Goal: Task Accomplishment & Management: Complete application form

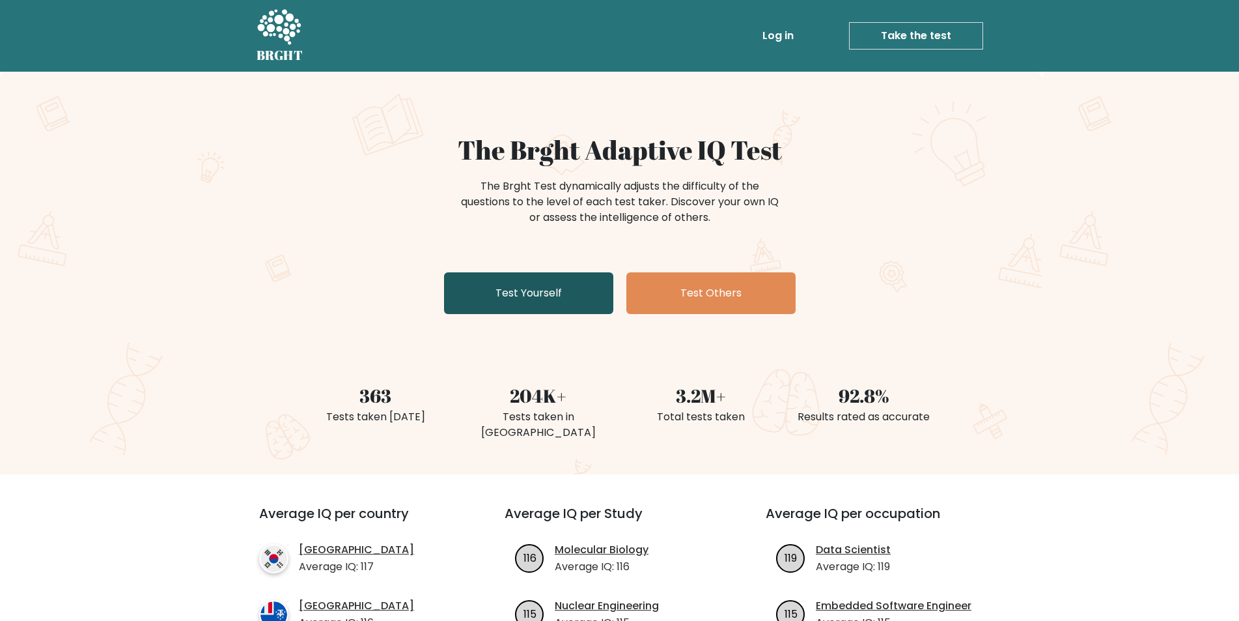
click at [559, 288] on link "Test Yourself" at bounding box center [528, 293] width 169 height 42
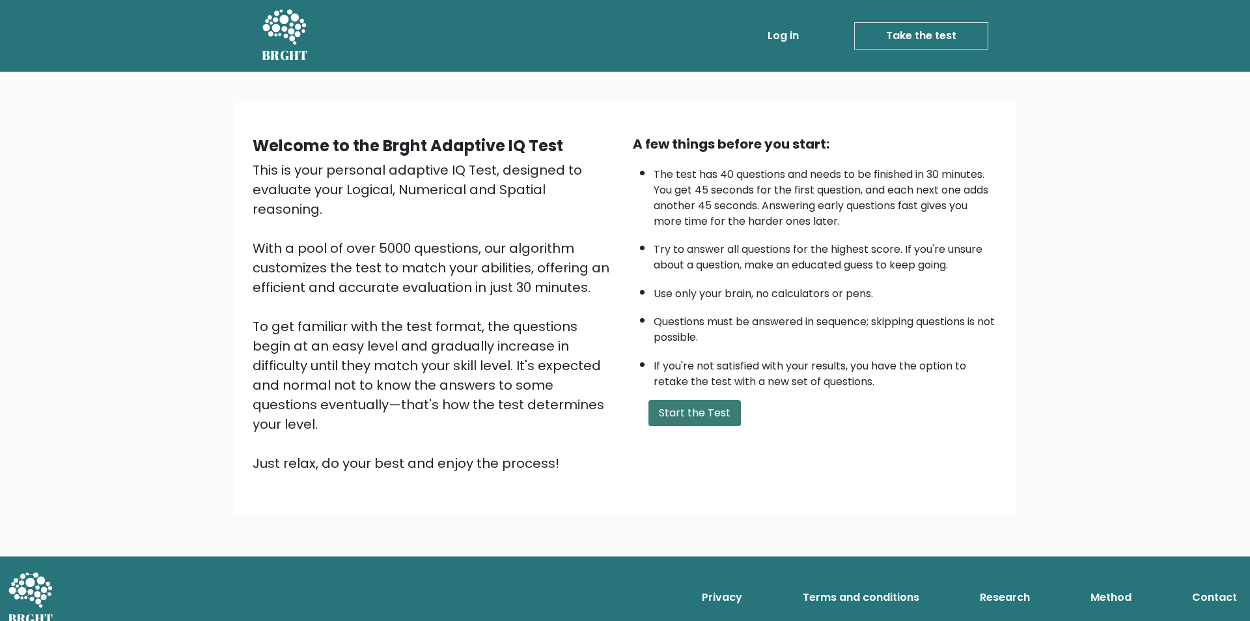
click at [698, 412] on button "Start the Test" at bounding box center [695, 413] width 92 height 26
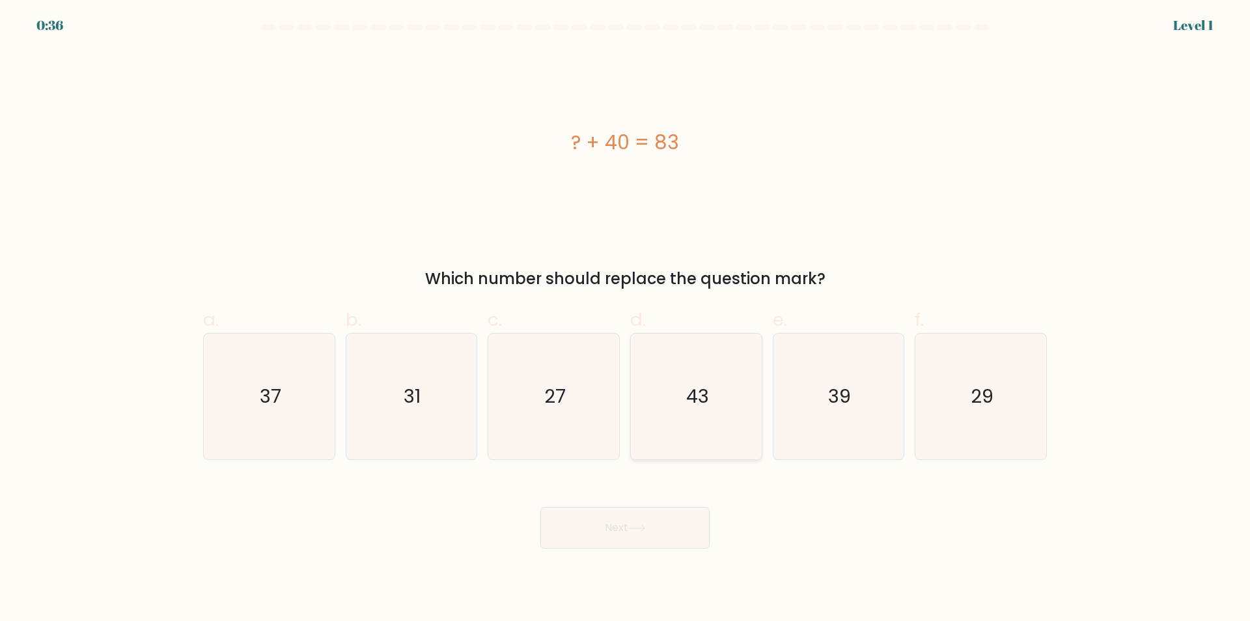
click at [701, 395] on text "43" at bounding box center [697, 397] width 23 height 26
click at [626, 319] on input "d. 43" at bounding box center [625, 315] width 1 height 8
radio input "true"
click at [623, 525] on button "Next" at bounding box center [625, 528] width 169 height 42
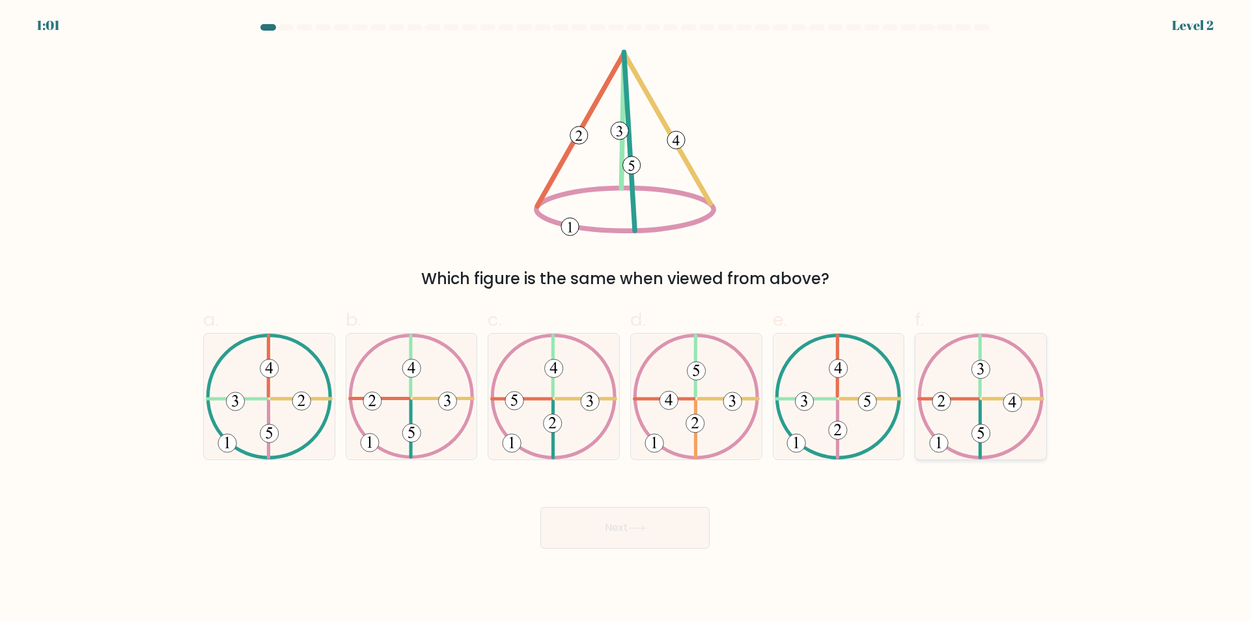
click at [983, 389] on icon at bounding box center [981, 396] width 127 height 126
click at [626, 319] on input "f." at bounding box center [625, 315] width 1 height 8
radio input "true"
click at [653, 535] on button "Next" at bounding box center [625, 528] width 169 height 42
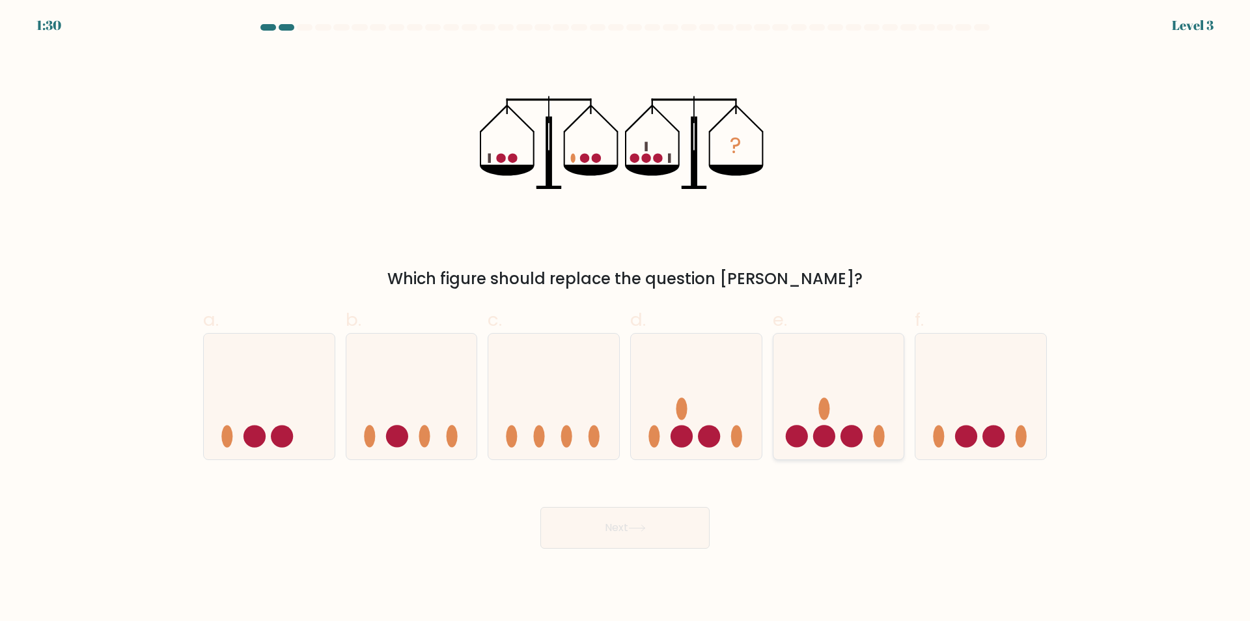
click at [847, 435] on circle at bounding box center [852, 436] width 22 height 22
click at [626, 319] on input "e." at bounding box center [625, 315] width 1 height 8
radio input "true"
click at [660, 531] on button "Next" at bounding box center [625, 528] width 169 height 42
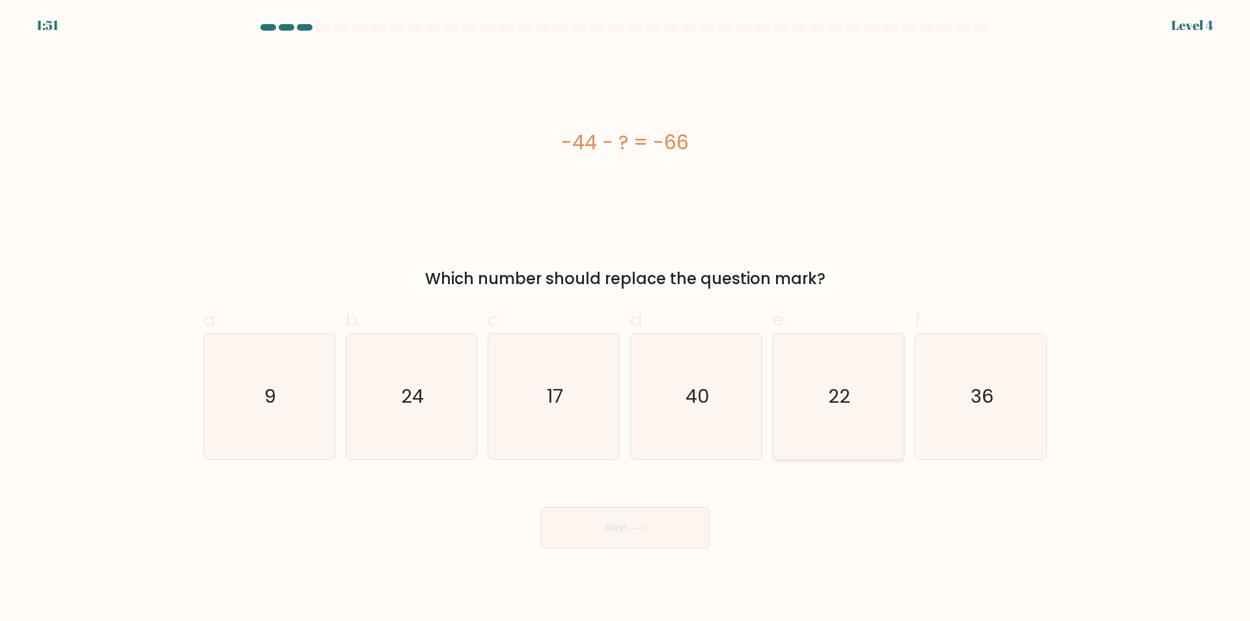
click at [847, 399] on text "22" at bounding box center [840, 397] width 22 height 26
click at [626, 319] on input "e. 22" at bounding box center [625, 315] width 1 height 8
radio input "true"
click at [608, 528] on button "Next" at bounding box center [625, 528] width 169 height 42
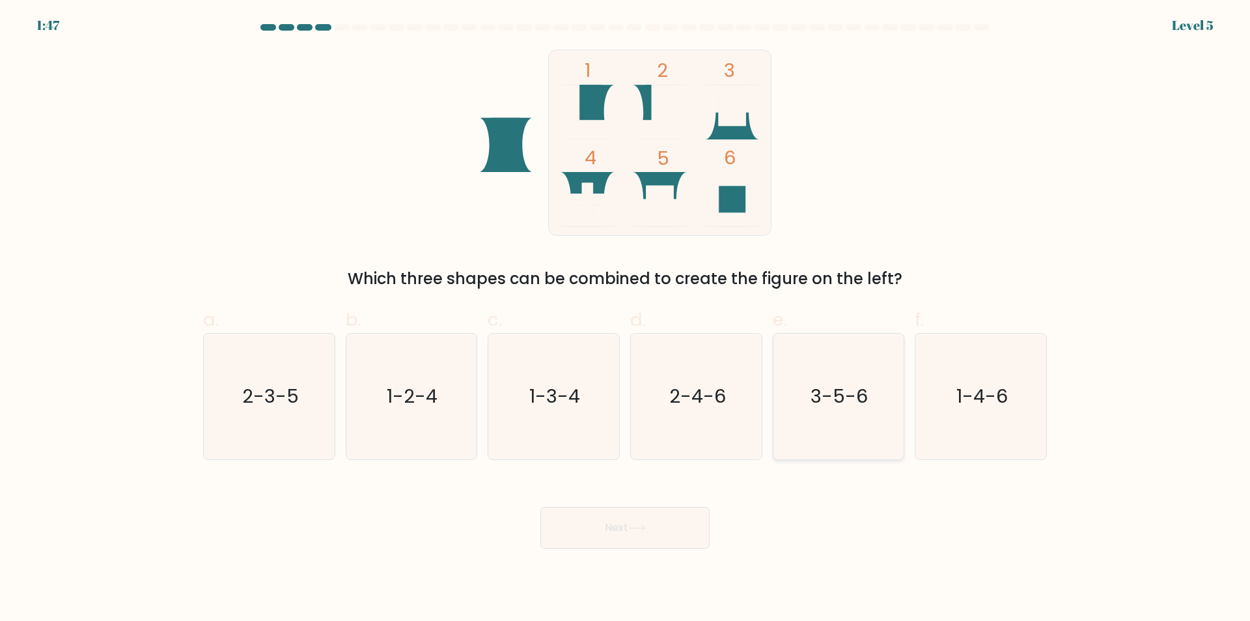
click at [862, 388] on text "3-5-6" at bounding box center [839, 397] width 57 height 26
click at [626, 319] on input "e. 3-5-6" at bounding box center [625, 315] width 1 height 8
radio input "true"
click at [657, 531] on button "Next" at bounding box center [625, 528] width 169 height 42
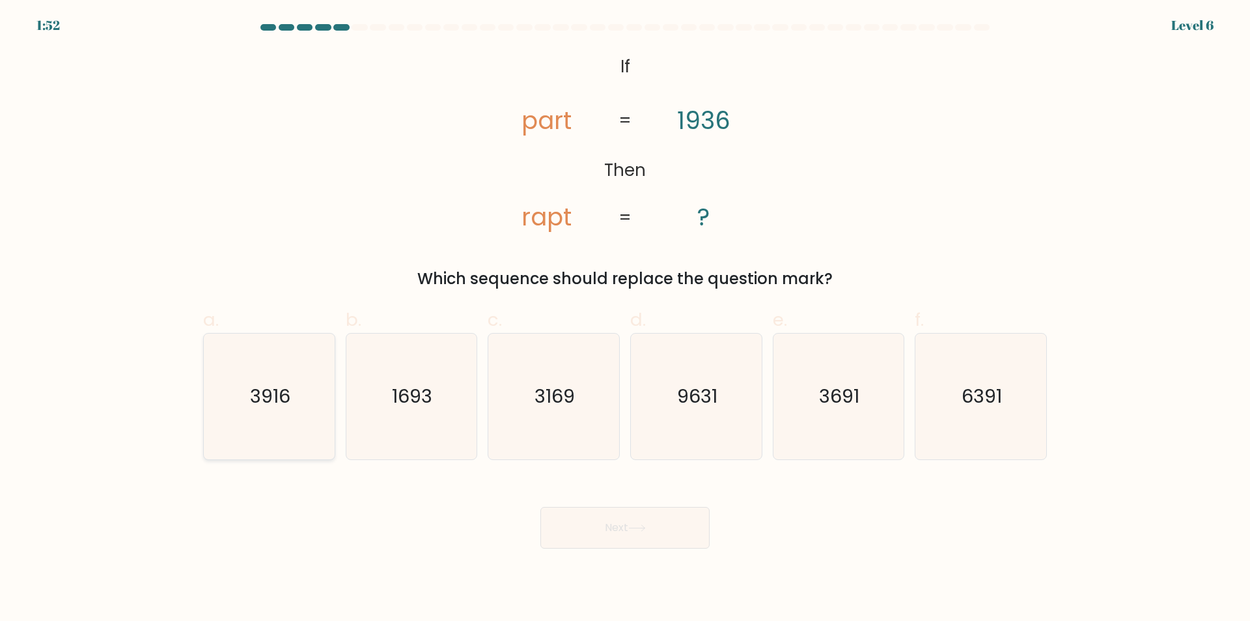
click at [270, 382] on icon "3916" at bounding box center [269, 396] width 126 height 126
click at [625, 319] on input "a. 3916" at bounding box center [625, 315] width 1 height 8
radio input "true"
click at [643, 534] on button "Next" at bounding box center [625, 528] width 169 height 42
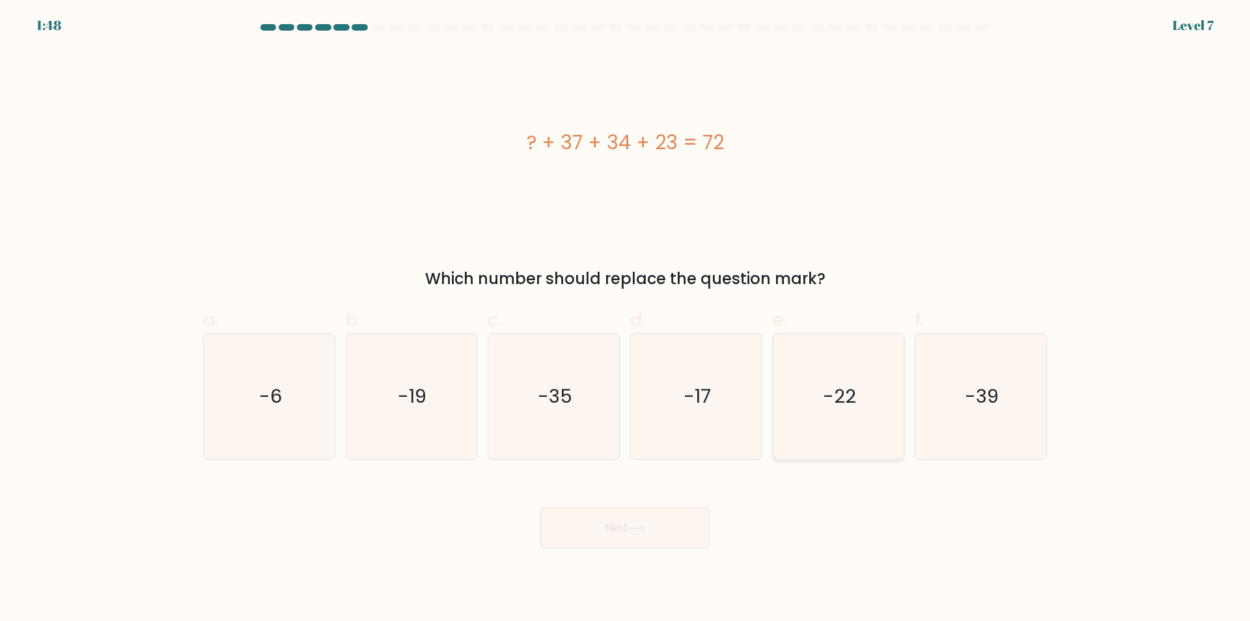
click at [841, 394] on text "-22" at bounding box center [839, 397] width 33 height 26
click at [626, 319] on input "e. -22" at bounding box center [625, 315] width 1 height 8
radio input "true"
click at [636, 531] on icon at bounding box center [637, 527] width 18 height 7
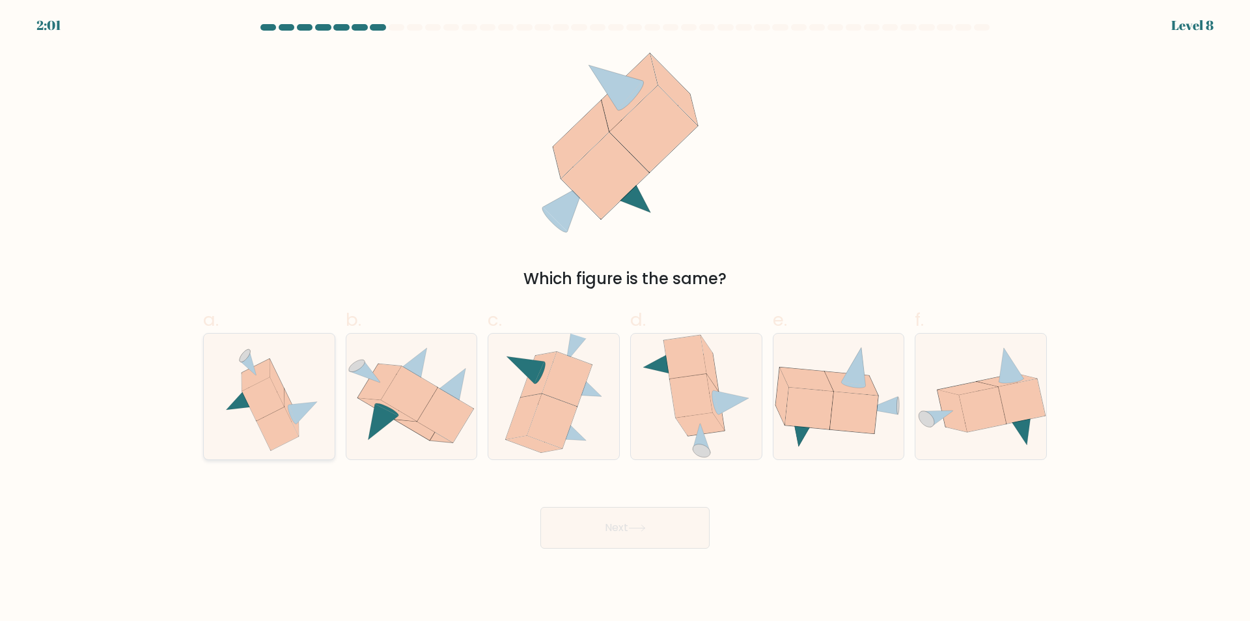
click at [284, 403] on icon at bounding box center [277, 382] width 14 height 47
click at [625, 319] on input "a." at bounding box center [625, 315] width 1 height 8
radio input "true"
click at [630, 529] on button "Next" at bounding box center [625, 528] width 169 height 42
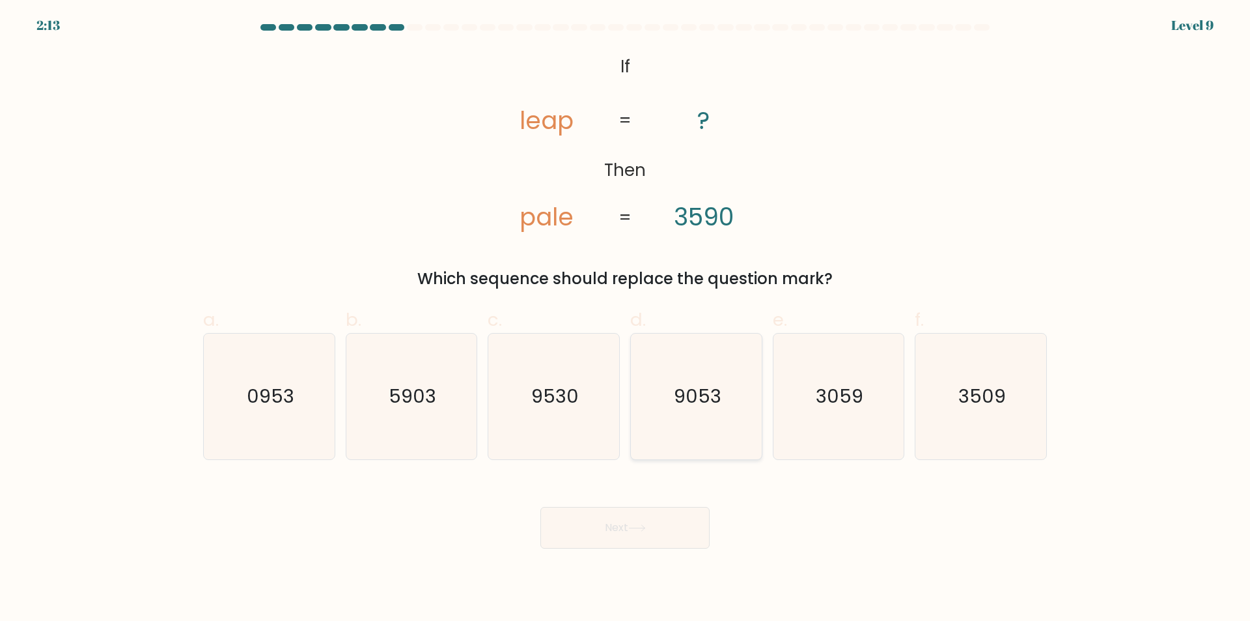
click at [710, 395] on text "9053" at bounding box center [698, 397] width 48 height 26
click at [626, 319] on input "d. 9053" at bounding box center [625, 315] width 1 height 8
radio input "true"
click at [726, 392] on icon "9053" at bounding box center [696, 396] width 124 height 124
click at [626, 319] on input "d. 9053" at bounding box center [625, 315] width 1 height 8
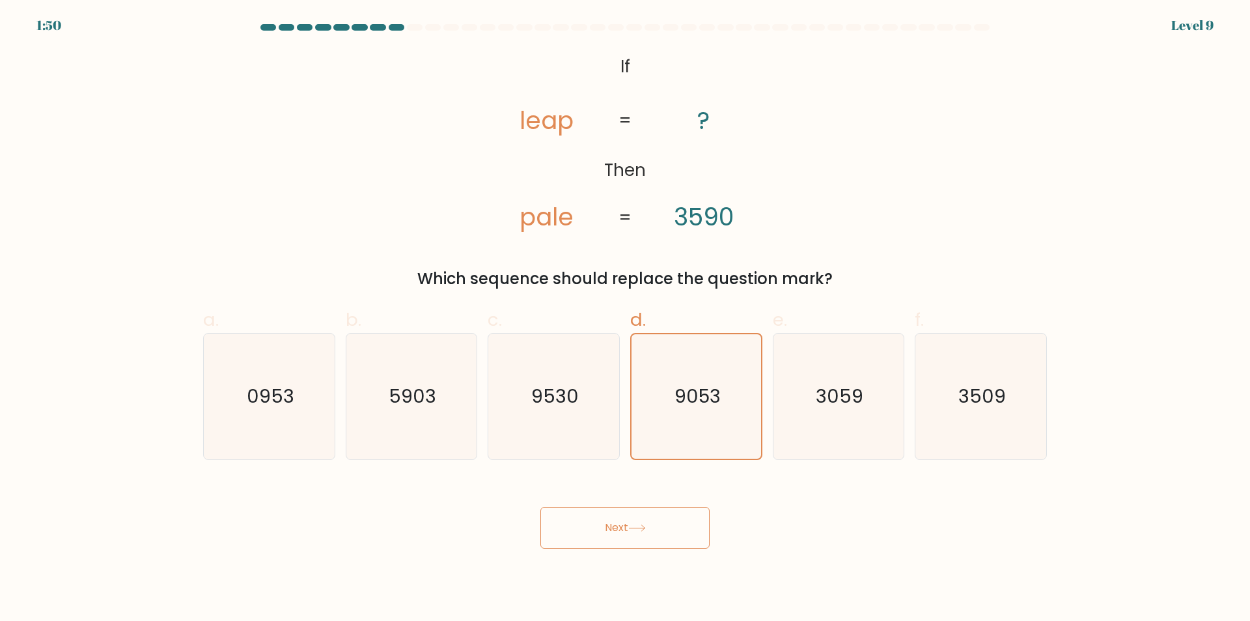
click at [634, 529] on icon at bounding box center [637, 527] width 18 height 7
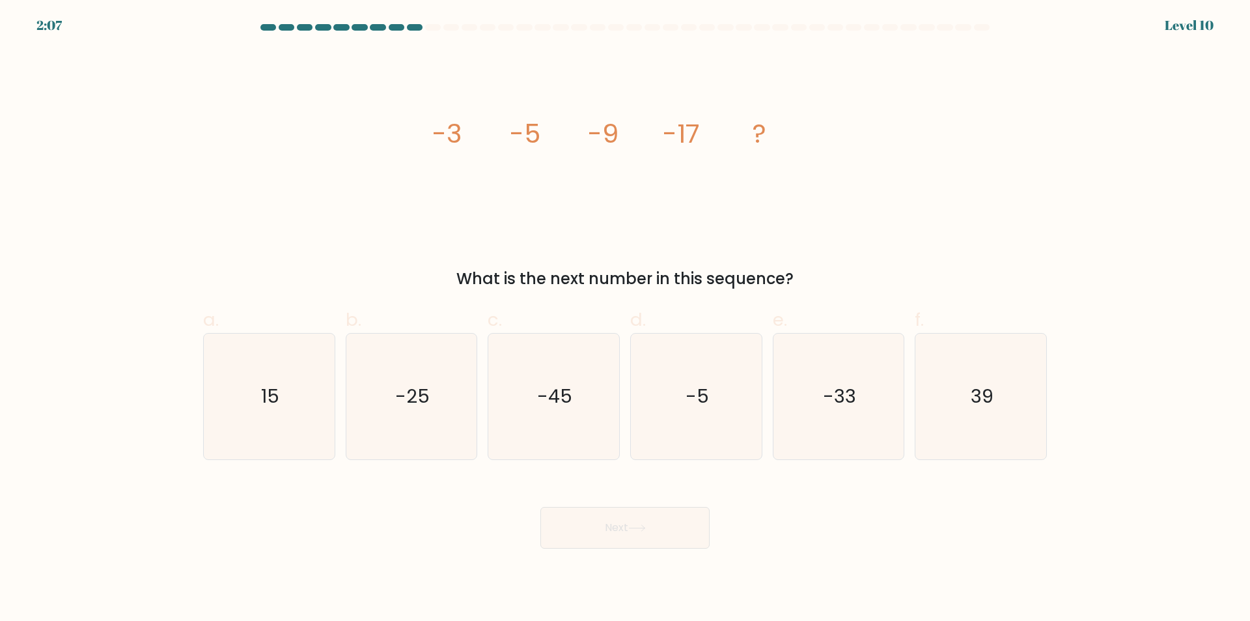
click at [796, 512] on div "Next" at bounding box center [625, 511] width 860 height 73
click at [808, 505] on div "Next" at bounding box center [625, 511] width 860 height 73
drag, startPoint x: 781, startPoint y: 128, endPoint x: 386, endPoint y: 120, distance: 395.4
click at [386, 120] on div "image/svg+xml -3 -5 -9 -17 ? What is the next number in this sequence?" at bounding box center [625, 169] width 860 height 241
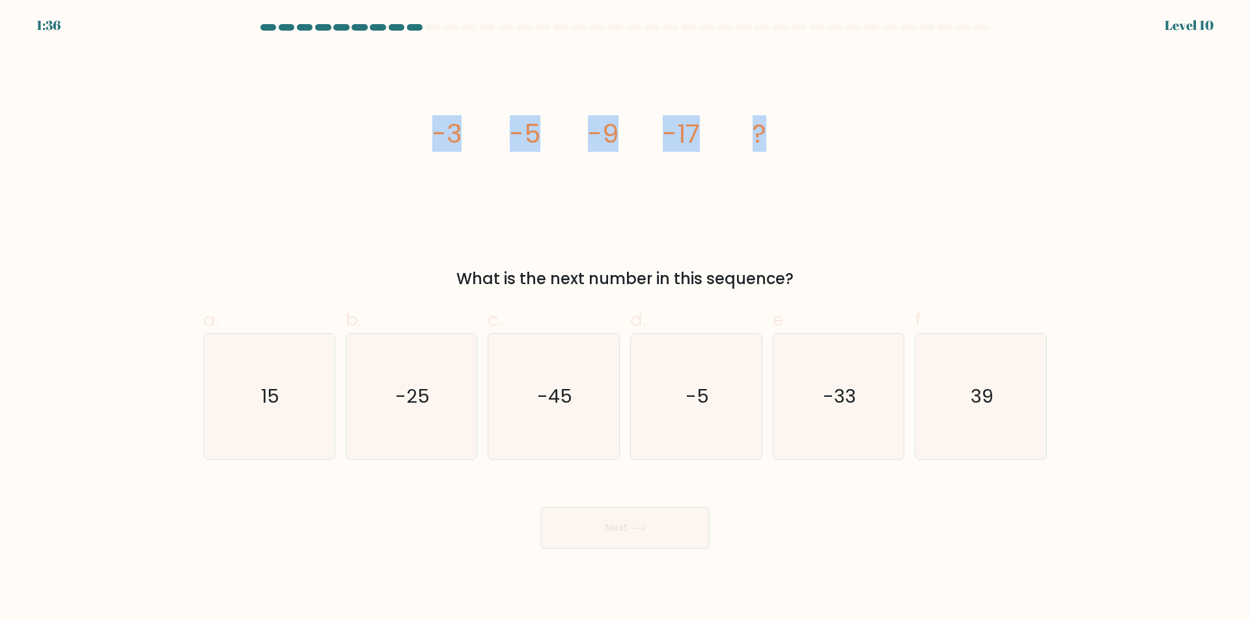
copy g "-3 -5 -9 -17 ?"
click at [892, 212] on div "image/svg+xml -3 -5 -9 -17 ? What is the next number in this sequence?" at bounding box center [625, 169] width 860 height 241
click at [843, 394] on text "-33" at bounding box center [839, 397] width 33 height 26
click at [626, 319] on input "e. -33" at bounding box center [625, 315] width 1 height 8
radio input "true"
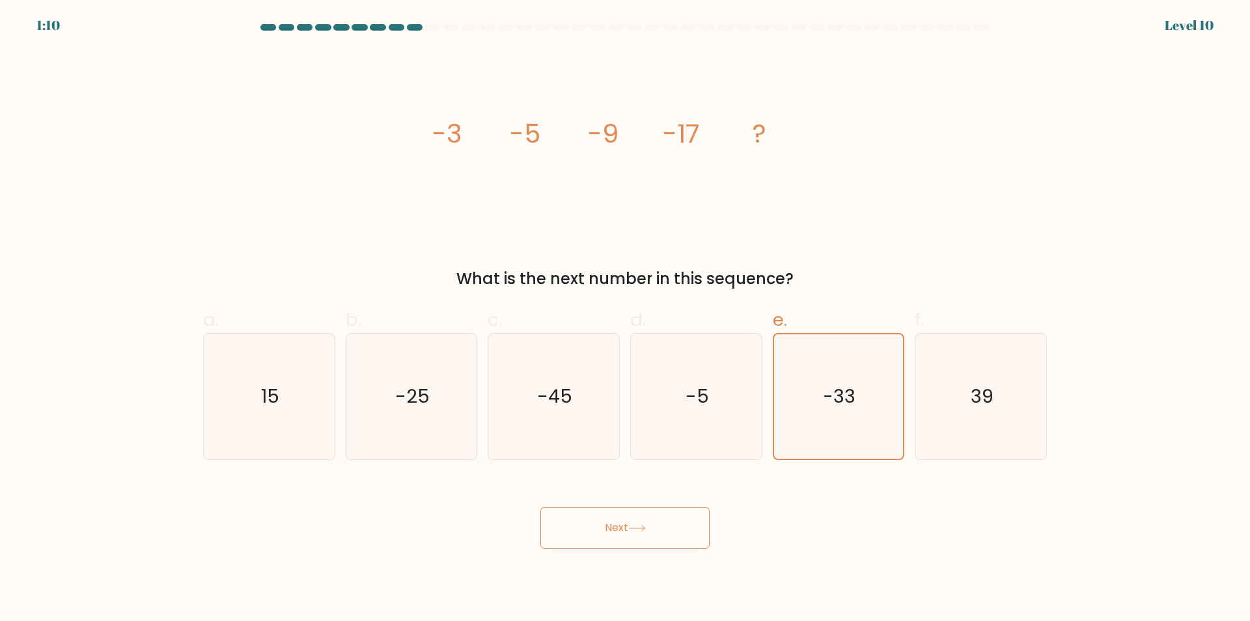
click at [623, 541] on button "Next" at bounding box center [625, 528] width 169 height 42
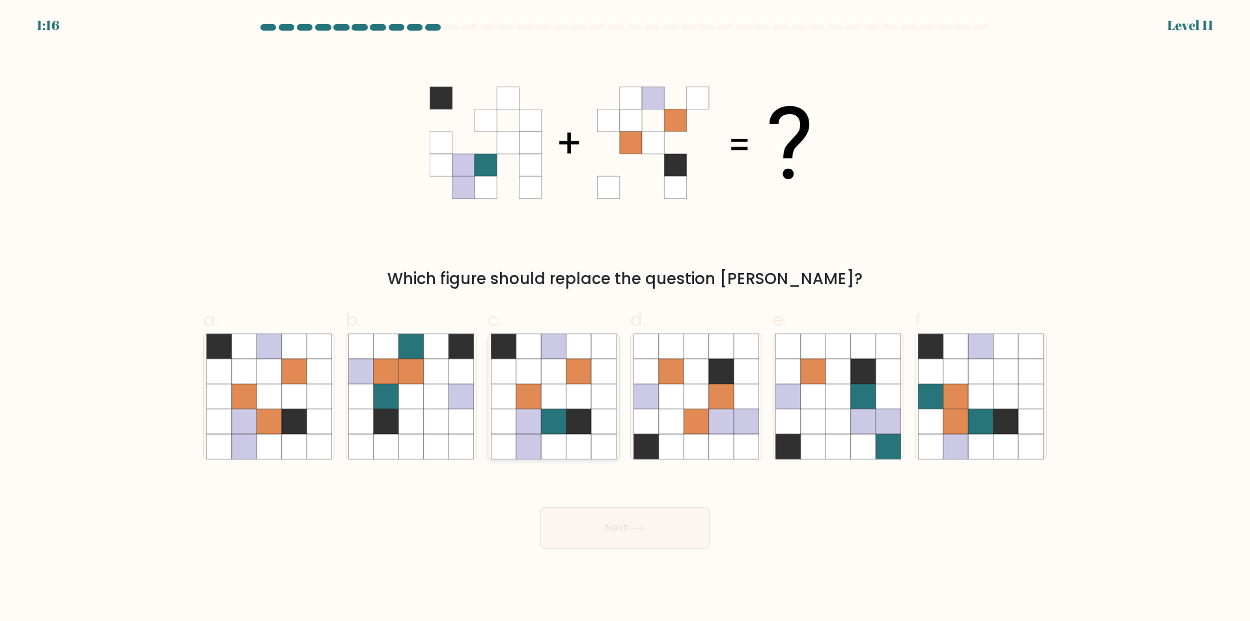
click at [565, 391] on icon at bounding box center [553, 396] width 25 height 25
click at [625, 319] on input "c." at bounding box center [625, 315] width 1 height 8
radio input "true"
click at [617, 520] on button "Next" at bounding box center [625, 528] width 169 height 42
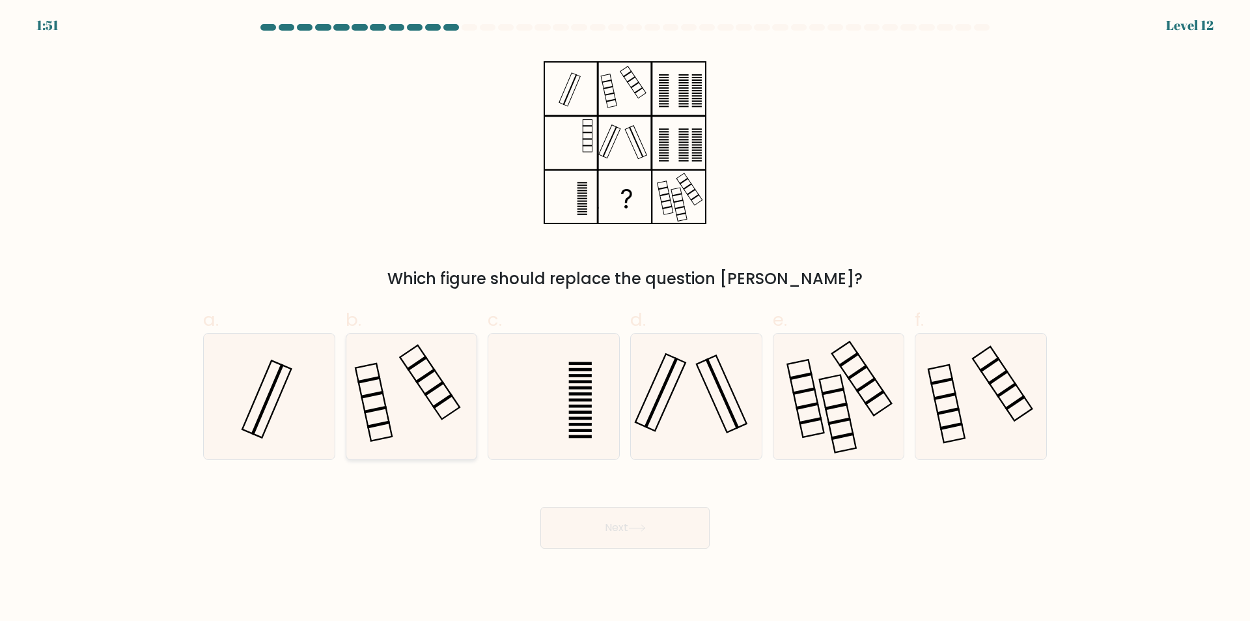
click at [392, 395] on icon at bounding box center [411, 396] width 126 height 126
click at [625, 319] on input "b." at bounding box center [625, 315] width 1 height 8
radio input "true"
click at [300, 391] on icon at bounding box center [269, 396] width 126 height 126
click at [625, 319] on input "a." at bounding box center [625, 315] width 1 height 8
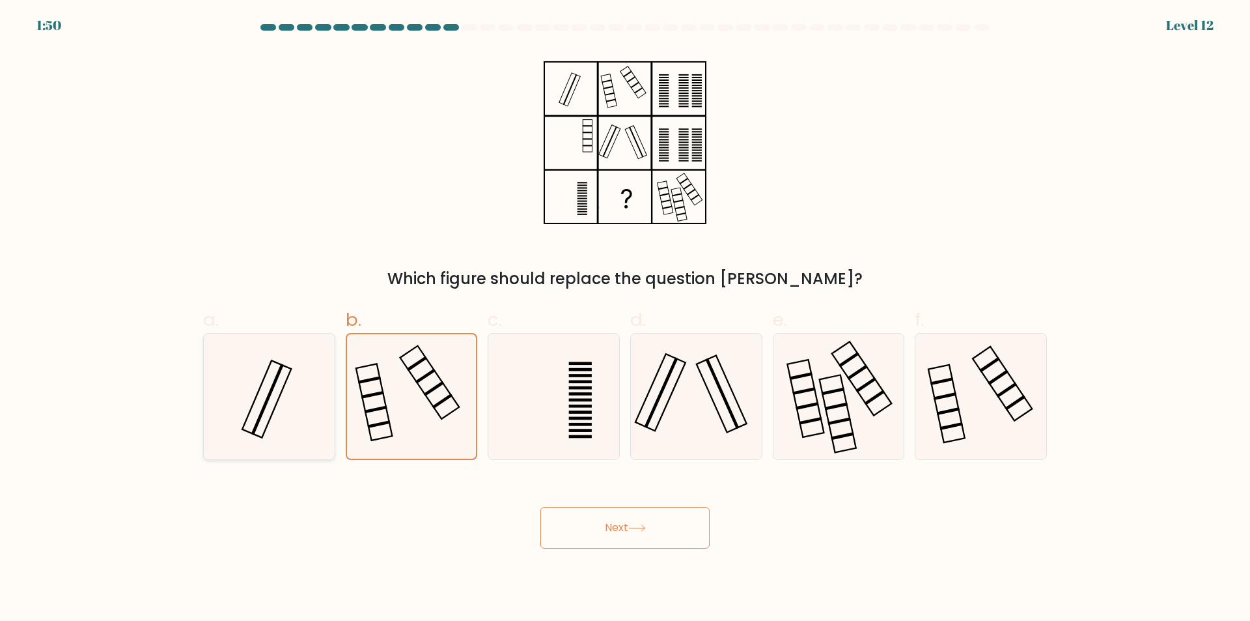
radio input "true"
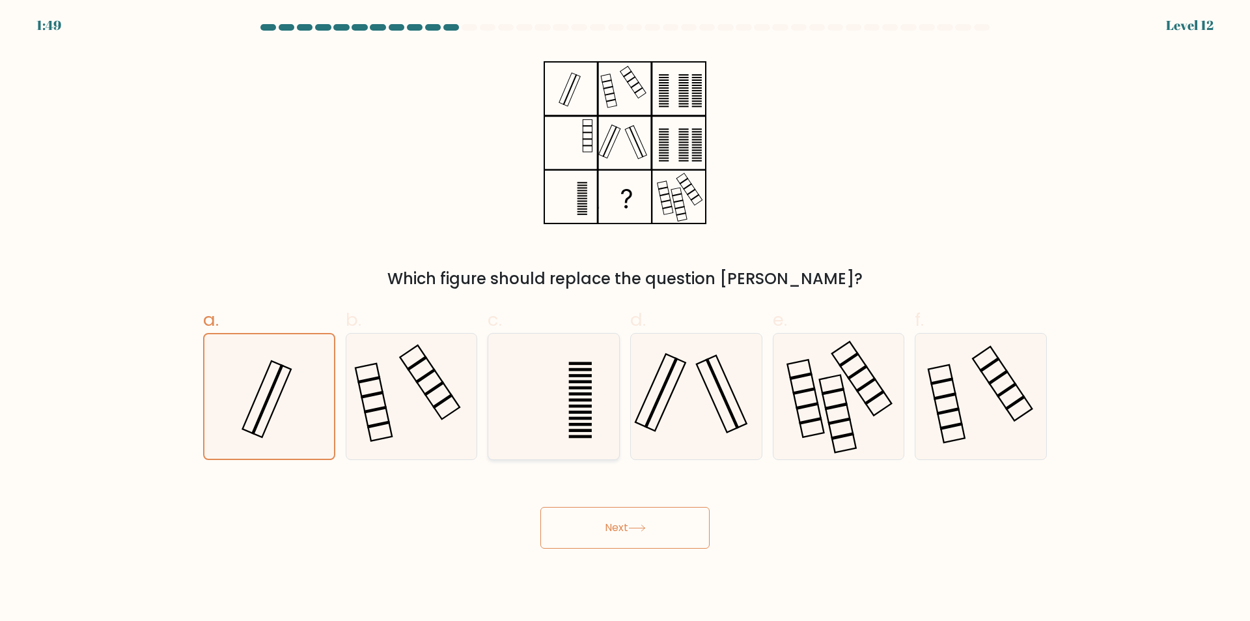
click at [613, 392] on icon at bounding box center [554, 396] width 126 height 126
click at [625, 319] on input "c." at bounding box center [625, 315] width 1 height 8
radio input "true"
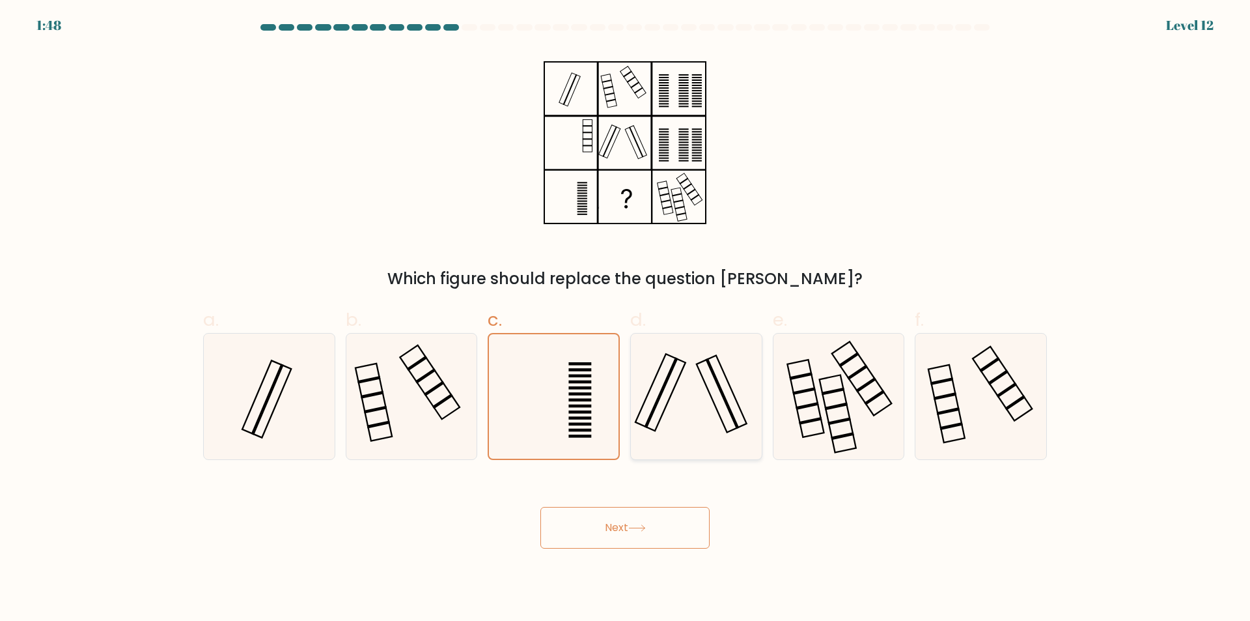
click at [706, 392] on icon at bounding box center [697, 396] width 126 height 126
click at [626, 319] on input "d." at bounding box center [625, 315] width 1 height 8
radio input "true"
click at [937, 382] on rect at bounding box center [942, 381] width 23 height 8
click at [626, 319] on input "f." at bounding box center [625, 315] width 1 height 8
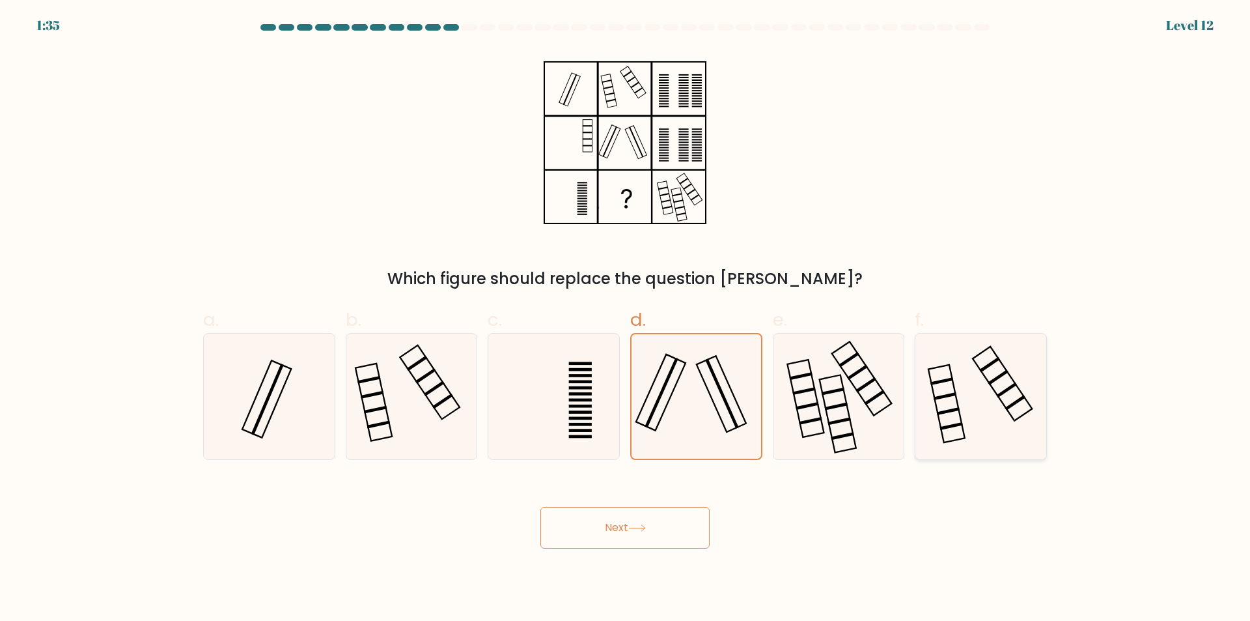
radio input "true"
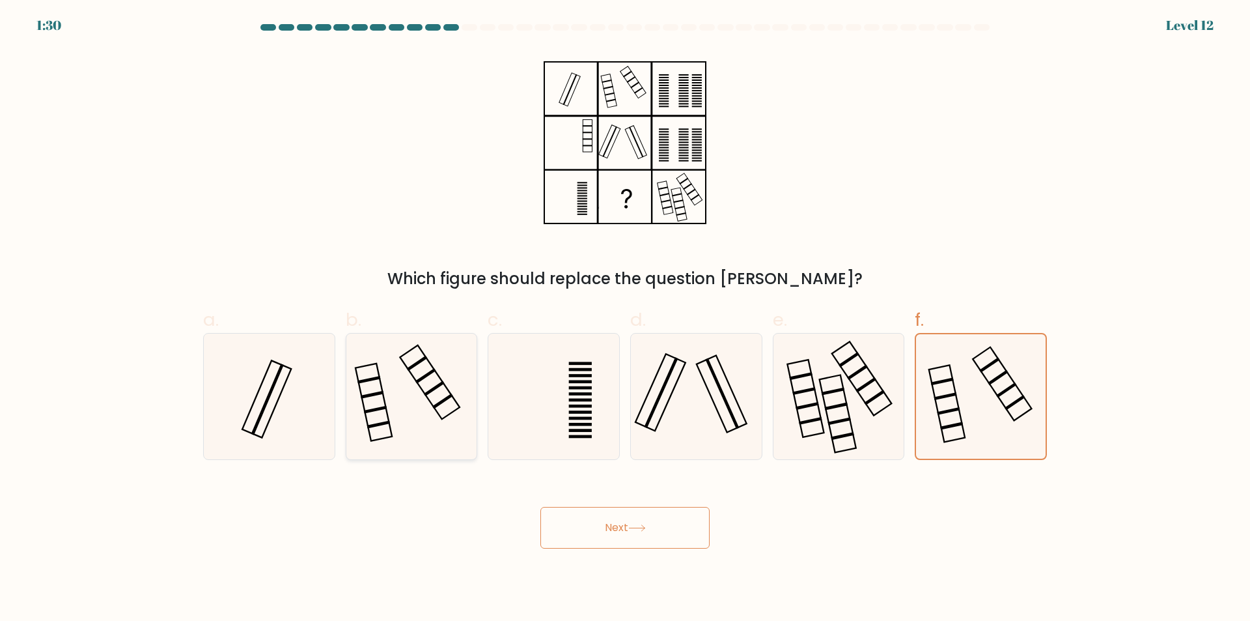
click at [427, 373] on icon at bounding box center [411, 396] width 126 height 126
click at [625, 319] on input "b." at bounding box center [625, 315] width 1 height 8
radio input "true"
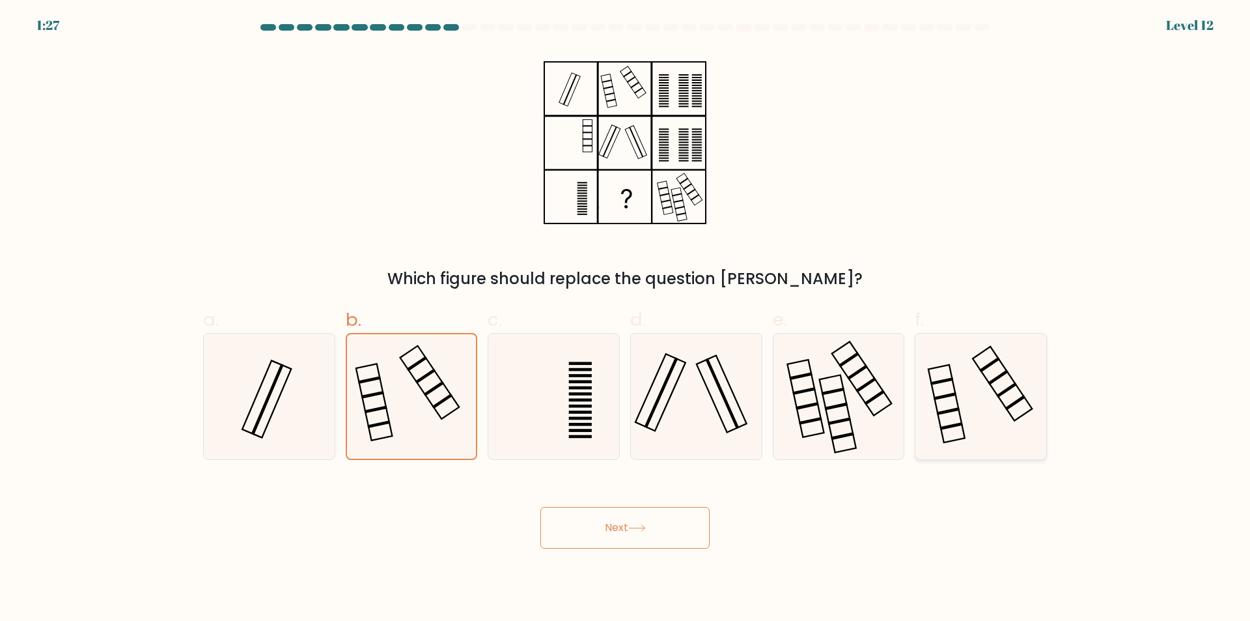
click at [969, 395] on icon at bounding box center [981, 396] width 126 height 126
click at [626, 319] on input "f." at bounding box center [625, 315] width 1 height 8
radio input "true"
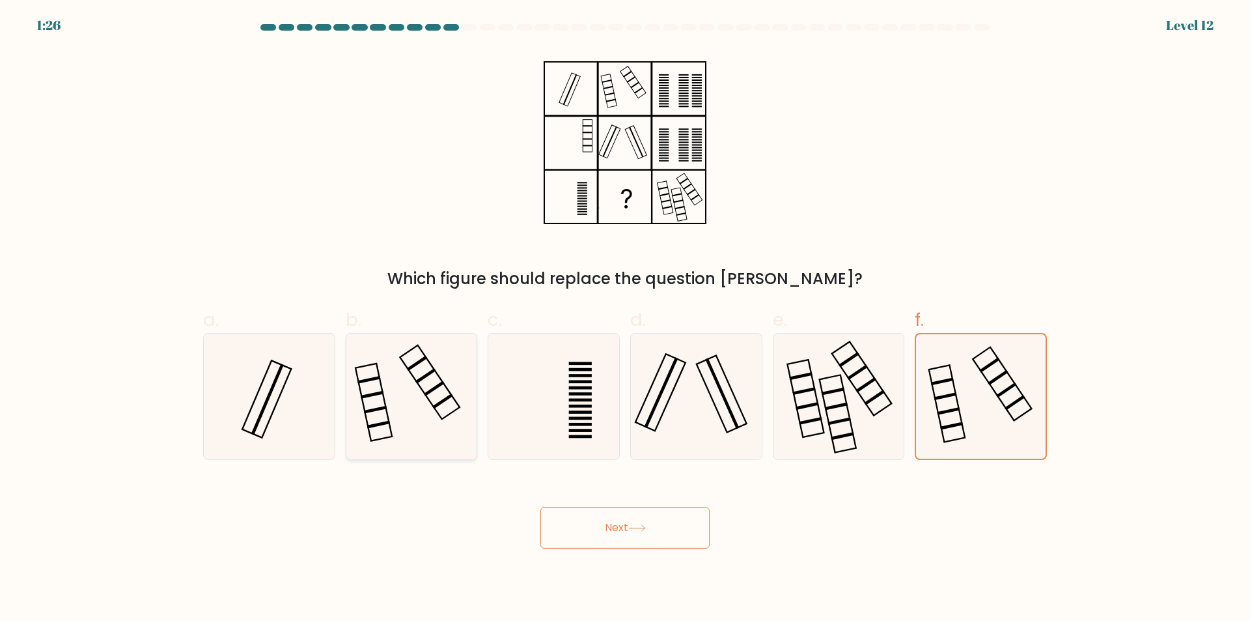
click at [413, 386] on icon at bounding box center [411, 396] width 126 height 126
click at [625, 319] on input "b." at bounding box center [625, 315] width 1 height 8
radio input "true"
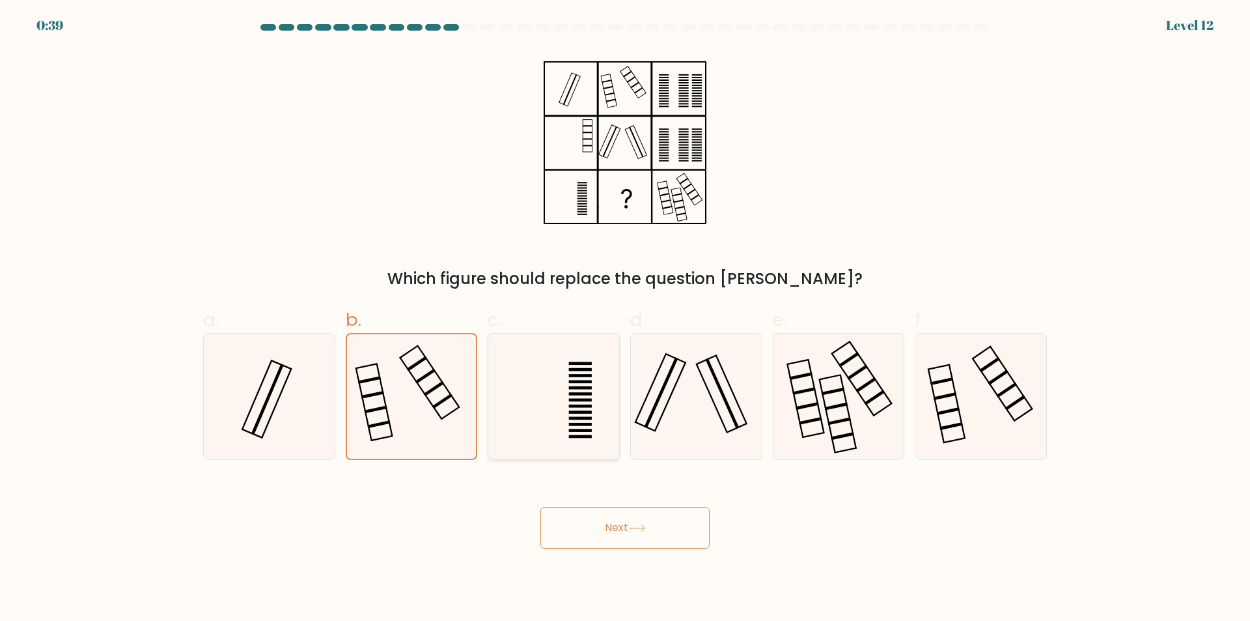
click at [599, 389] on icon at bounding box center [554, 396] width 126 height 126
click at [625, 319] on input "c." at bounding box center [625, 315] width 1 height 8
radio input "true"
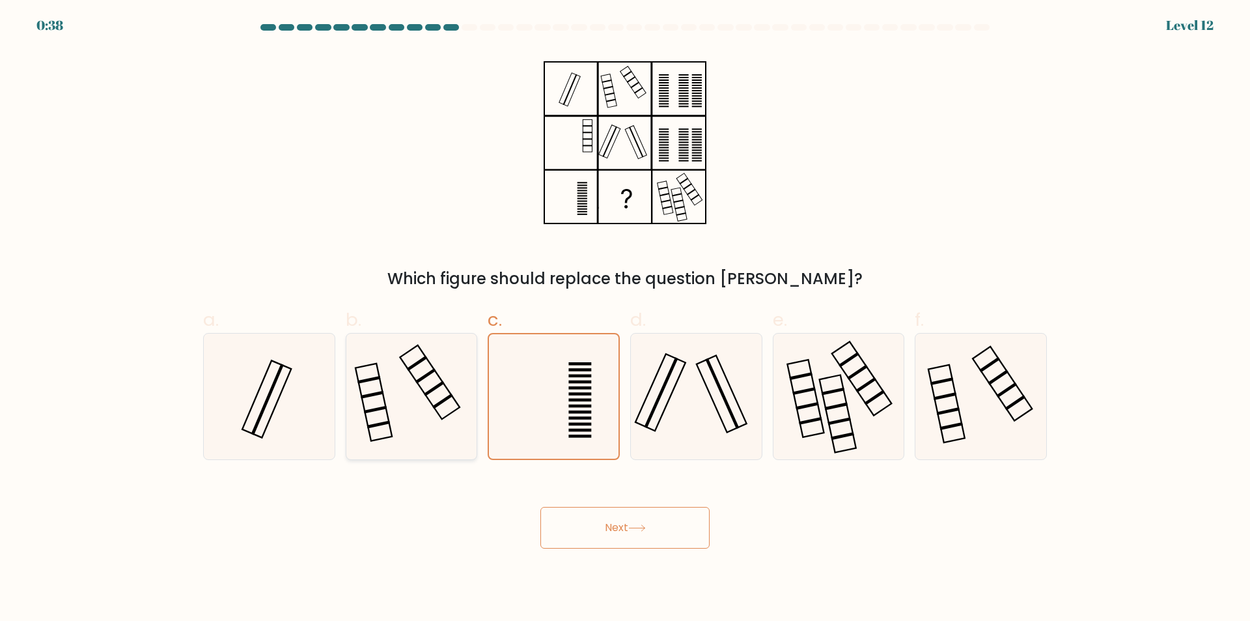
click at [439, 376] on icon at bounding box center [411, 396] width 126 height 126
click at [625, 319] on input "b." at bounding box center [625, 315] width 1 height 8
radio input "true"
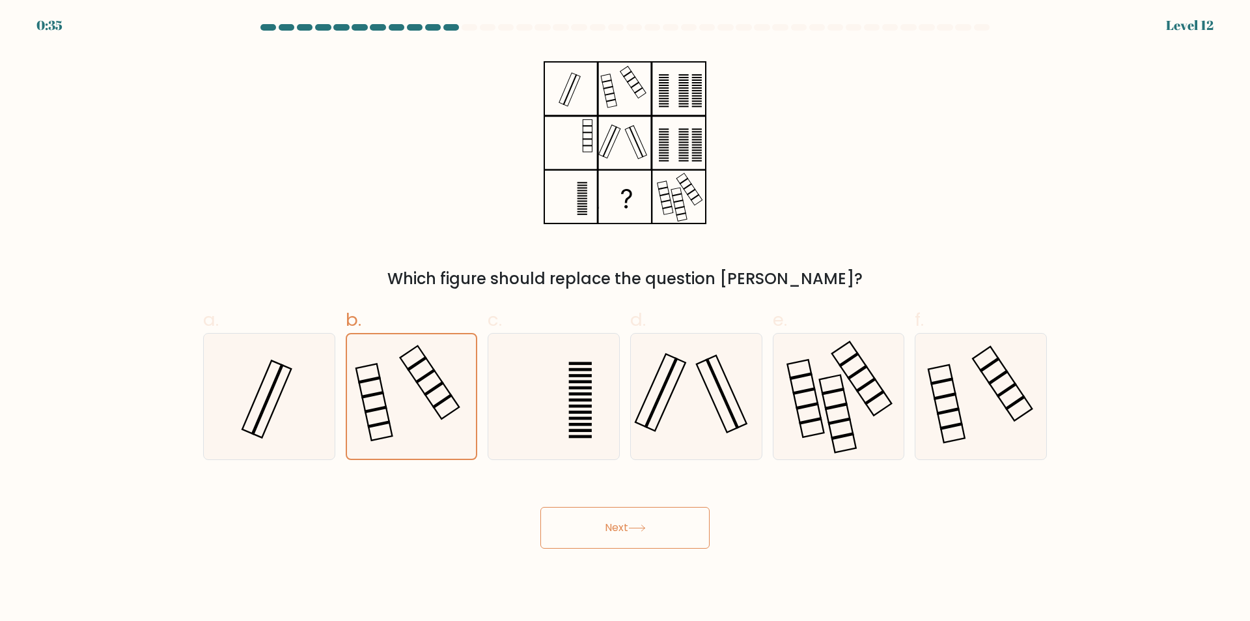
click at [678, 532] on button "Next" at bounding box center [625, 528] width 169 height 42
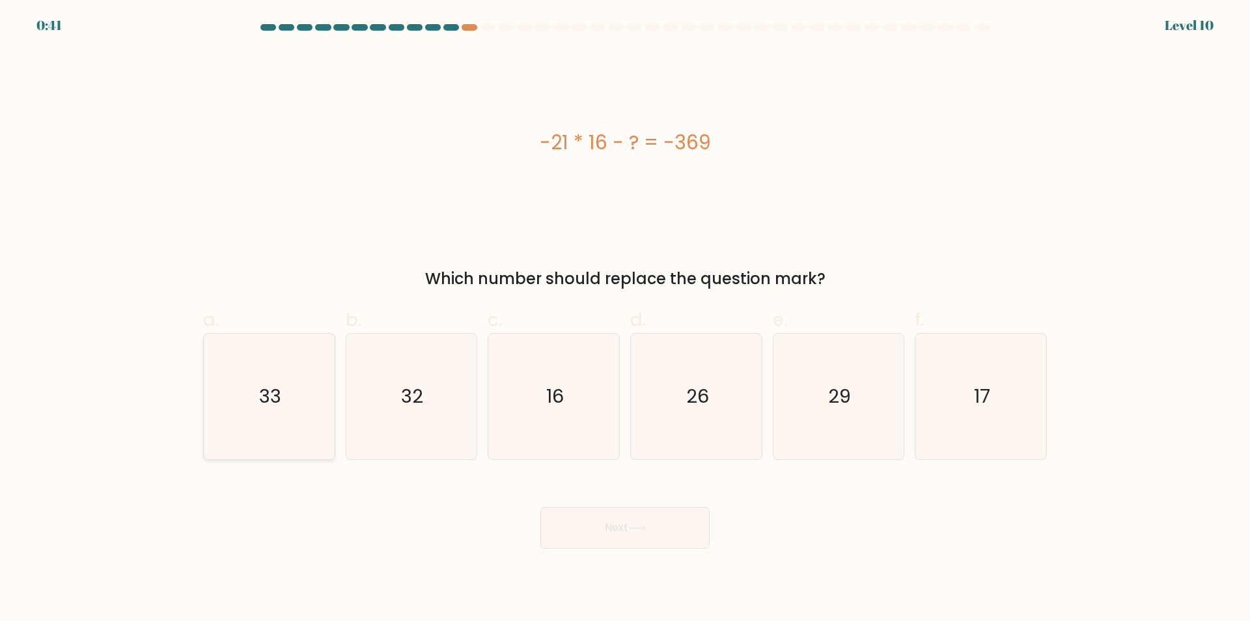
click at [270, 397] on text "33" at bounding box center [270, 397] width 22 height 26
click at [625, 319] on input "a. 33" at bounding box center [625, 315] width 1 height 8
radio input "true"
click at [290, 406] on icon "33" at bounding box center [269, 396] width 124 height 124
click at [625, 319] on input "a. 33" at bounding box center [625, 315] width 1 height 8
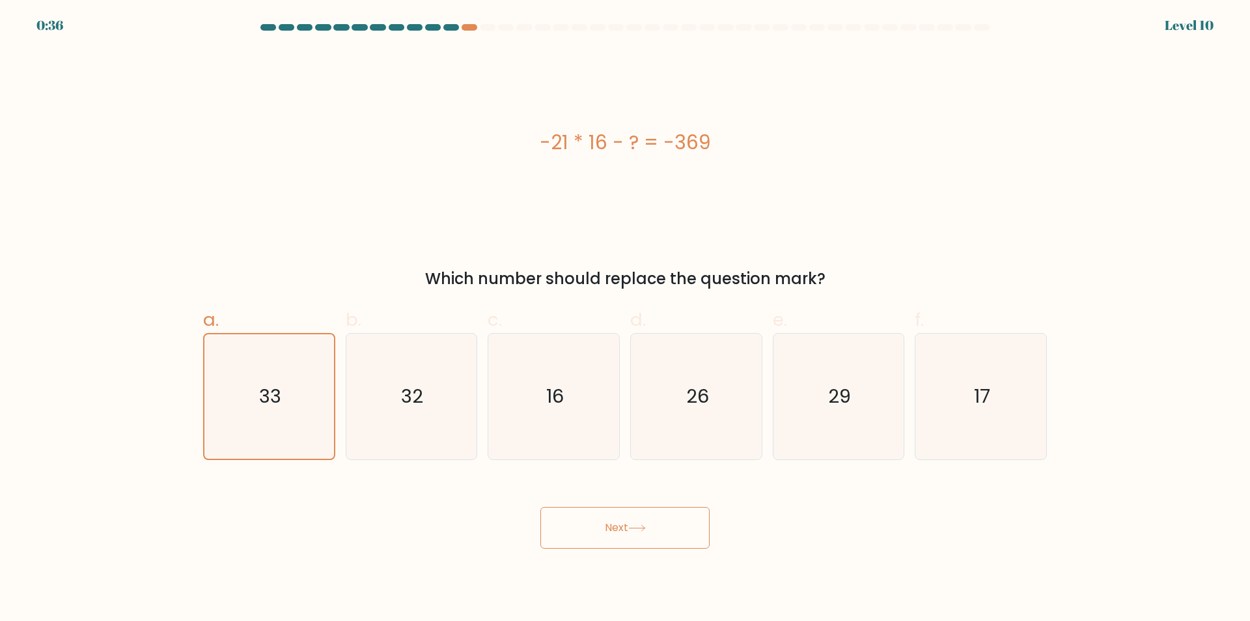
click at [617, 551] on body "0:36 Level 10" at bounding box center [625, 310] width 1250 height 621
click at [638, 528] on icon at bounding box center [637, 528] width 16 height 6
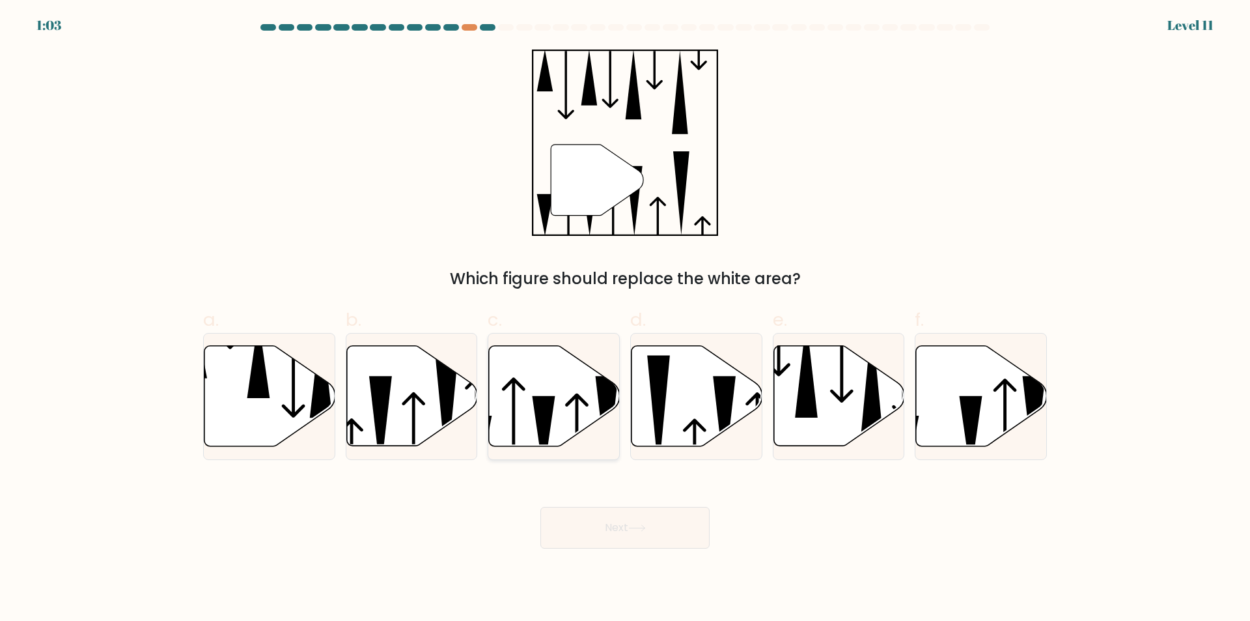
click at [550, 390] on icon at bounding box center [554, 396] width 131 height 100
click at [625, 319] on input "c." at bounding box center [625, 315] width 1 height 8
radio input "true"
click at [627, 528] on button "Next" at bounding box center [625, 528] width 169 height 42
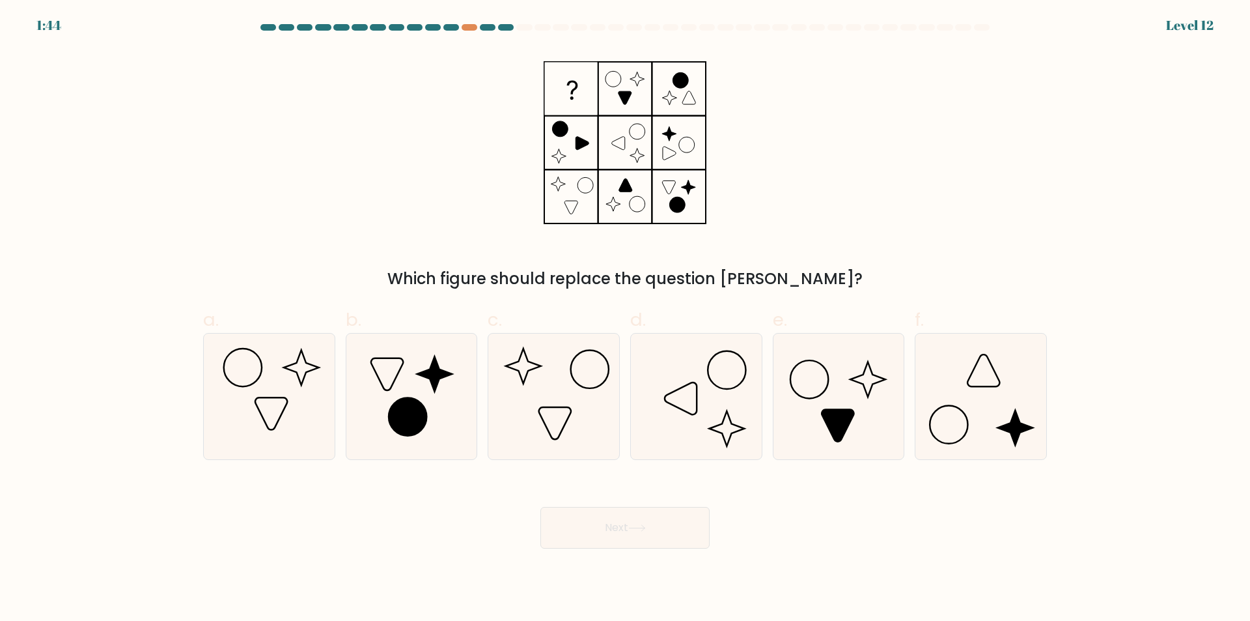
click at [541, 507] on button "Next" at bounding box center [625, 528] width 169 height 42
click at [632, 94] on icon at bounding box center [625, 142] width 163 height 186
click at [407, 386] on icon at bounding box center [411, 396] width 126 height 126
click at [625, 319] on input "b." at bounding box center [625, 315] width 1 height 8
radio input "true"
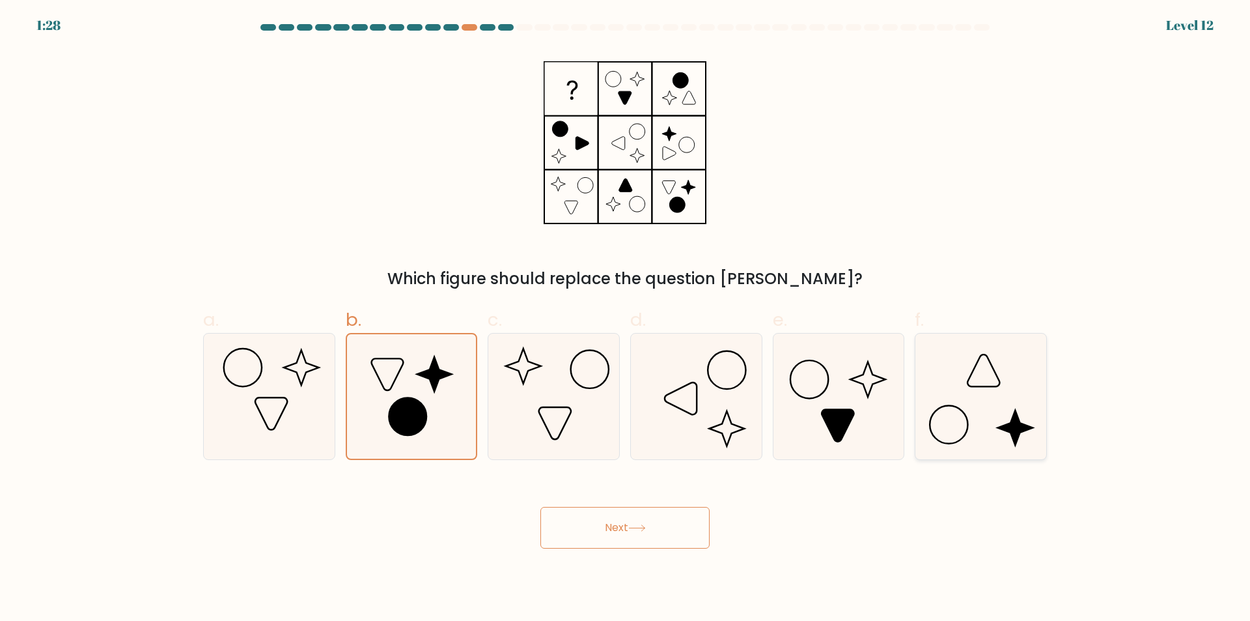
click at [972, 395] on icon at bounding box center [981, 396] width 126 height 126
click at [626, 319] on input "f." at bounding box center [625, 315] width 1 height 8
radio input "true"
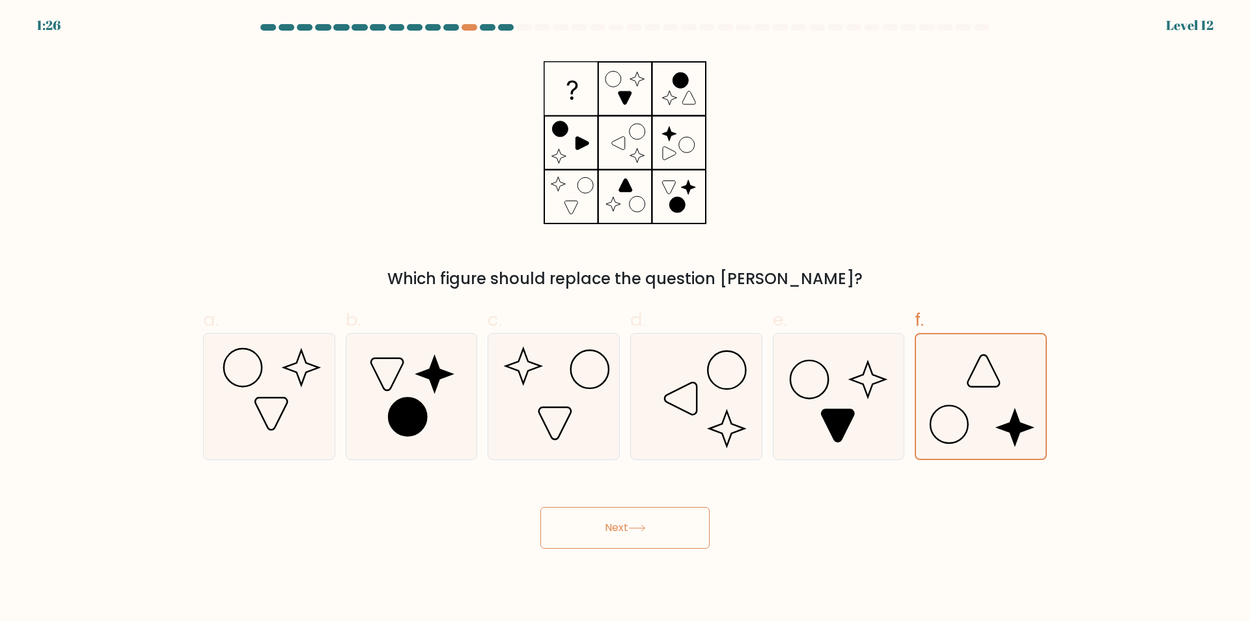
click at [648, 534] on button "Next" at bounding box center [625, 528] width 169 height 42
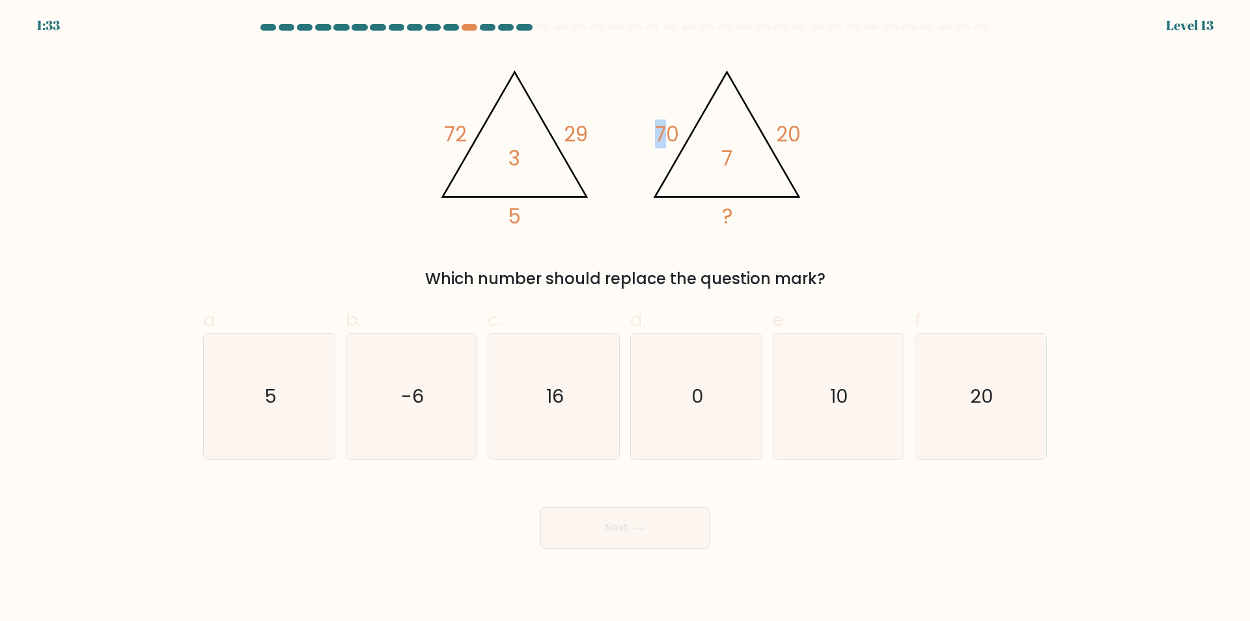
drag, startPoint x: 654, startPoint y: 121, endPoint x: 666, endPoint y: 136, distance: 19.0
click at [666, 136] on icon "@import url('https://fonts.googleapis.com/css?family=Abril+Fatface:400,100,100i…" at bounding box center [625, 142] width 391 height 186
click at [761, 166] on icon "@import url('https://fonts.googleapis.com/css?family=Abril+Fatface:400,100,100i…" at bounding box center [625, 142] width 391 height 186
click at [807, 389] on icon "10" at bounding box center [839, 396] width 126 height 126
click at [626, 319] on input "e. 10" at bounding box center [625, 315] width 1 height 8
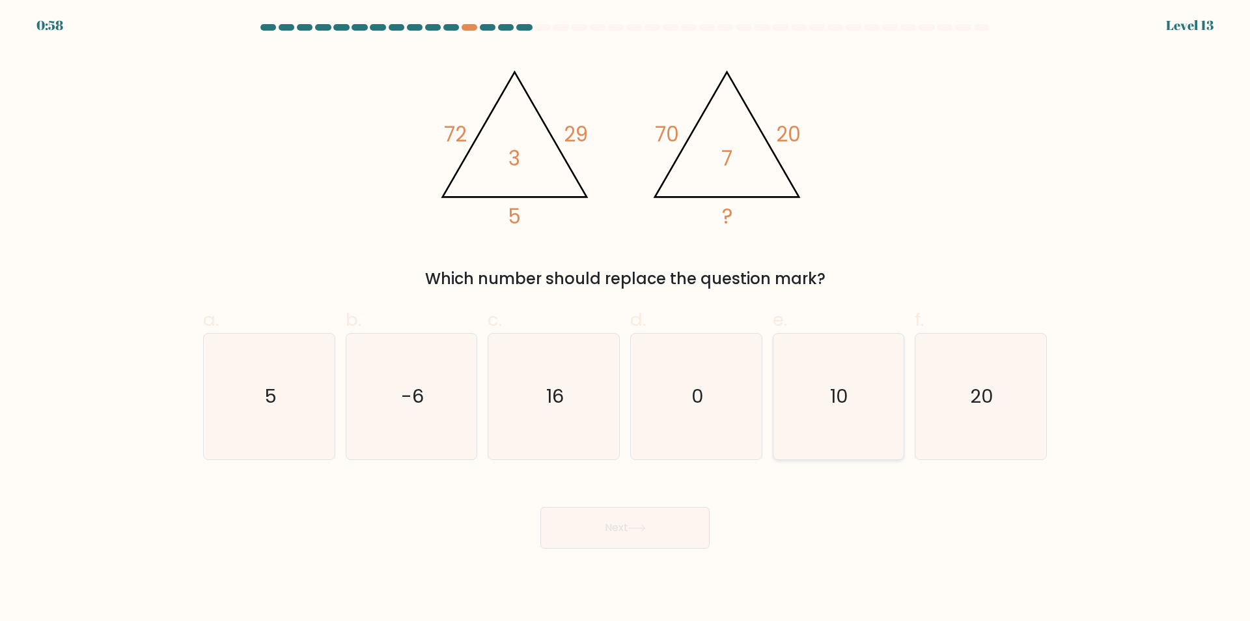
radio input "true"
click at [646, 529] on icon at bounding box center [637, 527] width 18 height 7
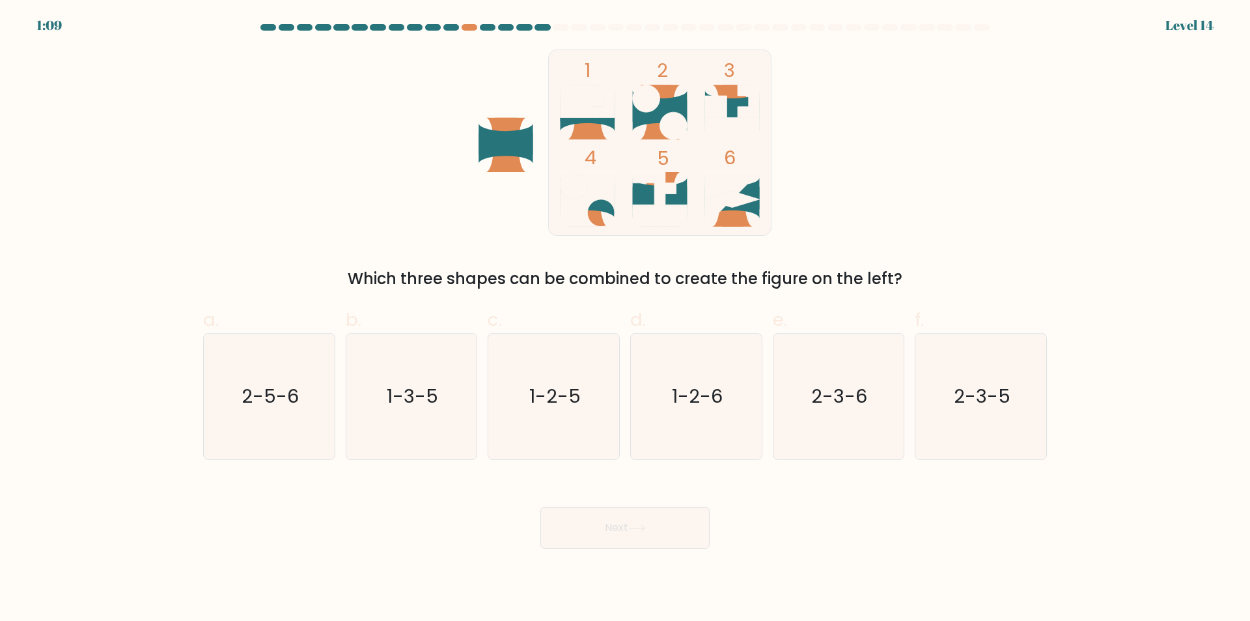
click at [589, 191] on icon at bounding box center [588, 199] width 55 height 55
click at [560, 389] on text "1-2-5" at bounding box center [554, 397] width 51 height 26
click at [625, 319] on input "c. 1-2-5" at bounding box center [625, 315] width 1 height 8
radio input "true"
click at [442, 399] on icon "1-3-5" at bounding box center [411, 396] width 126 height 126
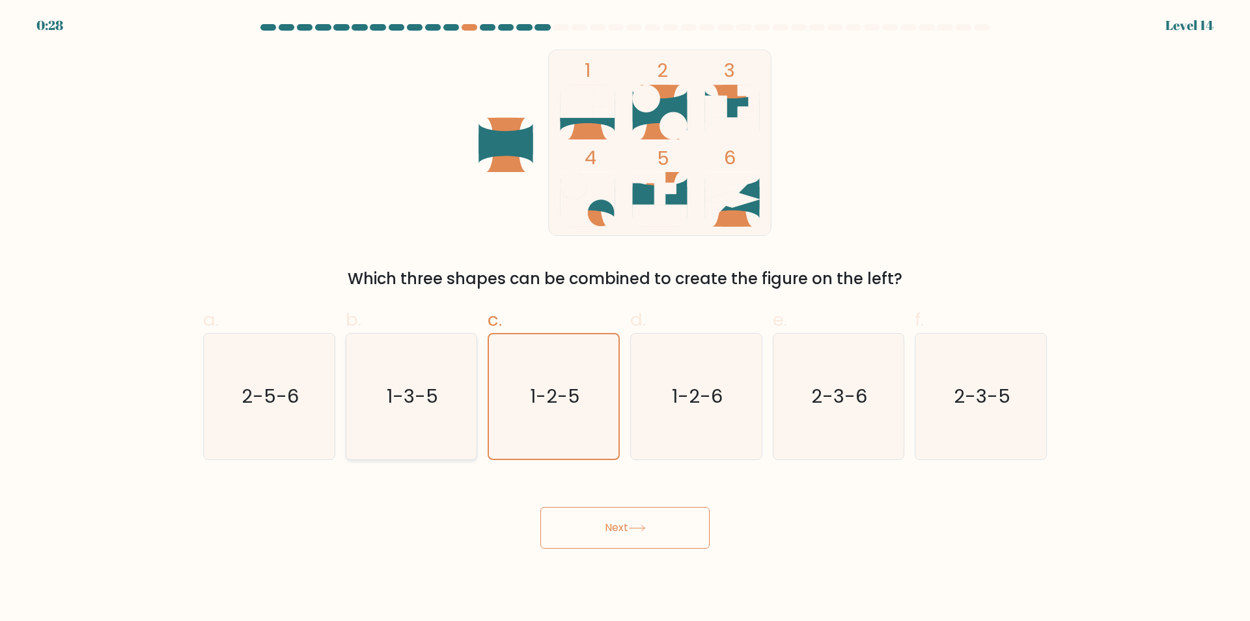
click at [625, 319] on input "b. 1-3-5" at bounding box center [625, 315] width 1 height 8
radio input "true"
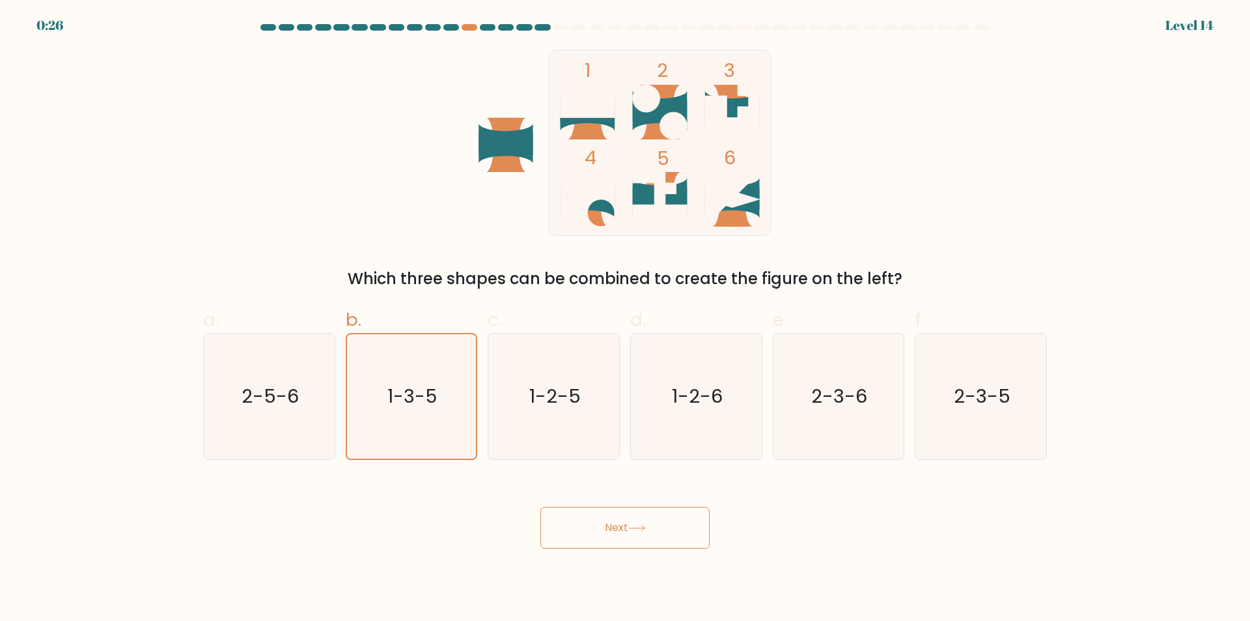
click at [639, 523] on button "Next" at bounding box center [625, 528] width 169 height 42
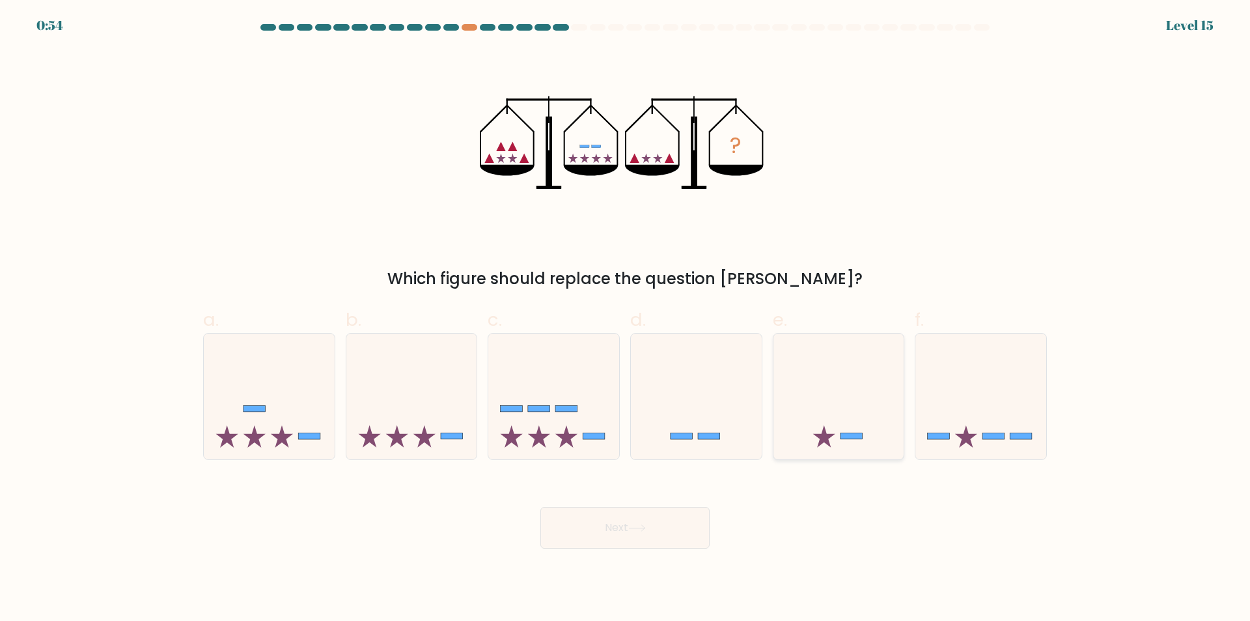
click at [850, 436] on rect at bounding box center [852, 435] width 22 height 7
click at [626, 319] on input "e." at bounding box center [625, 315] width 1 height 8
radio input "true"
click at [253, 429] on icon at bounding box center [269, 397] width 131 height 108
click at [625, 319] on input "a." at bounding box center [625, 315] width 1 height 8
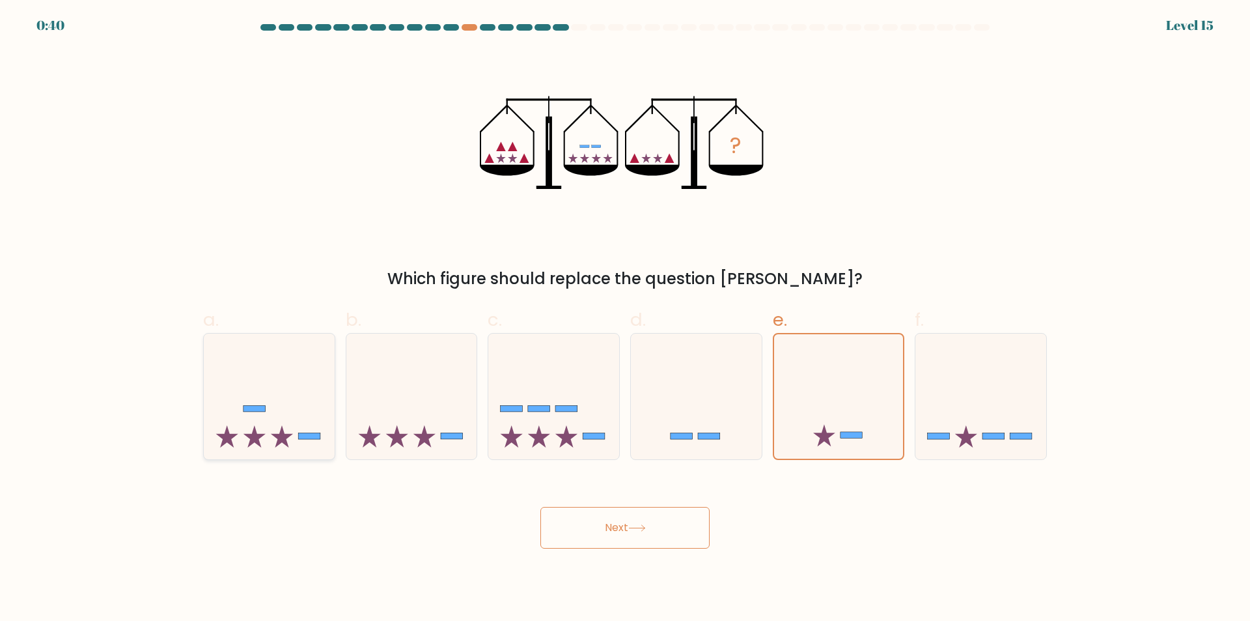
radio input "true"
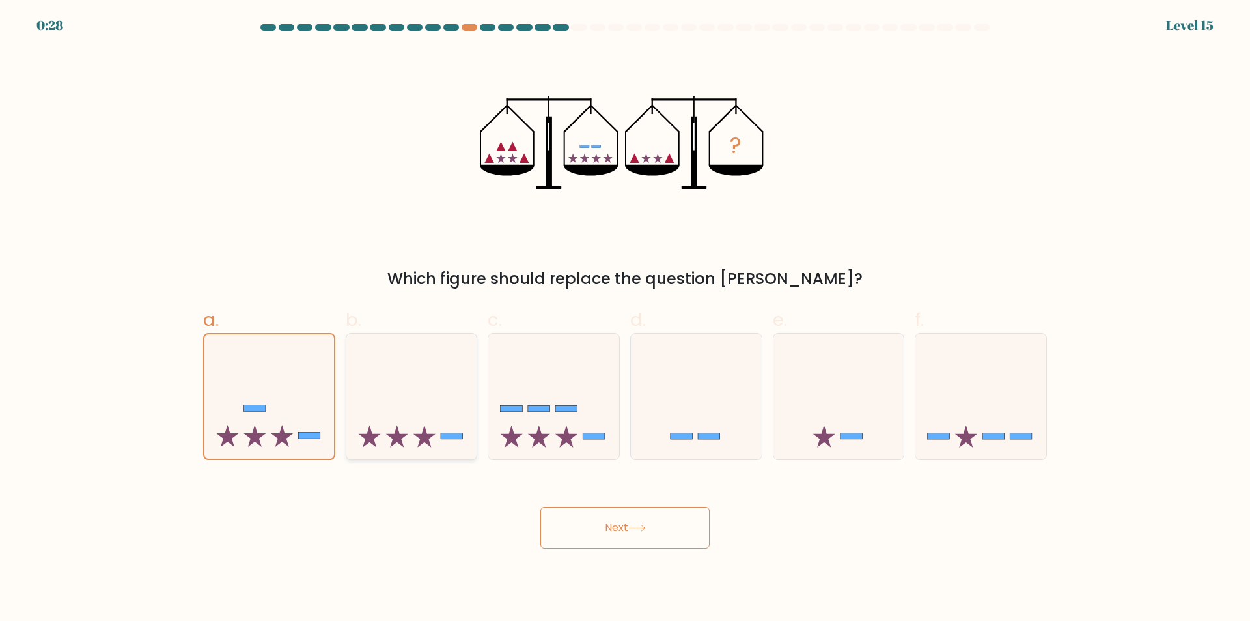
click at [418, 430] on icon at bounding box center [411, 397] width 131 height 108
click at [625, 319] on input "b." at bounding box center [625, 315] width 1 height 8
radio input "true"
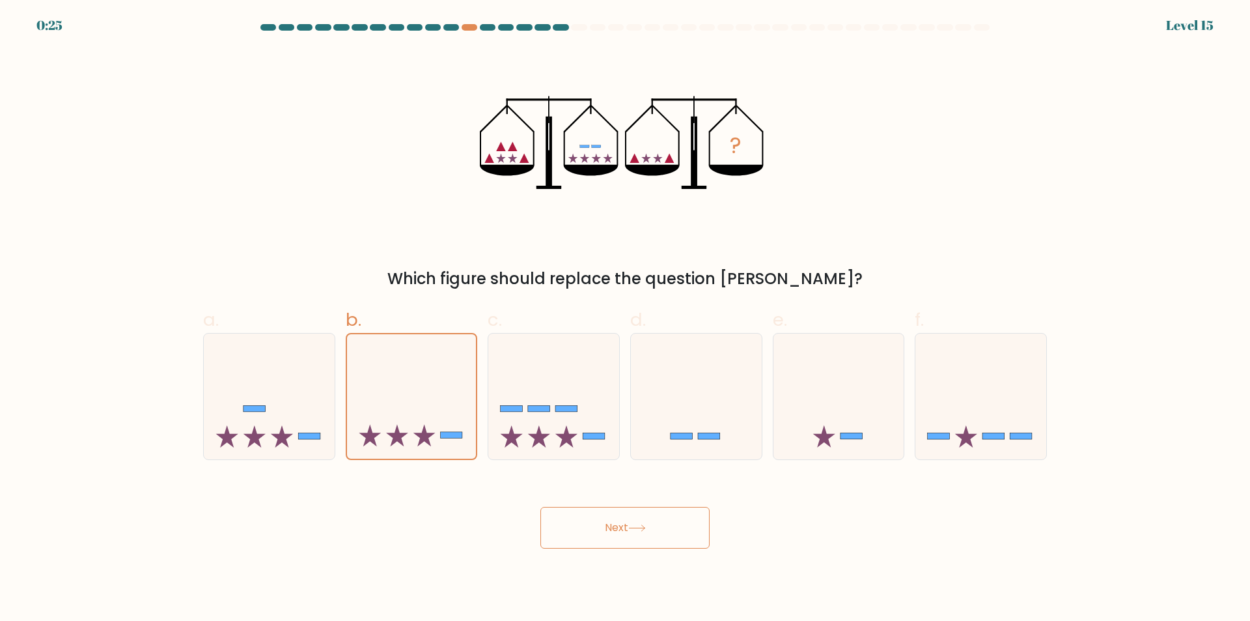
click at [657, 543] on button "Next" at bounding box center [625, 528] width 169 height 42
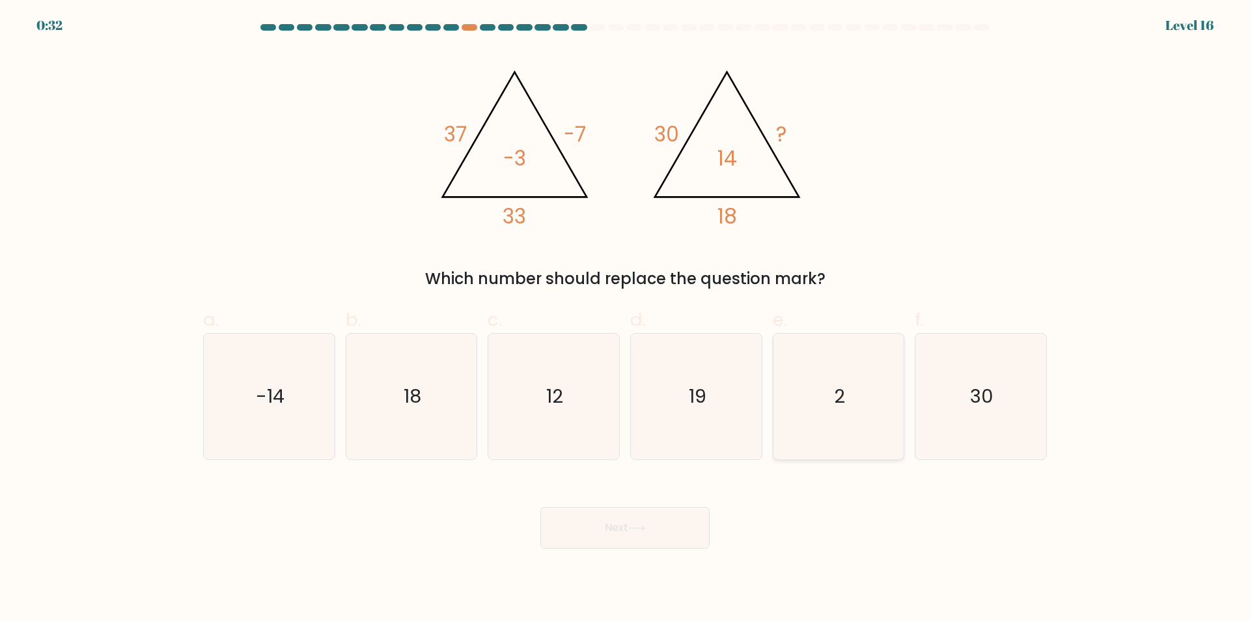
click at [831, 412] on icon "2" at bounding box center [839, 396] width 126 height 126
click at [626, 319] on input "e. 2" at bounding box center [625, 315] width 1 height 8
radio input "true"
click at [646, 529] on icon at bounding box center [637, 527] width 18 height 7
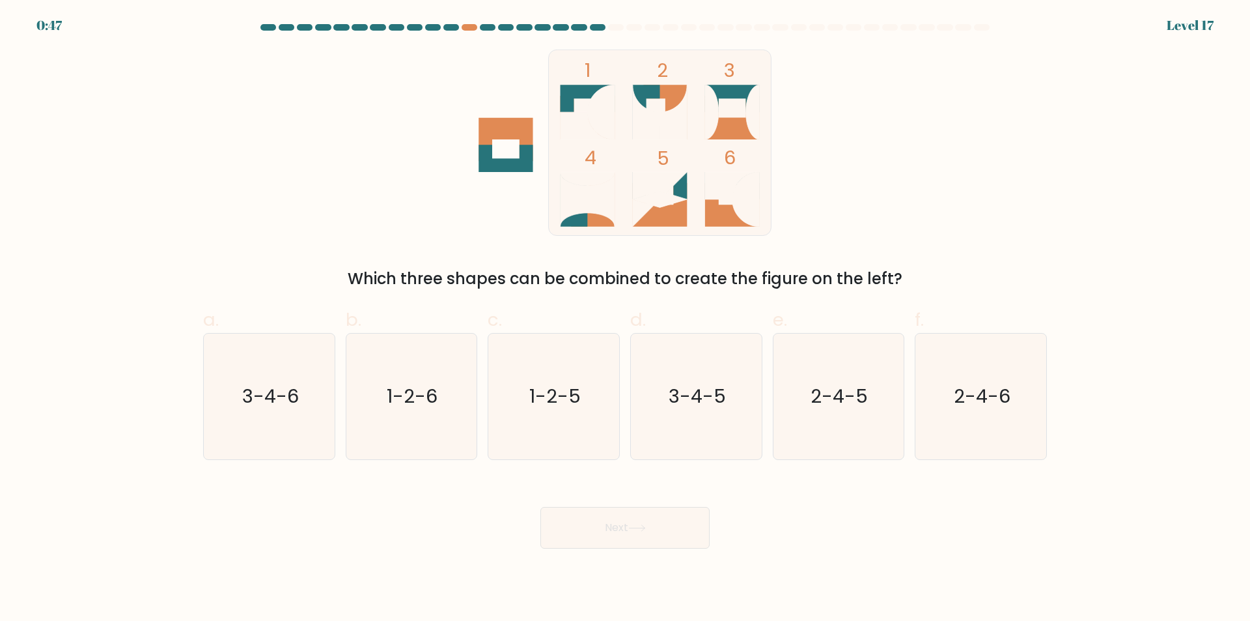
click at [590, 158] on tspan "4" at bounding box center [591, 157] width 12 height 27
click at [295, 383] on icon "3-4-6" at bounding box center [269, 396] width 126 height 126
click at [625, 319] on input "a. 3-4-6" at bounding box center [625, 315] width 1 height 8
radio input "true"
click at [647, 516] on button "Next" at bounding box center [625, 528] width 169 height 42
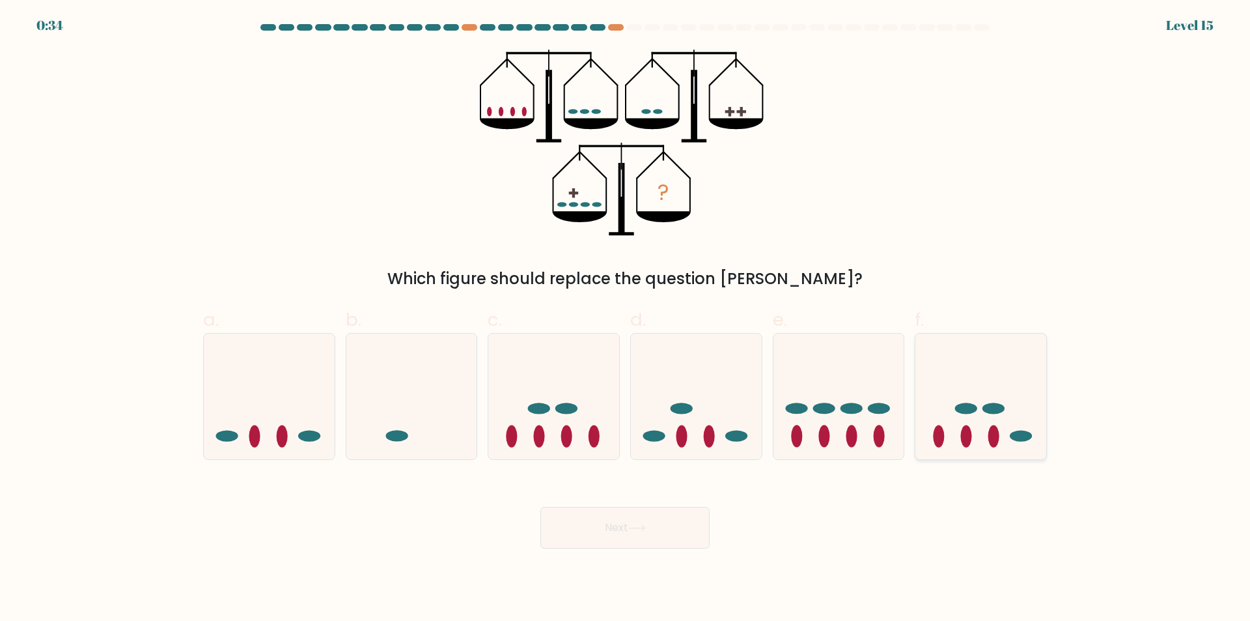
click at [1000, 424] on icon at bounding box center [981, 397] width 131 height 108
click at [626, 319] on input "f." at bounding box center [625, 315] width 1 height 8
radio input "true"
click at [266, 438] on icon at bounding box center [269, 397] width 131 height 108
click at [625, 319] on input "a." at bounding box center [625, 315] width 1 height 8
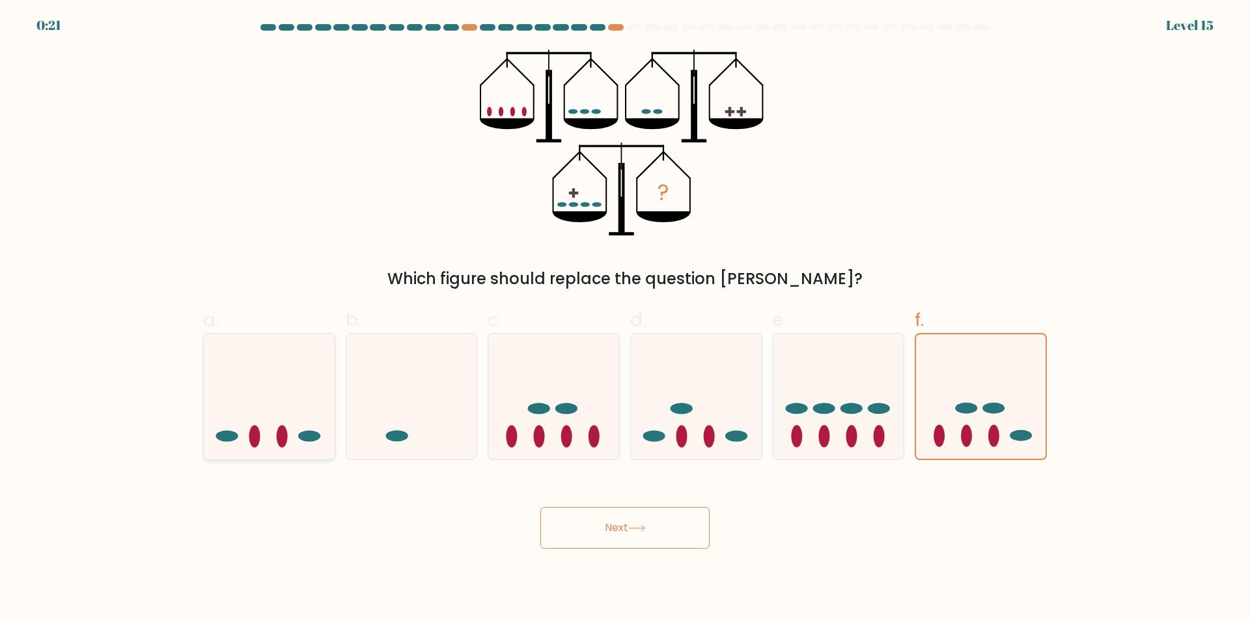
radio input "true"
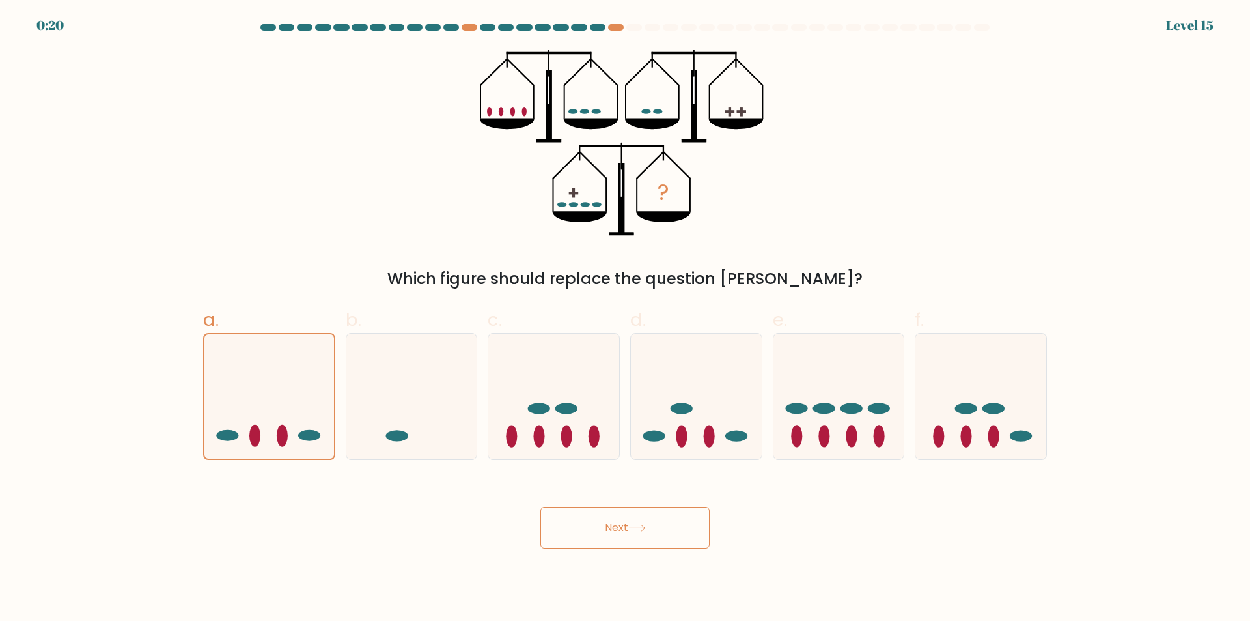
click at [607, 525] on button "Next" at bounding box center [625, 528] width 169 height 42
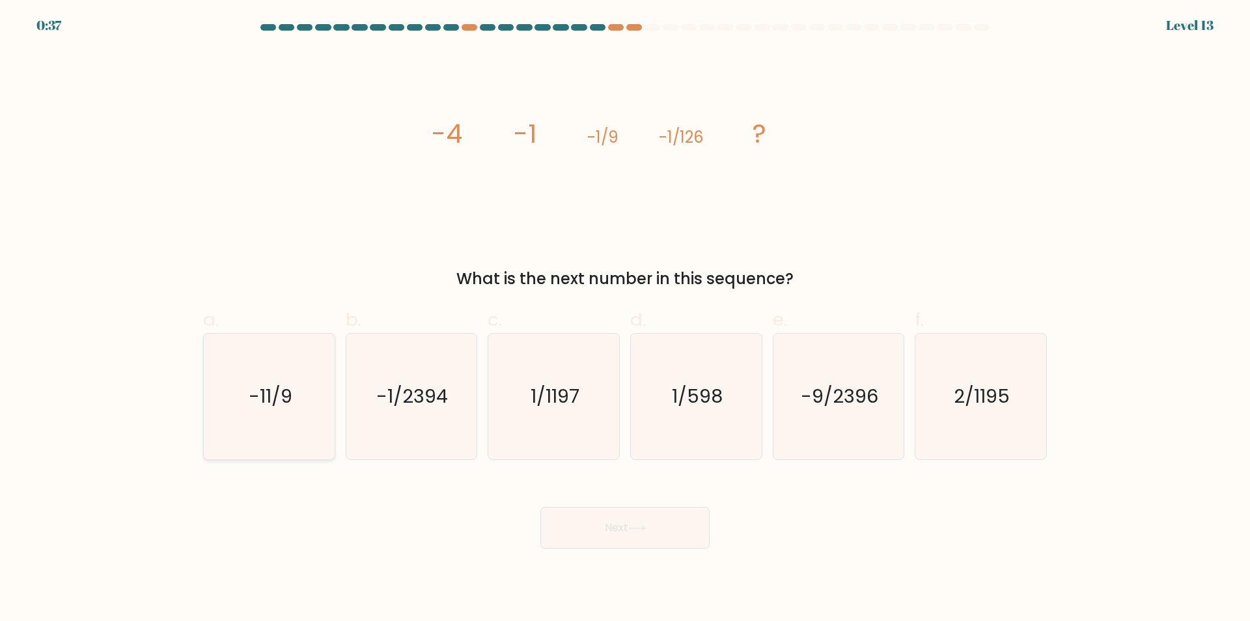
click at [277, 389] on text "-11/9" at bounding box center [271, 397] width 44 height 26
click at [625, 319] on input "a. -11/9" at bounding box center [625, 315] width 1 height 8
radio input "true"
click at [992, 400] on text "2/1195" at bounding box center [983, 397] width 56 height 26
click at [626, 319] on input "f. 2/1195" at bounding box center [625, 315] width 1 height 8
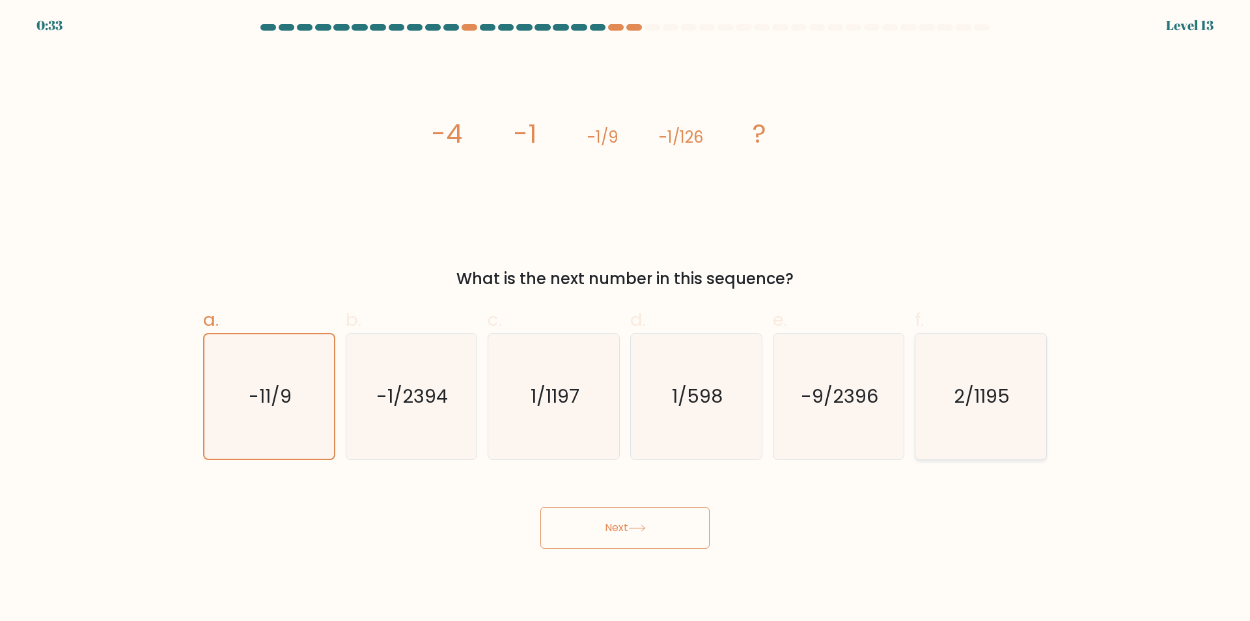
radio input "true"
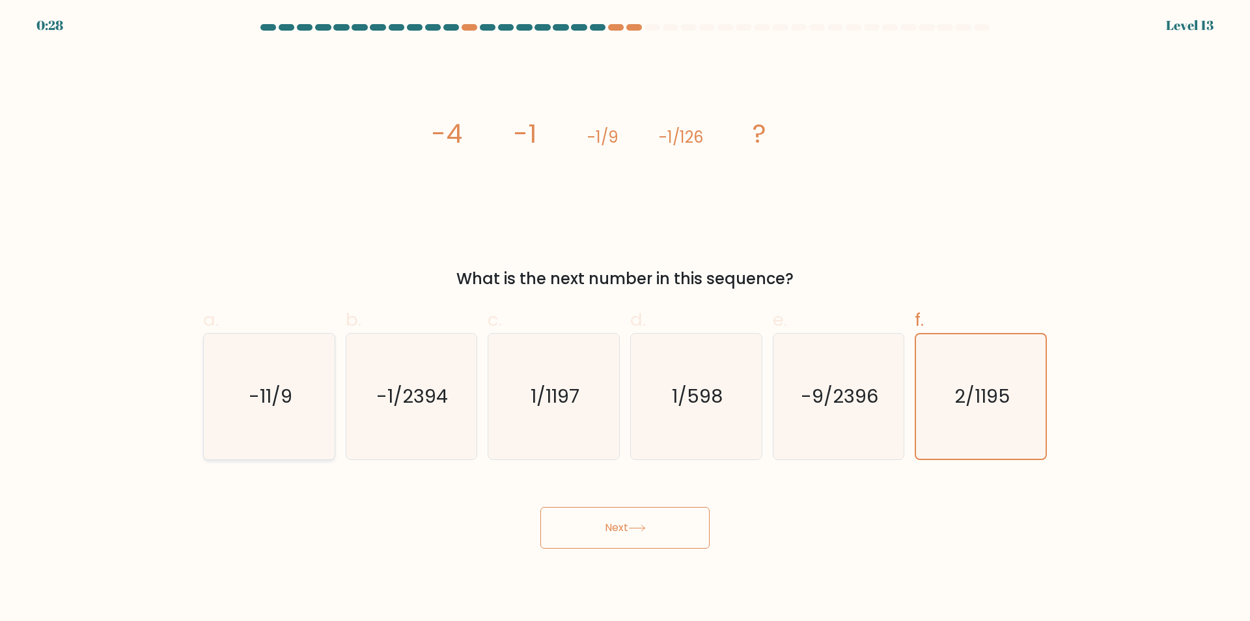
click at [277, 393] on text "-11/9" at bounding box center [271, 397] width 44 height 26
click at [625, 319] on input "a. -11/9" at bounding box center [625, 315] width 1 height 8
radio input "true"
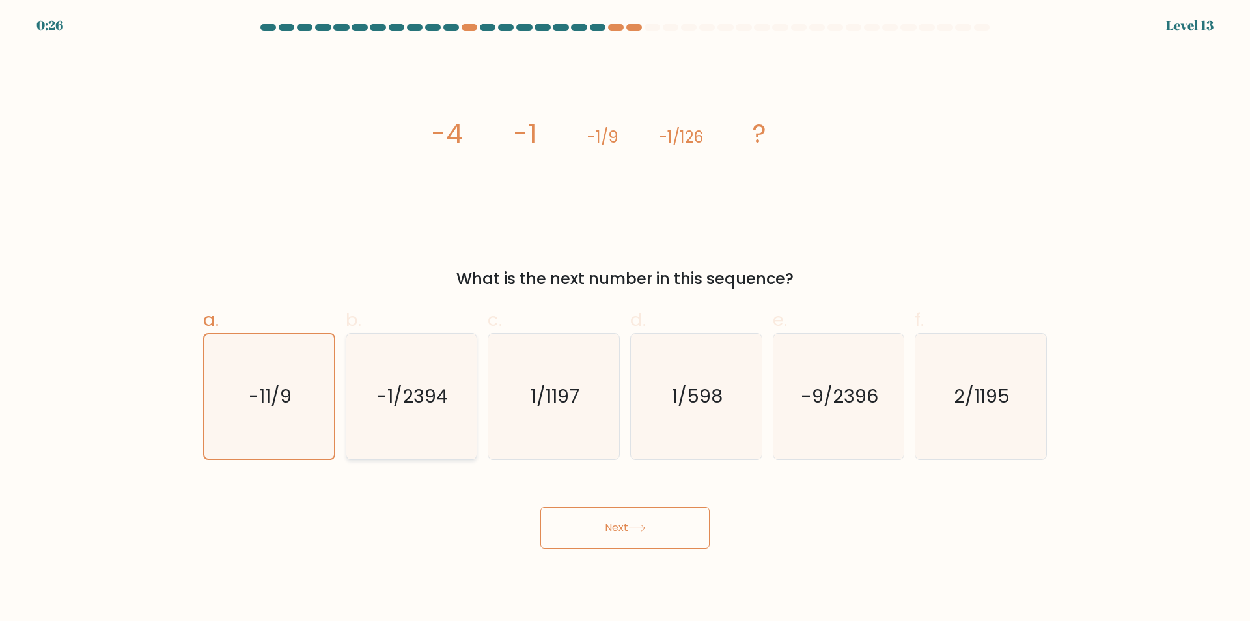
click at [412, 402] on text "-1/2394" at bounding box center [413, 397] width 72 height 26
click at [625, 319] on input "b. -1/2394" at bounding box center [625, 315] width 1 height 8
radio input "true"
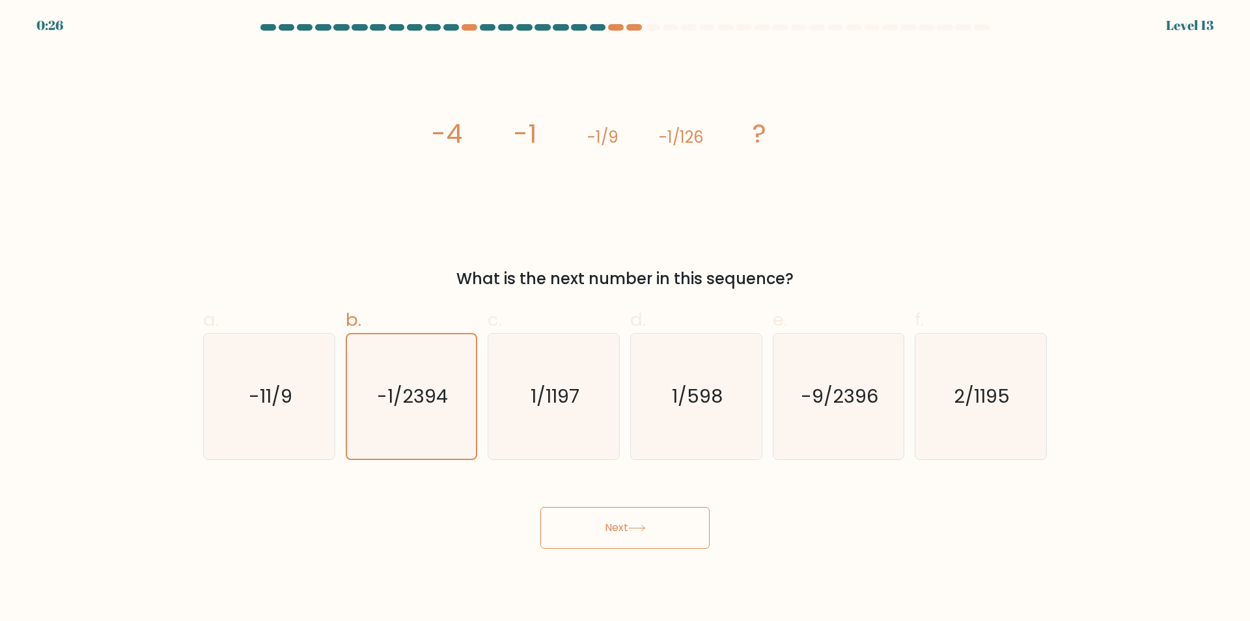
click at [646, 530] on icon at bounding box center [637, 527] width 18 height 7
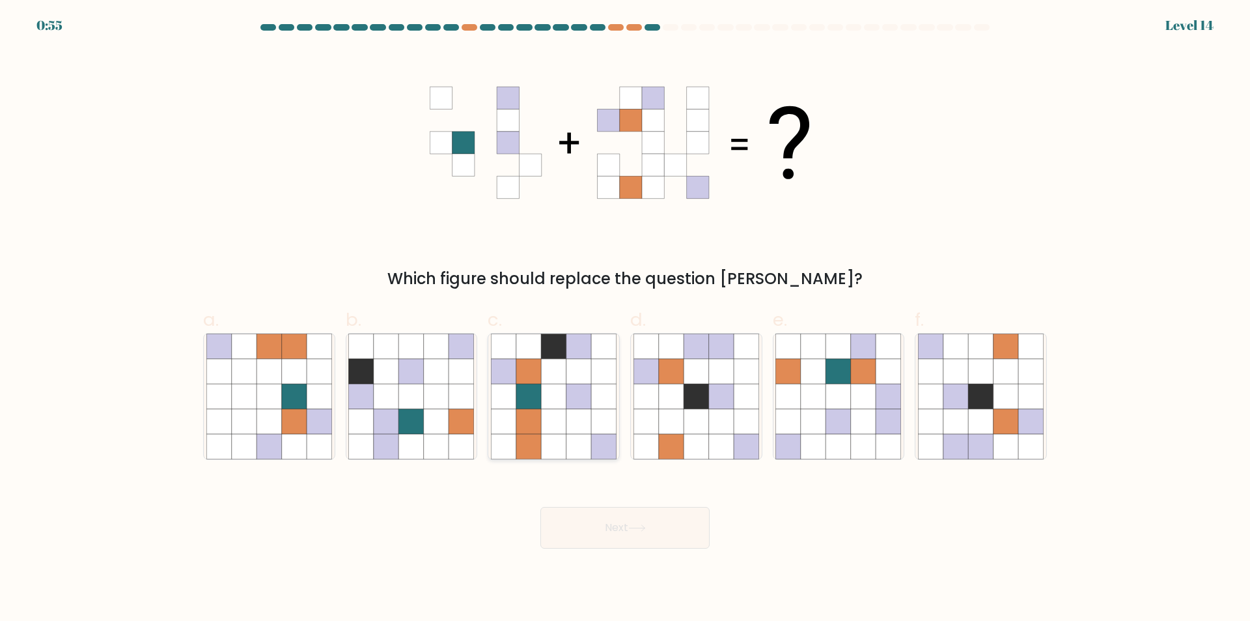
click at [558, 395] on icon at bounding box center [553, 396] width 25 height 25
click at [625, 319] on input "c." at bounding box center [625, 315] width 1 height 8
radio input "true"
click at [699, 531] on button "Next" at bounding box center [625, 528] width 169 height 42
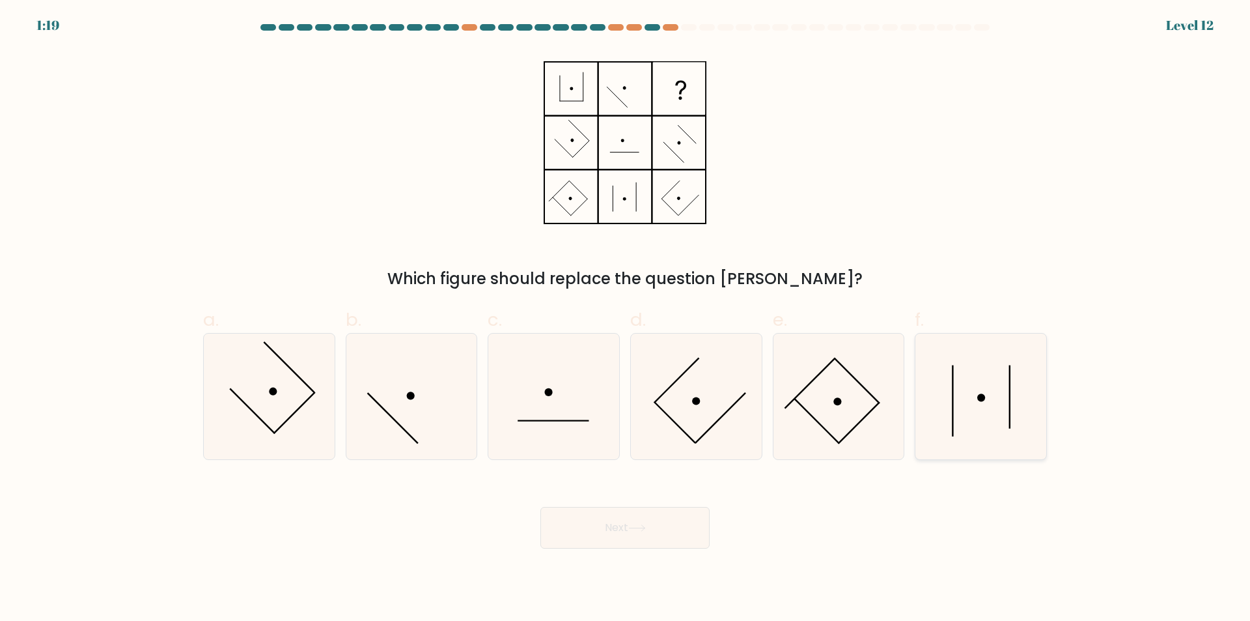
click at [955, 421] on icon at bounding box center [981, 396] width 126 height 126
click at [626, 319] on input "f." at bounding box center [625, 315] width 1 height 8
radio input "true"
click at [855, 404] on icon at bounding box center [839, 396] width 126 height 126
click at [626, 319] on input "e." at bounding box center [625, 315] width 1 height 8
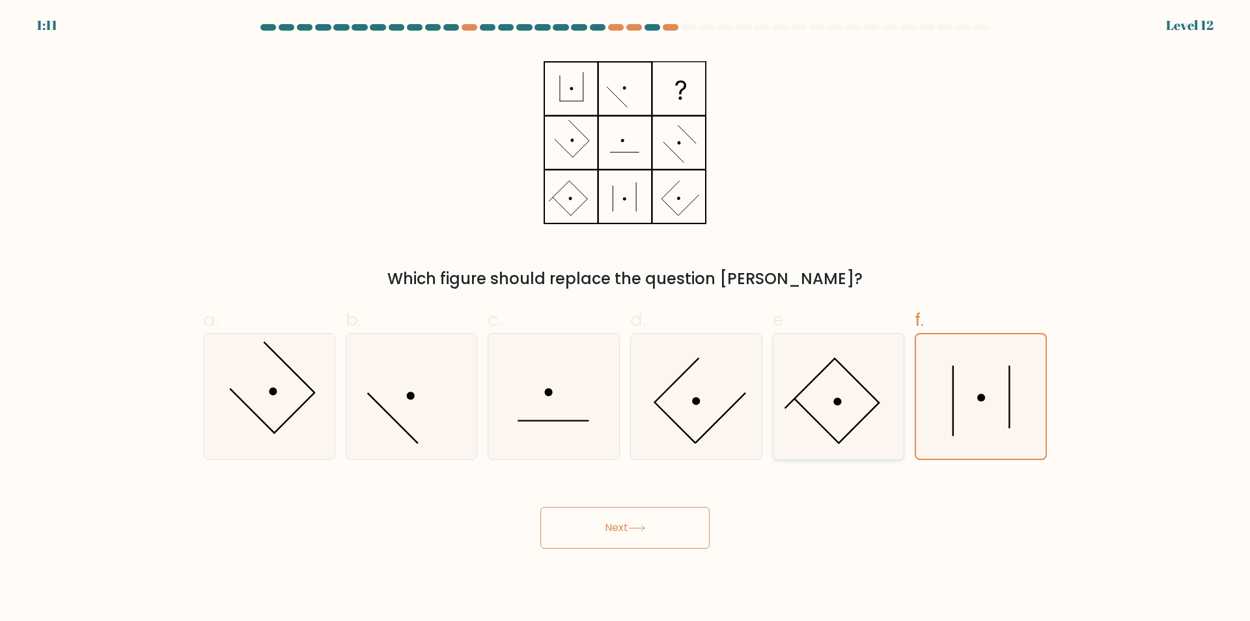
radio input "true"
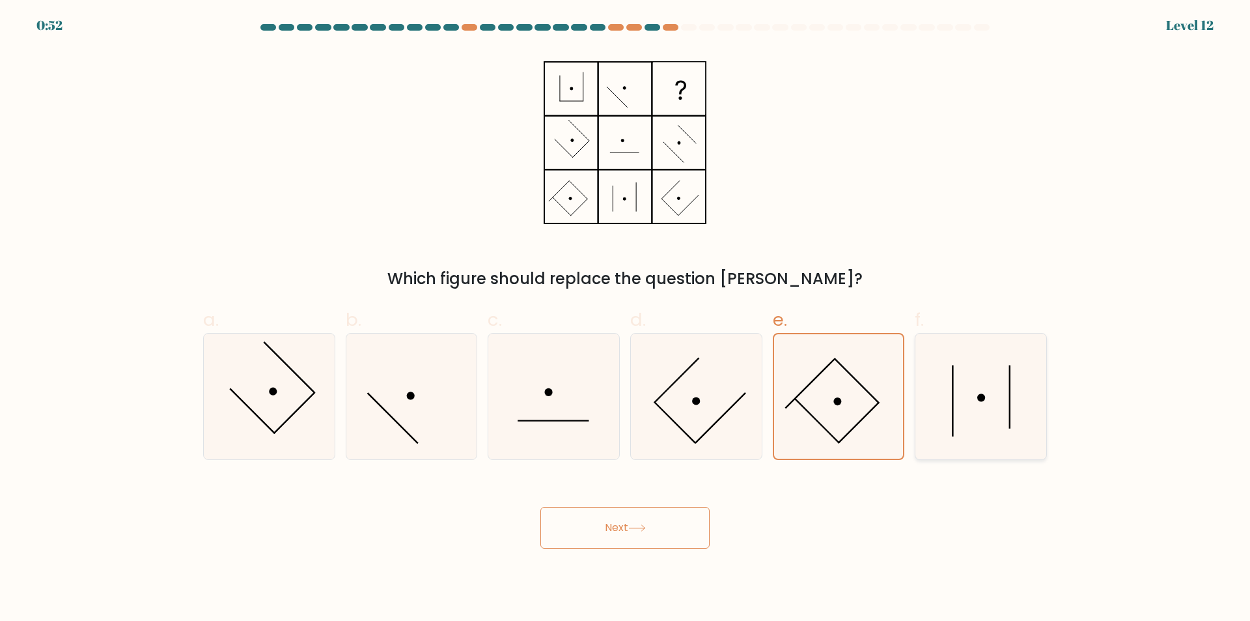
click at [975, 407] on icon at bounding box center [981, 396] width 126 height 126
click at [626, 319] on input "f." at bounding box center [625, 315] width 1 height 8
radio input "true"
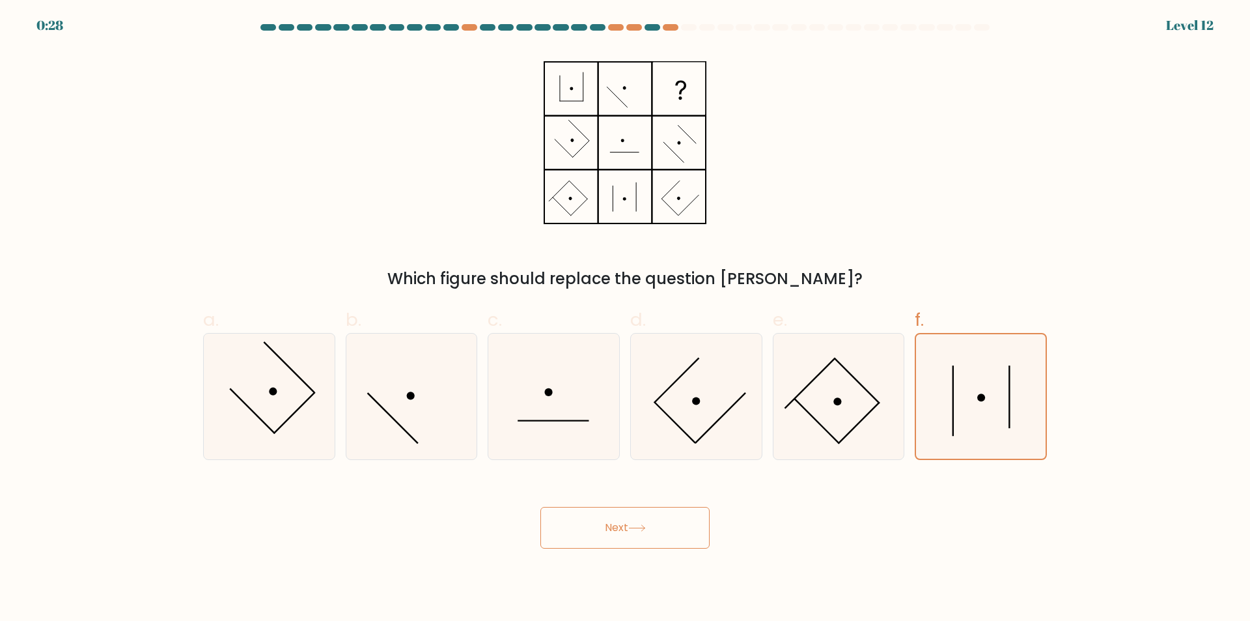
click at [651, 528] on button "Next" at bounding box center [625, 528] width 169 height 42
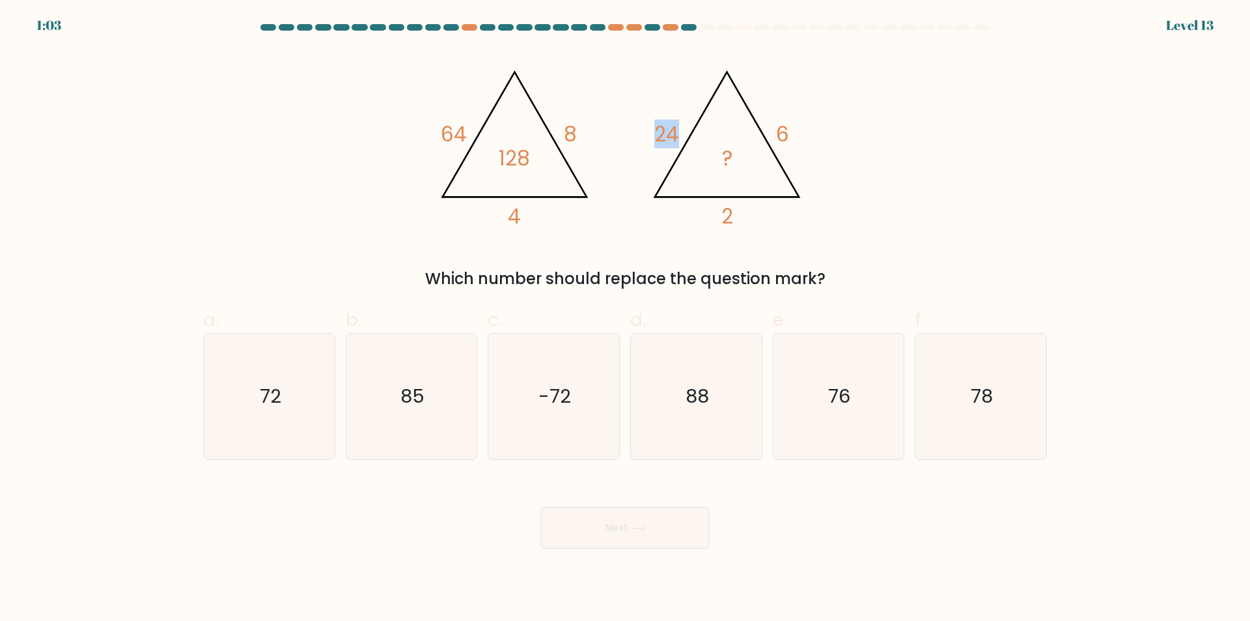
drag, startPoint x: 658, startPoint y: 139, endPoint x: 679, endPoint y: 137, distance: 20.3
click at [679, 137] on tspan "24" at bounding box center [667, 134] width 25 height 29
click at [669, 179] on icon "@import url('https://fonts.googleapis.com/css?family=Abril+Fatface:400,100,100i…" at bounding box center [625, 142] width 391 height 186
drag, startPoint x: 664, startPoint y: 219, endPoint x: 728, endPoint y: 229, distance: 64.6
click at [665, 219] on icon "@import url('https://fonts.googleapis.com/css?family=Abril+Fatface:400,100,100i…" at bounding box center [625, 142] width 391 height 186
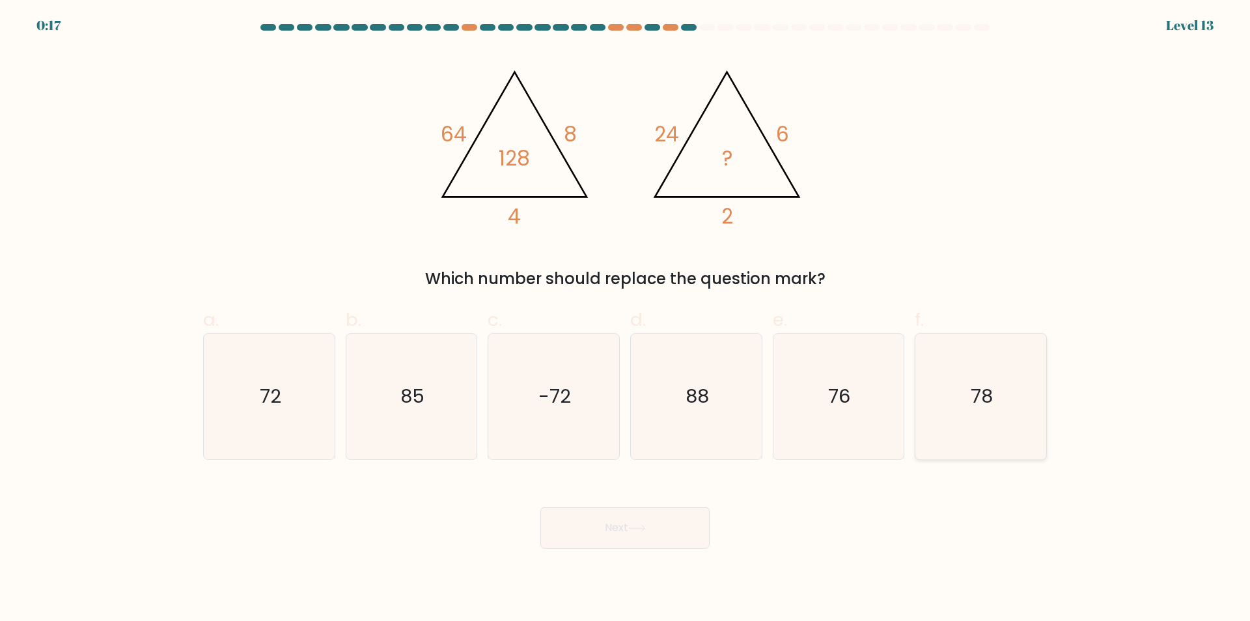
click at [996, 391] on icon "78" at bounding box center [981, 396] width 126 height 126
click at [626, 319] on input "f. 78" at bounding box center [625, 315] width 1 height 8
radio input "true"
click at [653, 522] on button "Next" at bounding box center [625, 528] width 169 height 42
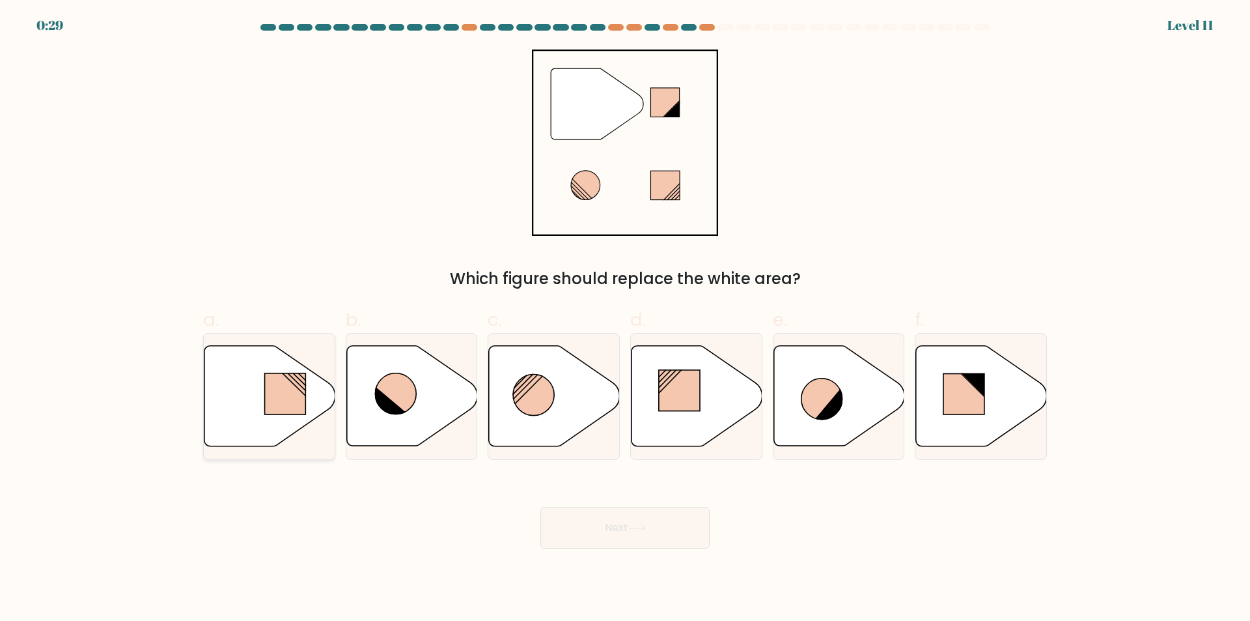
click at [273, 393] on rect at bounding box center [285, 393] width 41 height 41
click at [625, 319] on input "a." at bounding box center [625, 315] width 1 height 8
radio input "true"
click at [634, 520] on button "Next" at bounding box center [625, 528] width 169 height 42
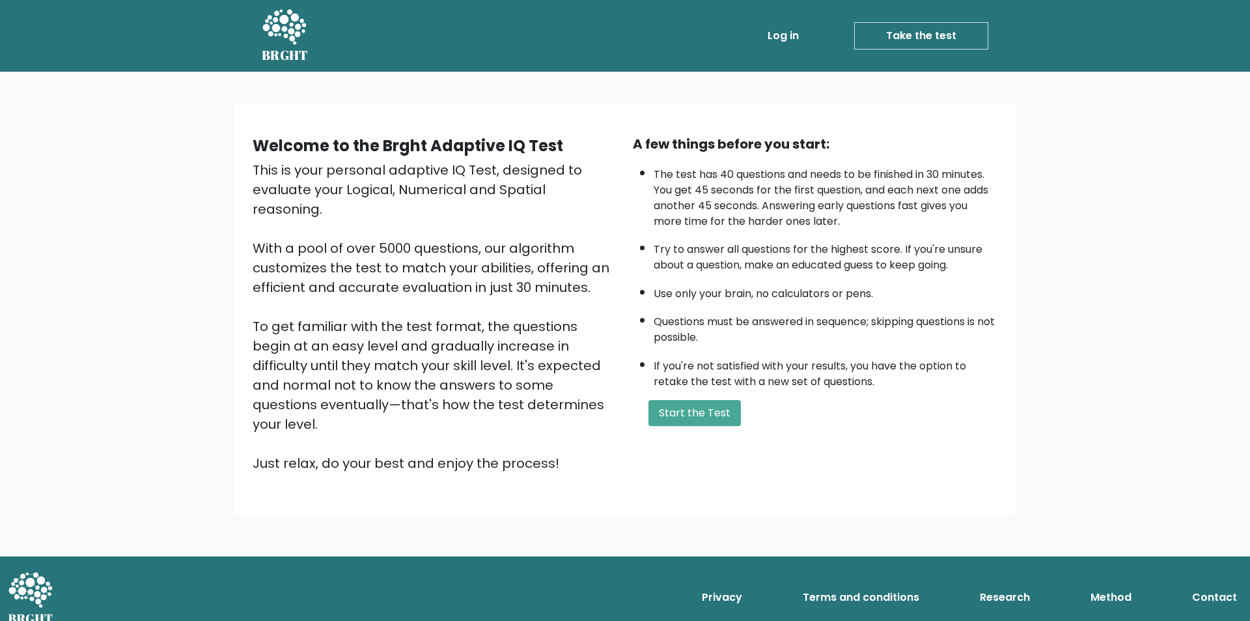
click at [949, 41] on link "Take the test" at bounding box center [921, 35] width 134 height 27
click at [897, 40] on link "Take the test" at bounding box center [921, 35] width 134 height 27
click at [696, 412] on button "Start the Test" at bounding box center [695, 413] width 92 height 26
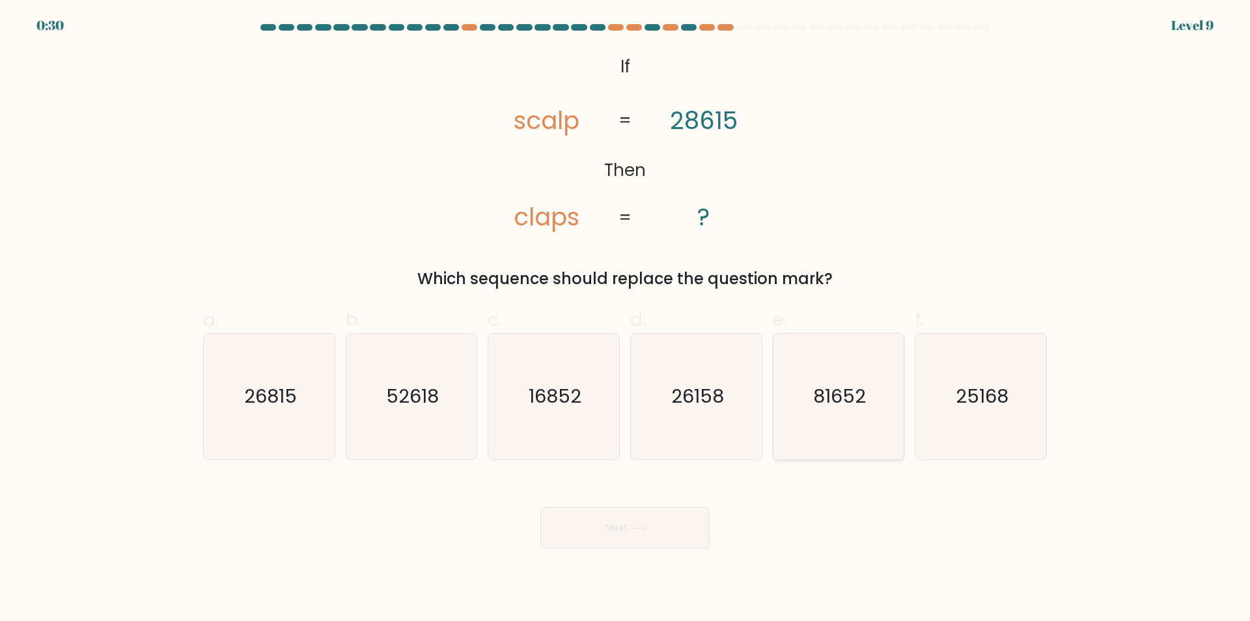
click at [843, 391] on text "81652" at bounding box center [839, 397] width 53 height 26
click at [626, 319] on input "e. 81652" at bounding box center [625, 315] width 1 height 8
radio input "true"
click at [641, 533] on button "Next" at bounding box center [625, 528] width 169 height 42
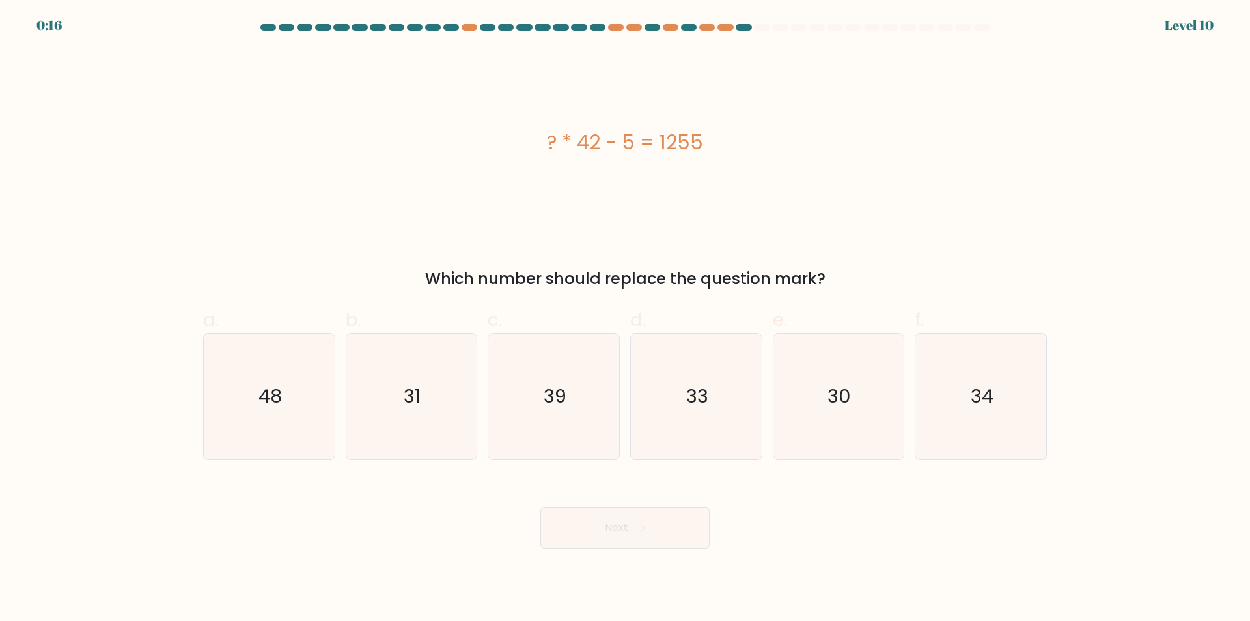
click at [933, 517] on div "Next" at bounding box center [625, 511] width 860 height 73
click at [839, 396] on text "30" at bounding box center [839, 397] width 23 height 26
click at [626, 319] on input "e. 30" at bounding box center [625, 315] width 1 height 8
radio input "true"
click at [652, 531] on button "Next" at bounding box center [625, 528] width 169 height 42
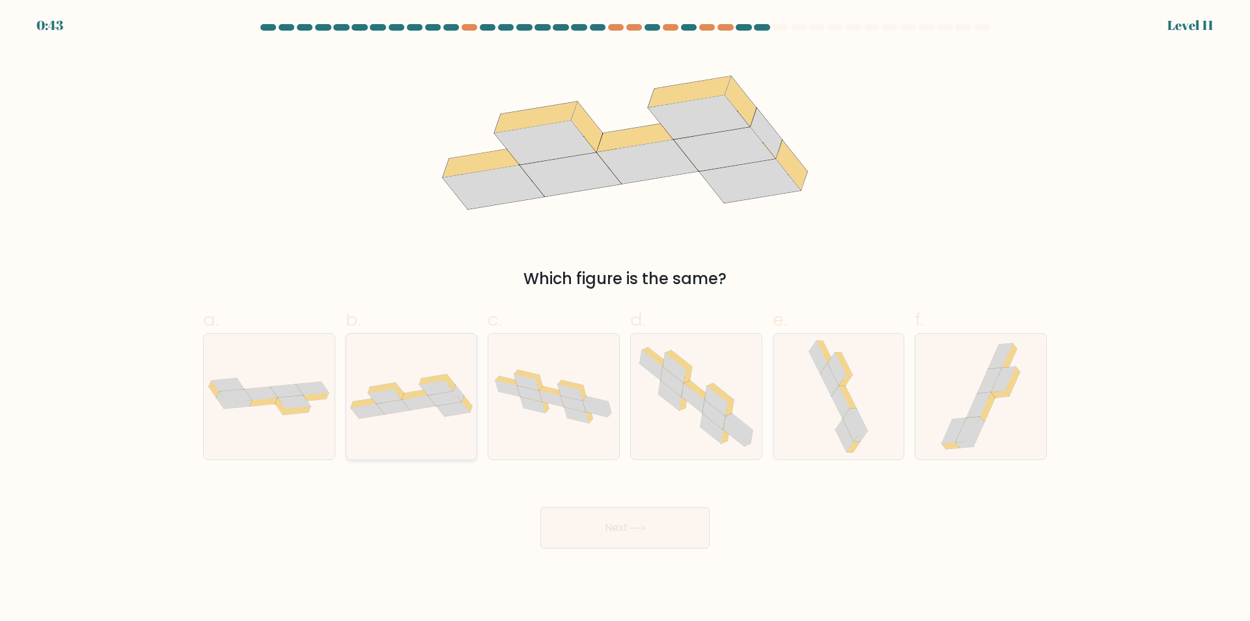
click at [451, 405] on icon at bounding box center [453, 409] width 34 height 15
click at [625, 319] on input "b." at bounding box center [625, 315] width 1 height 8
radio input "true"
click at [621, 524] on button "Next" at bounding box center [625, 528] width 169 height 42
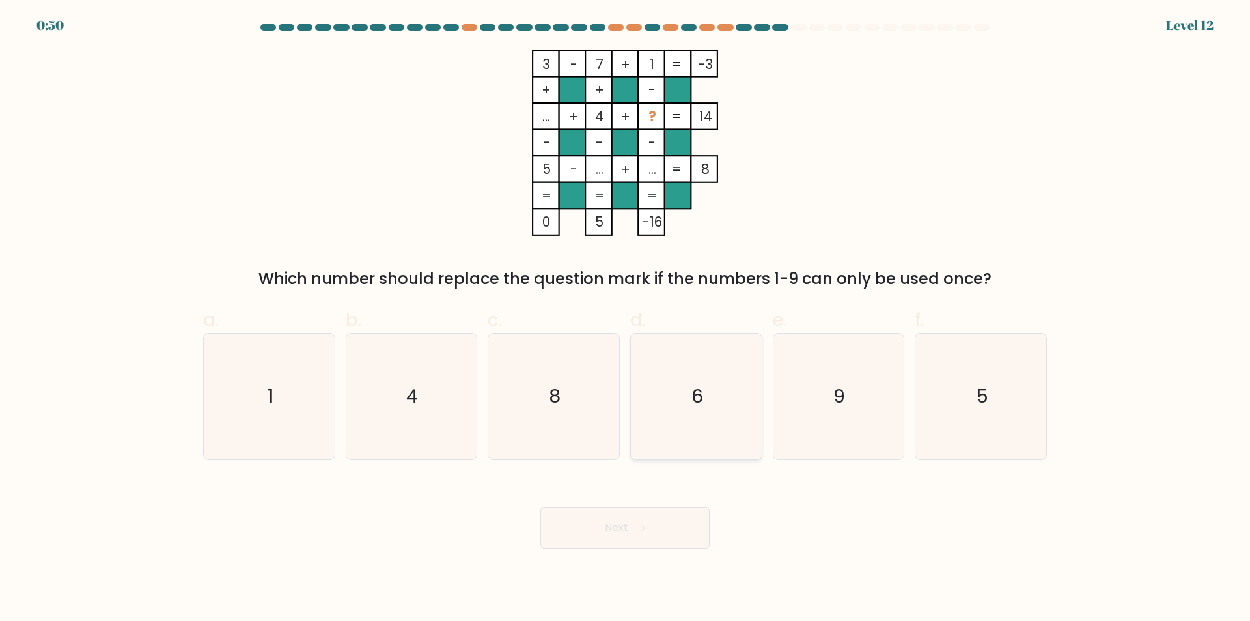
click at [703, 387] on text "6" at bounding box center [698, 397] width 12 height 26
click at [626, 319] on input "d. 6" at bounding box center [625, 315] width 1 height 8
radio input "true"
click at [606, 514] on button "Next" at bounding box center [625, 528] width 169 height 42
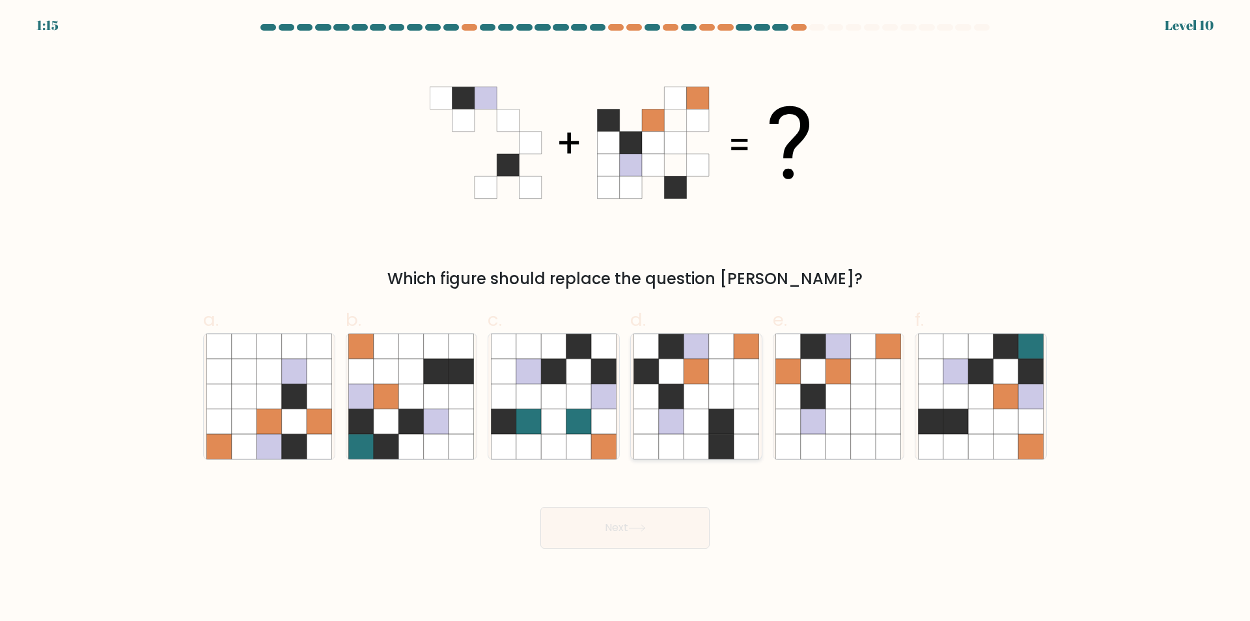
click at [687, 397] on icon at bounding box center [696, 396] width 25 height 25
click at [626, 319] on input "d." at bounding box center [625, 315] width 1 height 8
radio input "true"
click at [632, 543] on button "Next" at bounding box center [625, 528] width 169 height 42
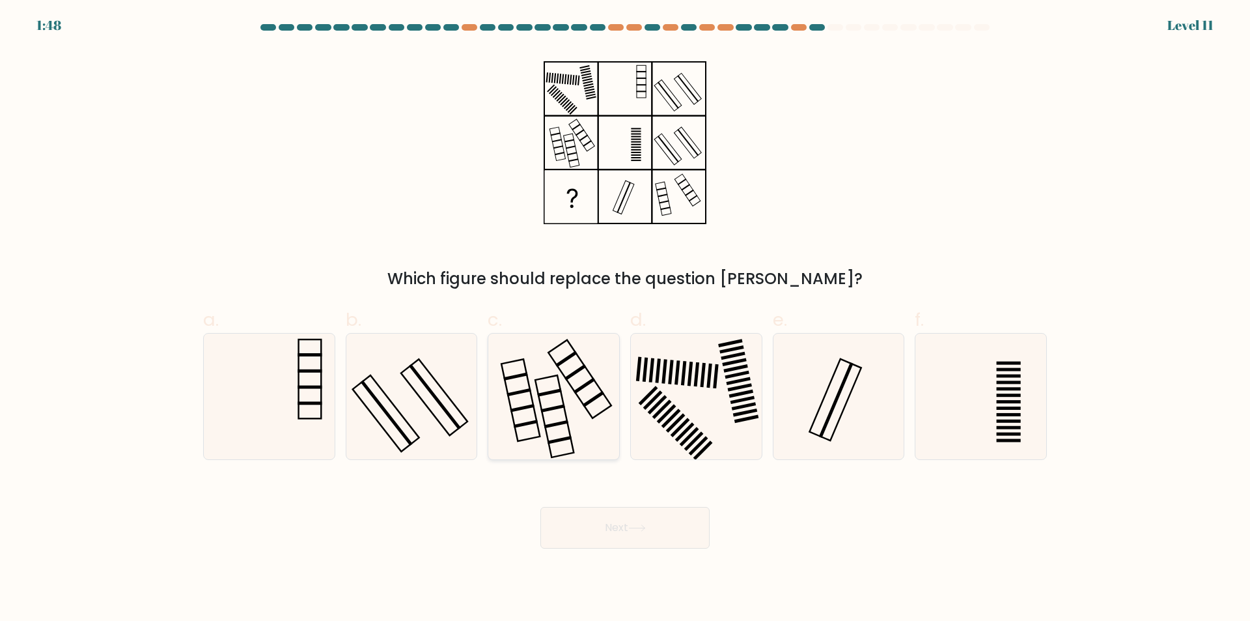
click at [540, 424] on icon at bounding box center [554, 396] width 126 height 126
click at [625, 319] on input "c." at bounding box center [625, 315] width 1 height 8
radio input "true"
click at [690, 376] on rect at bounding box center [690, 373] width 5 height 24
click at [626, 319] on input "d." at bounding box center [625, 315] width 1 height 8
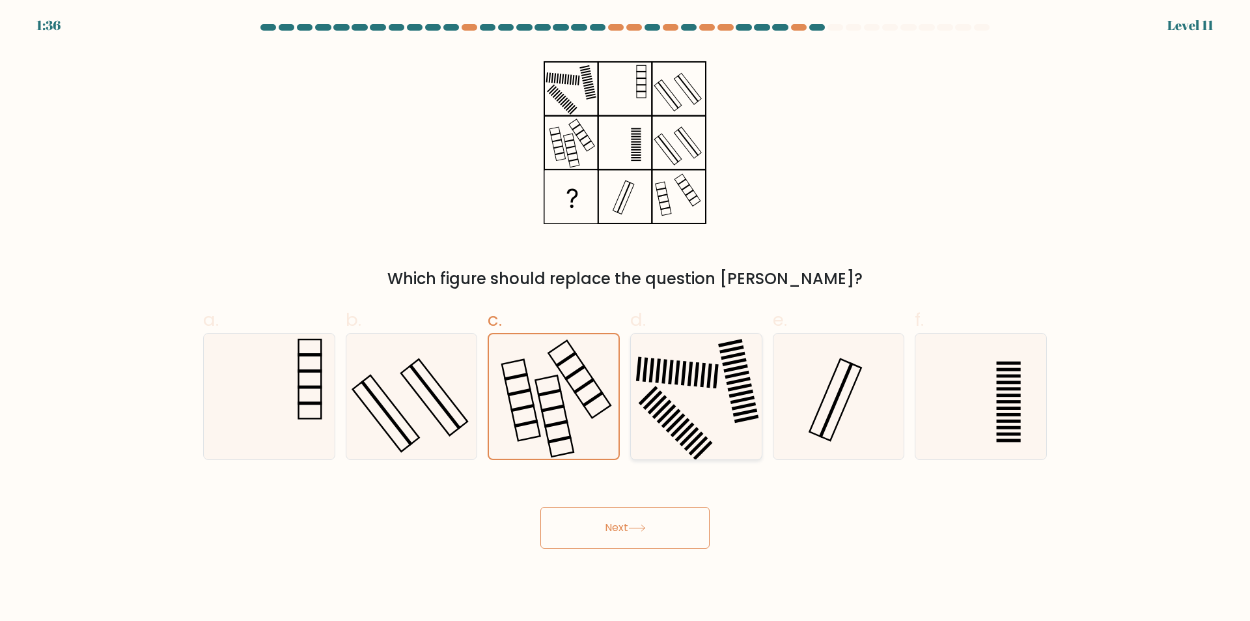
radio input "true"
click at [666, 537] on button "Next" at bounding box center [625, 528] width 169 height 42
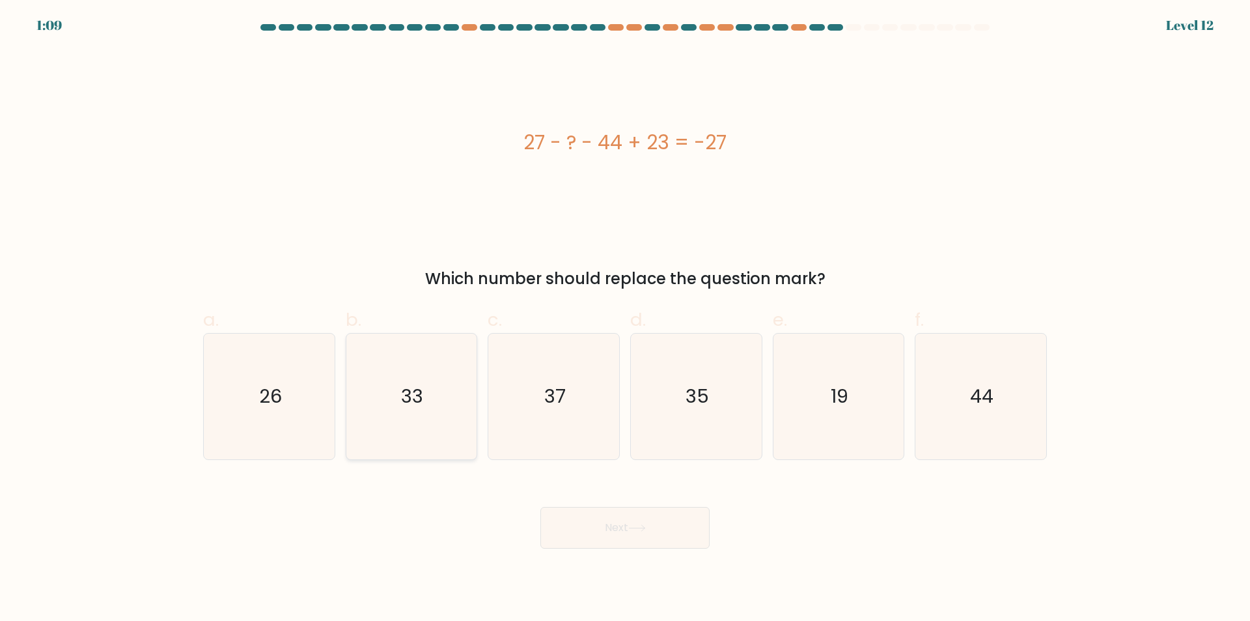
drag, startPoint x: 416, startPoint y: 378, endPoint x: 466, endPoint y: 388, distance: 51.7
click at [416, 378] on icon "33" at bounding box center [411, 396] width 126 height 126
click at [625, 319] on input "b. 33" at bounding box center [625, 315] width 1 height 8
radio input "true"
click at [682, 523] on button "Next" at bounding box center [625, 528] width 169 height 42
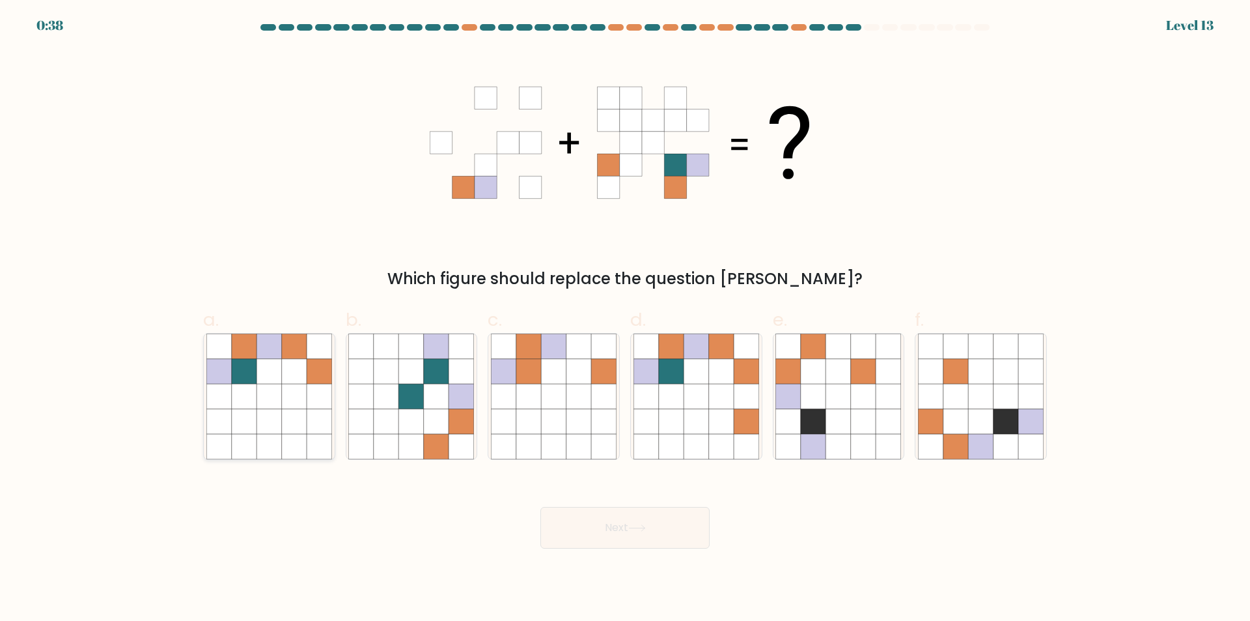
click at [278, 383] on icon at bounding box center [269, 371] width 25 height 25
click at [625, 319] on input "a." at bounding box center [625, 315] width 1 height 8
radio input "true"
click at [631, 535] on button "Next" at bounding box center [625, 528] width 169 height 42
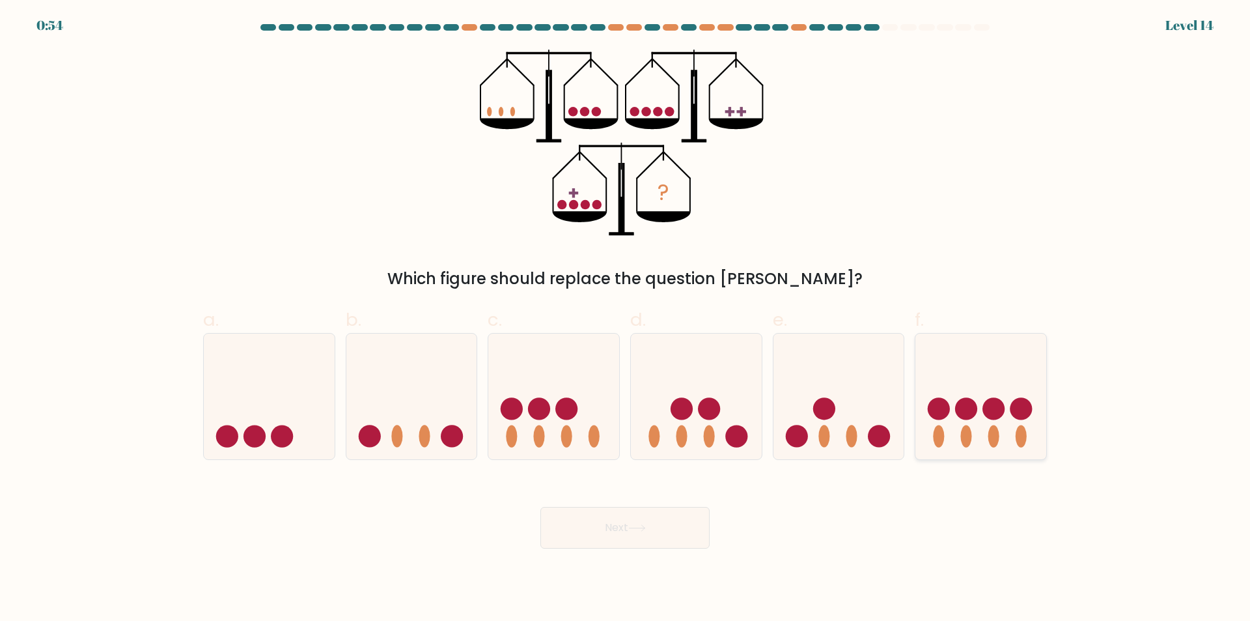
click at [982, 432] on icon at bounding box center [981, 397] width 131 height 108
click at [626, 319] on input "f." at bounding box center [625, 315] width 1 height 8
radio input "true"
click at [608, 523] on button "Next" at bounding box center [625, 528] width 169 height 42
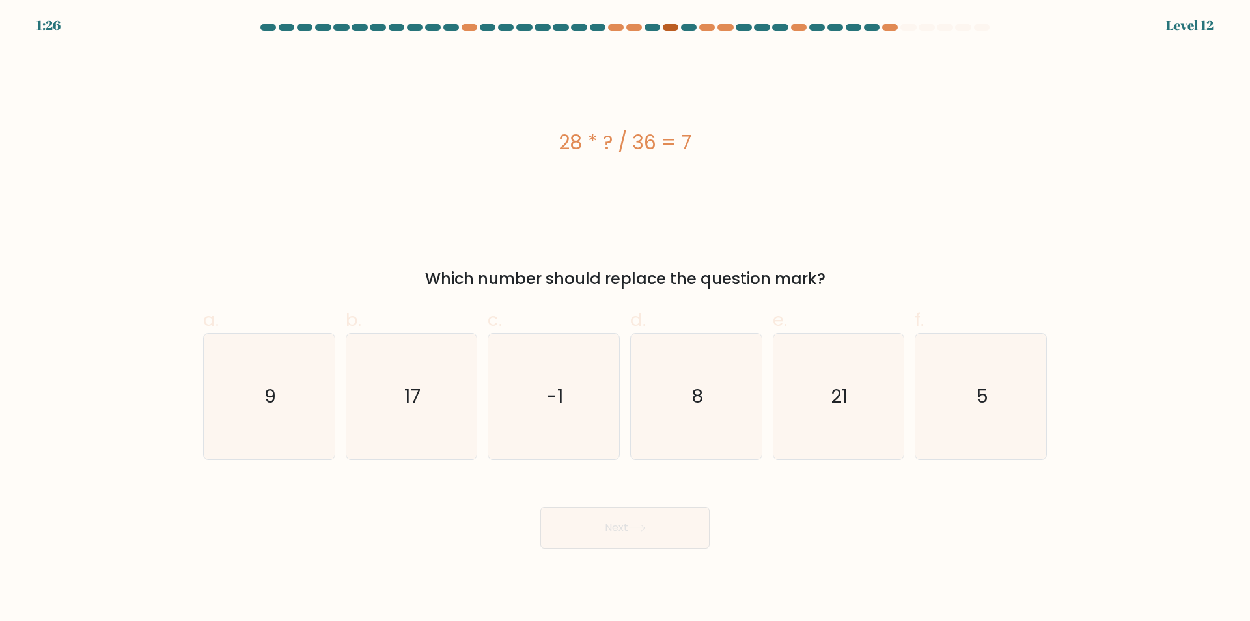
click at [673, 29] on div at bounding box center [671, 27] width 16 height 7
click at [707, 397] on icon "8" at bounding box center [697, 396] width 126 height 126
click at [626, 319] on input "d. 8" at bounding box center [625, 315] width 1 height 8
radio input "true"
click at [236, 407] on icon "9" at bounding box center [269, 396] width 126 height 126
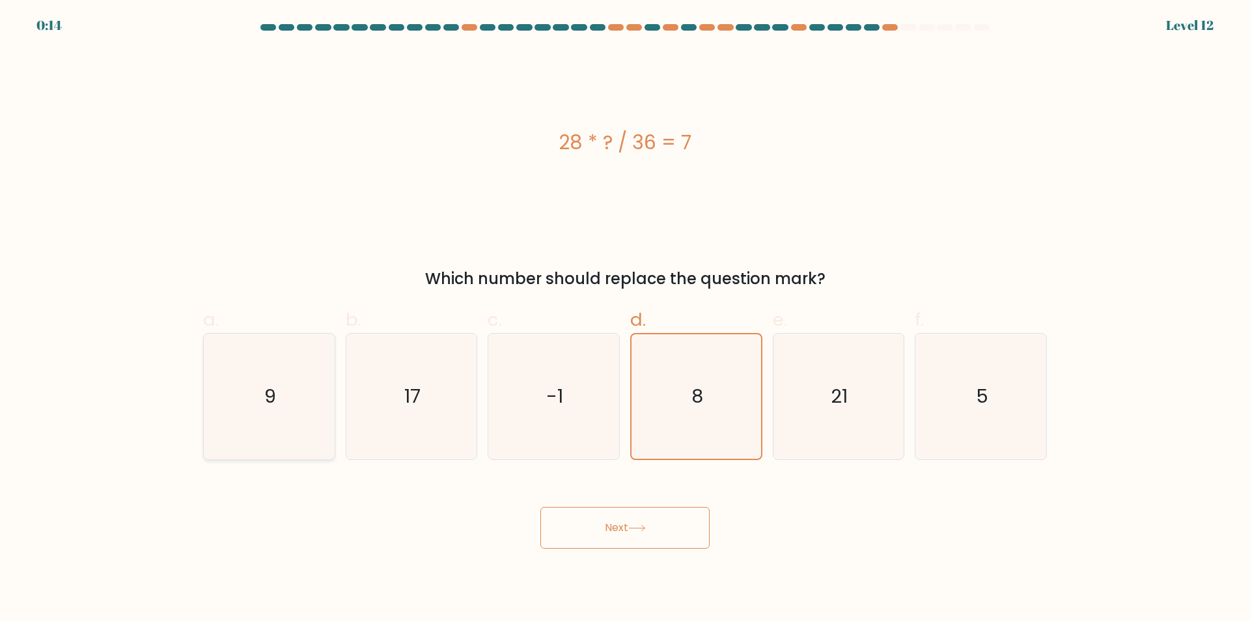
click at [625, 319] on input "a. 9" at bounding box center [625, 315] width 1 height 8
radio input "true"
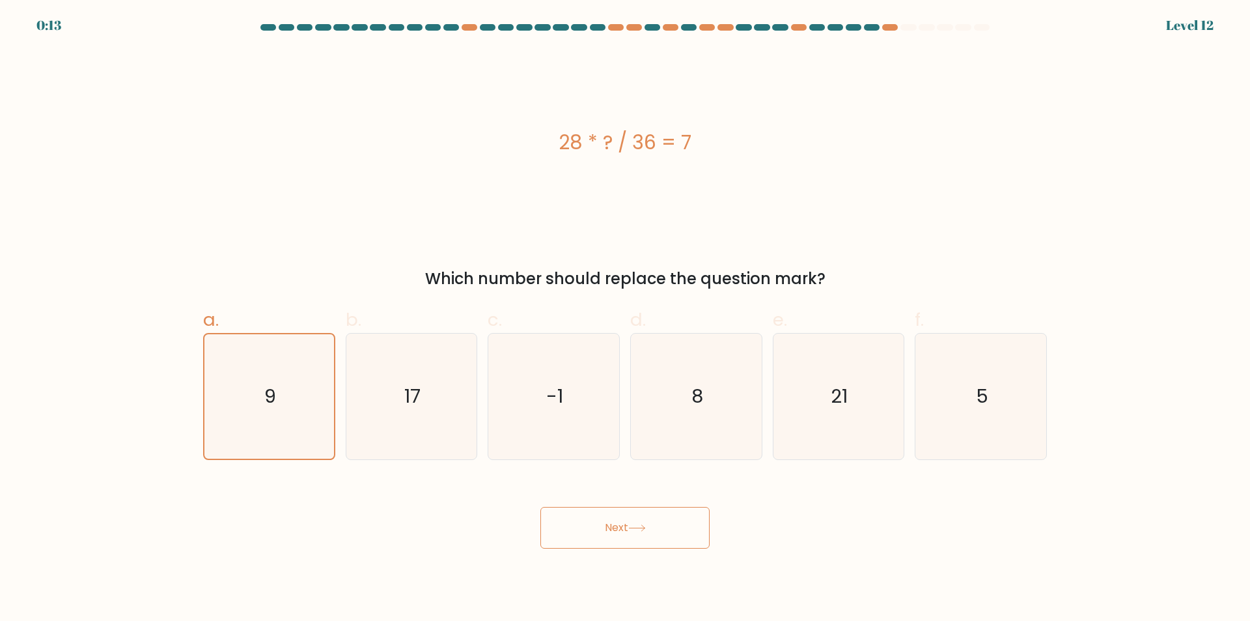
click at [605, 529] on button "Next" at bounding box center [625, 528] width 169 height 42
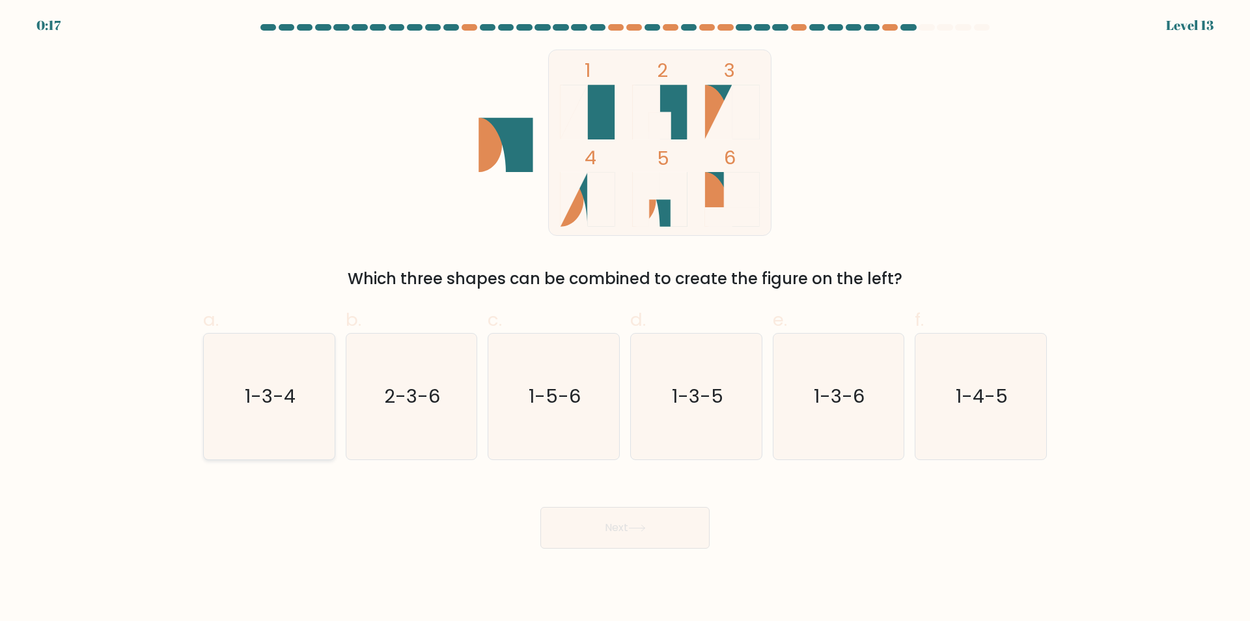
click at [285, 397] on text "1-3-4" at bounding box center [270, 397] width 51 height 26
click at [625, 319] on input "a. 1-3-4" at bounding box center [625, 315] width 1 height 8
radio input "true"
click at [649, 532] on button "Next" at bounding box center [625, 528] width 169 height 42
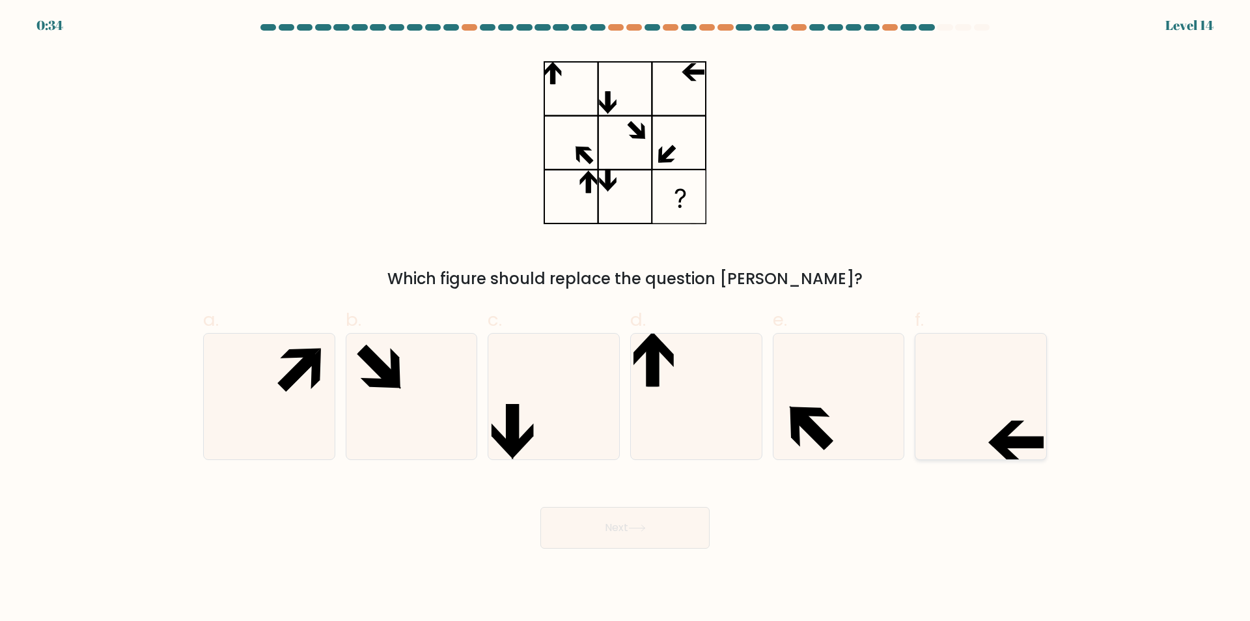
click at [1025, 438] on icon at bounding box center [1020, 442] width 47 height 12
click at [626, 319] on input "f." at bounding box center [625, 315] width 1 height 8
radio input "true"
click at [654, 527] on button "Next" at bounding box center [625, 528] width 169 height 42
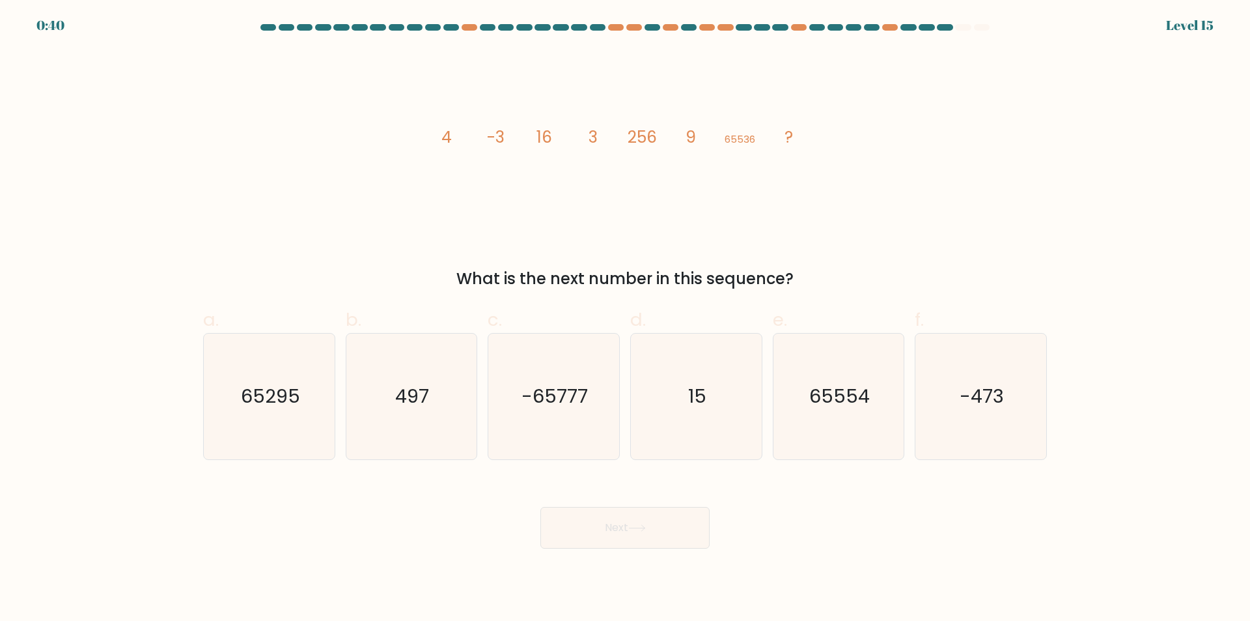
click body "0:40 Level 15"
click text "15"
click input "d. 15"
radio input "true"
click button "Next"
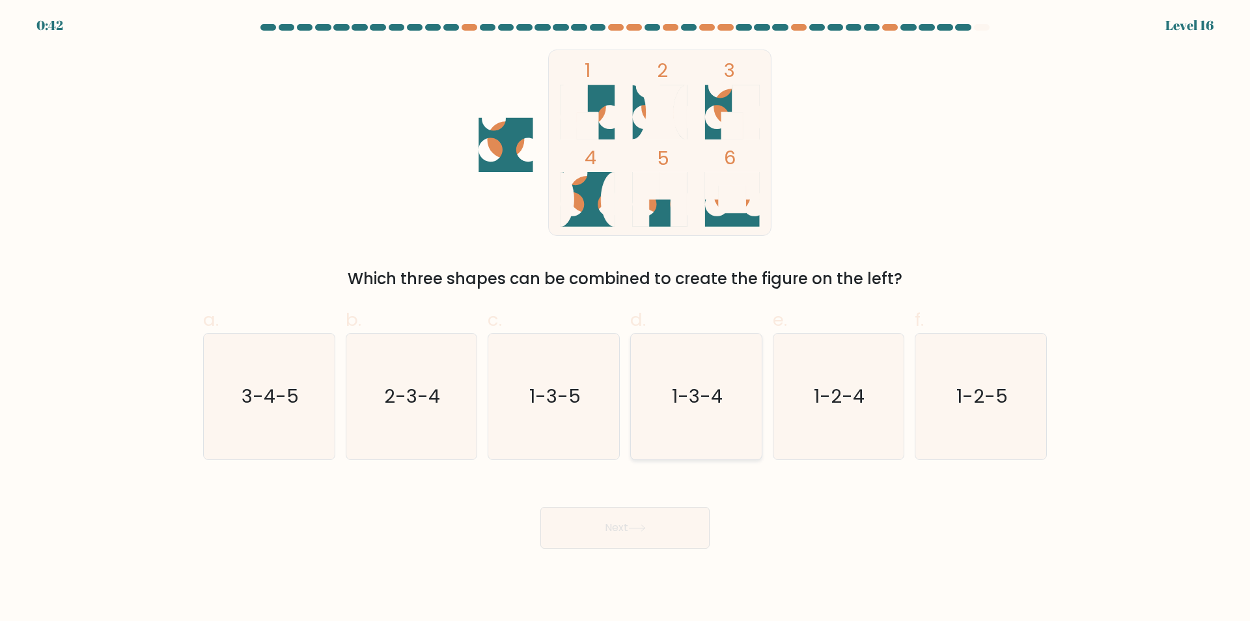
click text "1-3-4"
click input "d. 1-3-4"
radio input "true"
click button "Next"
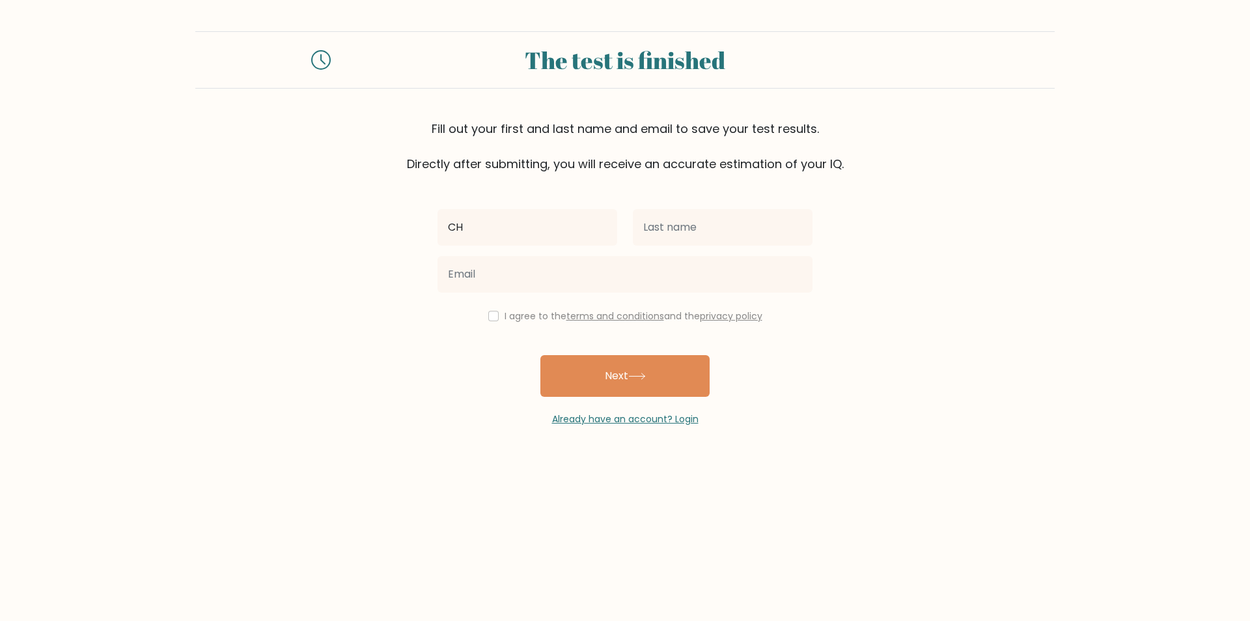
type input "[PERSON_NAME]"
click at [684, 236] on input "text" at bounding box center [723, 227] width 180 height 36
type input "[PERSON_NAME]"
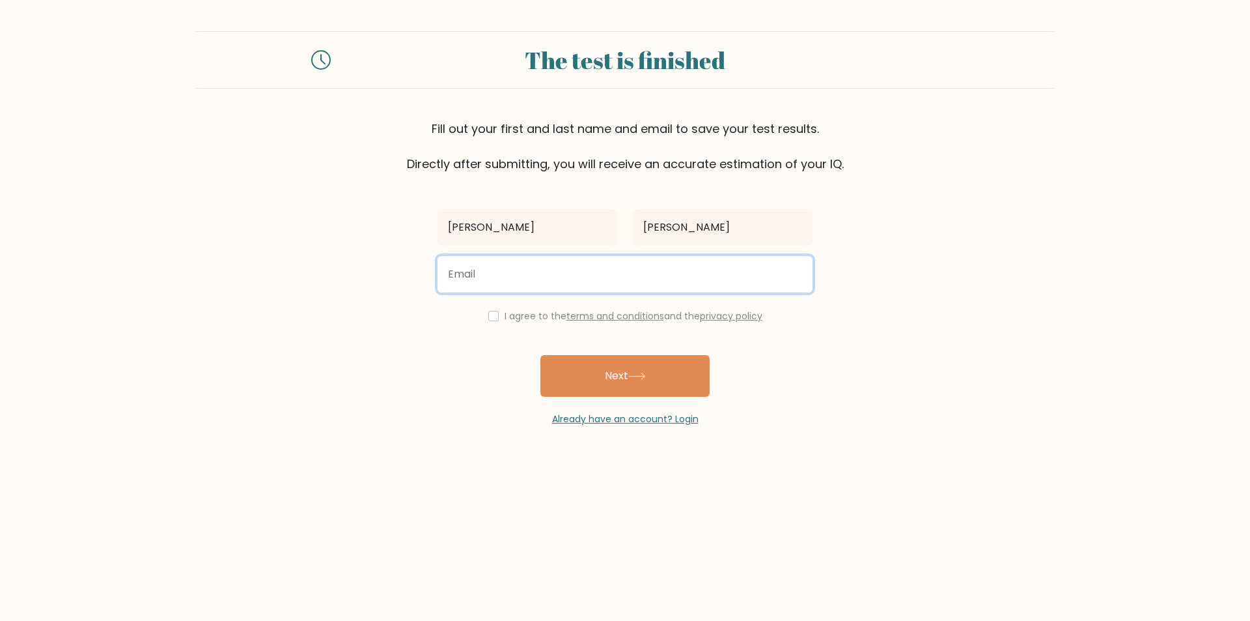
click at [575, 283] on input "email" at bounding box center [625, 274] width 375 height 36
type input "[EMAIL_ADDRESS][DOMAIN_NAME]"
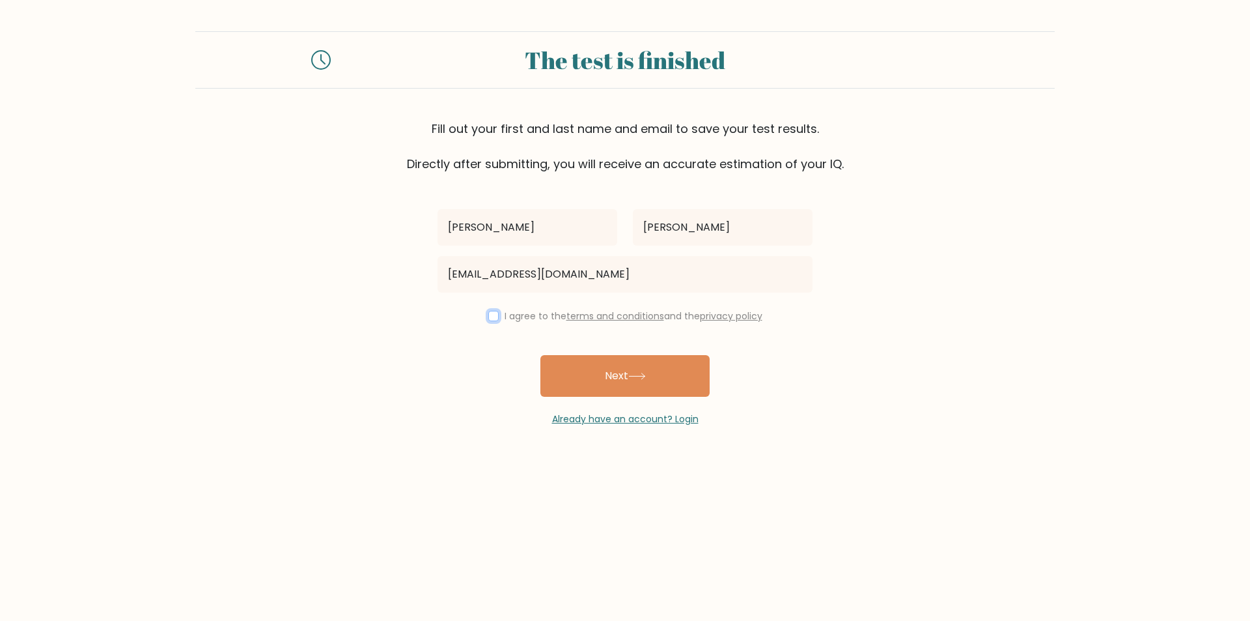
click at [494, 319] on input "checkbox" at bounding box center [493, 316] width 10 height 10
checkbox input "true"
click at [660, 374] on button "Next" at bounding box center [625, 376] width 169 height 42
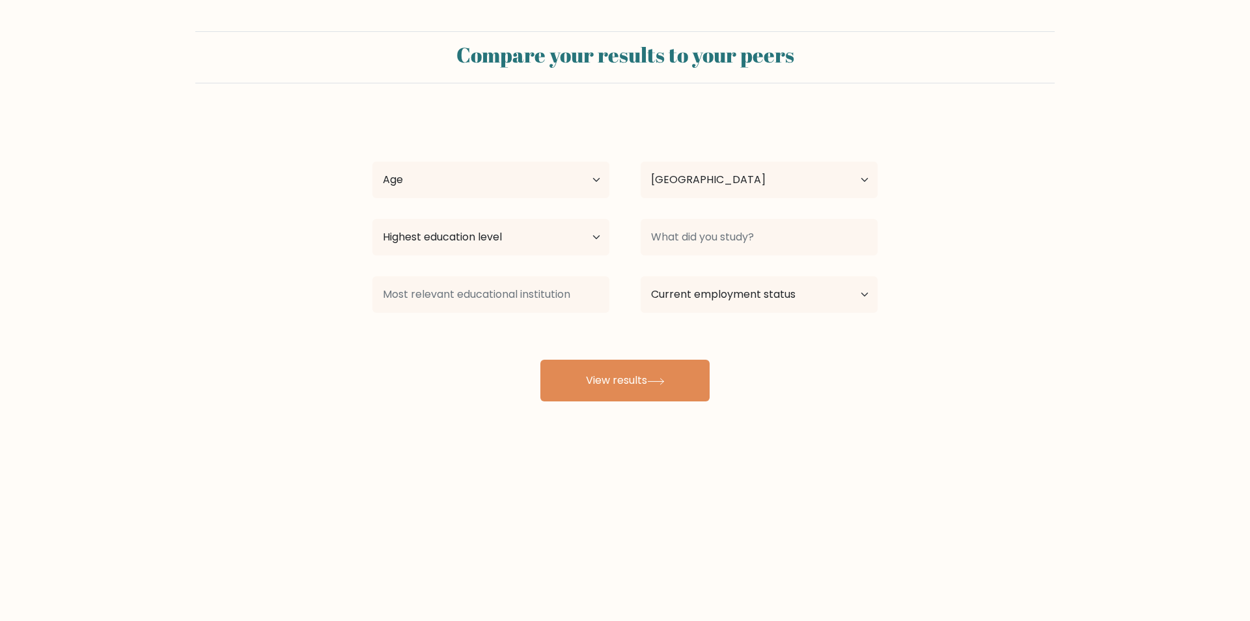
select select "PH"
click at [599, 180] on select "Age Under [DEMOGRAPHIC_DATA] [DEMOGRAPHIC_DATA] [DEMOGRAPHIC_DATA] [DEMOGRAPHIC…" at bounding box center [491, 180] width 237 height 36
select select "18_24"
click at [373, 162] on select "Age Under [DEMOGRAPHIC_DATA] [DEMOGRAPHIC_DATA] [DEMOGRAPHIC_DATA] [DEMOGRAPHIC…" at bounding box center [491, 180] width 237 height 36
click at [472, 238] on select "Highest education level No schooling Primary Lower Secondary Upper Secondary Oc…" at bounding box center [491, 237] width 237 height 36
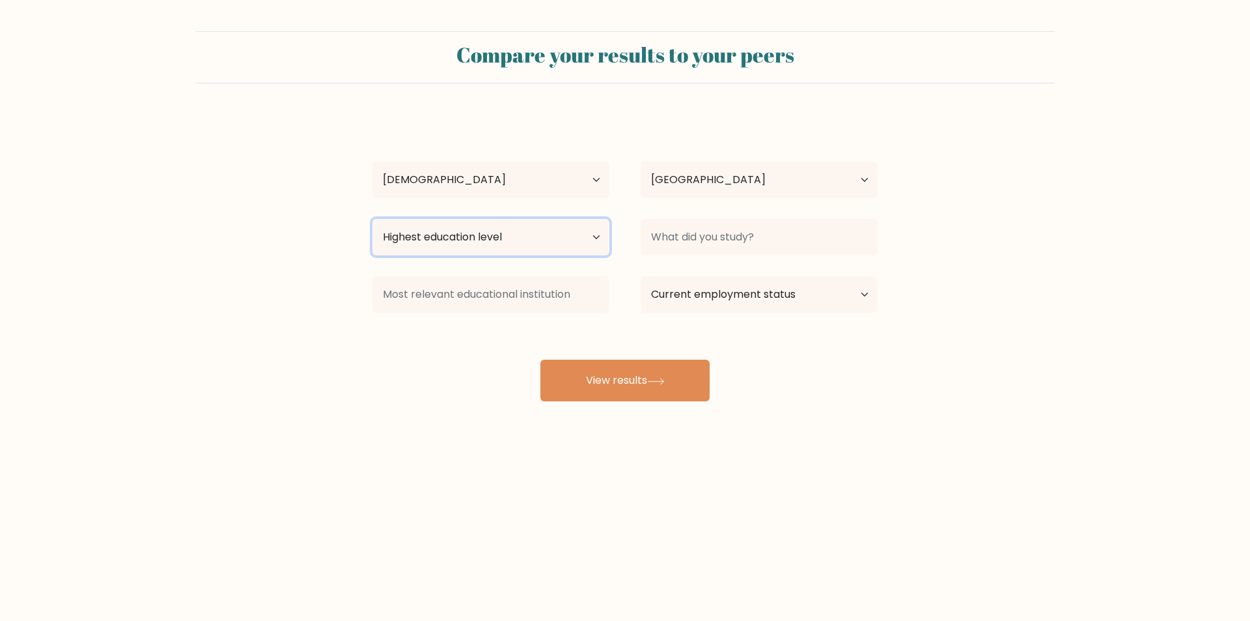
select select "bachelors_degree"
click at [373, 219] on select "Highest education level No schooling Primary Lower Secondary Upper Secondary Oc…" at bounding box center [491, 237] width 237 height 36
click at [711, 178] on select "Country Afghanistan Albania Algeria American Samoa Andorra Angola Anguilla Anta…" at bounding box center [759, 180] width 237 height 36
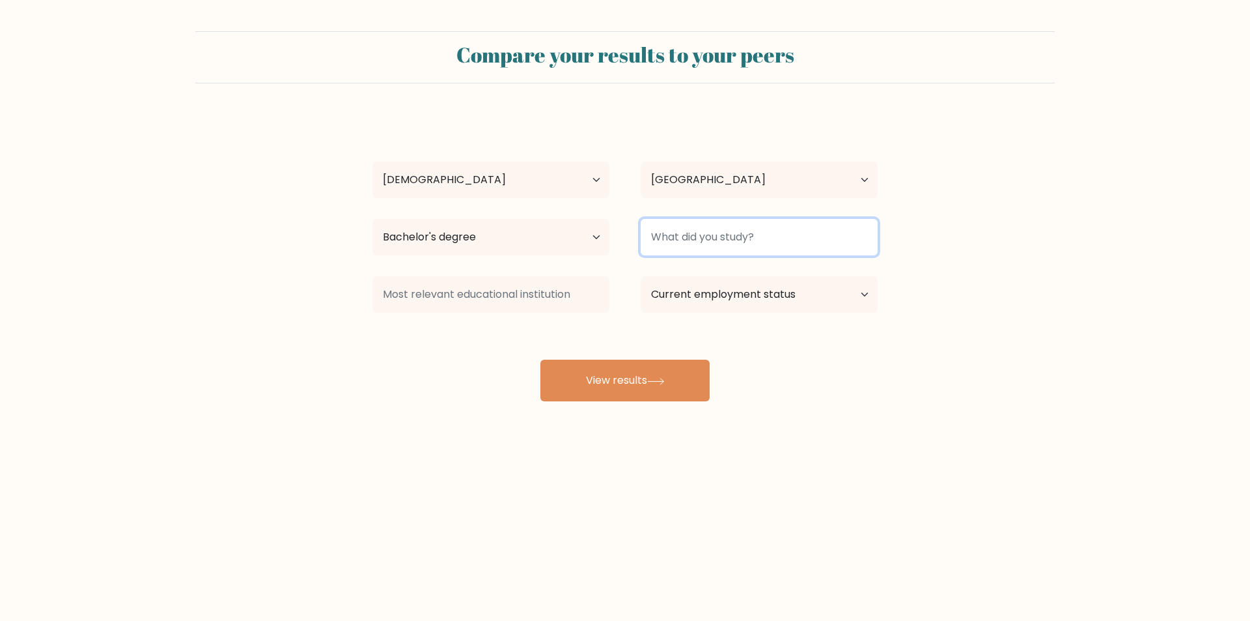
click at [717, 219] on input at bounding box center [759, 237] width 237 height 36
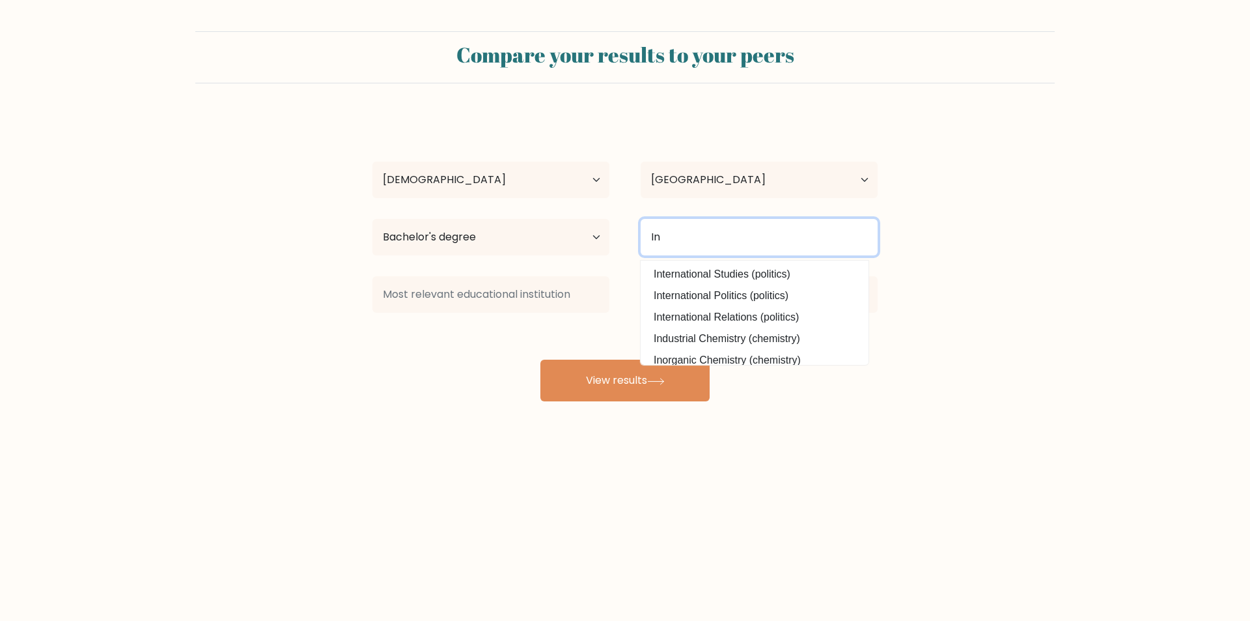
type input "I"
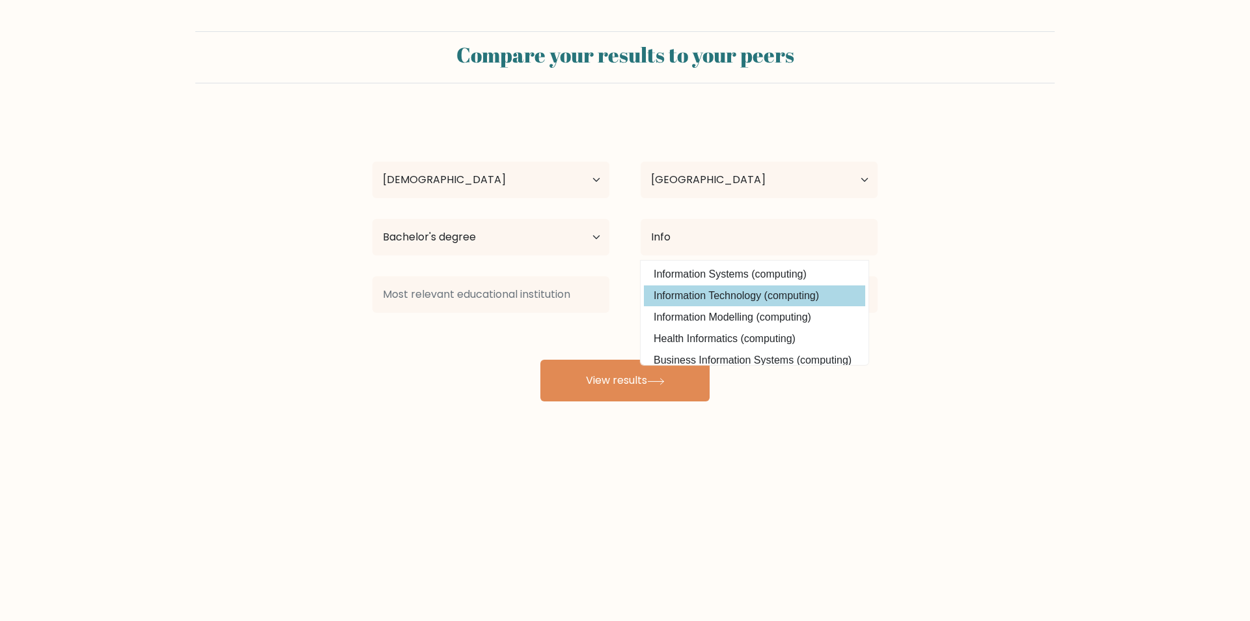
click at [795, 295] on option "Information Technology (computing)" at bounding box center [754, 295] width 221 height 21
type input "Information Technology"
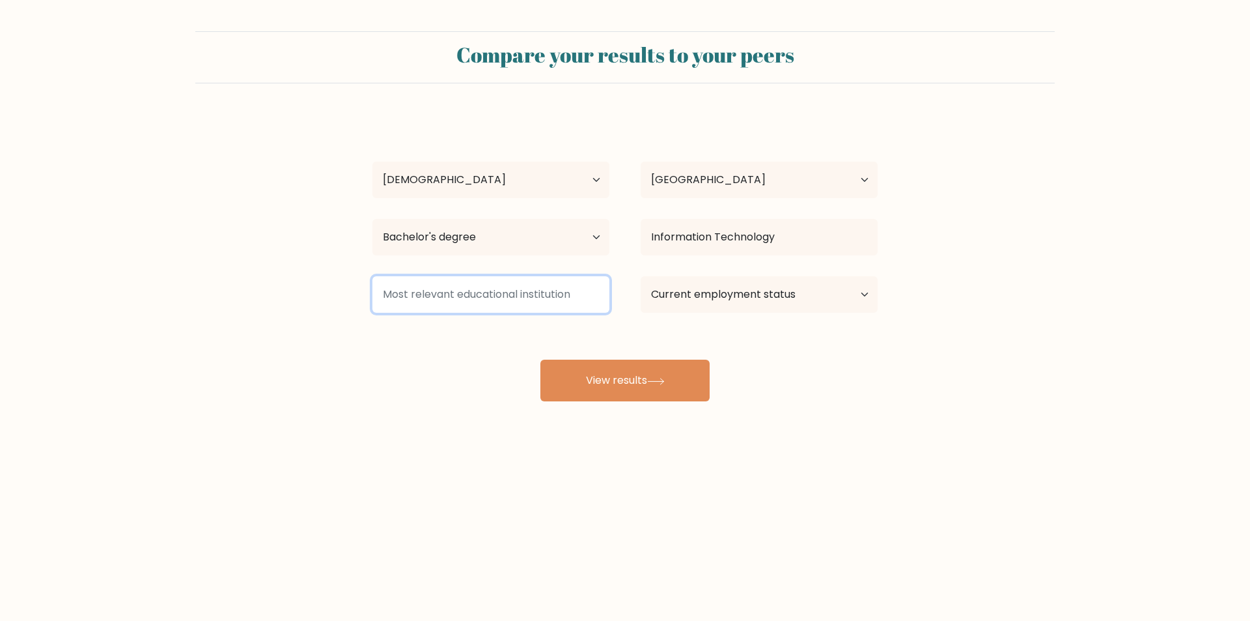
click at [500, 302] on input at bounding box center [491, 294] width 237 height 36
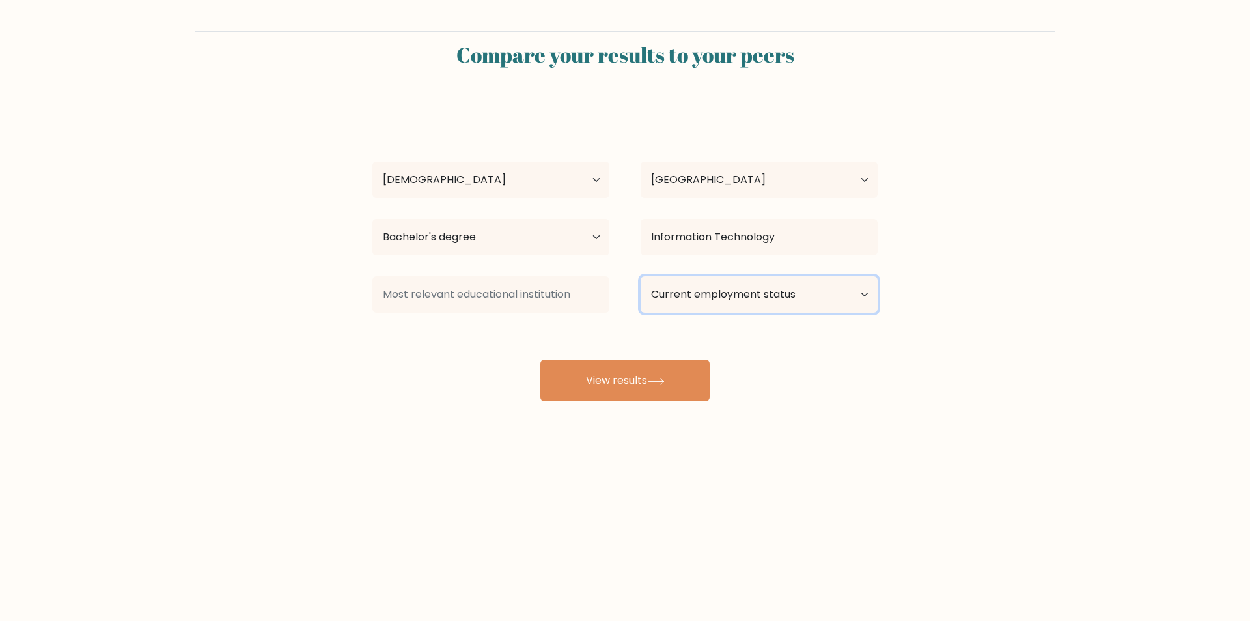
click at [796, 306] on select "Current employment status Employed Student Retired Other / prefer not to answer" at bounding box center [759, 294] width 237 height 36
click at [716, 296] on select "Current employment status Employed Student Retired Other / prefer not to answer" at bounding box center [759, 294] width 237 height 36
click at [641, 276] on select "Current employment status Employed Student Retired Other / prefer not to answer" at bounding box center [759, 294] width 237 height 36
click at [748, 289] on select "Current employment status Employed Student Retired Other / prefer not to answer" at bounding box center [759, 294] width 237 height 36
click at [748, 284] on select "Current employment status Employed Student Retired Other / prefer not to answer" at bounding box center [759, 294] width 237 height 36
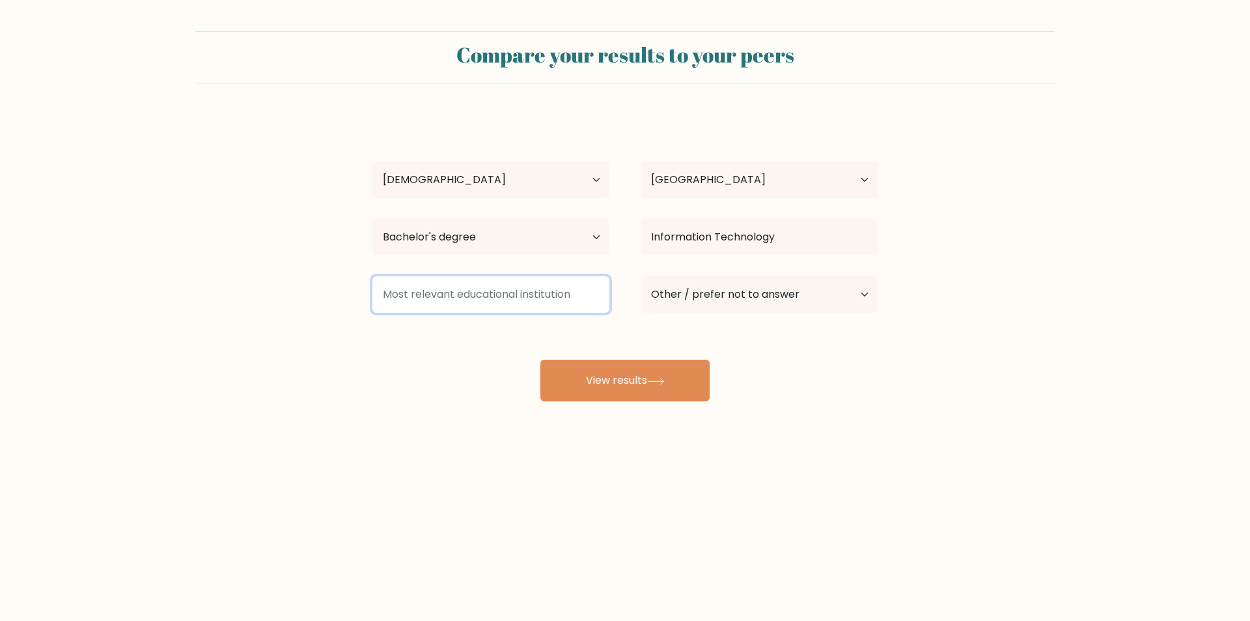
click at [511, 295] on input at bounding box center [491, 294] width 237 height 36
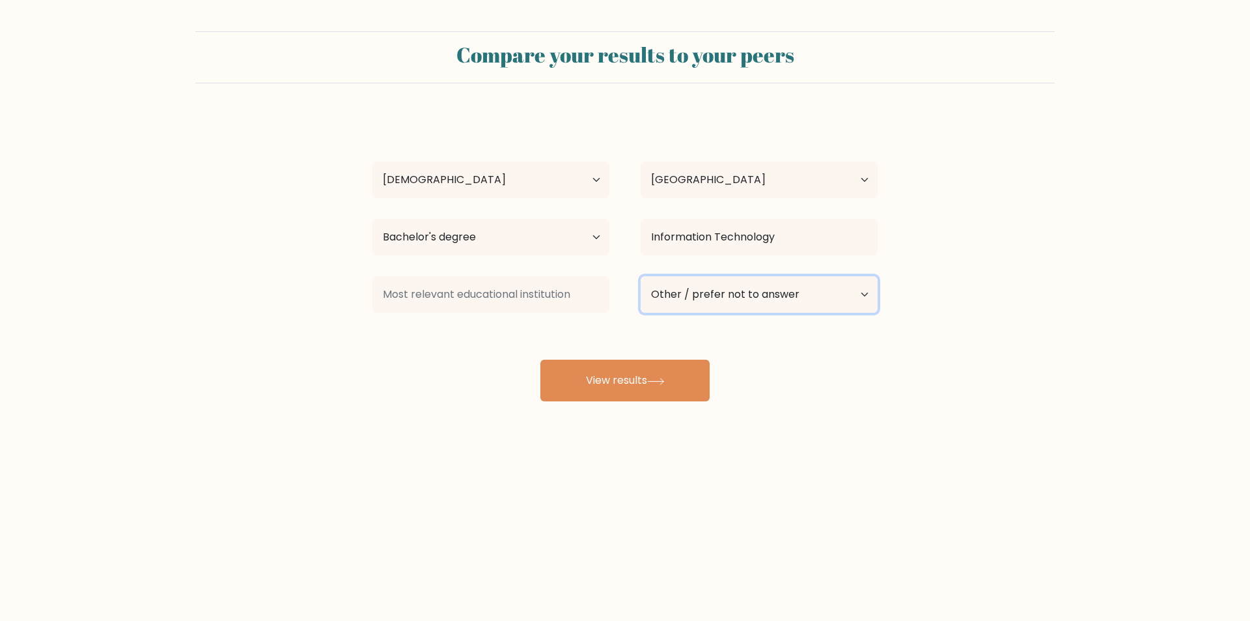
click at [726, 282] on select "Current employment status Employed Student Retired Other / prefer not to answer" at bounding box center [759, 294] width 237 height 36
select select "employed"
click at [641, 276] on select "Current employment status Employed Student Retired Other / prefer not to answer" at bounding box center [759, 294] width 237 height 36
click at [711, 292] on select "Current employment status Employed Student Retired Other / prefer not to answer" at bounding box center [759, 294] width 237 height 36
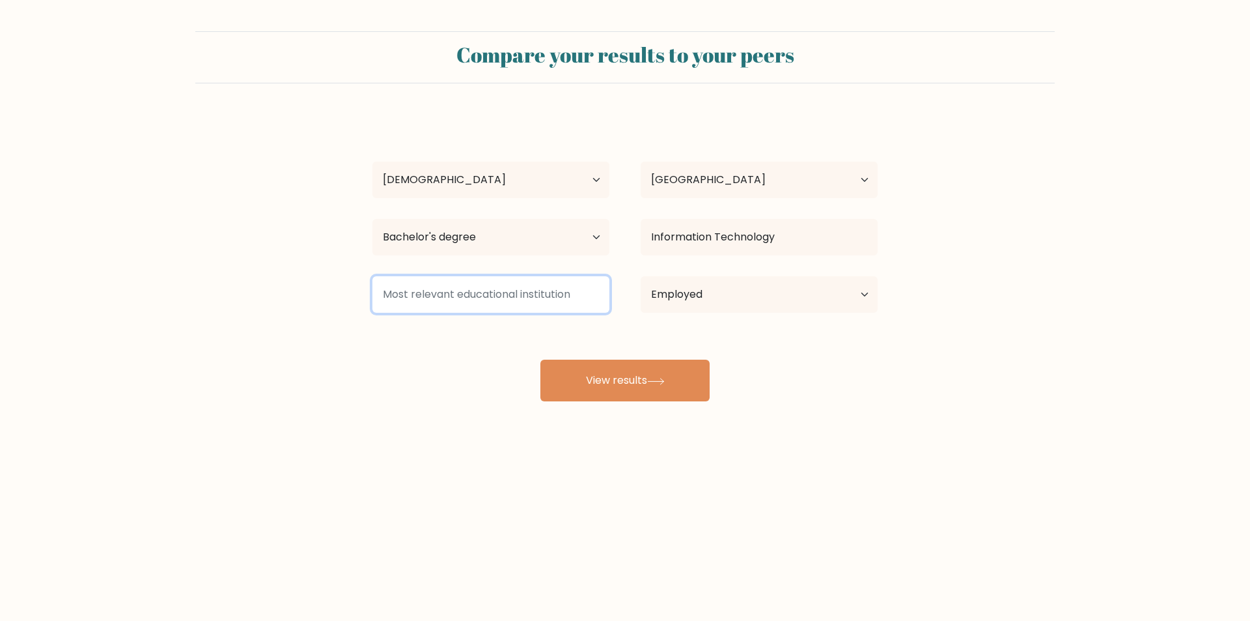
click at [491, 304] on input at bounding box center [491, 294] width 237 height 36
click at [544, 300] on input at bounding box center [491, 294] width 237 height 36
drag, startPoint x: 580, startPoint y: 294, endPoint x: 401, endPoint y: 298, distance: 178.5
click at [402, 298] on input at bounding box center [491, 294] width 237 height 36
drag, startPoint x: 384, startPoint y: 294, endPoint x: 395, endPoint y: 352, distance: 59.5
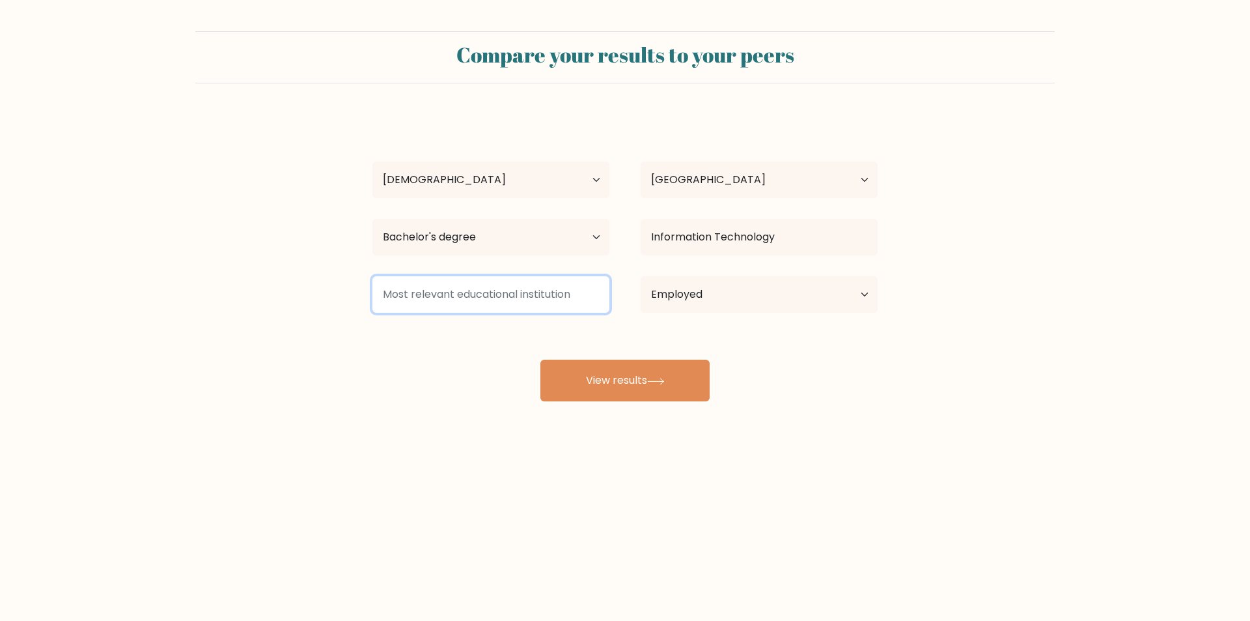
click at [432, 294] on input at bounding box center [491, 294] width 237 height 36
type input "O"
type input "Pamantasan ng Lungsod ng San Pablo"
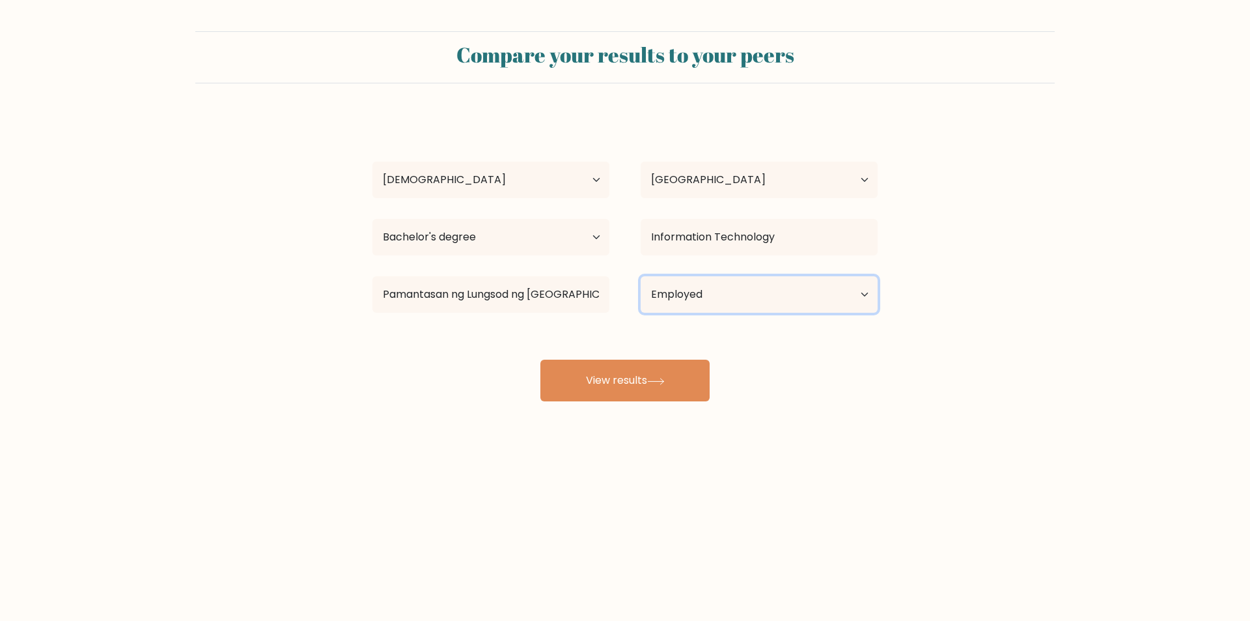
click at [697, 294] on select "Current employment status Employed Student Retired Other / prefer not to answer" at bounding box center [759, 294] width 237 height 36
click at [704, 285] on select "Current employment status Employed Student Retired Other / prefer not to answer" at bounding box center [759, 294] width 237 height 36
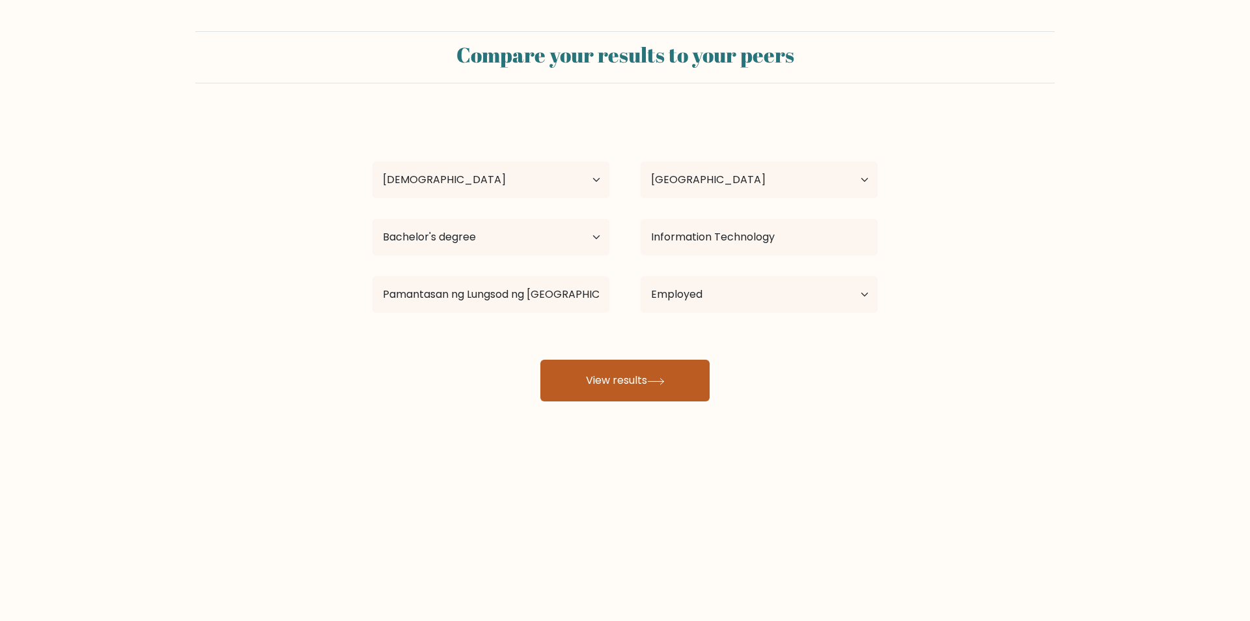
click at [636, 384] on button "View results" at bounding box center [625, 380] width 169 height 42
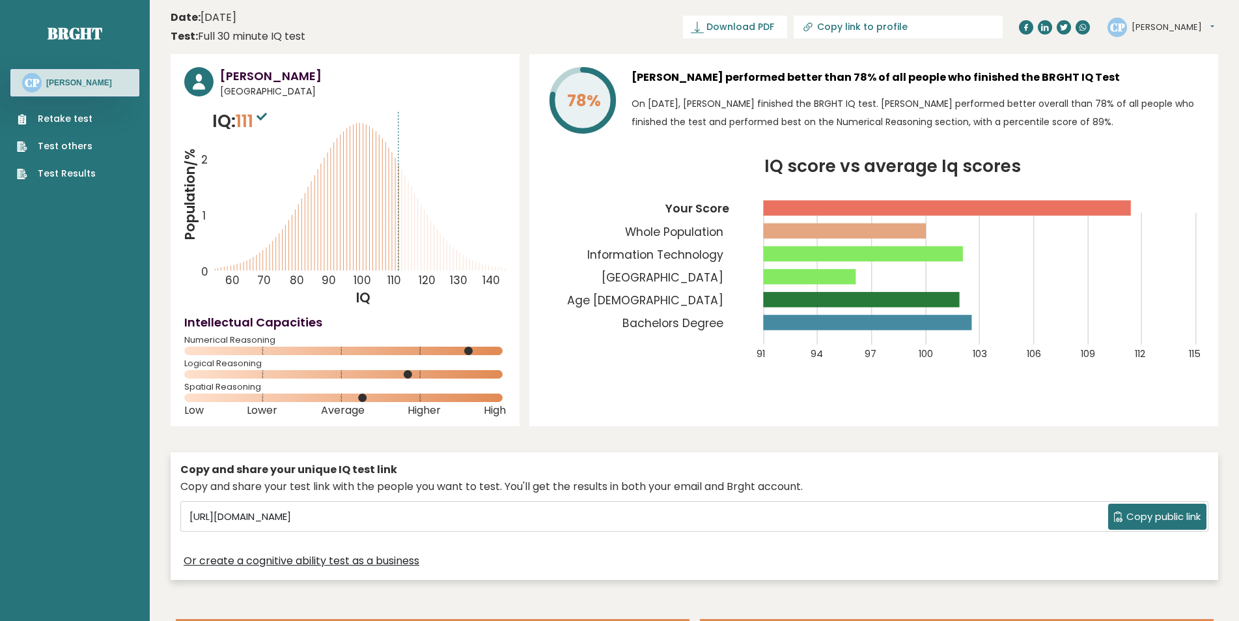
click at [83, 118] on link "Retake test" at bounding box center [56, 119] width 79 height 14
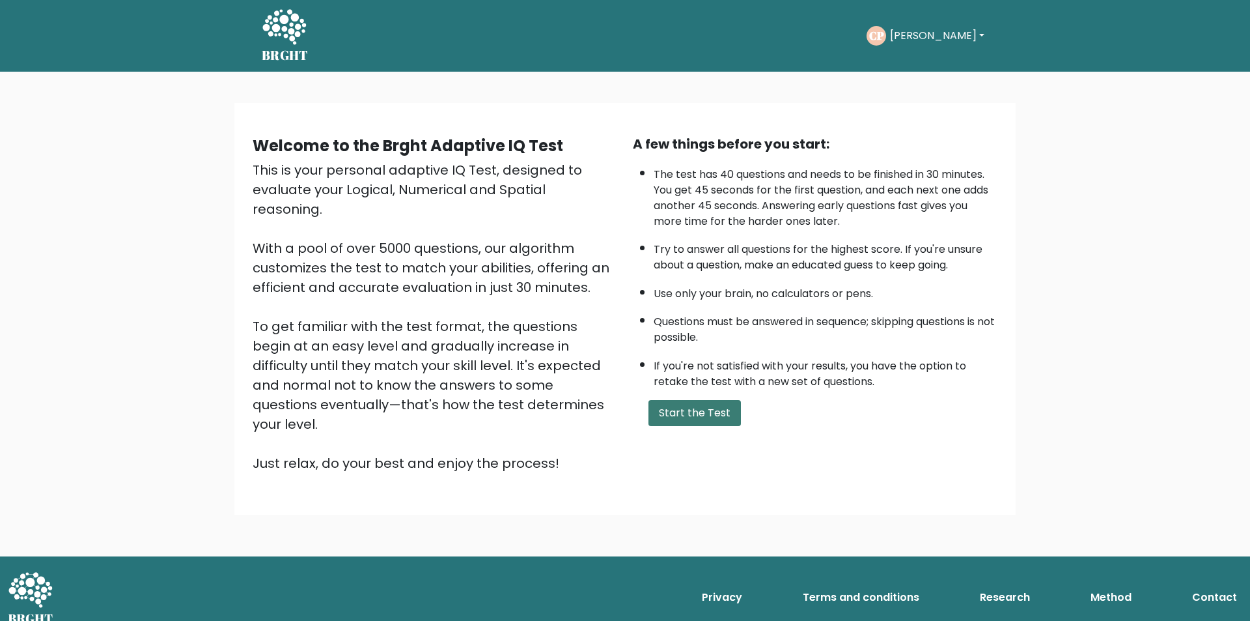
click at [707, 412] on button "Start the Test" at bounding box center [695, 413] width 92 height 26
click at [723, 427] on div "A few things before you start: The test has 40 questions and needs to be finish…" at bounding box center [815, 303] width 380 height 339
click at [718, 416] on button "Start the Test" at bounding box center [695, 413] width 92 height 26
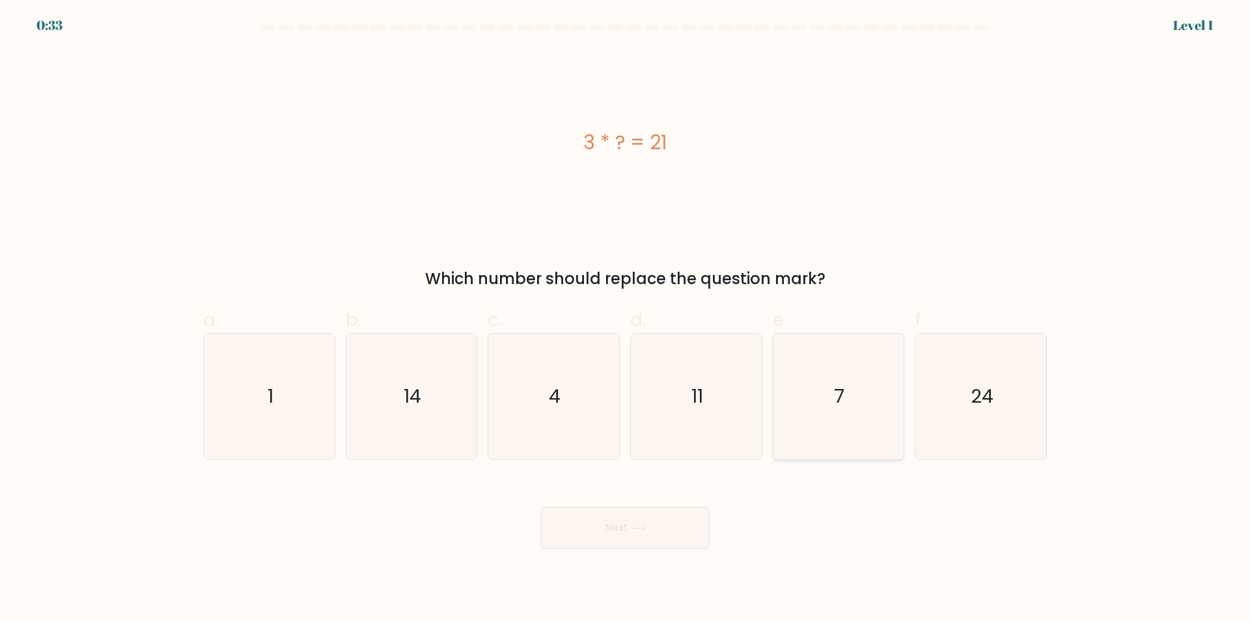
click at [837, 397] on text "7" at bounding box center [840, 397] width 10 height 26
click at [626, 319] on input "e. 7" at bounding box center [625, 315] width 1 height 8
radio input "true"
click at [659, 550] on body "0:25 Level 1 a." at bounding box center [625, 310] width 1250 height 621
click at [646, 525] on icon at bounding box center [637, 527] width 18 height 7
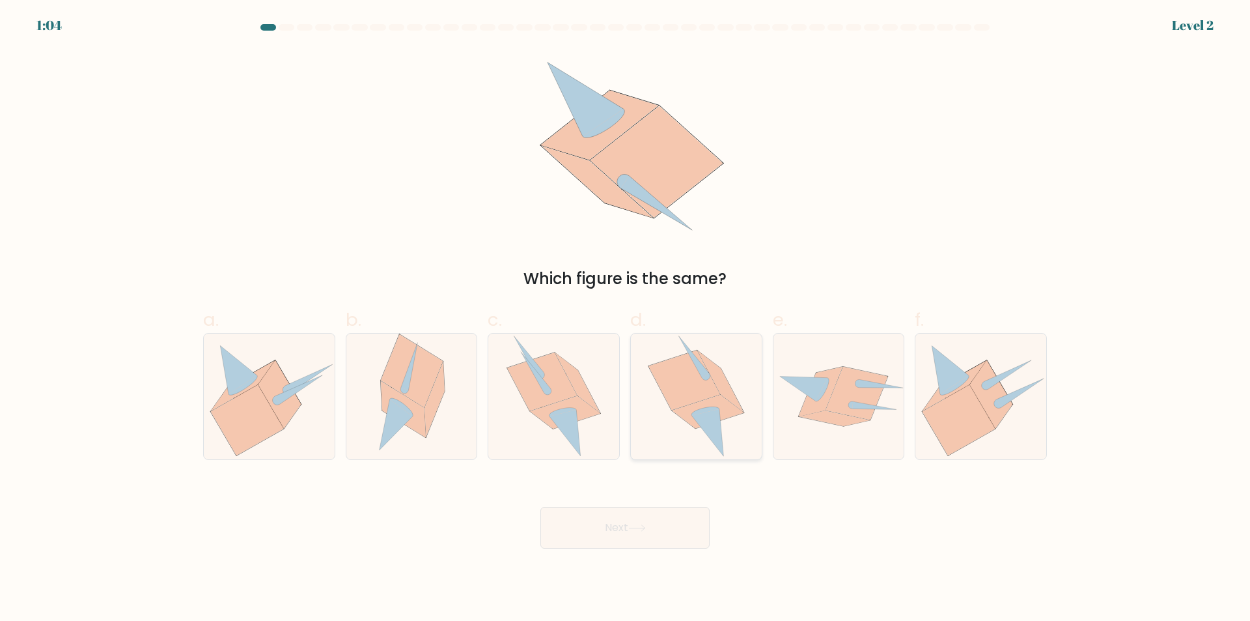
click at [724, 398] on icon at bounding box center [708, 412] width 72 height 34
click at [626, 319] on input "d." at bounding box center [625, 315] width 1 height 8
radio input "true"
click at [679, 529] on button "Next" at bounding box center [625, 528] width 169 height 42
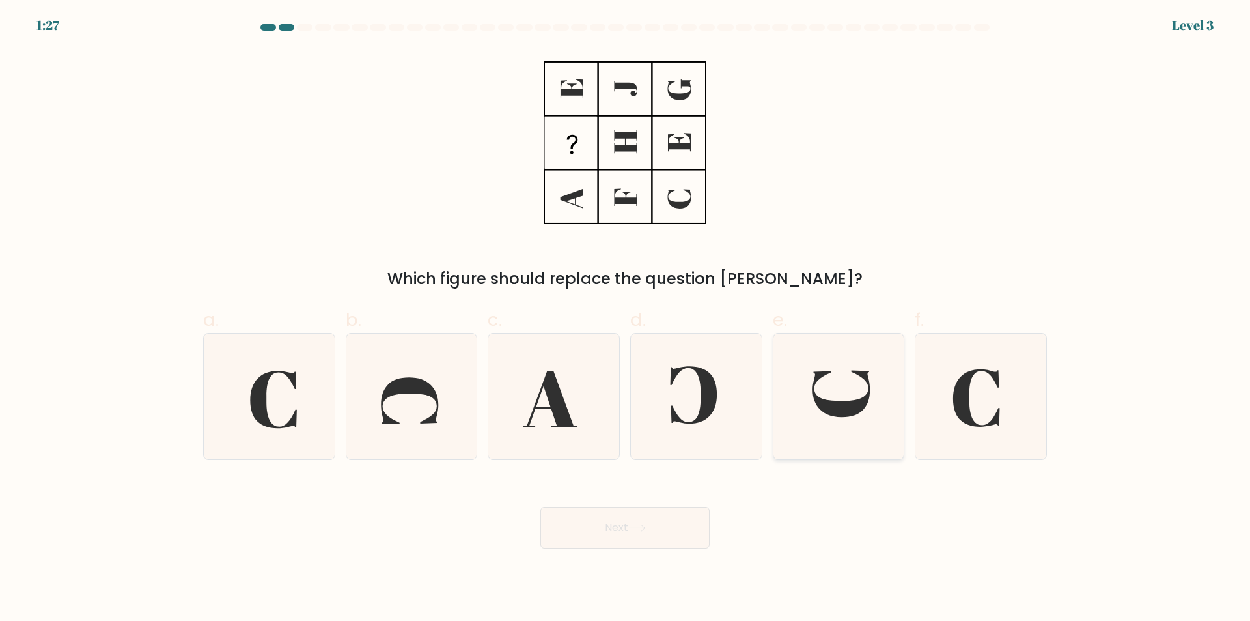
click at [828, 392] on icon at bounding box center [839, 396] width 126 height 126
click at [626, 319] on input "e." at bounding box center [625, 315] width 1 height 8
radio input "true"
click at [652, 528] on button "Next" at bounding box center [625, 528] width 169 height 42
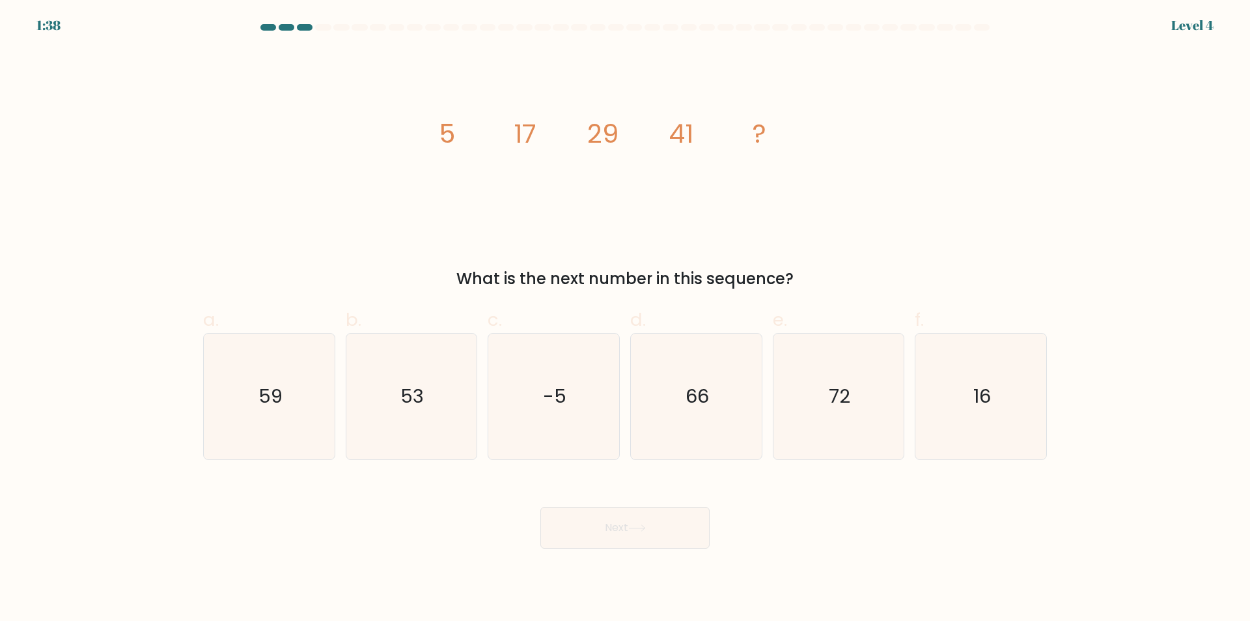
click at [816, 235] on icon "image/svg+xml 5 17 29 41 ?" at bounding box center [625, 142] width 391 height 186
click at [391, 406] on icon "53" at bounding box center [411, 396] width 126 height 126
click at [625, 319] on input "b. 53" at bounding box center [625, 315] width 1 height 8
radio input "true"
click at [675, 541] on button "Next" at bounding box center [625, 528] width 169 height 42
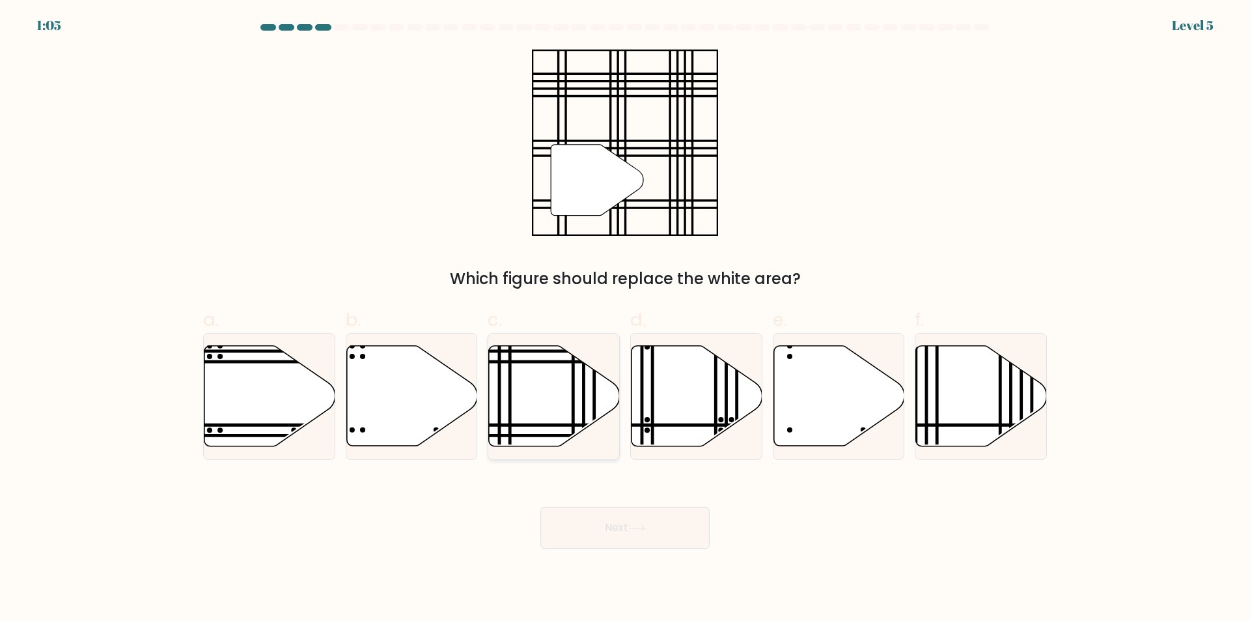
click at [569, 385] on icon at bounding box center [554, 396] width 131 height 100
click at [625, 319] on input "c." at bounding box center [625, 315] width 1 height 8
radio input "true"
click at [642, 531] on icon at bounding box center [637, 527] width 18 height 7
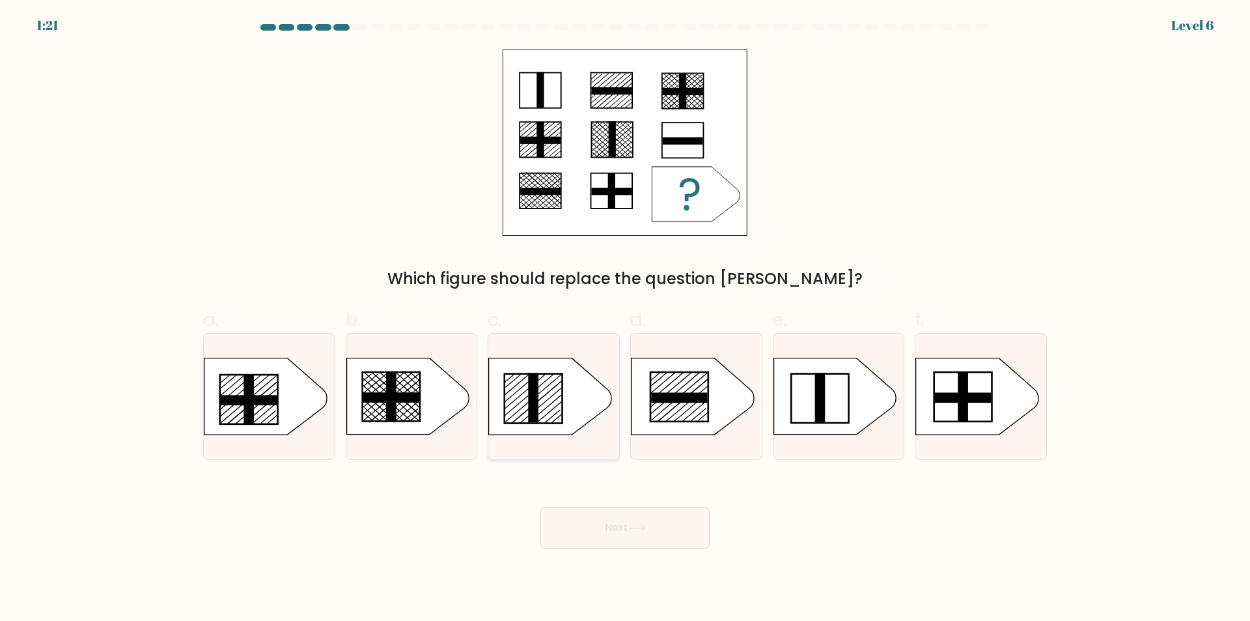
click at [536, 374] on rect at bounding box center [534, 397] width 10 height 49
click at [625, 319] on input "c." at bounding box center [625, 315] width 1 height 8
radio input "true"
click at [287, 394] on icon at bounding box center [265, 396] width 122 height 76
click at [625, 319] on input "a." at bounding box center [625, 315] width 1 height 8
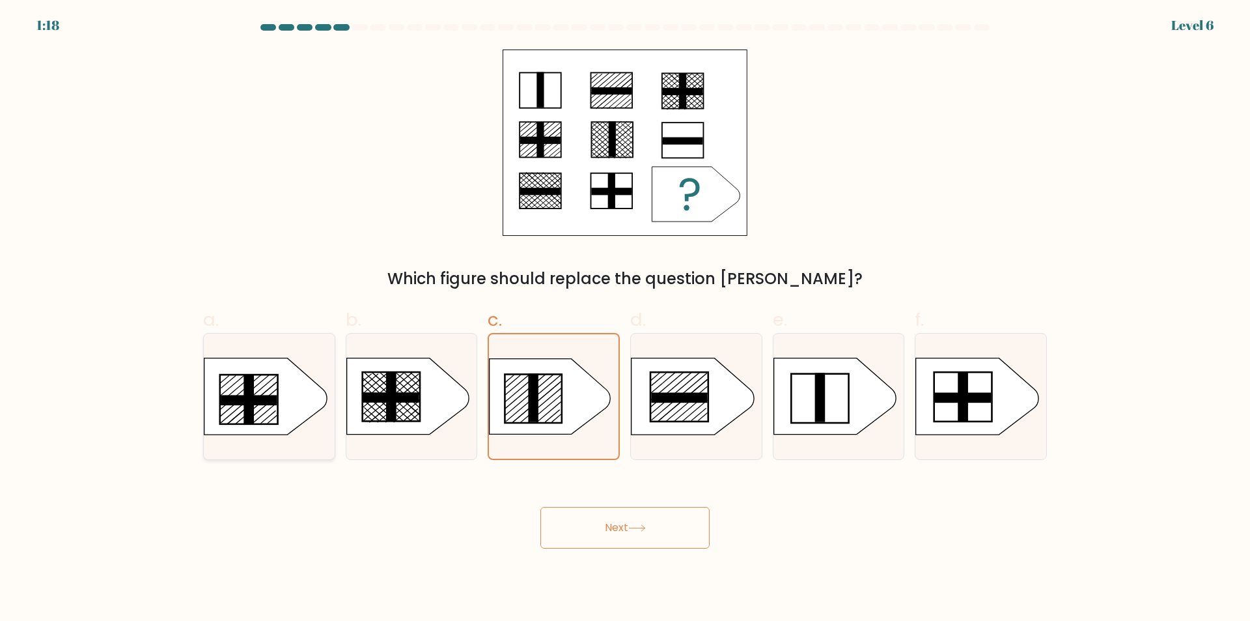
radio input "true"
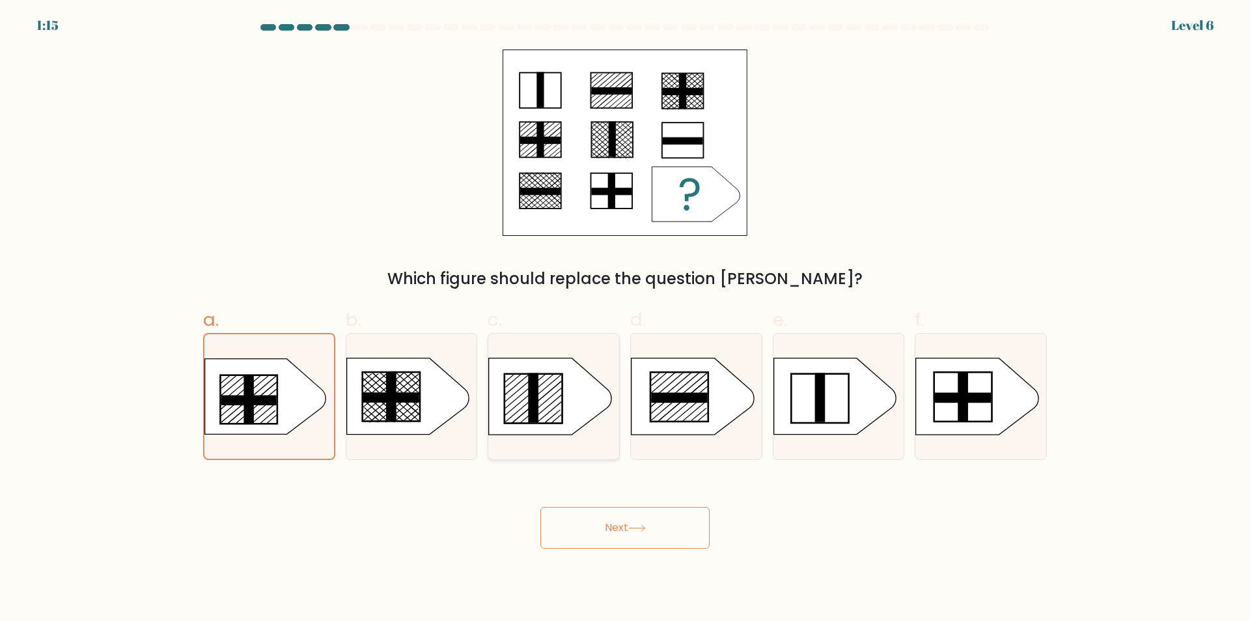
click at [563, 400] on rect at bounding box center [534, 398] width 58 height 49
click at [625, 319] on input "c." at bounding box center [625, 315] width 1 height 8
radio input "true"
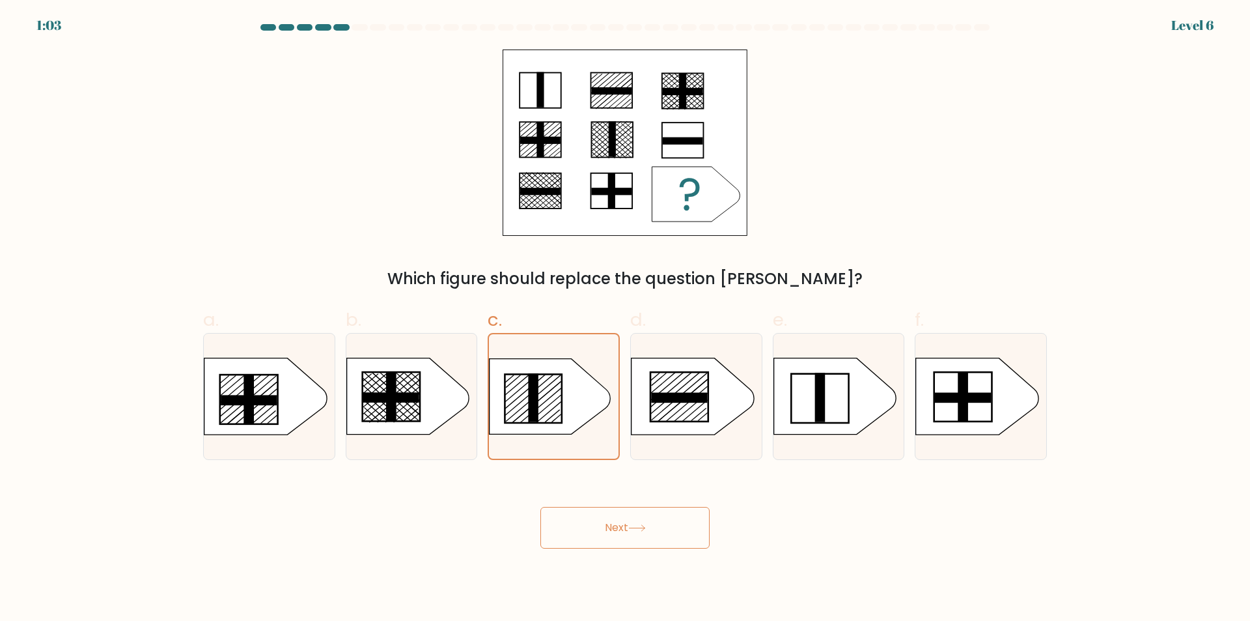
click at [614, 537] on button "Next" at bounding box center [625, 528] width 169 height 42
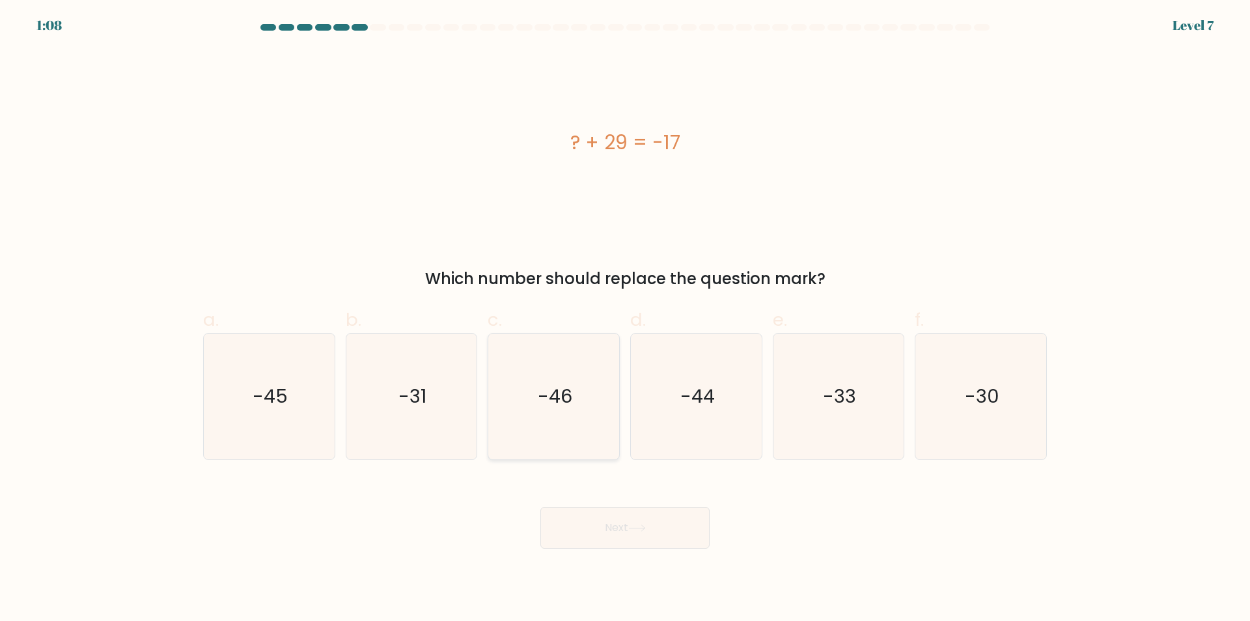
click at [575, 404] on icon "-46" at bounding box center [554, 396] width 126 height 126
click at [625, 319] on input "c. -46" at bounding box center [625, 315] width 1 height 8
radio input "true"
click at [653, 528] on button "Next" at bounding box center [625, 528] width 169 height 42
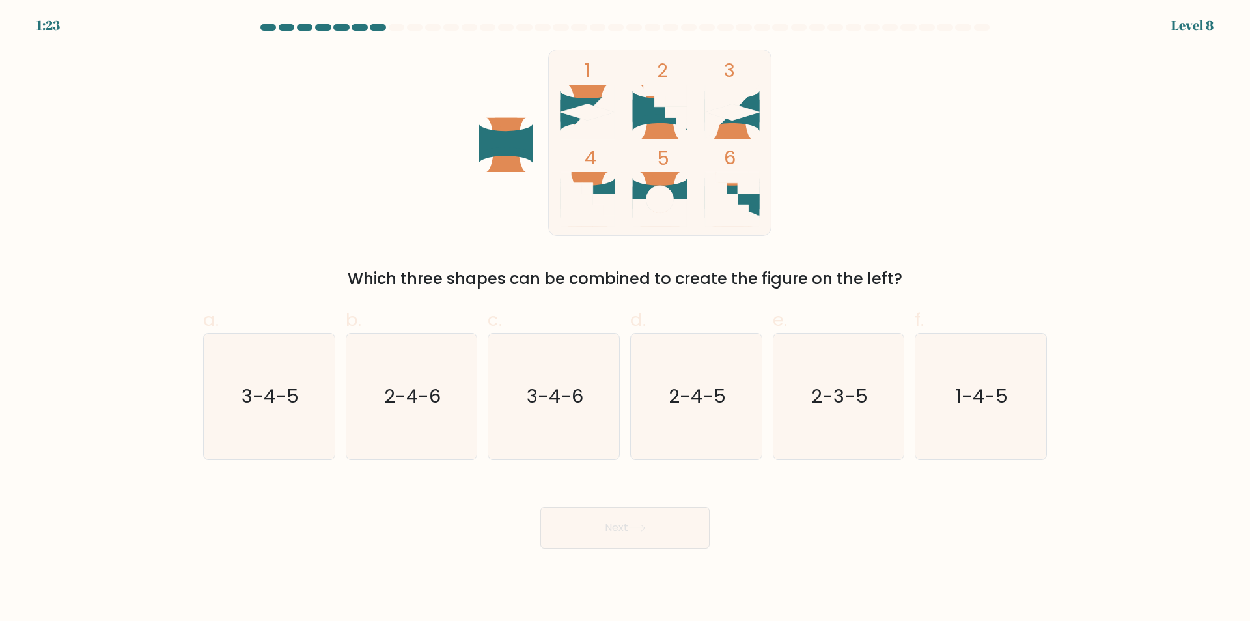
click at [658, 96] on icon at bounding box center [671, 112] width 33 height 33
click at [418, 401] on text "2-4-6" at bounding box center [412, 397] width 57 height 26
click at [625, 319] on input "b. 2-4-6" at bounding box center [625, 315] width 1 height 8
radio input "true"
click at [613, 513] on button "Next" at bounding box center [625, 528] width 169 height 42
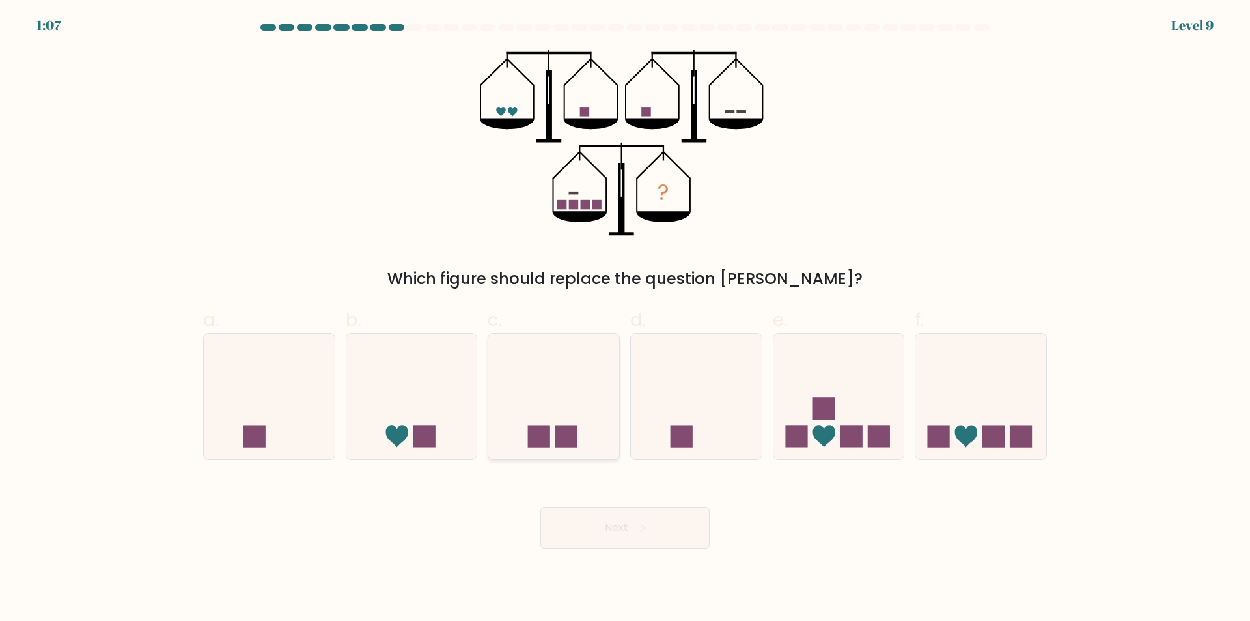
click at [552, 426] on icon at bounding box center [553, 397] width 131 height 108
click at [625, 319] on input "c." at bounding box center [625, 315] width 1 height 8
radio input "true"
click at [643, 540] on button "Next" at bounding box center [625, 528] width 169 height 42
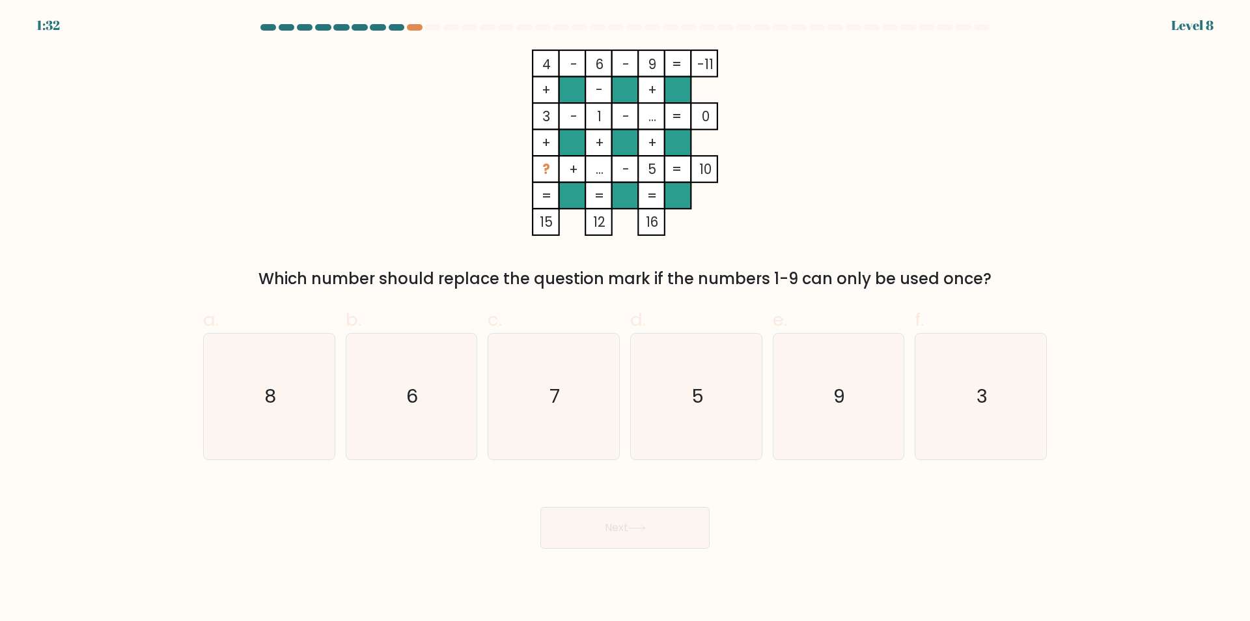
click at [547, 169] on tspan "?" at bounding box center [547, 169] width 8 height 19
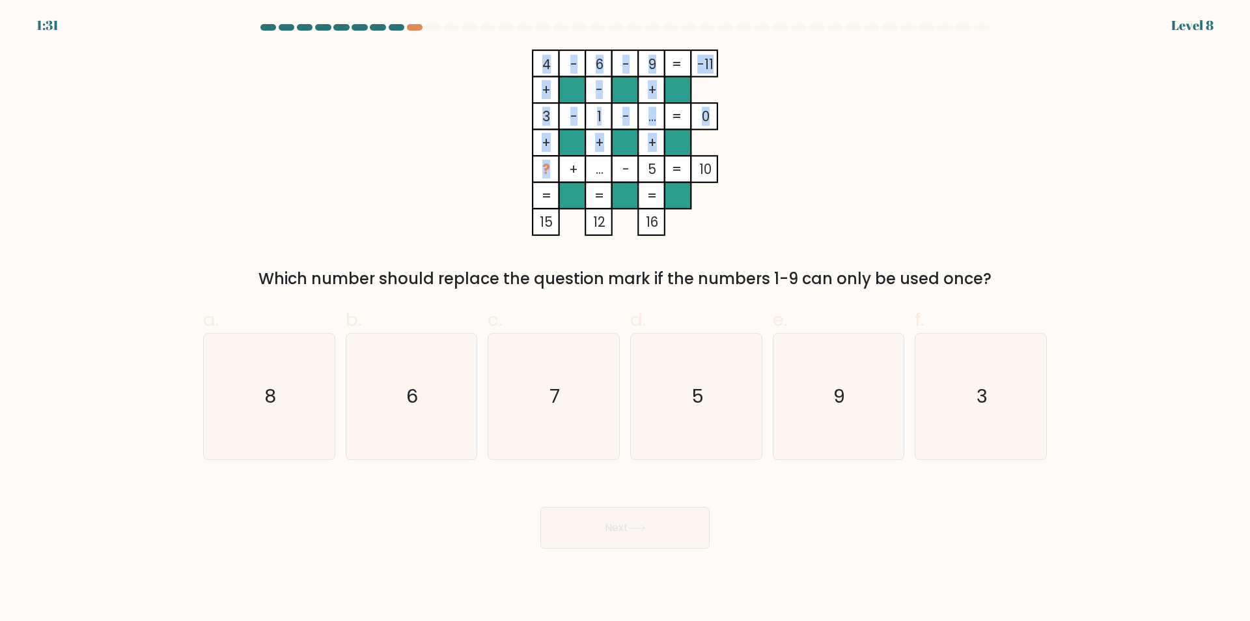
drag, startPoint x: 547, startPoint y: 169, endPoint x: 535, endPoint y: 169, distance: 11.7
click at [535, 169] on icon "4 - 6 - 9 -11 + - + 3 - 1 - ... 0 + + + ? + ... - 5 = 10 = = = = 15 12 16 =" at bounding box center [625, 142] width 391 height 186
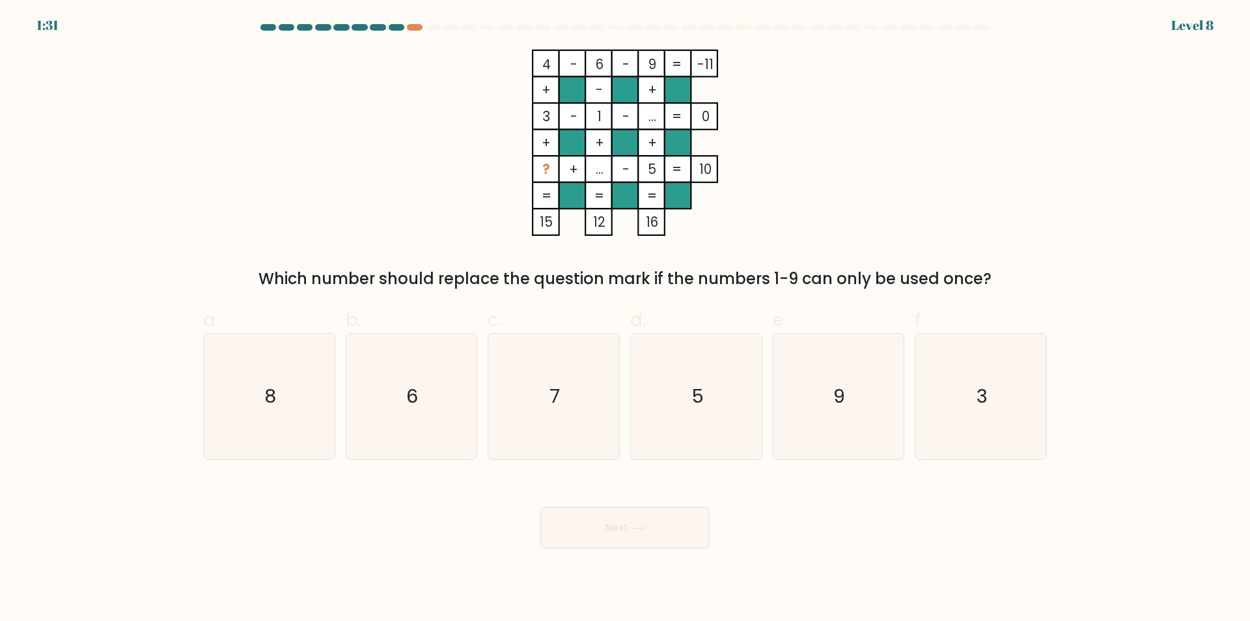
click at [535, 169] on rect at bounding box center [546, 169] width 27 height 27
click at [681, 388] on icon "5" at bounding box center [697, 396] width 126 height 126
click at [626, 319] on input "d. 5" at bounding box center [625, 315] width 1 height 8
radio input "true"
click at [638, 525] on icon at bounding box center [637, 527] width 18 height 7
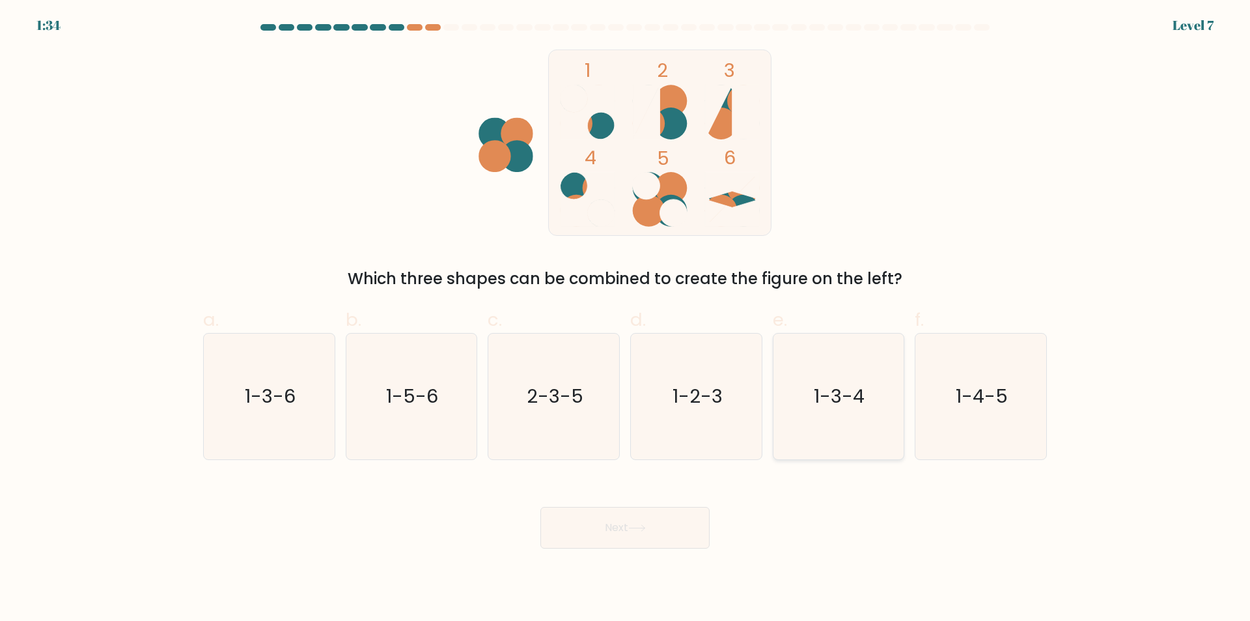
click at [852, 395] on text "1-3-4" at bounding box center [840, 397] width 51 height 26
click at [626, 319] on input "e. 1-3-4" at bounding box center [625, 315] width 1 height 8
radio input "true"
click at [635, 526] on icon at bounding box center [637, 527] width 18 height 7
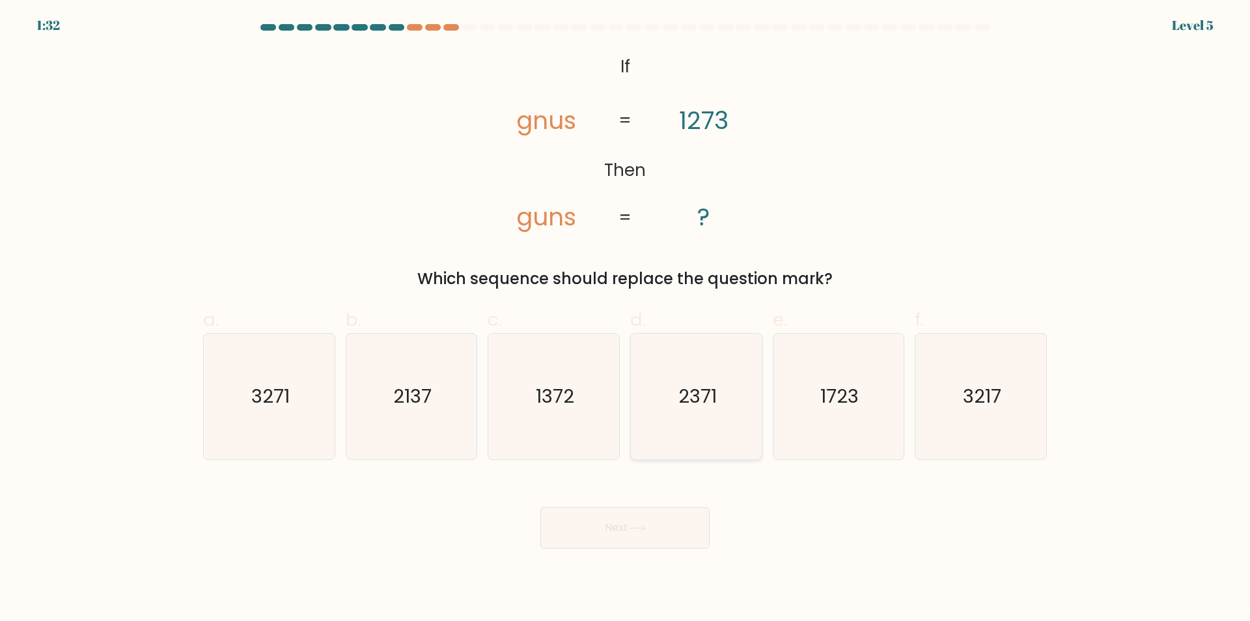
click at [706, 390] on text "2371" at bounding box center [698, 397] width 38 height 26
click at [626, 319] on input "d. 2371" at bounding box center [625, 315] width 1 height 8
radio input "true"
click at [627, 544] on button "Next" at bounding box center [625, 528] width 169 height 42
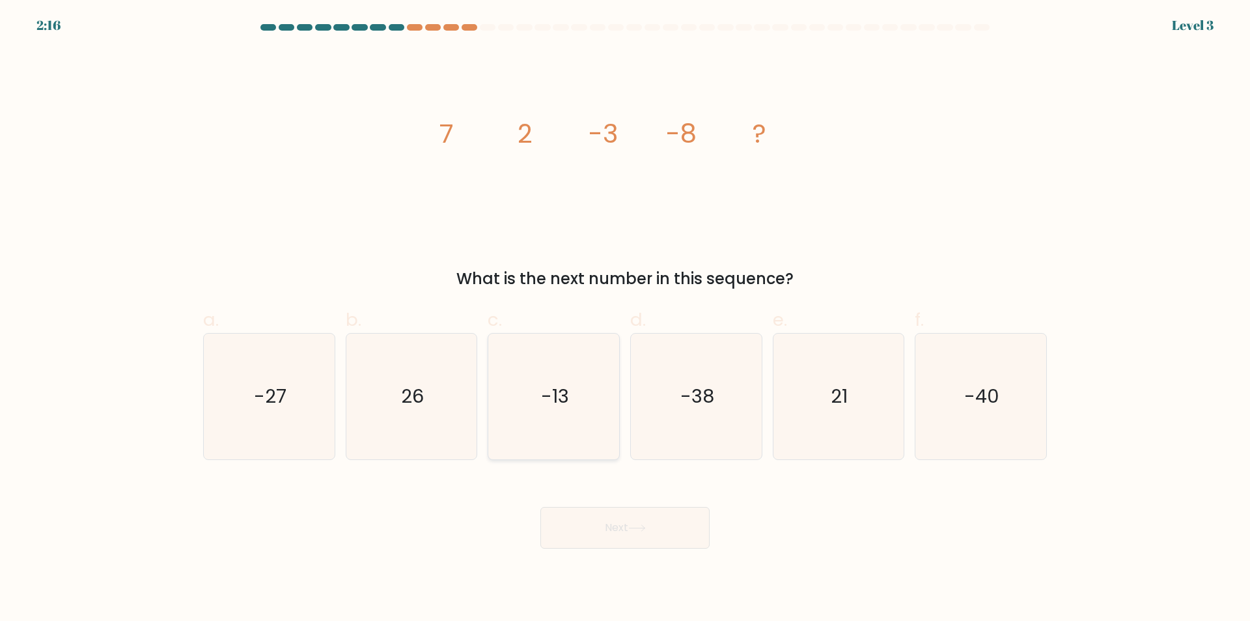
click at [574, 394] on icon "-13" at bounding box center [554, 396] width 126 height 126
click at [625, 319] on input "c. -13" at bounding box center [625, 315] width 1 height 8
radio input "true"
click at [610, 501] on div "Next" at bounding box center [625, 511] width 860 height 73
click at [617, 516] on button "Next" at bounding box center [625, 528] width 169 height 42
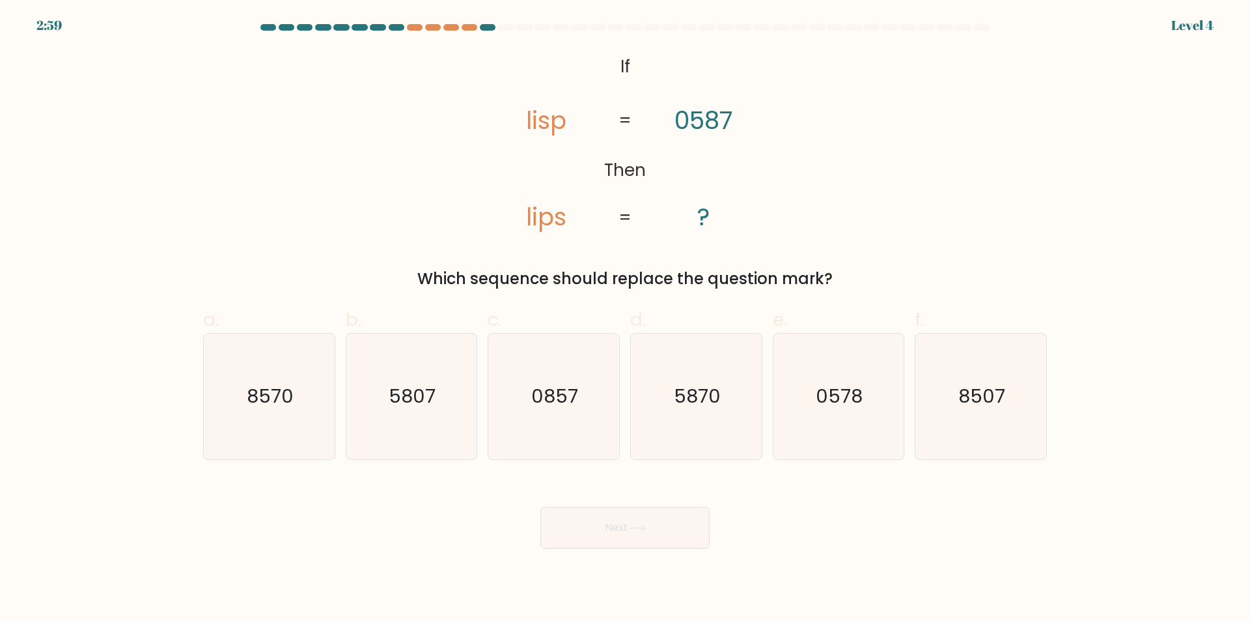
click at [691, 389] on text "5870" at bounding box center [697, 397] width 47 height 26
click at [626, 319] on input "d. 5870" at bounding box center [625, 315] width 1 height 8
radio input "true"
click at [625, 531] on button "Next" at bounding box center [625, 528] width 169 height 42
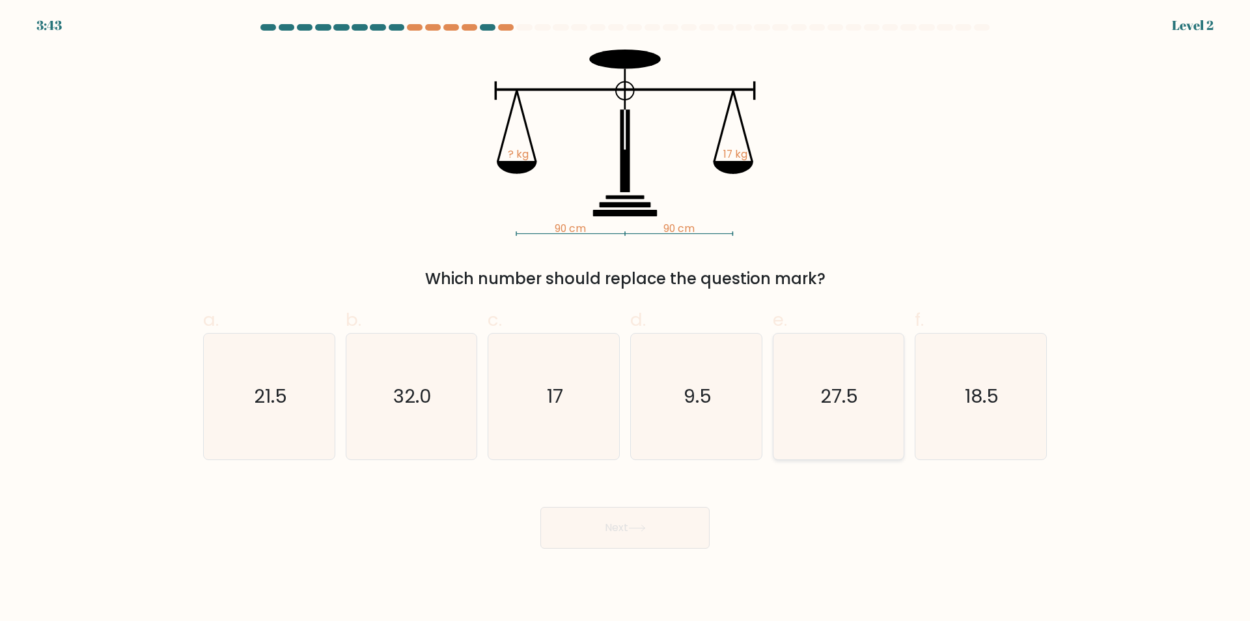
click at [824, 396] on text "27.5" at bounding box center [840, 397] width 38 height 26
click at [626, 319] on input "e. 27.5" at bounding box center [625, 315] width 1 height 8
radio input "true"
click at [658, 503] on div "Next" at bounding box center [625, 511] width 860 height 73
click at [658, 522] on button "Next" at bounding box center [625, 528] width 169 height 42
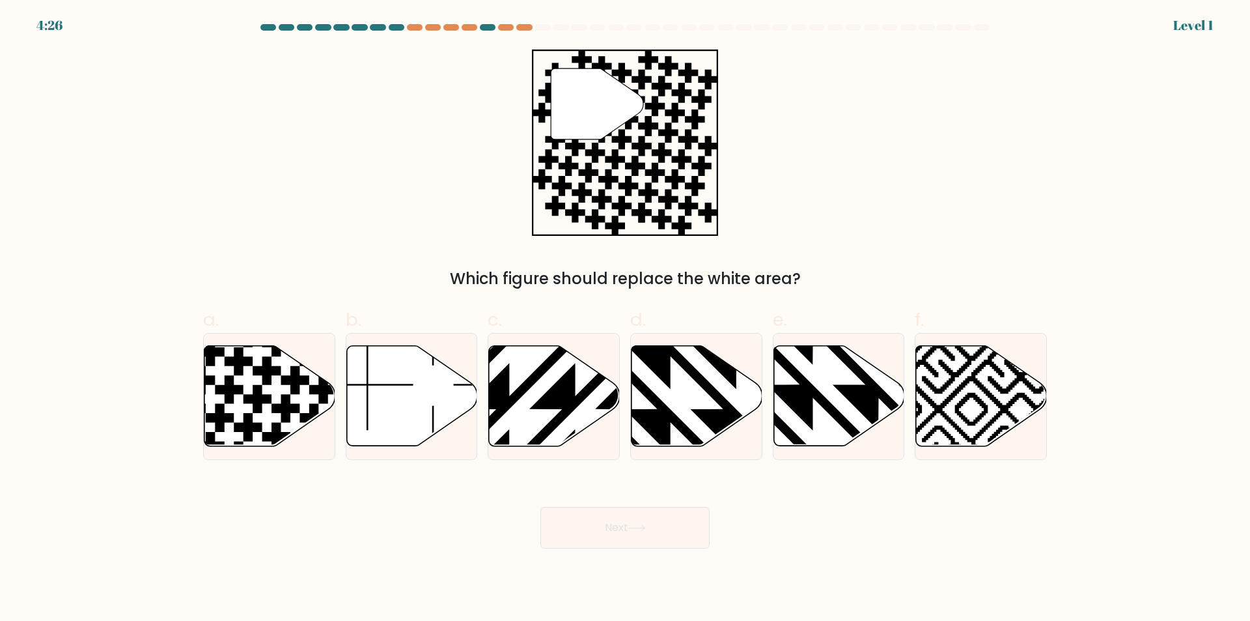
click at [699, 377] on icon at bounding box center [737, 344] width 264 height 264
click at [626, 319] on input "d." at bounding box center [625, 315] width 1 height 8
radio input "true"
click at [653, 526] on button "Next" at bounding box center [625, 528] width 169 height 42
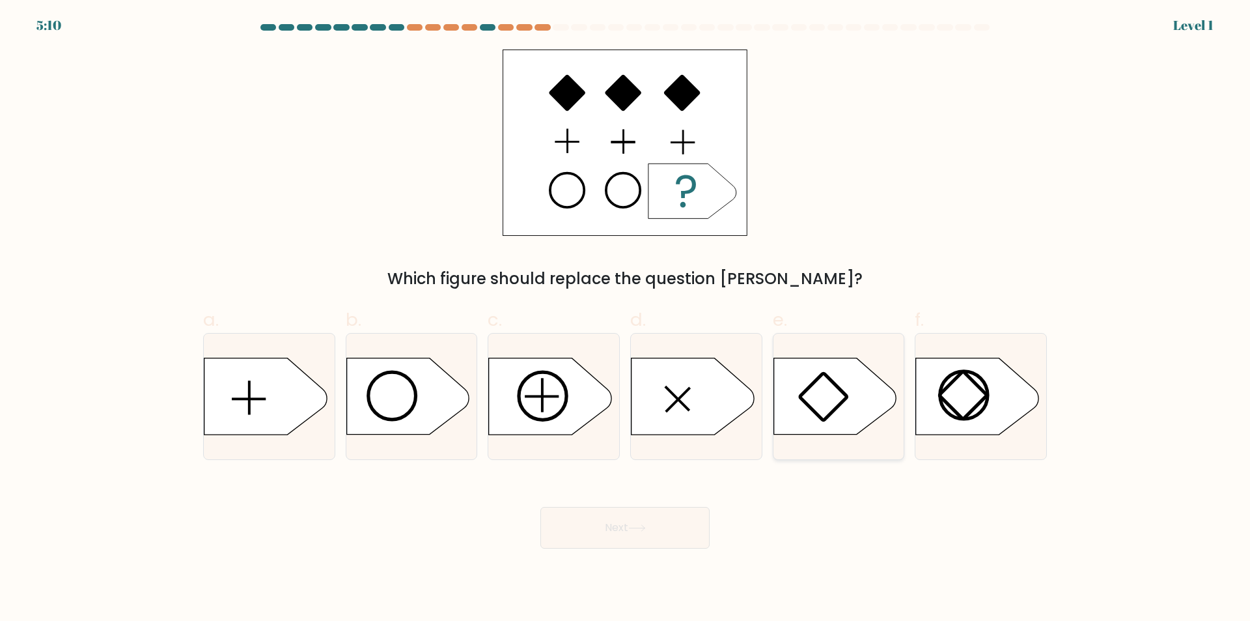
click at [821, 378] on rect at bounding box center [824, 397] width 48 height 48
click at [626, 319] on input "e." at bounding box center [625, 315] width 1 height 8
radio input "true"
click at [697, 511] on button "Next" at bounding box center [625, 528] width 169 height 42
drag, startPoint x: 666, startPoint y: 530, endPoint x: 658, endPoint y: 533, distance: 8.2
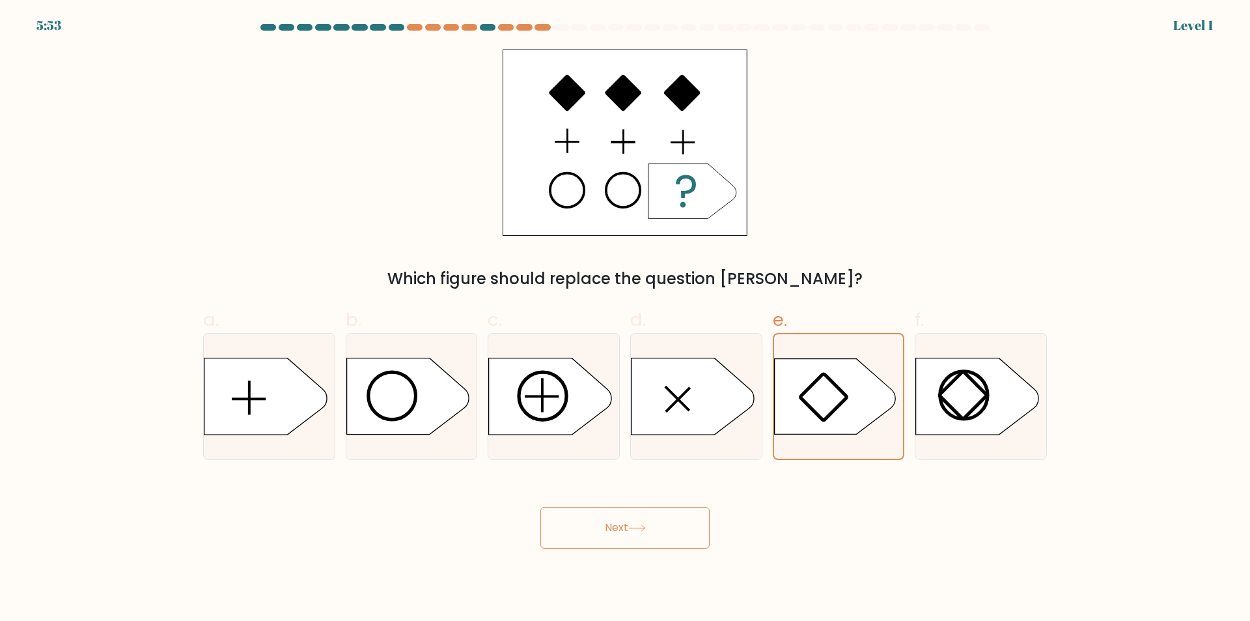
click at [662, 532] on button "Next" at bounding box center [625, 528] width 169 height 42
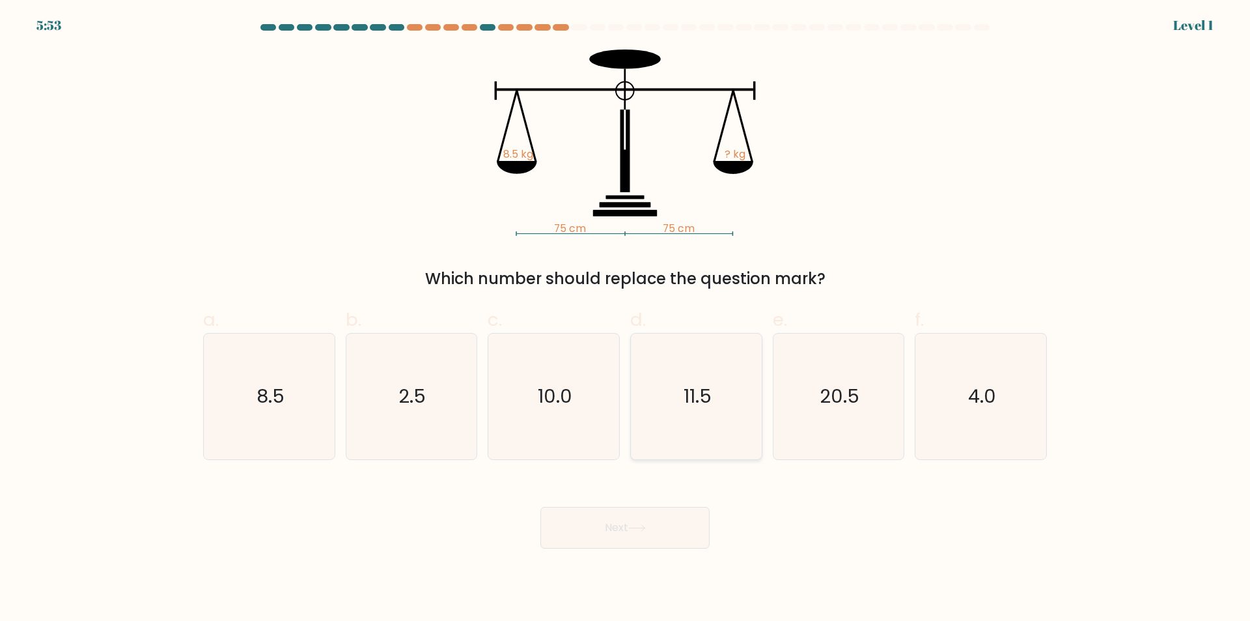
click at [673, 393] on icon "11.5" at bounding box center [697, 396] width 126 height 126
click at [626, 319] on input "d. 11.5" at bounding box center [625, 315] width 1 height 8
radio input "true"
click at [654, 529] on button "Next" at bounding box center [625, 528] width 169 height 42
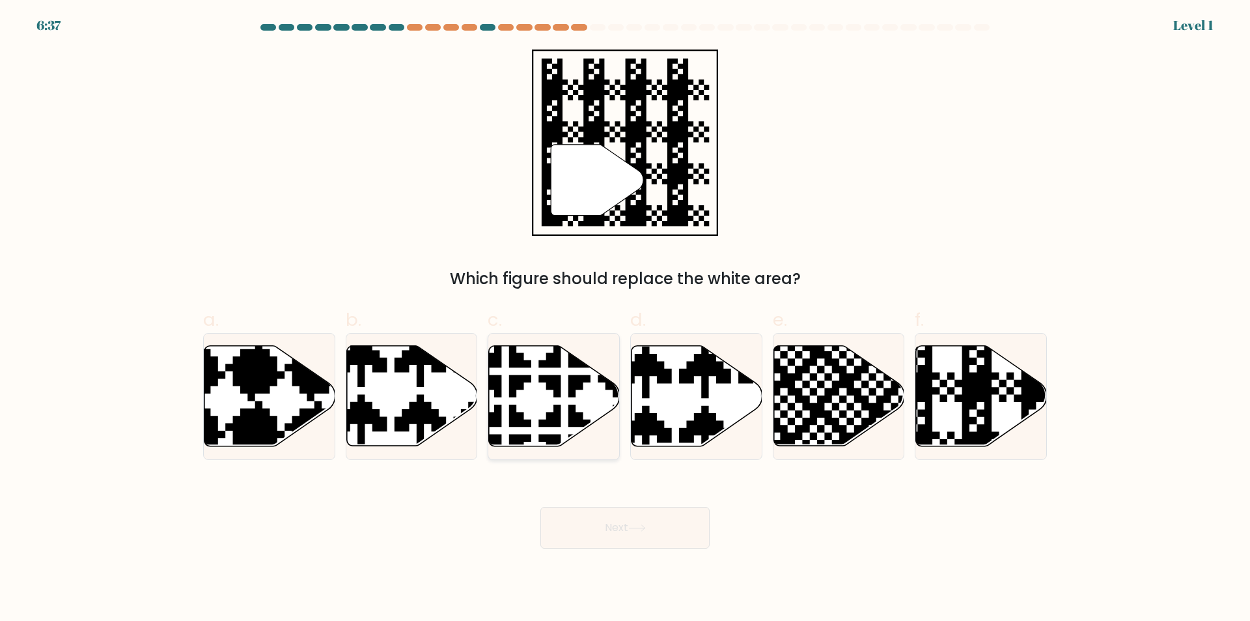
drag, startPoint x: 545, startPoint y: 387, endPoint x: 621, endPoint y: 500, distance: 135.7
click at [545, 388] on icon at bounding box center [554, 396] width 131 height 100
click at [625, 319] on input "c." at bounding box center [625, 315] width 1 height 8
radio input "true"
click at [630, 522] on button "Next" at bounding box center [625, 528] width 169 height 42
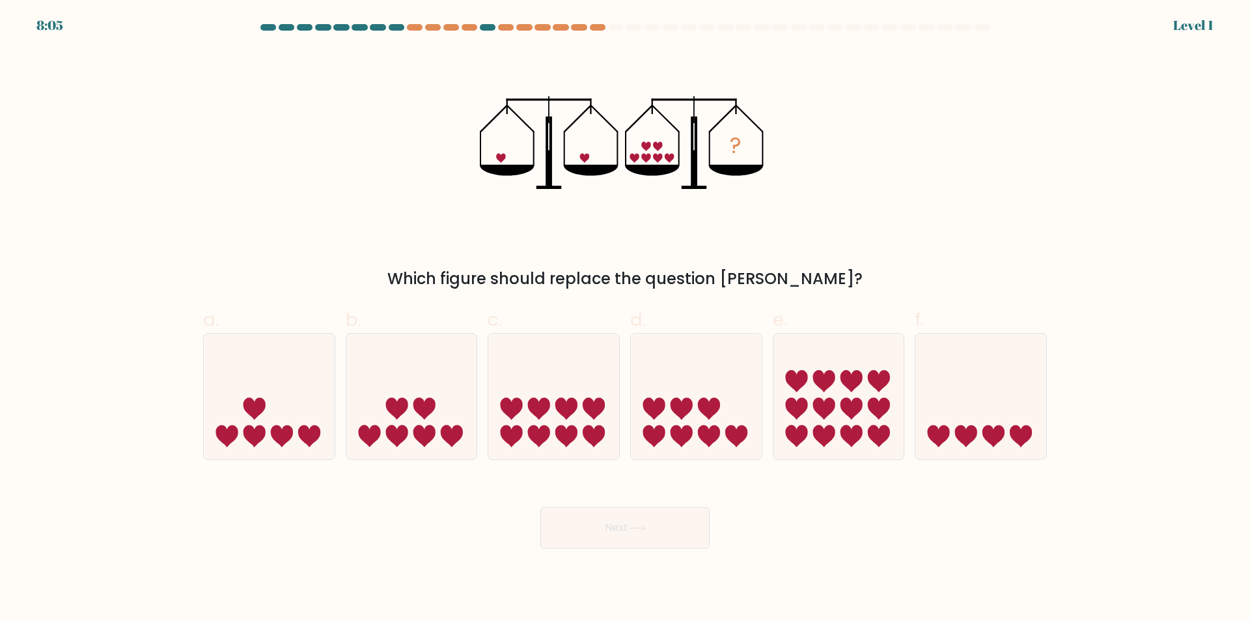
drag, startPoint x: 397, startPoint y: 416, endPoint x: 507, endPoint y: 474, distance: 124.7
click at [397, 416] on icon at bounding box center [397, 408] width 22 height 22
click at [625, 319] on input "b." at bounding box center [625, 315] width 1 height 8
radio input "true"
click at [587, 550] on body "8:05 Level 1" at bounding box center [625, 310] width 1250 height 621
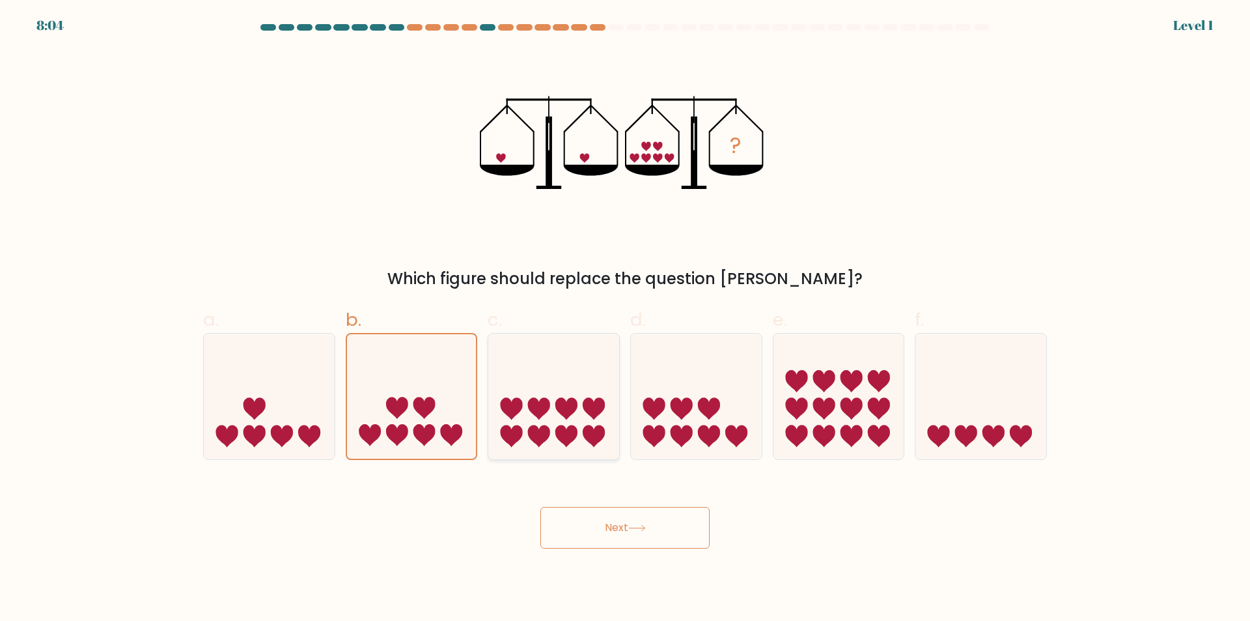
drag, startPoint x: 544, startPoint y: 379, endPoint x: 569, endPoint y: 396, distance: 30.0
click at [545, 380] on icon at bounding box center [553, 397] width 131 height 108
click at [625, 319] on input "c." at bounding box center [625, 315] width 1 height 8
radio input "true"
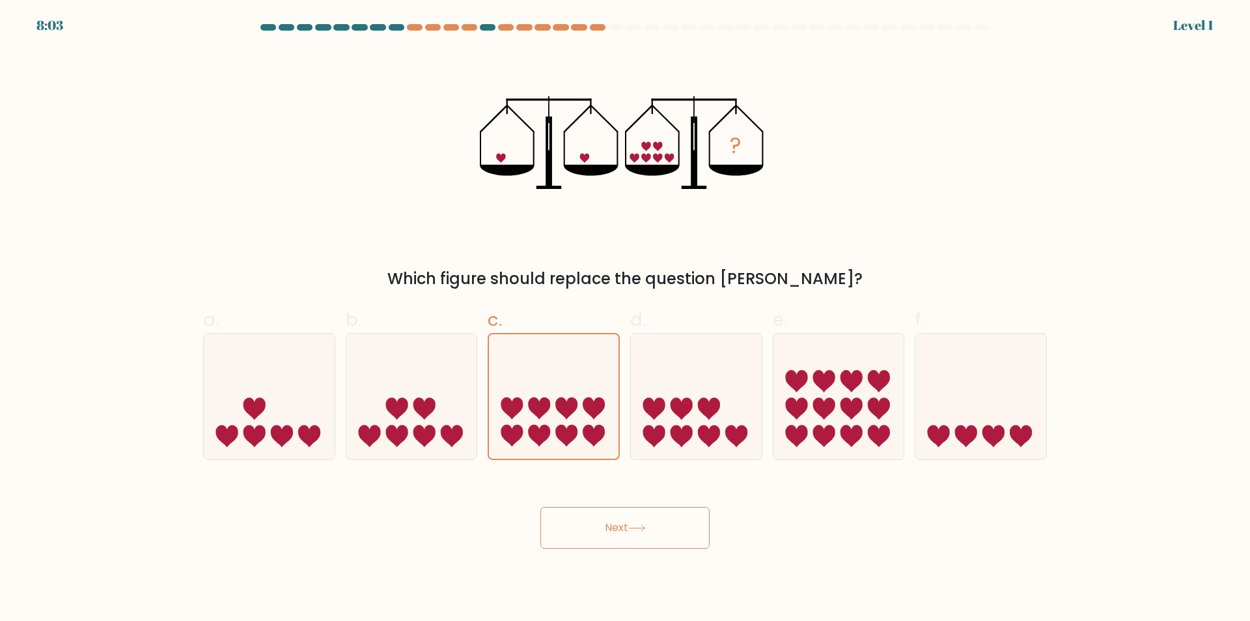
click at [646, 551] on body "8:03 Level 1" at bounding box center [625, 310] width 1250 height 621
click at [627, 526] on button "Next" at bounding box center [625, 528] width 169 height 42
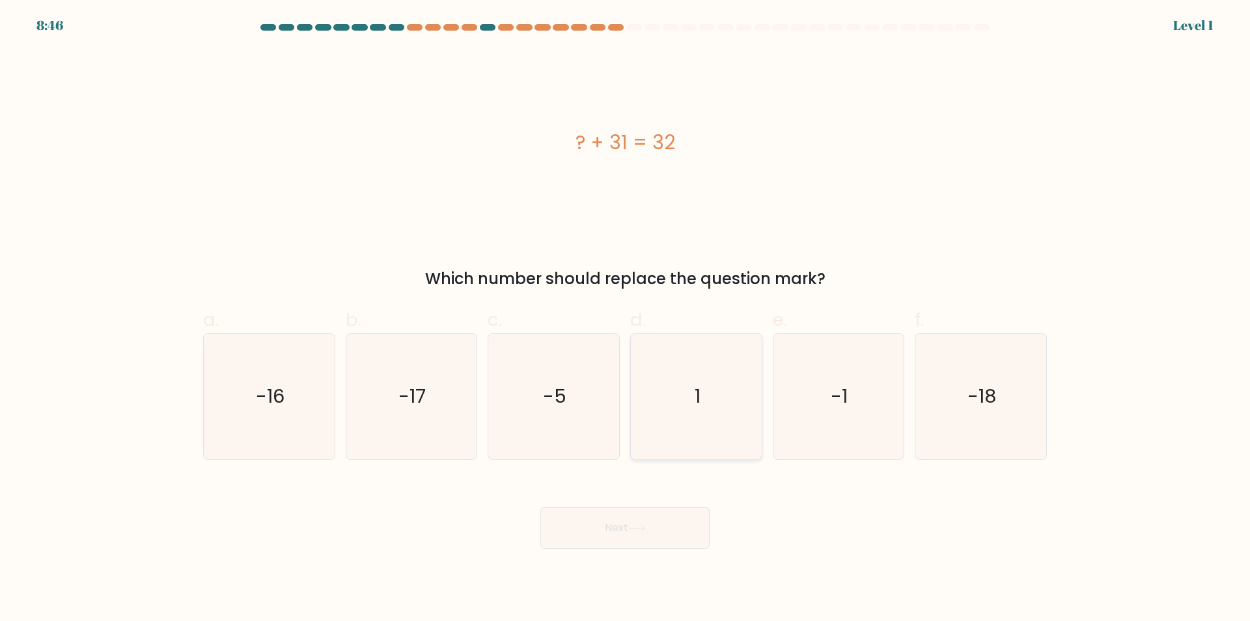
click at [684, 400] on icon "1" at bounding box center [697, 396] width 126 height 126
click at [626, 319] on input "d. 1" at bounding box center [625, 315] width 1 height 8
radio input "true"
click at [671, 541] on button "Next" at bounding box center [625, 528] width 169 height 42
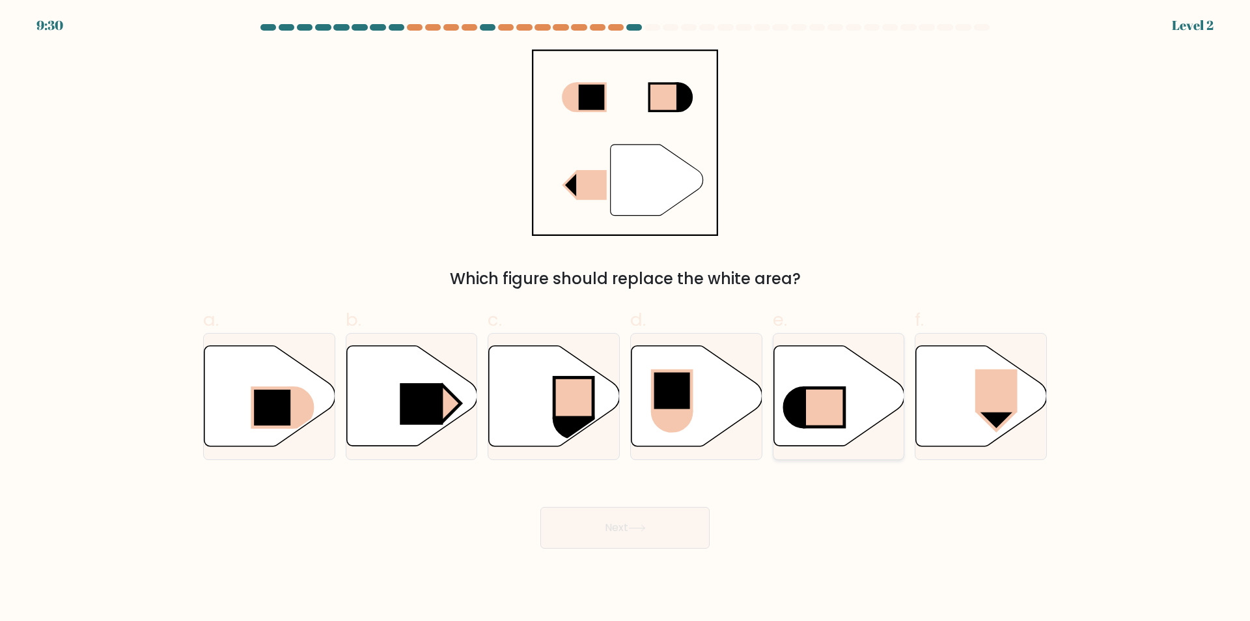
click at [797, 414] on circle at bounding box center [804, 407] width 39 height 39
click at [626, 319] on input "e." at bounding box center [625, 315] width 1 height 8
radio input "true"
drag, startPoint x: 724, startPoint y: 509, endPoint x: 696, endPoint y: 514, distance: 28.4
click at [723, 509] on div "Next" at bounding box center [625, 511] width 860 height 73
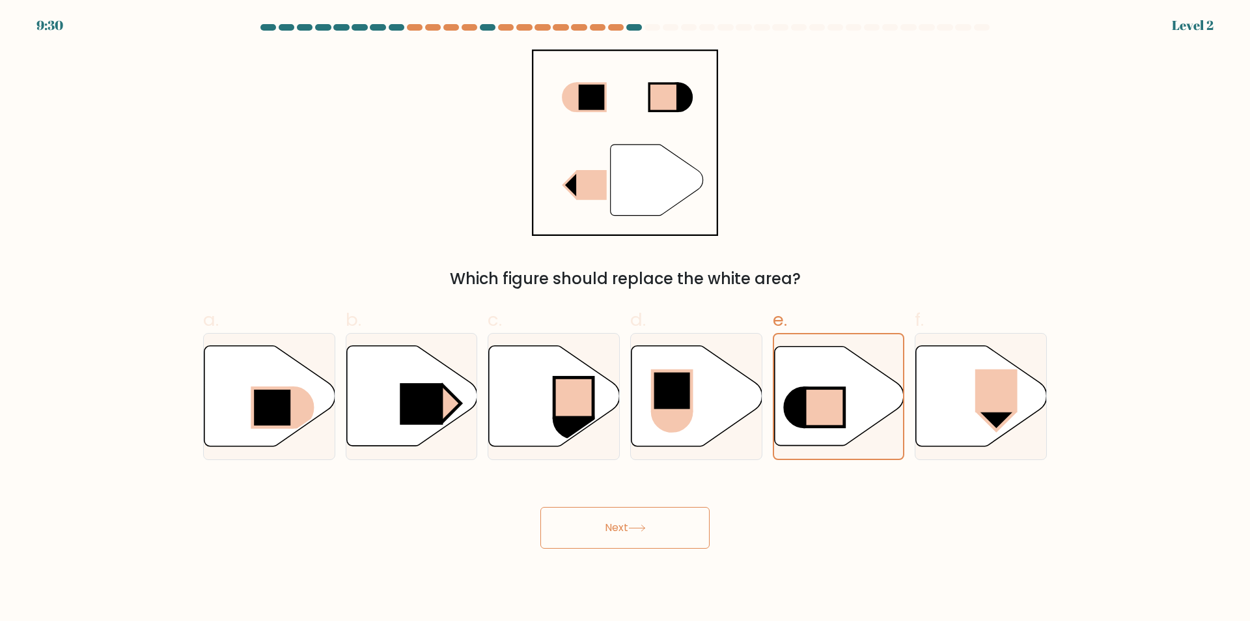
click at [695, 514] on button "Next" at bounding box center [625, 528] width 169 height 42
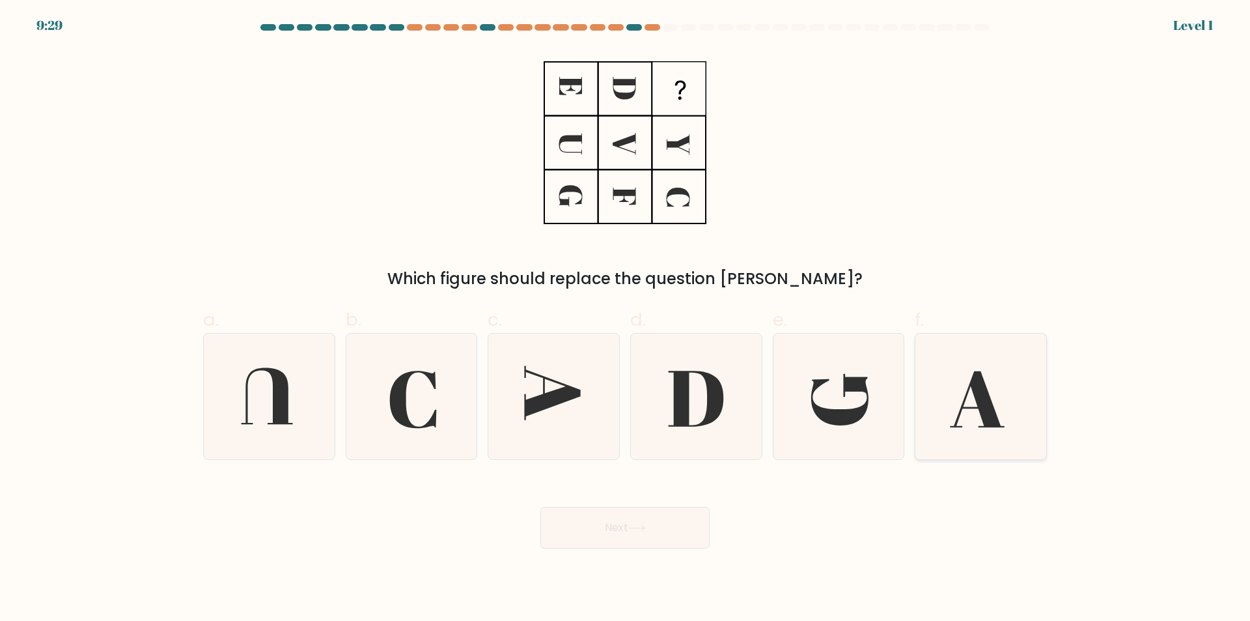
drag, startPoint x: 834, startPoint y: 439, endPoint x: 942, endPoint y: 403, distance: 113.9
click at [955, 400] on icon at bounding box center [981, 396] width 126 height 126
click at [626, 319] on input "f." at bounding box center [625, 315] width 1 height 8
radio input "true"
click at [636, 509] on button "Next" at bounding box center [625, 528] width 169 height 42
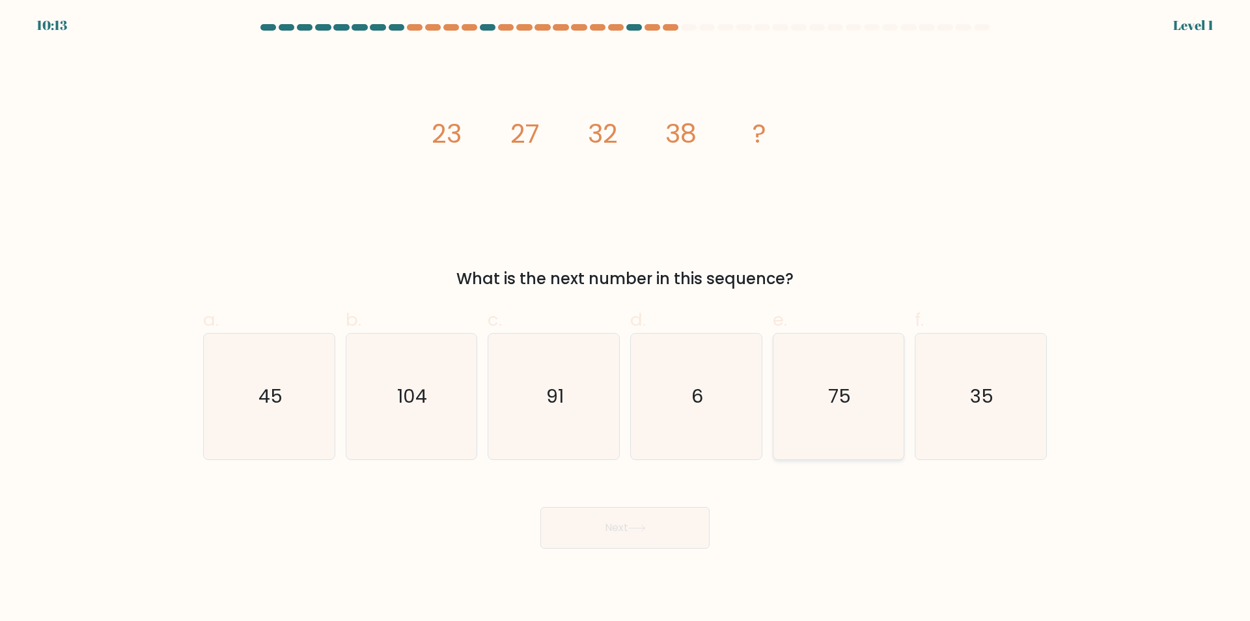
click at [830, 394] on text "75" at bounding box center [839, 397] width 23 height 26
click at [626, 319] on input "e. 75" at bounding box center [625, 315] width 1 height 8
radio input "true"
click at [652, 516] on button "Next" at bounding box center [625, 528] width 169 height 42
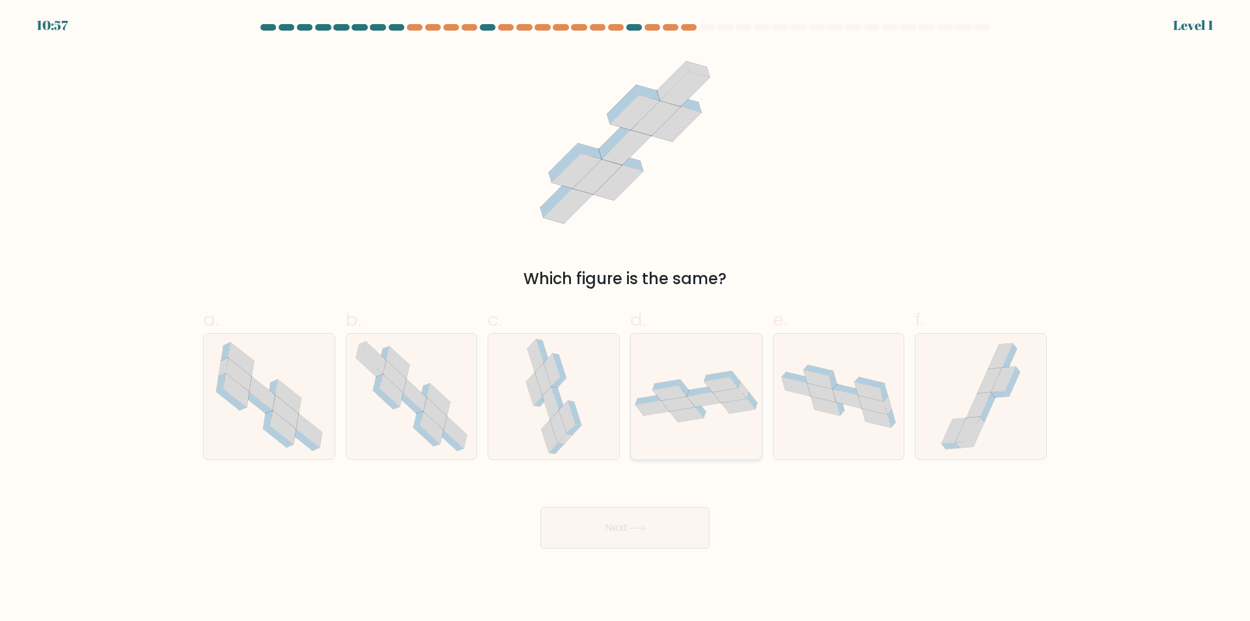
click at [716, 390] on icon at bounding box center [721, 384] width 34 height 15
click at [626, 319] on input "d." at bounding box center [625, 315] width 1 height 8
radio input "true"
click at [640, 508] on button "Next" at bounding box center [625, 528] width 169 height 42
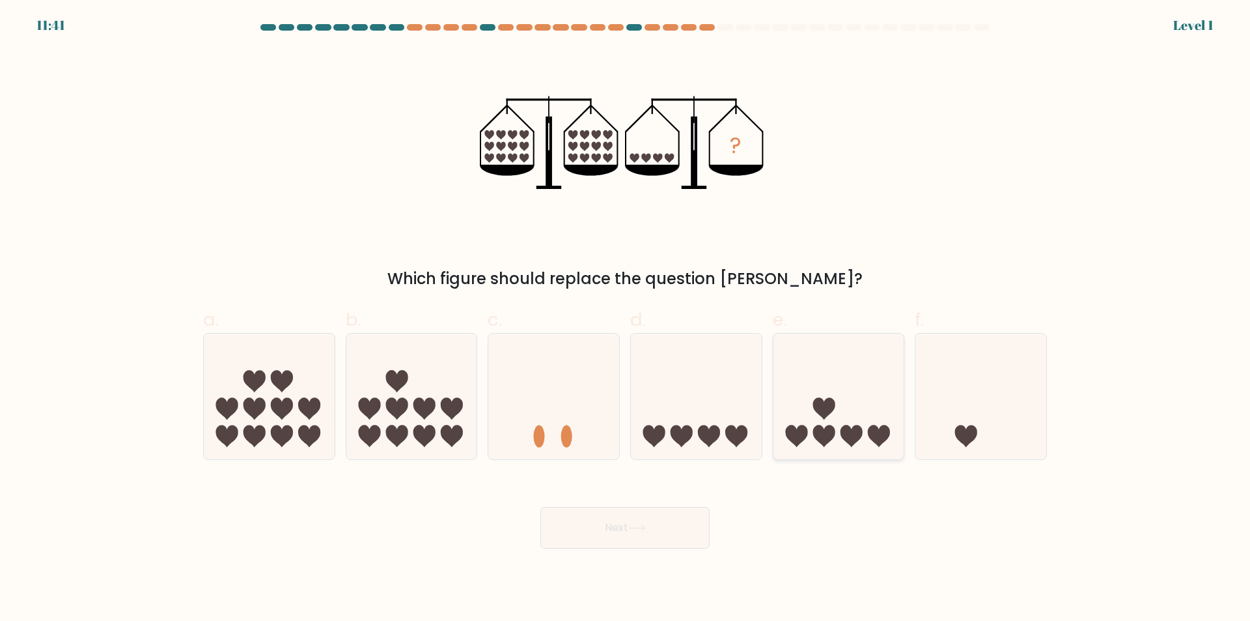
click at [828, 408] on icon at bounding box center [824, 408] width 22 height 22
click at [626, 319] on input "e." at bounding box center [625, 315] width 1 height 8
radio input "true"
click at [660, 527] on button "Next" at bounding box center [625, 528] width 169 height 42
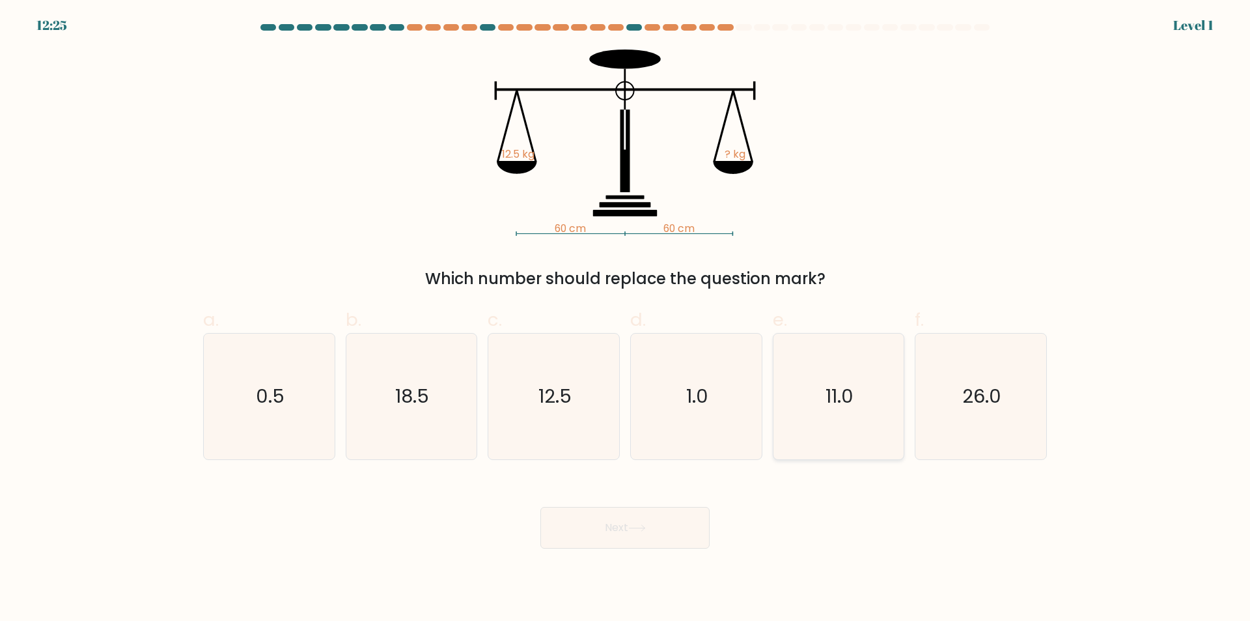
click at [897, 423] on icon "11.0" at bounding box center [839, 396] width 126 height 126
click at [626, 319] on input "e. 11.0" at bounding box center [625, 315] width 1 height 8
radio input "true"
click at [961, 390] on icon "26.0" at bounding box center [981, 396] width 126 height 126
click at [626, 319] on input "f. 26.0" at bounding box center [625, 315] width 1 height 8
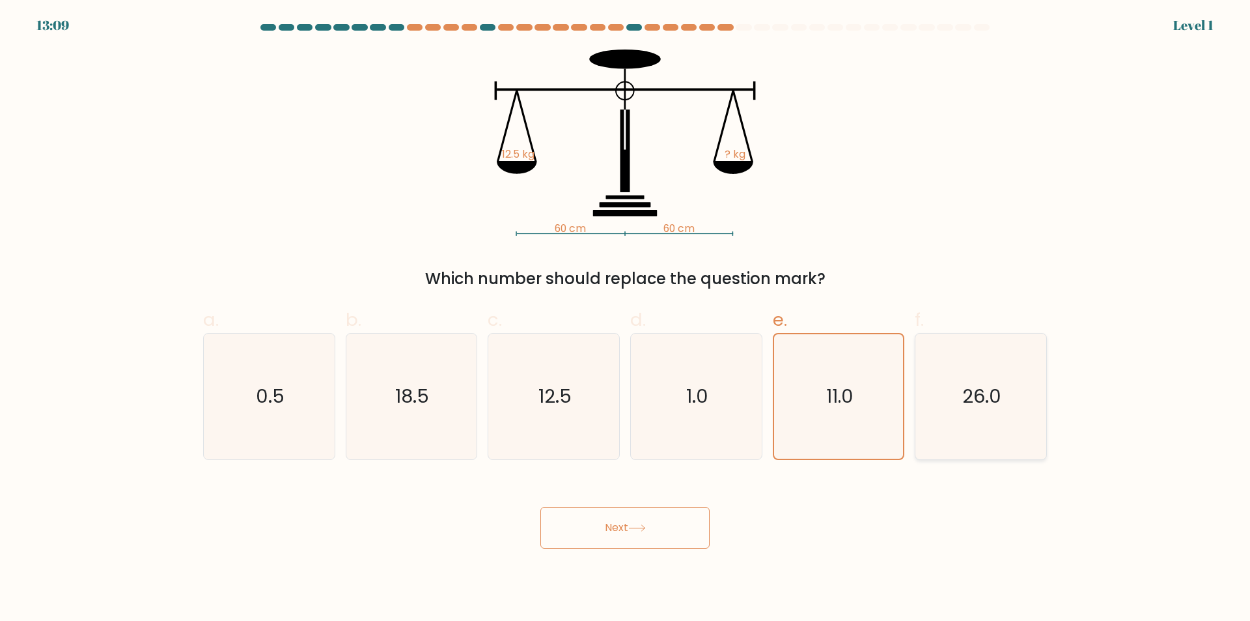
radio input "true"
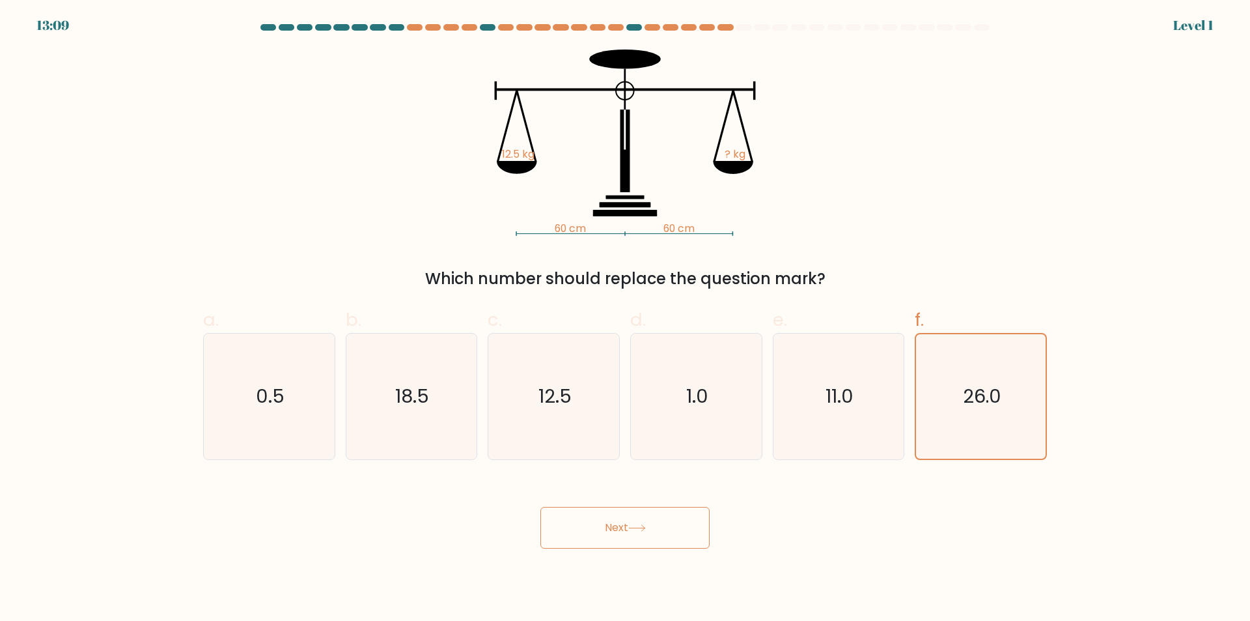
click at [699, 514] on button "Next" at bounding box center [625, 528] width 169 height 42
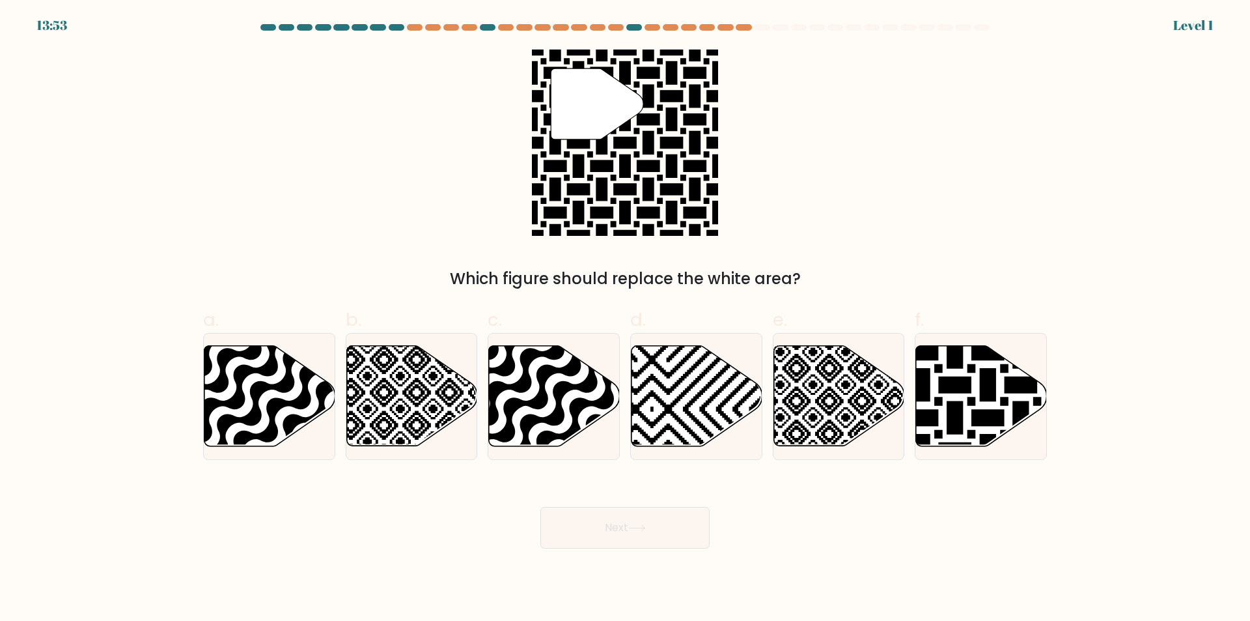
click at [766, 412] on div "d." at bounding box center [696, 383] width 143 height 154
click at [867, 402] on icon at bounding box center [879, 451] width 264 height 264
click at [626, 319] on input "e." at bounding box center [625, 315] width 1 height 8
radio input "true"
click at [630, 533] on button "Next" at bounding box center [625, 528] width 169 height 42
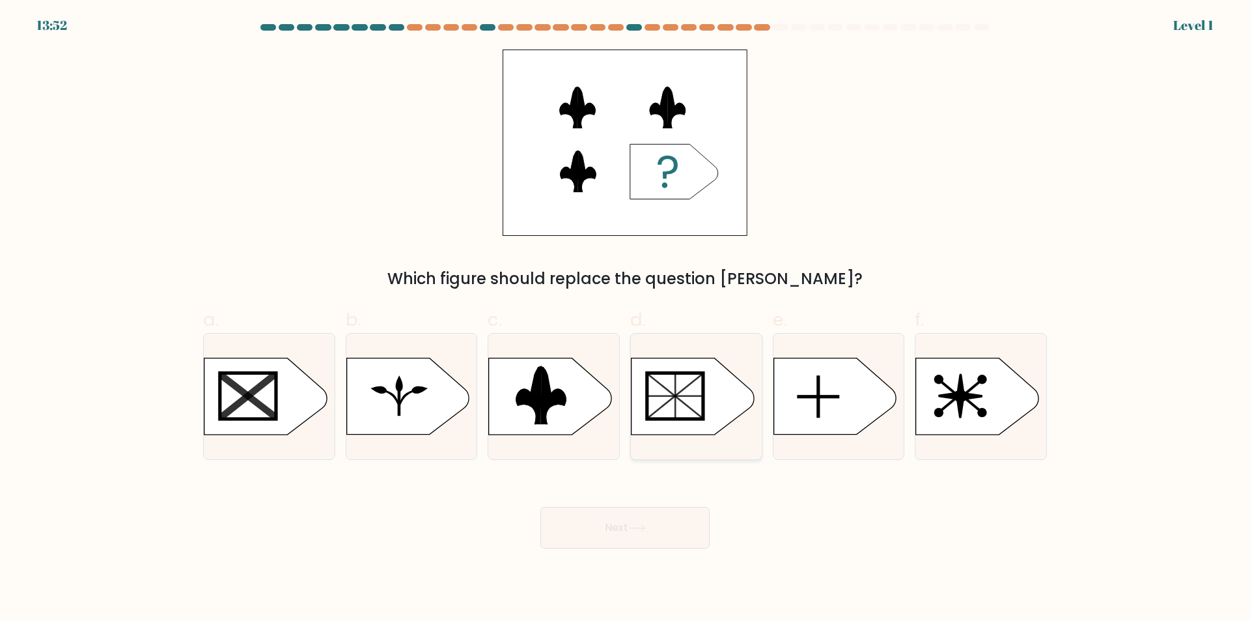
click at [679, 389] on rect at bounding box center [675, 396] width 56 height 46
click at [626, 319] on input "d." at bounding box center [625, 315] width 1 height 8
radio input "true"
click at [633, 517] on button "Next" at bounding box center [625, 528] width 169 height 42
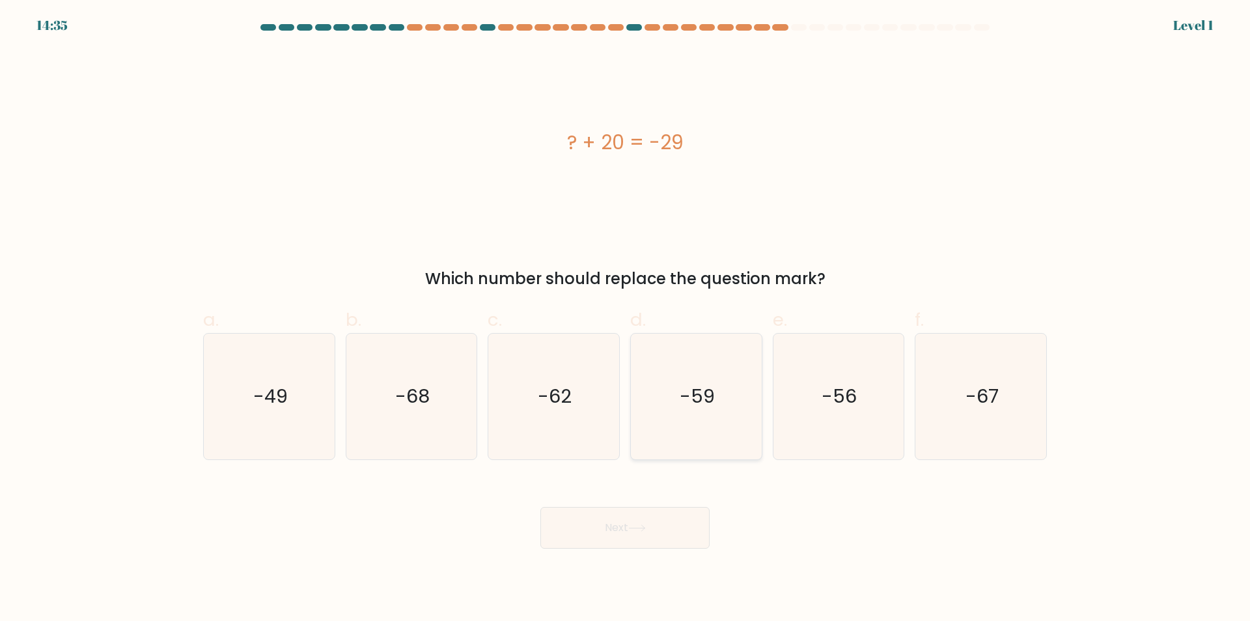
click at [686, 390] on text "-59" at bounding box center [697, 397] width 35 height 26
click at [626, 319] on input "d. -59" at bounding box center [625, 315] width 1 height 8
radio input "true"
click at [661, 516] on button "Next" at bounding box center [625, 528] width 169 height 42
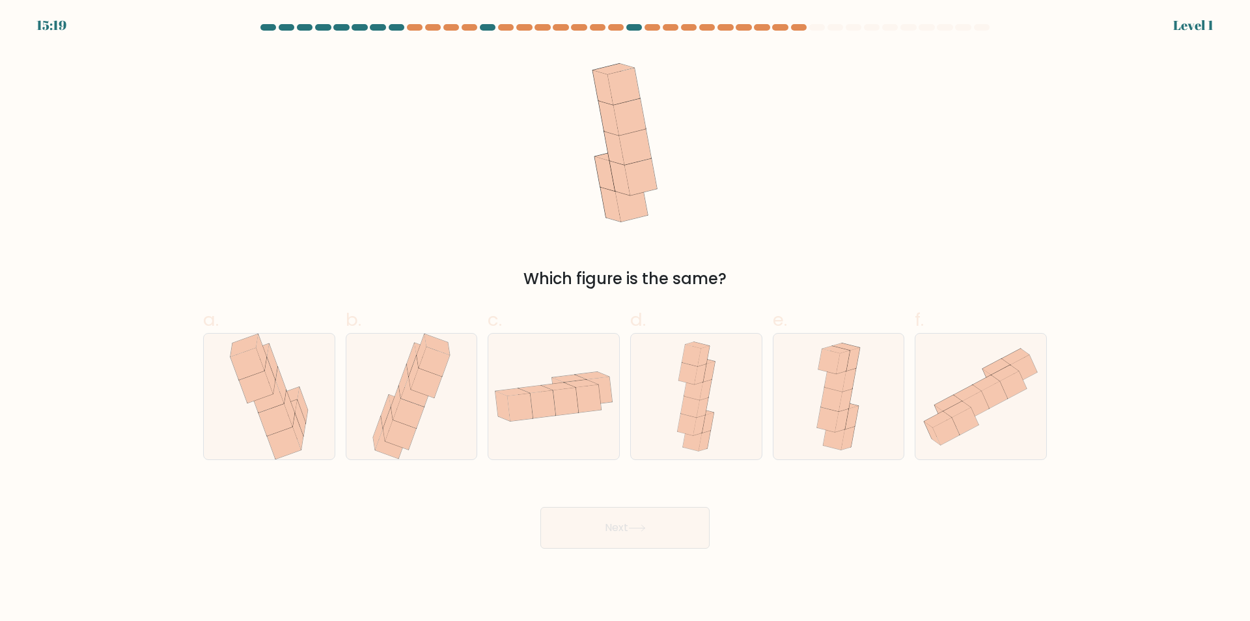
click at [717, 384] on icon at bounding box center [696, 396] width 50 height 126
click at [626, 319] on input "d." at bounding box center [625, 315] width 1 height 8
radio input "true"
click at [630, 520] on button "Next" at bounding box center [625, 528] width 169 height 42
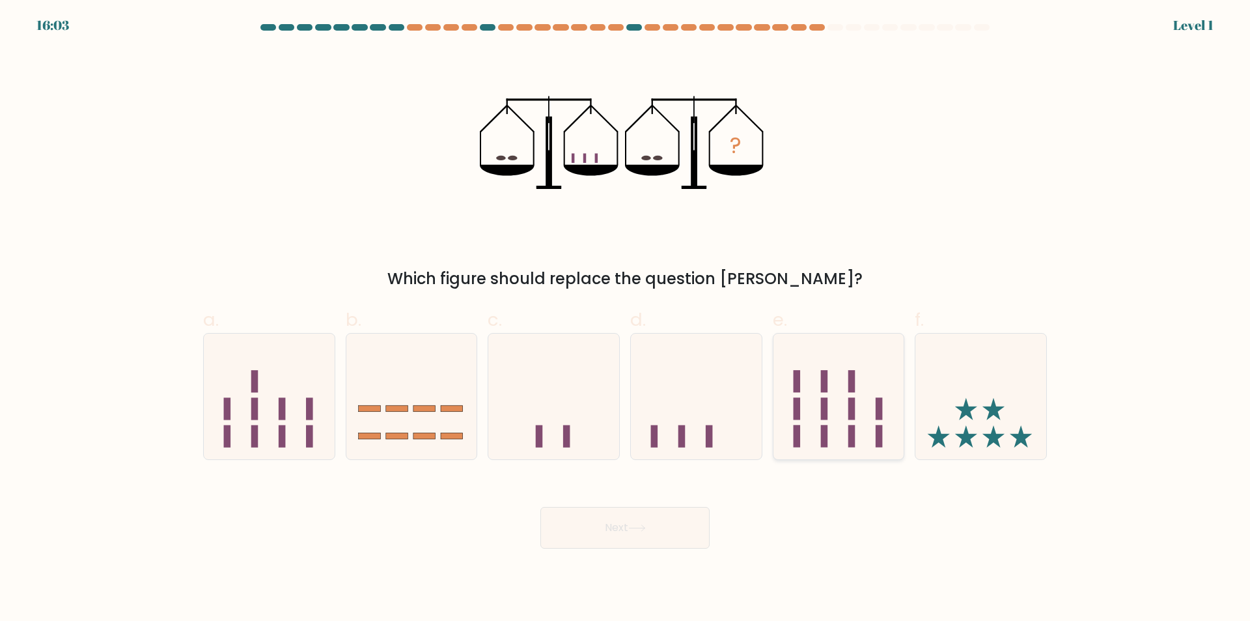
click at [789, 395] on icon at bounding box center [839, 397] width 131 height 108
click at [626, 319] on input "e." at bounding box center [625, 315] width 1 height 8
radio input "true"
click at [654, 536] on button "Next" at bounding box center [625, 528] width 169 height 42
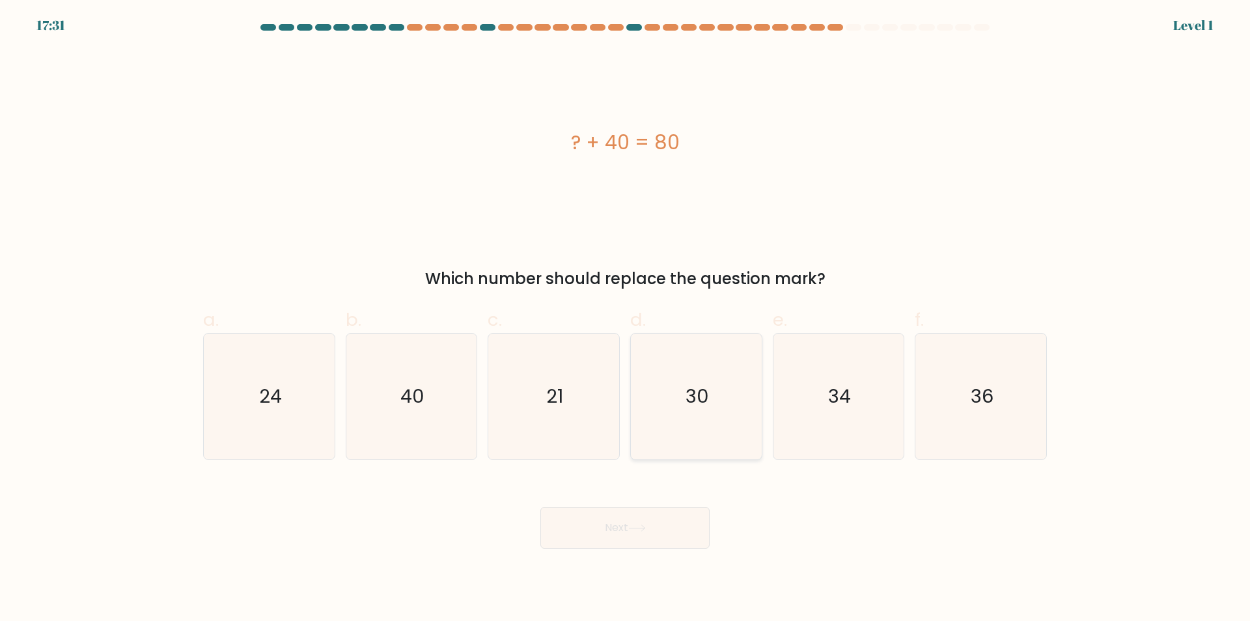
click at [678, 414] on icon "30" at bounding box center [697, 396] width 126 height 126
click at [626, 319] on input "d. 30" at bounding box center [625, 315] width 1 height 8
radio input "true"
click at [660, 519] on button "Next" at bounding box center [625, 528] width 169 height 42
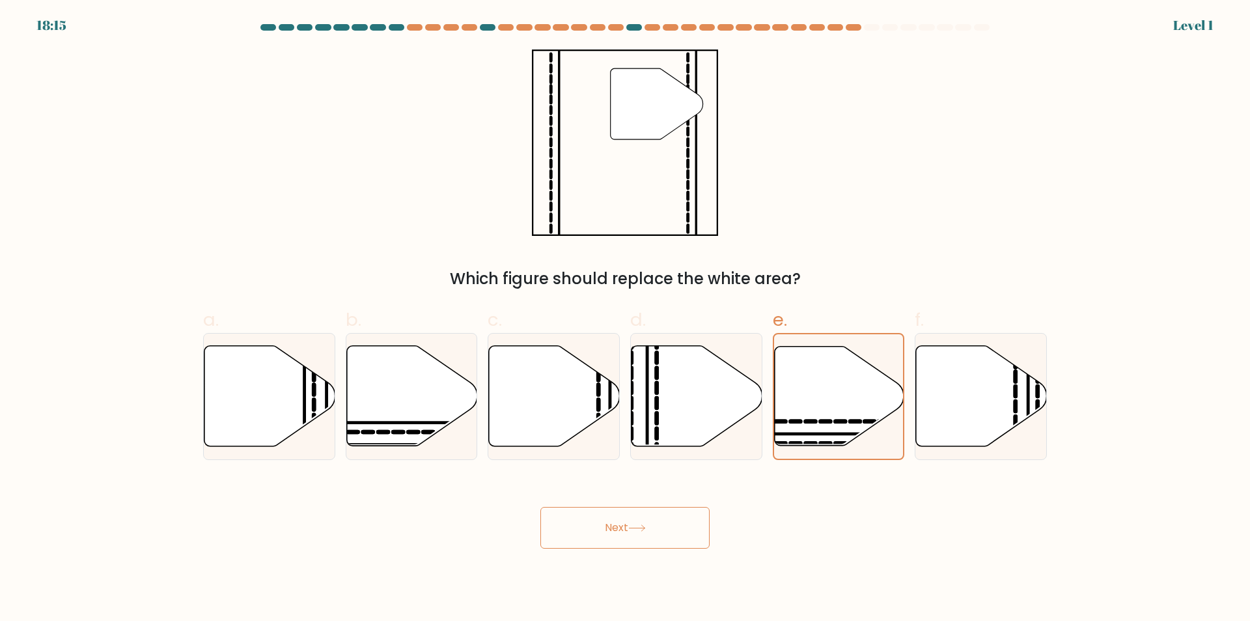
click at [714, 510] on div "Next" at bounding box center [625, 511] width 860 height 73
click at [669, 531] on button "Next" at bounding box center [625, 528] width 169 height 42
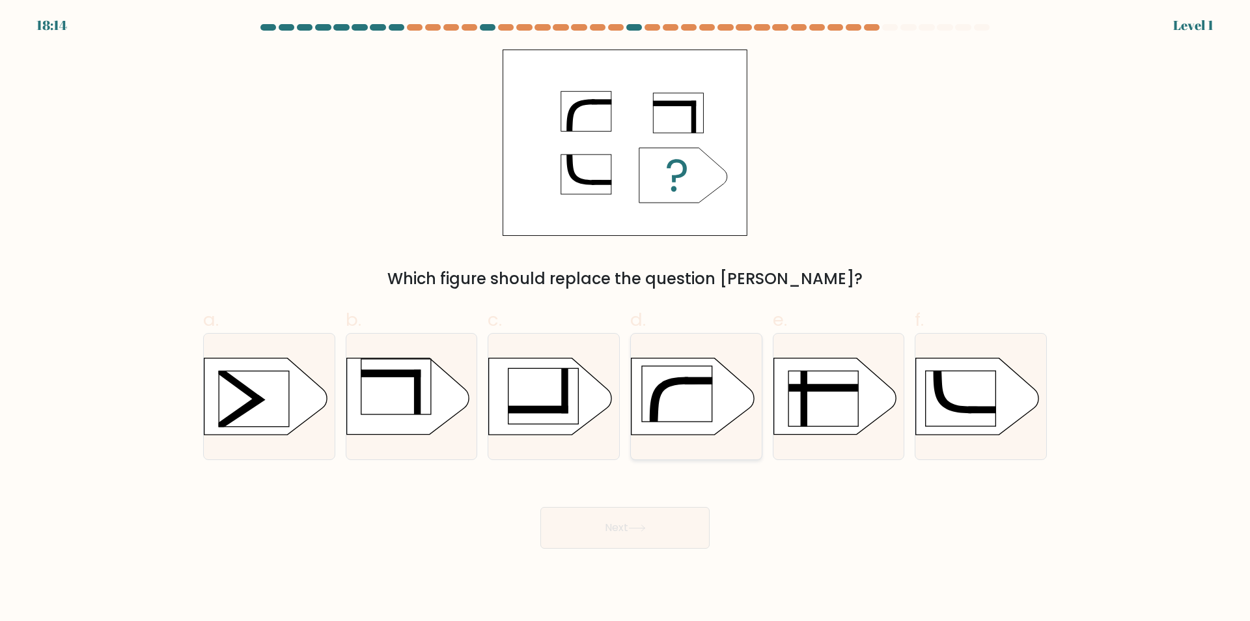
click at [718, 390] on icon at bounding box center [693, 396] width 122 height 76
click at [626, 319] on input "d." at bounding box center [625, 315] width 1 height 8
radio input "true"
click at [645, 518] on button "Next" at bounding box center [625, 528] width 169 height 42
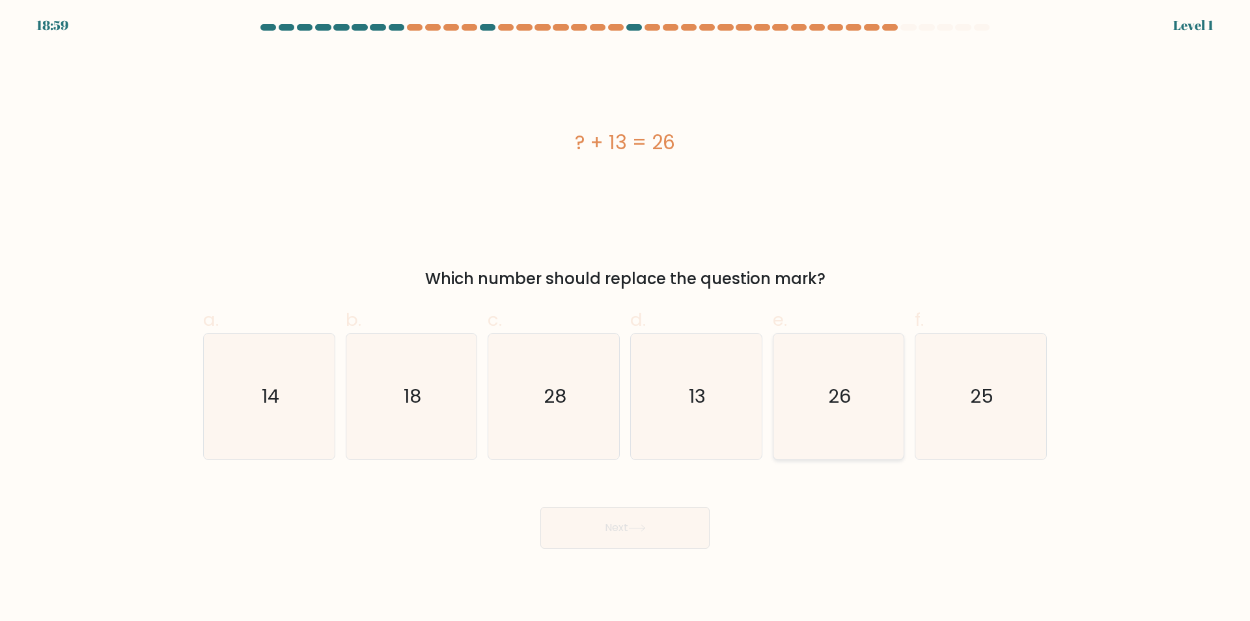
click at [816, 396] on icon "26" at bounding box center [839, 396] width 126 height 126
click at [626, 319] on input "e. 26" at bounding box center [625, 315] width 1 height 8
radio input "true"
click at [677, 523] on button "Next" at bounding box center [625, 528] width 169 height 42
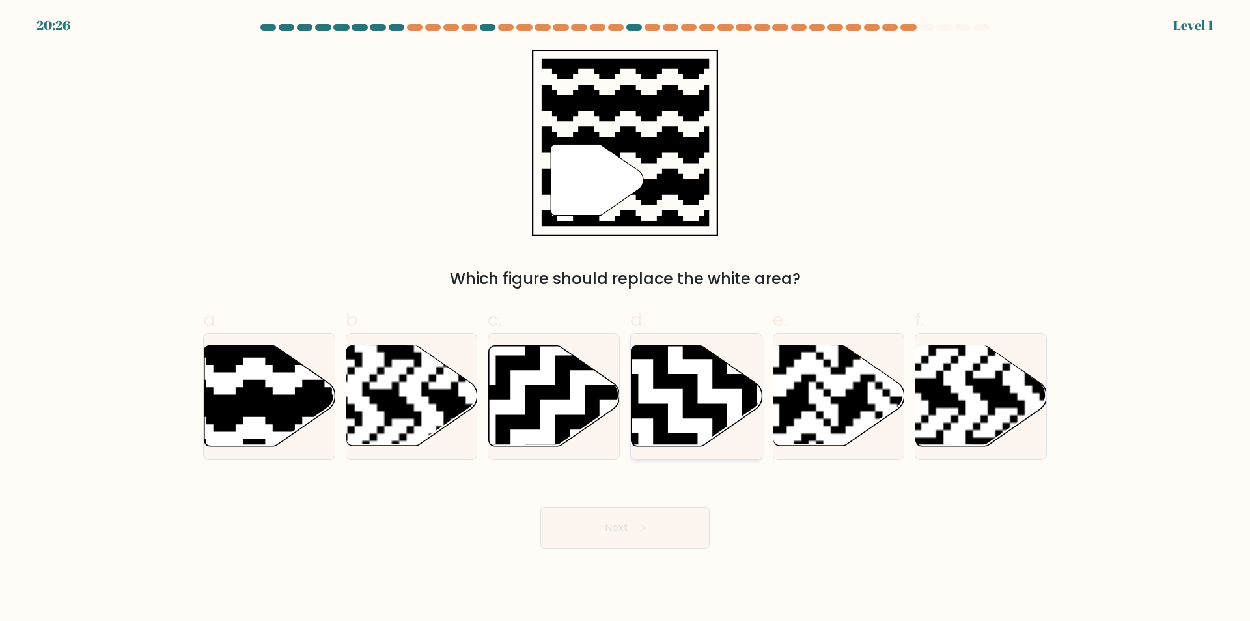
click at [715, 398] on icon at bounding box center [697, 396] width 131 height 100
click at [626, 319] on input "d." at bounding box center [625, 315] width 1 height 8
radio input "true"
click at [627, 531] on button "Next" at bounding box center [625, 528] width 169 height 42
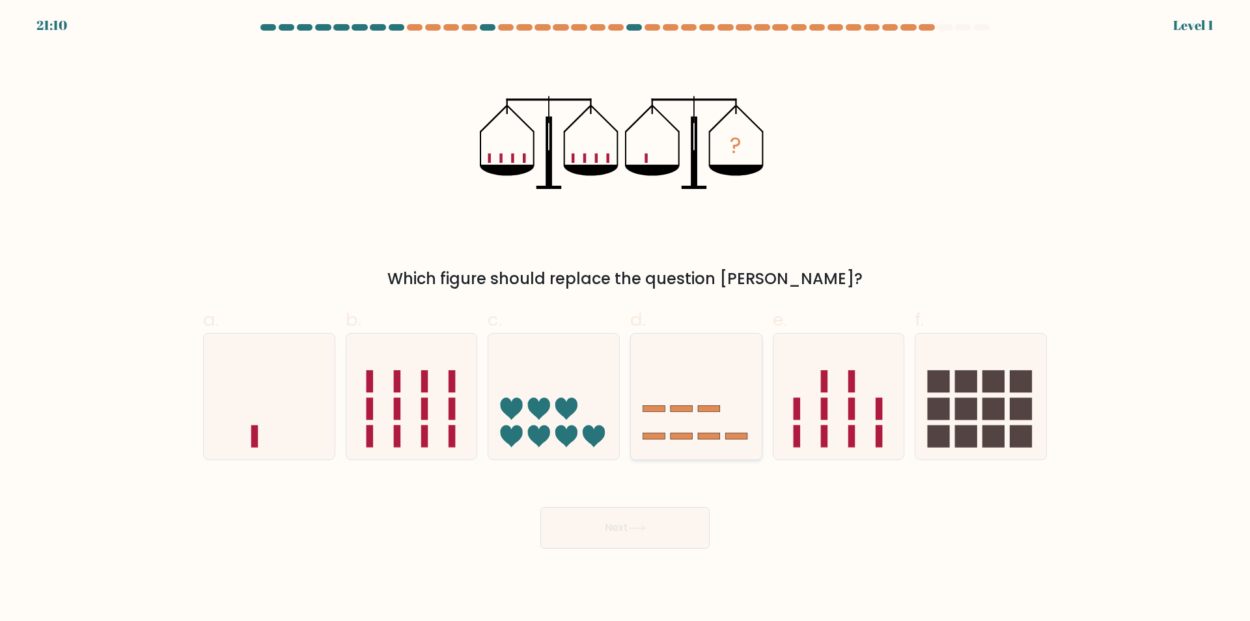
click at [732, 402] on icon at bounding box center [696, 397] width 131 height 108
click at [626, 319] on input "d." at bounding box center [625, 315] width 1 height 8
radio input "true"
click at [651, 518] on button "Next" at bounding box center [625, 528] width 169 height 42
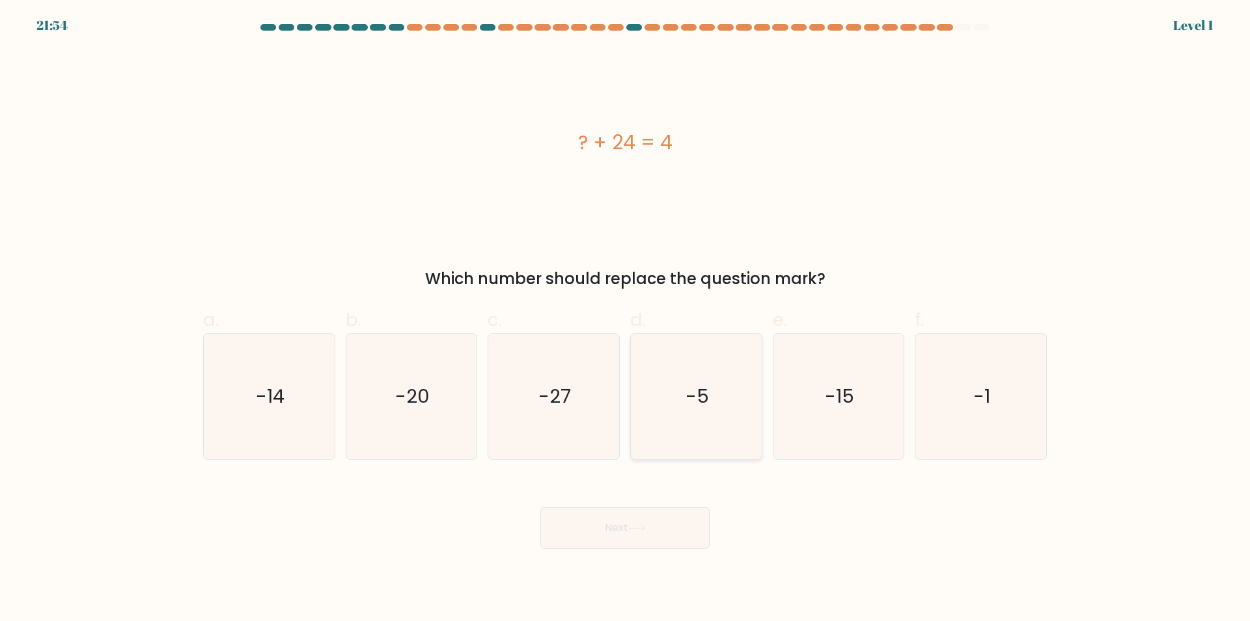
drag, startPoint x: 700, startPoint y: 391, endPoint x: 699, endPoint y: 425, distance: 33.9
click at [700, 392] on text "-5" at bounding box center [697, 397] width 23 height 26
click at [626, 319] on input "d. -5" at bounding box center [625, 315] width 1 height 8
radio input "true"
click at [650, 511] on button "Next" at bounding box center [625, 528] width 169 height 42
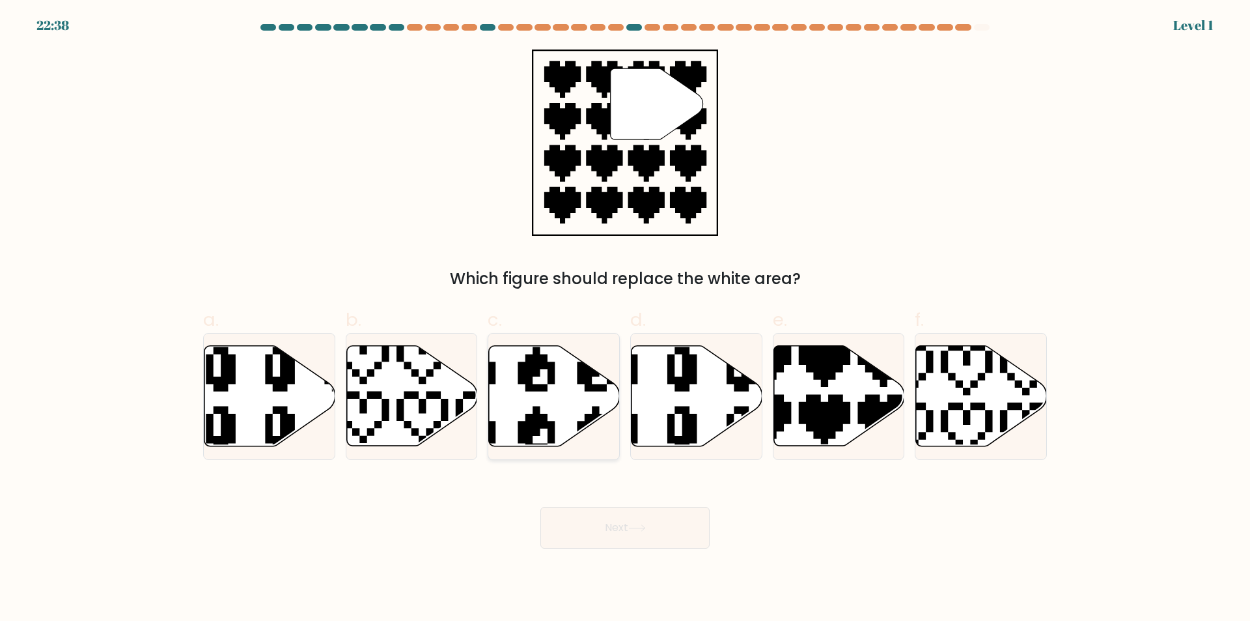
click at [535, 394] on icon at bounding box center [554, 396] width 131 height 100
click at [625, 319] on input "c." at bounding box center [625, 315] width 1 height 8
radio input "true"
click at [597, 538] on button "Next" at bounding box center [625, 528] width 169 height 42
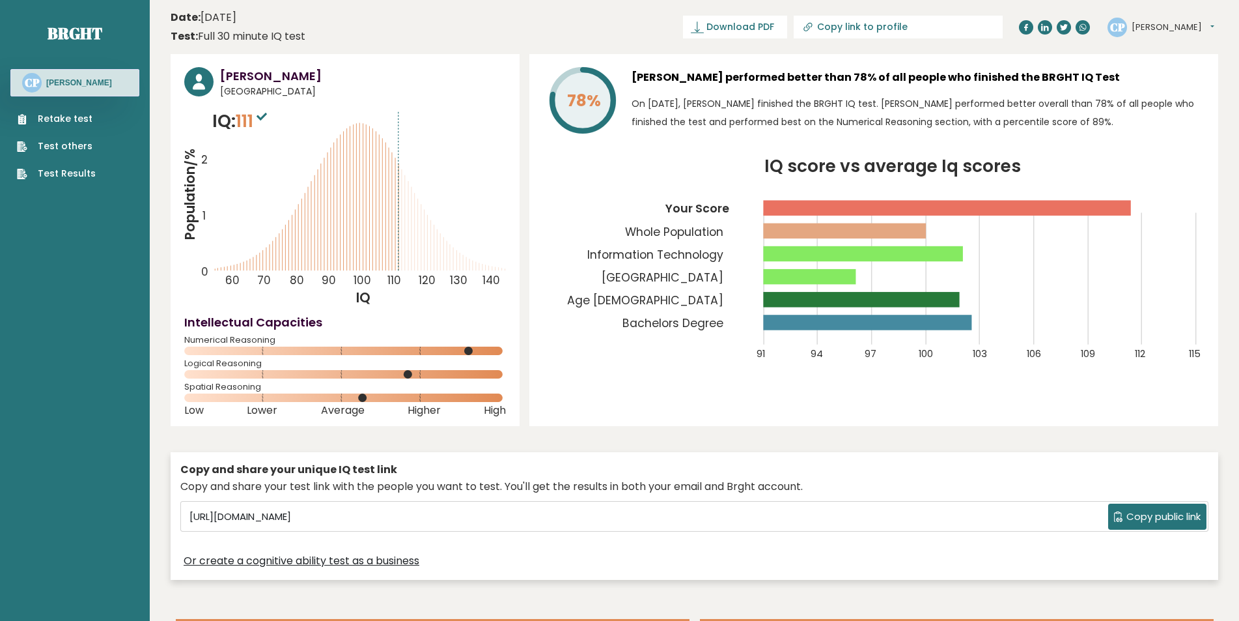
click at [78, 117] on link "Retake test" at bounding box center [56, 119] width 79 height 14
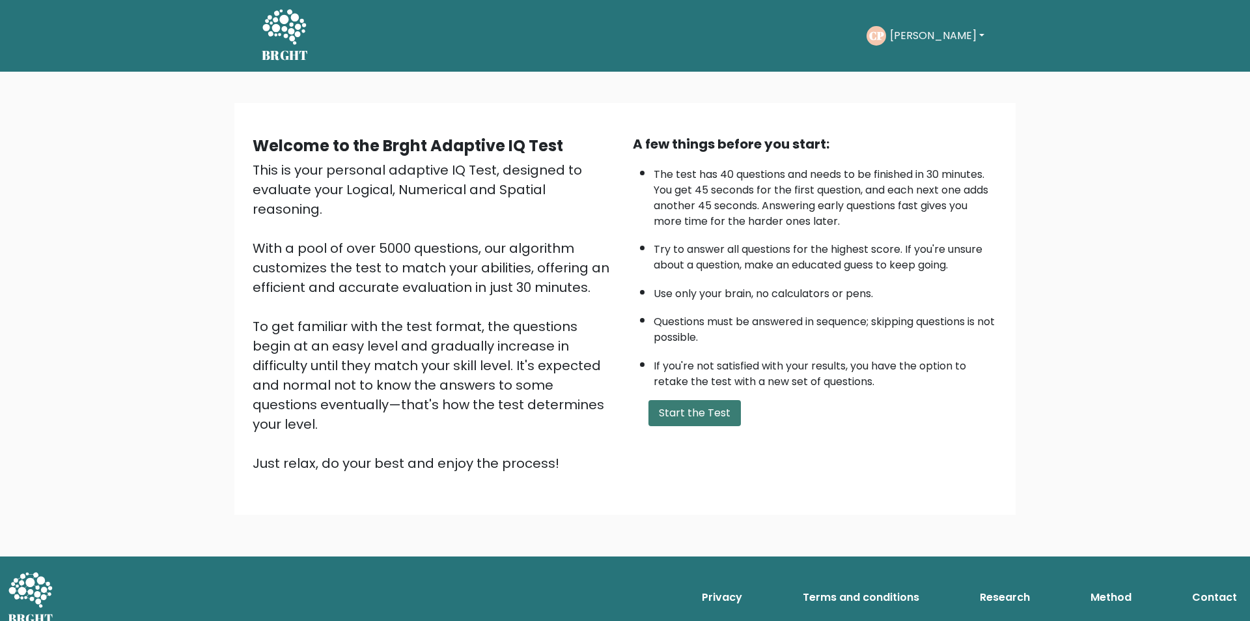
click at [677, 423] on button "Start the Test" at bounding box center [695, 413] width 92 height 26
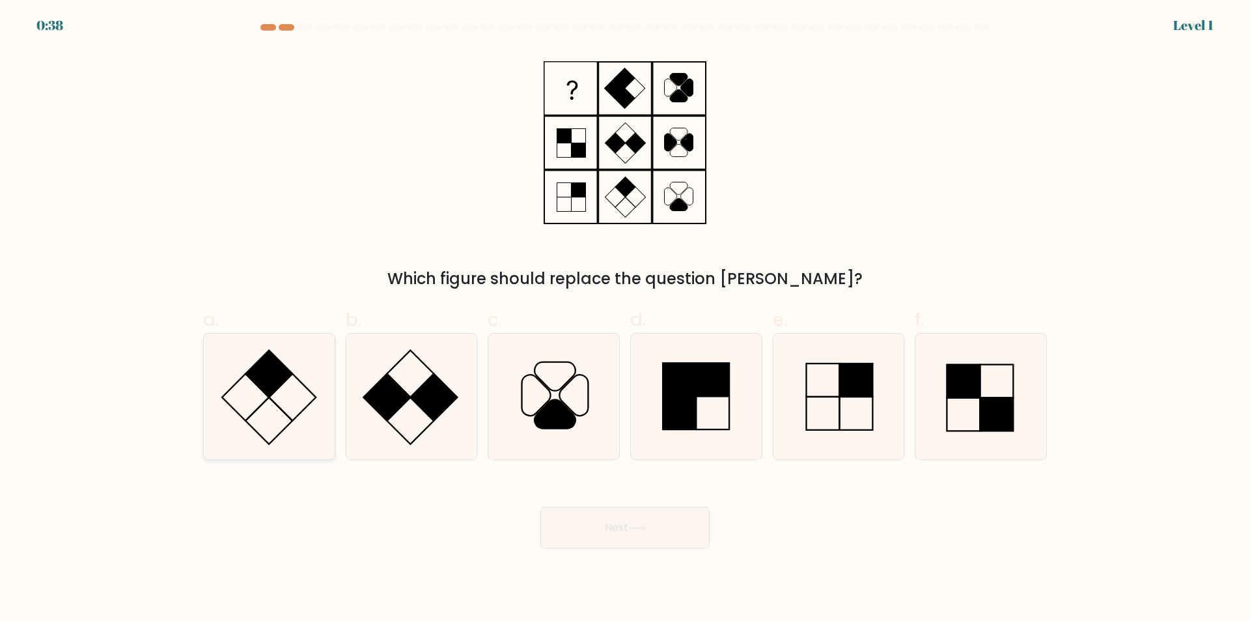
click at [286, 390] on icon at bounding box center [269, 396] width 126 height 126
click at [625, 319] on input "a." at bounding box center [625, 315] width 1 height 8
radio input "true"
click at [286, 390] on icon at bounding box center [269, 396] width 124 height 124
click at [625, 319] on input "a." at bounding box center [625, 315] width 1 height 8
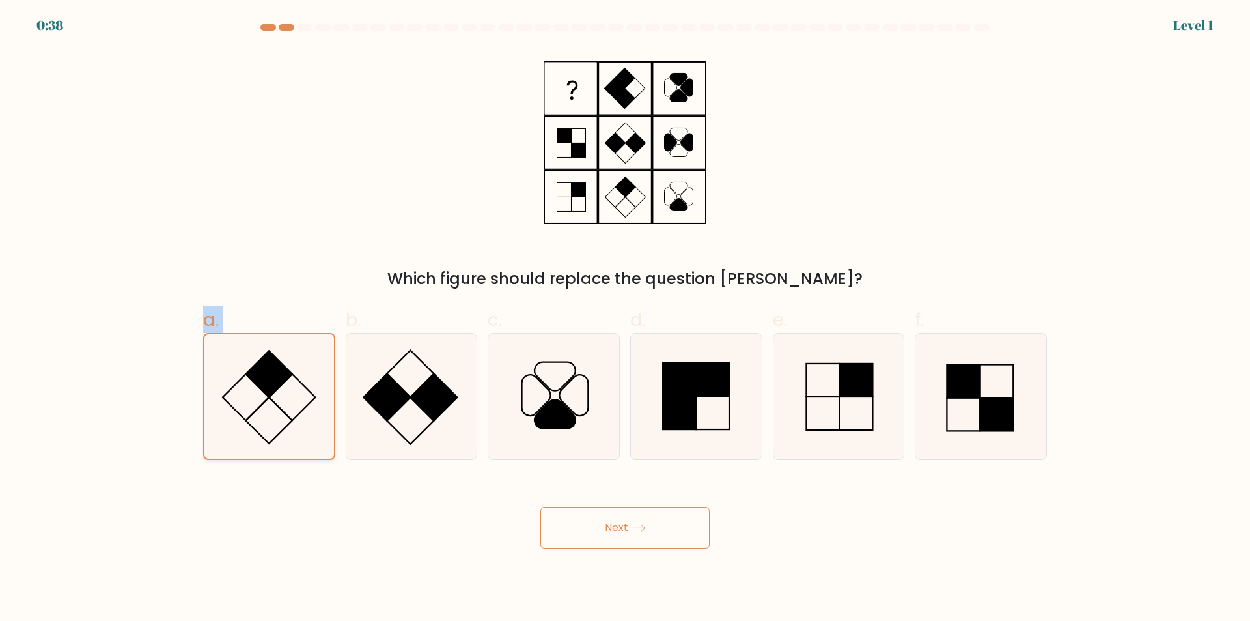
click at [286, 390] on icon at bounding box center [269, 396] width 124 height 124
click at [625, 319] on input "a." at bounding box center [625, 315] width 1 height 8
click at [597, 518] on button "Next" at bounding box center [625, 528] width 169 height 42
click at [279, 400] on icon at bounding box center [269, 396] width 124 height 124
click at [625, 319] on input "a." at bounding box center [625, 315] width 1 height 8
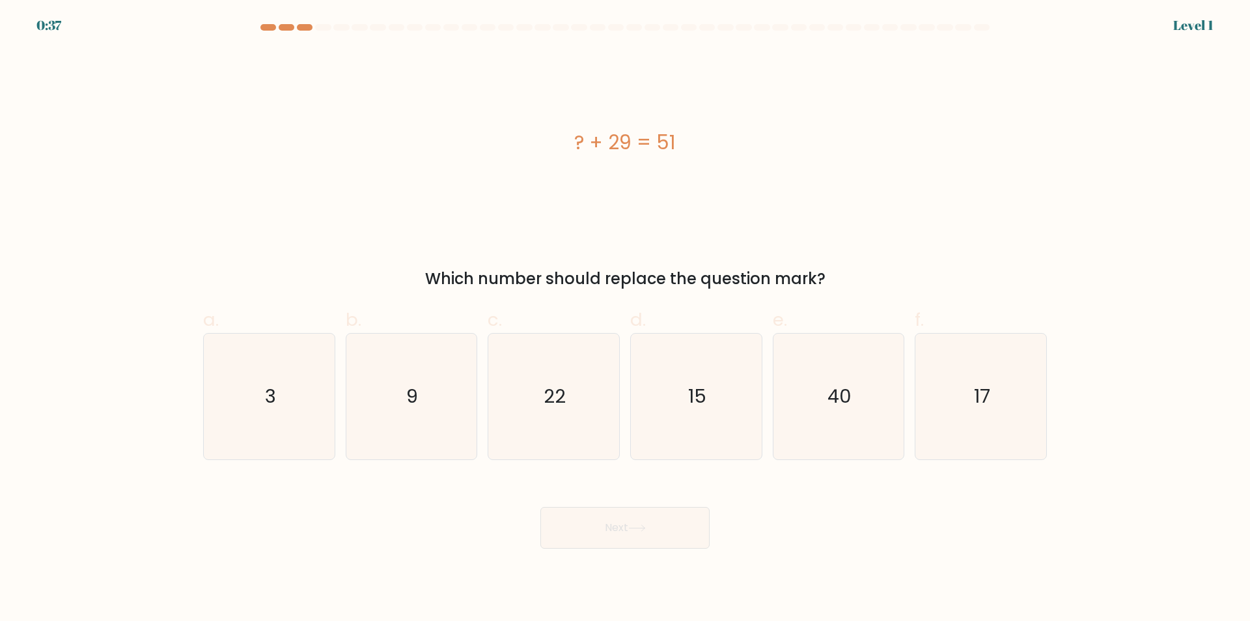
click at [578, 540] on button "Next" at bounding box center [625, 528] width 169 height 42
click at [368, 381] on icon "9" at bounding box center [411, 396] width 126 height 126
click at [625, 319] on input "b. 9" at bounding box center [625, 315] width 1 height 8
radio input "true"
click at [561, 518] on button "Next" at bounding box center [625, 528] width 169 height 42
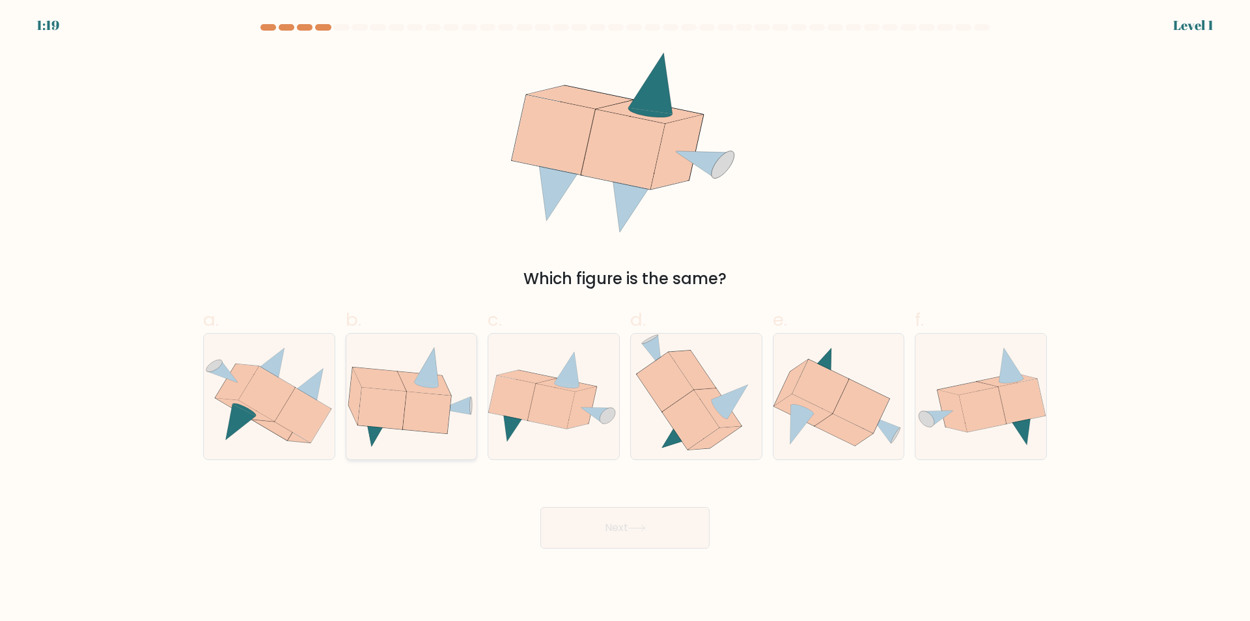
click at [446, 417] on icon at bounding box center [426, 412] width 48 height 42
click at [625, 319] on input "b." at bounding box center [625, 315] width 1 height 8
radio input "true"
click at [605, 520] on button "Next" at bounding box center [625, 528] width 169 height 42
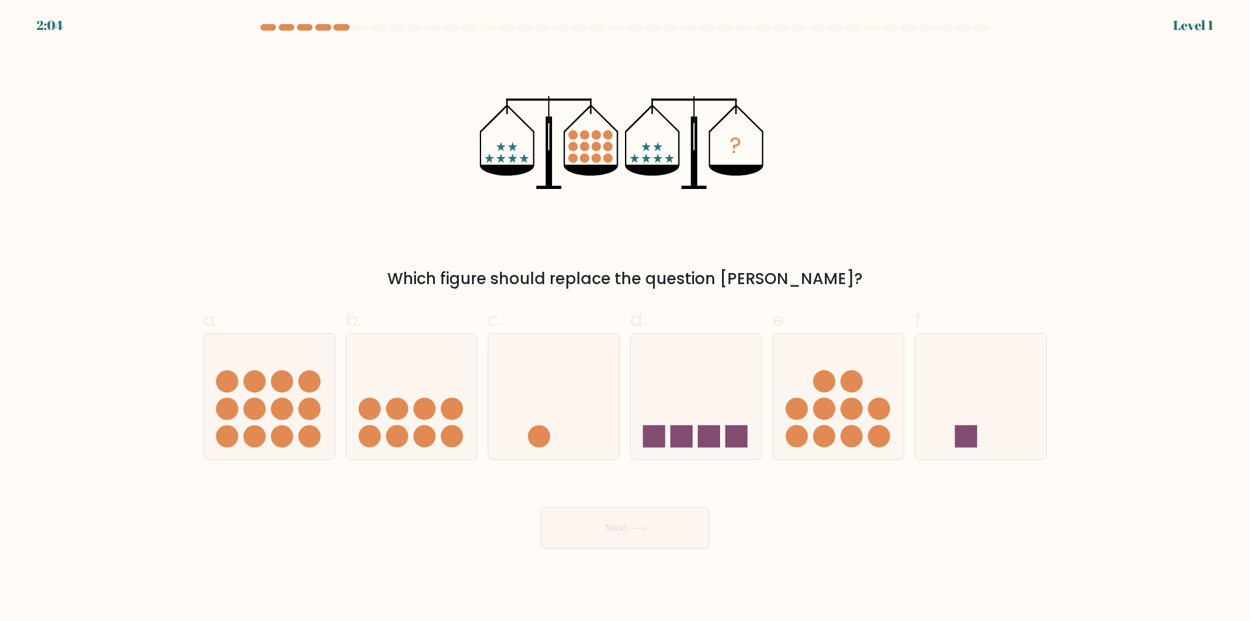
click at [439, 393] on icon at bounding box center [411, 397] width 131 height 108
click at [625, 319] on input "b." at bounding box center [625, 315] width 1 height 8
radio input "true"
click at [628, 530] on button "Next" at bounding box center [625, 528] width 169 height 42
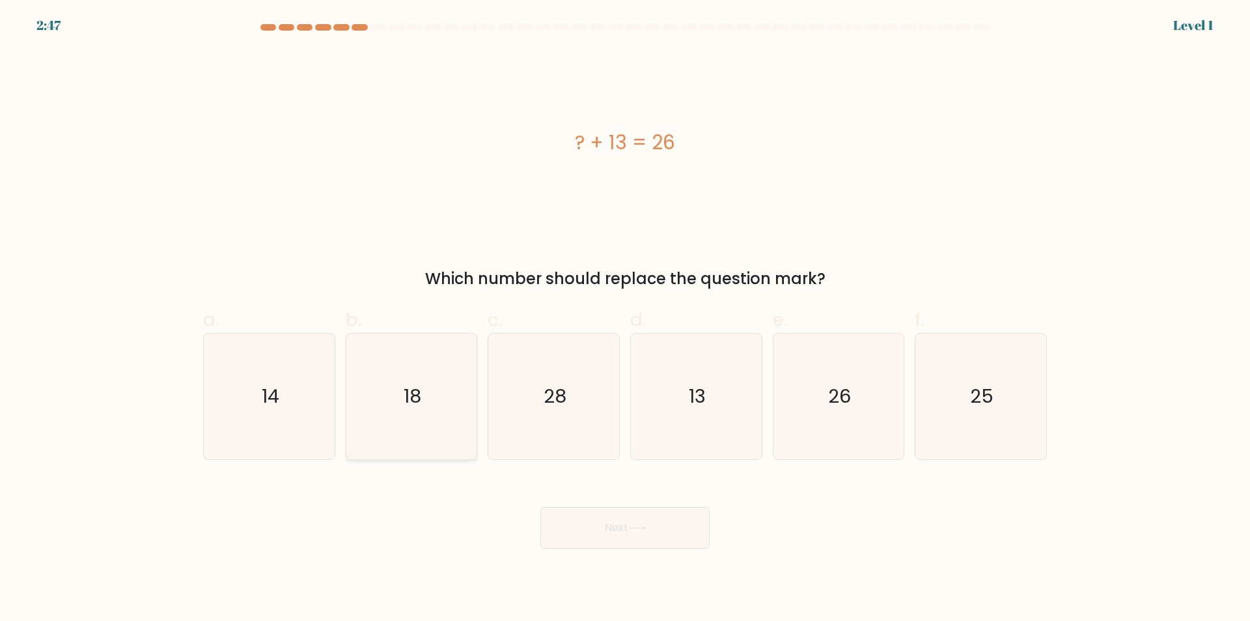
click at [439, 402] on icon "18" at bounding box center [411, 396] width 126 height 126
click at [625, 319] on input "b. 18" at bounding box center [625, 315] width 1 height 8
radio input "true"
click at [606, 507] on button "Next" at bounding box center [625, 528] width 169 height 42
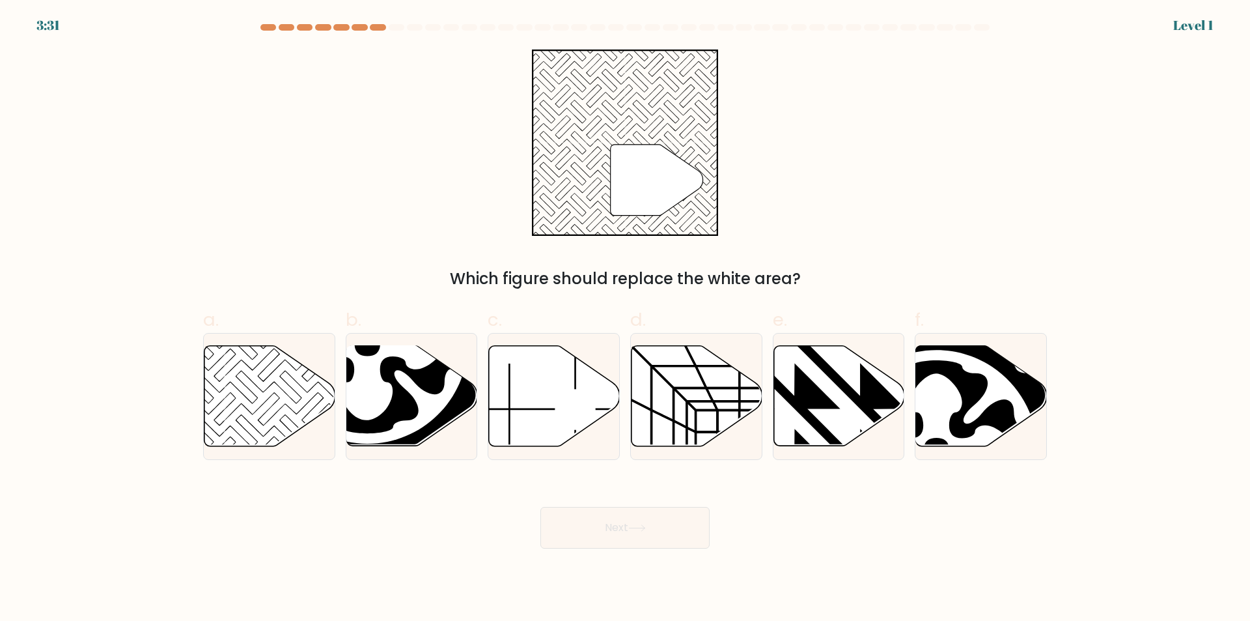
click at [418, 384] on icon at bounding box center [367, 343] width 181 height 181
click at [625, 319] on input "b." at bounding box center [625, 315] width 1 height 8
radio input "true"
click at [624, 523] on button "Next" at bounding box center [625, 528] width 169 height 42
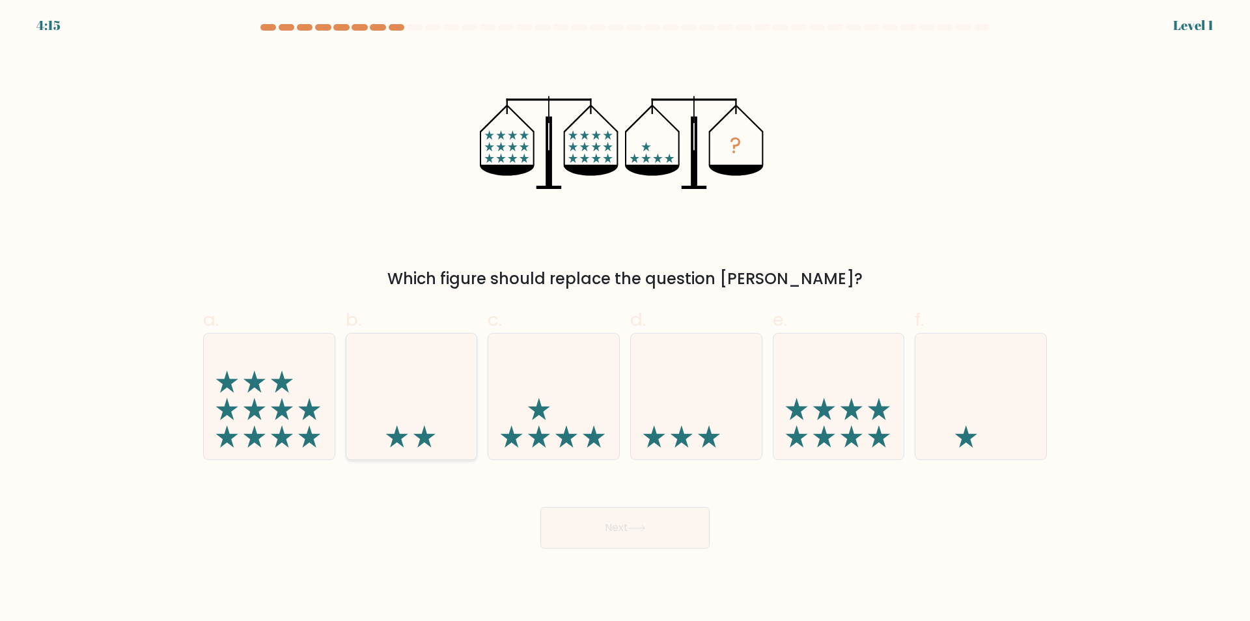
click at [398, 374] on icon at bounding box center [411, 397] width 131 height 108
click at [625, 319] on input "b." at bounding box center [625, 315] width 1 height 8
radio input "true"
click at [591, 523] on button "Next" at bounding box center [625, 528] width 169 height 42
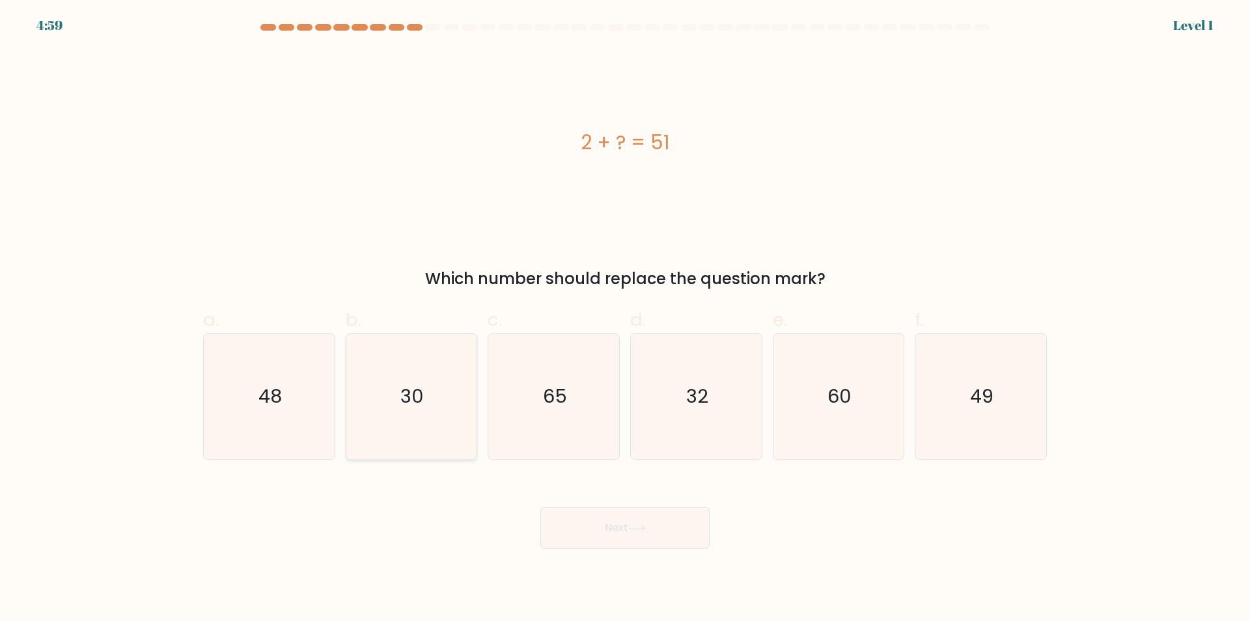
click at [416, 389] on text "30" at bounding box center [412, 397] width 23 height 26
click at [625, 319] on input "b. 30" at bounding box center [625, 315] width 1 height 8
radio input "true"
click at [622, 511] on button "Next" at bounding box center [625, 528] width 169 height 42
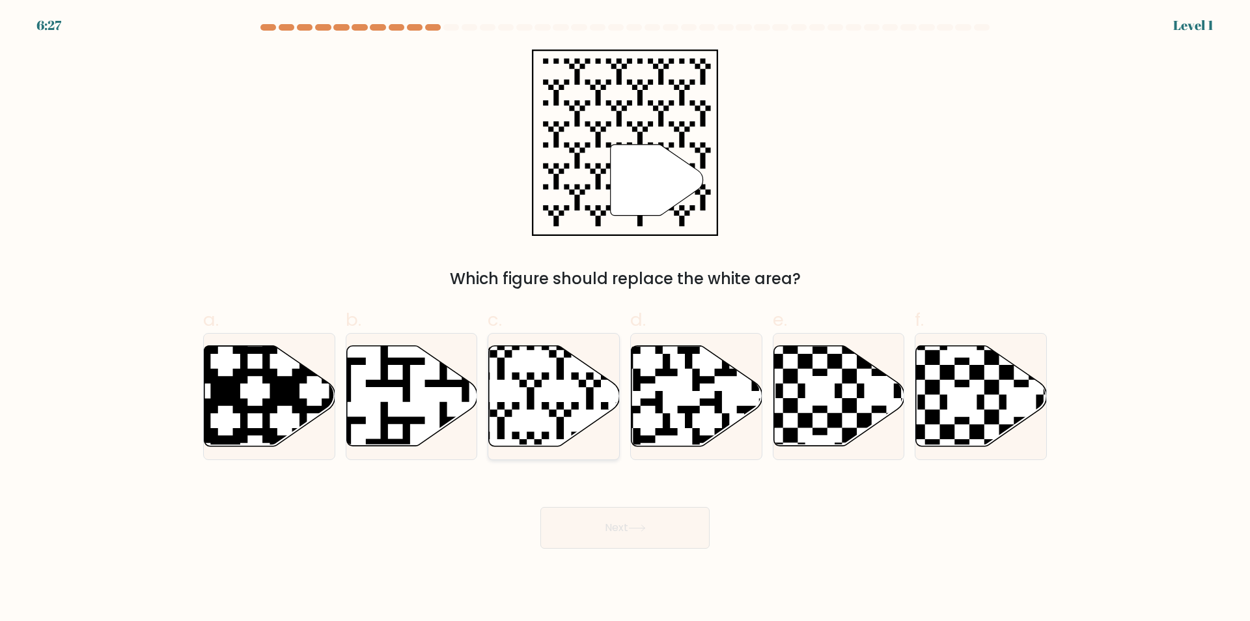
click at [557, 396] on icon at bounding box center [554, 396] width 131 height 100
click at [625, 319] on input "c." at bounding box center [625, 315] width 1 height 8
radio input "true"
click at [603, 519] on button "Next" at bounding box center [625, 528] width 169 height 42
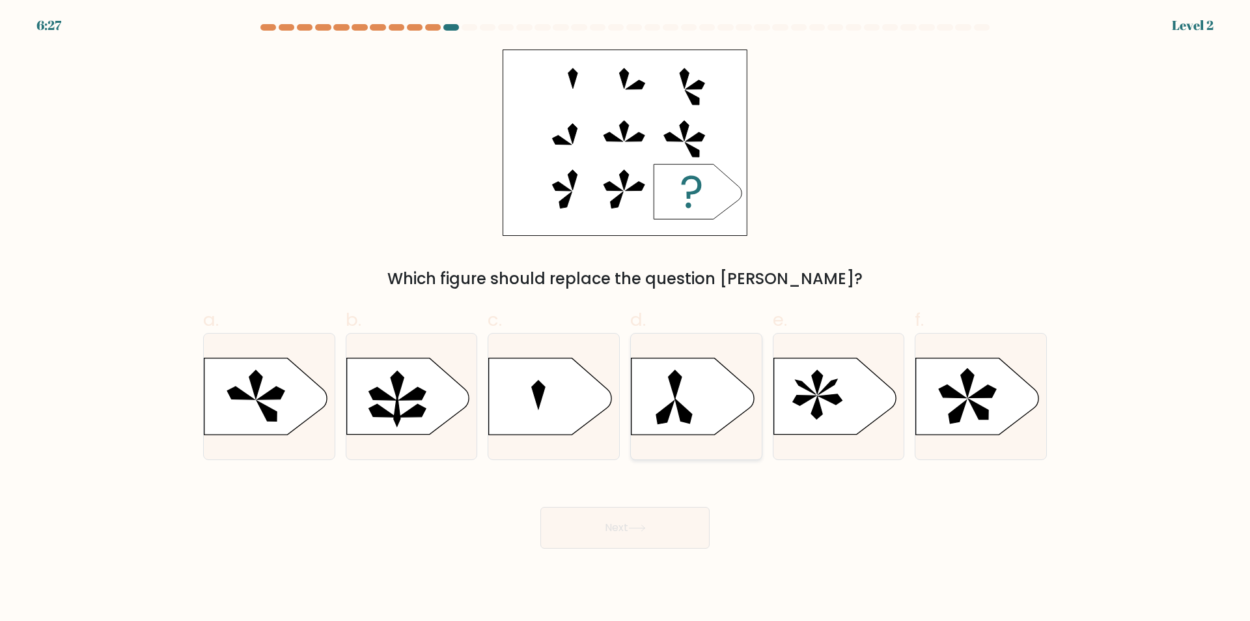
click at [666, 415] on icon at bounding box center [665, 412] width 18 height 23
click at [626, 319] on input "d." at bounding box center [625, 315] width 1 height 8
radio input "true"
click at [653, 524] on button "Next" at bounding box center [625, 528] width 169 height 42
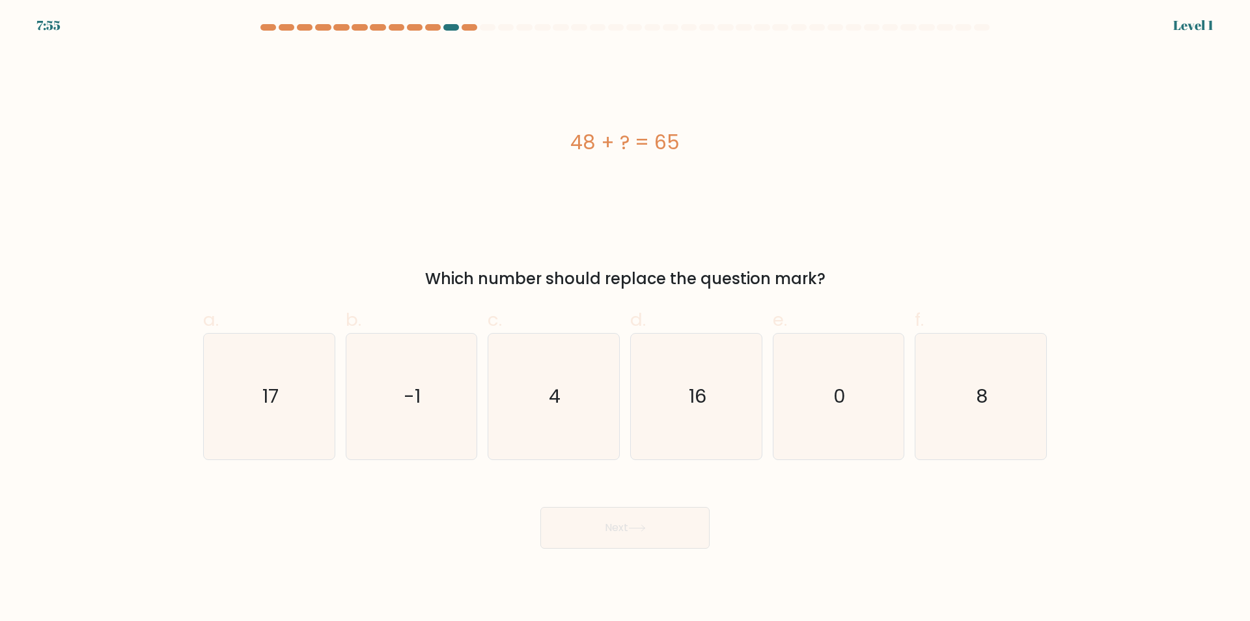
click at [771, 401] on div "e. 0" at bounding box center [839, 383] width 143 height 154
click at [839, 406] on text "0" at bounding box center [840, 397] width 12 height 26
click at [626, 319] on input "e. 0" at bounding box center [625, 315] width 1 height 8
radio input "true"
click at [714, 524] on div "Next" at bounding box center [625, 511] width 860 height 73
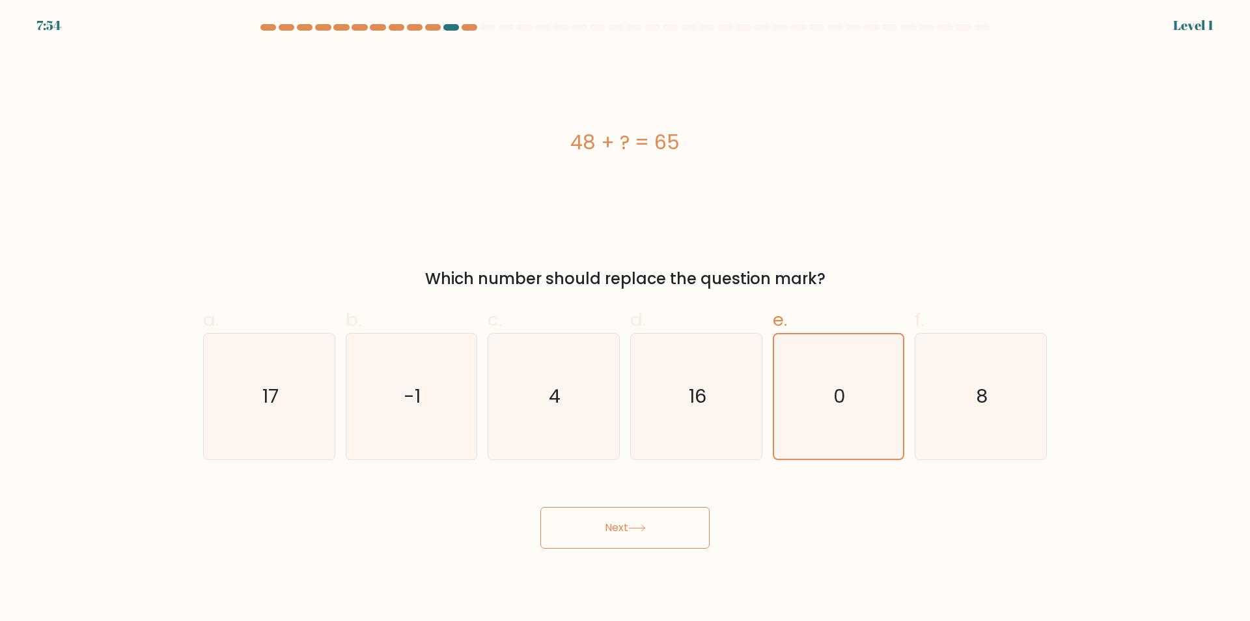
click at [685, 527] on button "Next" at bounding box center [625, 528] width 169 height 42
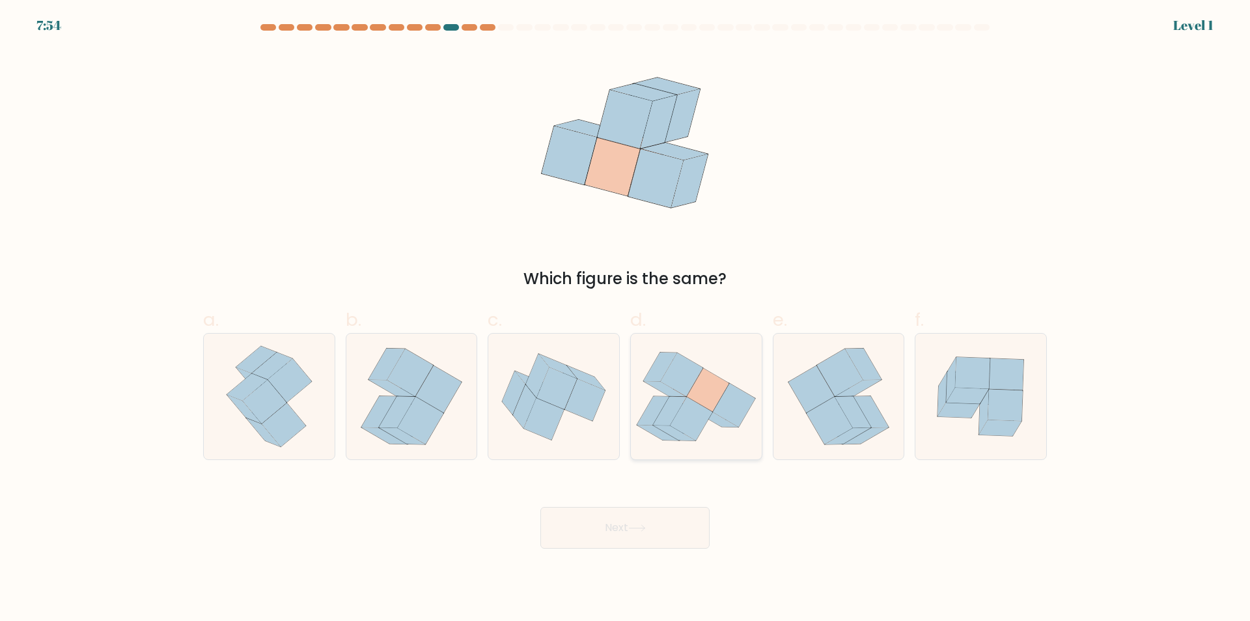
click at [694, 406] on icon at bounding box center [691, 419] width 42 height 44
click at [626, 319] on input "d." at bounding box center [625, 315] width 1 height 8
radio input "true"
click at [640, 539] on button "Next" at bounding box center [625, 528] width 169 height 42
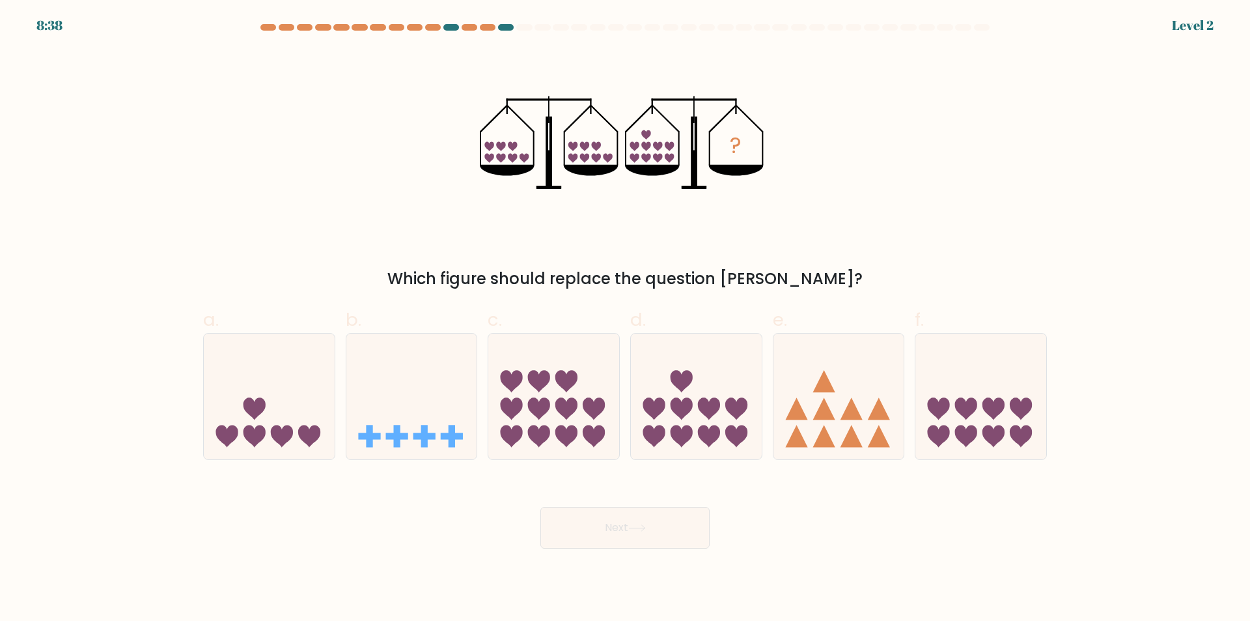
click at [690, 393] on icon at bounding box center [696, 397] width 131 height 108
click at [626, 319] on input "d." at bounding box center [625, 315] width 1 height 8
radio input "true"
click at [634, 516] on button "Next" at bounding box center [625, 528] width 169 height 42
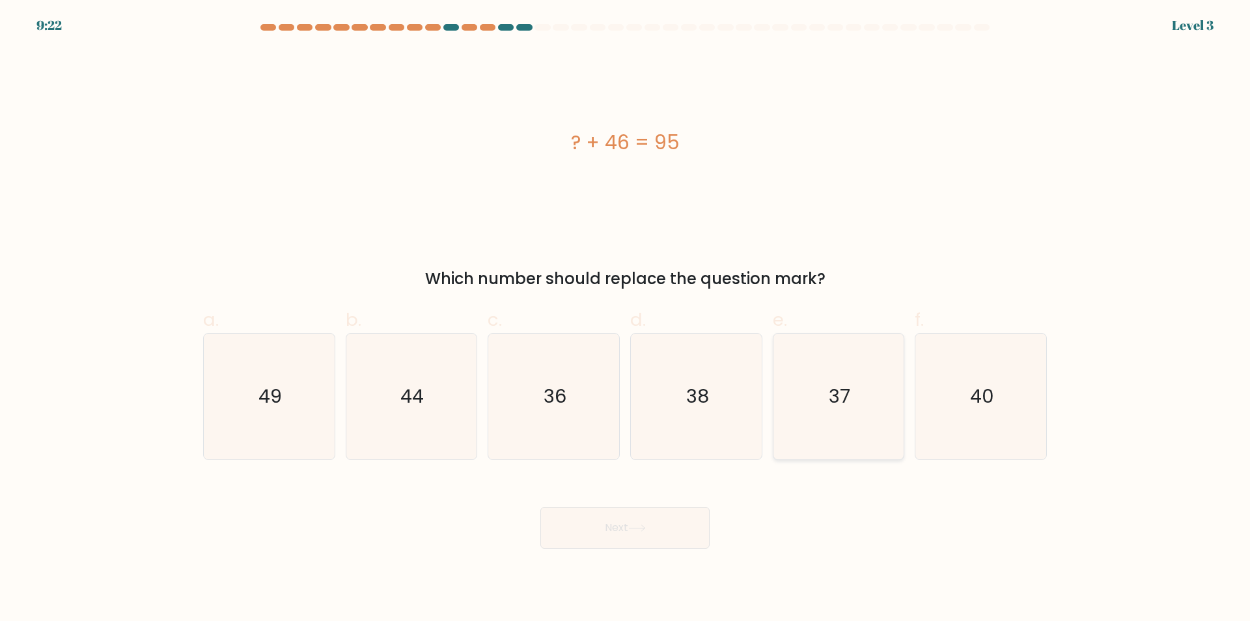
click at [804, 422] on icon "37" at bounding box center [839, 396] width 126 height 126
click at [626, 319] on input "e. 37" at bounding box center [625, 315] width 1 height 8
radio input "true"
click at [824, 386] on icon "37" at bounding box center [838, 396] width 124 height 124
click at [626, 319] on input "e. 37" at bounding box center [625, 315] width 1 height 8
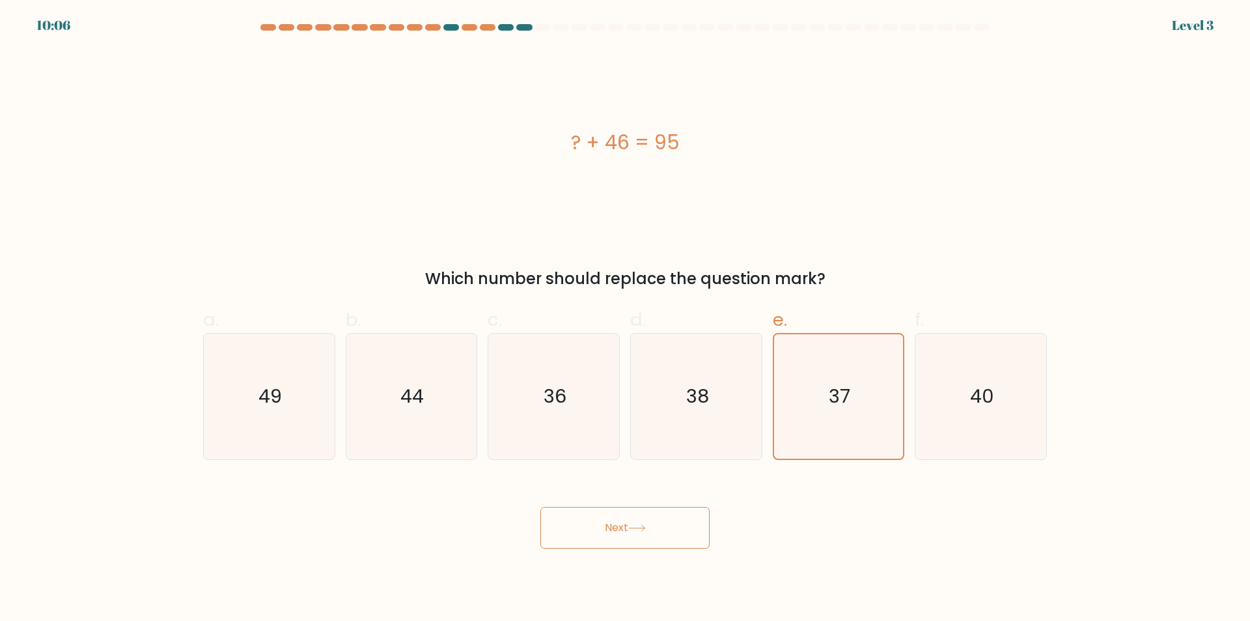
click at [690, 523] on button "Next" at bounding box center [625, 528] width 169 height 42
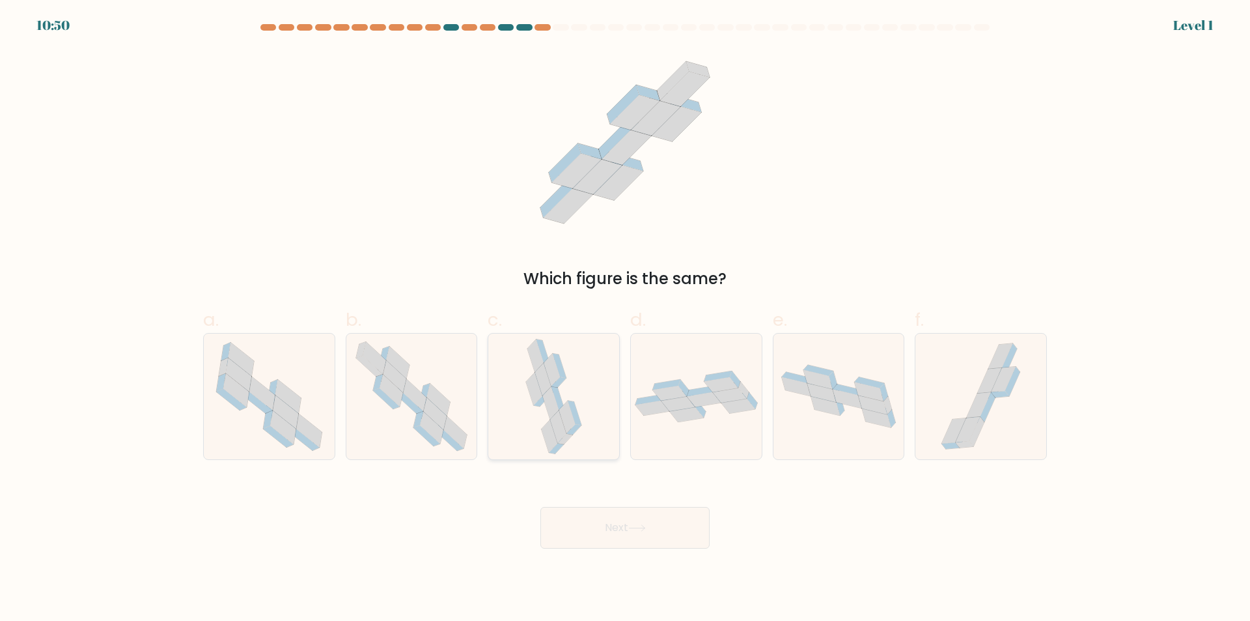
click at [533, 377] on icon at bounding box center [534, 389] width 16 height 33
click at [625, 319] on input "c." at bounding box center [625, 315] width 1 height 8
radio input "true"
click at [561, 524] on button "Next" at bounding box center [625, 528] width 169 height 42
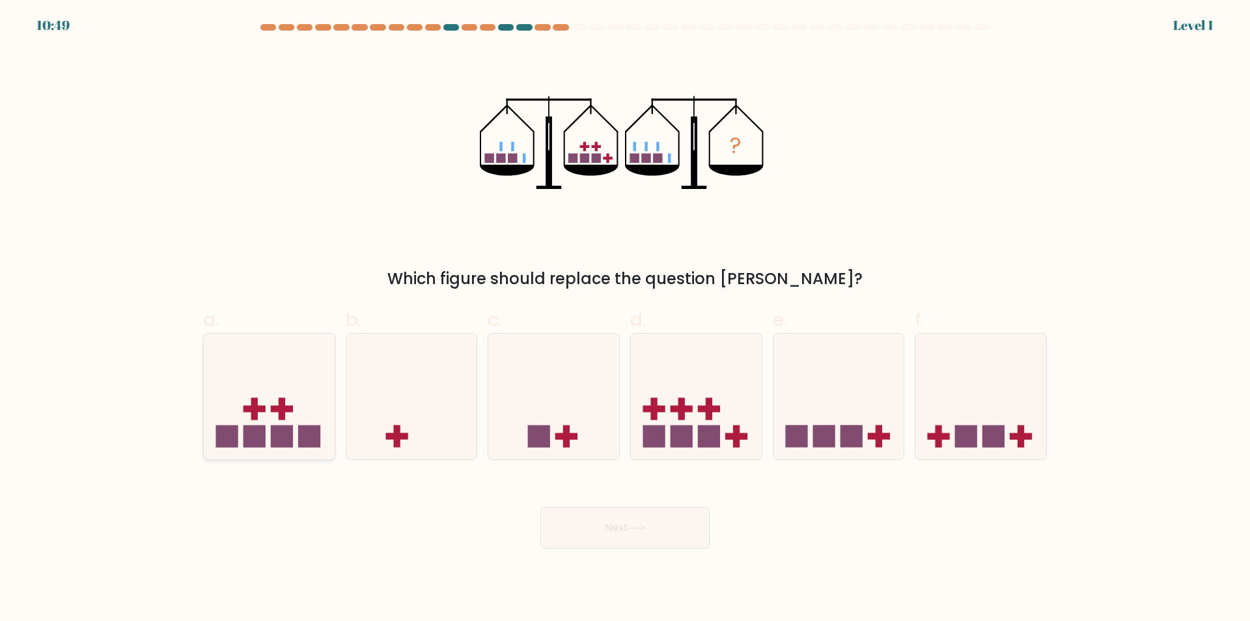
click at [269, 411] on icon at bounding box center [269, 397] width 131 height 108
click at [625, 319] on input "a." at bounding box center [625, 315] width 1 height 8
radio input "true"
click at [582, 541] on button "Next" at bounding box center [625, 528] width 169 height 42
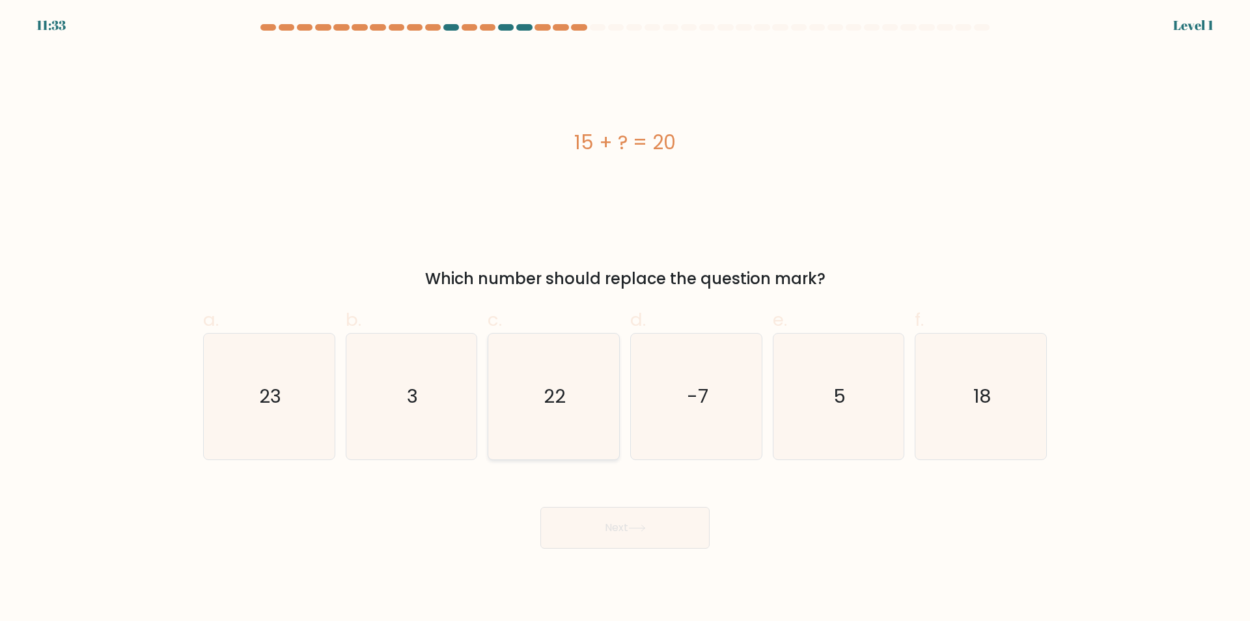
click at [539, 419] on icon "22" at bounding box center [554, 396] width 126 height 126
click at [625, 319] on input "c. 22" at bounding box center [625, 315] width 1 height 8
radio input "true"
click at [625, 517] on button "Next" at bounding box center [625, 528] width 169 height 42
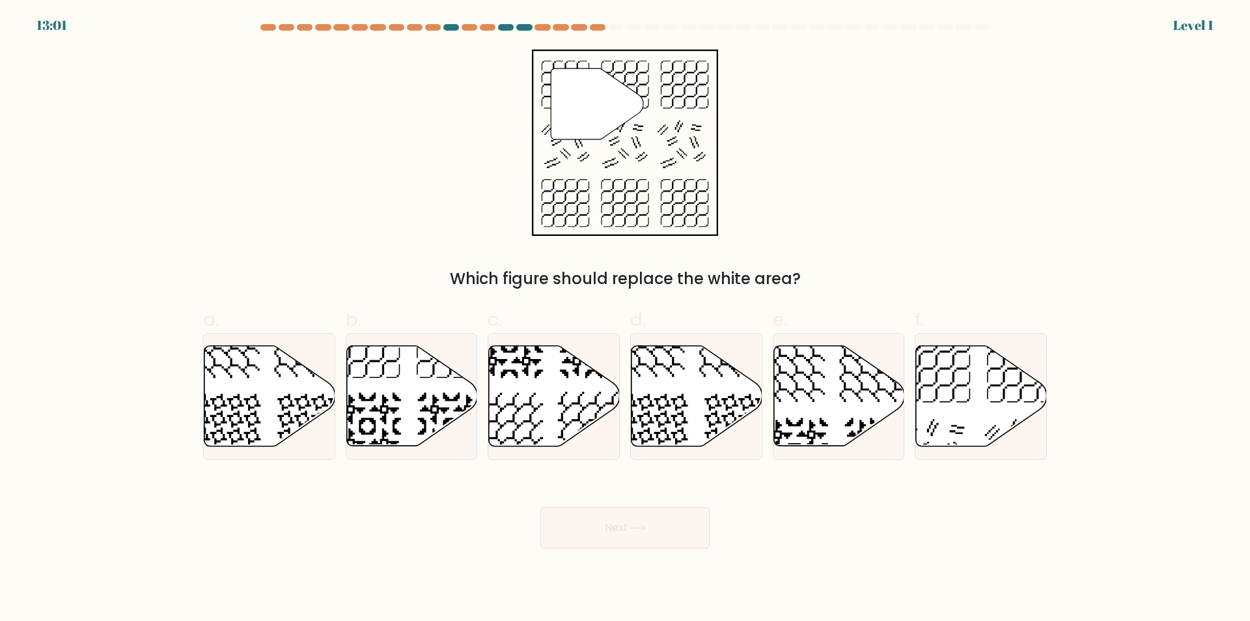
click at [909, 390] on div "e." at bounding box center [839, 383] width 143 height 154
click at [788, 492] on div "Next" at bounding box center [625, 511] width 860 height 73
drag, startPoint x: 839, startPoint y: 413, endPoint x: 685, endPoint y: 514, distance: 184.8
click at [839, 412] on icon at bounding box center [839, 396] width 131 height 100
click at [626, 319] on input "e." at bounding box center [625, 315] width 1 height 8
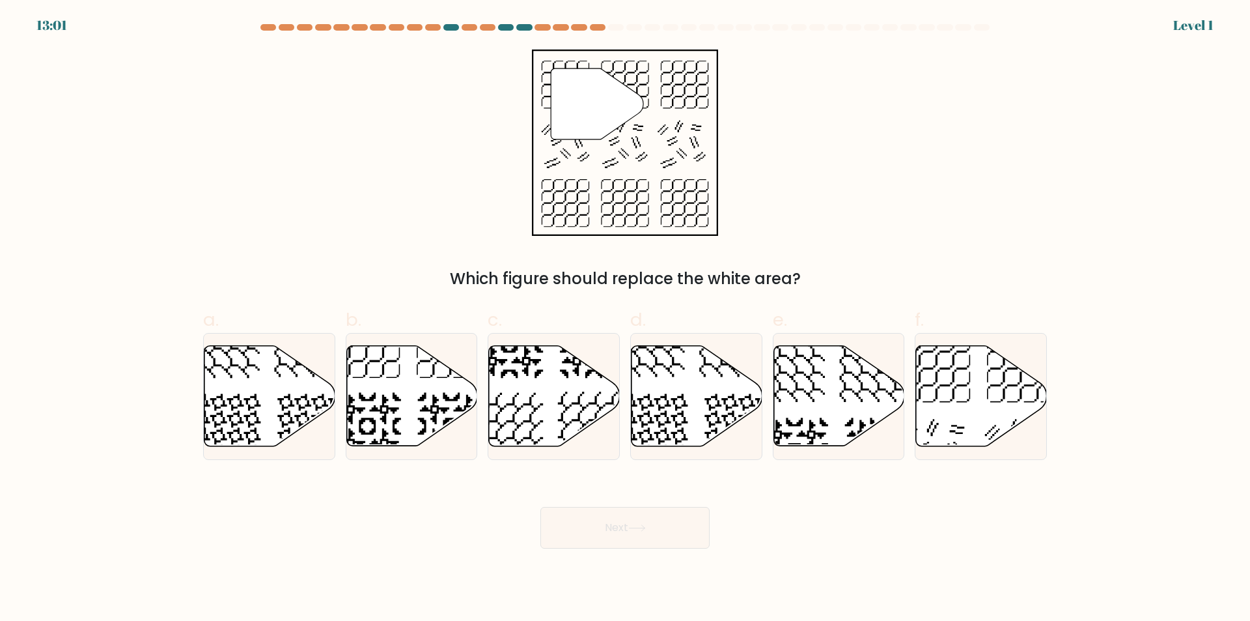
radio input "true"
click at [664, 523] on button "Next" at bounding box center [625, 528] width 169 height 42
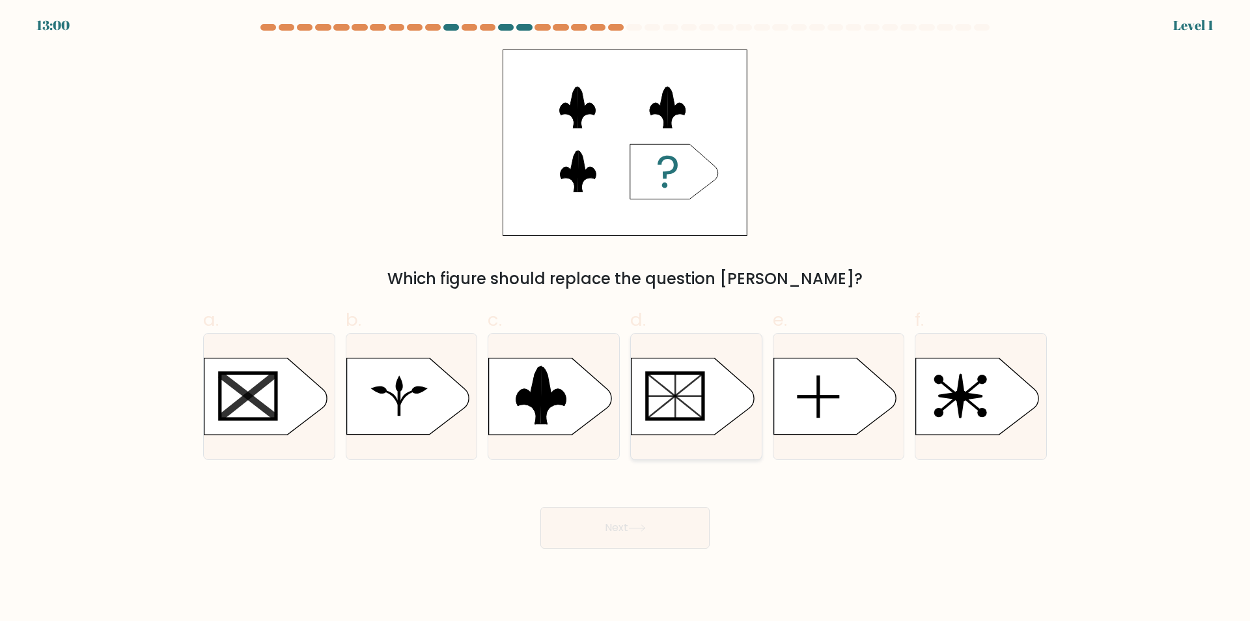
click at [671, 371] on icon at bounding box center [693, 396] width 122 height 76
click at [626, 319] on input "d." at bounding box center [625, 315] width 1 height 8
radio input "true"
click at [648, 513] on button "Next" at bounding box center [625, 528] width 169 height 42
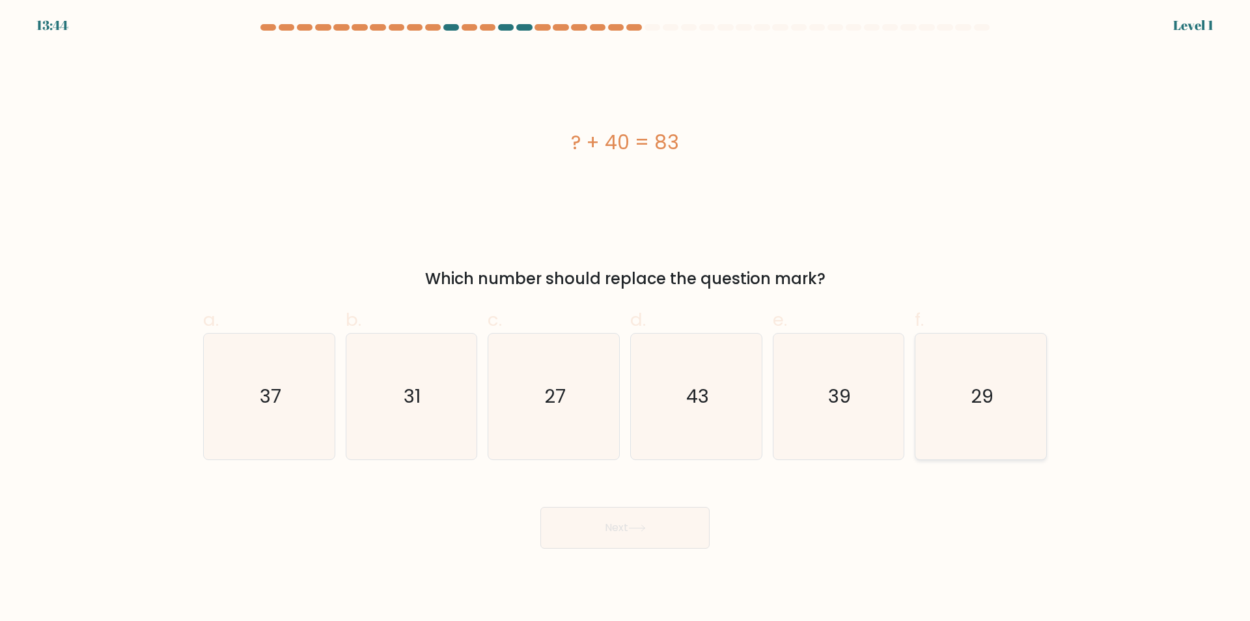
click at [972, 399] on text "29" at bounding box center [982, 397] width 23 height 26
click at [626, 319] on input "f. 29" at bounding box center [625, 315] width 1 height 8
radio input "true"
click at [701, 516] on button "Next" at bounding box center [625, 528] width 169 height 42
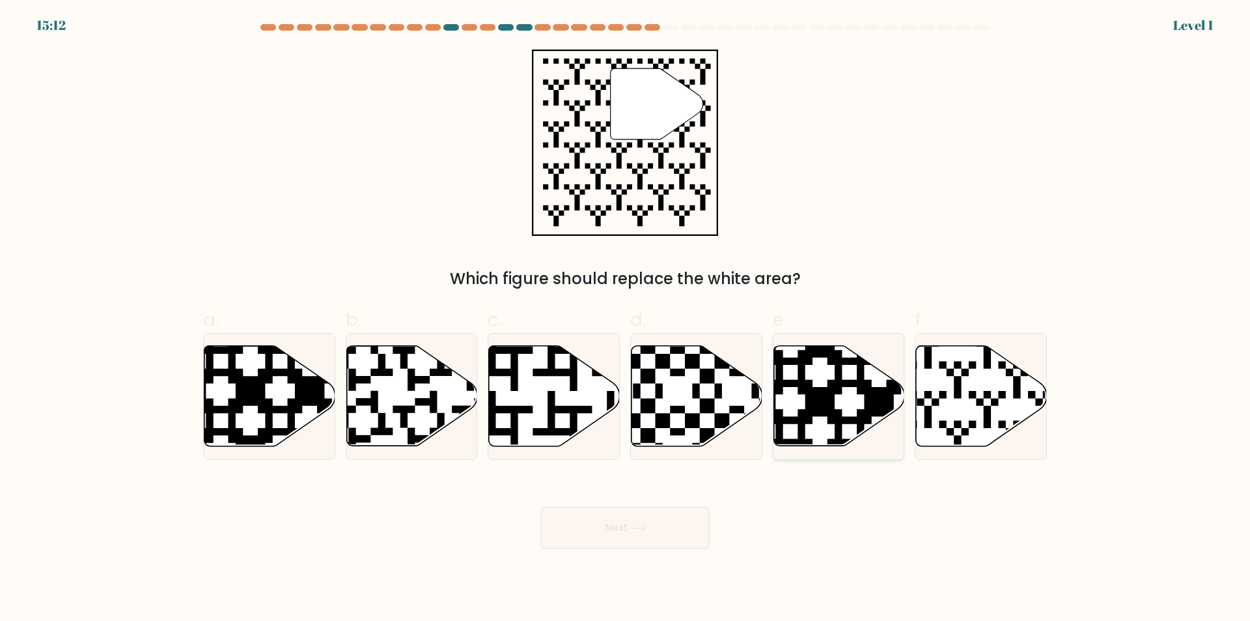
click at [836, 380] on icon at bounding box center [879, 342] width 237 height 237
click at [626, 319] on input "e." at bounding box center [625, 315] width 1 height 8
radio input "true"
click at [626, 533] on button "Next" at bounding box center [625, 528] width 169 height 42
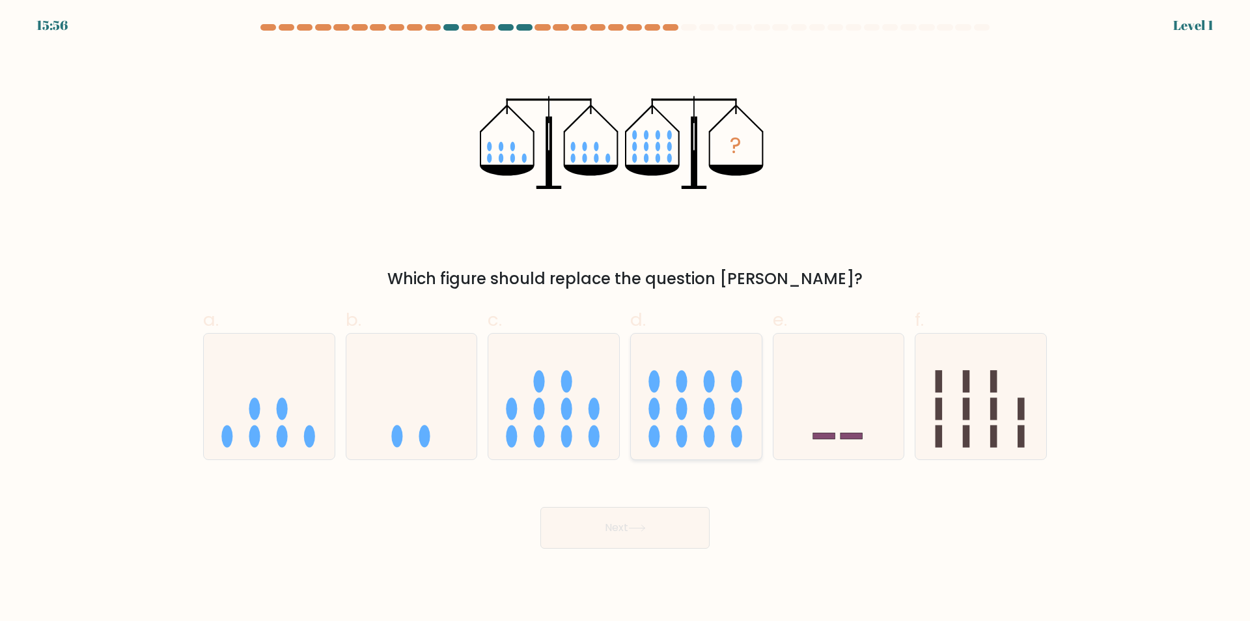
click at [656, 382] on ellipse at bounding box center [654, 381] width 11 height 22
click at [626, 319] on input "d." at bounding box center [625, 315] width 1 height 8
radio input "true"
click at [651, 535] on button "Next" at bounding box center [625, 528] width 169 height 42
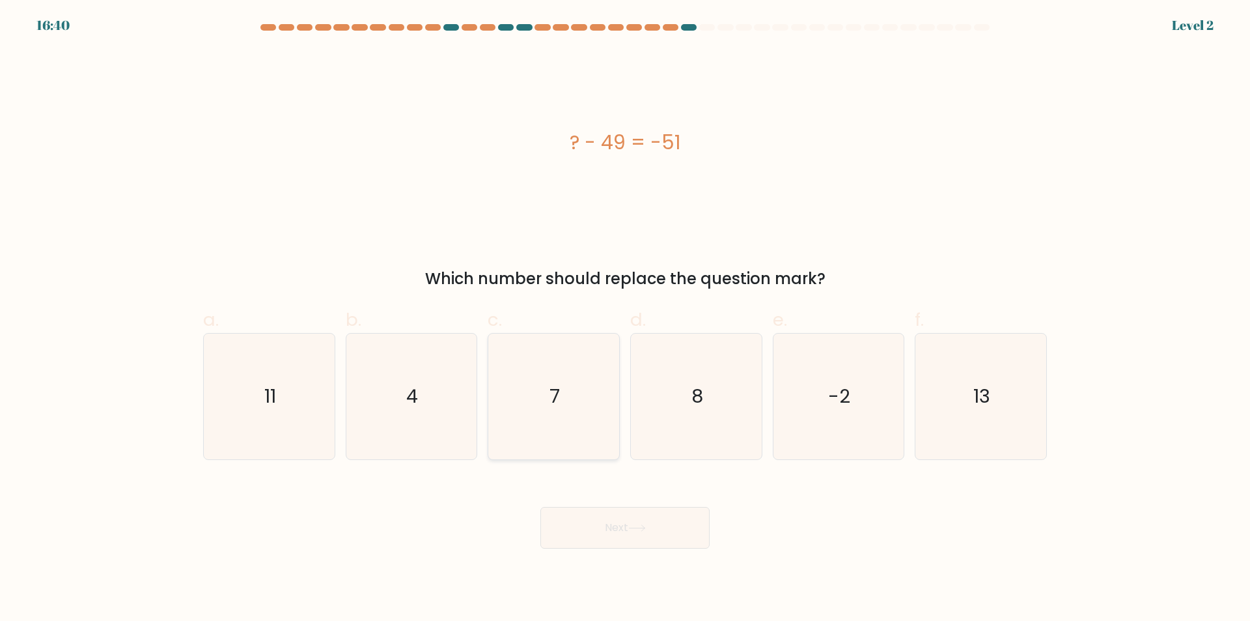
click at [593, 408] on icon "7" at bounding box center [554, 396] width 126 height 126
click at [625, 319] on input "c. 7" at bounding box center [625, 315] width 1 height 8
radio input "true"
click at [555, 385] on text "7" at bounding box center [555, 396] width 10 height 26
click at [625, 319] on input "c. 7" at bounding box center [625, 315] width 1 height 8
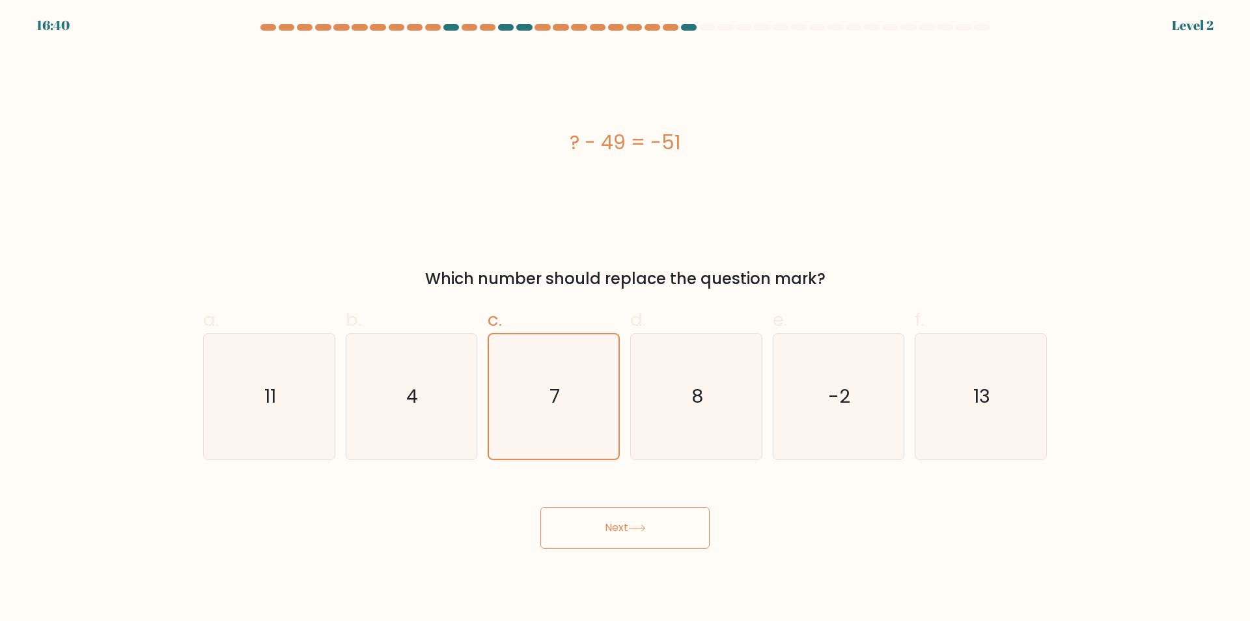
click at [605, 522] on button "Next" at bounding box center [625, 528] width 169 height 42
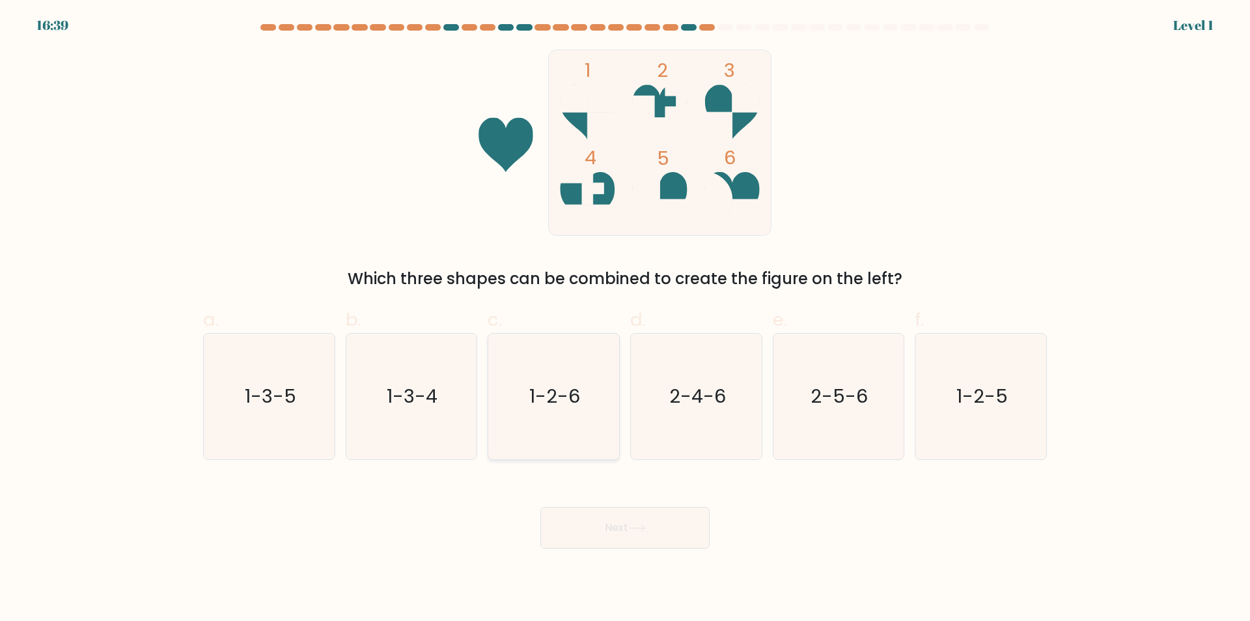
click at [578, 380] on icon "1-2-6" at bounding box center [554, 396] width 126 height 126
click at [625, 319] on input "c. 1-2-6" at bounding box center [625, 315] width 1 height 8
radio input "true"
click at [630, 546] on button "Next" at bounding box center [625, 528] width 169 height 42
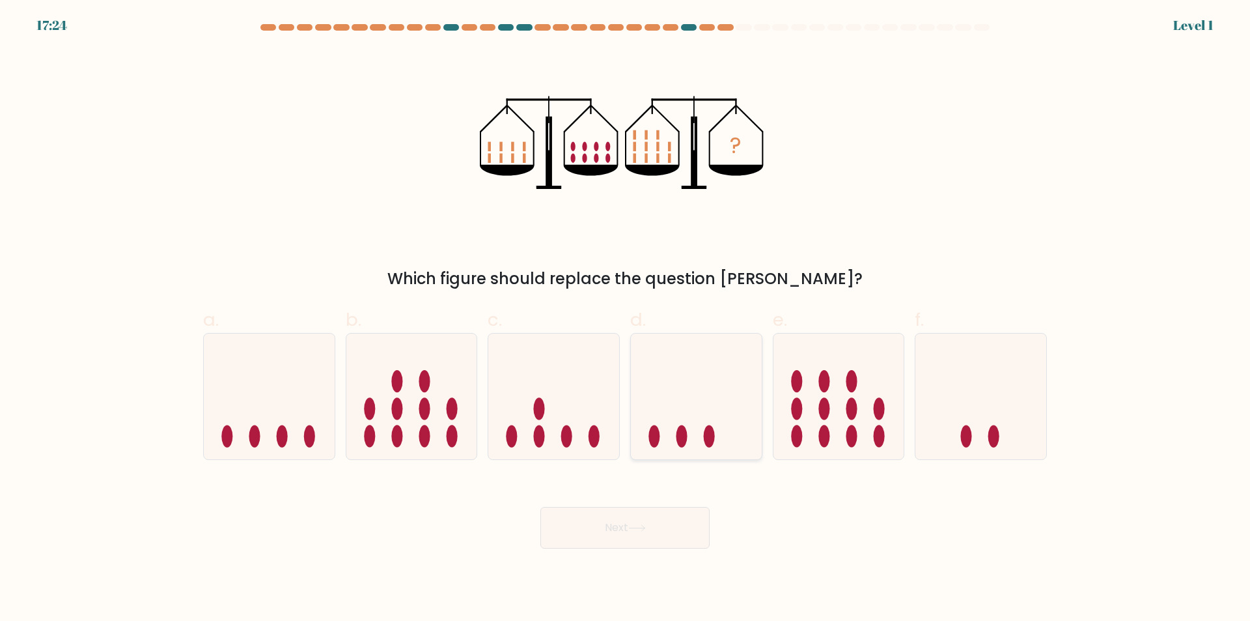
click at [731, 404] on icon at bounding box center [696, 397] width 131 height 108
click at [626, 319] on input "d." at bounding box center [625, 315] width 1 height 8
radio input "true"
click at [685, 486] on div "Next" at bounding box center [625, 511] width 860 height 73
click at [654, 534] on button "Next" at bounding box center [625, 528] width 169 height 42
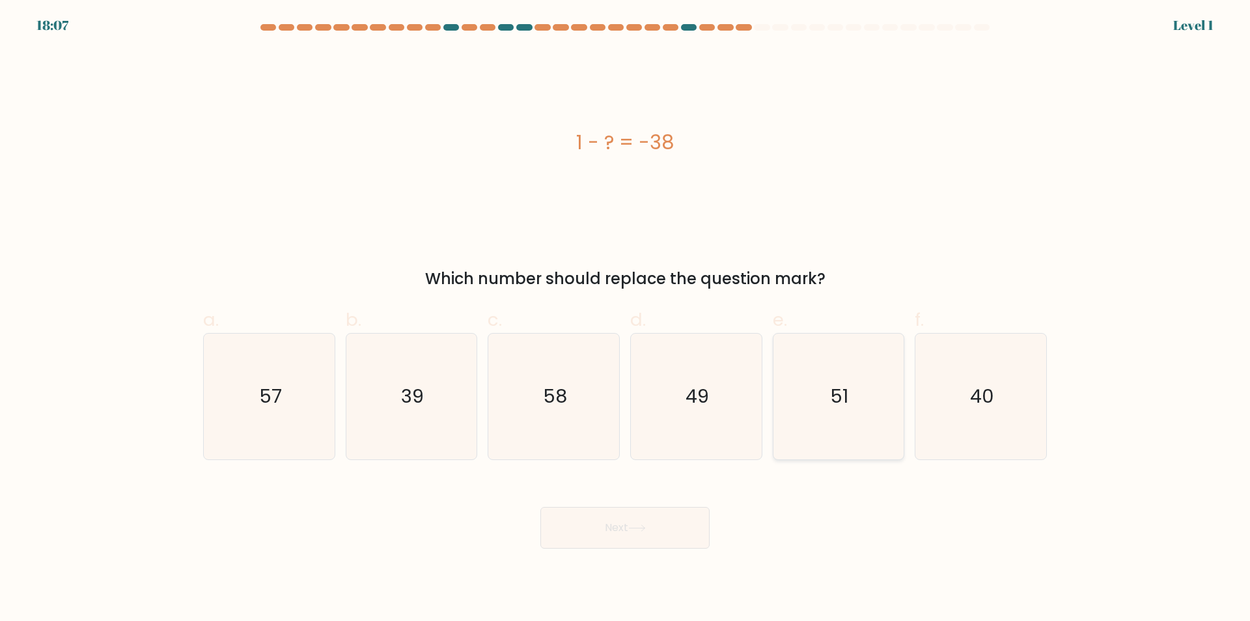
click at [873, 382] on icon "51" at bounding box center [839, 396] width 126 height 126
click at [626, 319] on input "e. 51" at bounding box center [625, 315] width 1 height 8
radio input "true"
click at [626, 521] on button "Next" at bounding box center [625, 528] width 169 height 42
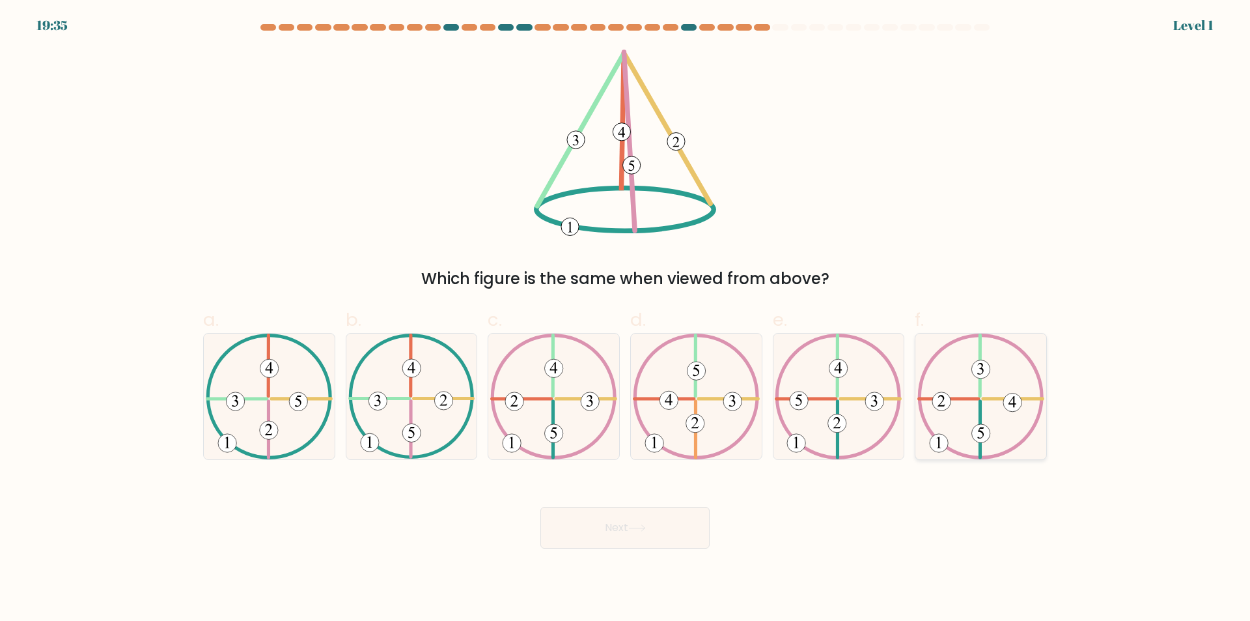
click at [968, 398] on icon at bounding box center [981, 396] width 127 height 126
click at [626, 319] on input "f." at bounding box center [625, 315] width 1 height 8
radio input "true"
click at [714, 524] on div "Next" at bounding box center [625, 511] width 860 height 73
click at [680, 533] on button "Next" at bounding box center [625, 528] width 169 height 42
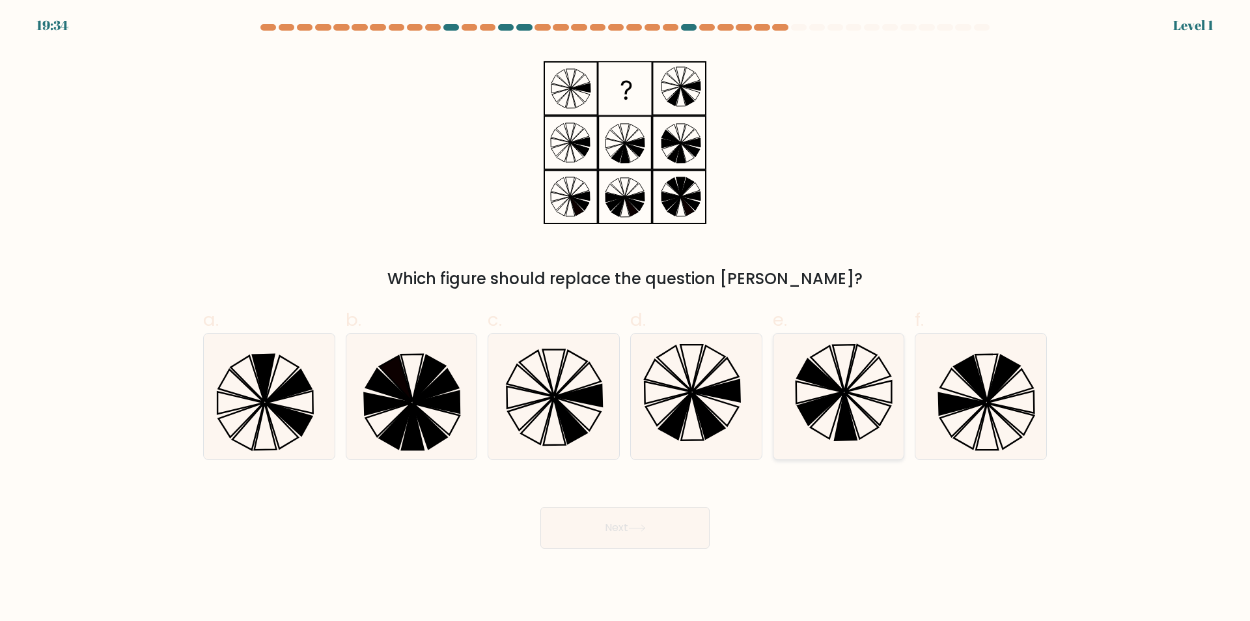
click at [816, 386] on icon at bounding box center [819, 393] width 47 height 22
click at [626, 319] on input "e." at bounding box center [625, 315] width 1 height 8
radio input "true"
click at [671, 520] on button "Next" at bounding box center [625, 528] width 169 height 42
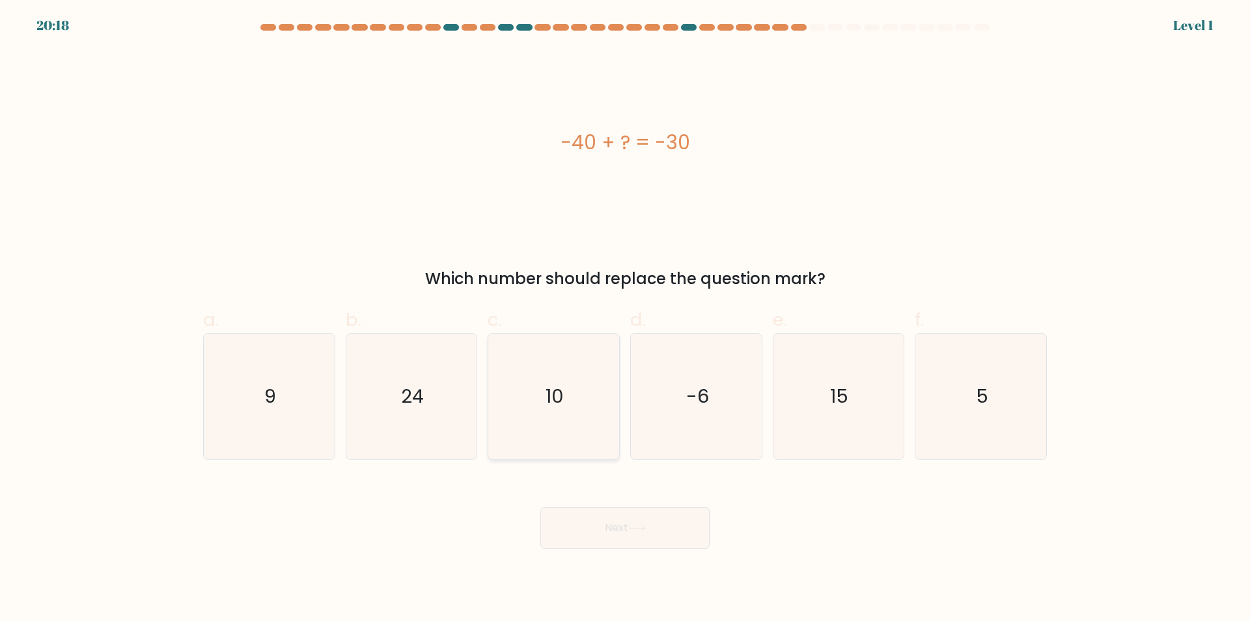
click at [506, 404] on icon "10" at bounding box center [554, 396] width 126 height 126
click at [625, 319] on input "c. 10" at bounding box center [625, 315] width 1 height 8
radio input "true"
click at [615, 539] on button "Next" at bounding box center [625, 528] width 169 height 42
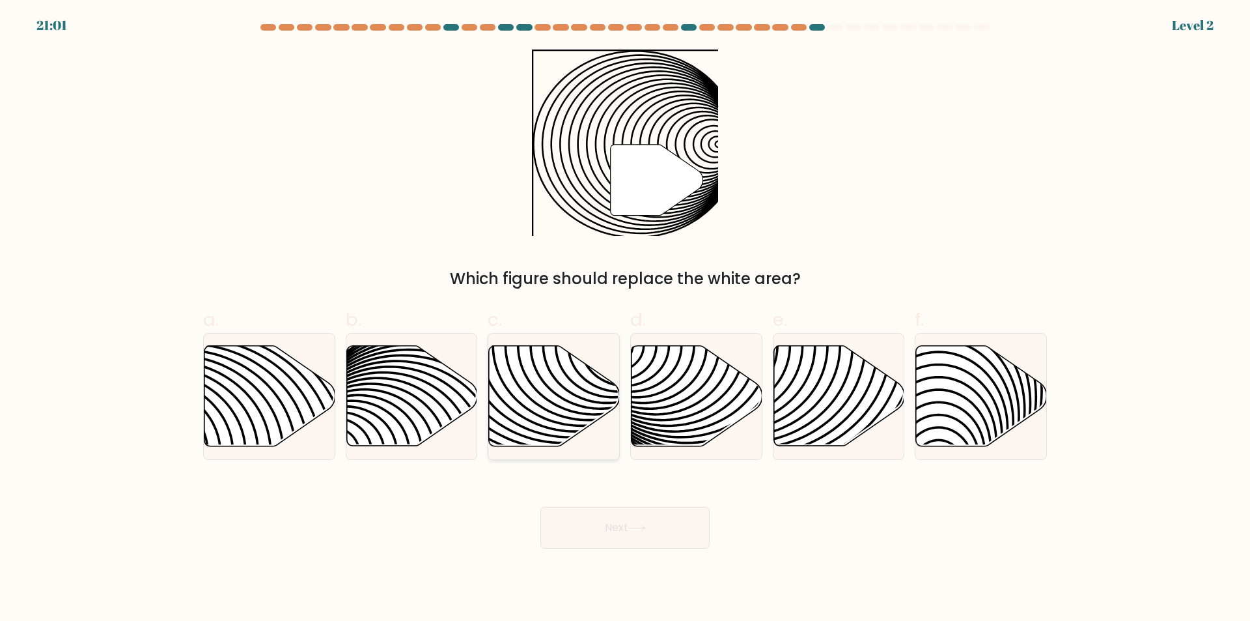
click at [563, 421] on icon at bounding box center [554, 396] width 131 height 100
click at [625, 319] on input "c." at bounding box center [625, 315] width 1 height 8
radio input "true"
click at [636, 548] on button "Next" at bounding box center [625, 528] width 169 height 42
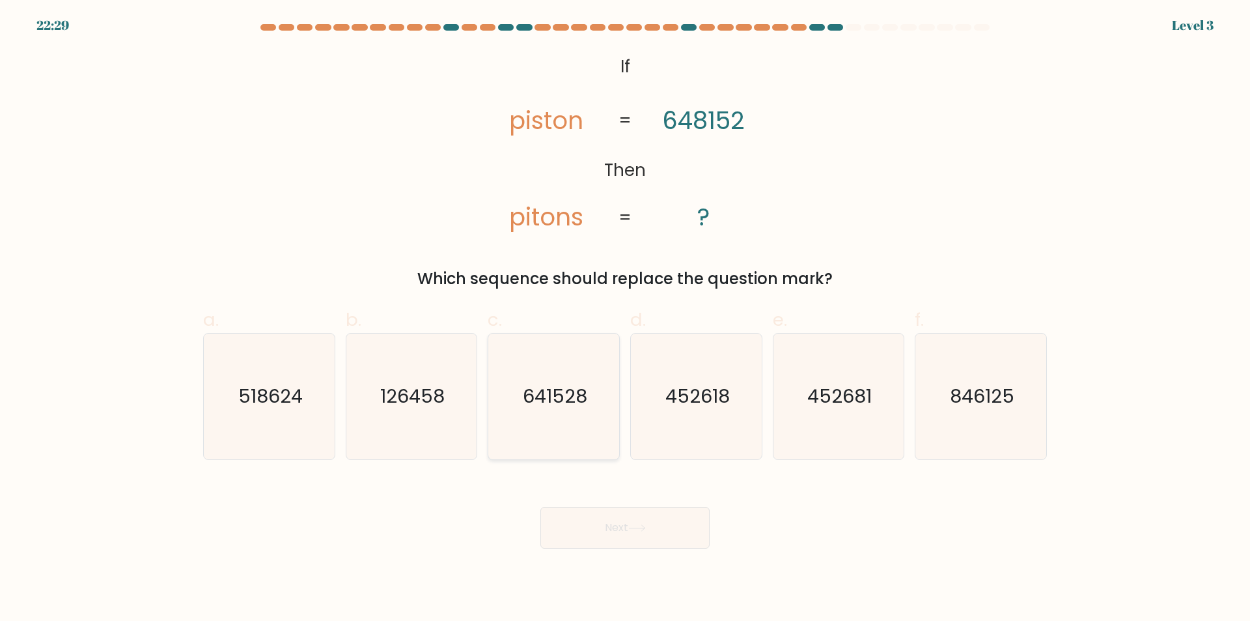
click at [567, 388] on text "641528" at bounding box center [555, 397] width 64 height 26
click at [625, 319] on input "c. 641528" at bounding box center [625, 315] width 1 height 8
radio input "true"
click at [660, 523] on button "Next" at bounding box center [625, 528] width 169 height 42
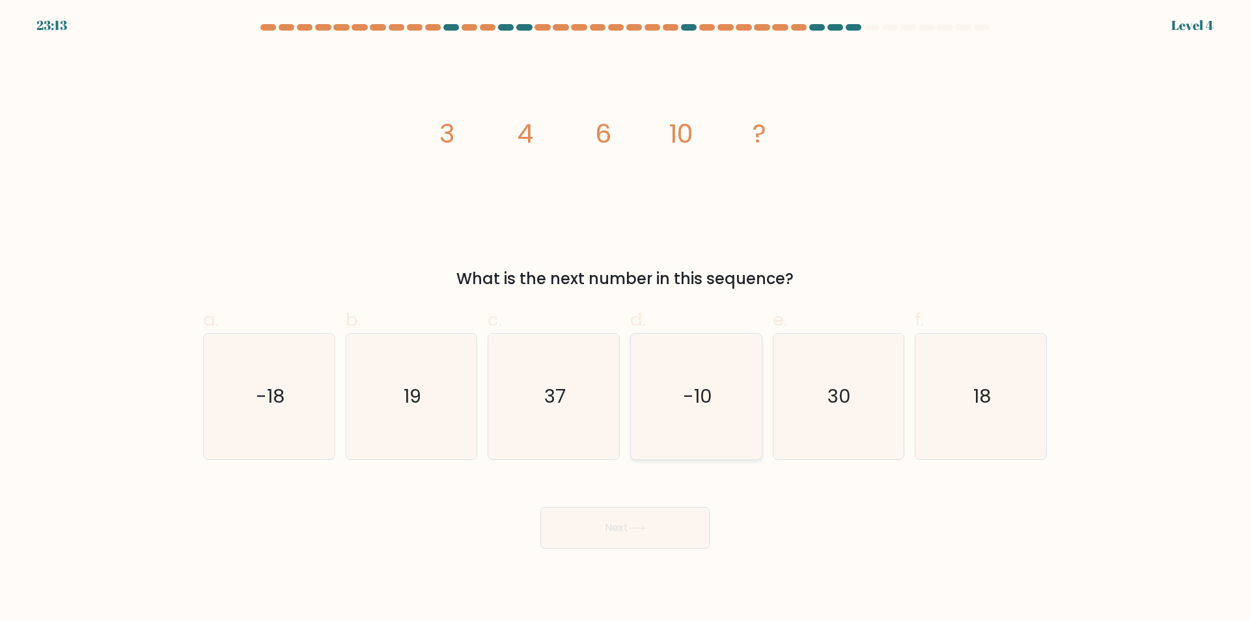
drag, startPoint x: 683, startPoint y: 393, endPoint x: 675, endPoint y: 523, distance: 129.8
click at [683, 394] on icon "-10" at bounding box center [697, 396] width 126 height 126
click at [626, 319] on input "d. -10" at bounding box center [625, 315] width 1 height 8
radio input "true"
click at [669, 535] on button "Next" at bounding box center [625, 528] width 169 height 42
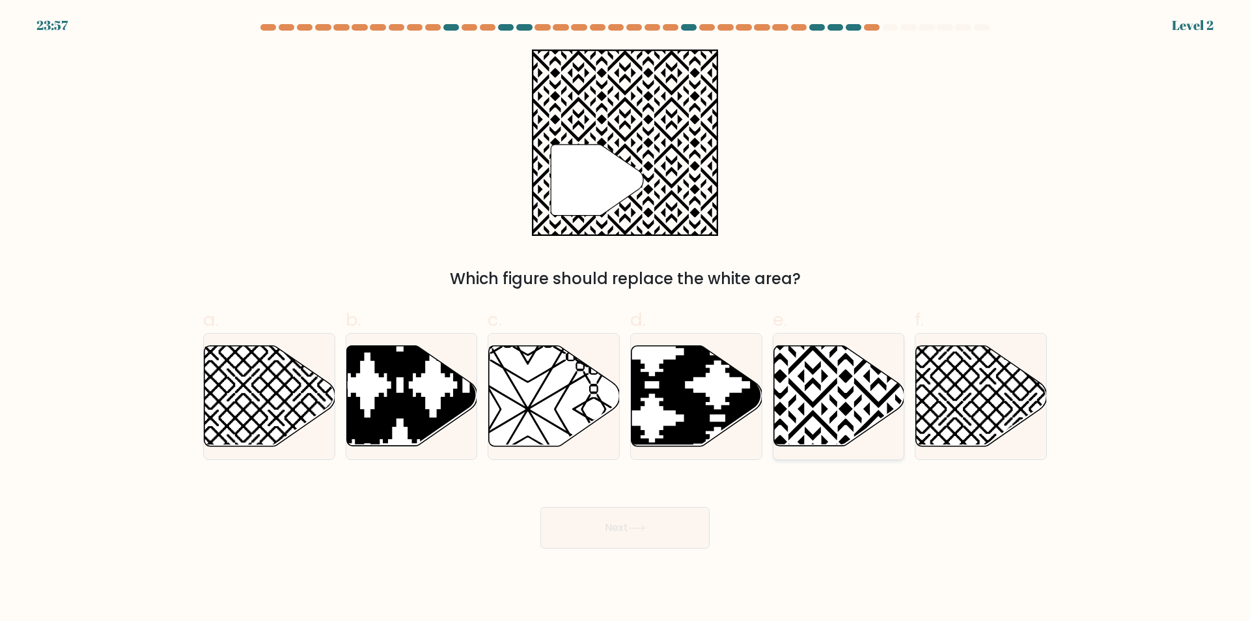
click at [829, 406] on icon at bounding box center [839, 396] width 131 height 100
click at [626, 319] on input "e." at bounding box center [625, 315] width 1 height 8
radio input "true"
click at [731, 541] on div "Next" at bounding box center [625, 511] width 860 height 73
click at [673, 519] on button "Next" at bounding box center [625, 528] width 169 height 42
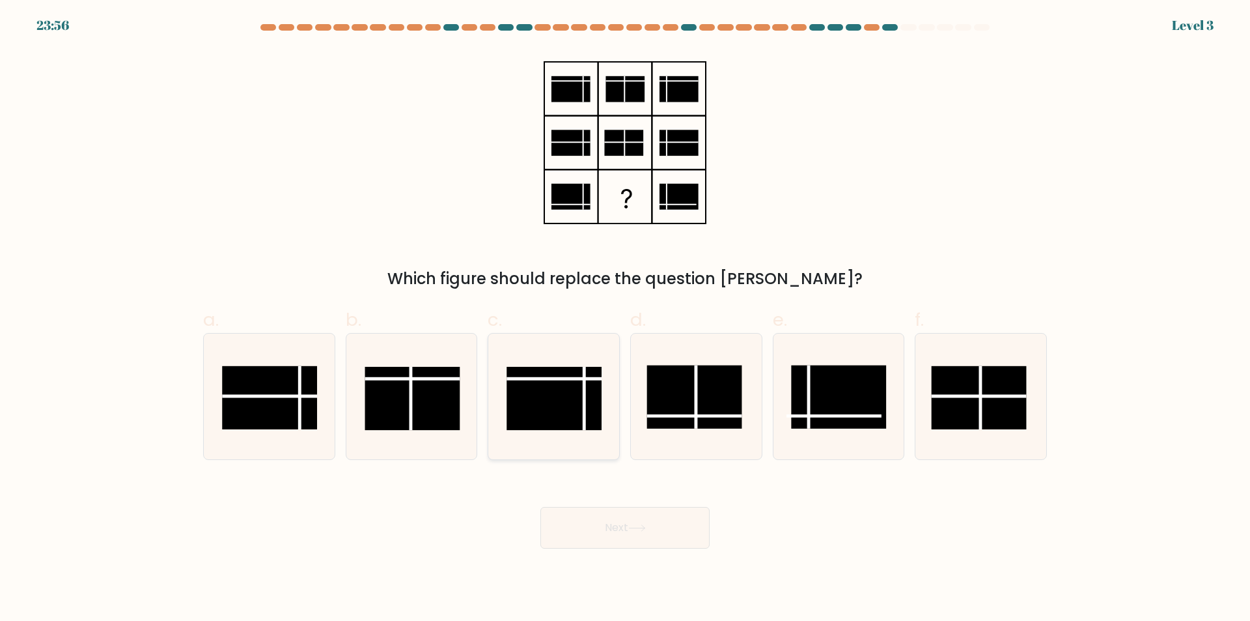
click at [496, 392] on icon at bounding box center [554, 396] width 126 height 126
click at [625, 319] on input "c." at bounding box center [625, 315] width 1 height 8
radio input "true"
click at [599, 505] on div "Next" at bounding box center [625, 511] width 860 height 73
click at [603, 523] on button "Next" at bounding box center [625, 528] width 169 height 42
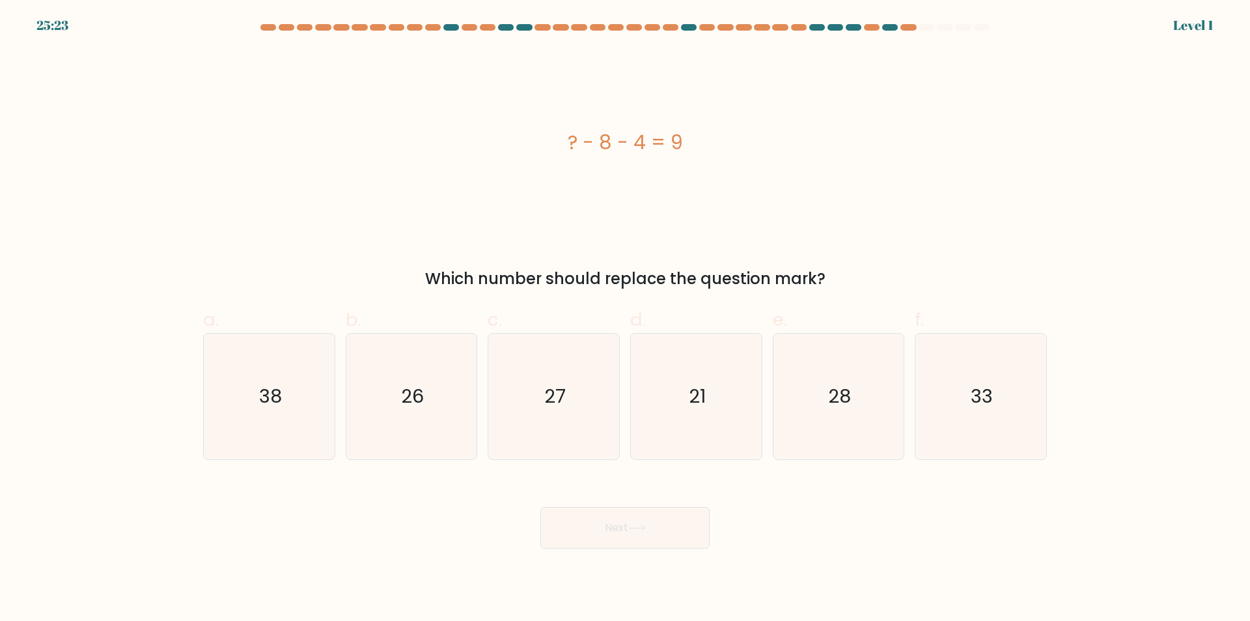
drag, startPoint x: 287, startPoint y: 396, endPoint x: 497, endPoint y: 509, distance: 238.6
click at [289, 397] on icon "38" at bounding box center [269, 396] width 126 height 126
click at [625, 319] on input "a. 38" at bounding box center [625, 315] width 1 height 8
radio input "true"
drag, startPoint x: 543, startPoint y: 532, endPoint x: 578, endPoint y: 537, distance: 35.5
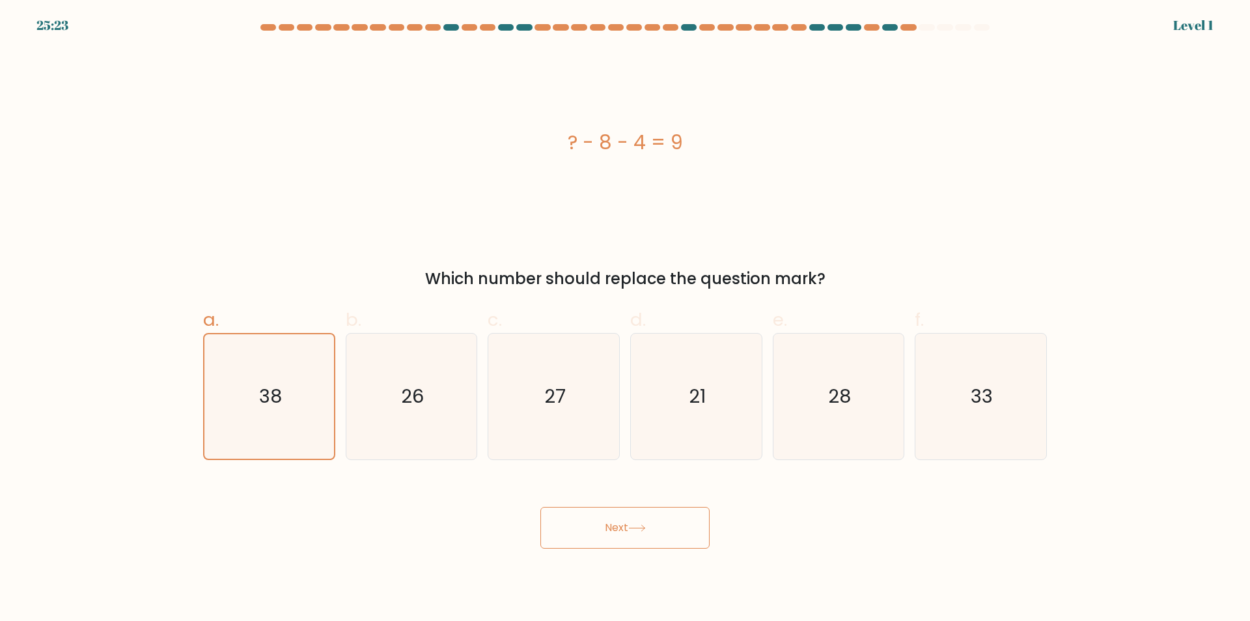
click at [543, 533] on button "Next" at bounding box center [625, 528] width 169 height 42
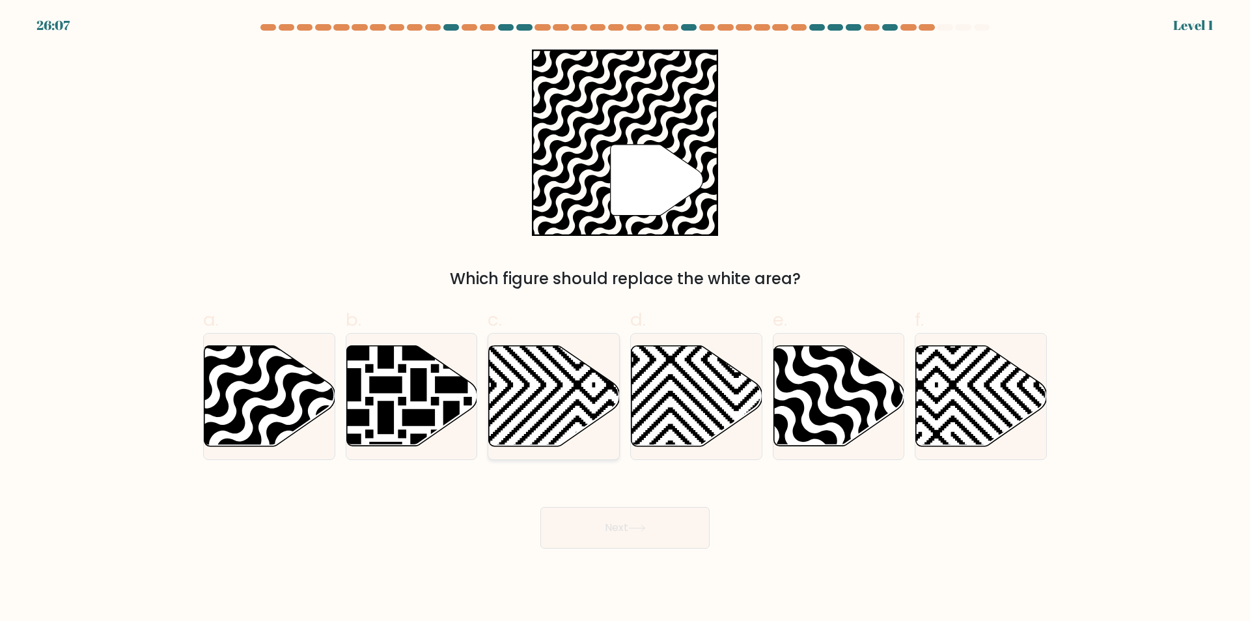
click at [566, 393] on icon at bounding box center [594, 451] width 264 height 264
click at [625, 319] on input "c." at bounding box center [625, 315] width 1 height 8
radio input "true"
click at [623, 532] on button "Next" at bounding box center [625, 528] width 169 height 42
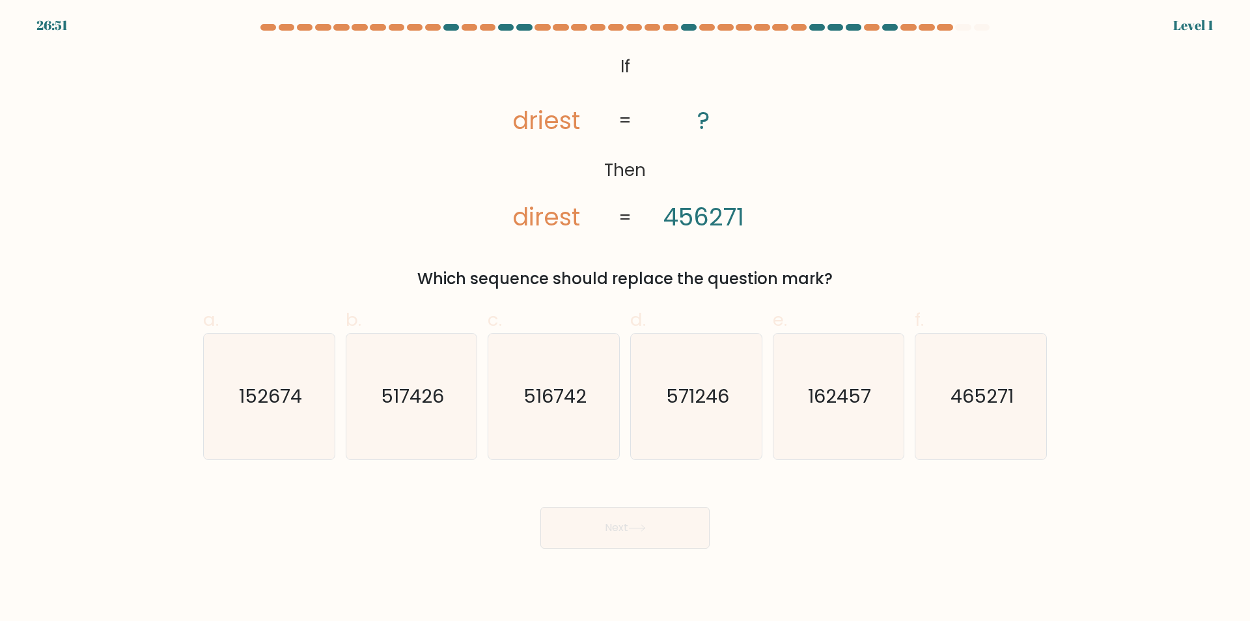
drag, startPoint x: 800, startPoint y: 388, endPoint x: 800, endPoint y: 466, distance: 78.2
click at [800, 388] on icon "162457" at bounding box center [839, 396] width 126 height 126
click at [626, 319] on input "e. 162457" at bounding box center [625, 315] width 1 height 8
radio input "true"
click at [681, 533] on button "Next" at bounding box center [625, 528] width 169 height 42
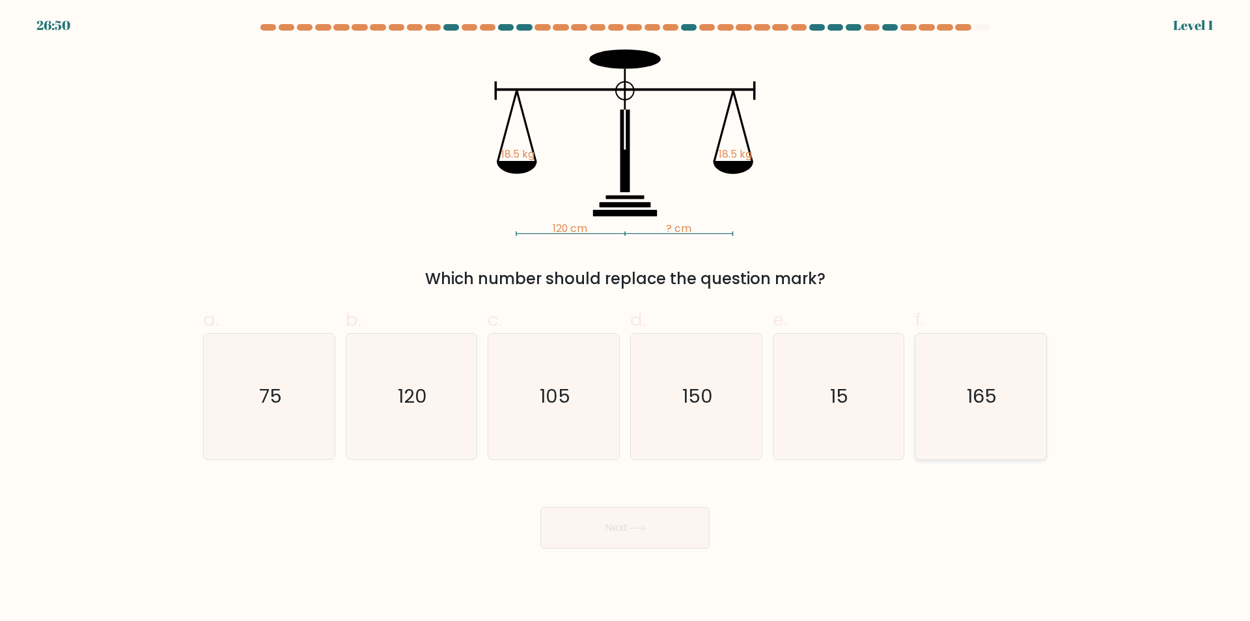
click at [979, 410] on icon "165" at bounding box center [981, 396] width 126 height 126
click at [626, 319] on input "f. 165" at bounding box center [625, 315] width 1 height 8
radio input "true"
click at [693, 529] on button "Next" at bounding box center [625, 528] width 169 height 42
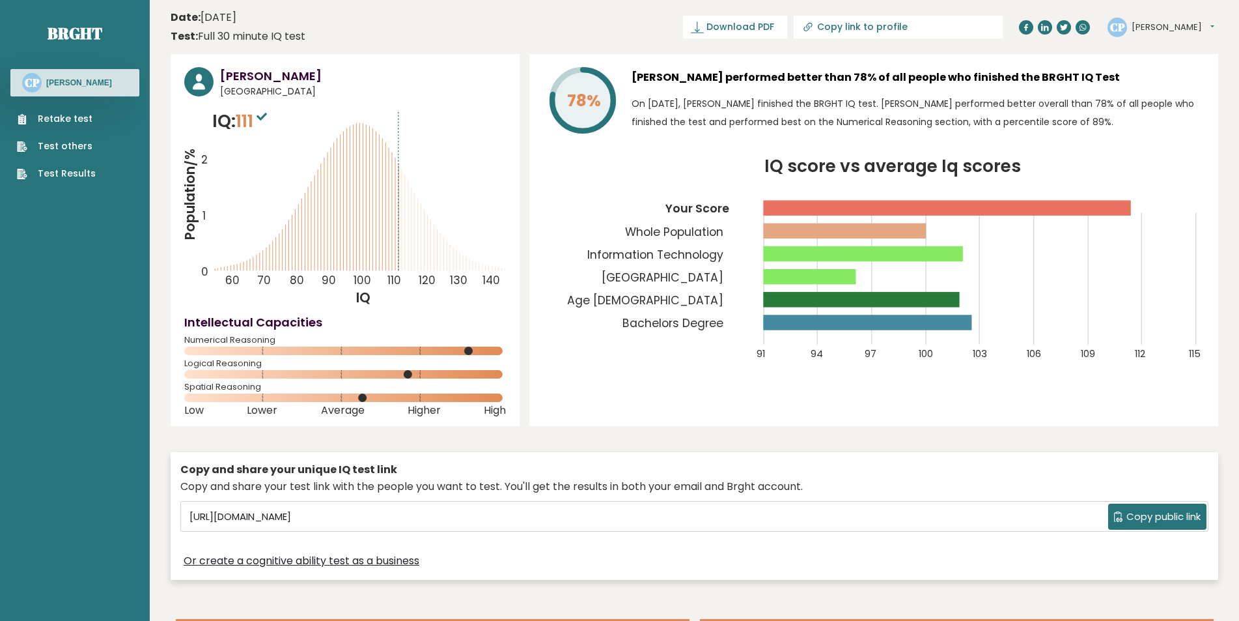
click at [97, 111] on div "Retake test Test others Test Results" at bounding box center [74, 138] width 129 height 84
click at [107, 115] on div "Retake test Test others Test Results" at bounding box center [74, 138] width 129 height 84
click at [71, 117] on link "Retake test" at bounding box center [56, 119] width 79 height 14
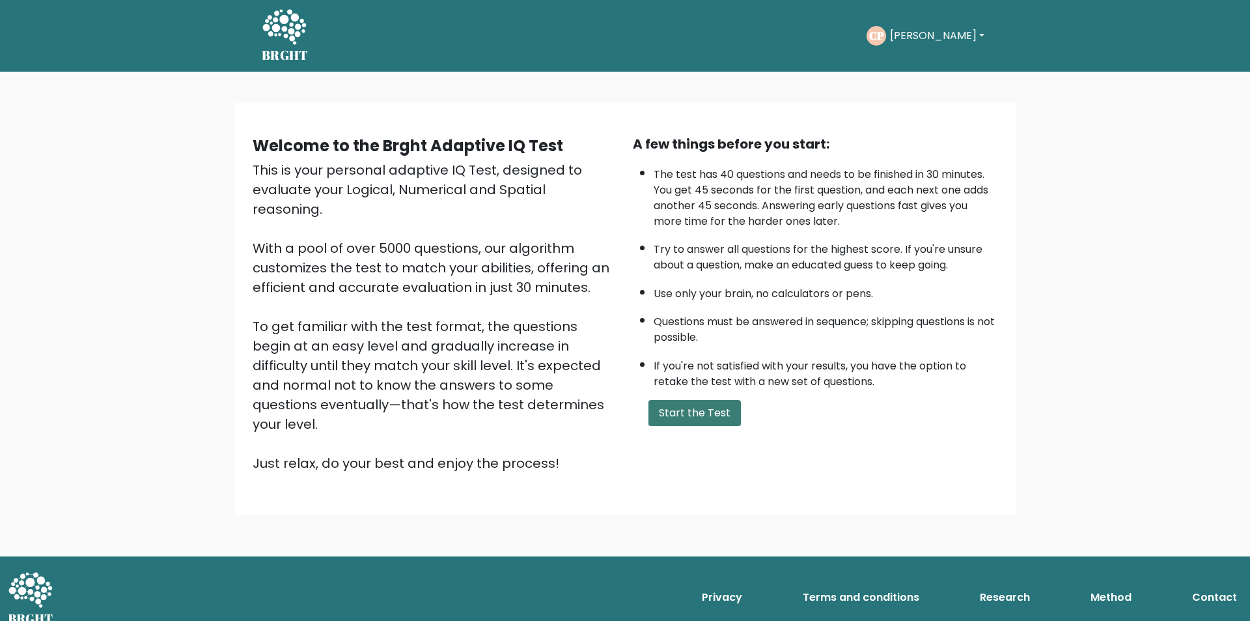
click at [715, 415] on button "Start the Test" at bounding box center [695, 413] width 92 height 26
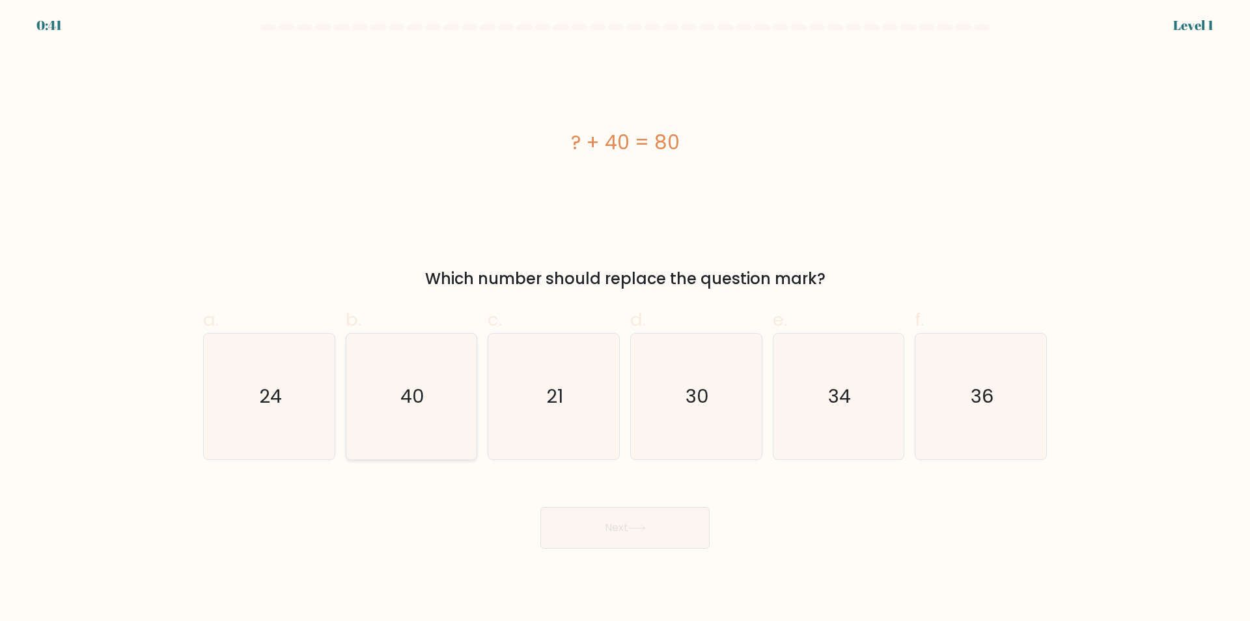
click at [388, 400] on icon "40" at bounding box center [411, 396] width 126 height 126
click at [625, 319] on input "b. 40" at bounding box center [625, 315] width 1 height 8
radio input "true"
click at [613, 518] on button "Next" at bounding box center [625, 528] width 169 height 42
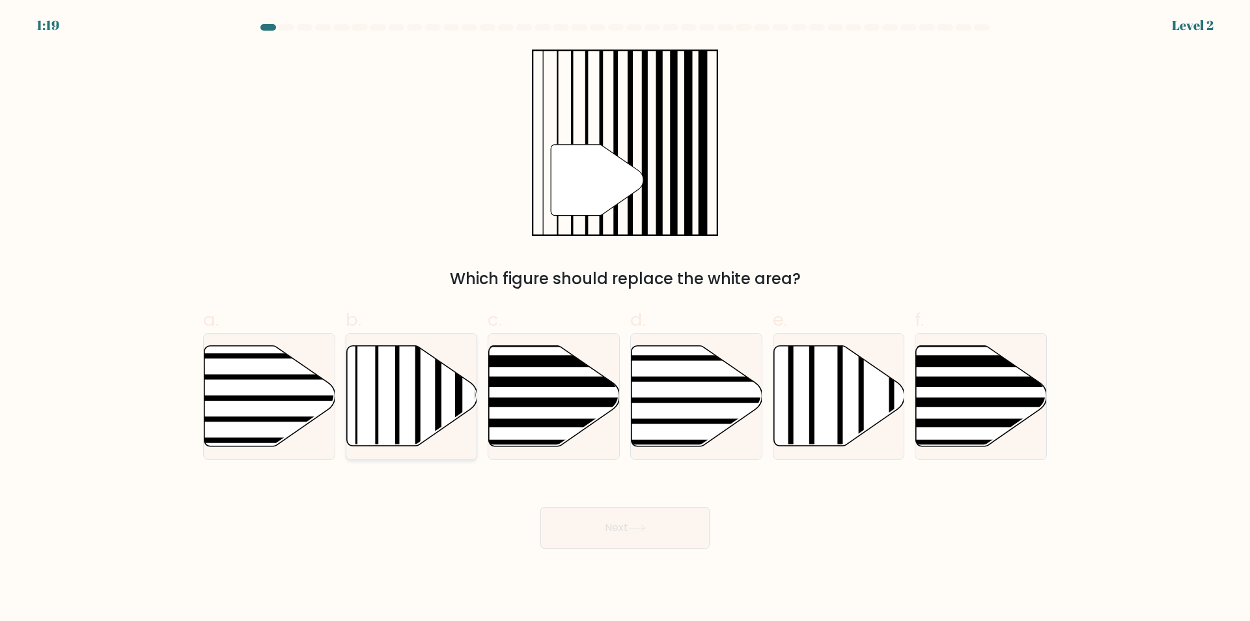
click at [412, 398] on icon at bounding box center [411, 396] width 131 height 100
click at [625, 319] on input "b." at bounding box center [625, 315] width 1 height 8
radio input "true"
click at [650, 541] on button "Next" at bounding box center [625, 528] width 169 height 42
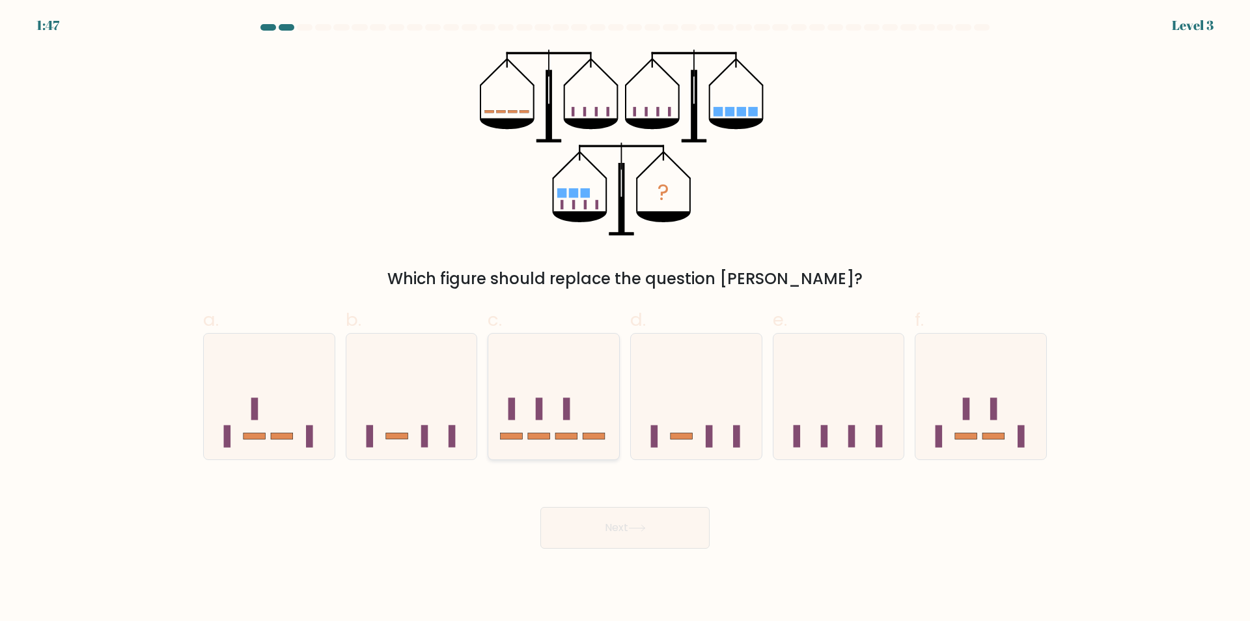
click at [563, 423] on icon at bounding box center [553, 397] width 131 height 108
click at [625, 319] on input "c." at bounding box center [625, 315] width 1 height 8
radio input "true"
click at [683, 532] on button "Next" at bounding box center [625, 528] width 169 height 42
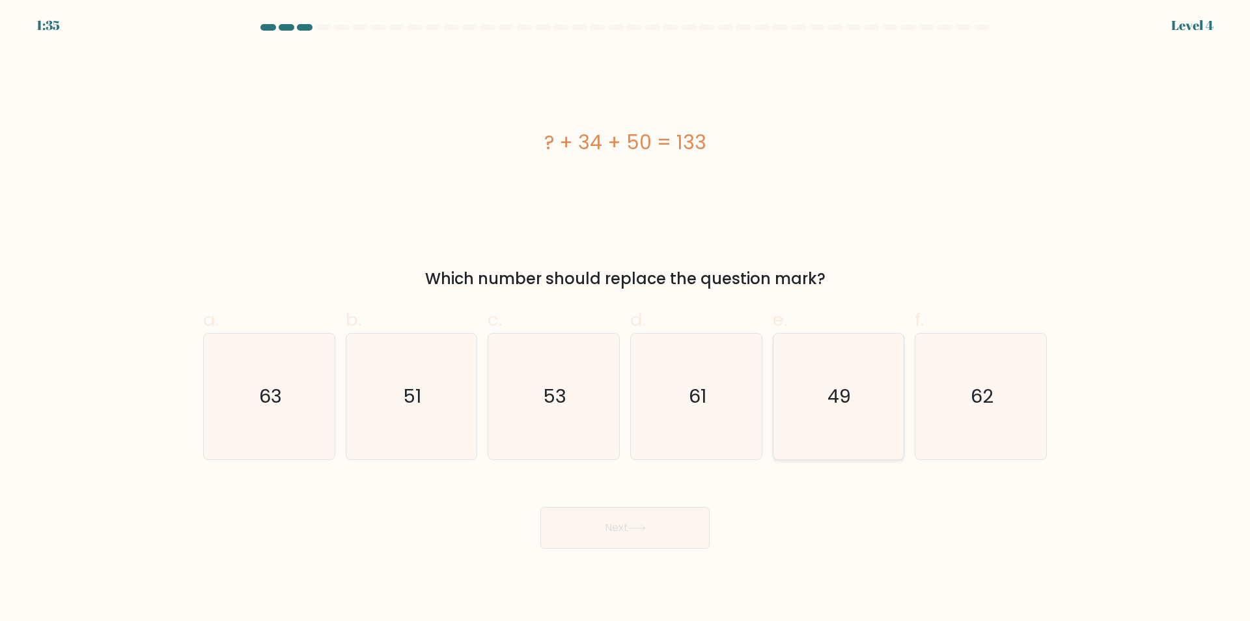
drag, startPoint x: 859, startPoint y: 388, endPoint x: 853, endPoint y: 390, distance: 6.8
click at [854, 389] on icon "49" at bounding box center [839, 396] width 126 height 126
click at [626, 319] on input "e. 49" at bounding box center [625, 315] width 1 height 8
radio input "true"
click at [670, 529] on button "Next" at bounding box center [625, 528] width 169 height 42
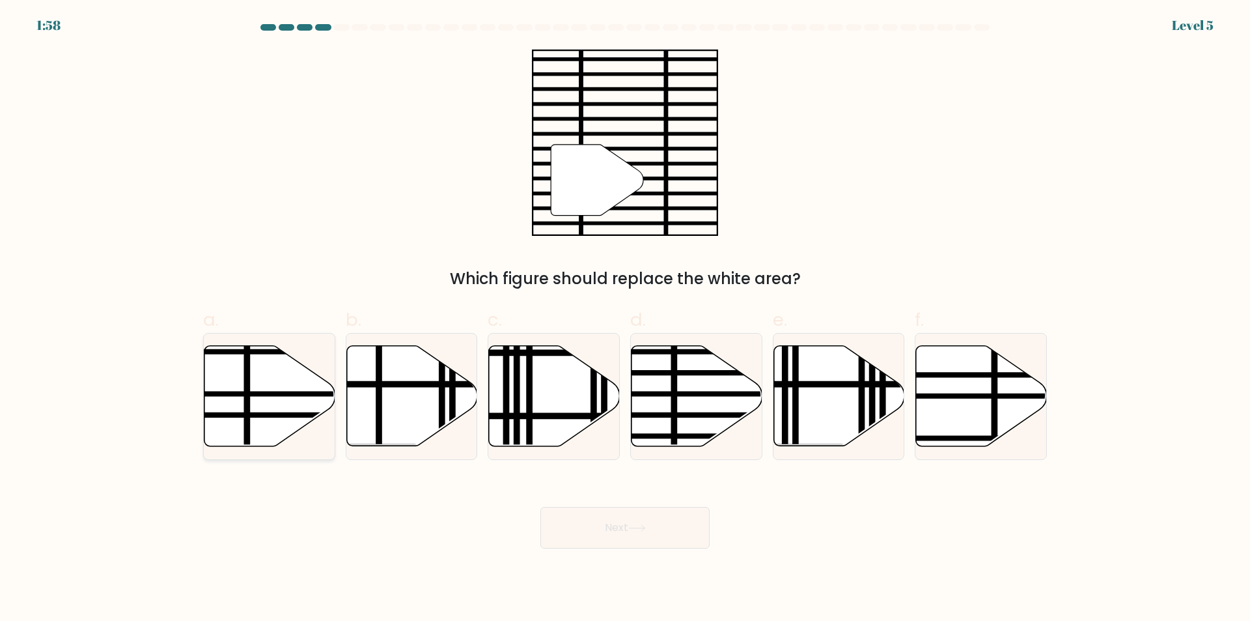
click at [247, 383] on line at bounding box center [247, 344] width 0 height 264
click at [625, 319] on input "a." at bounding box center [625, 315] width 1 height 8
radio input "true"
click at [631, 502] on div "Next" at bounding box center [625, 511] width 860 height 73
click at [633, 514] on button "Next" at bounding box center [625, 528] width 169 height 42
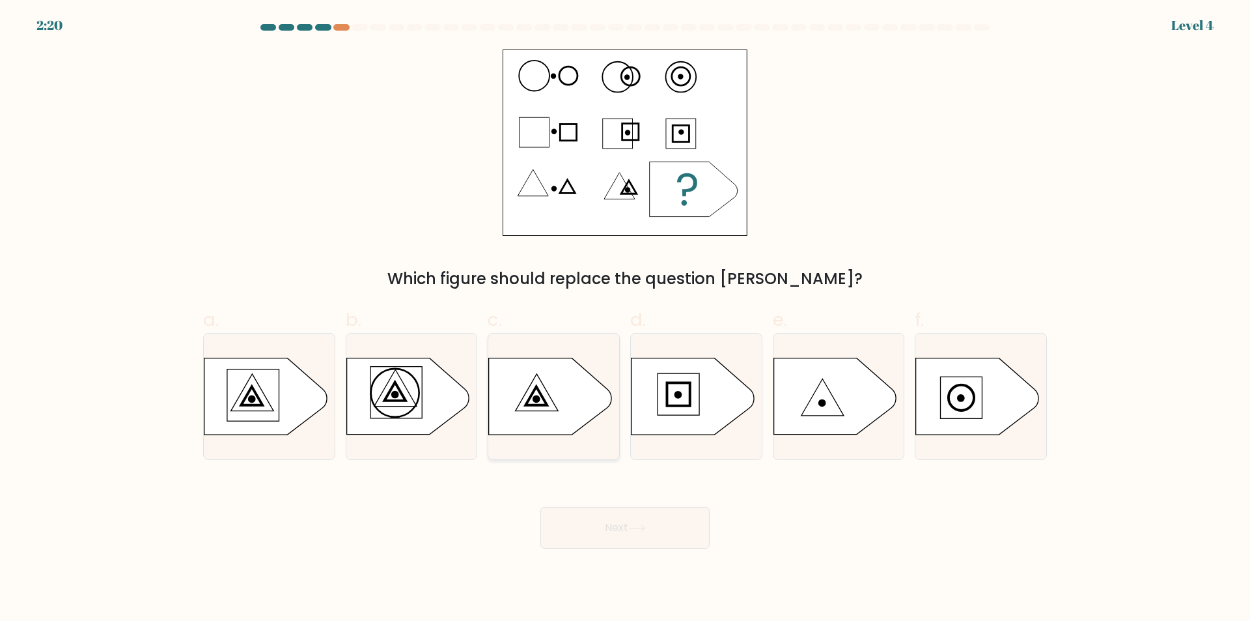
click at [543, 397] on icon at bounding box center [536, 396] width 21 height 18
click at [625, 319] on input "c." at bounding box center [625, 315] width 1 height 8
radio input "true"
click at [640, 531] on icon at bounding box center [637, 527] width 18 height 7
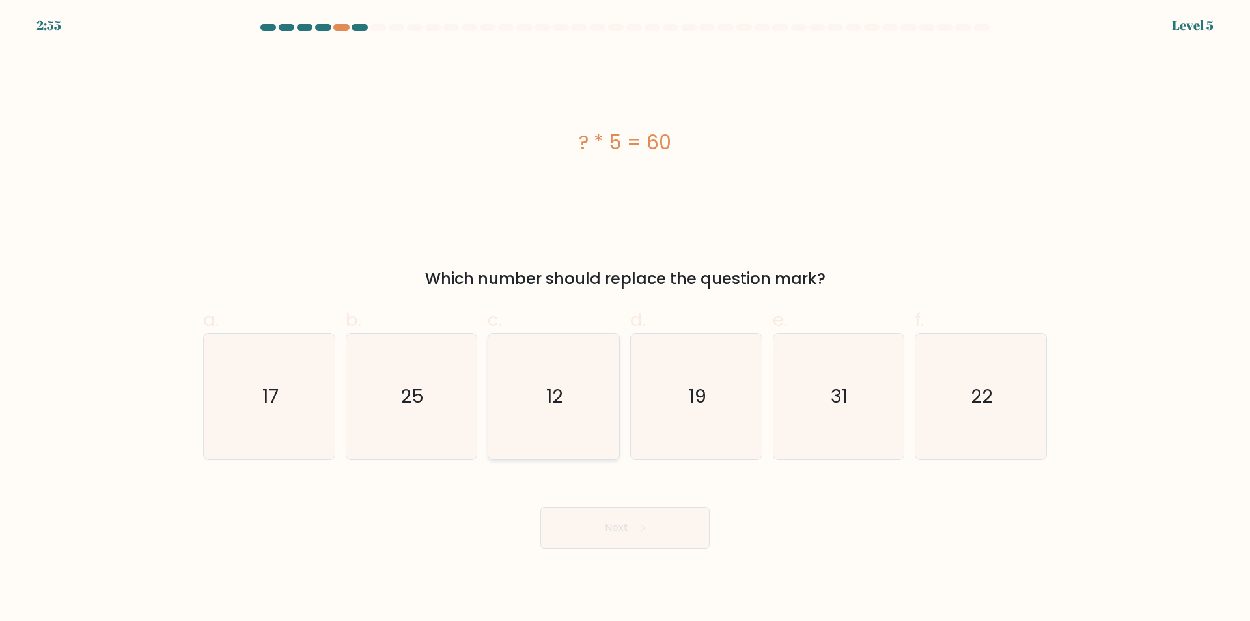
click at [557, 395] on text "12" at bounding box center [555, 397] width 17 height 26
click at [625, 319] on input "c. 12" at bounding box center [625, 315] width 1 height 8
radio input "true"
click at [670, 513] on button "Next" at bounding box center [625, 528] width 169 height 42
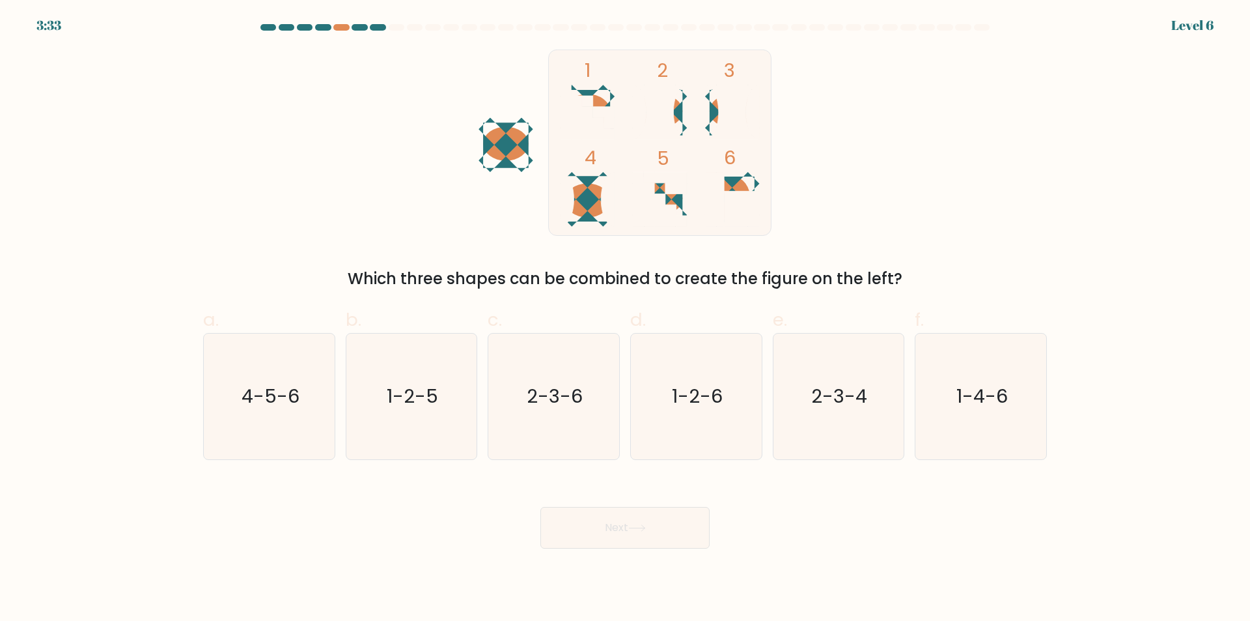
click at [684, 111] on rect at bounding box center [660, 142] width 223 height 186
click at [841, 393] on text "2-3-4" at bounding box center [840, 397] width 56 height 26
click at [626, 319] on input "e. 2-3-4" at bounding box center [625, 315] width 1 height 8
radio input "true"
click at [673, 521] on button "Next" at bounding box center [625, 528] width 169 height 42
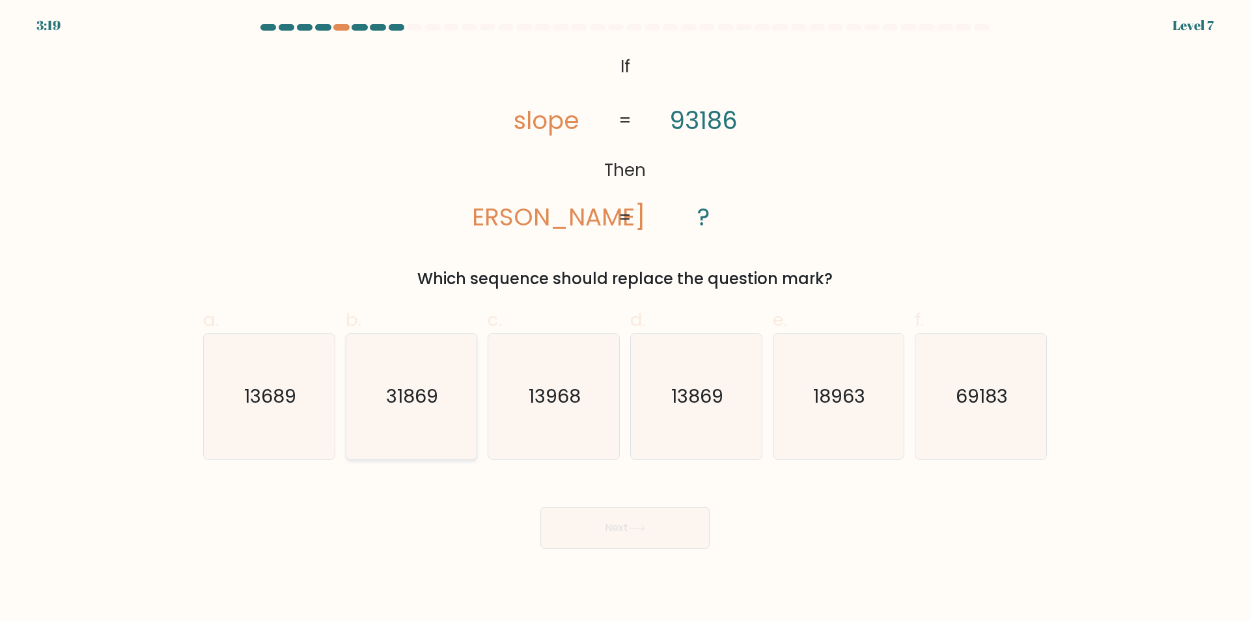
click at [421, 389] on text "31869" at bounding box center [413, 397] width 52 height 26
click at [625, 319] on input "b. 31869" at bounding box center [625, 315] width 1 height 8
radio input "true"
click at [611, 525] on button "Next" at bounding box center [625, 528] width 169 height 42
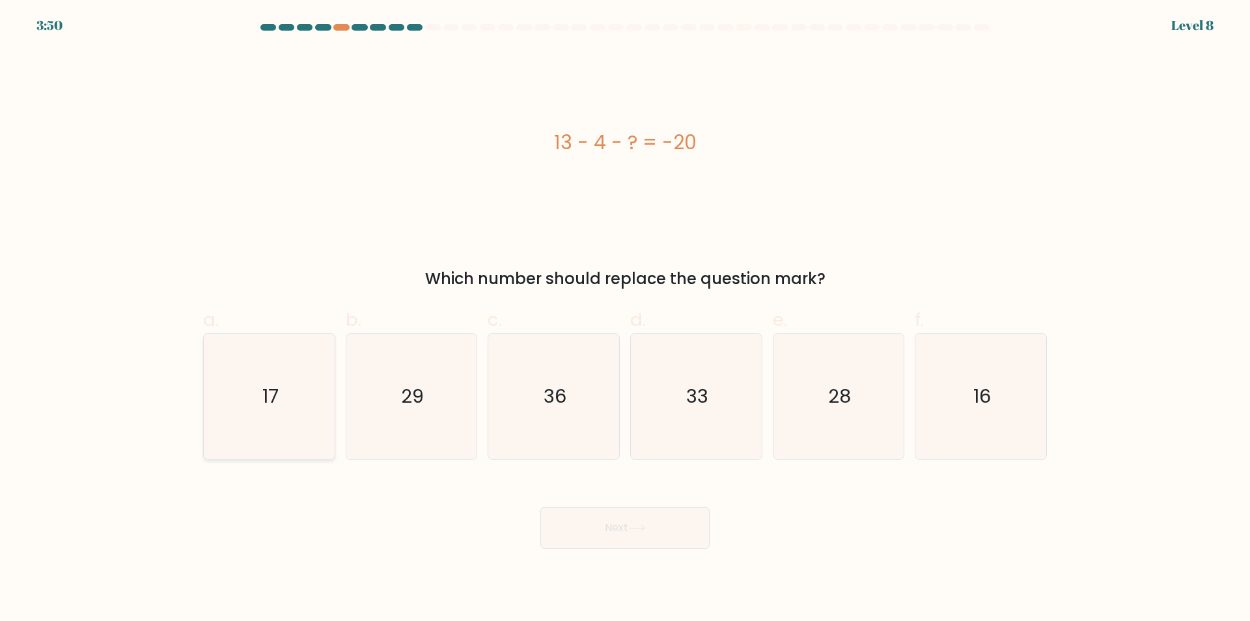
click at [274, 401] on text "17" at bounding box center [270, 397] width 16 height 26
click at [625, 319] on input "a. 17" at bounding box center [625, 315] width 1 height 8
radio input "true"
click at [905, 477] on div "Next" at bounding box center [625, 511] width 860 height 73
drag, startPoint x: 942, startPoint y: 427, endPoint x: 951, endPoint y: 417, distance: 12.4
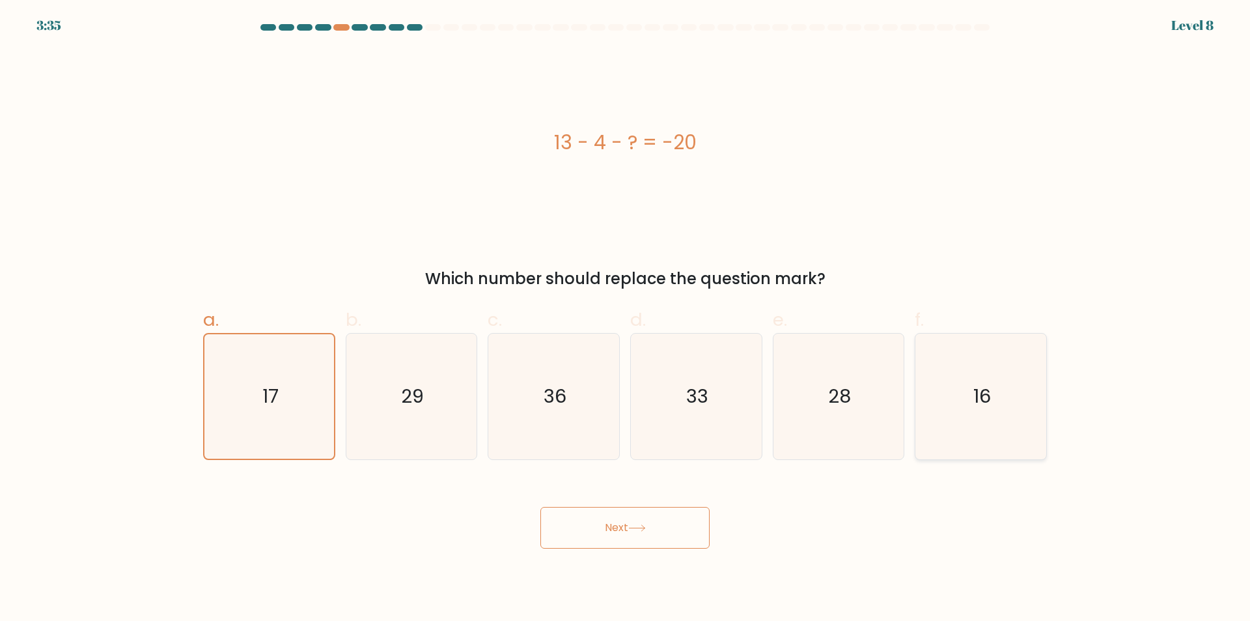
click at [943, 425] on icon "16" at bounding box center [981, 396] width 126 height 126
click at [626, 319] on input "f. 16" at bounding box center [625, 315] width 1 height 8
radio input "true"
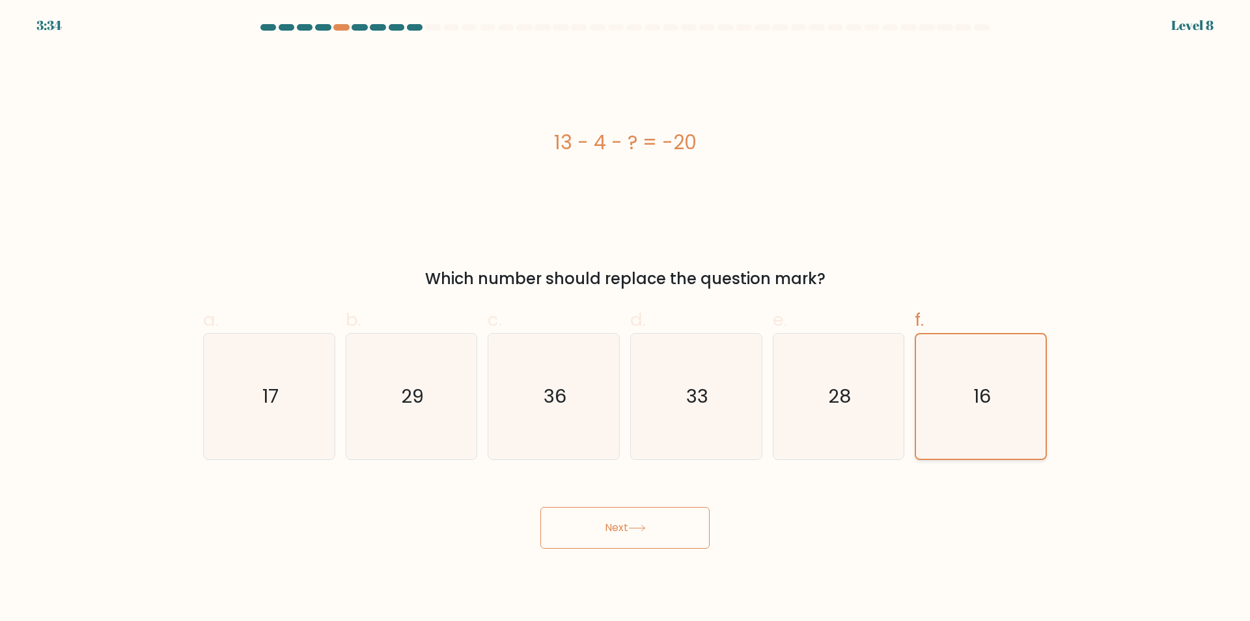
click at [968, 395] on icon "16" at bounding box center [981, 396] width 124 height 124
click at [626, 319] on input "f. 16" at bounding box center [625, 315] width 1 height 8
drag, startPoint x: 433, startPoint y: 401, endPoint x: 453, endPoint y: 406, distance: 20.4
click at [433, 401] on icon "29" at bounding box center [411, 396] width 126 height 126
click at [625, 319] on input "b. 29" at bounding box center [625, 315] width 1 height 8
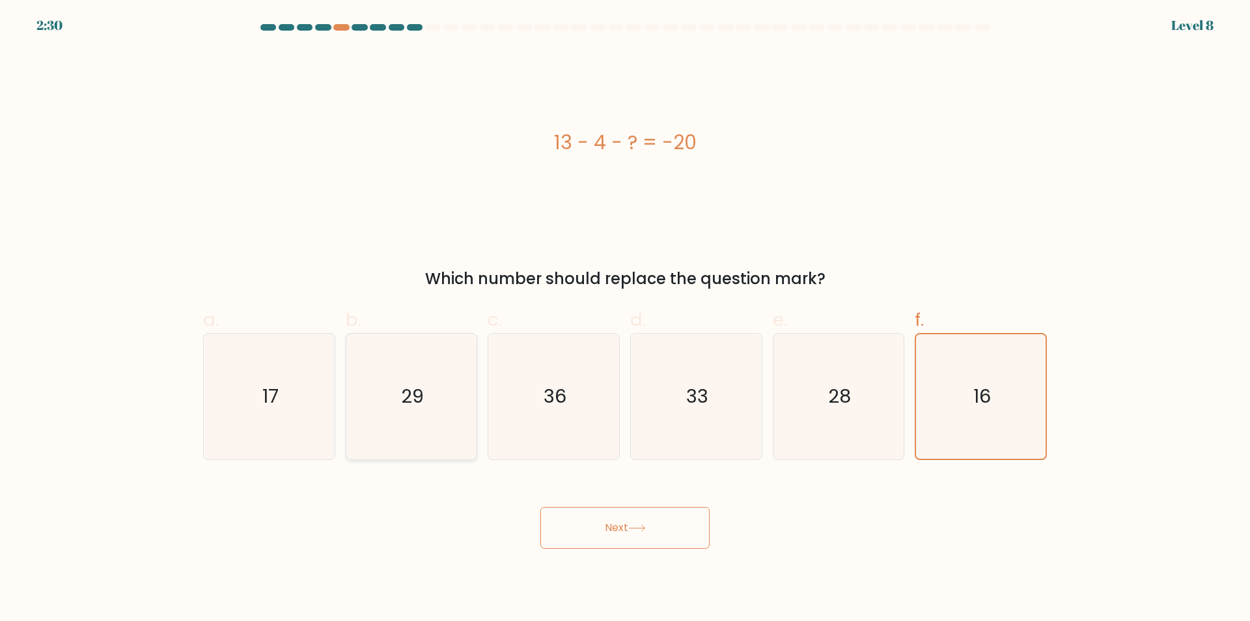
radio input "true"
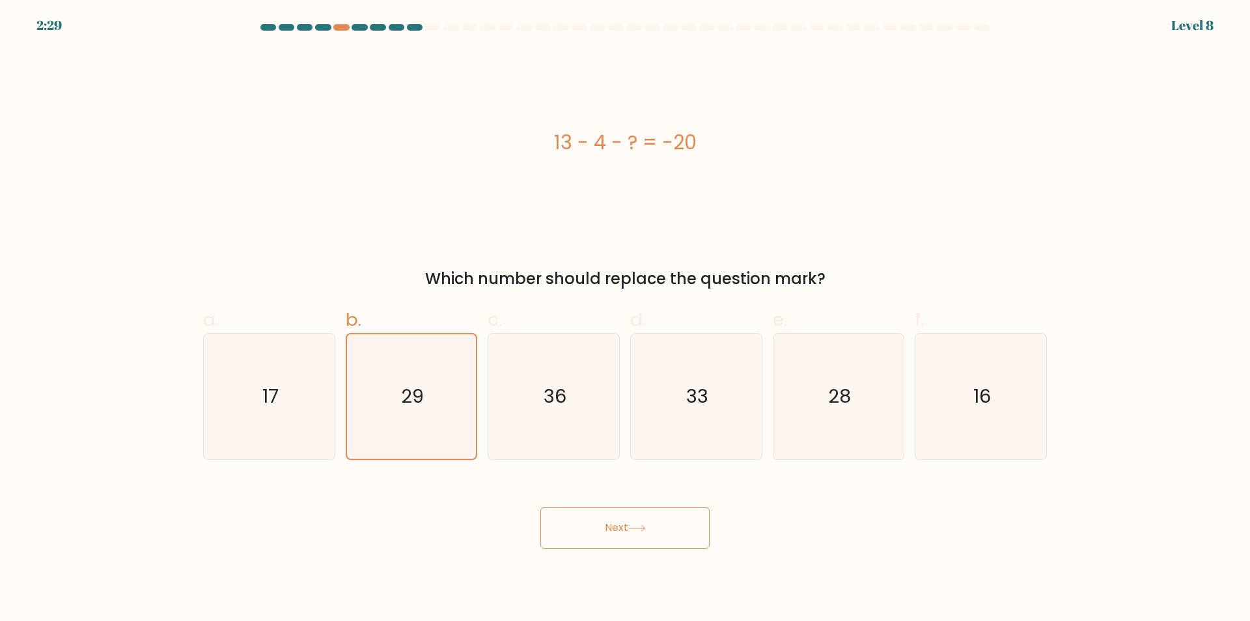
click at [625, 509] on button "Next" at bounding box center [625, 528] width 169 height 42
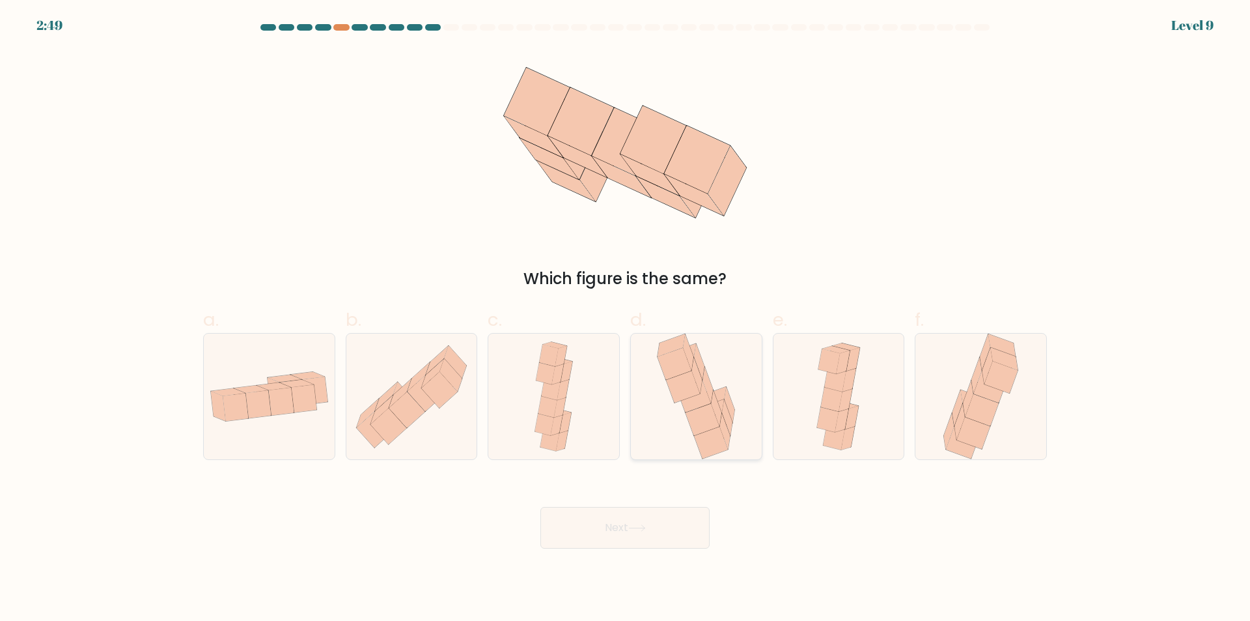
click at [696, 423] on icon at bounding box center [703, 420] width 34 height 32
click at [626, 319] on input "d." at bounding box center [625, 315] width 1 height 8
radio input "true"
click at [627, 531] on button "Next" at bounding box center [625, 528] width 169 height 42
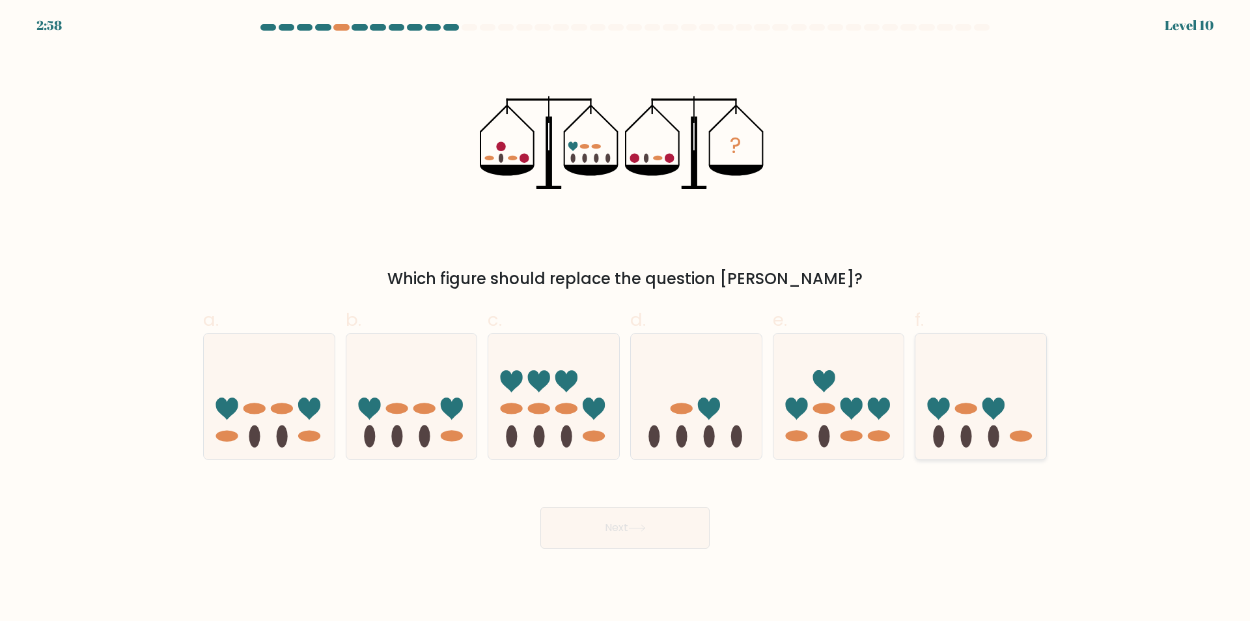
click at [958, 421] on icon at bounding box center [981, 397] width 131 height 108
click at [626, 319] on input "f." at bounding box center [625, 315] width 1 height 8
radio input "true"
click at [716, 403] on icon at bounding box center [709, 408] width 22 height 22
click at [626, 319] on input "d." at bounding box center [625, 315] width 1 height 8
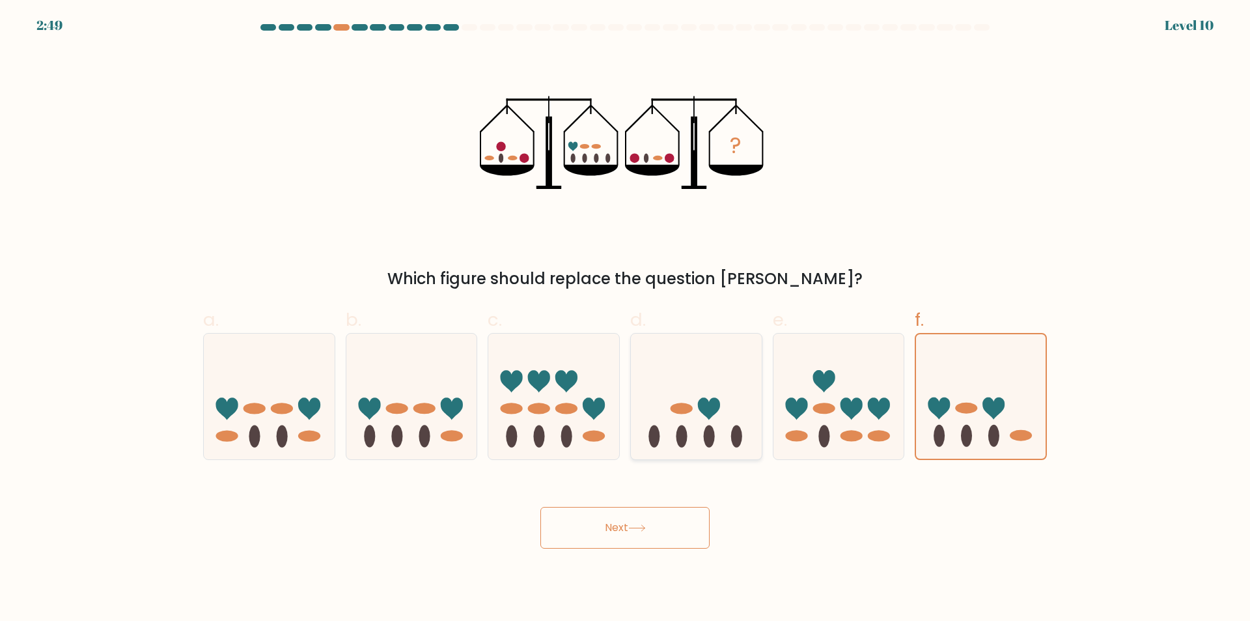
radio input "true"
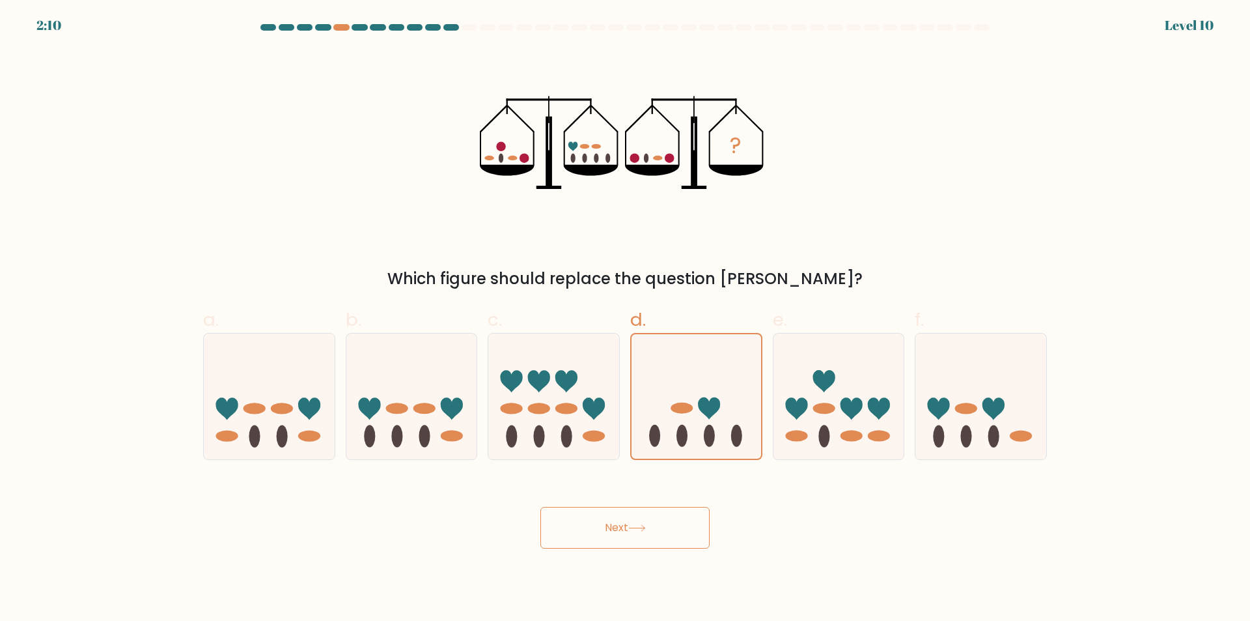
click at [640, 528] on icon at bounding box center [637, 528] width 16 height 6
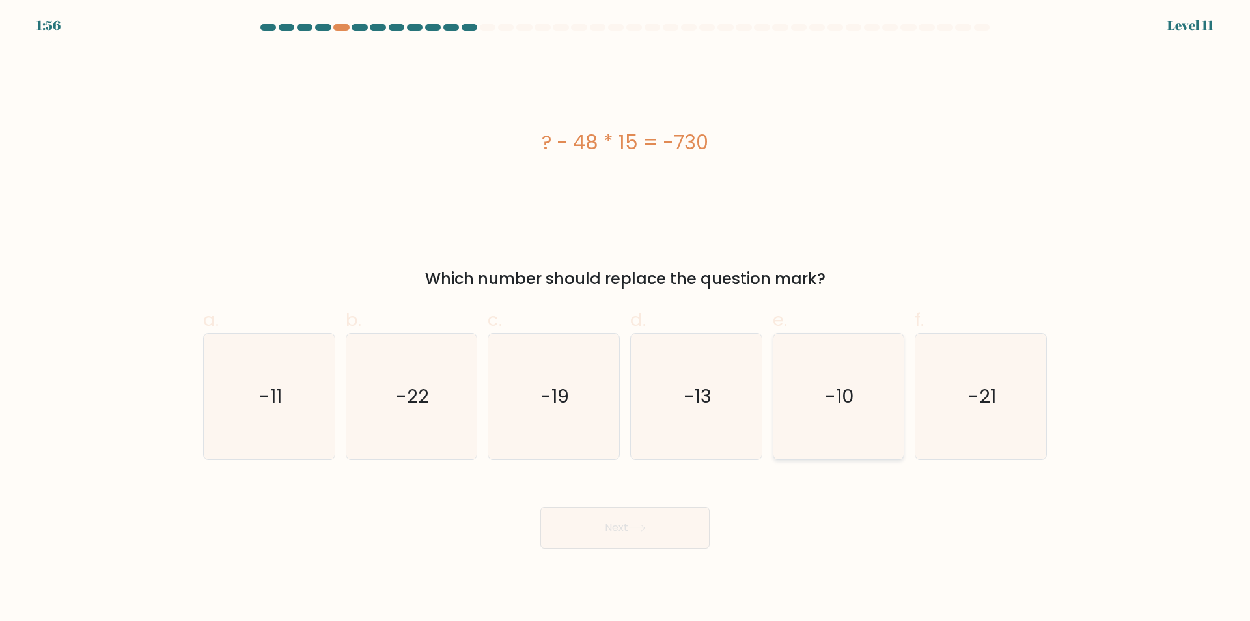
click at [882, 346] on icon "-10" at bounding box center [839, 396] width 126 height 126
click at [626, 319] on input "e. -10" at bounding box center [625, 315] width 1 height 8
radio input "true"
click at [978, 378] on icon "-21" at bounding box center [981, 396] width 126 height 126
click at [626, 319] on input "f. -21" at bounding box center [625, 315] width 1 height 8
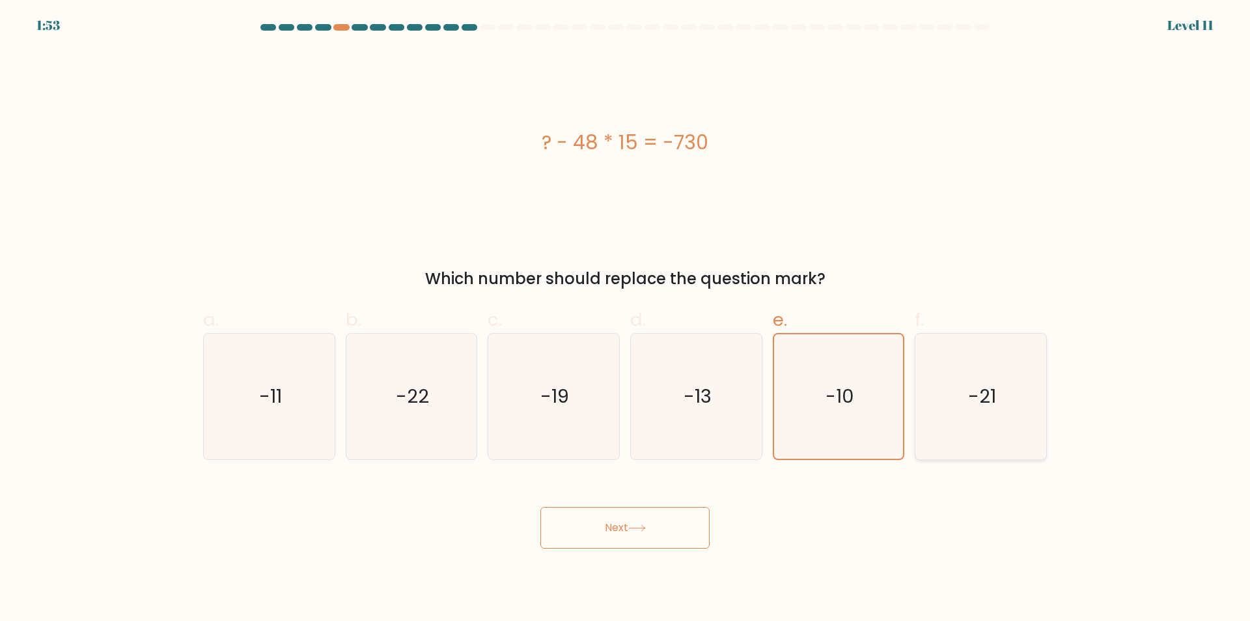
radio input "true"
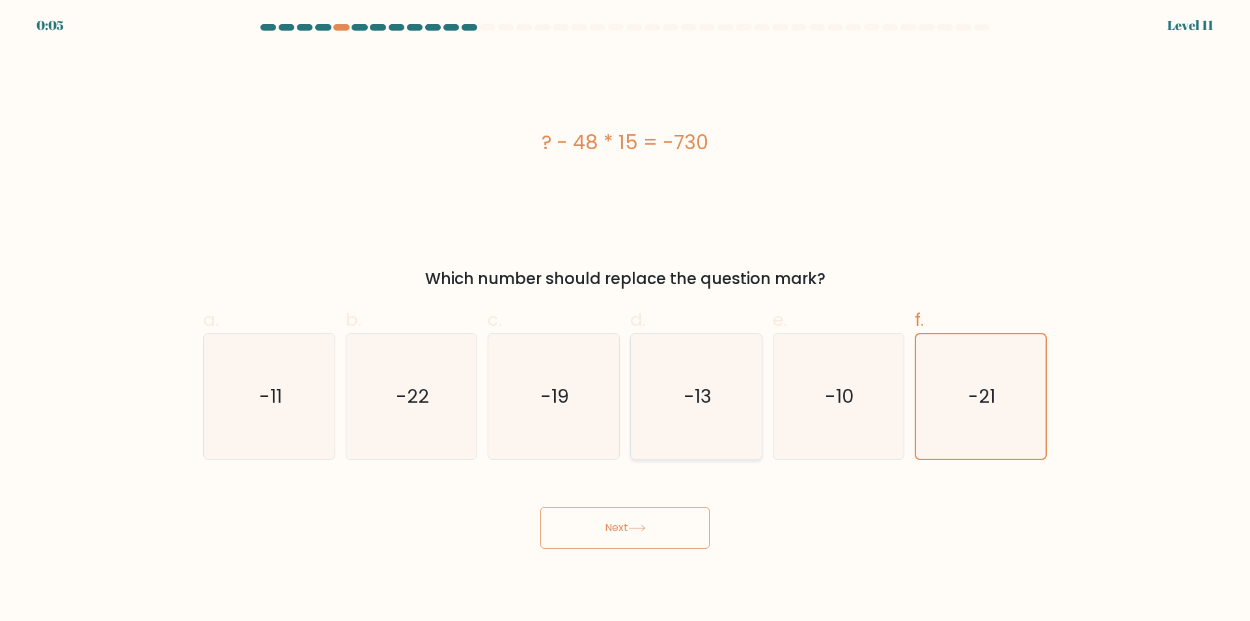
click at [759, 452] on div "-13" at bounding box center [696, 396] width 132 height 127
click at [626, 319] on input "d. -13" at bounding box center [625, 315] width 1 height 8
radio input "true"
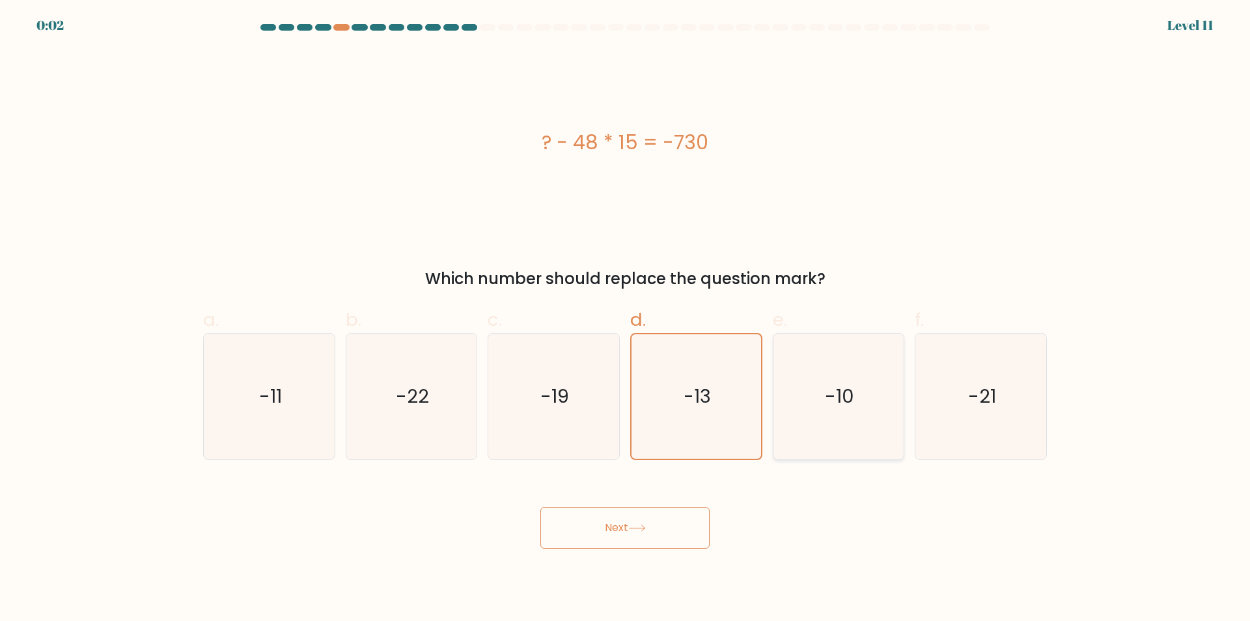
click at [849, 392] on text "-10" at bounding box center [839, 397] width 29 height 26
click at [626, 319] on input "e. -10" at bounding box center [625, 315] width 1 height 8
radio input "true"
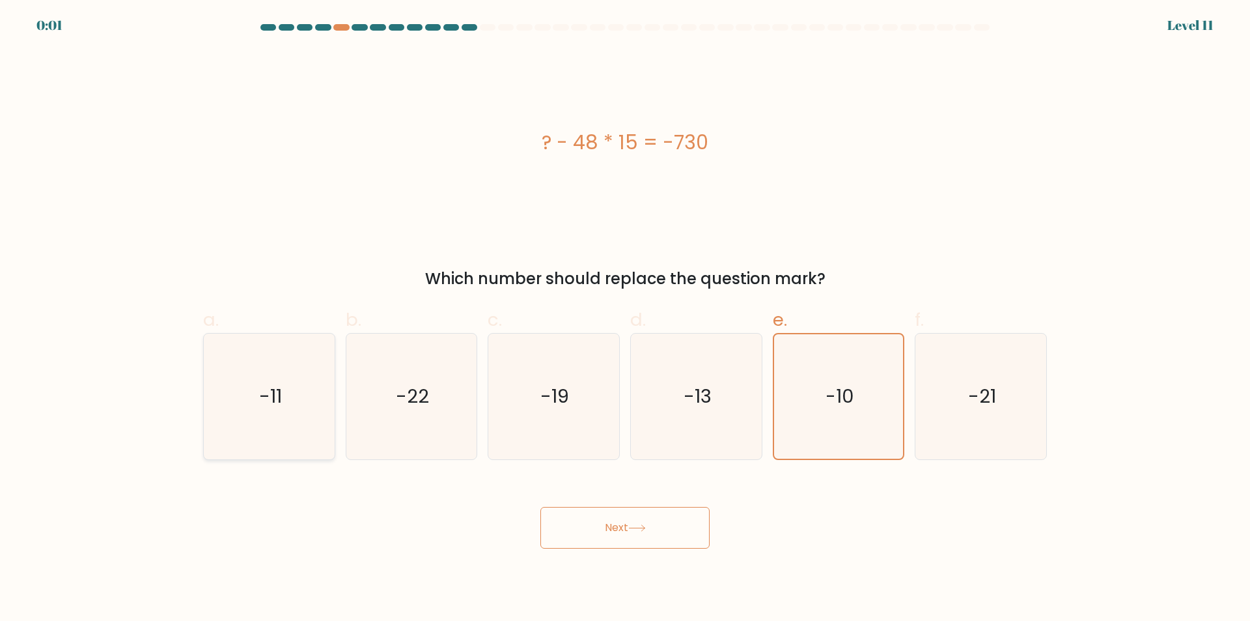
click at [277, 388] on text "-11" at bounding box center [270, 397] width 23 height 26
click at [625, 319] on input "a. -11" at bounding box center [625, 315] width 1 height 8
radio input "true"
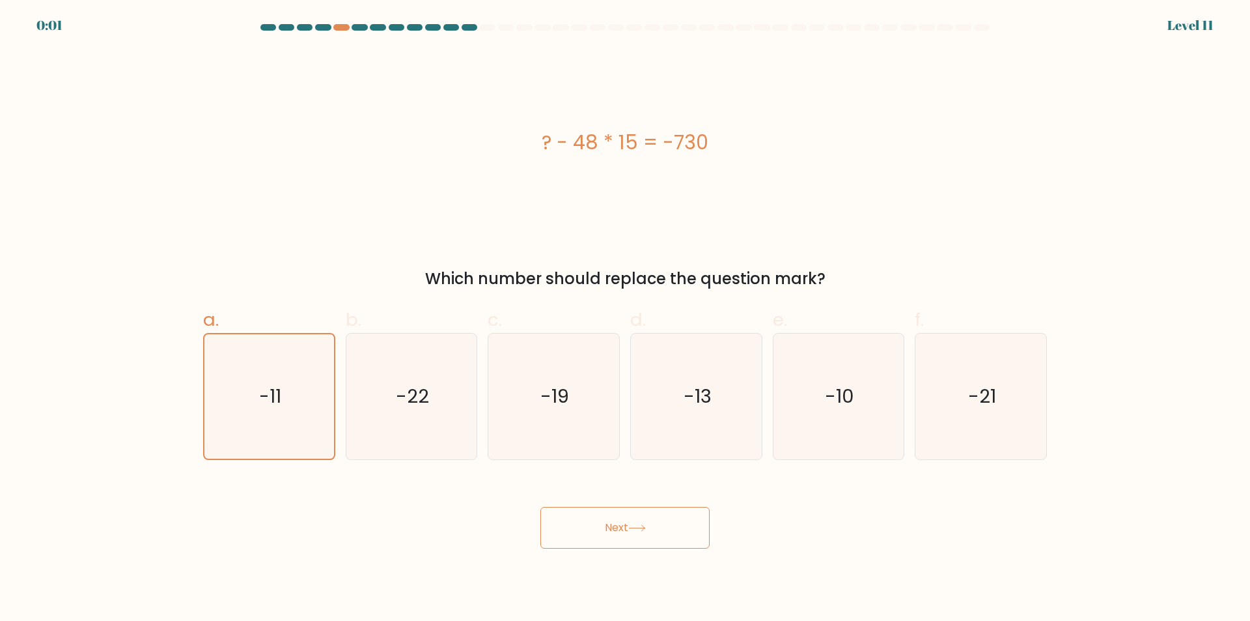
click at [607, 488] on div "Next" at bounding box center [625, 511] width 860 height 73
click at [620, 515] on button "Next" at bounding box center [625, 528] width 169 height 42
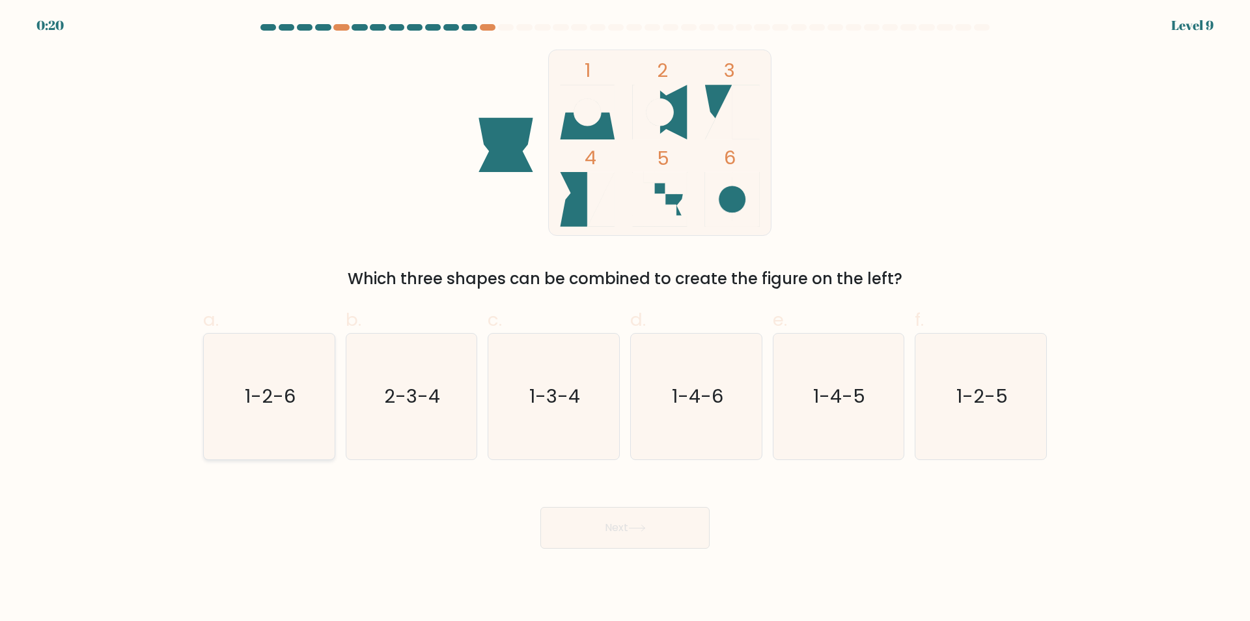
click at [271, 392] on text "1-2-6" at bounding box center [270, 397] width 51 height 26
click at [625, 319] on input "a. 1-2-6" at bounding box center [625, 315] width 1 height 8
radio input "true"
click at [642, 528] on icon at bounding box center [637, 528] width 16 height 6
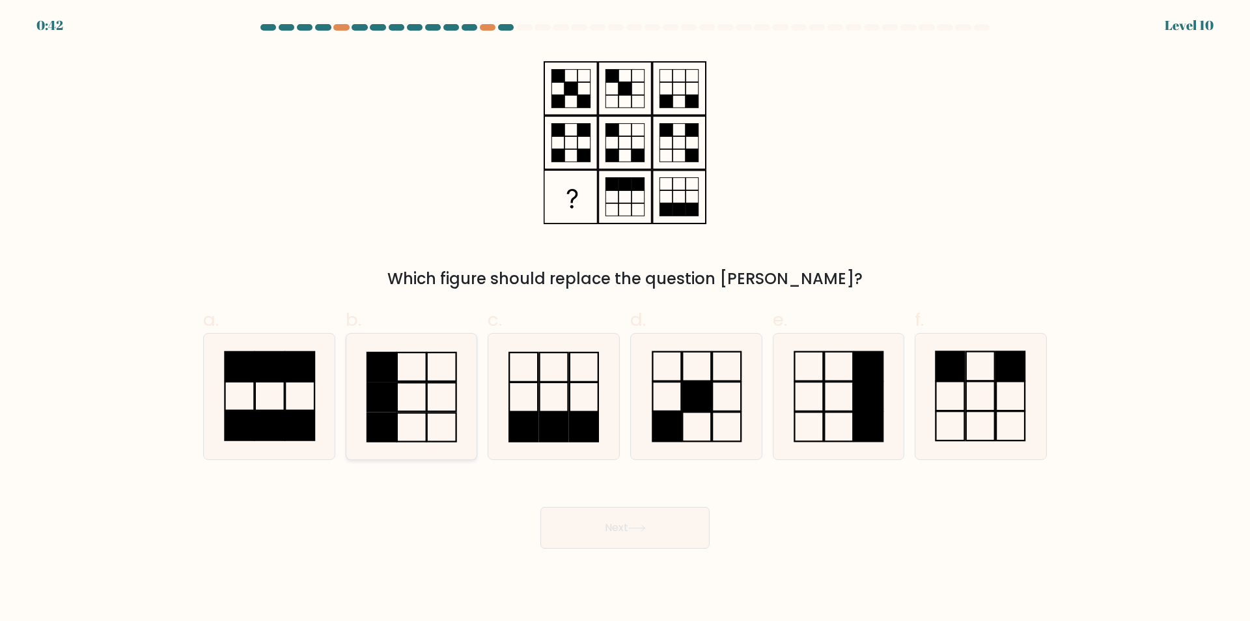
click at [468, 404] on icon at bounding box center [411, 396] width 126 height 126
click at [625, 319] on input "b." at bounding box center [625, 315] width 1 height 8
radio input "true"
click at [281, 404] on icon at bounding box center [269, 396] width 126 height 126
click at [625, 319] on input "a." at bounding box center [625, 315] width 1 height 8
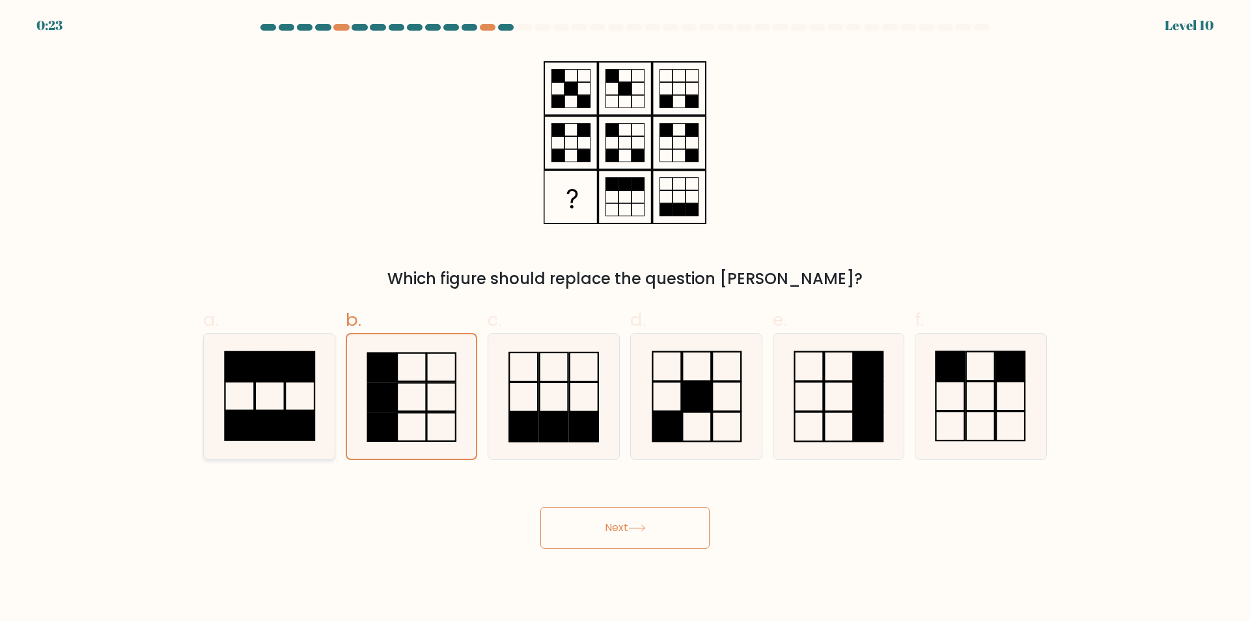
radio input "true"
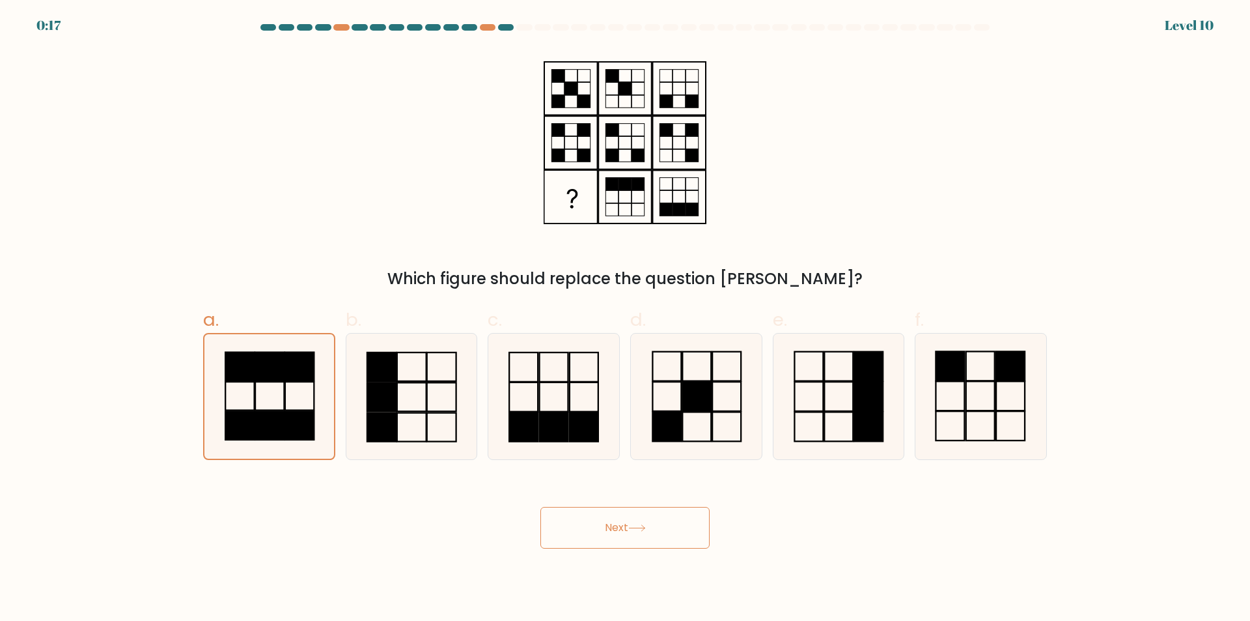
click at [639, 523] on button "Next" at bounding box center [625, 528] width 169 height 42
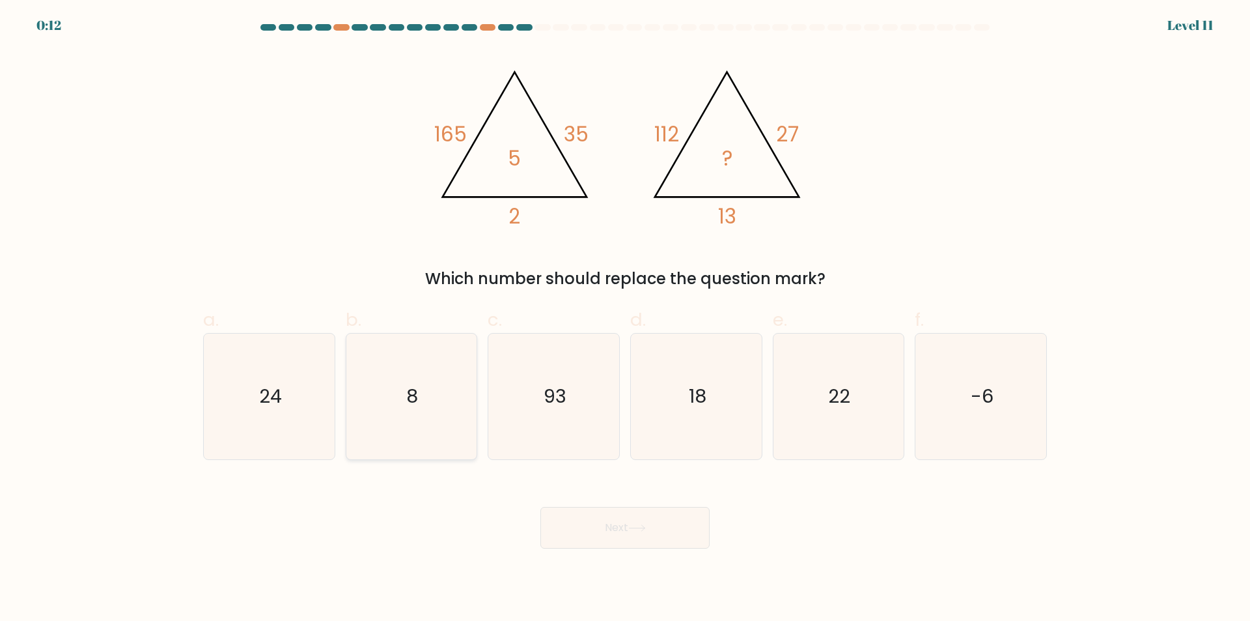
click at [417, 408] on text "8" at bounding box center [413, 397] width 12 height 26
click at [625, 319] on input "b. 8" at bounding box center [625, 315] width 1 height 8
radio input "true"
click at [646, 530] on icon at bounding box center [637, 527] width 18 height 7
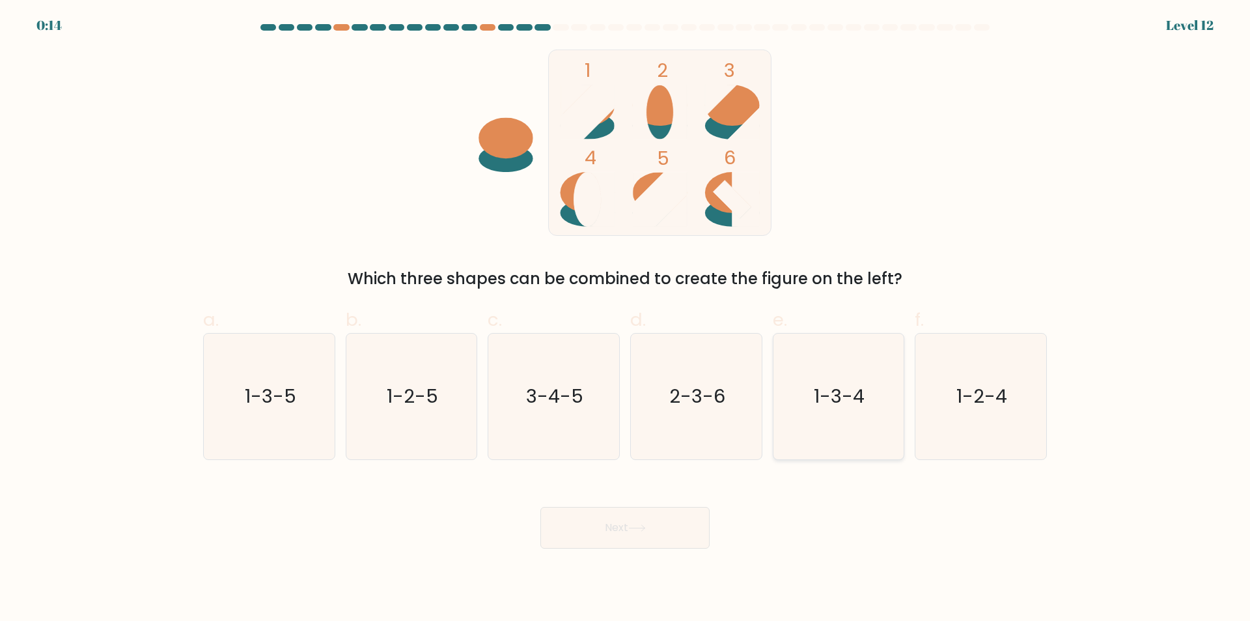
click at [843, 399] on text "1-3-4" at bounding box center [840, 397] width 51 height 26
click at [626, 319] on input "e. 1-3-4" at bounding box center [625, 315] width 1 height 8
radio input "true"
click at [669, 516] on button "Next" at bounding box center [625, 528] width 169 height 42
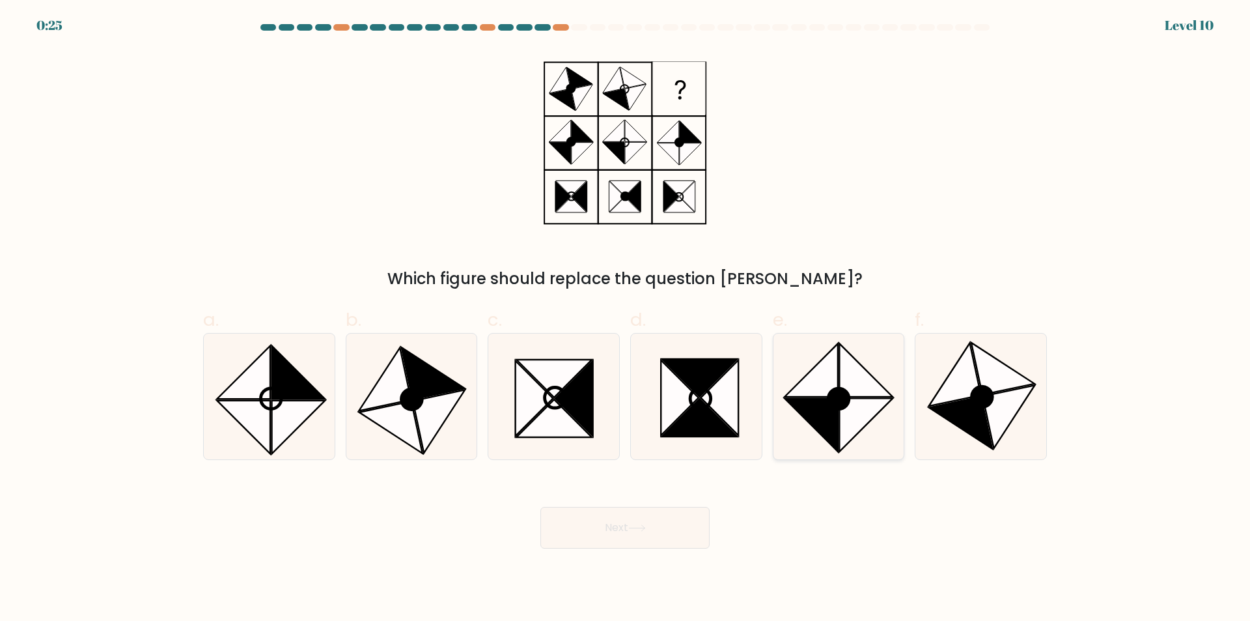
click at [847, 399] on circle at bounding box center [838, 398] width 29 height 29
click at [626, 319] on input "e." at bounding box center [625, 315] width 1 height 8
radio input "true"
click at [647, 536] on button "Next" at bounding box center [625, 528] width 169 height 42
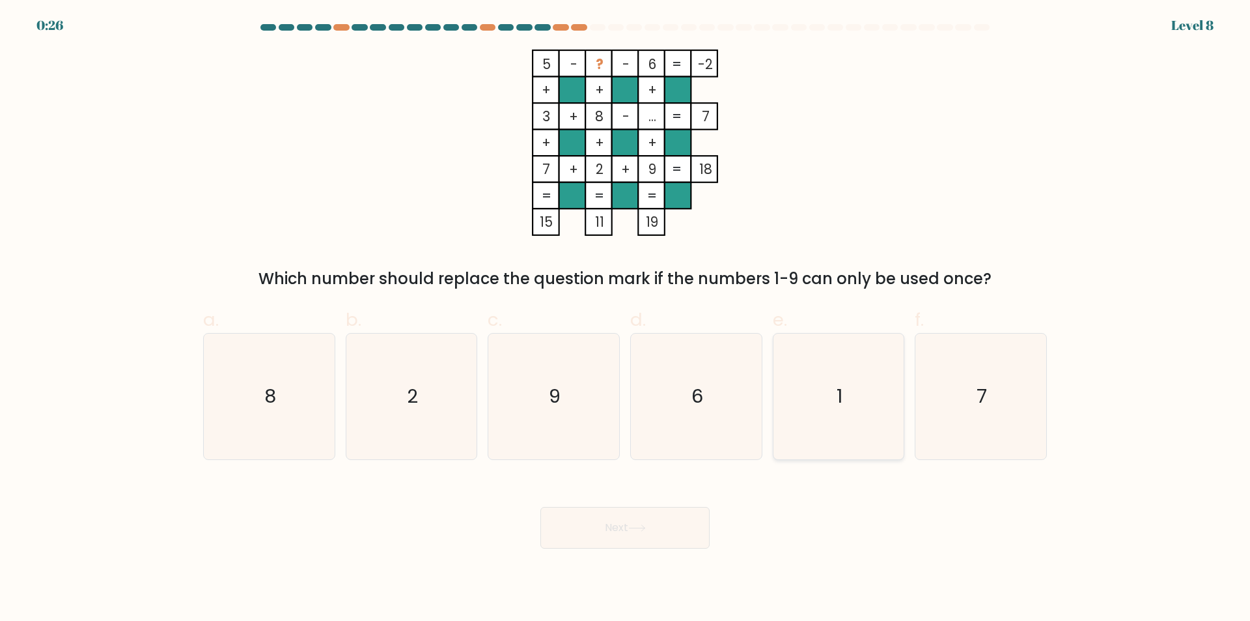
click at [836, 401] on icon "1" at bounding box center [839, 396] width 126 height 126
click at [626, 319] on input "e. 1" at bounding box center [625, 315] width 1 height 8
radio input "true"
click at [652, 535] on button "Next" at bounding box center [625, 528] width 169 height 42
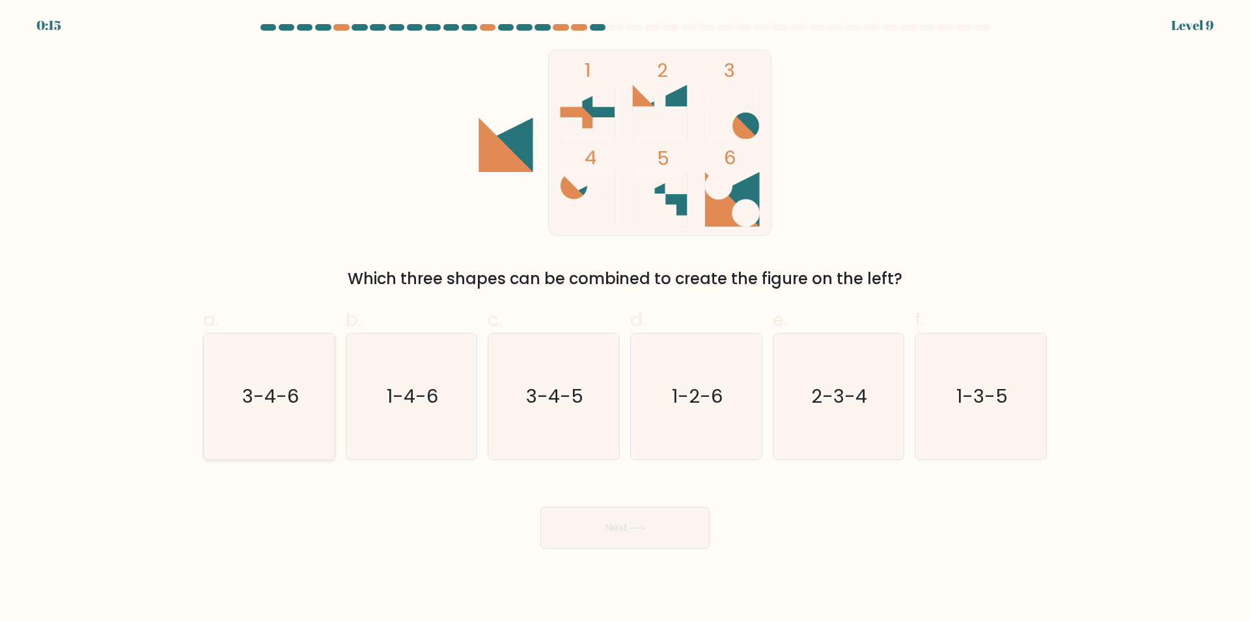
click at [281, 389] on text "3-4-6" at bounding box center [270, 397] width 57 height 26
click at [625, 319] on input "a. 3-4-6" at bounding box center [625, 315] width 1 height 8
radio input "true"
click at [636, 535] on button "Next" at bounding box center [625, 528] width 169 height 42
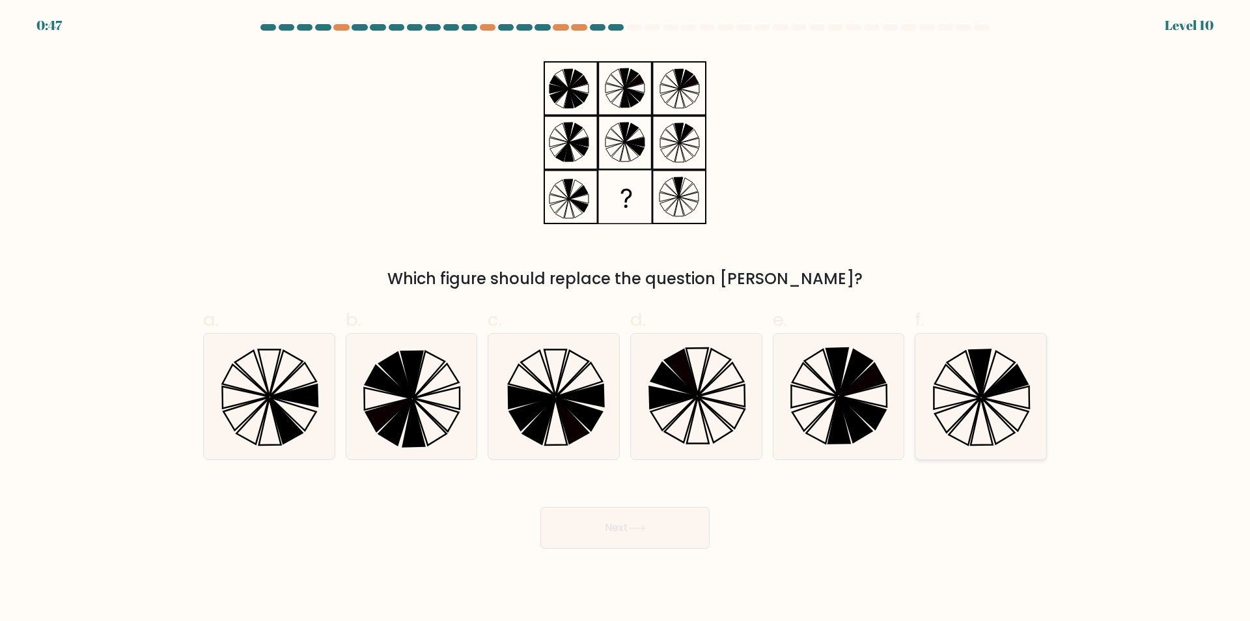
click at [952, 388] on icon at bounding box center [981, 396] width 126 height 126
click at [626, 319] on input "f." at bounding box center [625, 315] width 1 height 8
radio input "true"
click at [622, 524] on button "Next" at bounding box center [625, 528] width 169 height 42
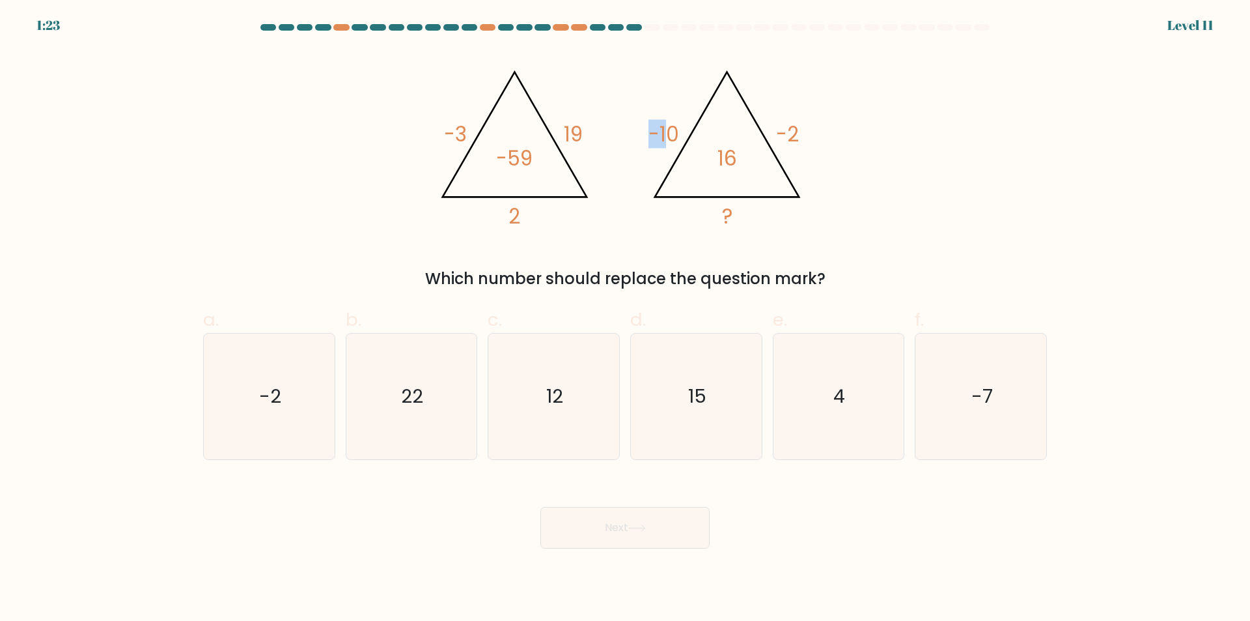
drag, startPoint x: 653, startPoint y: 134, endPoint x: 689, endPoint y: 132, distance: 36.5
click at [671, 134] on tspan "-10" at bounding box center [664, 134] width 31 height 29
click at [689, 132] on icon "@import url('https://fonts.googleapis.com/css?family=Abril+Fatface:400,100,100i…" at bounding box center [625, 142] width 391 height 186
click at [823, 406] on icon "4" at bounding box center [839, 396] width 126 height 126
click at [626, 319] on input "e. 4" at bounding box center [625, 315] width 1 height 8
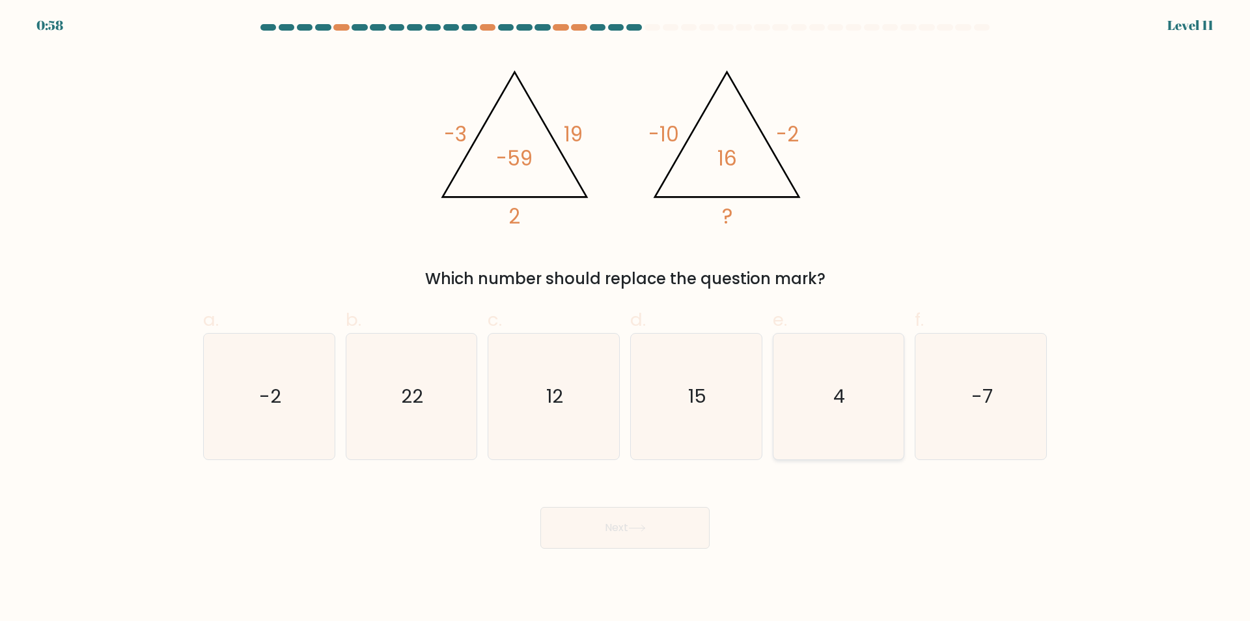
radio input "true"
click at [638, 531] on icon at bounding box center [637, 527] width 18 height 7
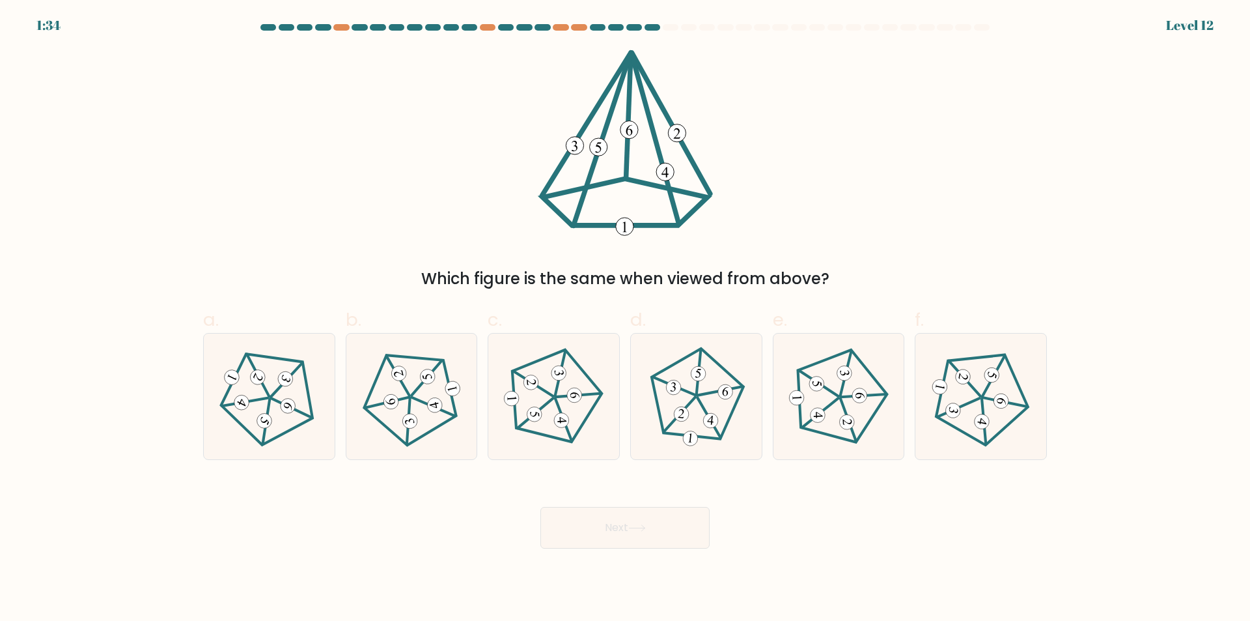
click at [541, 507] on button "Next" at bounding box center [625, 528] width 169 height 42
click at [708, 395] on icon at bounding box center [696, 396] width 100 height 100
click at [626, 319] on input "d." at bounding box center [625, 315] width 1 height 8
radio input "true"
click at [563, 411] on icon at bounding box center [553, 396] width 100 height 100
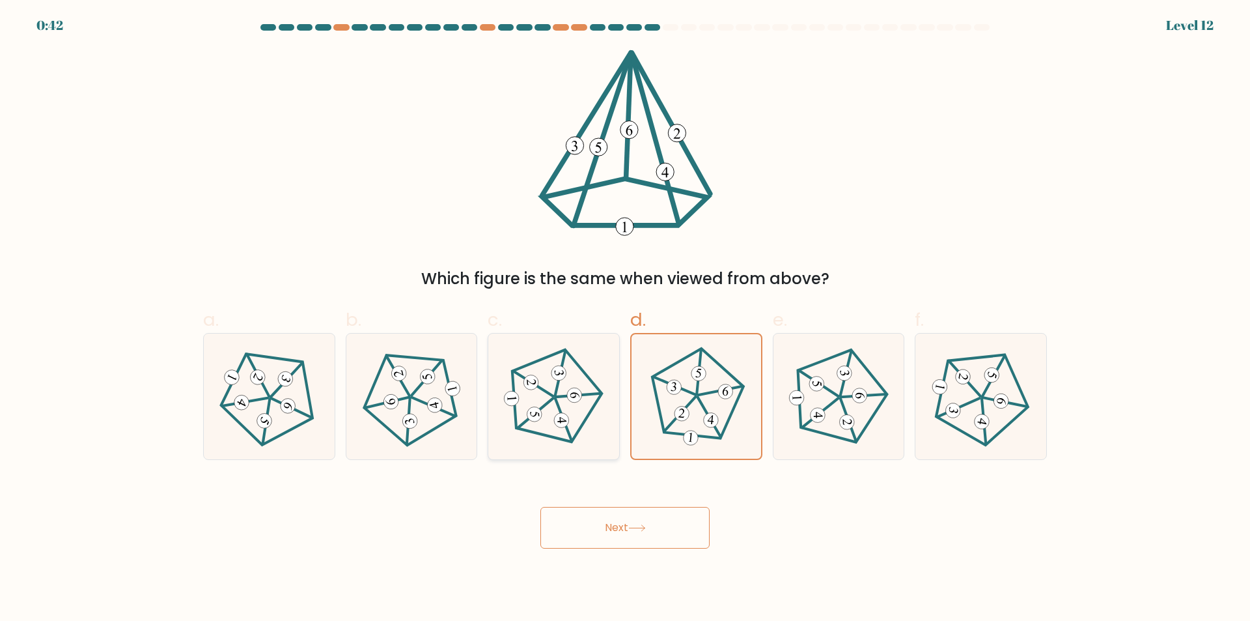
click at [625, 319] on input "c." at bounding box center [625, 315] width 1 height 8
radio input "true"
click at [813, 385] on 516 at bounding box center [817, 384] width 16 height 16
click at [626, 319] on input "e." at bounding box center [625, 315] width 1 height 8
radio input "true"
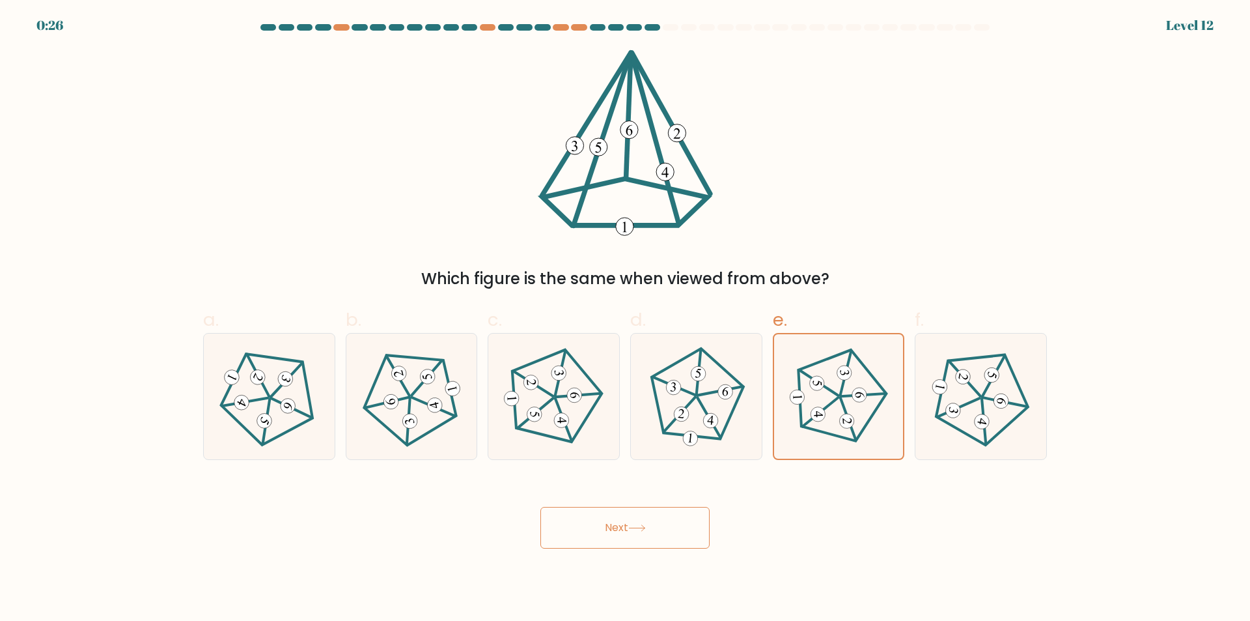
click at [646, 531] on icon at bounding box center [637, 527] width 18 height 7
click at [613, 524] on button "Next" at bounding box center [625, 528] width 169 height 42
click at [839, 388] on icon at bounding box center [839, 396] width 100 height 100
click at [626, 319] on input "e." at bounding box center [625, 315] width 1 height 8
click at [647, 539] on button "Next" at bounding box center [625, 528] width 169 height 42
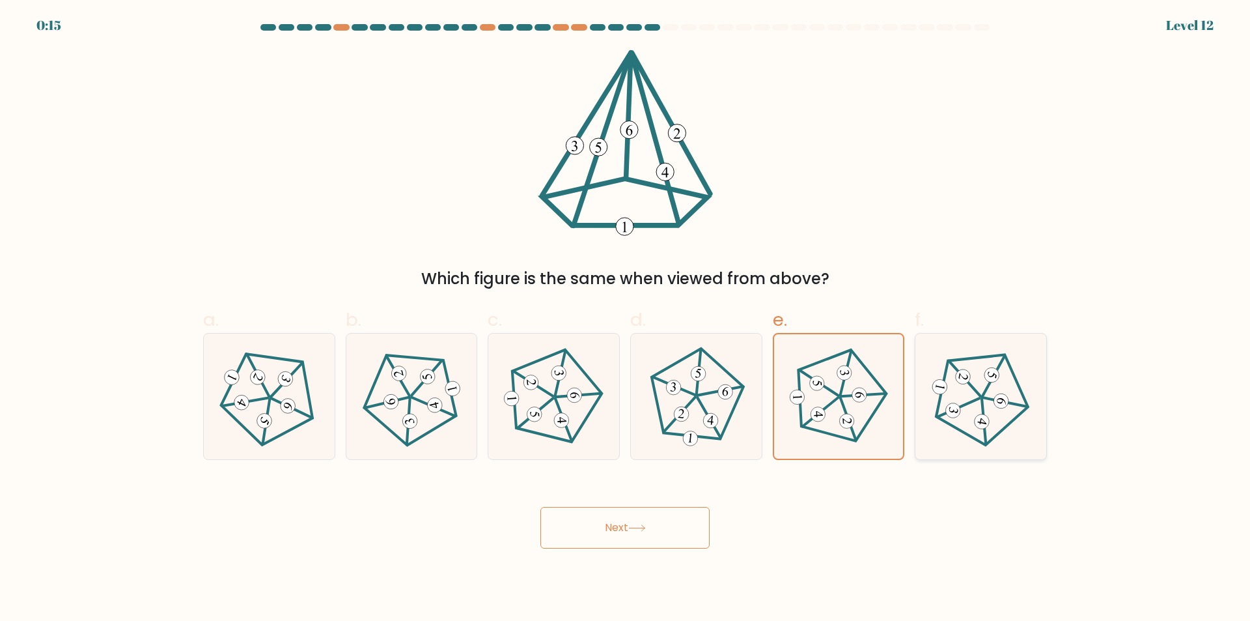
click at [990, 399] on icon at bounding box center [981, 396] width 100 height 100
click at [626, 319] on input "f." at bounding box center [625, 315] width 1 height 8
radio input "true"
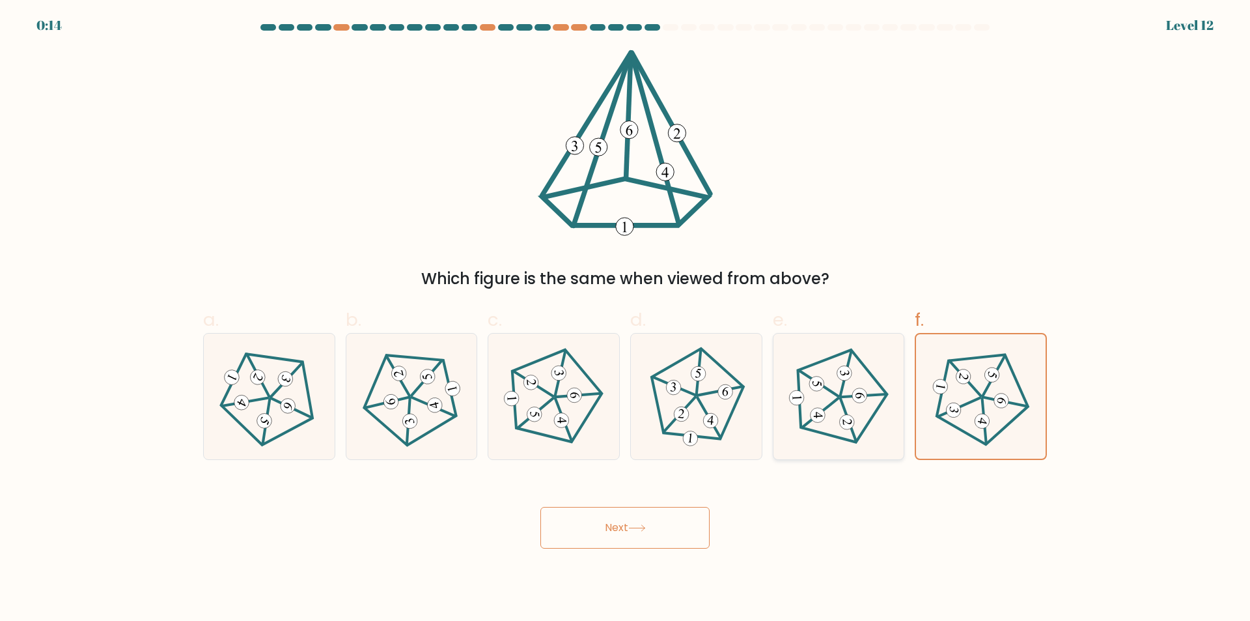
click at [819, 417] on 517 at bounding box center [818, 415] width 16 height 16
click at [626, 319] on input "e." at bounding box center [625, 315] width 1 height 8
radio input "true"
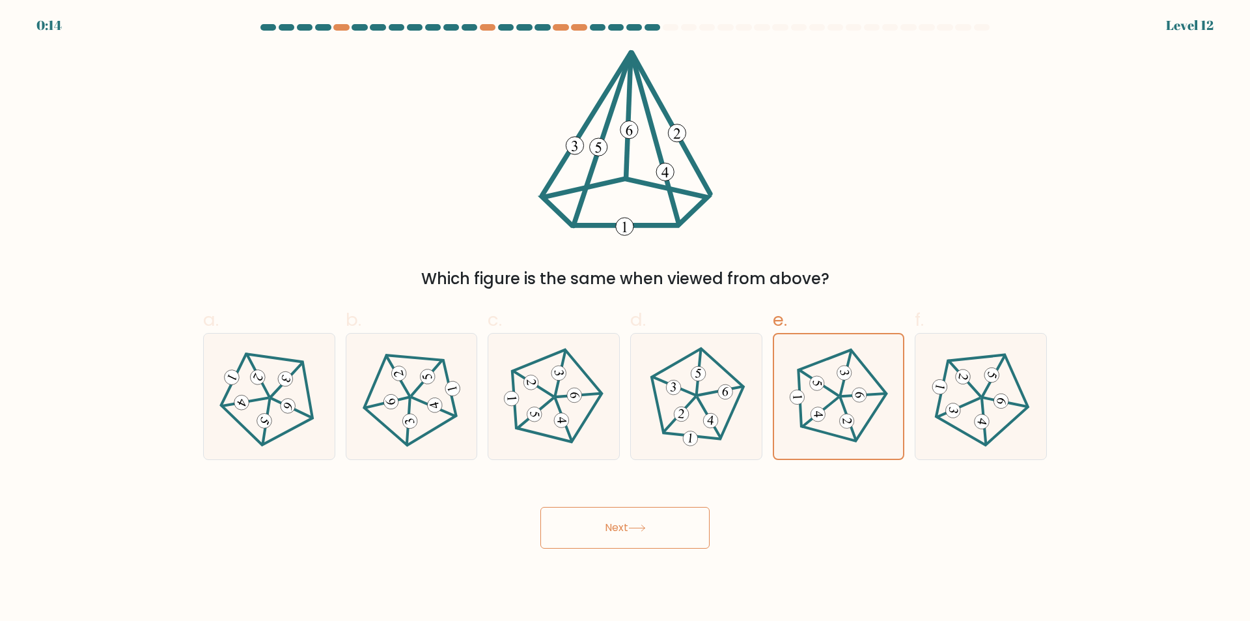
click at [625, 528] on button "Next" at bounding box center [625, 528] width 169 height 42
click at [593, 520] on button "Next" at bounding box center [625, 528] width 169 height 42
click at [593, 521] on button "Next" at bounding box center [625, 528] width 169 height 42
click at [641, 520] on button "Next" at bounding box center [625, 528] width 169 height 42
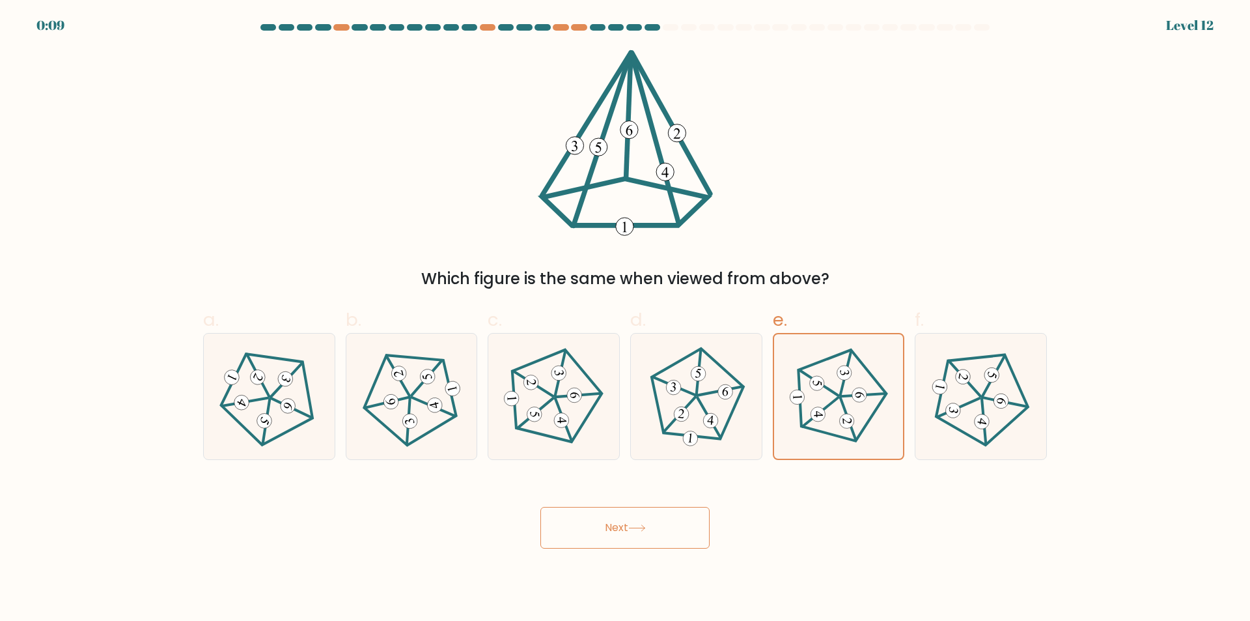
click at [641, 520] on button "Next" at bounding box center [625, 528] width 169 height 42
click at [865, 426] on 225 at bounding box center [844, 396] width 92 height 96
click at [626, 319] on input "e." at bounding box center [625, 315] width 1 height 8
click at [865, 426] on 225 at bounding box center [844, 396] width 92 height 96
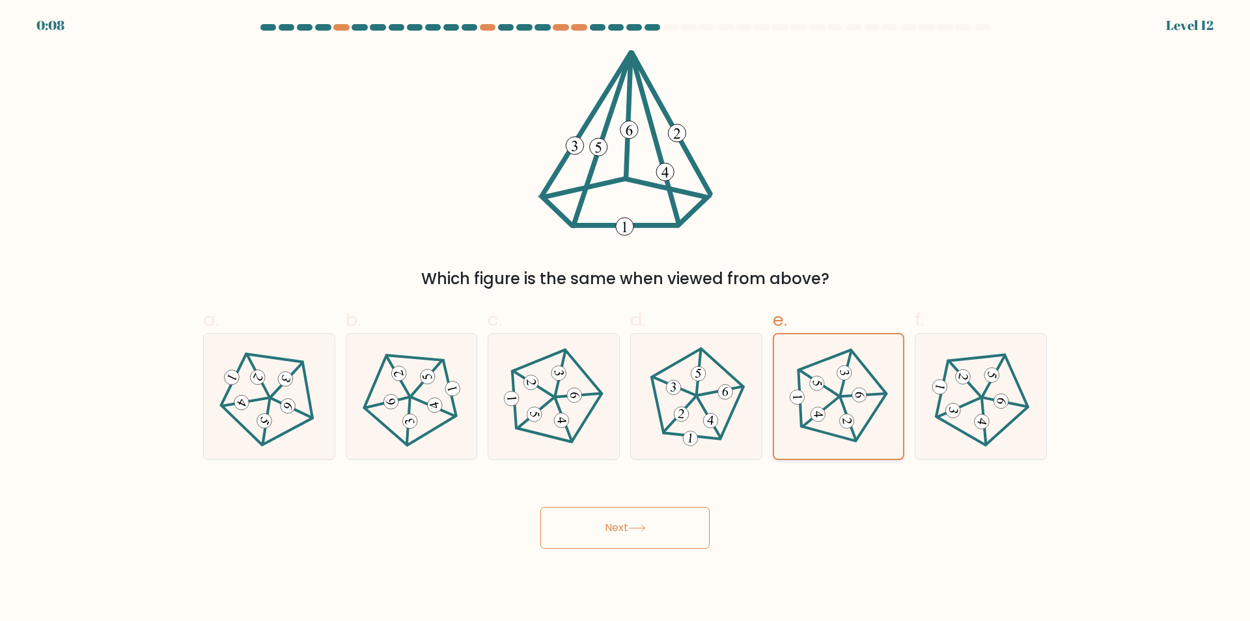
click at [626, 319] on input "e." at bounding box center [625, 315] width 1 height 8
click at [687, 405] on 626 at bounding box center [680, 413] width 32 height 41
click at [626, 319] on input "d." at bounding box center [625, 315] width 1 height 8
radio input "true"
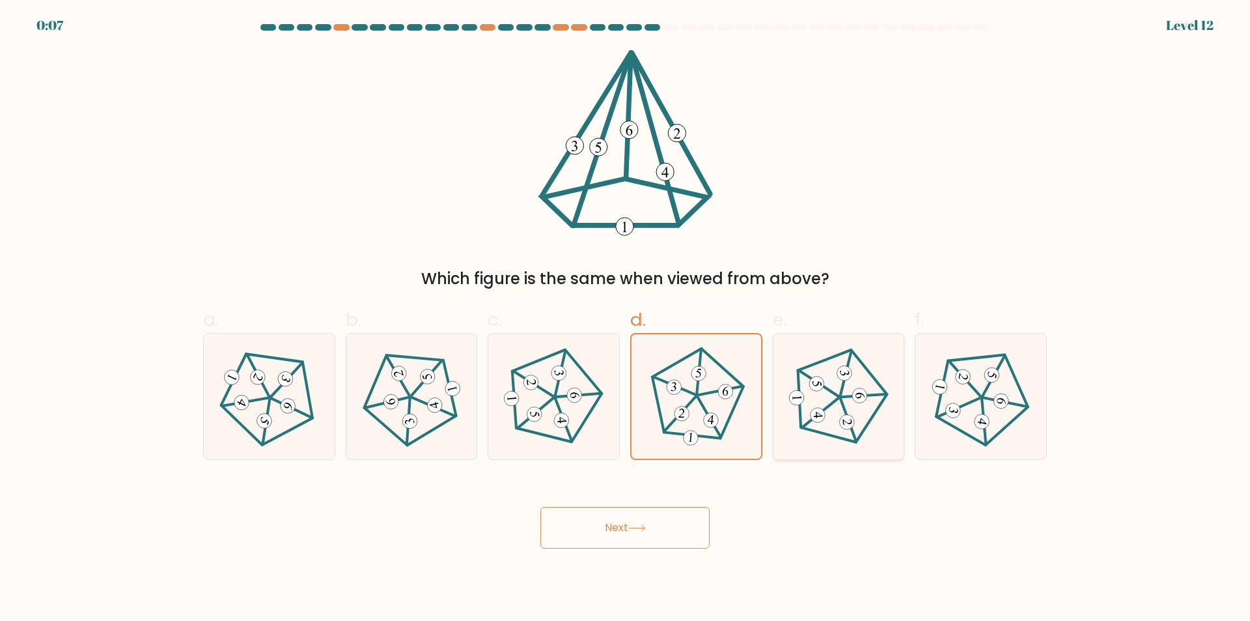
click at [873, 400] on icon at bounding box center [839, 396] width 100 height 100
click at [626, 319] on input "e." at bounding box center [625, 315] width 1 height 8
radio input "true"
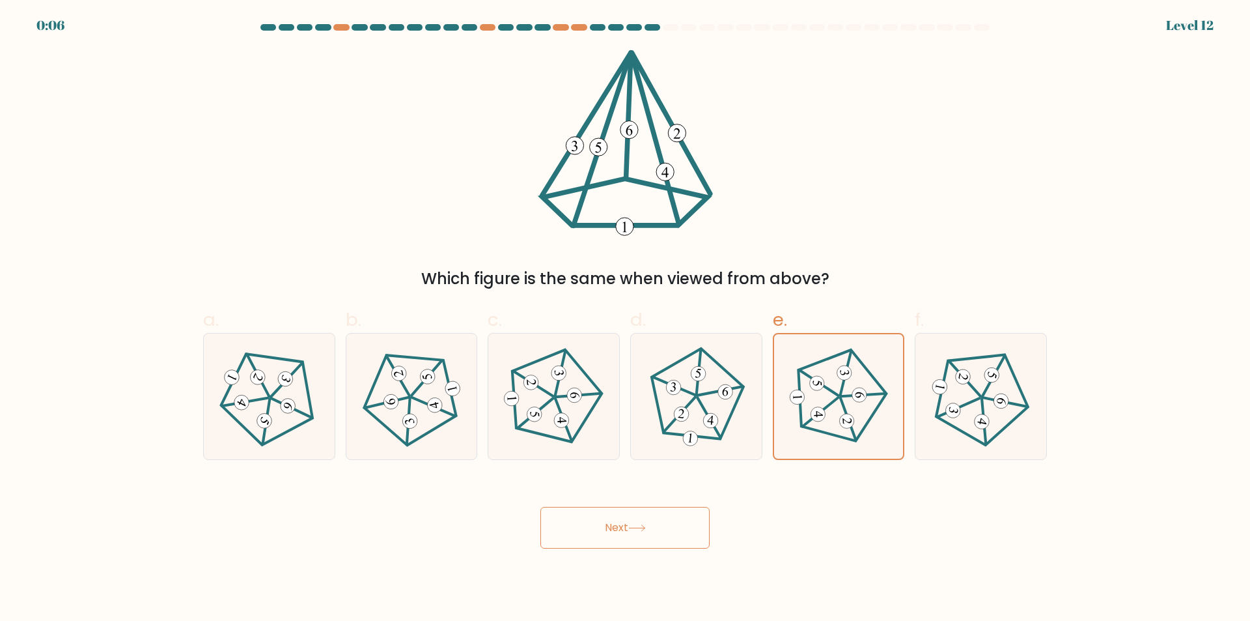
click at [646, 540] on button "Next" at bounding box center [625, 528] width 169 height 42
click at [643, 533] on button "Next" at bounding box center [625, 528] width 169 height 42
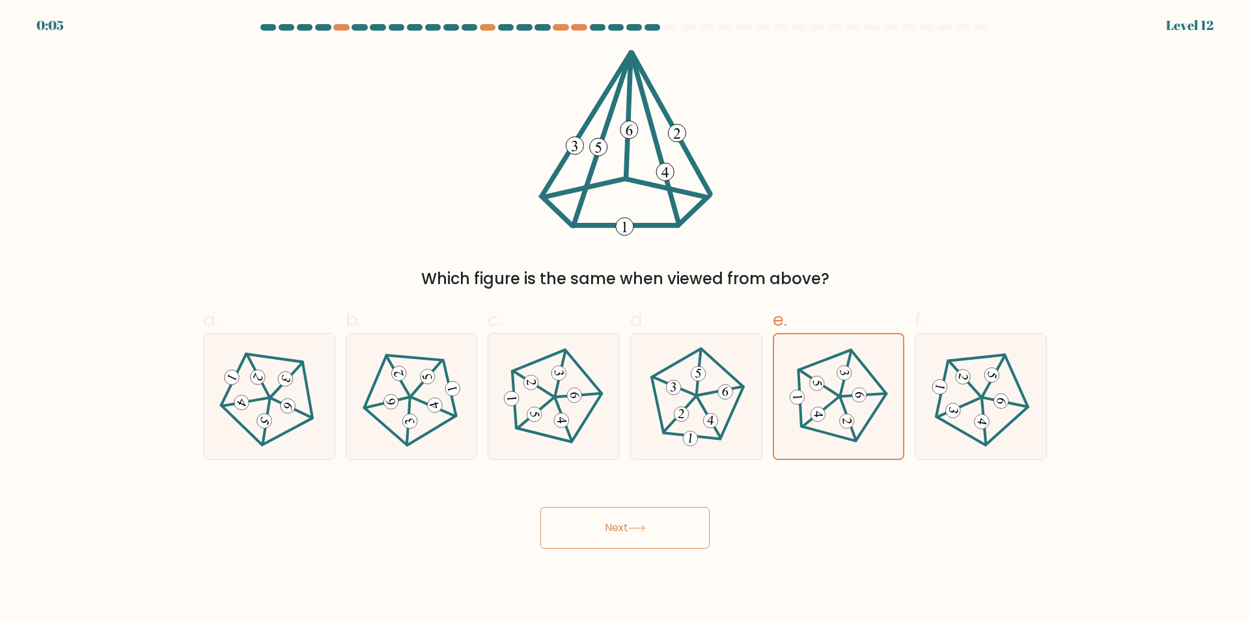
click at [643, 533] on button "Next" at bounding box center [625, 528] width 169 height 42
click at [627, 526] on button "Next" at bounding box center [625, 528] width 169 height 42
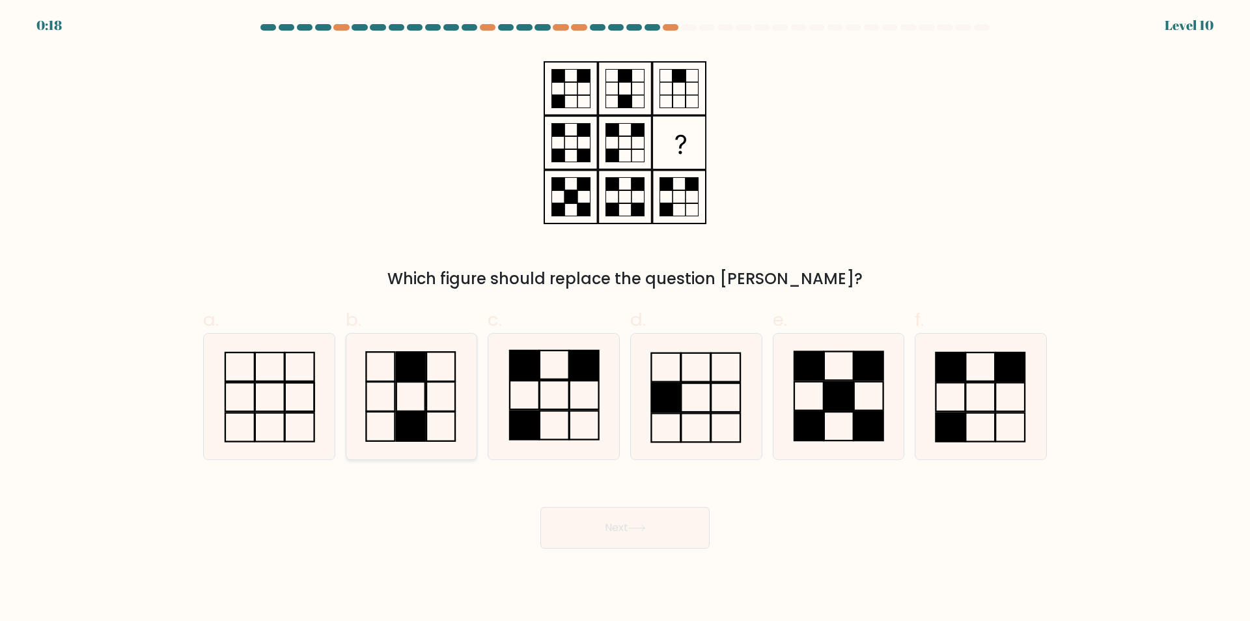
click at [427, 415] on rect at bounding box center [441, 426] width 29 height 29
click at [625, 319] on input "b." at bounding box center [625, 315] width 1 height 8
radio input "true"
click at [414, 397] on icon at bounding box center [411, 396] width 124 height 124
click at [625, 319] on input "b." at bounding box center [625, 315] width 1 height 8
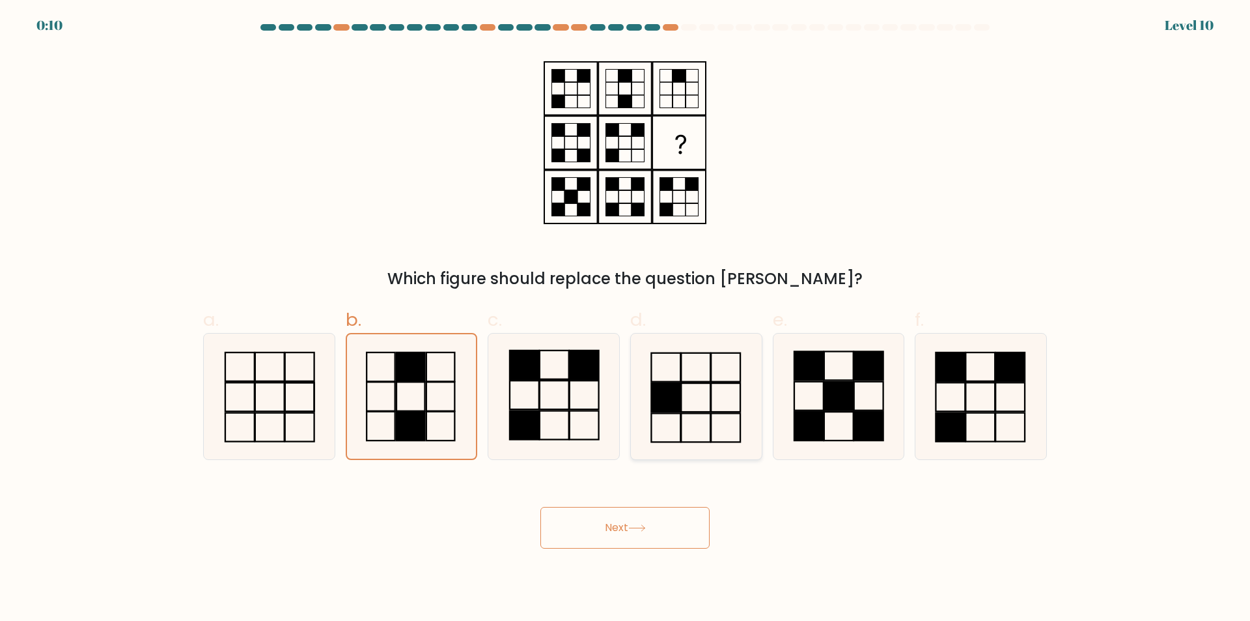
click at [696, 414] on icon at bounding box center [697, 396] width 126 height 126
click input "d."
radio input "true"
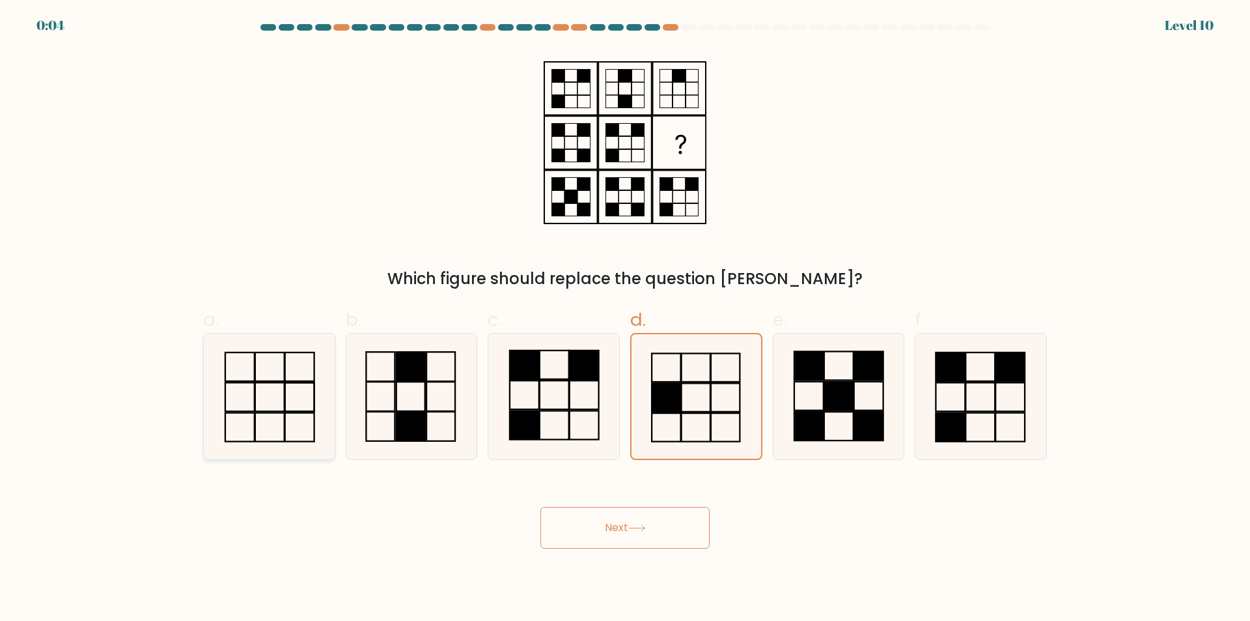
click rect
click input "a."
radio input "true"
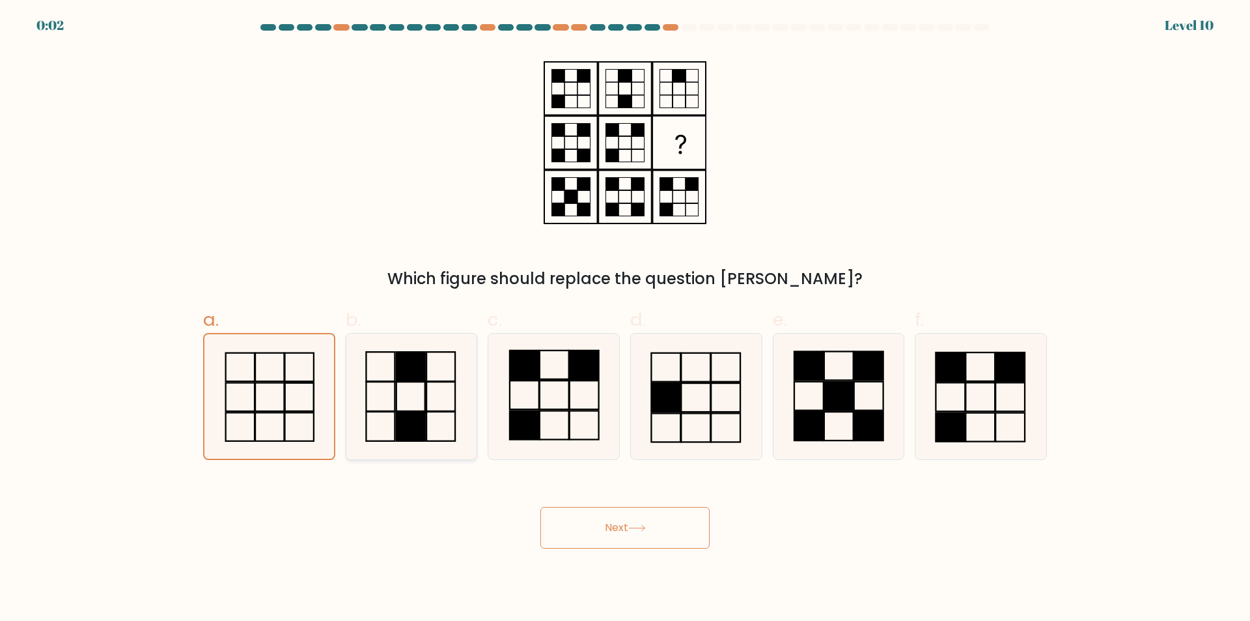
click icon
click input "b."
radio input "true"
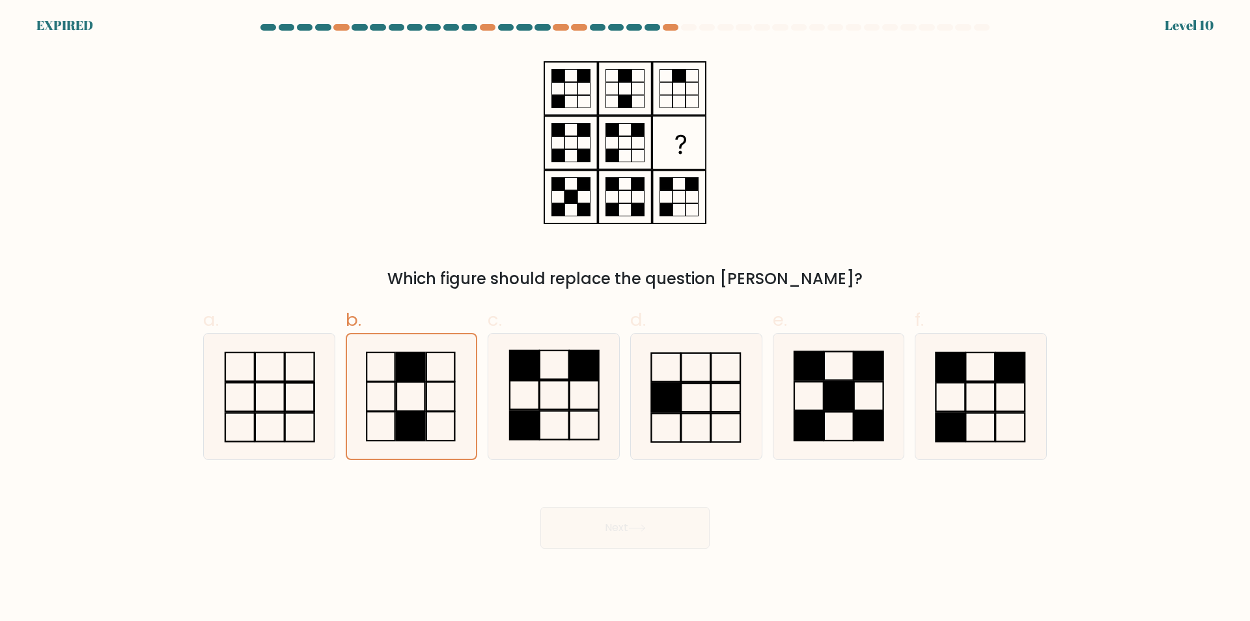
click div "Next"
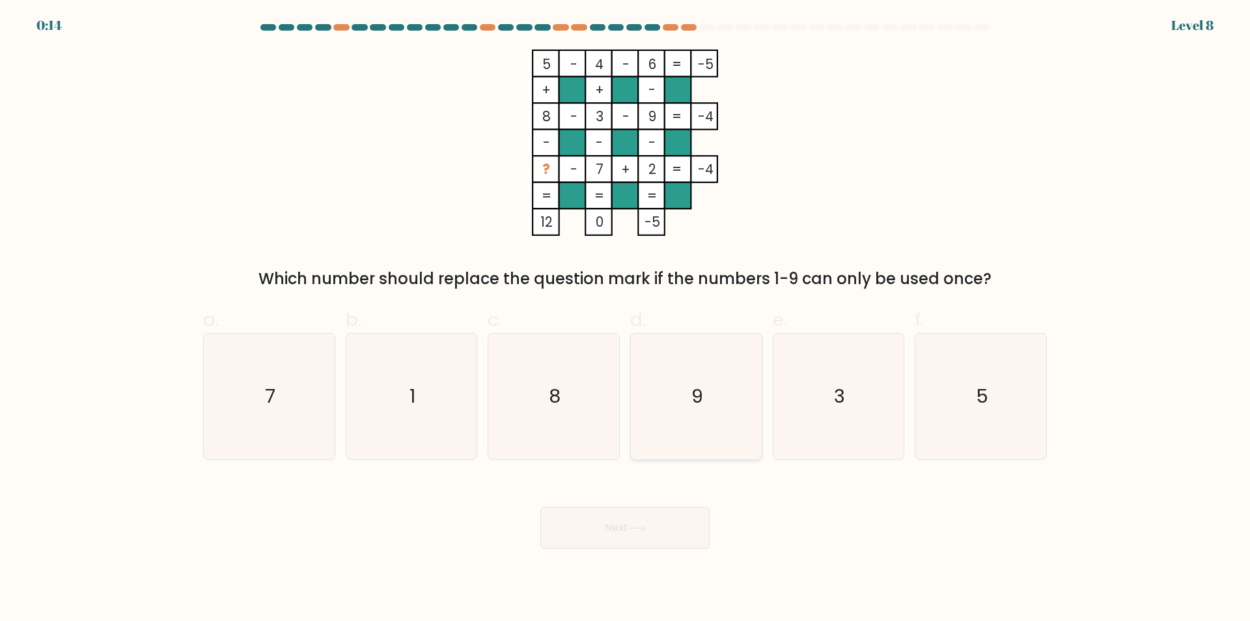
click at [697, 399] on text "9" at bounding box center [698, 397] width 12 height 26
click at [626, 319] on input "d. 9" at bounding box center [625, 315] width 1 height 8
radio input "true"
click at [627, 520] on button "Next" at bounding box center [625, 528] width 169 height 42
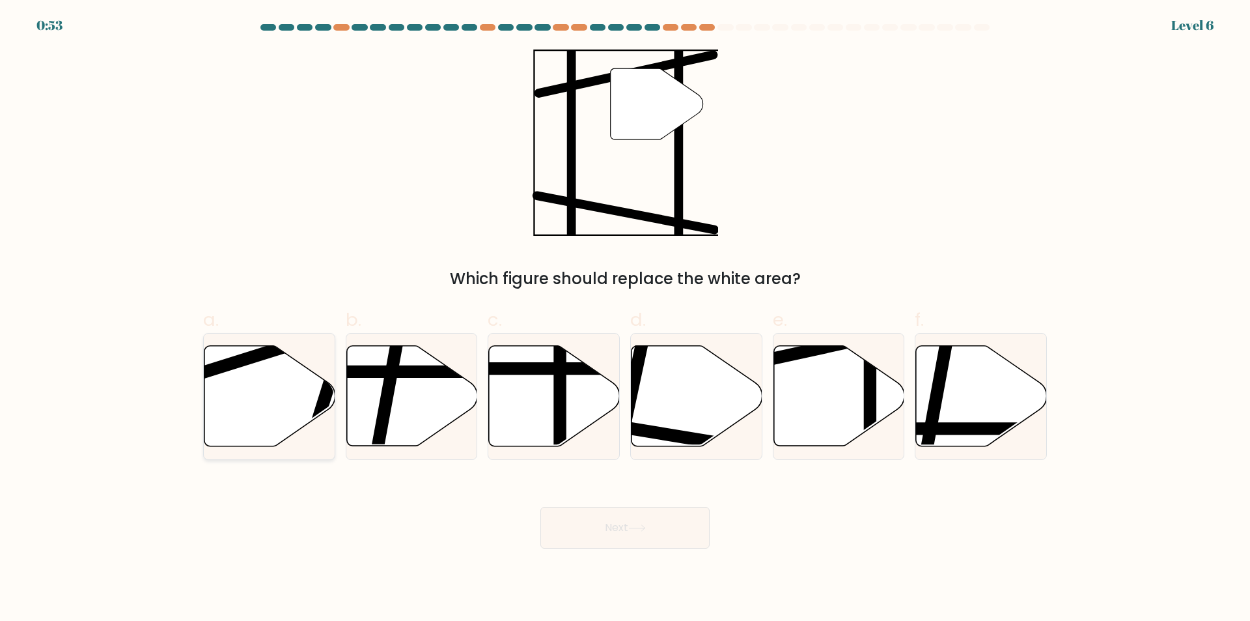
click at [301, 393] on icon at bounding box center [269, 396] width 131 height 100
click at [625, 319] on input "a." at bounding box center [625, 315] width 1 height 8
radio input "true"
click at [851, 407] on icon at bounding box center [839, 396] width 131 height 100
click at [626, 319] on input "e." at bounding box center [625, 315] width 1 height 8
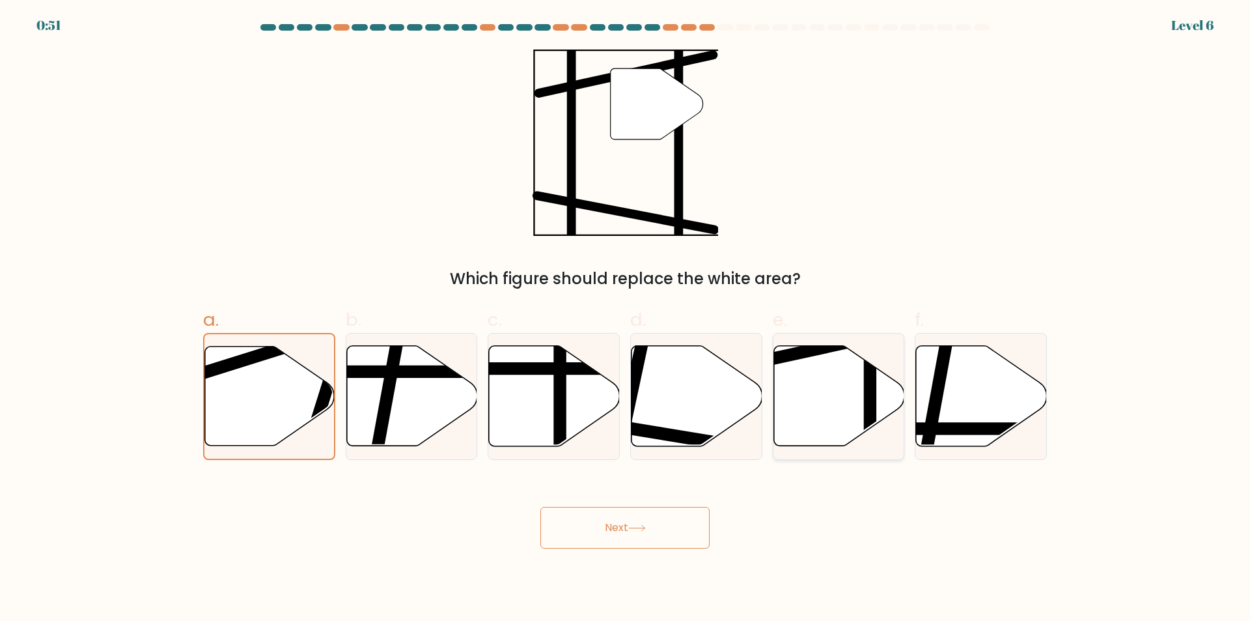
radio input "true"
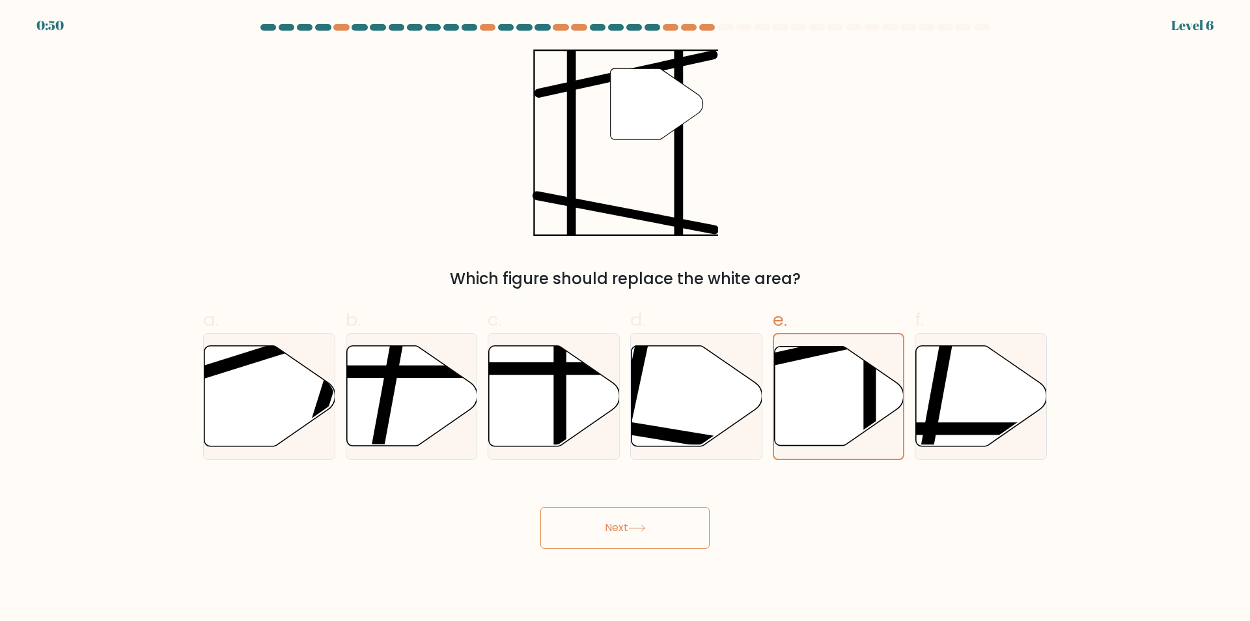
click at [628, 526] on button "Next" at bounding box center [625, 528] width 169 height 42
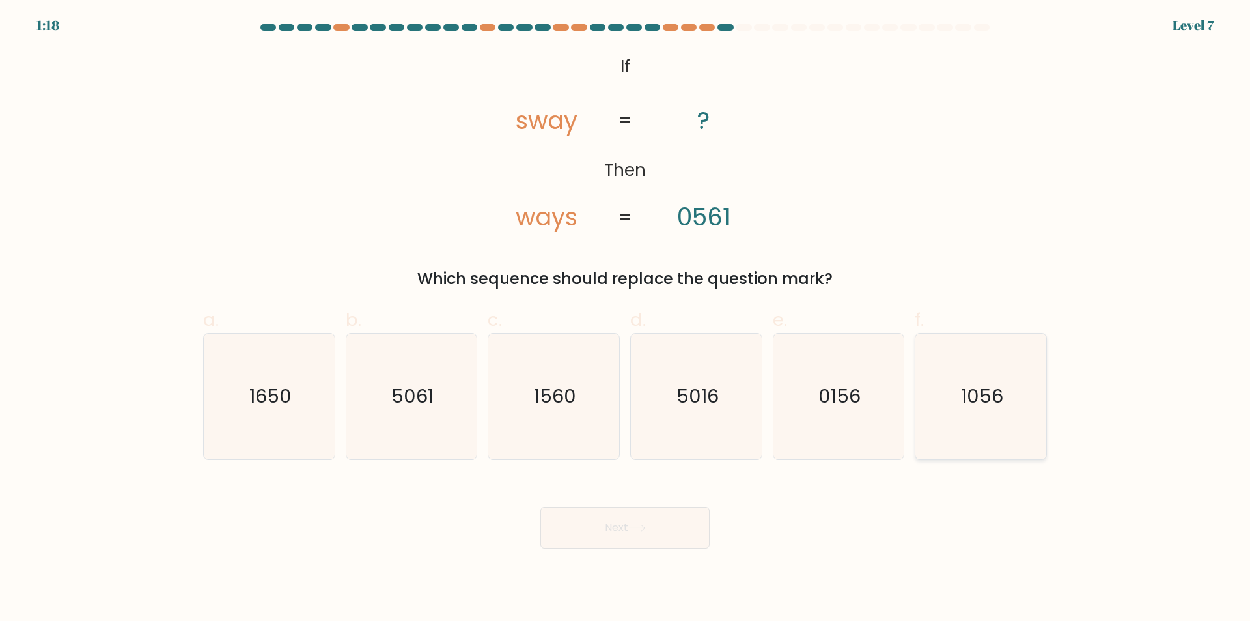
click at [1026, 404] on icon "1056" at bounding box center [981, 396] width 126 height 126
click at [626, 319] on input "f. 1056" at bounding box center [625, 315] width 1 height 8
radio input "true"
click at [607, 557] on body "1:17 Level 7 If" at bounding box center [625, 310] width 1250 height 621
click at [614, 529] on button "Next" at bounding box center [625, 528] width 169 height 42
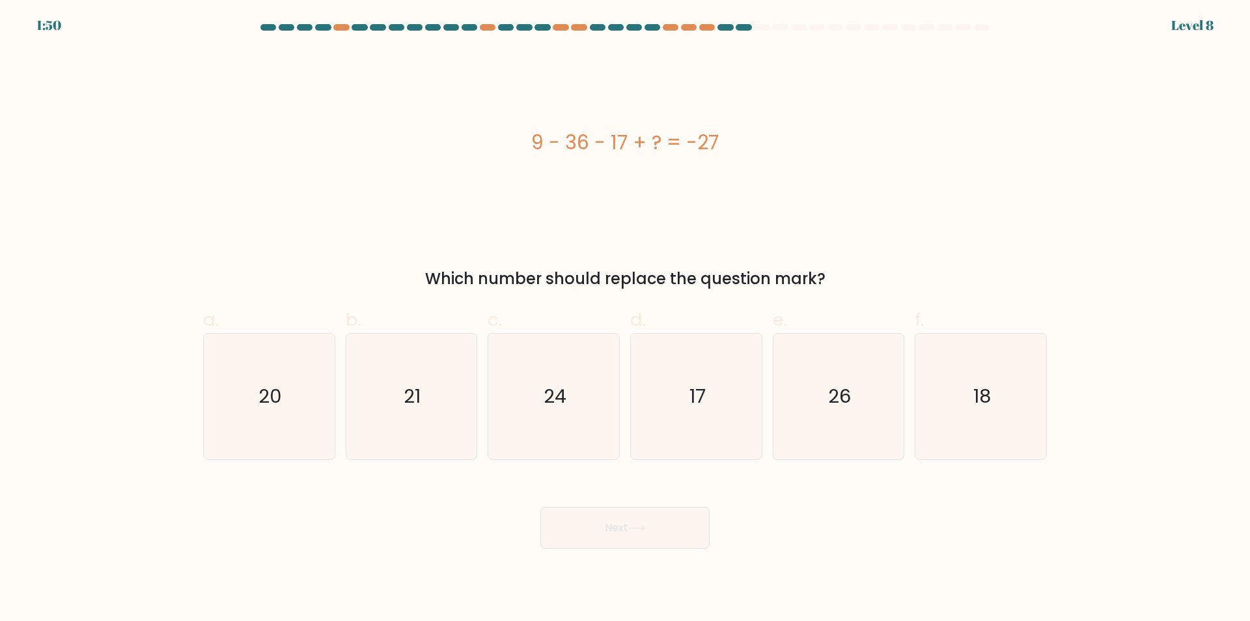
click at [183, 441] on form "a." at bounding box center [625, 286] width 1250 height 524
click at [973, 395] on icon "18" at bounding box center [981, 396] width 126 height 126
click at [626, 319] on input "f. 18" at bounding box center [625, 315] width 1 height 8
radio input "true"
click at [617, 520] on button "Next" at bounding box center [625, 528] width 169 height 42
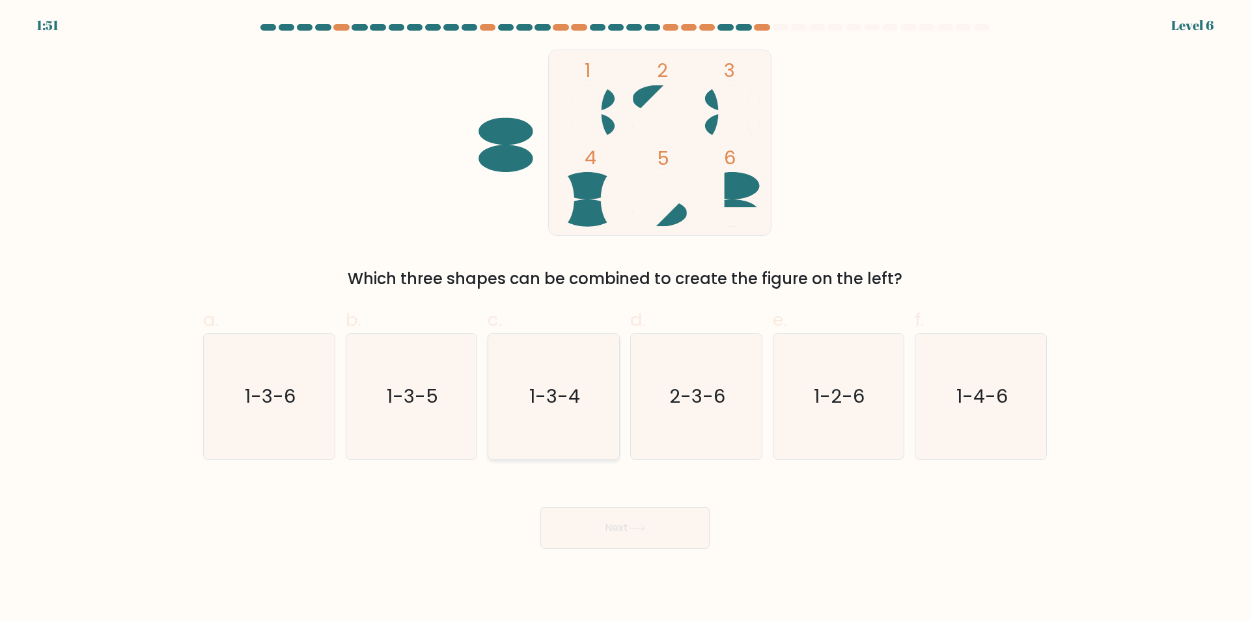
click at [552, 389] on text "1-3-4" at bounding box center [555, 397] width 51 height 26
click at [625, 319] on input "c. 1-3-4" at bounding box center [625, 315] width 1 height 8
radio input "true"
drag, startPoint x: 625, startPoint y: 582, endPoint x: 623, endPoint y: 534, distance: 48.2
click at [625, 579] on body "1:50 Level 6" at bounding box center [625, 310] width 1250 height 621
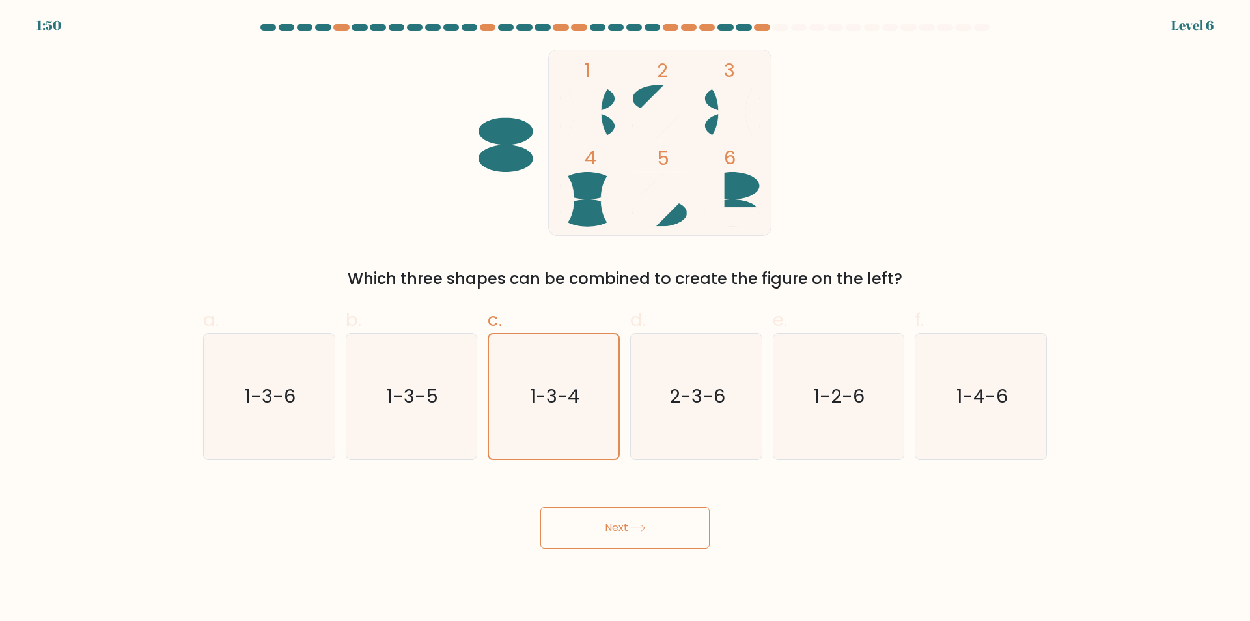
click at [623, 533] on button "Next" at bounding box center [625, 528] width 169 height 42
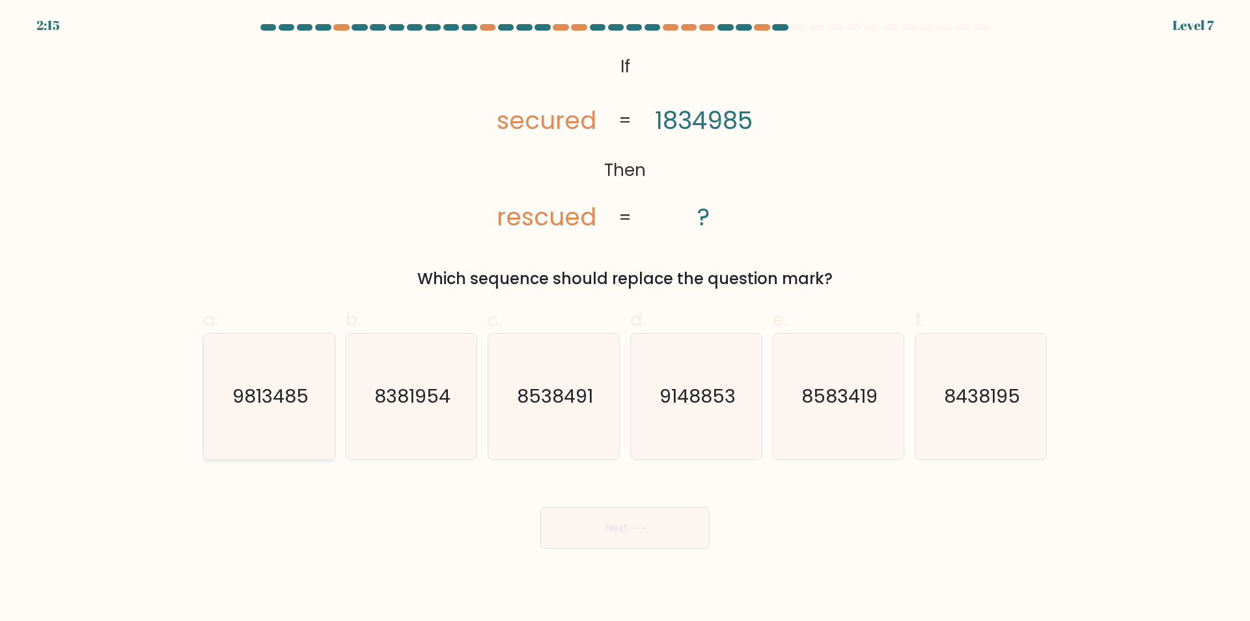
drag, startPoint x: 283, startPoint y: 399, endPoint x: 294, endPoint y: 391, distance: 13.2
click at [284, 399] on text "9813485" at bounding box center [271, 397] width 76 height 26
click at [625, 319] on input "a. 9813485" at bounding box center [625, 315] width 1 height 8
radio input "true"
drag, startPoint x: 563, startPoint y: 500, endPoint x: 584, endPoint y: 531, distance: 37.8
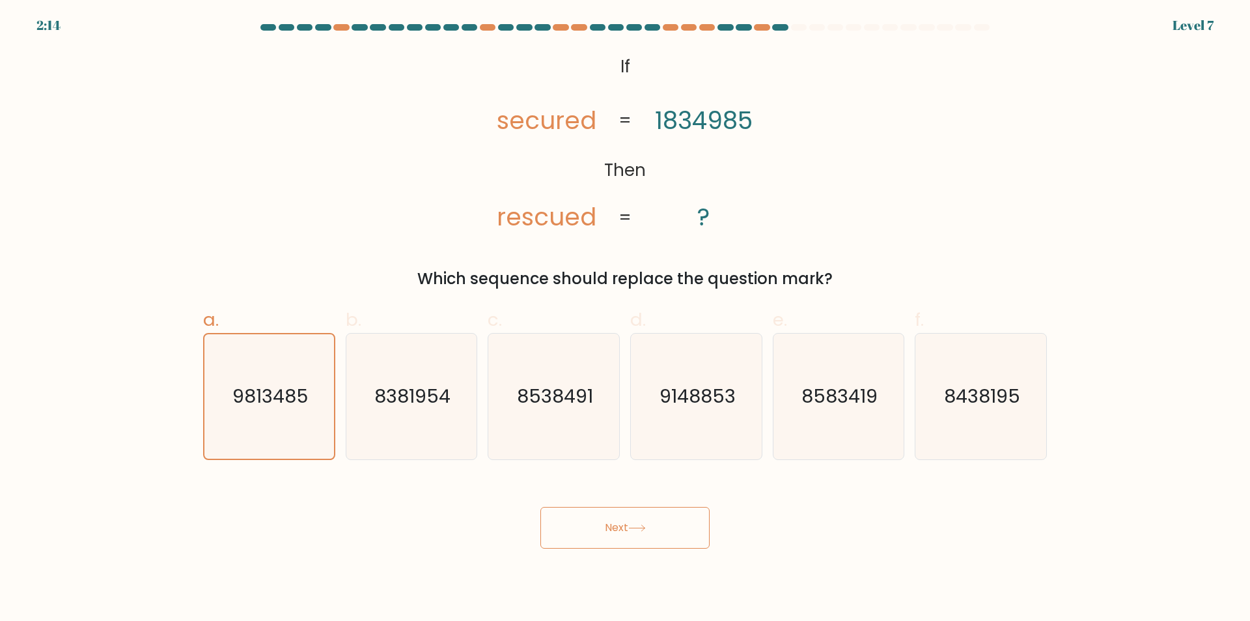
click at [563, 501] on div "Next" at bounding box center [625, 511] width 860 height 73
click at [584, 531] on button "Next" at bounding box center [625, 528] width 169 height 42
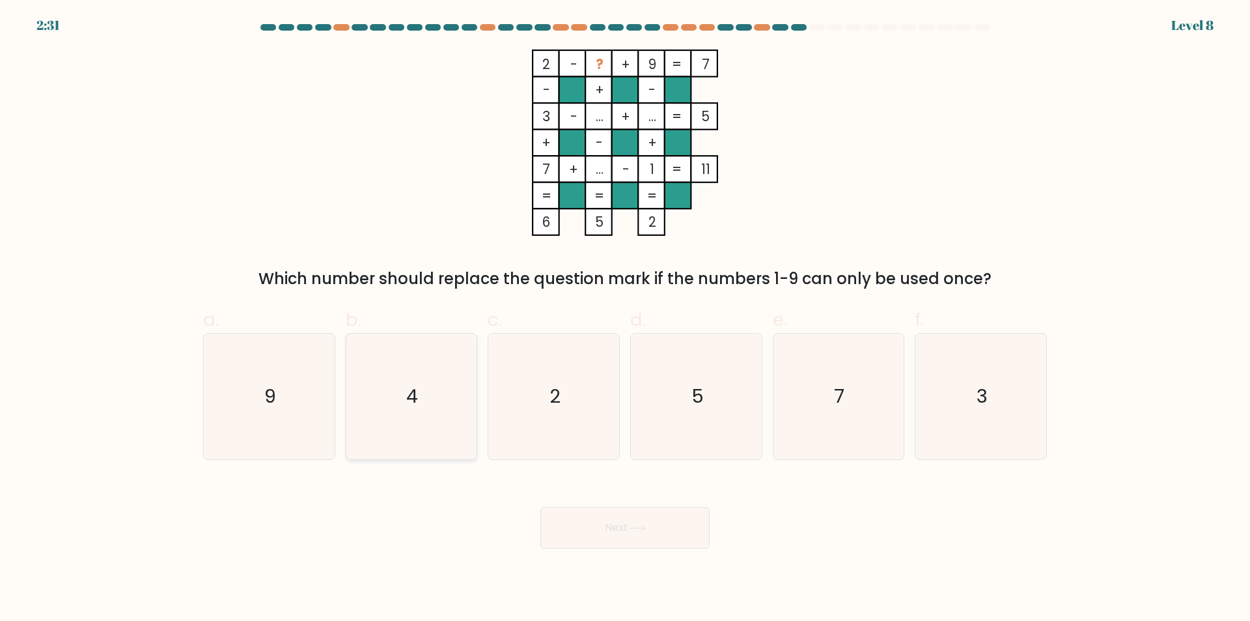
drag, startPoint x: 388, startPoint y: 390, endPoint x: 393, endPoint y: 393, distance: 6.7
click at [388, 390] on icon "4" at bounding box center [411, 396] width 126 height 126
click at [625, 319] on input "b. 4" at bounding box center [625, 315] width 1 height 8
radio input "true"
click at [669, 550] on body "2:31 Level 8" at bounding box center [625, 310] width 1250 height 621
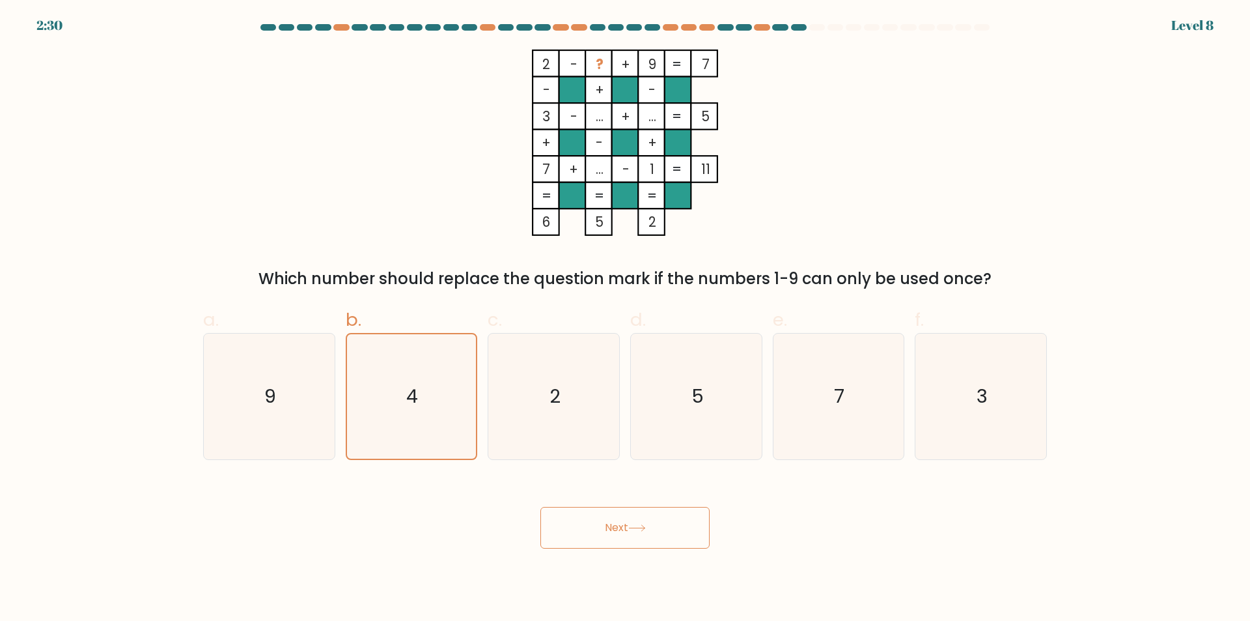
drag, startPoint x: 647, startPoint y: 531, endPoint x: 632, endPoint y: 529, distance: 14.5
click at [646, 531] on icon at bounding box center [637, 527] width 18 height 7
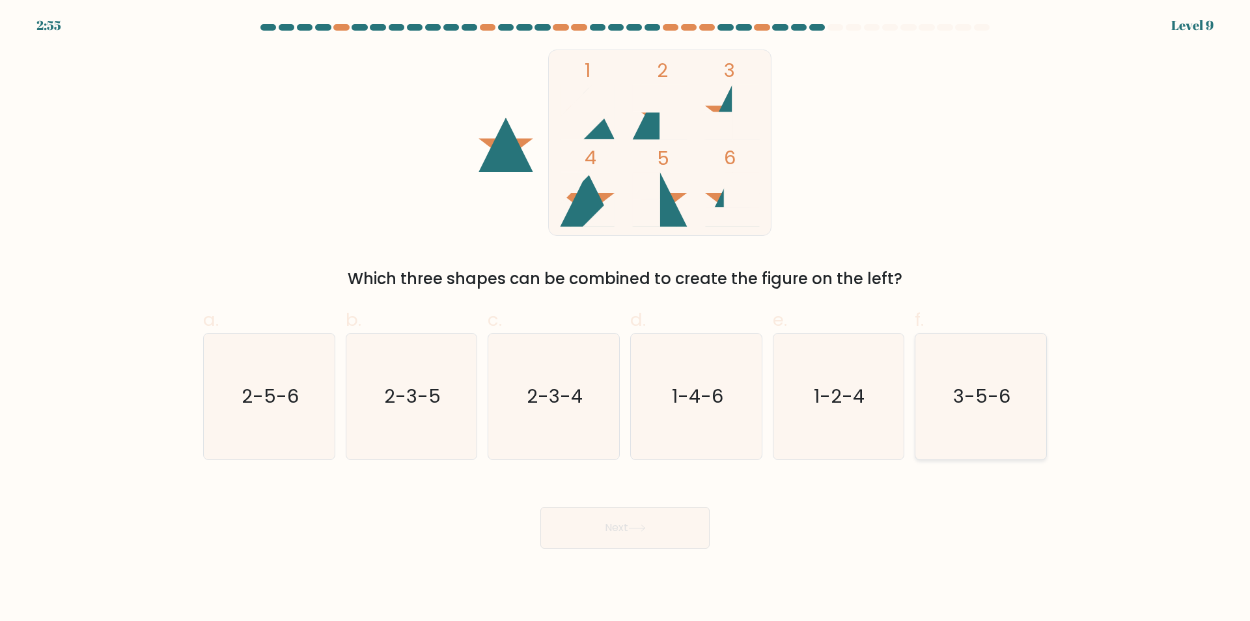
click at [989, 398] on text "3-5-6" at bounding box center [982, 397] width 57 height 26
click at [626, 319] on input "f. 3-5-6" at bounding box center [625, 315] width 1 height 8
radio input "true"
click at [690, 363] on icon "1-4-6" at bounding box center [697, 396] width 126 height 126
click at [626, 319] on input "d. 1-4-6" at bounding box center [625, 315] width 1 height 8
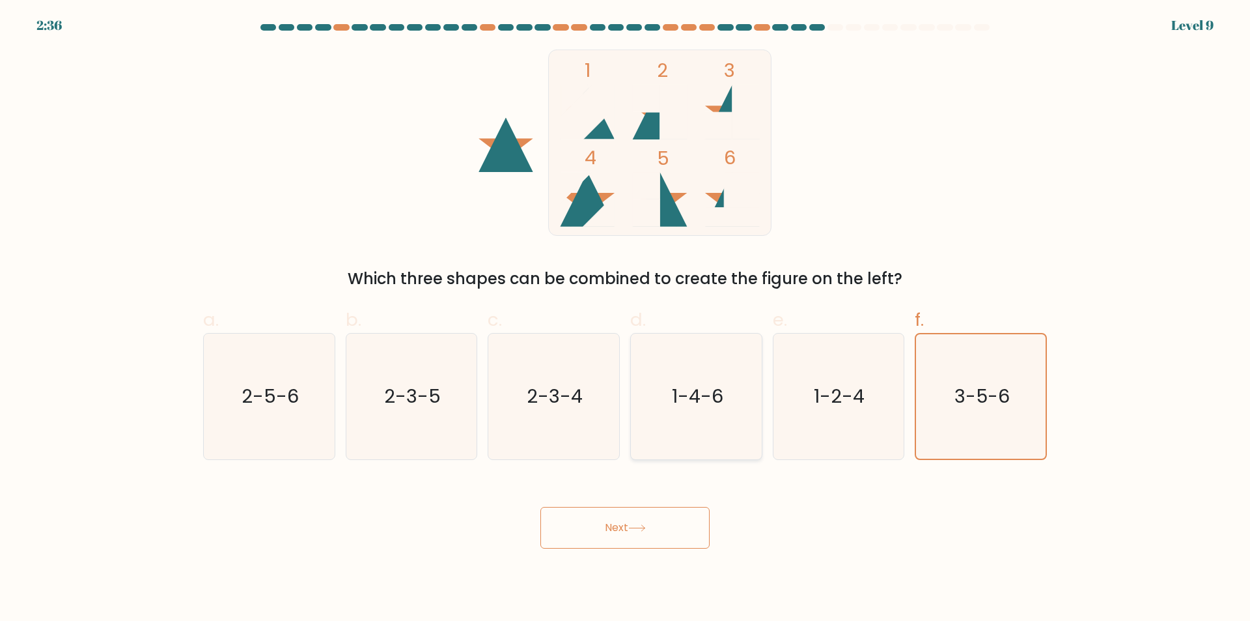
radio input "true"
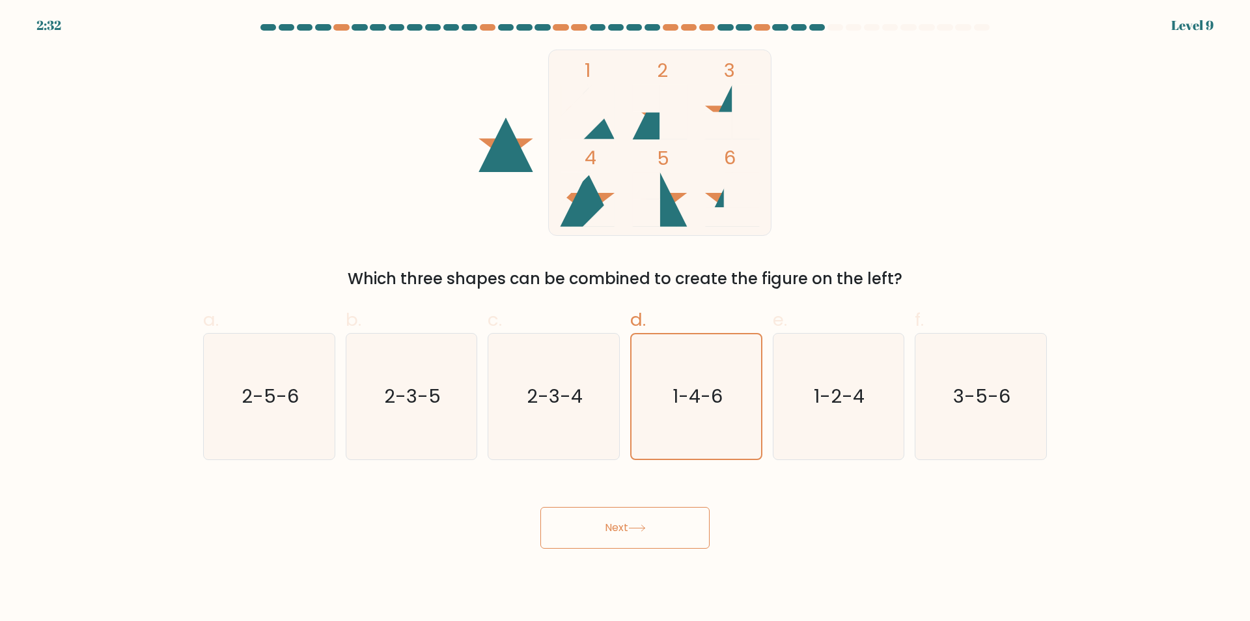
click at [643, 519] on button "Next" at bounding box center [625, 528] width 169 height 42
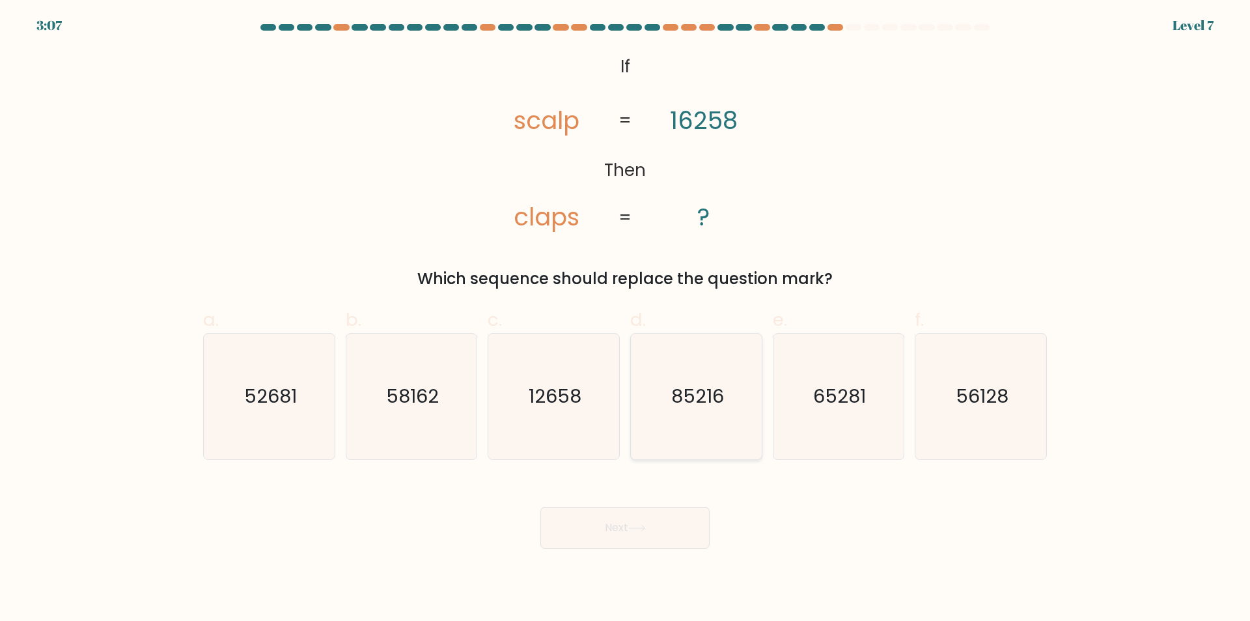
click at [683, 395] on text "85216" at bounding box center [697, 397] width 53 height 26
click at [626, 319] on input "d. 85216" at bounding box center [625, 315] width 1 height 8
radio input "true"
click at [649, 532] on button "Next" at bounding box center [625, 528] width 169 height 42
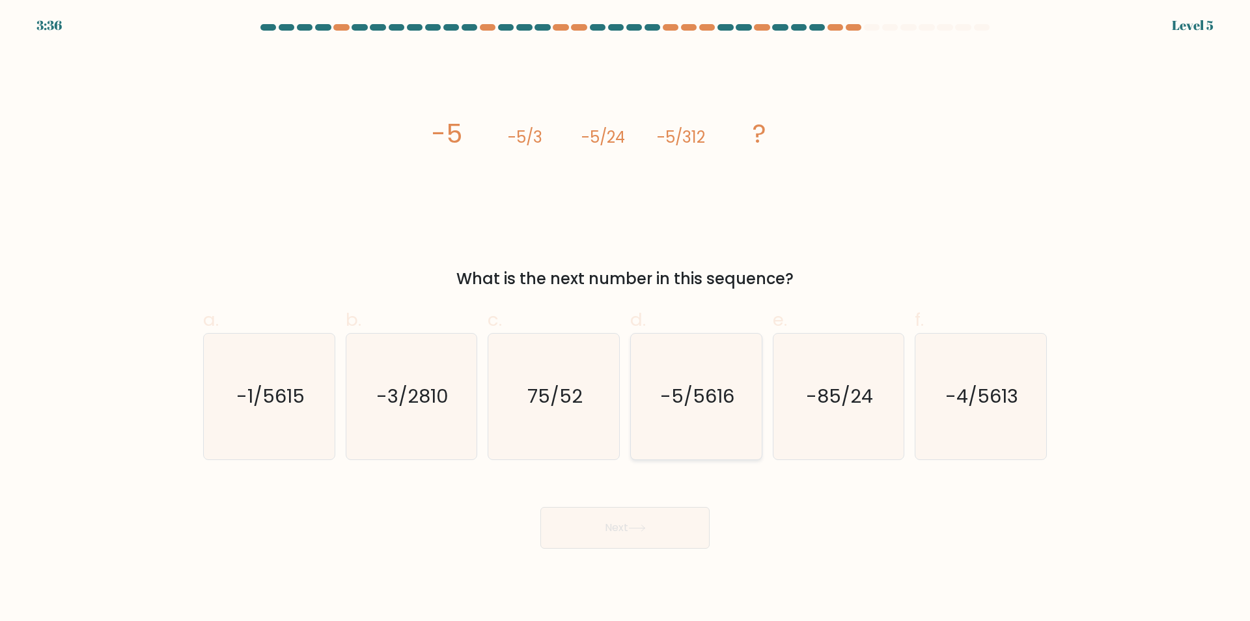
click at [694, 394] on text "-5/5616" at bounding box center [697, 397] width 74 height 26
click at [626, 319] on input "d. -5/5616" at bounding box center [625, 315] width 1 height 8
radio input "true"
click at [649, 518] on button "Next" at bounding box center [625, 528] width 169 height 42
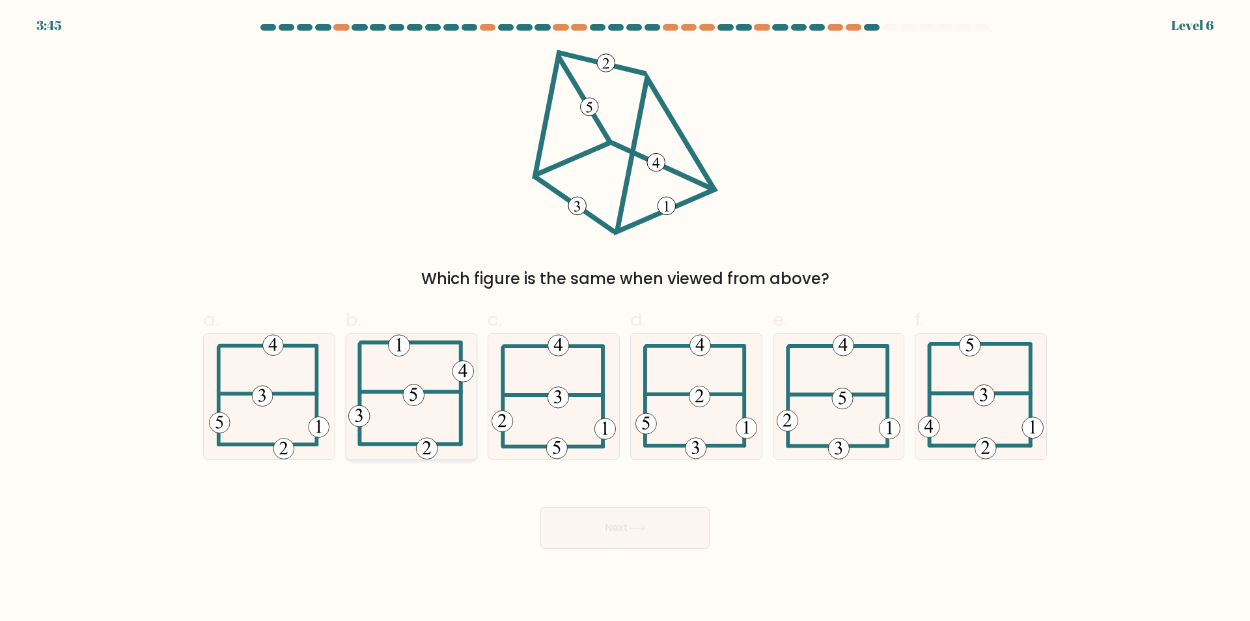
click at [403, 378] on icon at bounding box center [411, 396] width 126 height 126
click at [625, 319] on input "b." at bounding box center [625, 315] width 1 height 8
radio input "true"
click at [640, 539] on button "Next" at bounding box center [625, 528] width 169 height 42
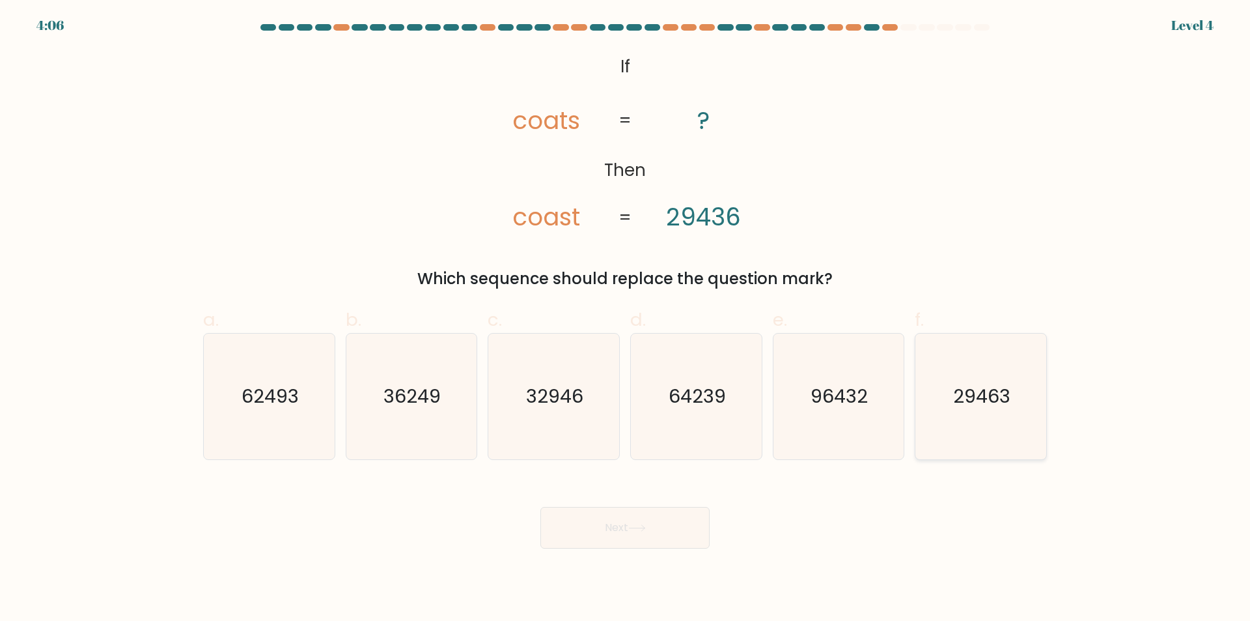
click at [987, 402] on text "29463" at bounding box center [982, 397] width 57 height 26
click at [626, 319] on input "f. 29463" at bounding box center [625, 315] width 1 height 8
radio input "true"
click at [612, 521] on button "Next" at bounding box center [625, 528] width 169 height 42
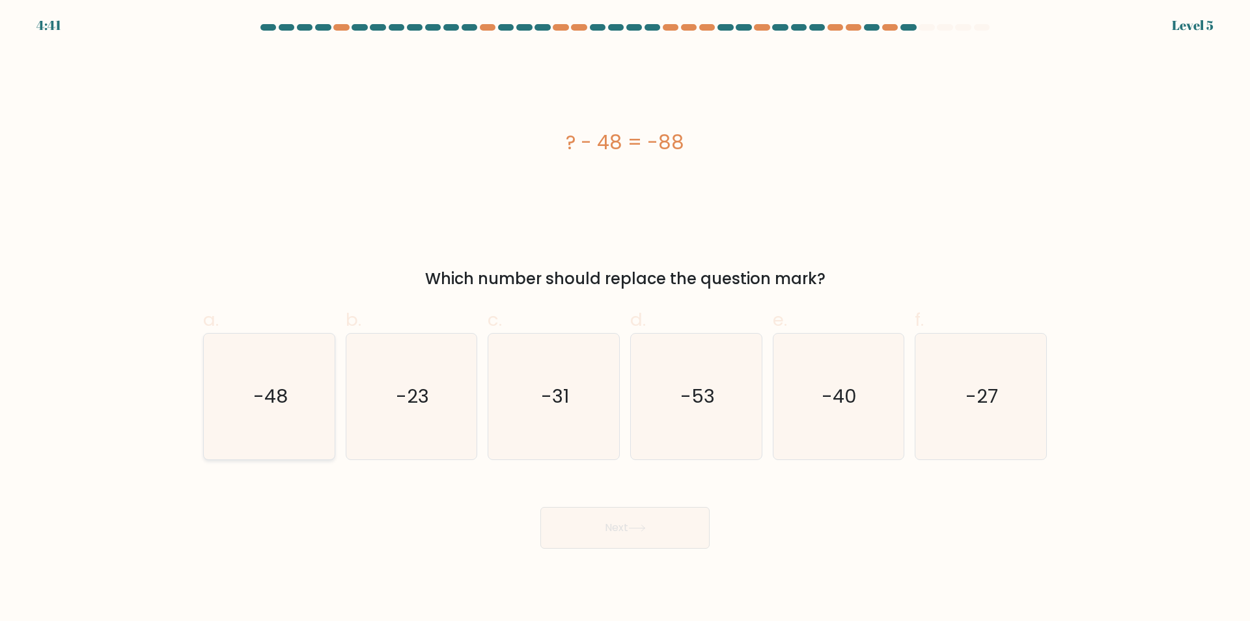
click at [274, 395] on text "-48" at bounding box center [270, 397] width 35 height 26
click at [625, 319] on input "a. -48" at bounding box center [625, 315] width 1 height 8
radio input "true"
click at [666, 540] on button "Next" at bounding box center [625, 528] width 169 height 42
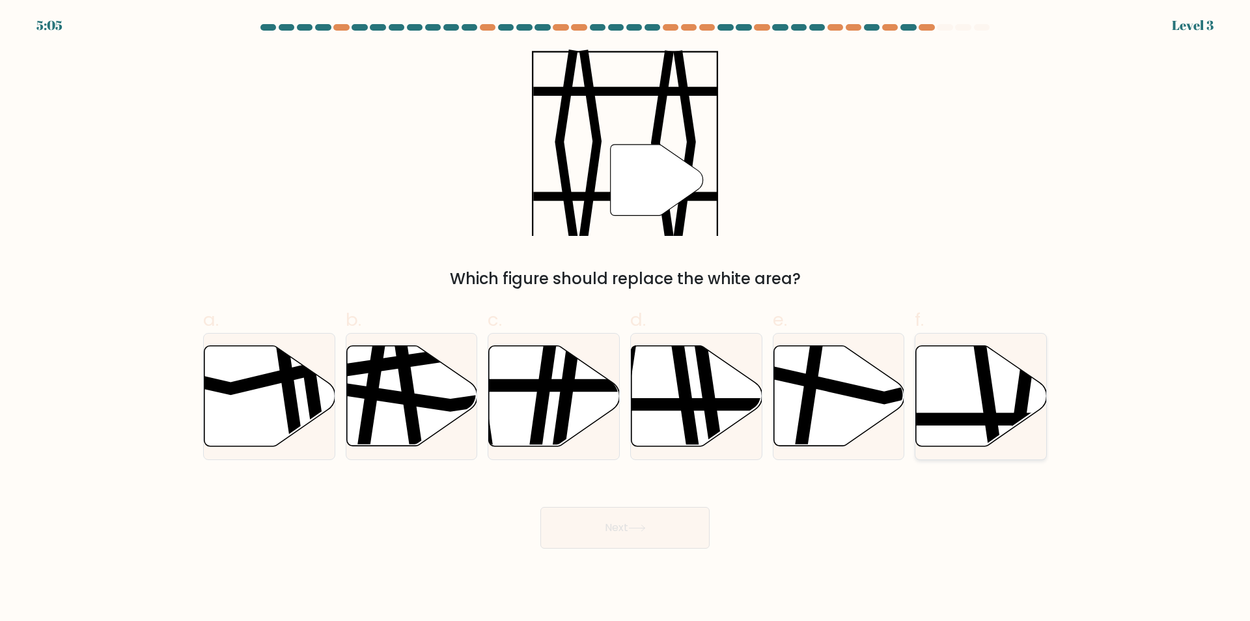
click at [981, 406] on icon at bounding box center [981, 396] width 131 height 100
click at [626, 319] on input "f." at bounding box center [625, 315] width 1 height 8
radio input "true"
click at [653, 528] on button "Next" at bounding box center [625, 528] width 169 height 42
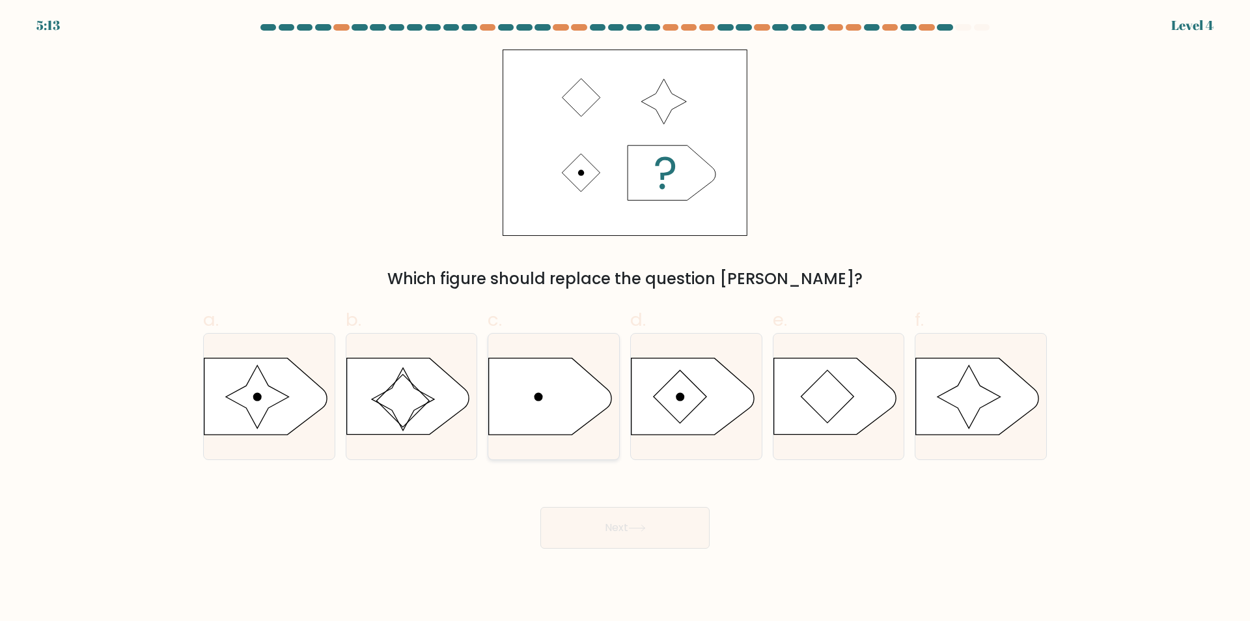
click at [559, 404] on icon at bounding box center [550, 396] width 122 height 76
click at [625, 319] on input "c." at bounding box center [625, 315] width 1 height 8
radio input "true"
click at [688, 404] on icon at bounding box center [680, 397] width 53 height 53
click at [626, 319] on input "d." at bounding box center [625, 315] width 1 height 8
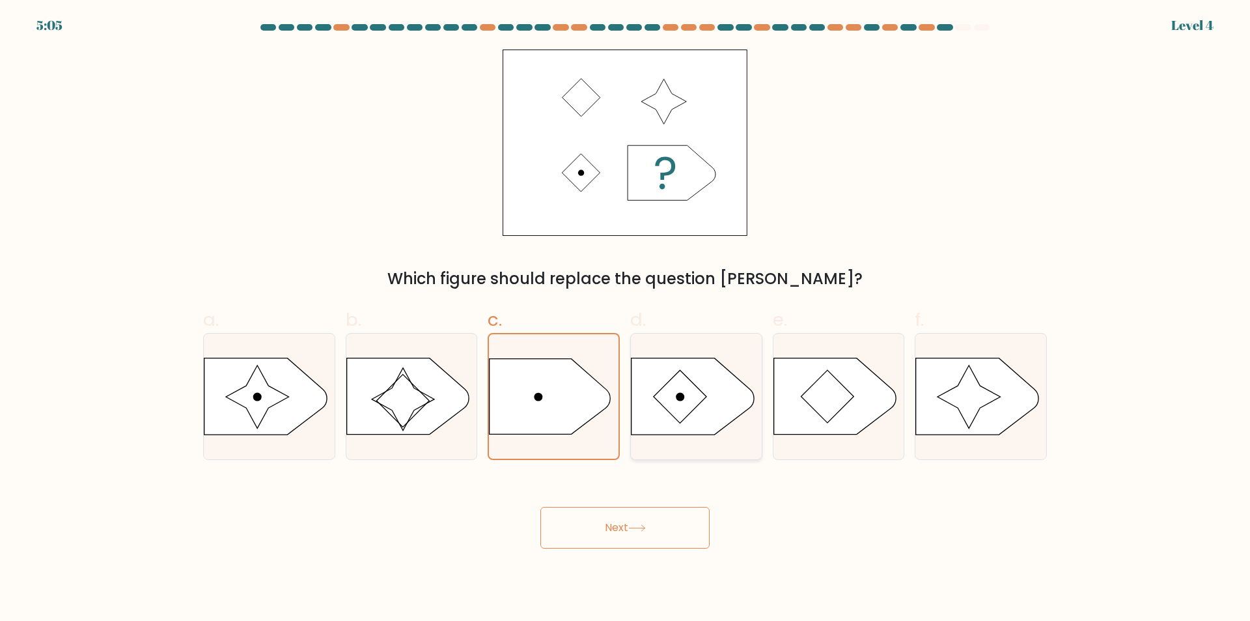
radio input "true"
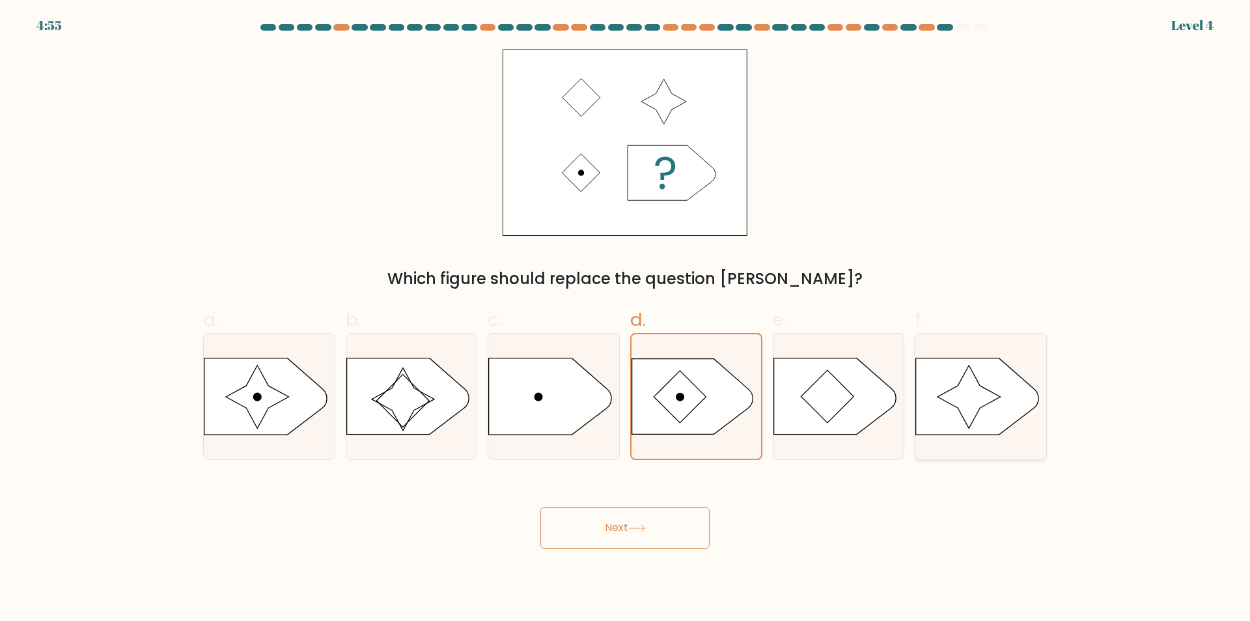
click at [981, 398] on icon at bounding box center [969, 396] width 63 height 63
click at [626, 319] on input "f." at bounding box center [625, 315] width 1 height 8
radio input "true"
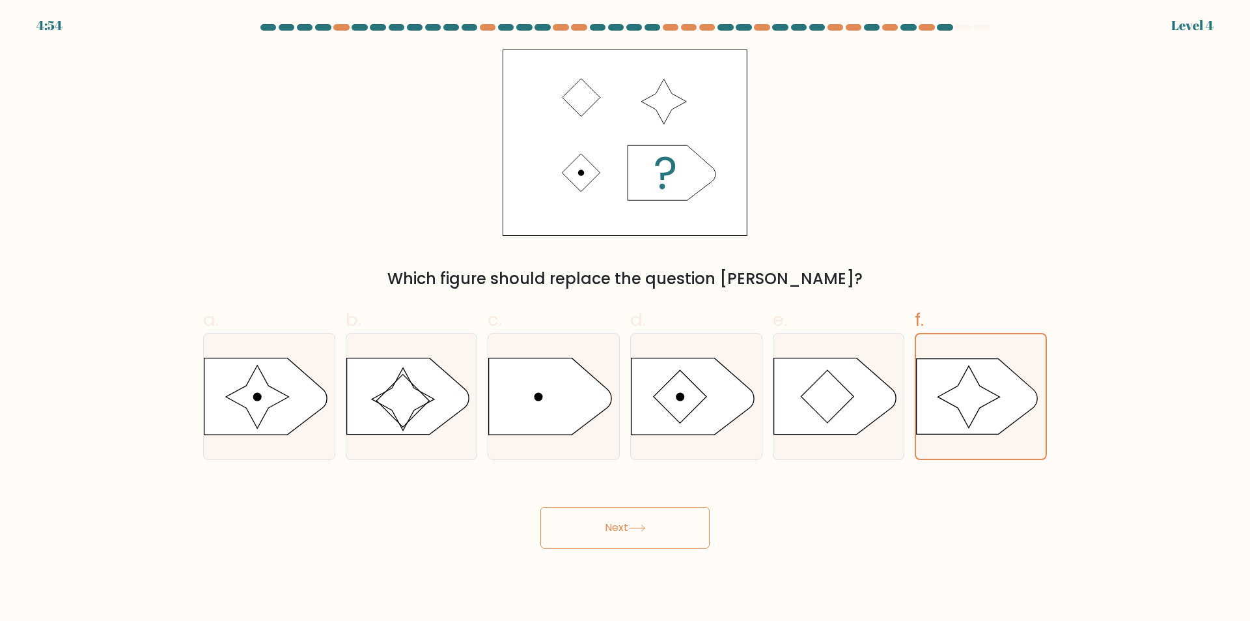
click at [683, 528] on button "Next" at bounding box center [625, 528] width 169 height 42
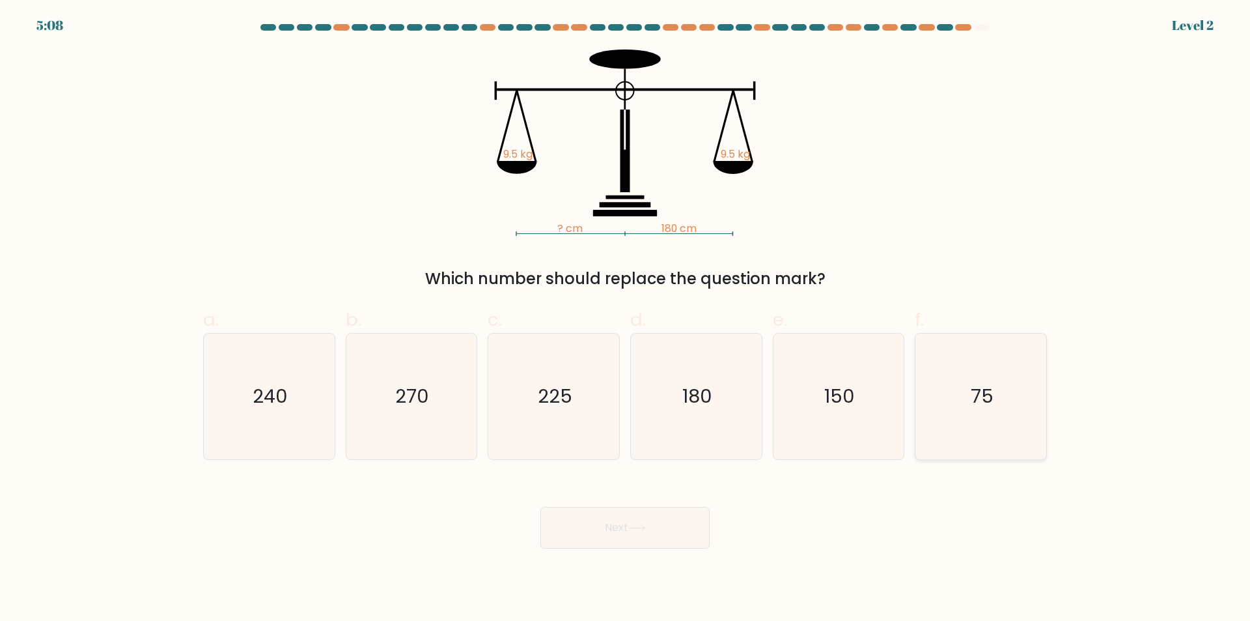
click at [999, 385] on icon "75" at bounding box center [981, 396] width 126 height 126
click at [626, 319] on input "f. 75" at bounding box center [625, 315] width 1 height 8
radio input "true"
click at [645, 513] on button "Next" at bounding box center [625, 528] width 169 height 42
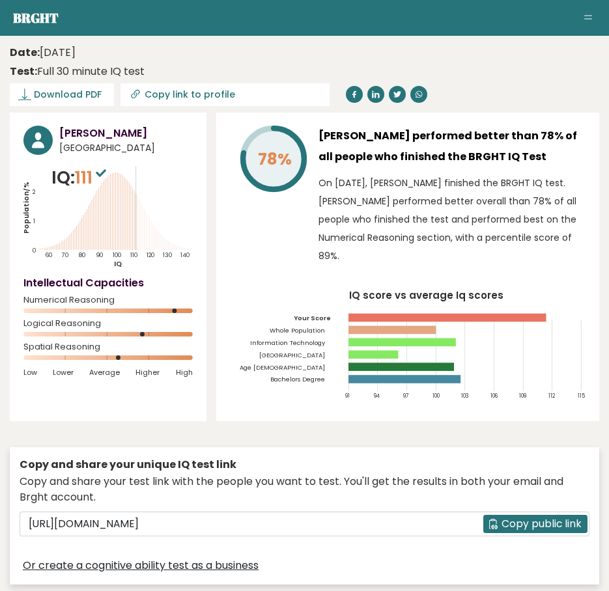
click at [464, 473] on div "Copy and share your unique IQ test link" at bounding box center [305, 465] width 570 height 16
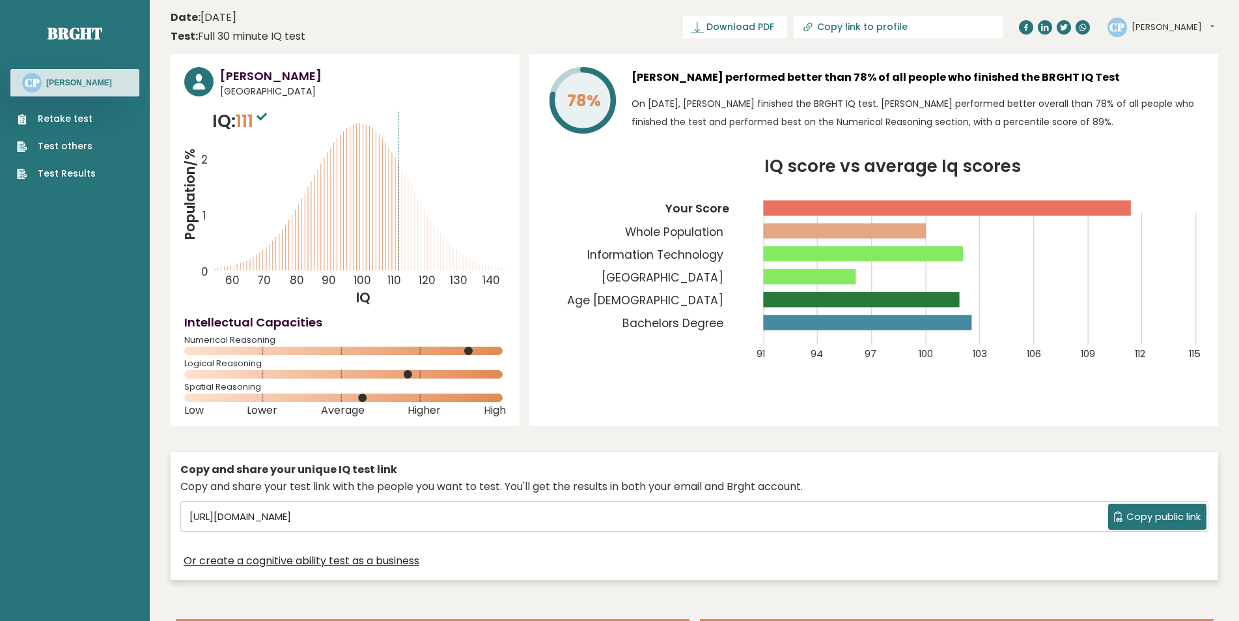
click at [71, 118] on link "Retake test" at bounding box center [56, 119] width 79 height 14
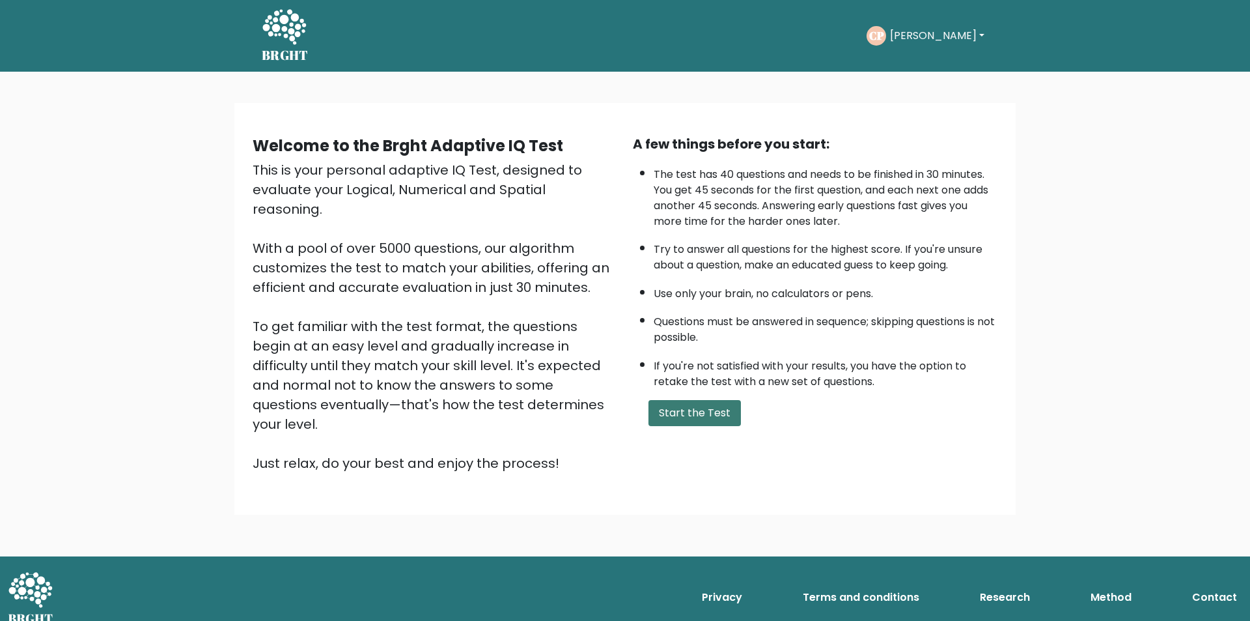
click at [690, 420] on button "Start the Test" at bounding box center [695, 413] width 92 height 26
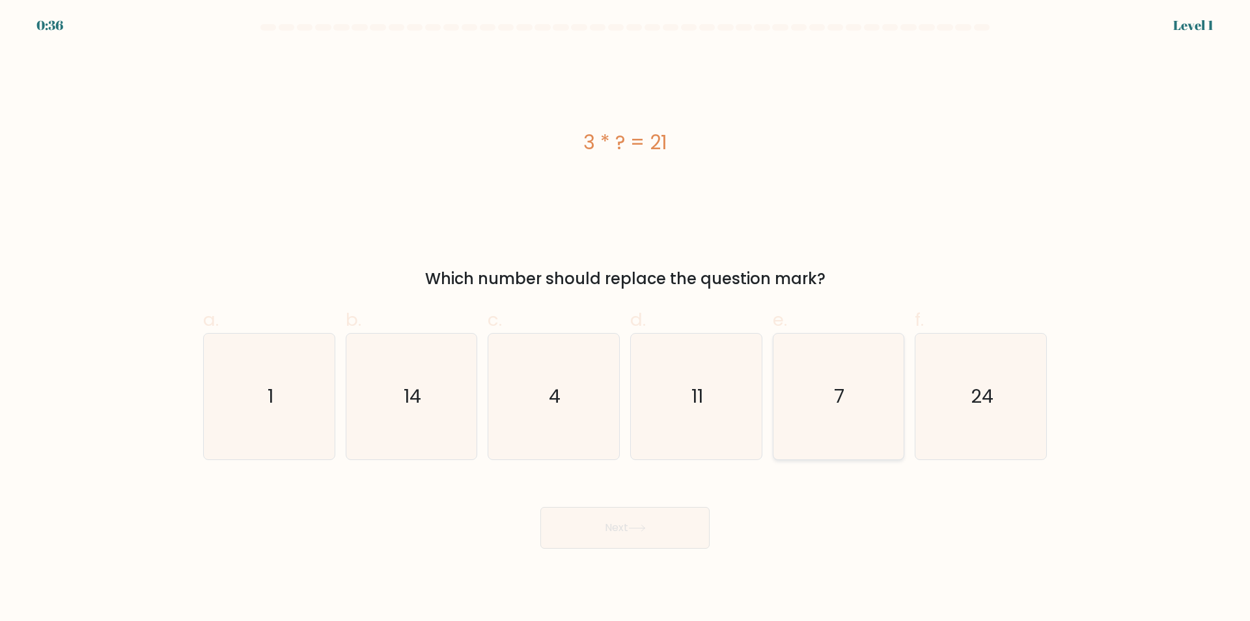
click at [844, 389] on text "7" at bounding box center [840, 397] width 10 height 26
click at [626, 319] on input "e. 7" at bounding box center [625, 315] width 1 height 8
radio input "true"
click at [674, 527] on button "Next" at bounding box center [625, 528] width 169 height 42
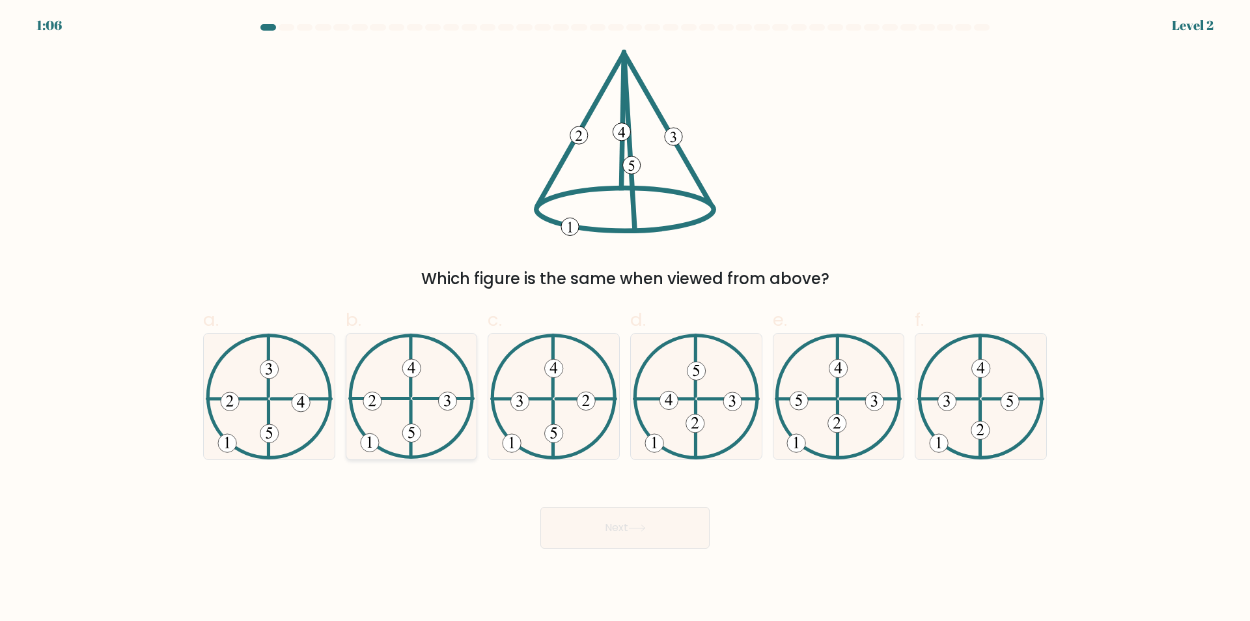
click at [427, 409] on icon at bounding box center [411, 396] width 127 height 126
click at [625, 319] on input "b." at bounding box center [625, 315] width 1 height 8
radio input "true"
click at [617, 536] on button "Next" at bounding box center [625, 528] width 169 height 42
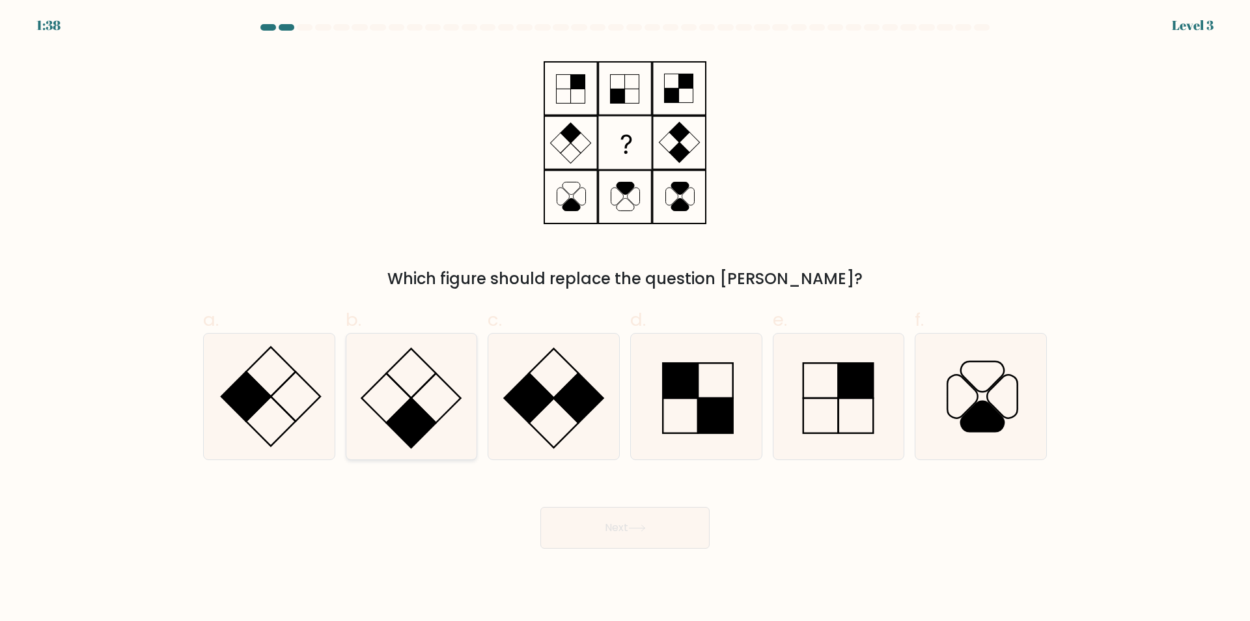
click at [419, 389] on icon at bounding box center [411, 396] width 126 height 126
click at [625, 319] on input "b." at bounding box center [625, 315] width 1 height 8
radio input "true"
click at [651, 528] on button "Next" at bounding box center [625, 528] width 169 height 42
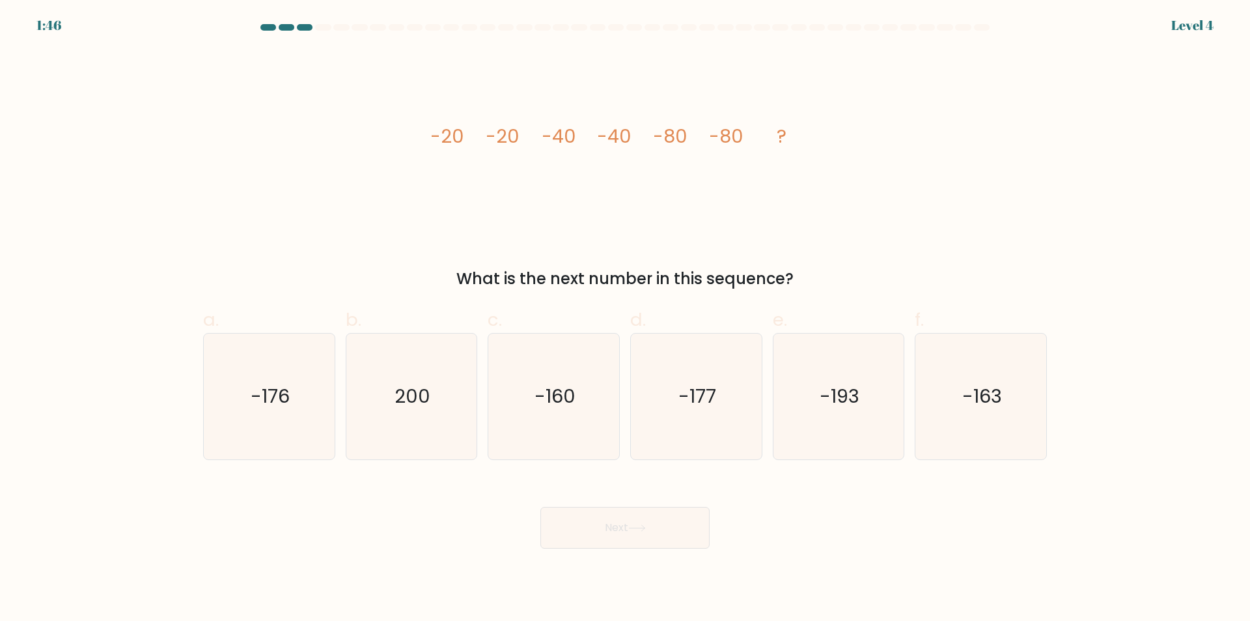
click at [404, 486] on div "Next" at bounding box center [625, 511] width 860 height 73
click at [503, 500] on div "Next" at bounding box center [625, 511] width 860 height 73
click at [429, 403] on text "200" at bounding box center [413, 397] width 36 height 26
click at [625, 319] on input "b. 200" at bounding box center [625, 315] width 1 height 8
radio input "true"
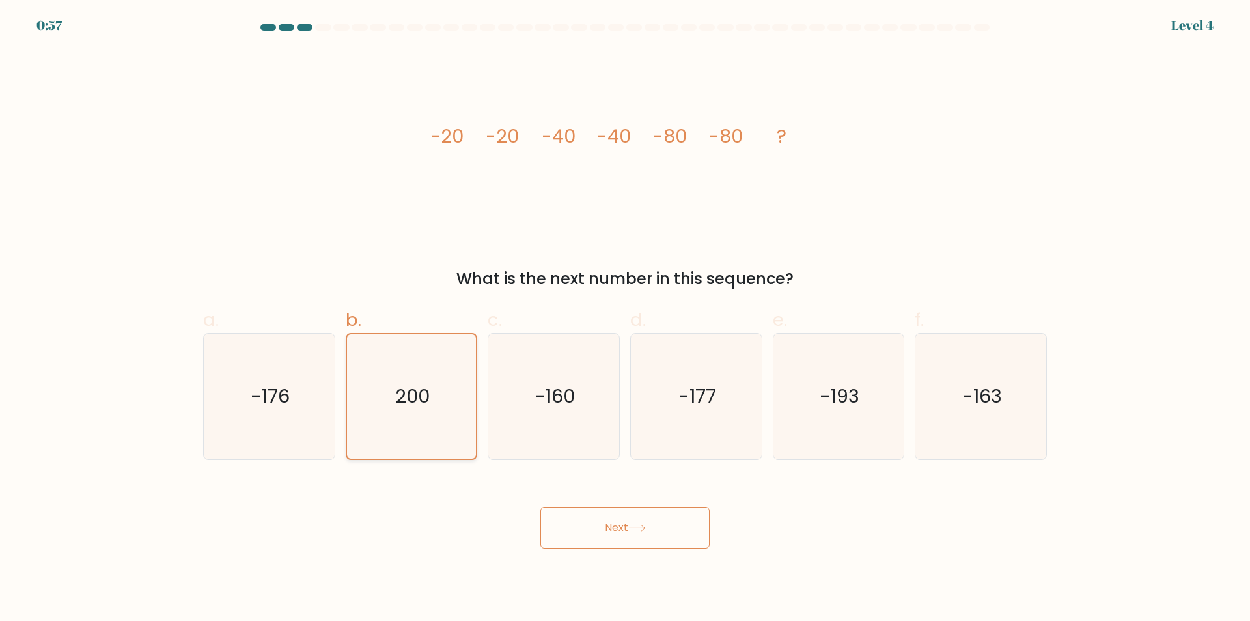
click at [446, 396] on icon "200" at bounding box center [411, 396] width 124 height 124
click at [625, 319] on input "b. 200" at bounding box center [625, 315] width 1 height 8
click at [591, 399] on icon "-160" at bounding box center [554, 396] width 126 height 126
click at [625, 319] on input "c. -160" at bounding box center [625, 315] width 1 height 8
radio input "true"
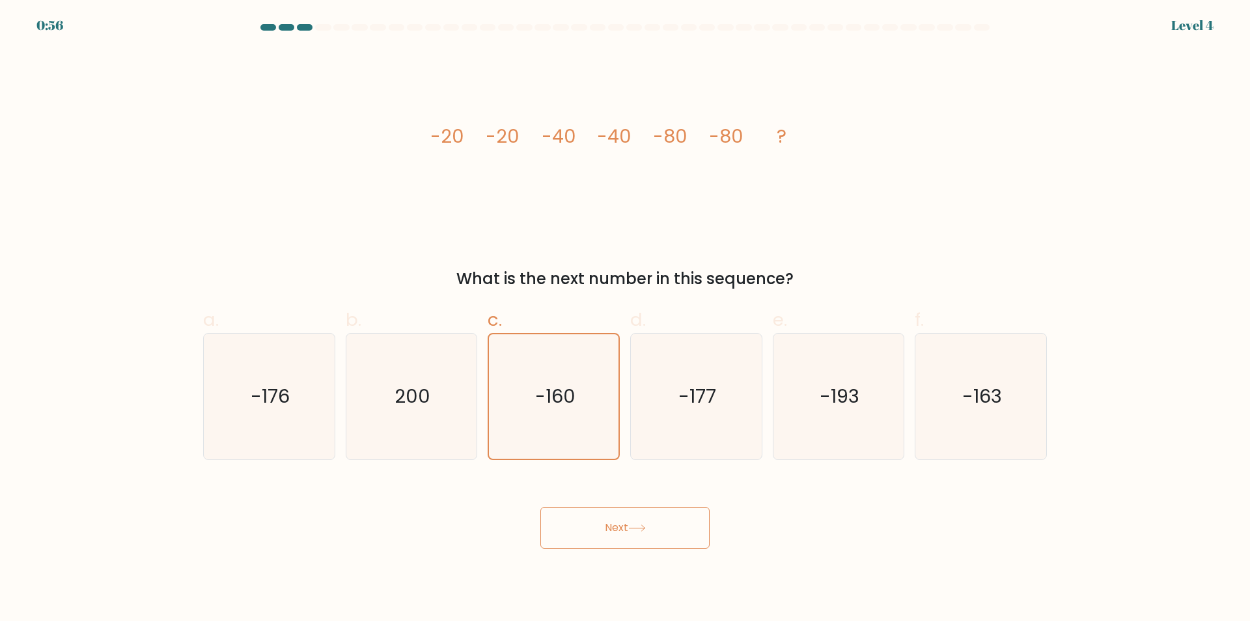
click at [602, 526] on button "Next" at bounding box center [625, 528] width 169 height 42
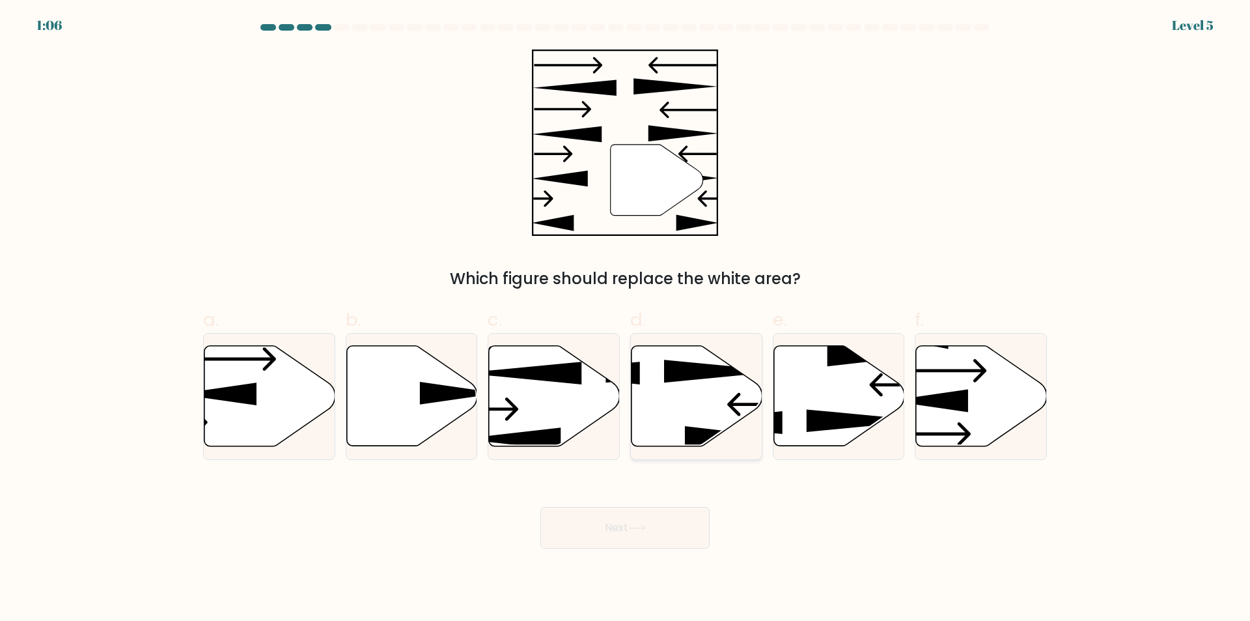
click at [731, 395] on icon at bounding box center [697, 396] width 131 height 100
click at [626, 319] on input "d." at bounding box center [625, 315] width 1 height 8
radio input "true"
click at [871, 398] on icon at bounding box center [839, 396] width 131 height 100
click at [626, 319] on input "e." at bounding box center [625, 315] width 1 height 8
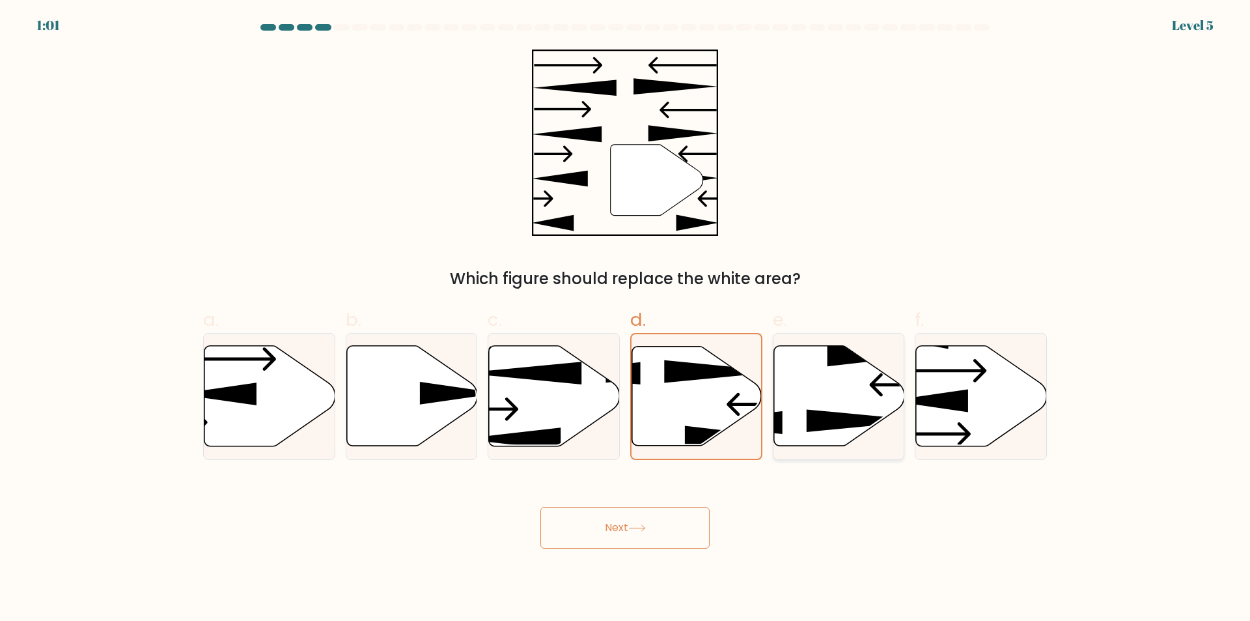
radio input "true"
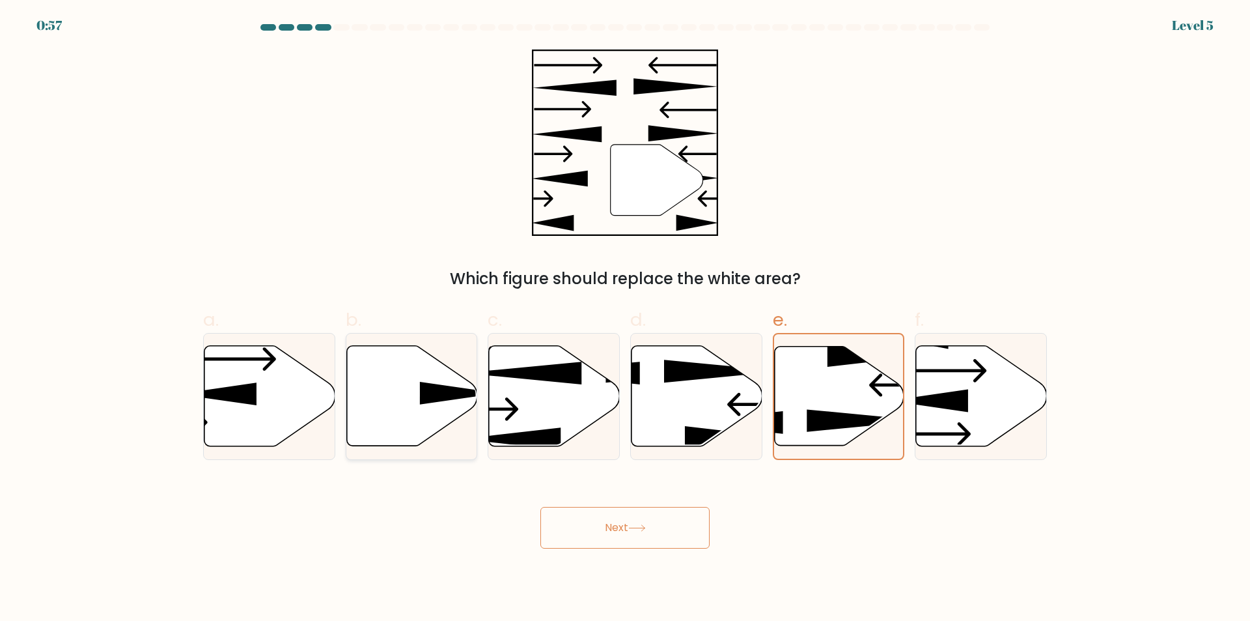
click at [408, 395] on icon at bounding box center [411, 396] width 131 height 100
click at [625, 319] on input "b." at bounding box center [625, 315] width 1 height 8
radio input "true"
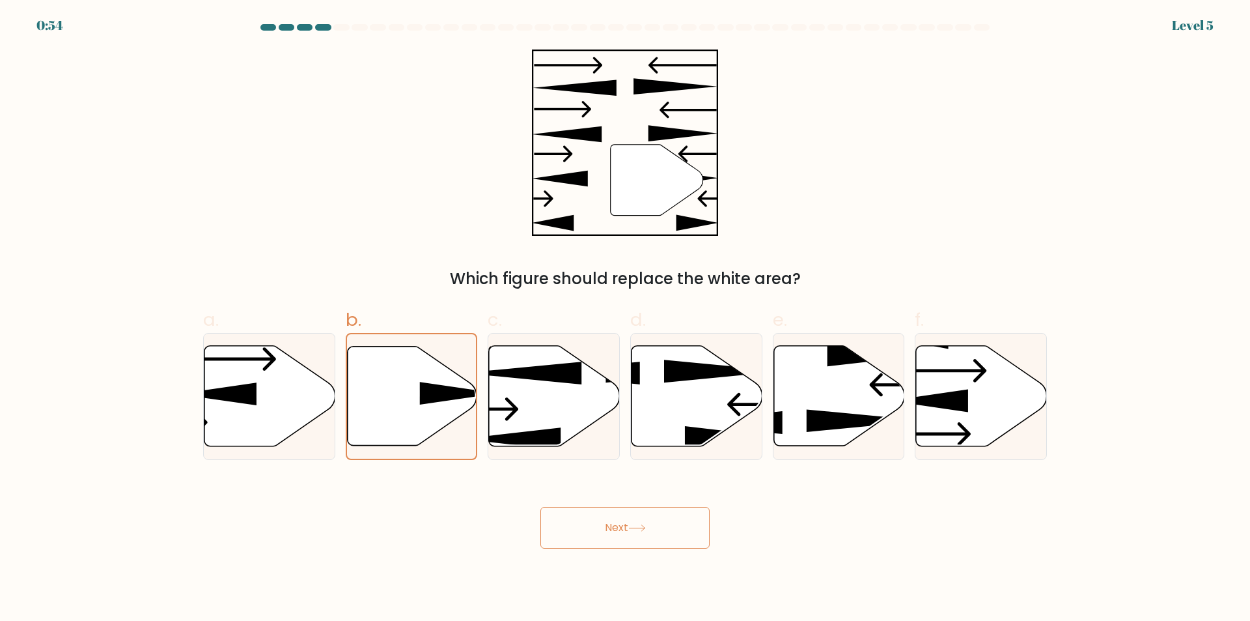
click at [622, 522] on button "Next" at bounding box center [625, 528] width 169 height 42
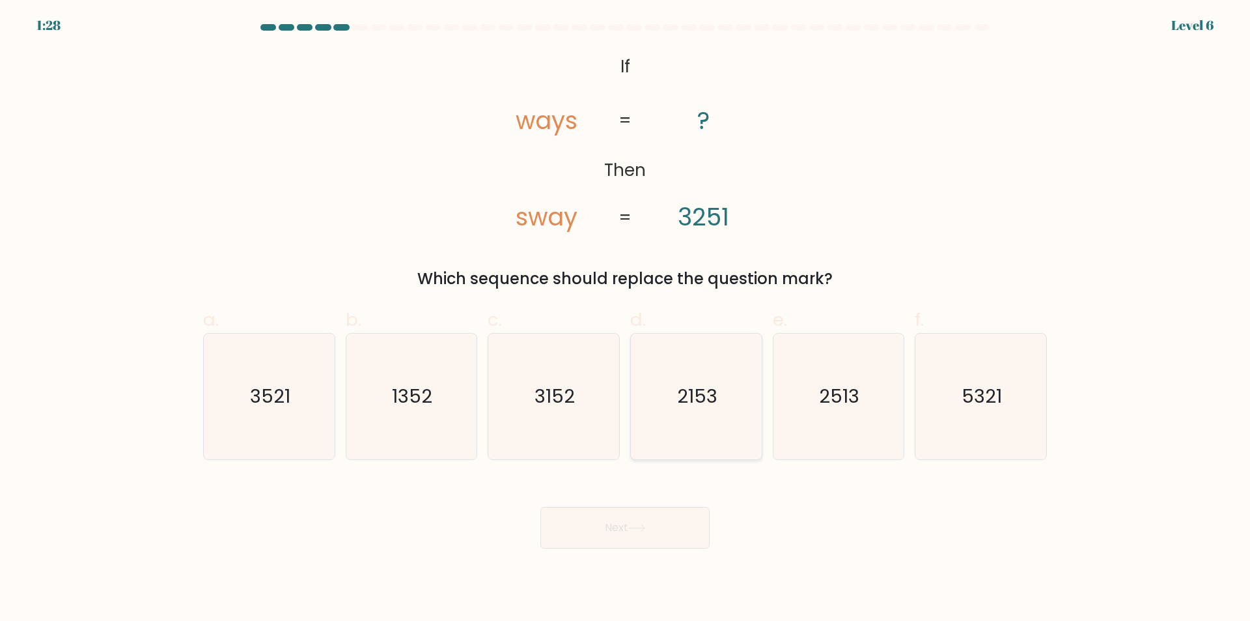
click at [699, 395] on text "2153" at bounding box center [697, 397] width 40 height 26
click at [626, 319] on input "d. 2153" at bounding box center [625, 315] width 1 height 8
radio input "true"
click at [839, 367] on icon "2513" at bounding box center [839, 396] width 126 height 126
click at [626, 319] on input "e. 2513" at bounding box center [625, 315] width 1 height 8
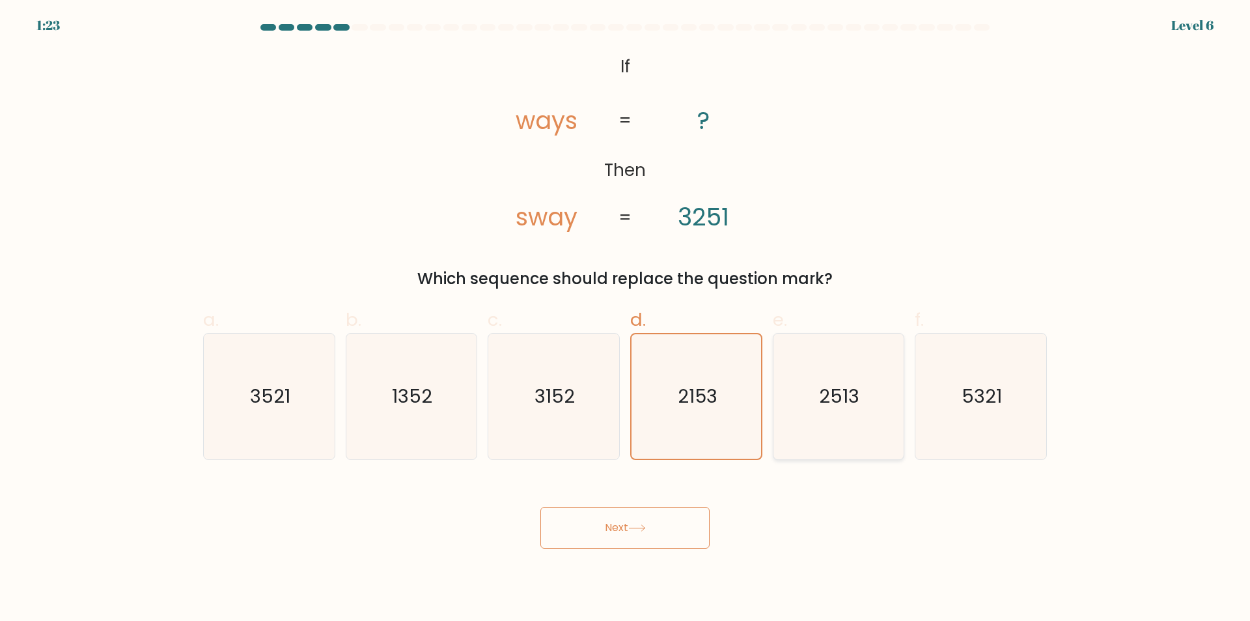
radio input "true"
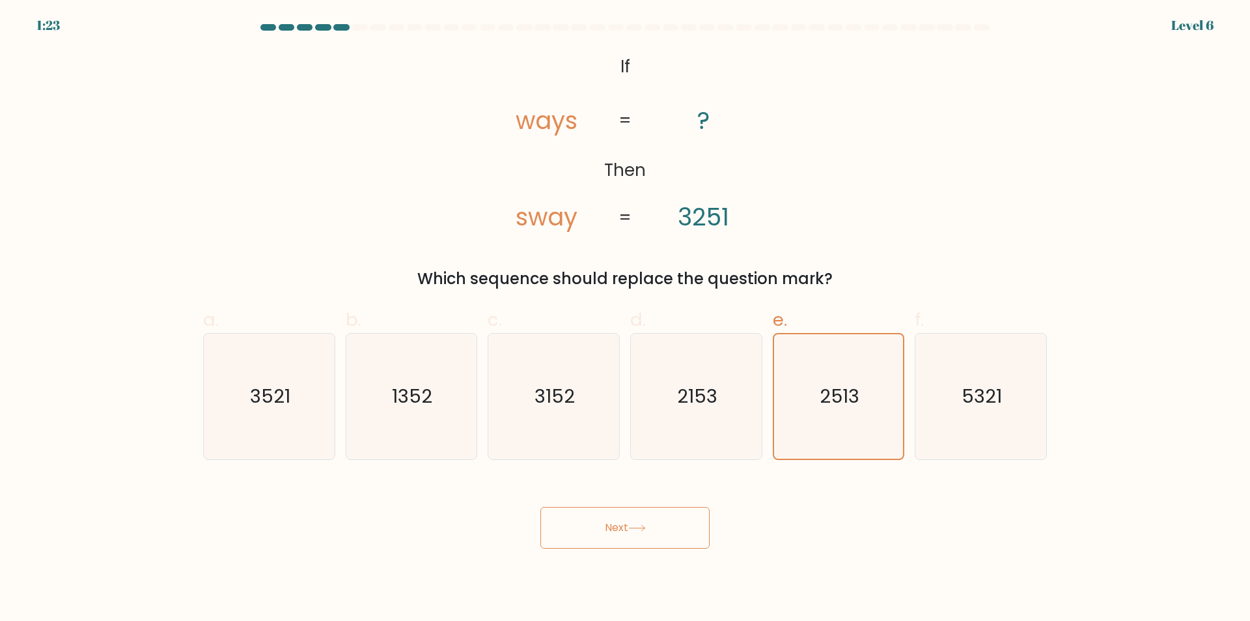
click at [606, 509] on button "Next" at bounding box center [625, 528] width 169 height 42
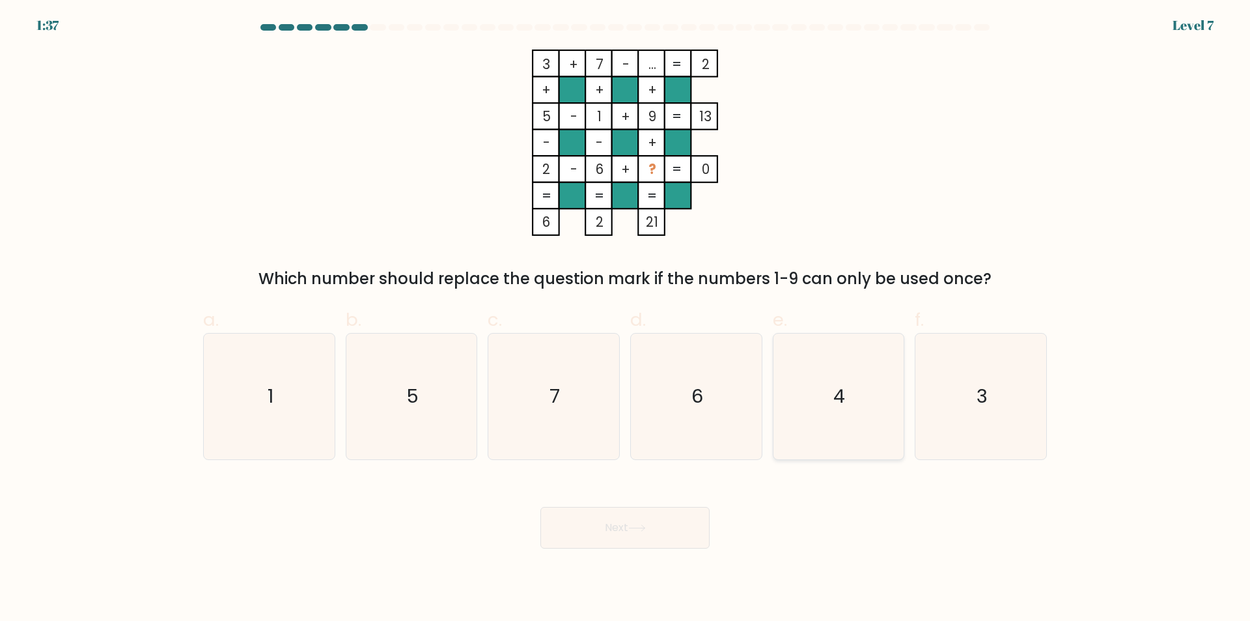
click at [849, 392] on icon "4" at bounding box center [839, 396] width 126 height 126
click at [626, 319] on input "e. 4" at bounding box center [625, 315] width 1 height 8
radio input "true"
click at [636, 522] on button "Next" at bounding box center [625, 528] width 169 height 42
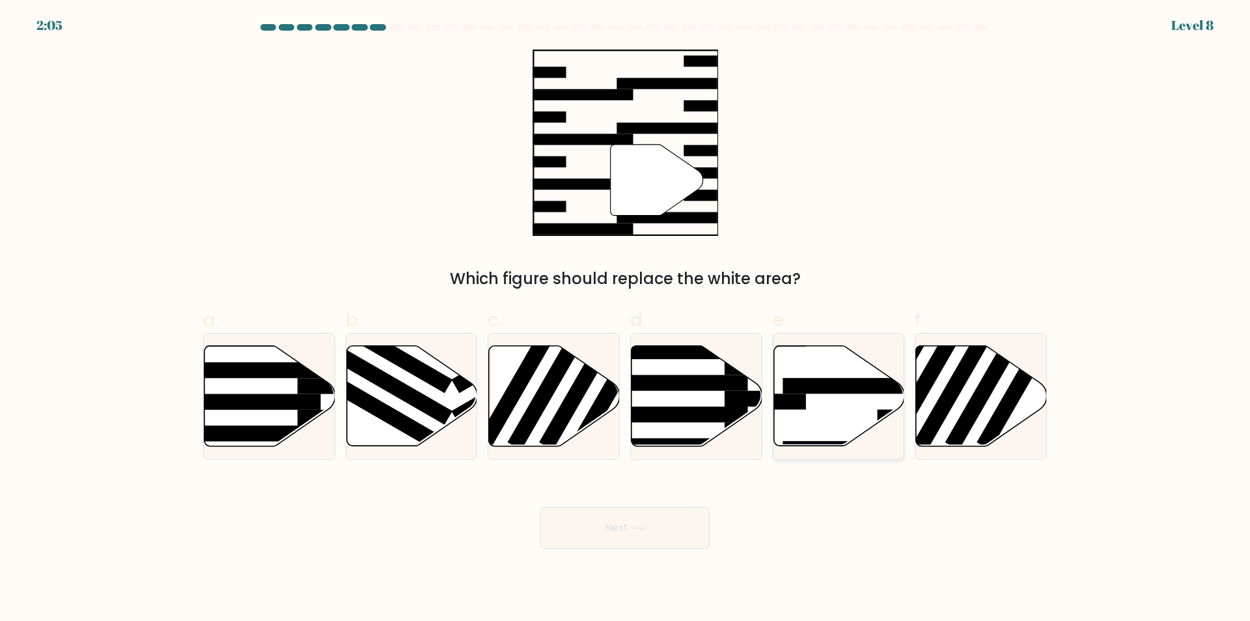
click at [847, 391] on rect at bounding box center [854, 386] width 142 height 16
click at [626, 319] on input "e." at bounding box center [625, 315] width 1 height 8
radio input "true"
click at [634, 523] on button "Next" at bounding box center [625, 528] width 169 height 42
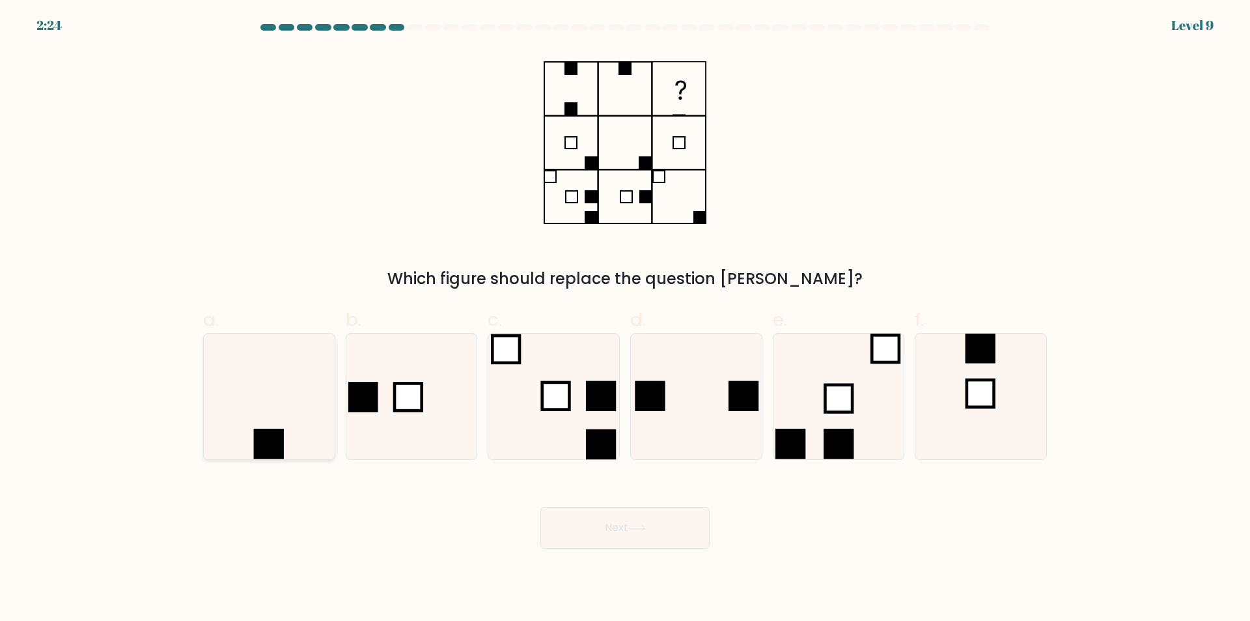
click at [262, 436] on rect at bounding box center [268, 444] width 30 height 30
click at [625, 319] on input "a." at bounding box center [625, 315] width 1 height 8
radio input "true"
click at [655, 519] on button "Next" at bounding box center [625, 528] width 169 height 42
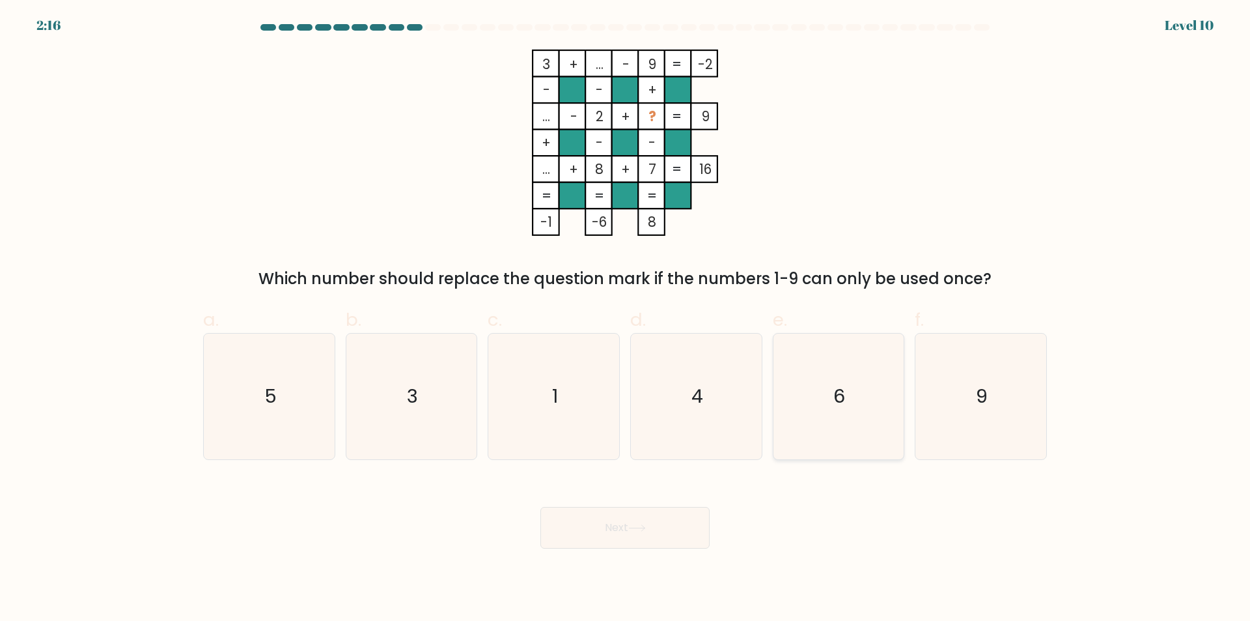
click at [865, 402] on icon "6" at bounding box center [839, 396] width 126 height 126
click at [626, 319] on input "e. 6" at bounding box center [625, 315] width 1 height 8
radio input "true"
click at [634, 521] on button "Next" at bounding box center [625, 528] width 169 height 42
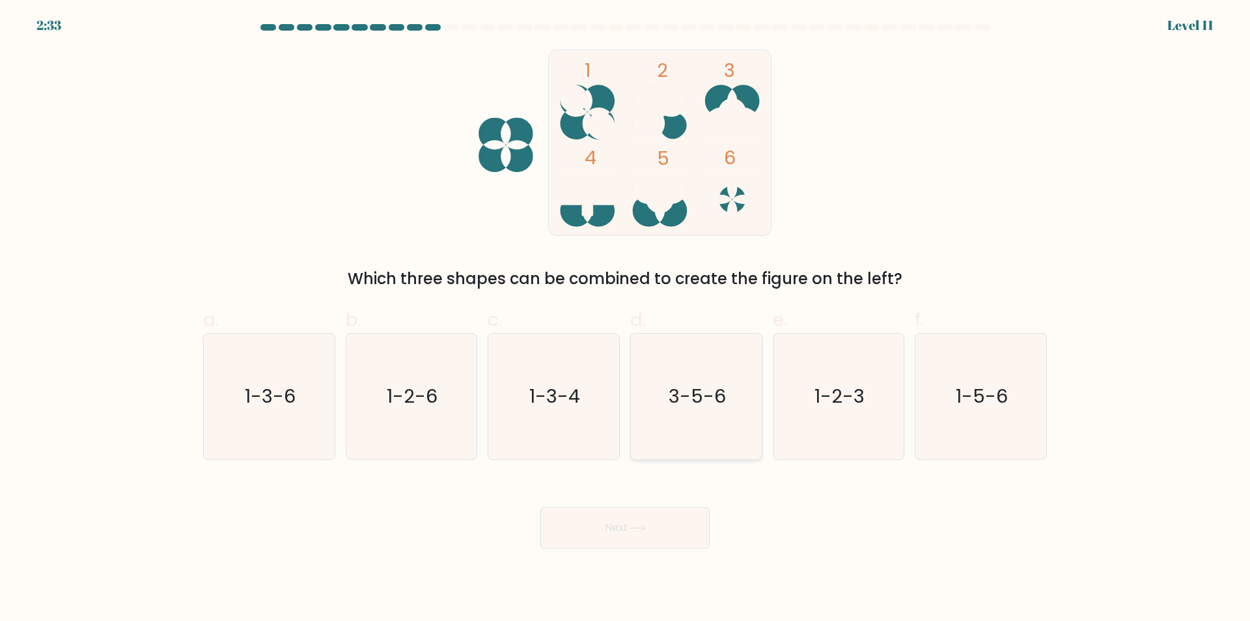
click at [699, 402] on text "3-5-6" at bounding box center [697, 397] width 57 height 26
click at [626, 319] on input "d. 3-5-6" at bounding box center [625, 315] width 1 height 8
radio input "true"
click at [611, 529] on button "Next" at bounding box center [625, 528] width 169 height 42
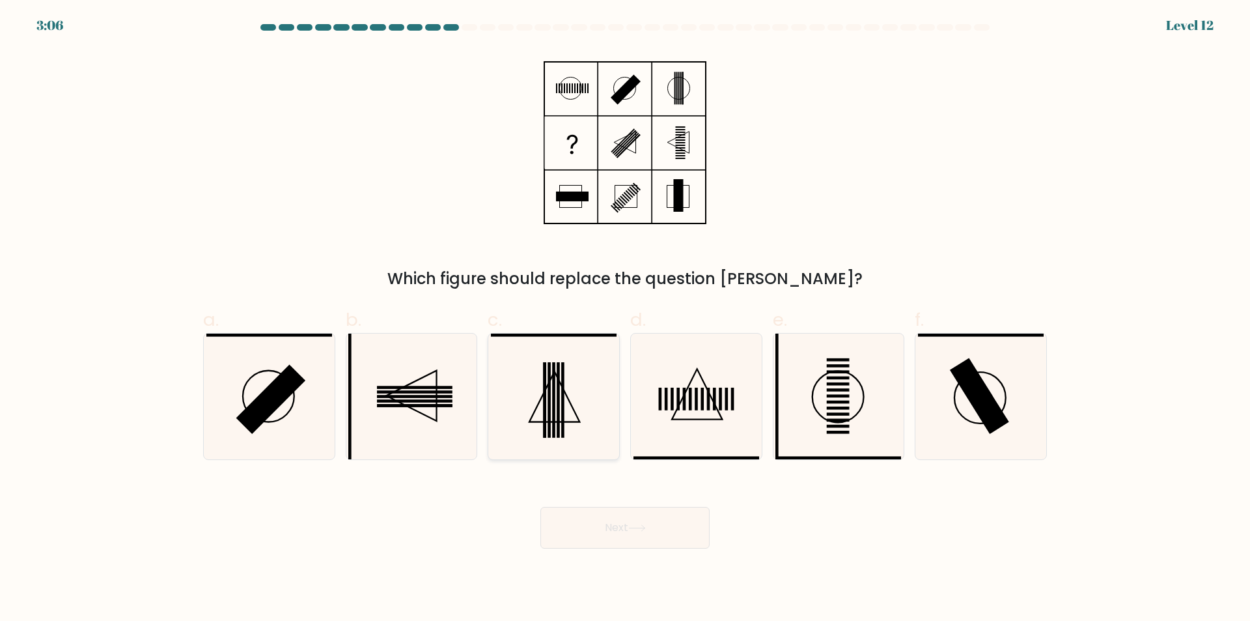
click at [557, 402] on icon at bounding box center [554, 396] width 126 height 126
click at [625, 319] on input "c." at bounding box center [625, 315] width 1 height 8
radio input "true"
click at [637, 531] on icon at bounding box center [637, 527] width 18 height 7
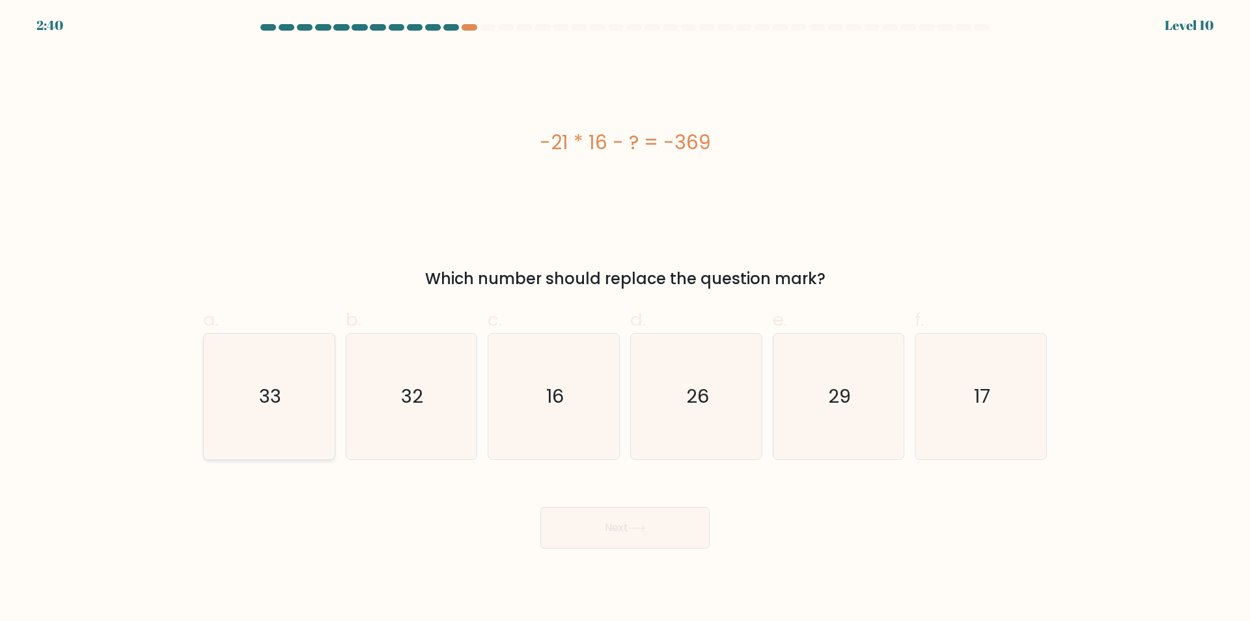
click at [276, 402] on text "33" at bounding box center [270, 397] width 22 height 26
click at [625, 319] on input "a. 33" at bounding box center [625, 315] width 1 height 8
radio input "true"
click at [584, 529] on button "Next" at bounding box center [625, 528] width 169 height 42
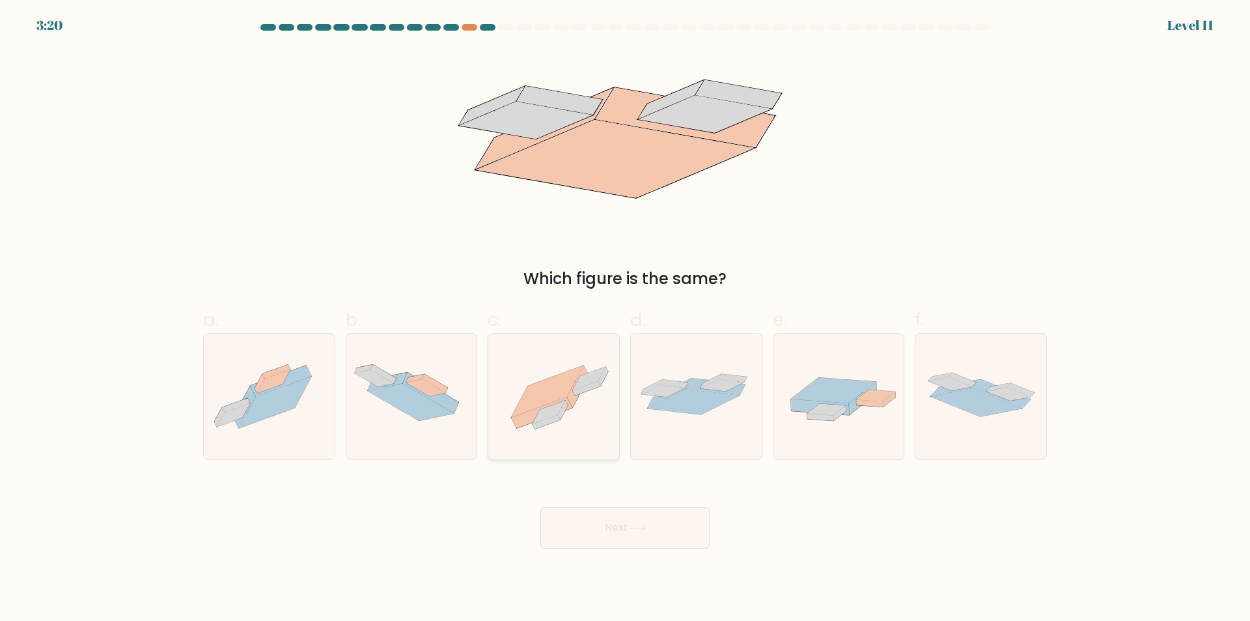
click at [552, 386] on icon at bounding box center [548, 390] width 72 height 51
click at [625, 319] on input "c." at bounding box center [625, 315] width 1 height 8
radio input "true"
click at [623, 525] on button "Next" at bounding box center [625, 528] width 169 height 42
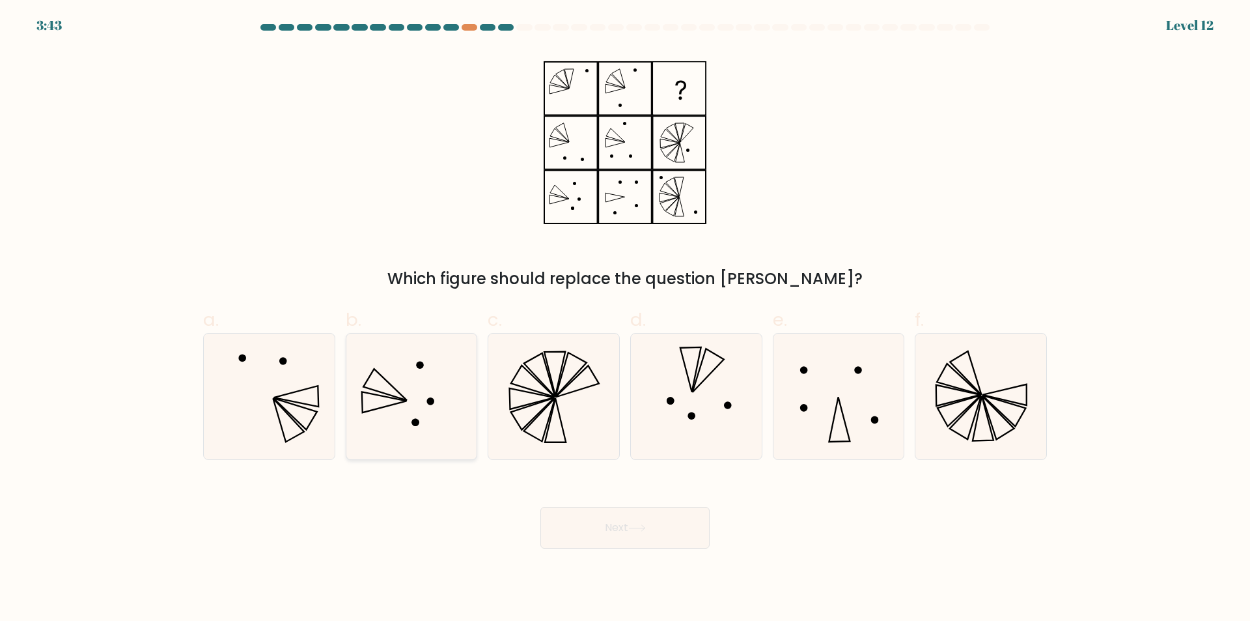
click at [410, 399] on icon at bounding box center [411, 396] width 126 height 126
click at [625, 319] on input "b." at bounding box center [625, 315] width 1 height 8
radio input "true"
click at [617, 528] on button "Next" at bounding box center [625, 528] width 169 height 42
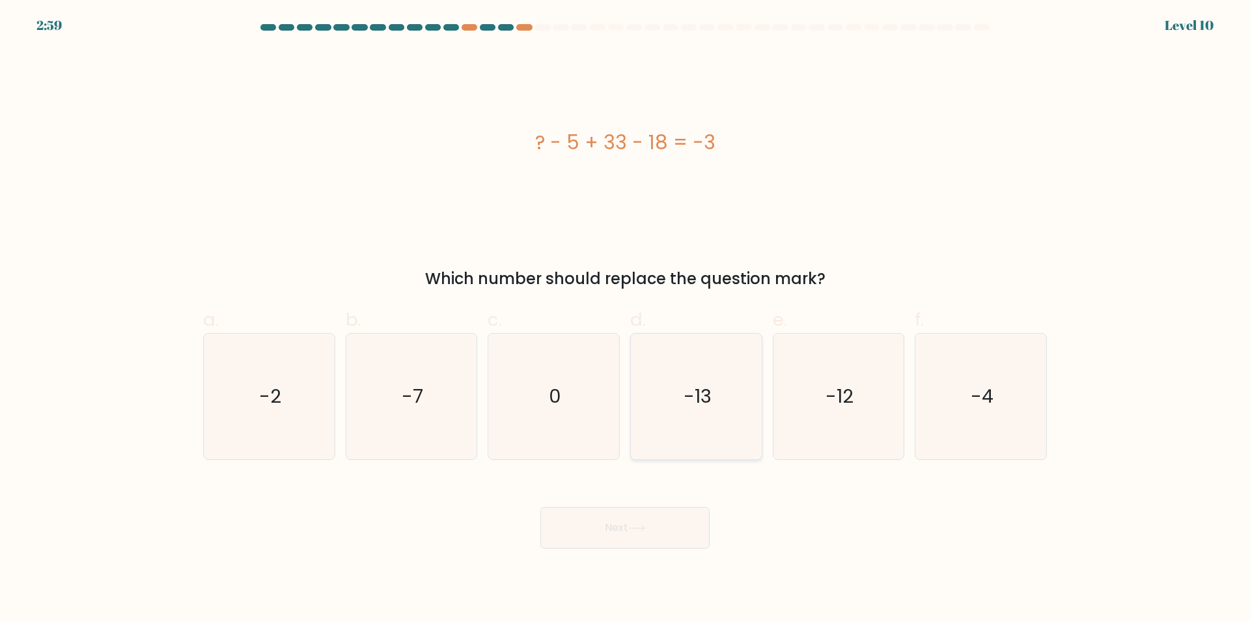
click at [694, 401] on text "-13" at bounding box center [698, 397] width 28 height 26
click at [626, 319] on input "d. -13" at bounding box center [625, 315] width 1 height 8
radio input "true"
click at [605, 523] on button "Next" at bounding box center [625, 528] width 169 height 42
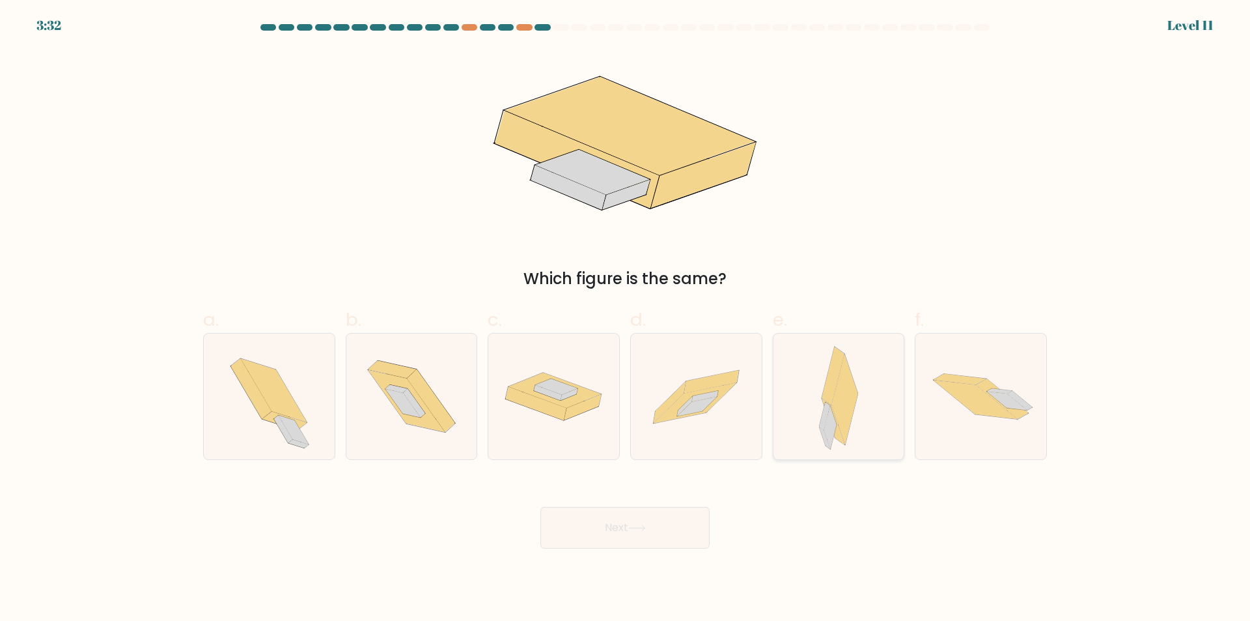
click at [839, 401] on icon at bounding box center [845, 399] width 27 height 91
click at [626, 319] on input "e." at bounding box center [625, 315] width 1 height 8
radio input "true"
click at [610, 524] on button "Next" at bounding box center [625, 528] width 169 height 42
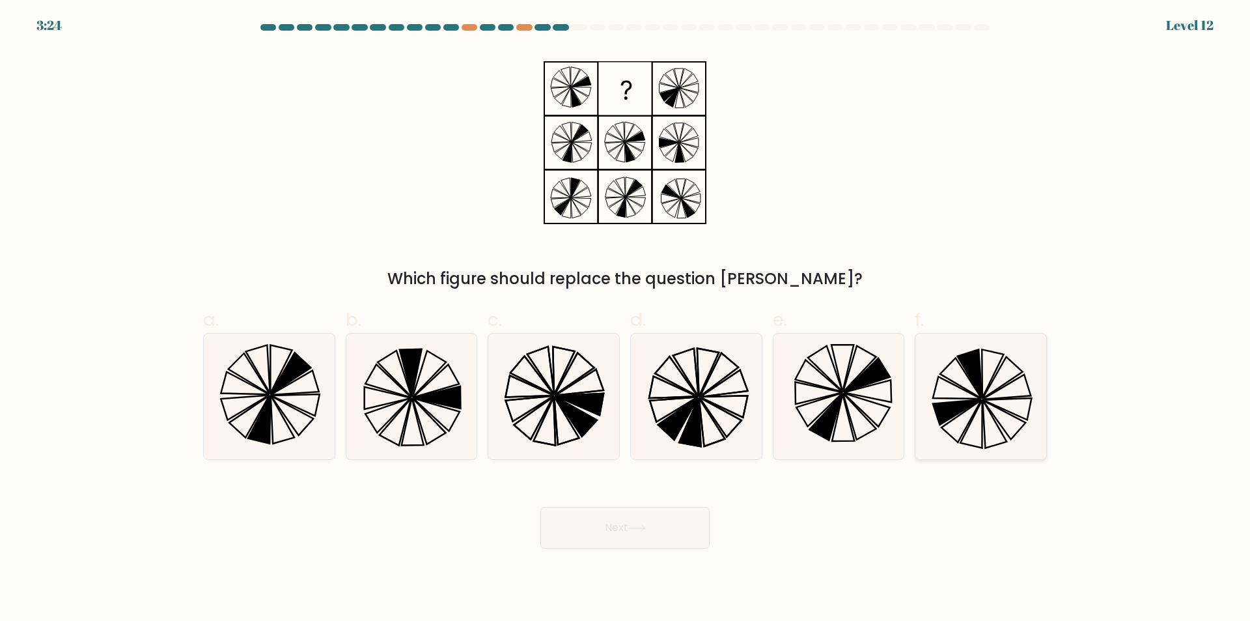
drag, startPoint x: 1002, startPoint y: 399, endPoint x: 996, endPoint y: 383, distance: 17.3
click at [1002, 396] on icon at bounding box center [981, 396] width 126 height 126
click at [626, 319] on input "f." at bounding box center [625, 315] width 1 height 8
radio input "true"
click at [663, 544] on button "Next" at bounding box center [625, 528] width 169 height 42
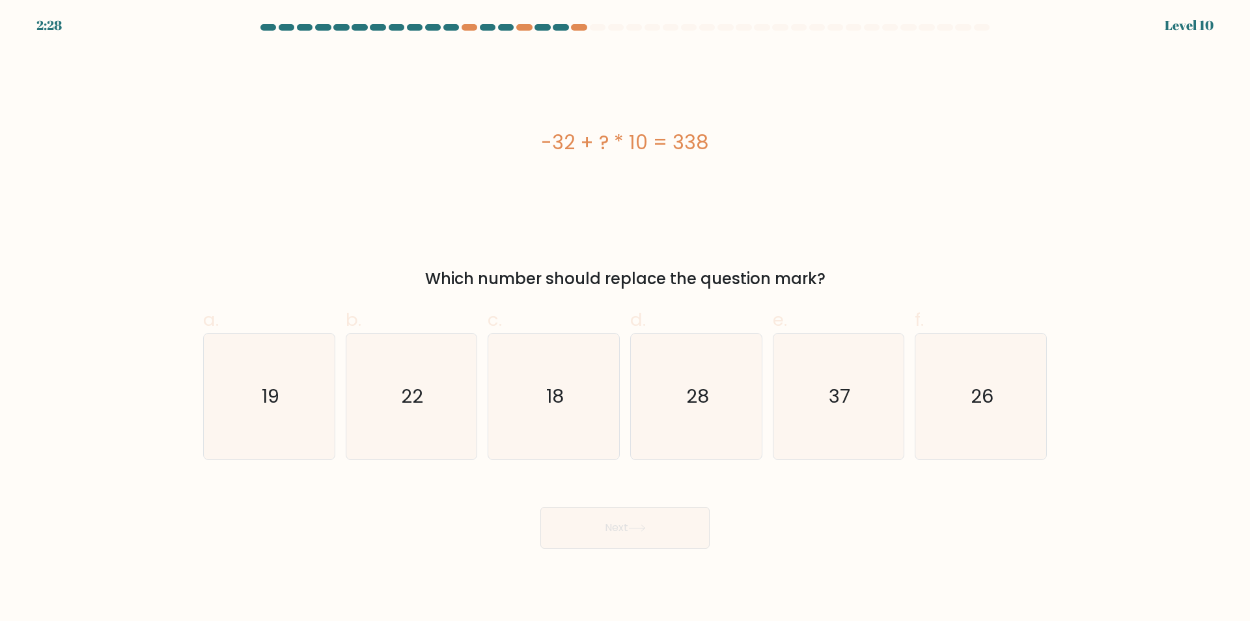
click at [436, 511] on div "Next" at bounding box center [625, 511] width 860 height 73
click at [417, 461] on form "a." at bounding box center [625, 286] width 1250 height 524
drag, startPoint x: 456, startPoint y: 479, endPoint x: 519, endPoint y: 473, distance: 63.4
click at [462, 468] on form "a." at bounding box center [625, 286] width 1250 height 524
click at [538, 404] on icon "18" at bounding box center [554, 396] width 126 height 126
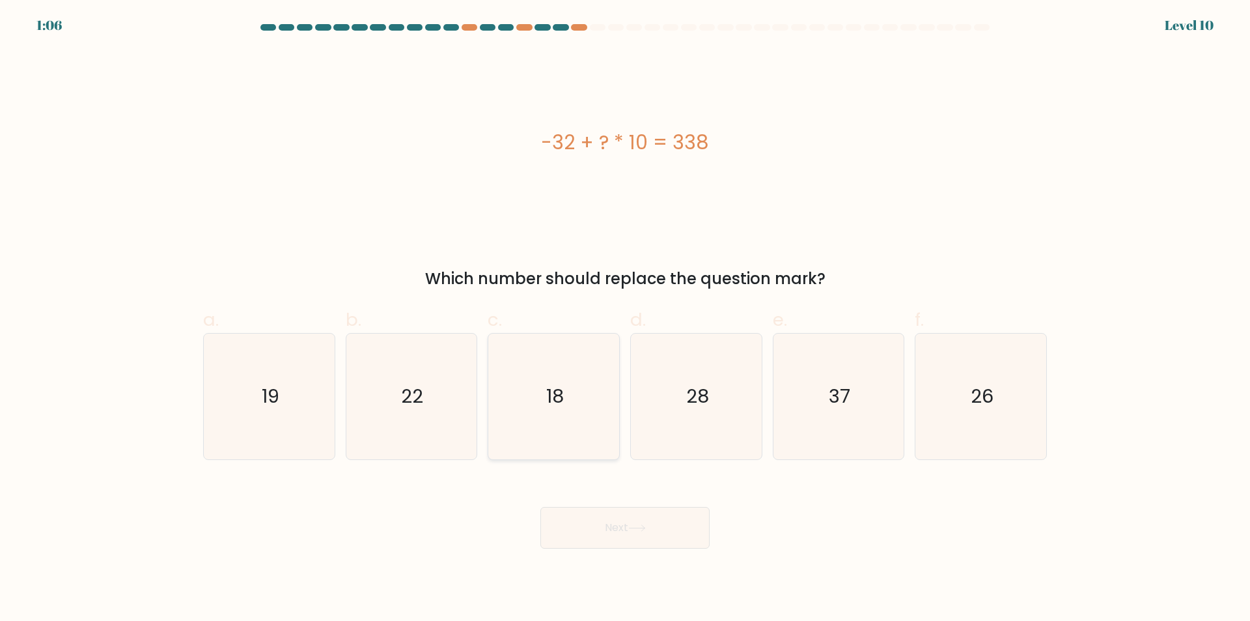
click at [625, 319] on input "c. 18" at bounding box center [625, 315] width 1 height 8
radio input "true"
click at [853, 417] on icon "37" at bounding box center [839, 396] width 126 height 126
click at [626, 319] on input "e. 37" at bounding box center [625, 315] width 1 height 8
radio input "true"
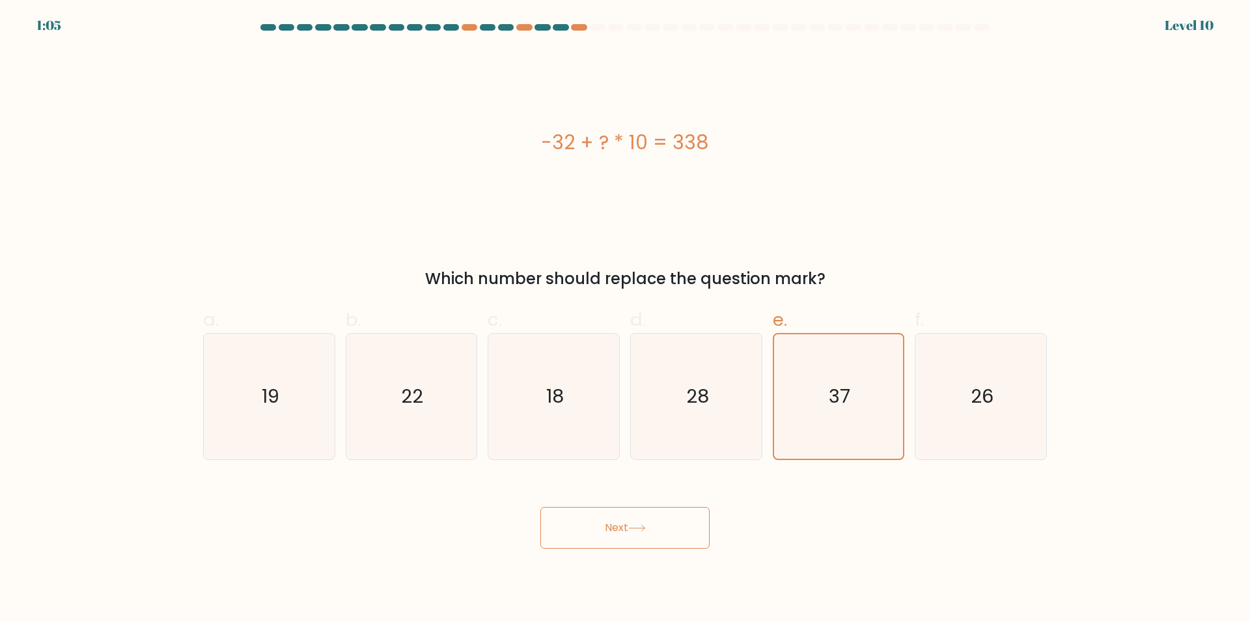
click at [614, 520] on button "Next" at bounding box center [625, 528] width 169 height 42
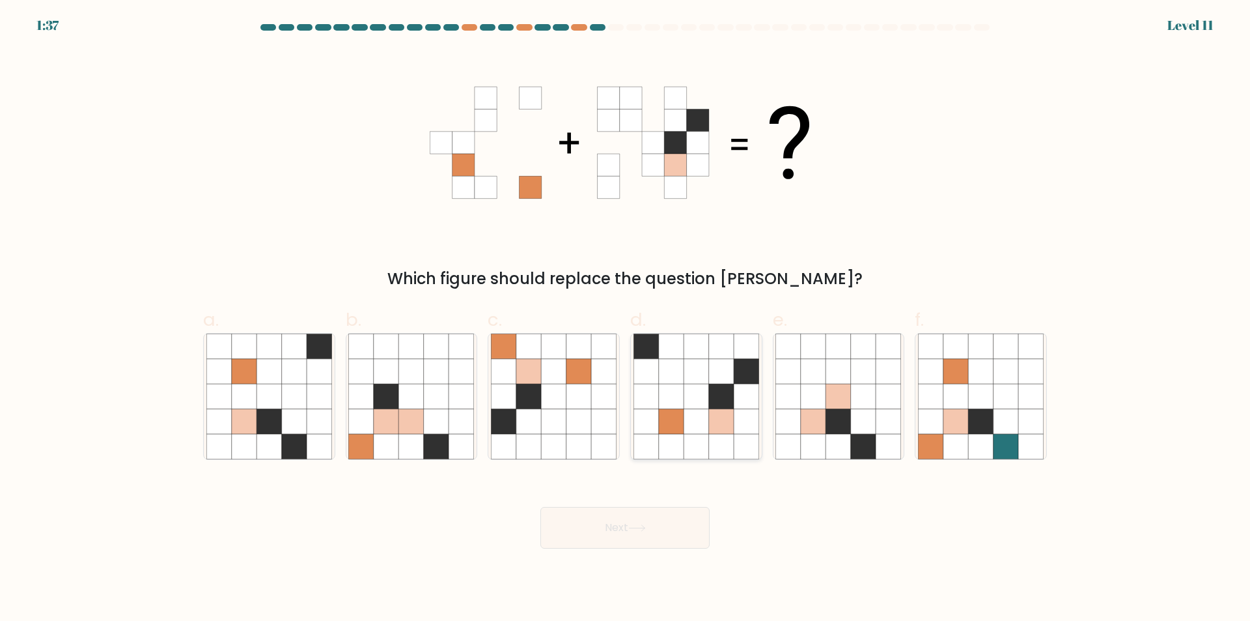
click at [704, 403] on icon at bounding box center [696, 396] width 25 height 25
click at [626, 319] on input "d." at bounding box center [625, 315] width 1 height 8
radio input "true"
click at [646, 541] on button "Next" at bounding box center [625, 528] width 169 height 42
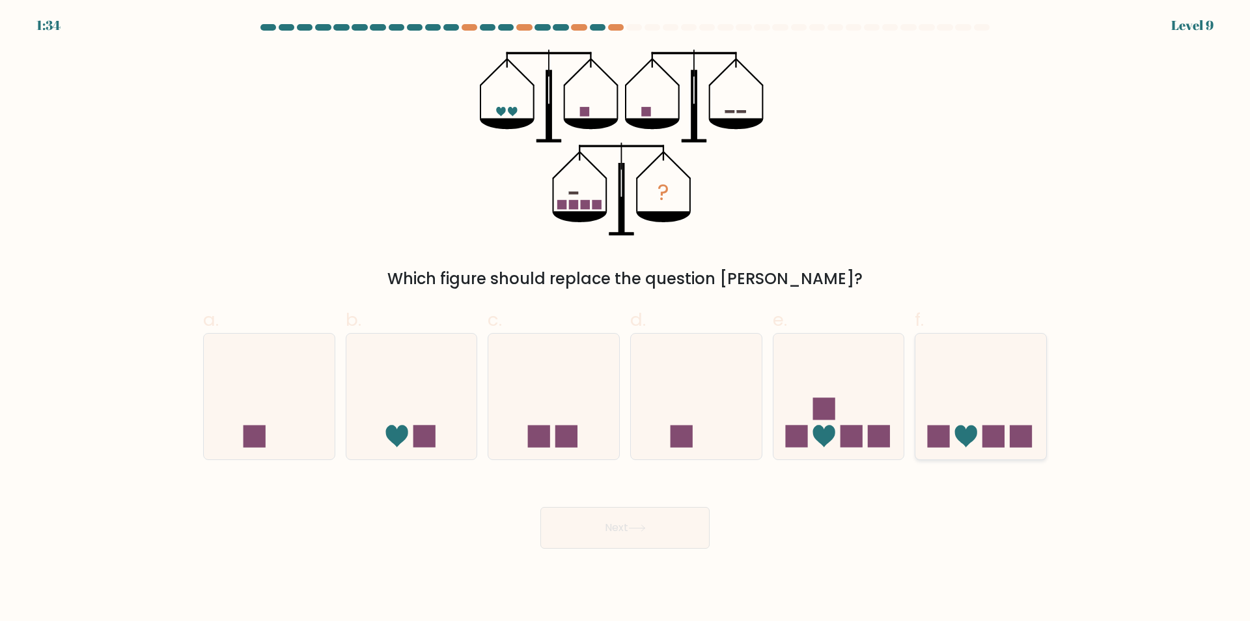
click at [966, 444] on icon at bounding box center [966, 436] width 22 height 22
click at [626, 319] on input "f." at bounding box center [625, 315] width 1 height 8
radio input "true"
click at [865, 403] on icon at bounding box center [839, 397] width 131 height 108
click at [626, 319] on input "e." at bounding box center [625, 315] width 1 height 8
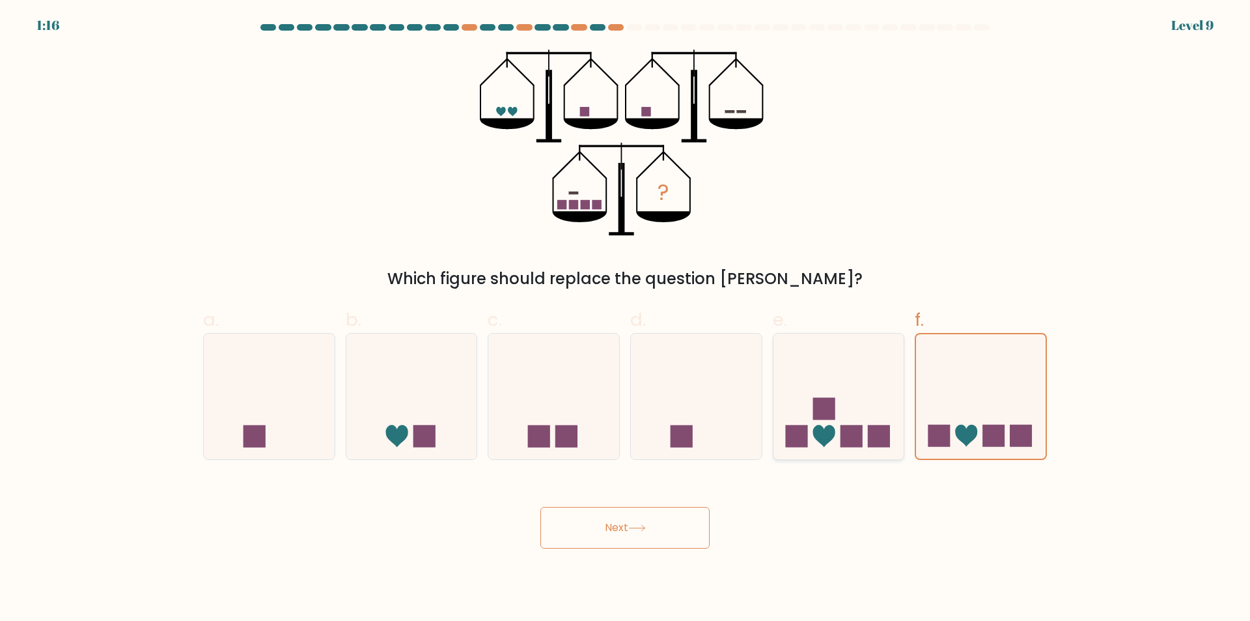
radio input "true"
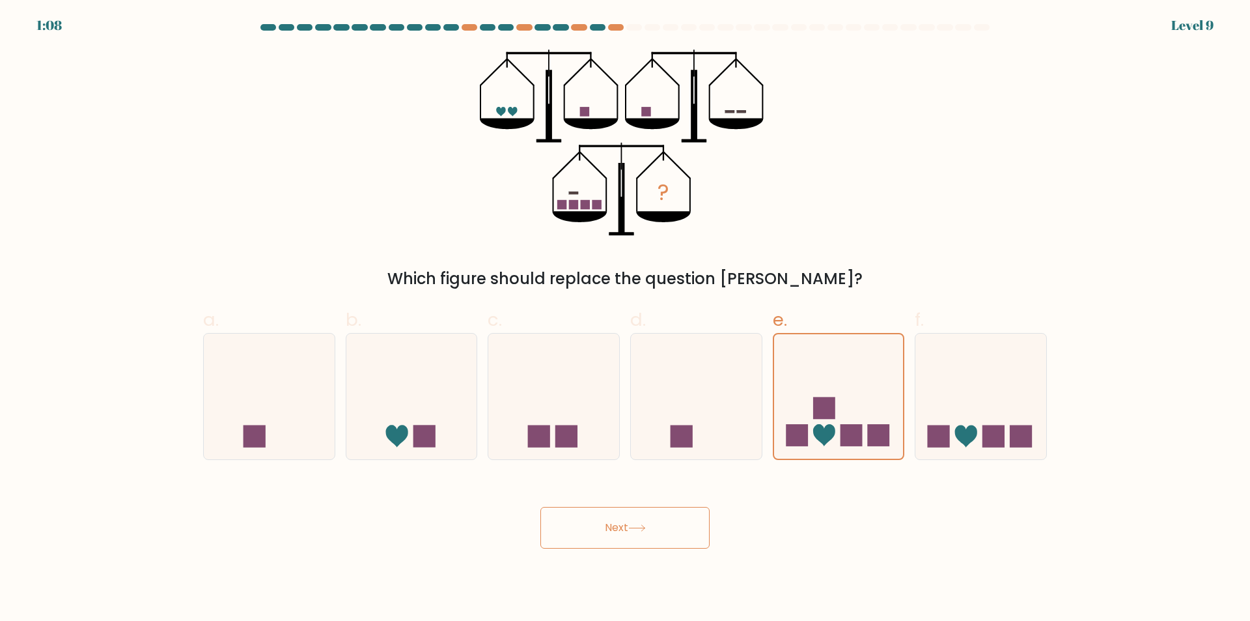
click at [615, 532] on button "Next" at bounding box center [625, 528] width 169 height 42
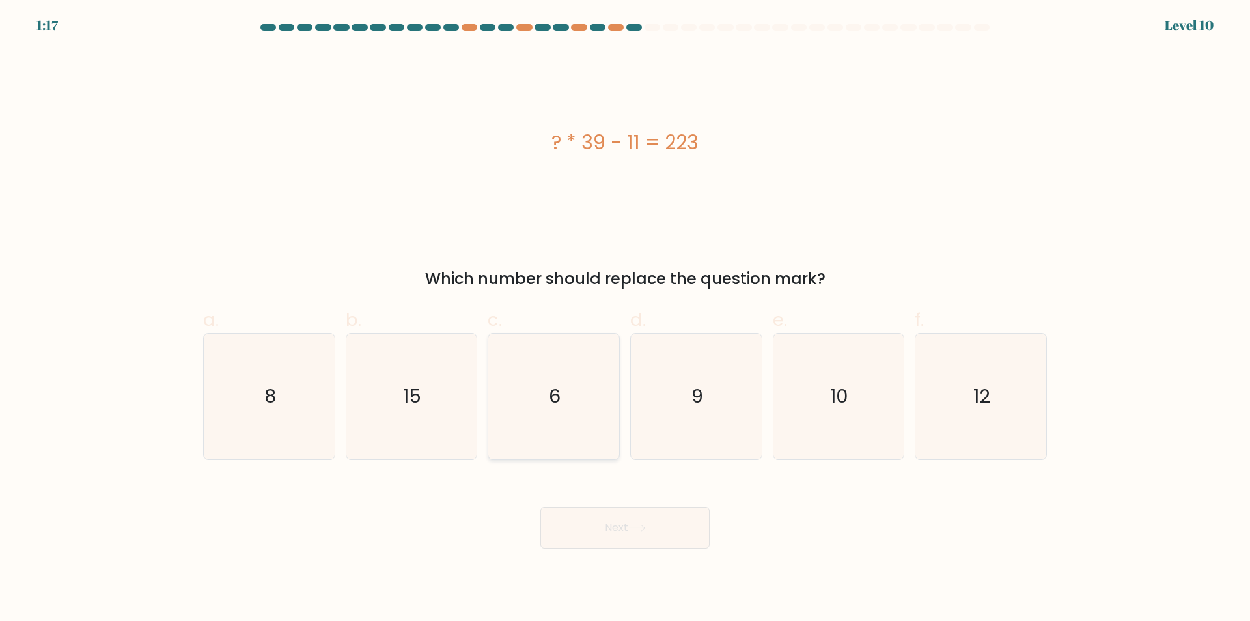
click at [569, 382] on icon "6" at bounding box center [554, 396] width 126 height 126
click at [625, 319] on input "c. 6" at bounding box center [625, 315] width 1 height 8
radio input "true"
click at [615, 544] on button "Next" at bounding box center [625, 528] width 169 height 42
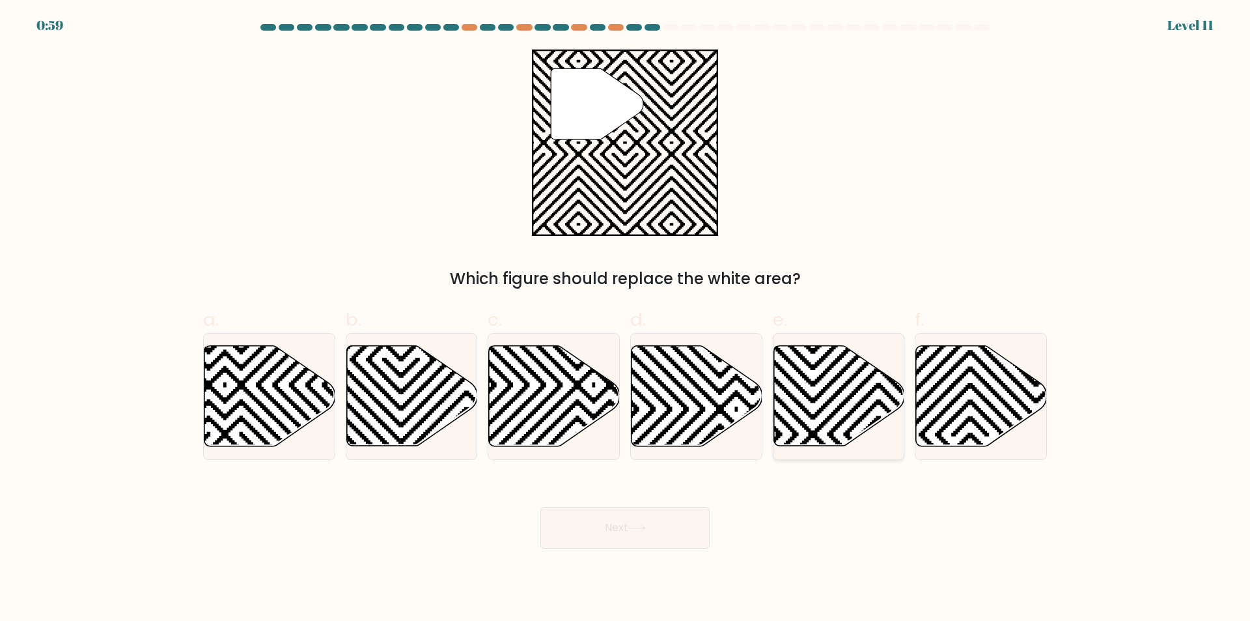
click at [823, 382] on icon at bounding box center [839, 396] width 131 height 100
click at [626, 319] on input "e." at bounding box center [625, 315] width 1 height 8
radio input "true"
click at [668, 533] on button "Next" at bounding box center [625, 528] width 169 height 42
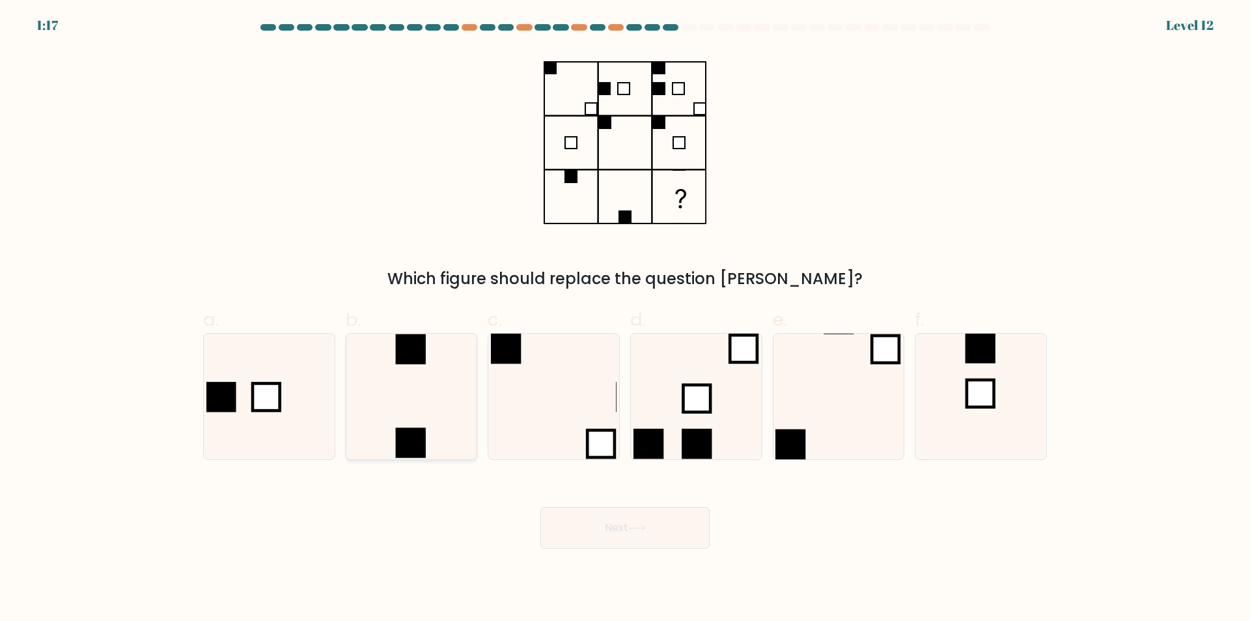
click at [425, 404] on icon at bounding box center [411, 396] width 126 height 126
click at [625, 319] on input "b." at bounding box center [625, 315] width 1 height 8
radio input "true"
click at [645, 527] on icon at bounding box center [637, 527] width 18 height 7
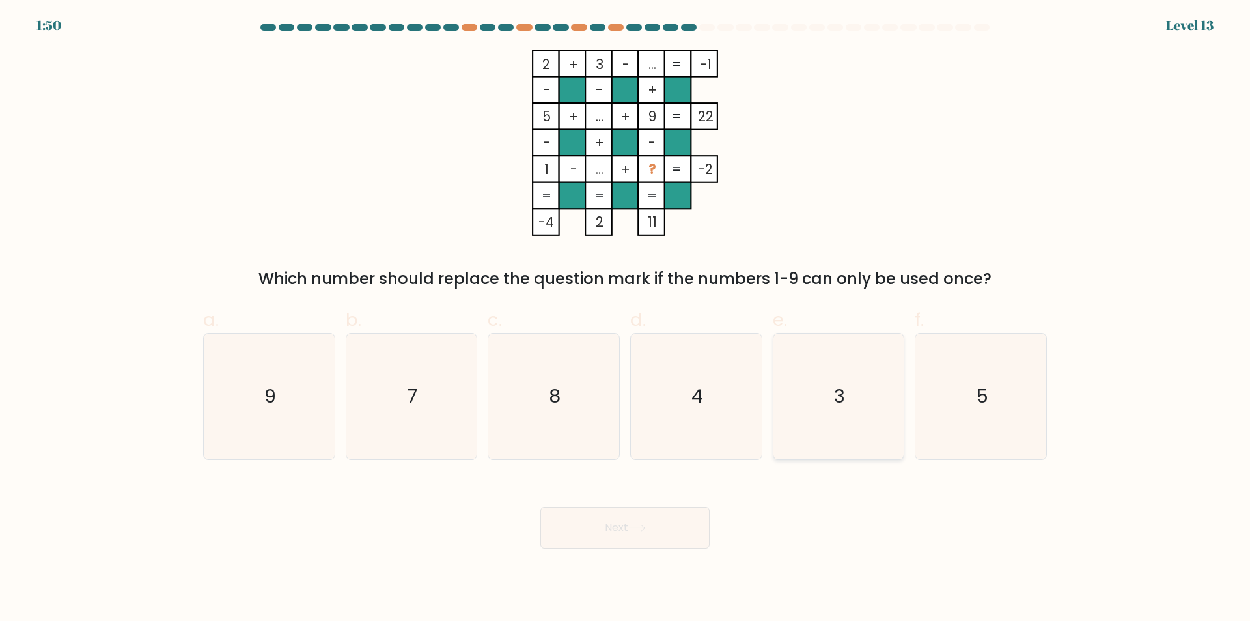
click at [841, 382] on icon "3" at bounding box center [839, 396] width 126 height 126
click at [626, 319] on input "e. 3" at bounding box center [625, 315] width 1 height 8
radio input "true"
click at [623, 529] on button "Next" at bounding box center [625, 528] width 169 height 42
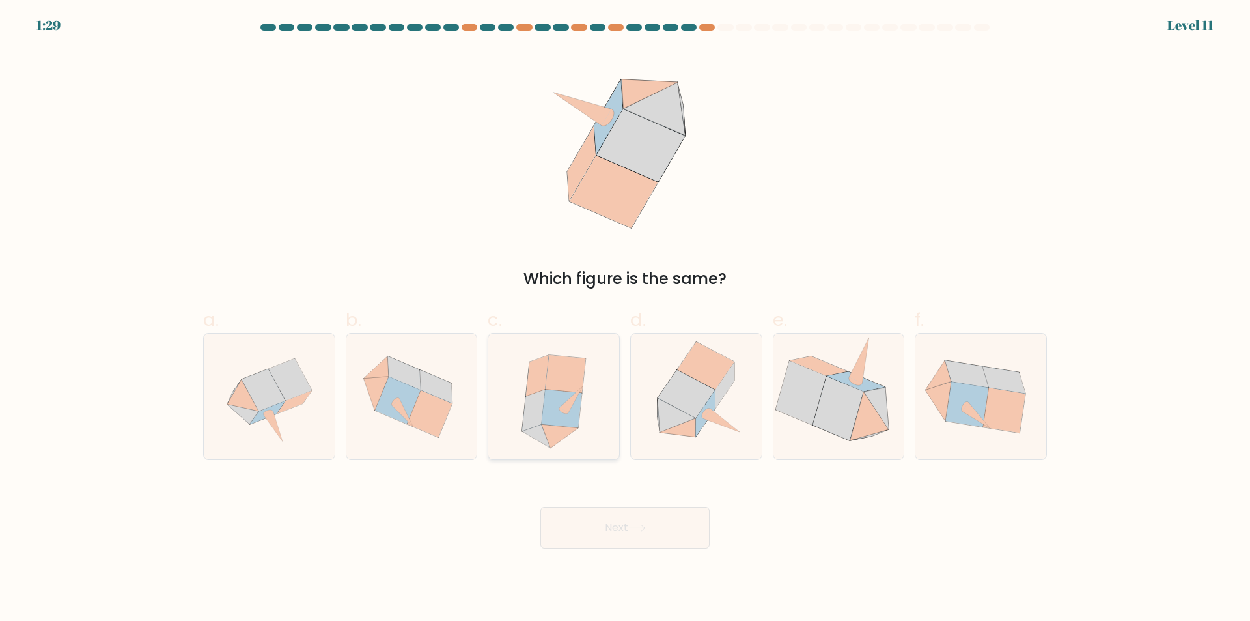
click at [576, 401] on icon at bounding box center [561, 408] width 40 height 38
click at [625, 319] on input "c." at bounding box center [625, 315] width 1 height 8
radio input "true"
click at [634, 518] on button "Next" at bounding box center [625, 528] width 169 height 42
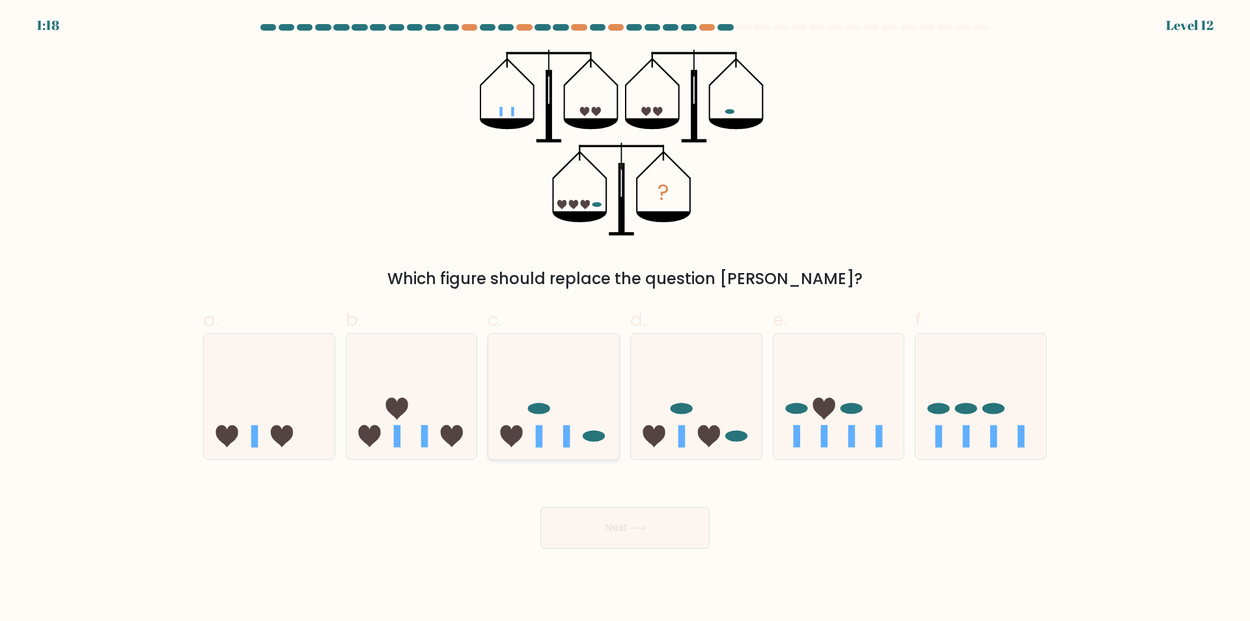
click at [562, 433] on icon at bounding box center [553, 397] width 131 height 108
click at [625, 319] on input "c." at bounding box center [625, 315] width 1 height 8
radio input "true"
click icon
click input "b."
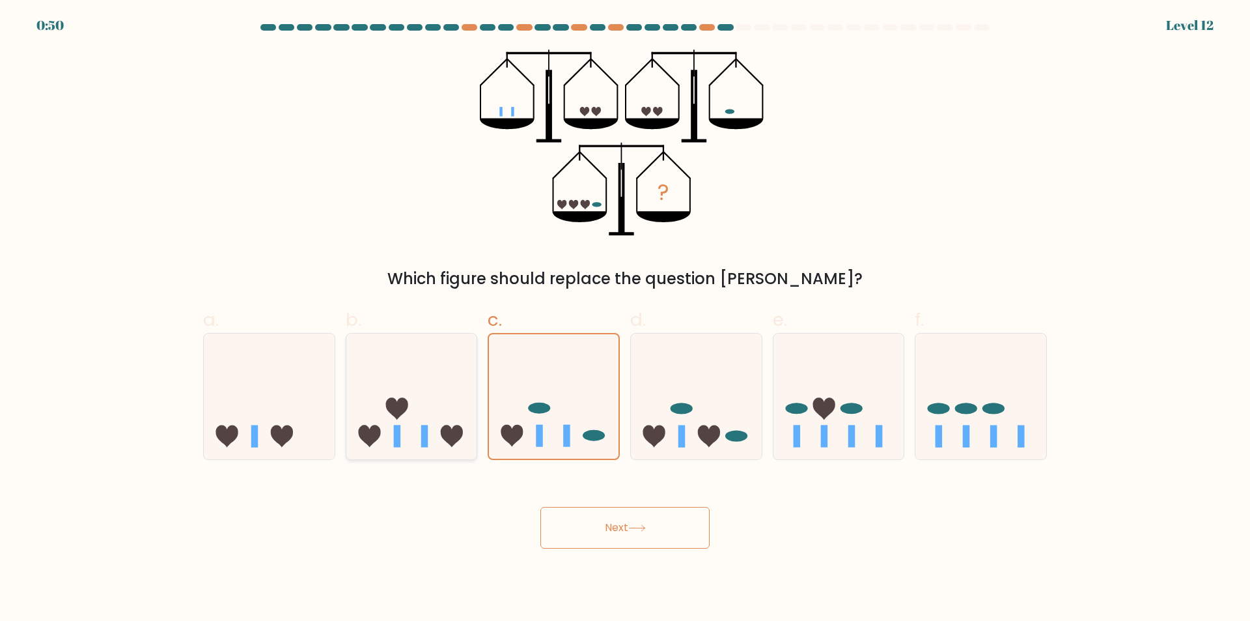
radio input "true"
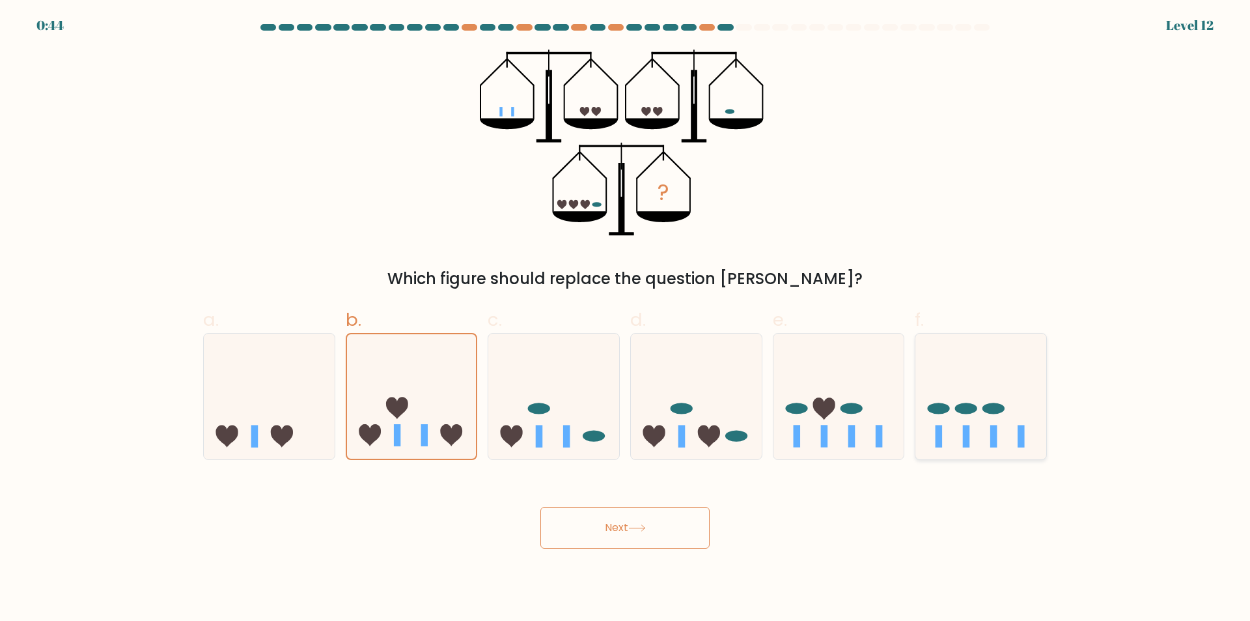
click rect
click input "f."
radio input "true"
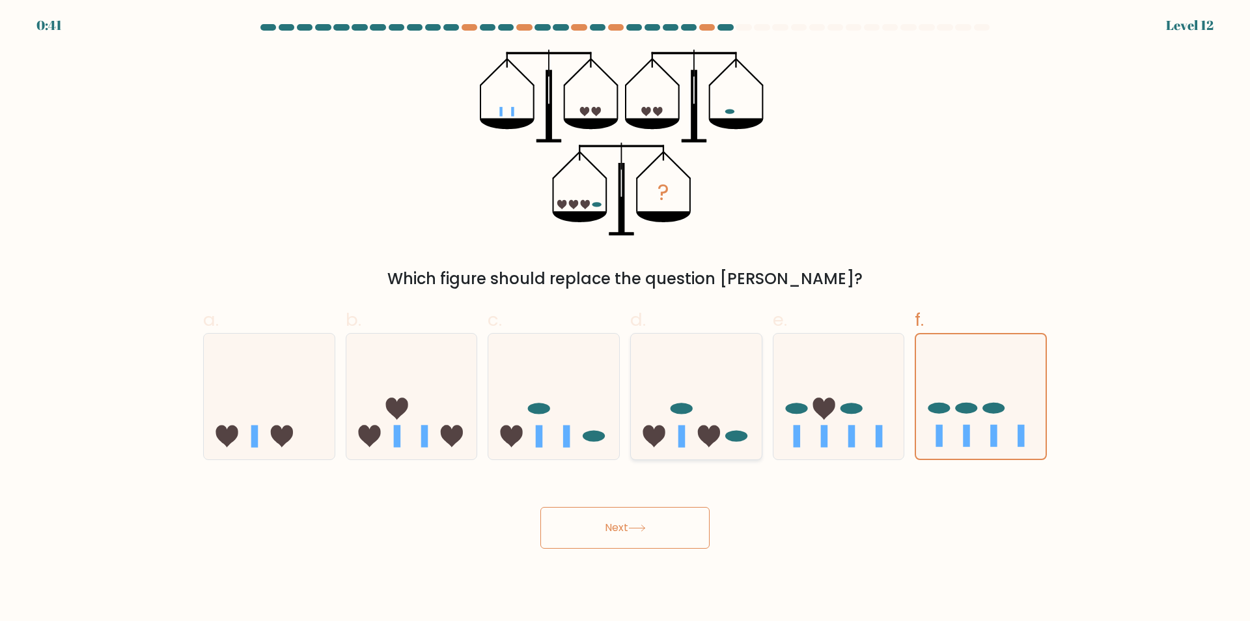
click icon
click input "d."
radio input "true"
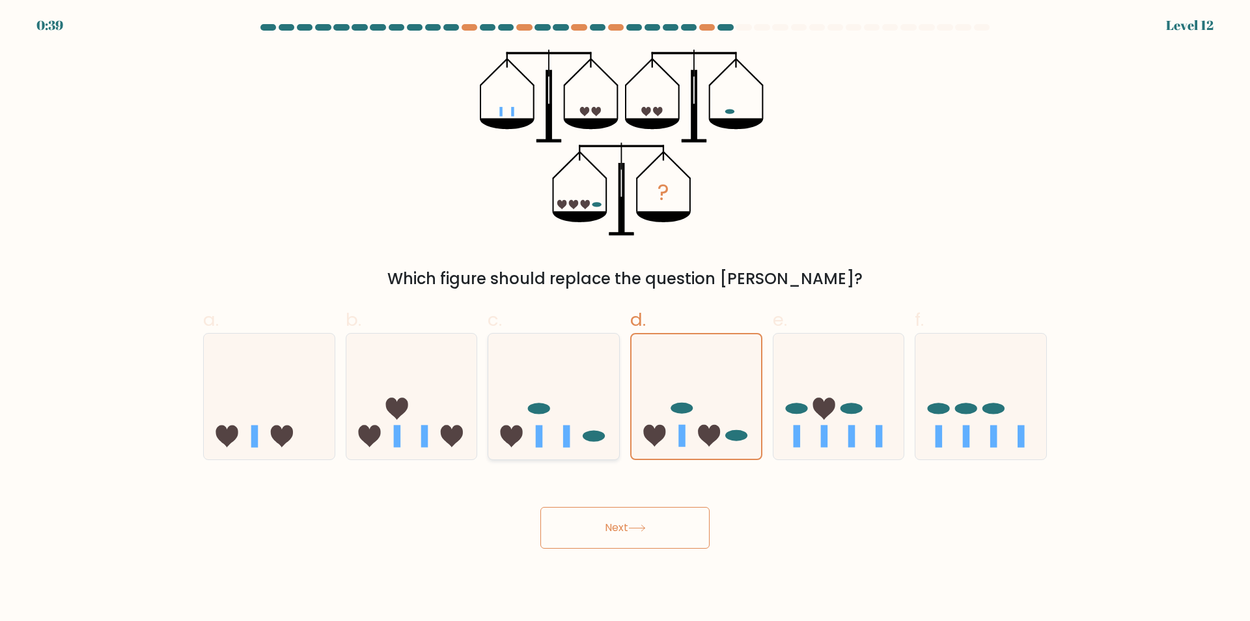
click icon
click input "c."
radio input "true"
click button "Next"
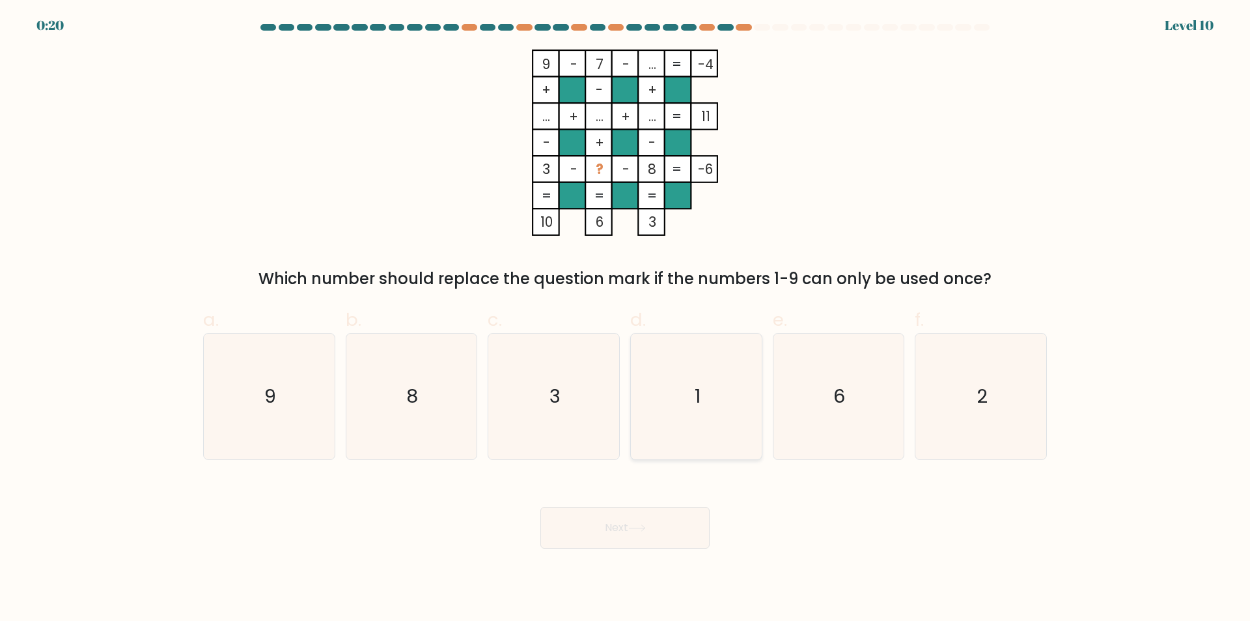
click icon "1"
click input "d. 1"
radio input "true"
click button "Next"
click icon "3"
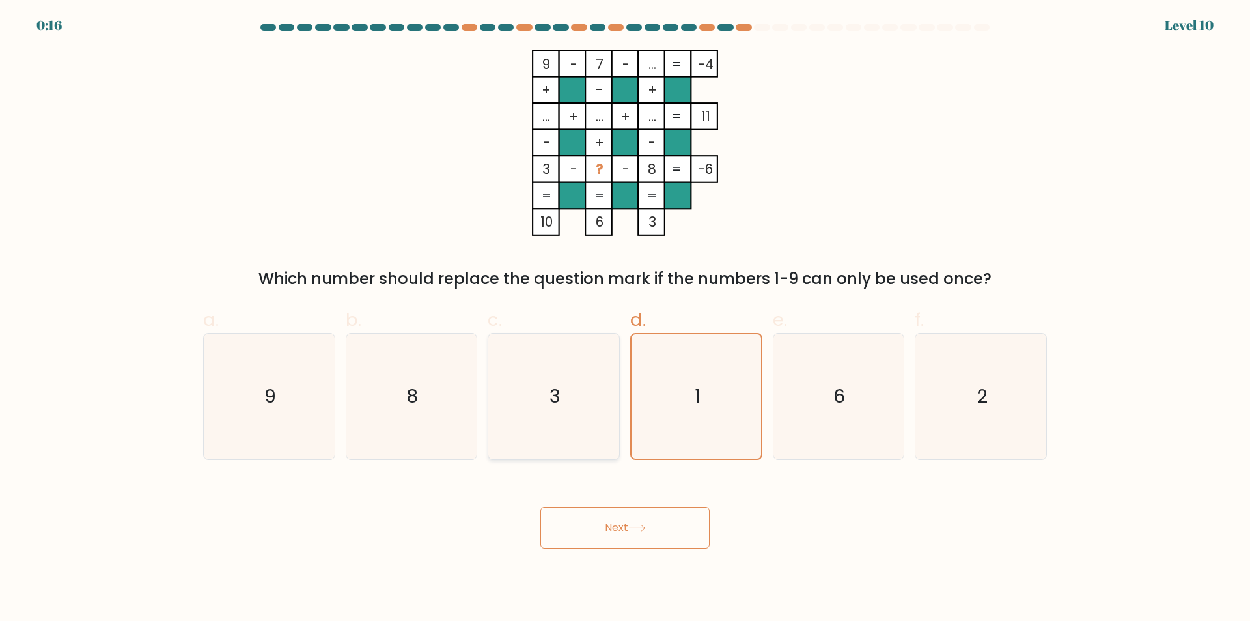
click input "c. 3"
radio input "true"
click text "1"
click input "d. 1"
radio input "true"
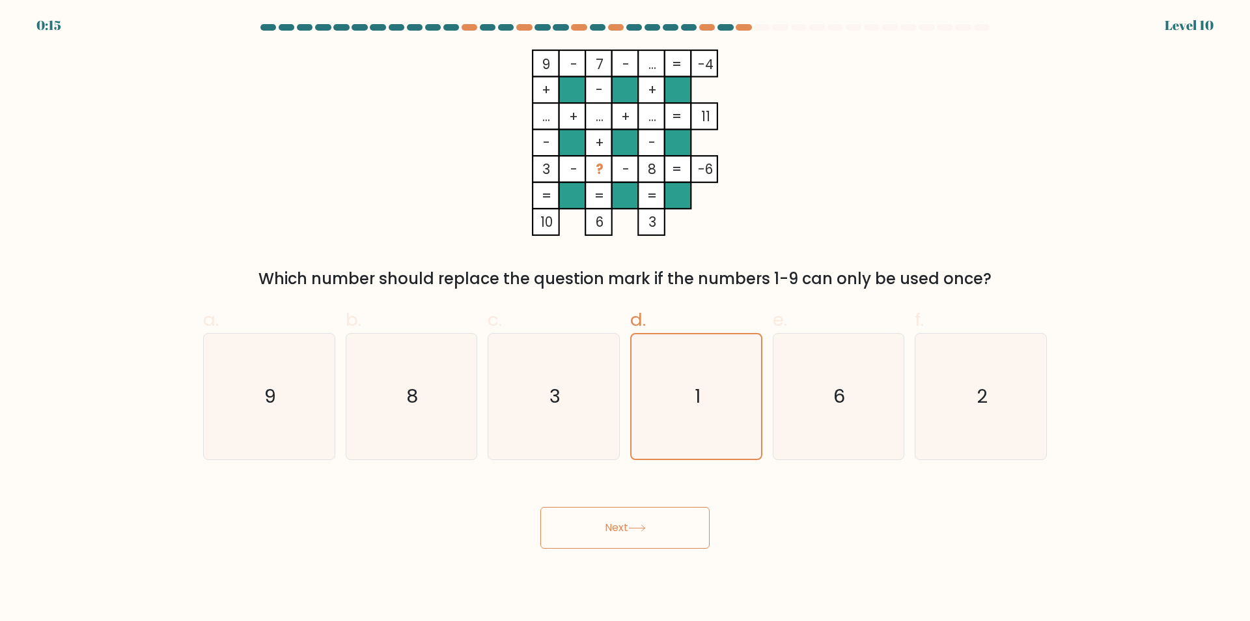
click button "Next"
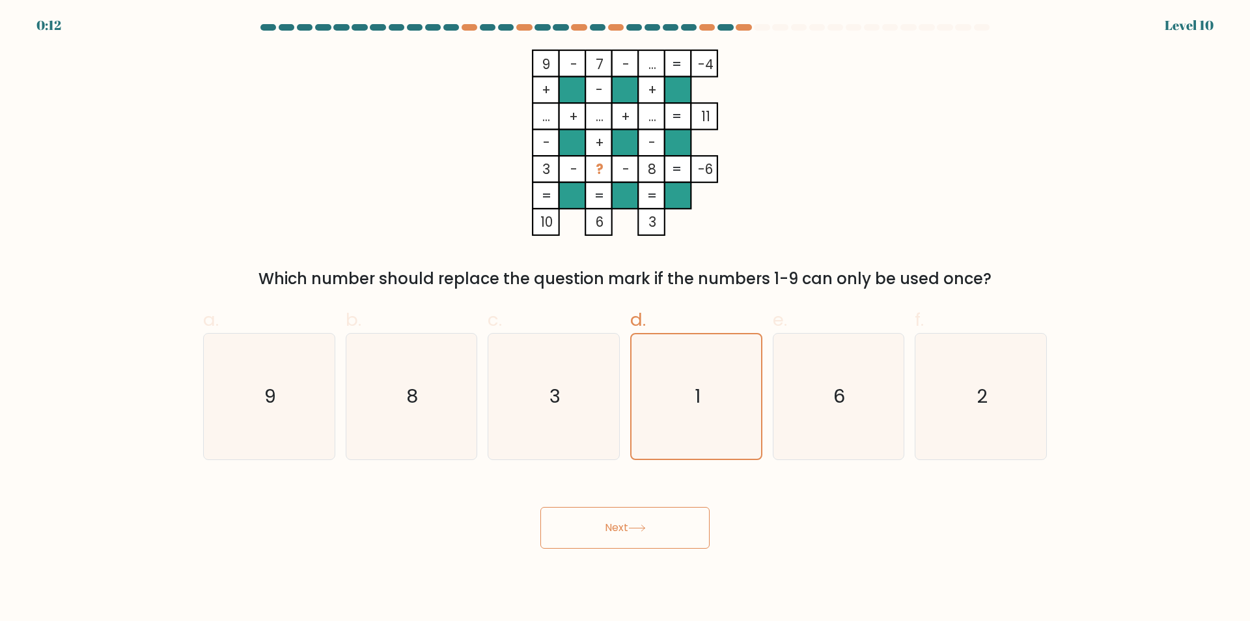
click button "Next"
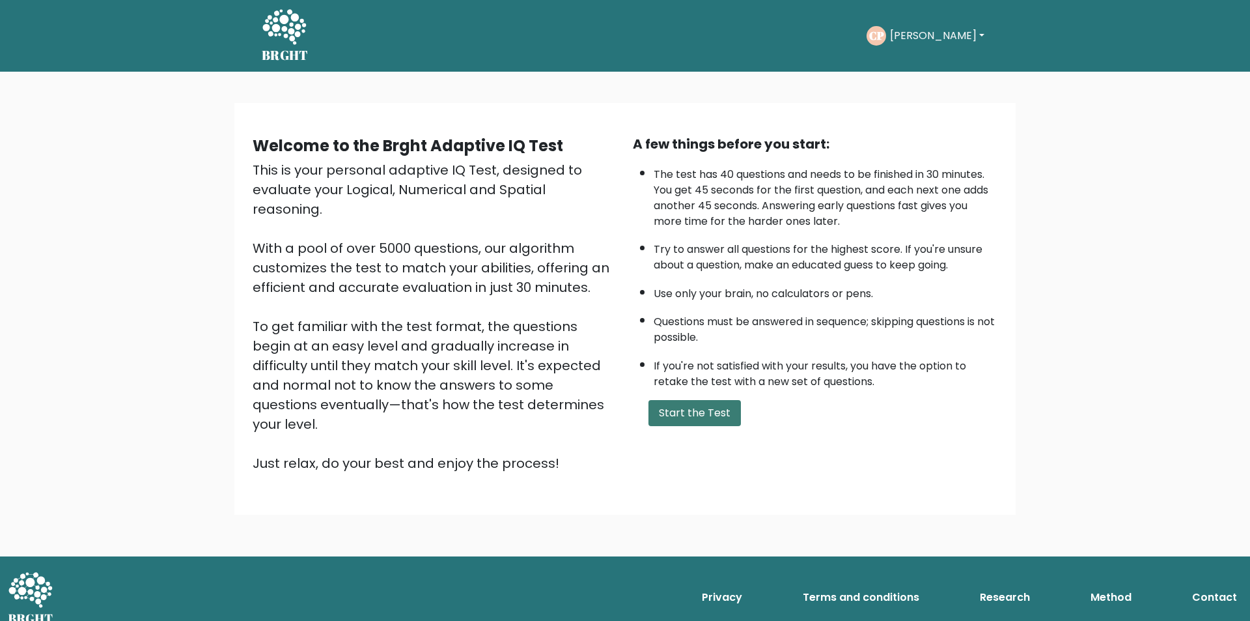
click at [681, 417] on button "Start the Test" at bounding box center [695, 413] width 92 height 26
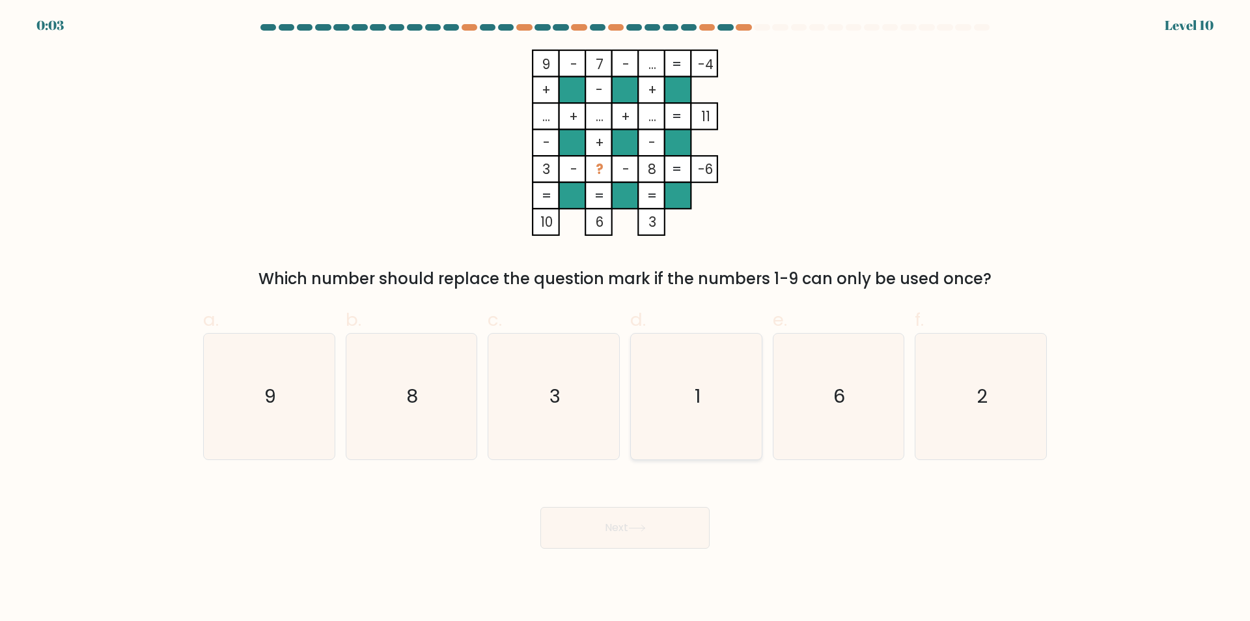
click at [704, 396] on icon "1" at bounding box center [697, 396] width 126 height 126
click at [626, 319] on input "d. 1" at bounding box center [625, 315] width 1 height 8
radio input "true"
click at [627, 523] on button "Next" at bounding box center [625, 528] width 169 height 42
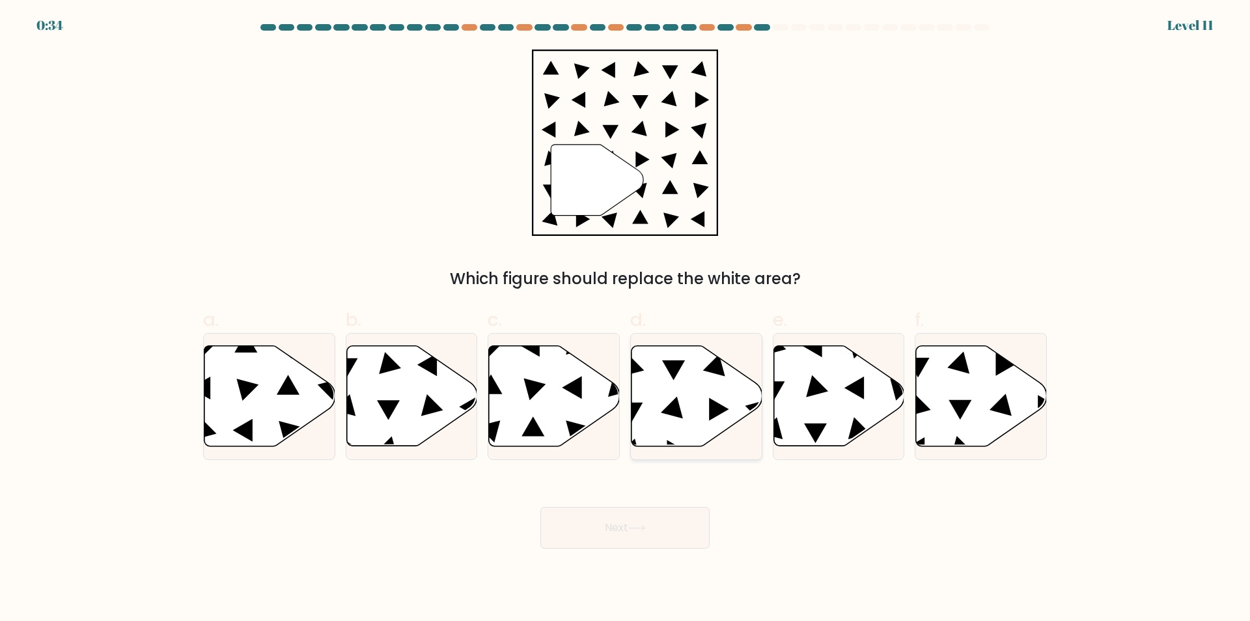
click at [679, 401] on icon at bounding box center [697, 396] width 131 height 100
click at [626, 319] on input "d." at bounding box center [625, 315] width 1 height 8
radio input "true"
click at [653, 527] on button "Next" at bounding box center [625, 528] width 169 height 42
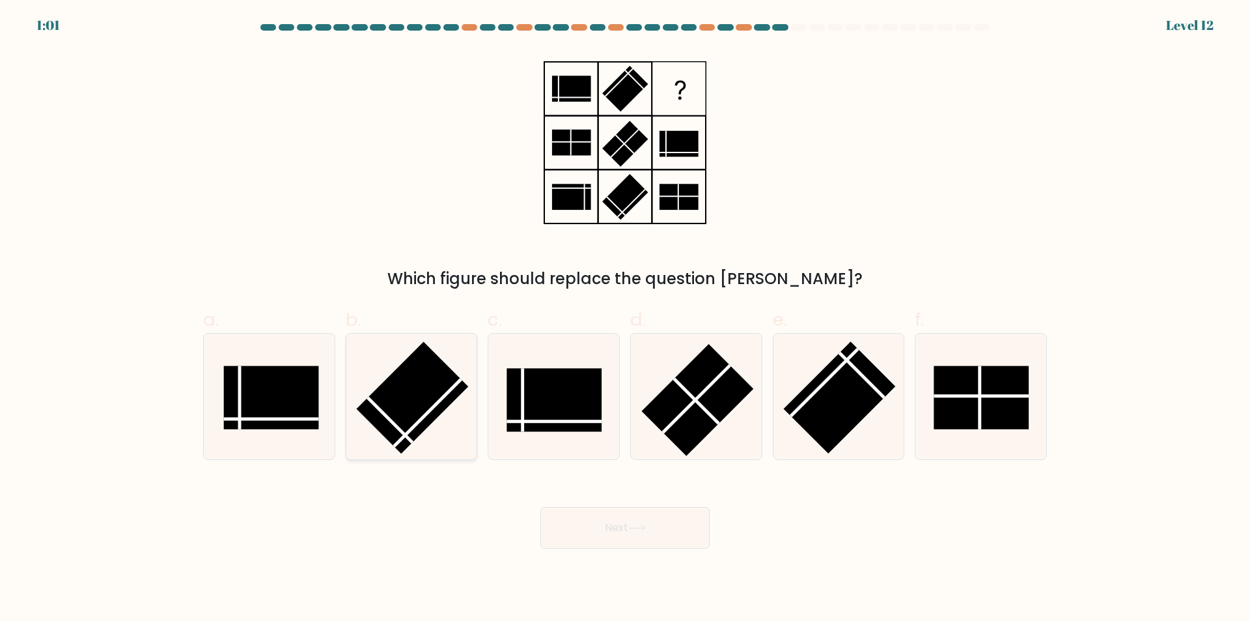
click at [413, 407] on rect at bounding box center [413, 398] width 112 height 112
click at [625, 319] on input "b." at bounding box center [625, 315] width 1 height 8
radio input "true"
click at [1006, 391] on rect at bounding box center [981, 397] width 95 height 63
click at [626, 319] on input "f." at bounding box center [625, 315] width 1 height 8
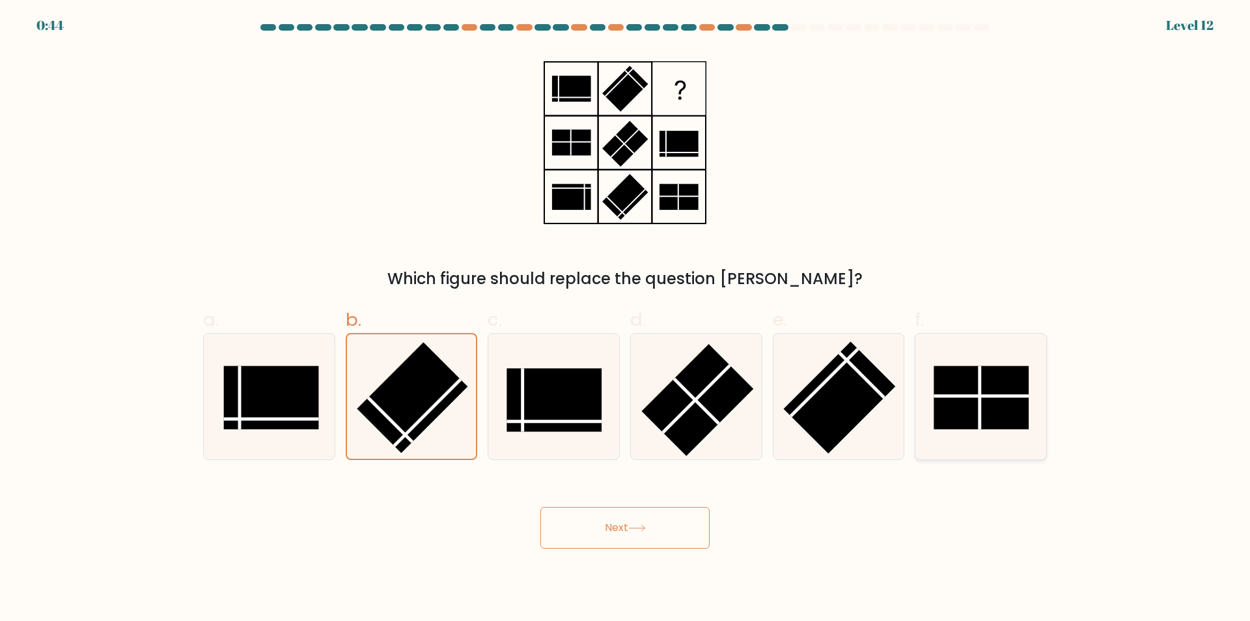
radio input "true"
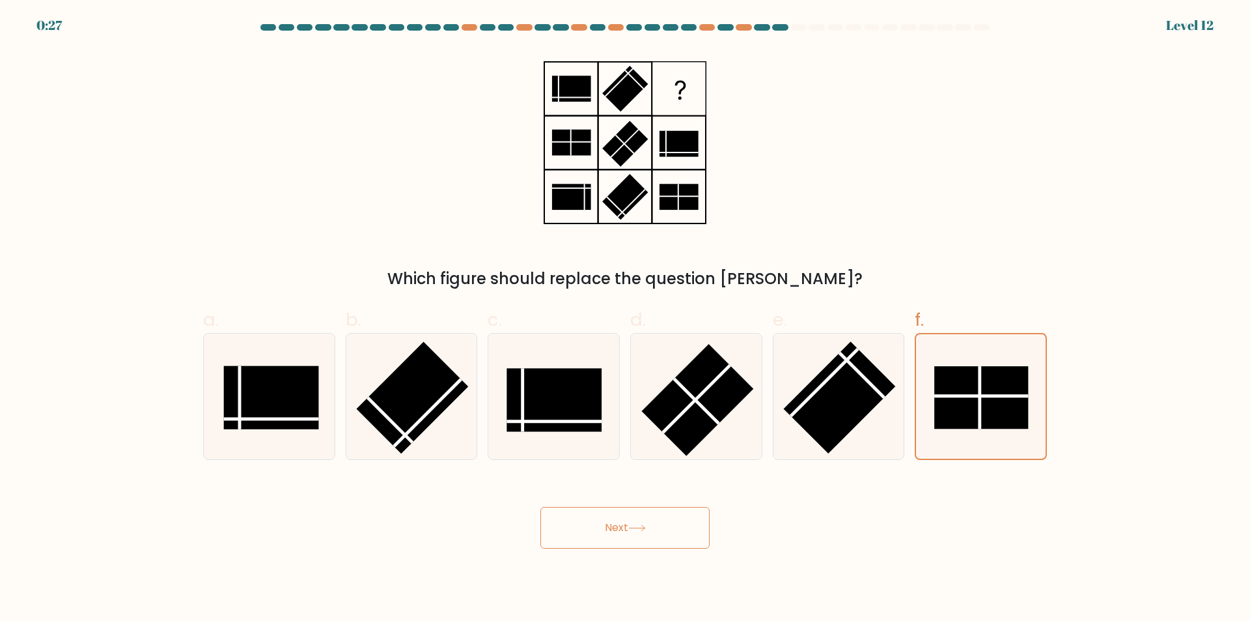
click at [647, 523] on button "Next" at bounding box center [625, 528] width 169 height 42
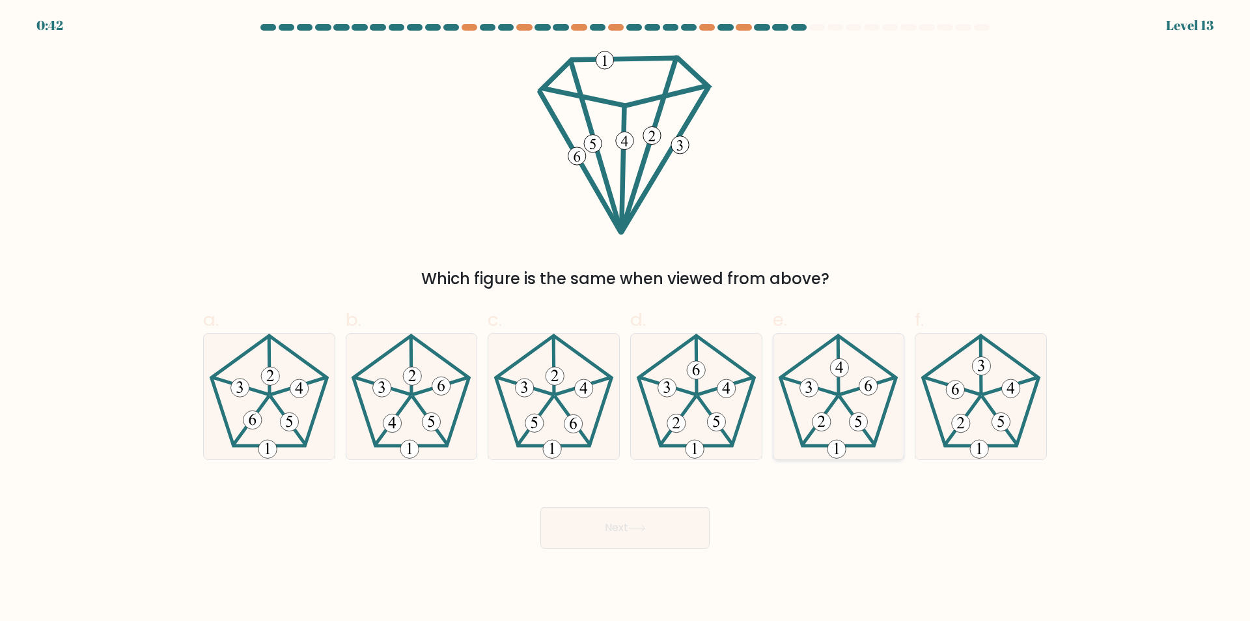
click at [845, 397] on icon at bounding box center [839, 396] width 126 height 126
click at [626, 319] on input "e." at bounding box center [625, 315] width 1 height 8
radio input "true"
click at [627, 545] on button "Next" at bounding box center [625, 528] width 169 height 42
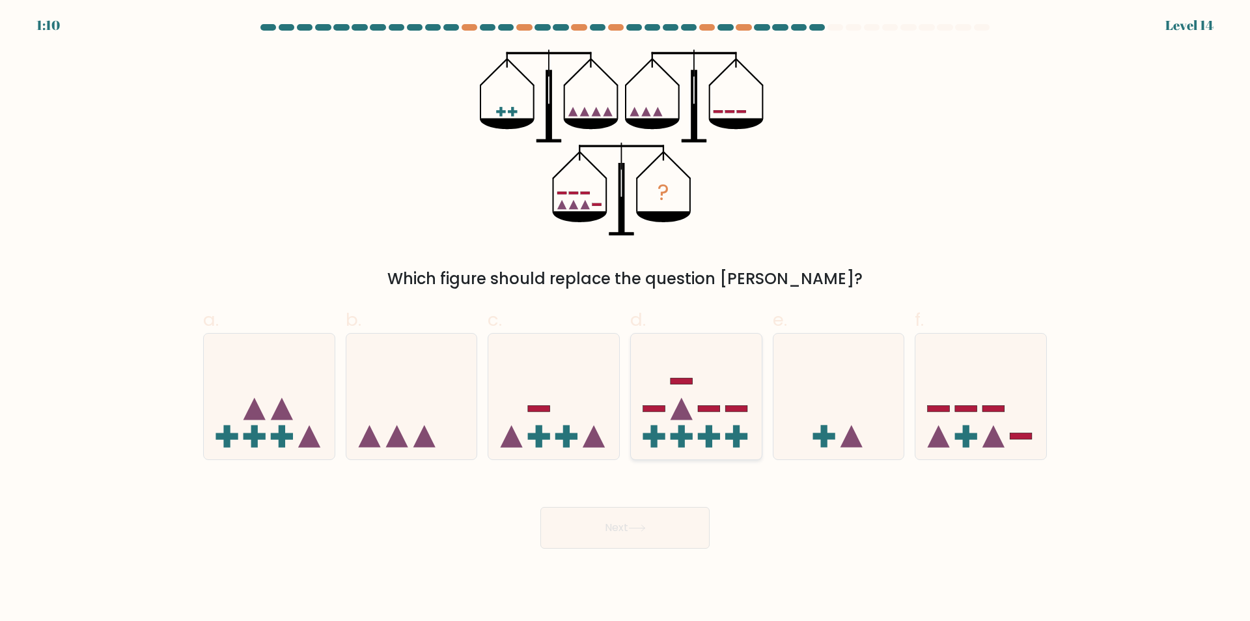
click at [671, 399] on icon at bounding box center [696, 397] width 131 height 108
click at [626, 319] on input "d." at bounding box center [625, 315] width 1 height 8
radio input "true"
click at [543, 443] on icon at bounding box center [553, 397] width 131 height 108
click at [625, 319] on input "c." at bounding box center [625, 315] width 1 height 8
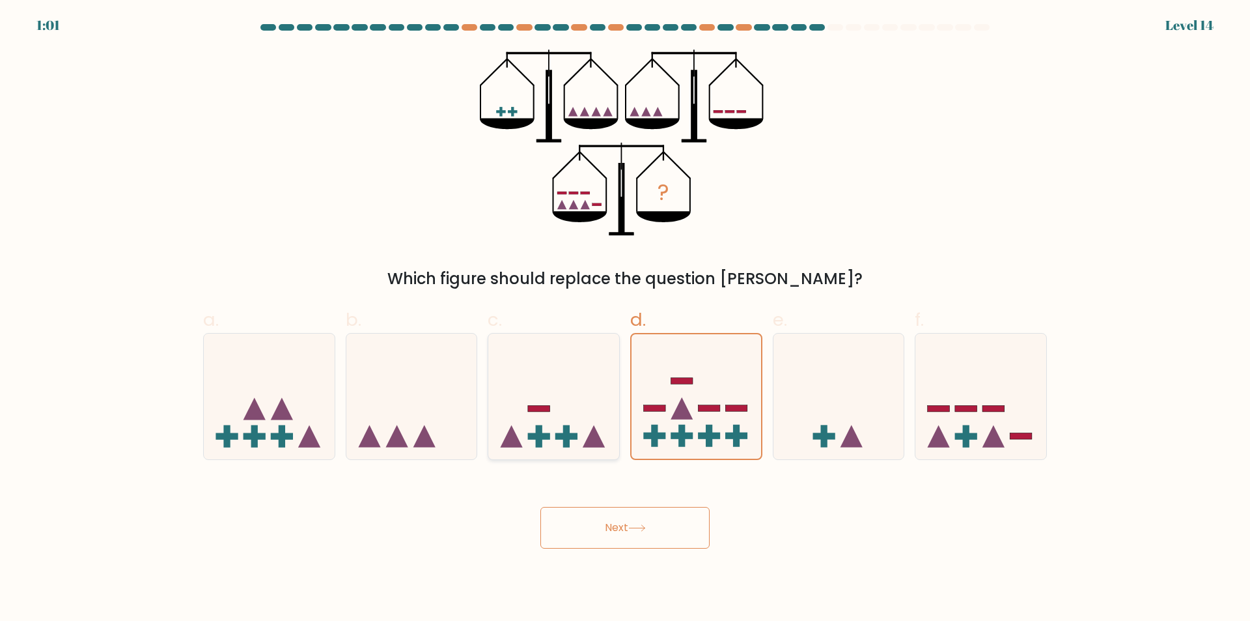
radio input "true"
click at [684, 418] on icon at bounding box center [682, 408] width 22 height 22
click at [626, 319] on input "d." at bounding box center [625, 315] width 1 height 8
radio input "true"
click at [254, 427] on rect at bounding box center [254, 436] width 7 height 22
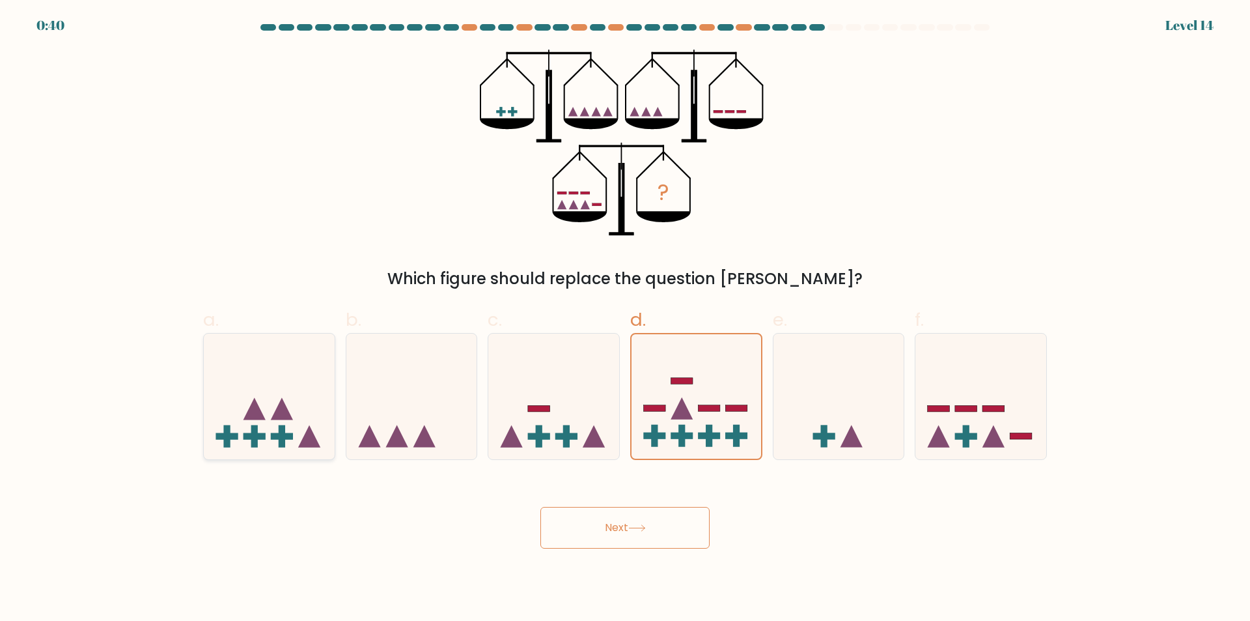
click at [625, 319] on input "a." at bounding box center [625, 315] width 1 height 8
radio input "true"
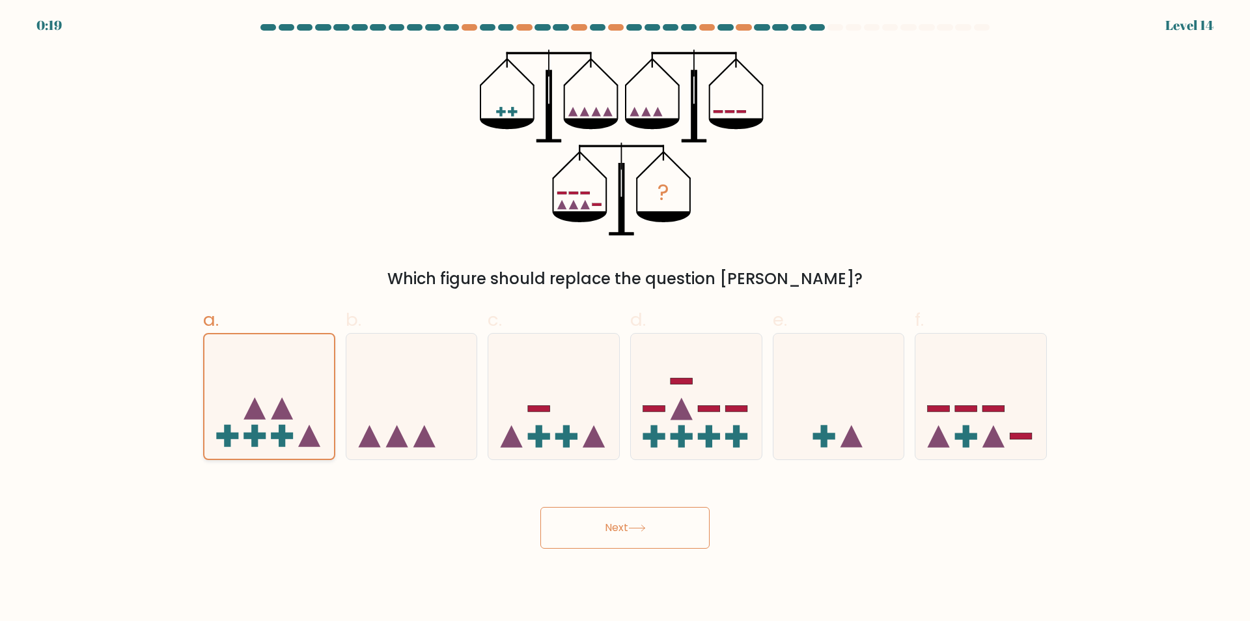
click at [284, 388] on icon at bounding box center [269, 396] width 130 height 107
click at [625, 319] on input "a." at bounding box center [625, 315] width 1 height 8
click at [858, 429] on icon at bounding box center [839, 397] width 131 height 108
click at [626, 319] on input "e." at bounding box center [625, 315] width 1 height 8
radio input "true"
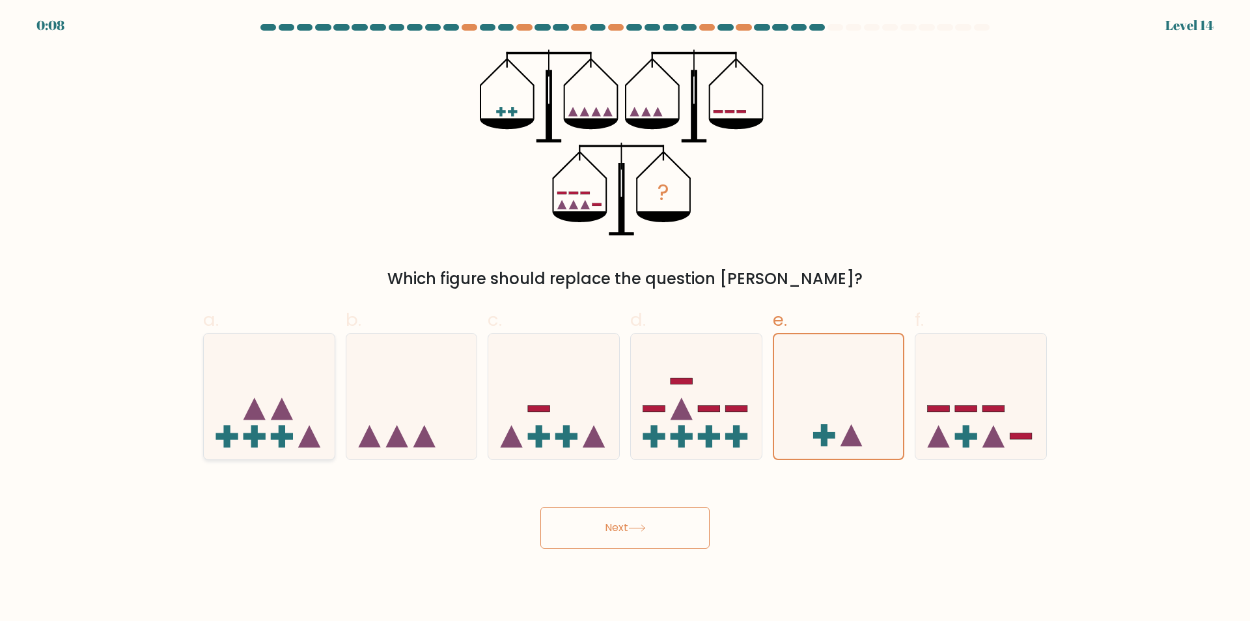
click at [233, 405] on icon at bounding box center [269, 397] width 131 height 108
click at [625, 319] on input "a." at bounding box center [625, 315] width 1 height 8
radio input "true"
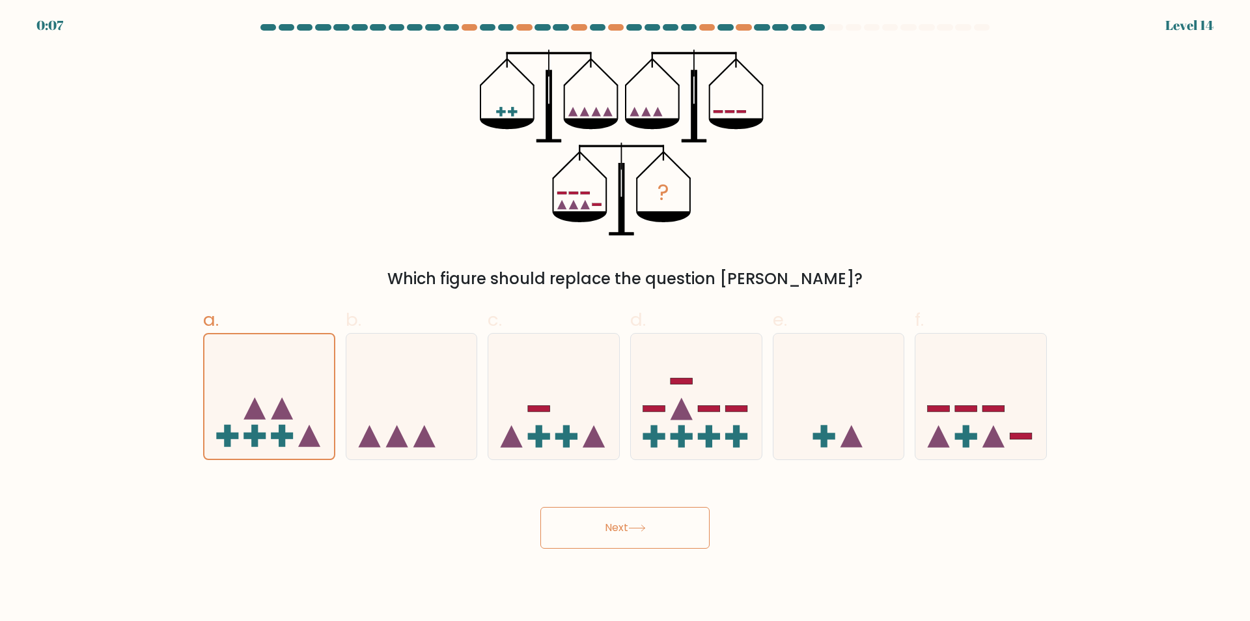
click at [613, 531] on button "Next" at bounding box center [625, 528] width 169 height 42
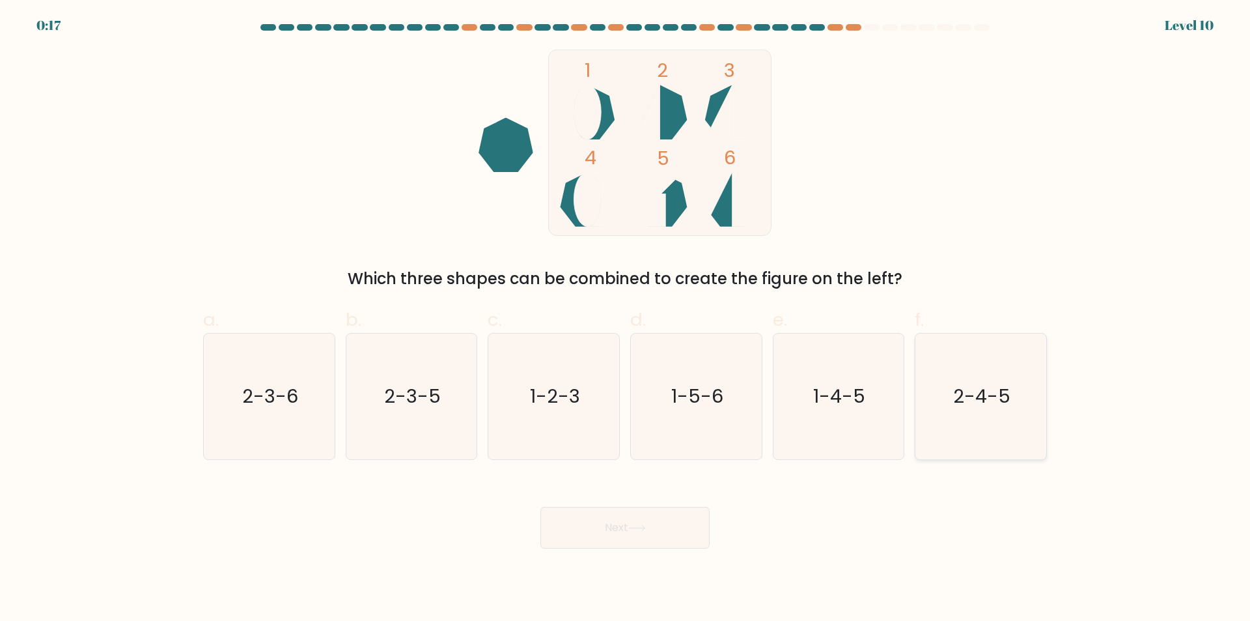
click at [984, 399] on text "2-4-5" at bounding box center [982, 397] width 57 height 26
click at [626, 319] on input "f. 2-4-5" at bounding box center [625, 315] width 1 height 8
radio input "true"
drag, startPoint x: 626, startPoint y: 505, endPoint x: 623, endPoint y: 522, distance: 17.2
click at [625, 507] on div "Next" at bounding box center [625, 511] width 860 height 73
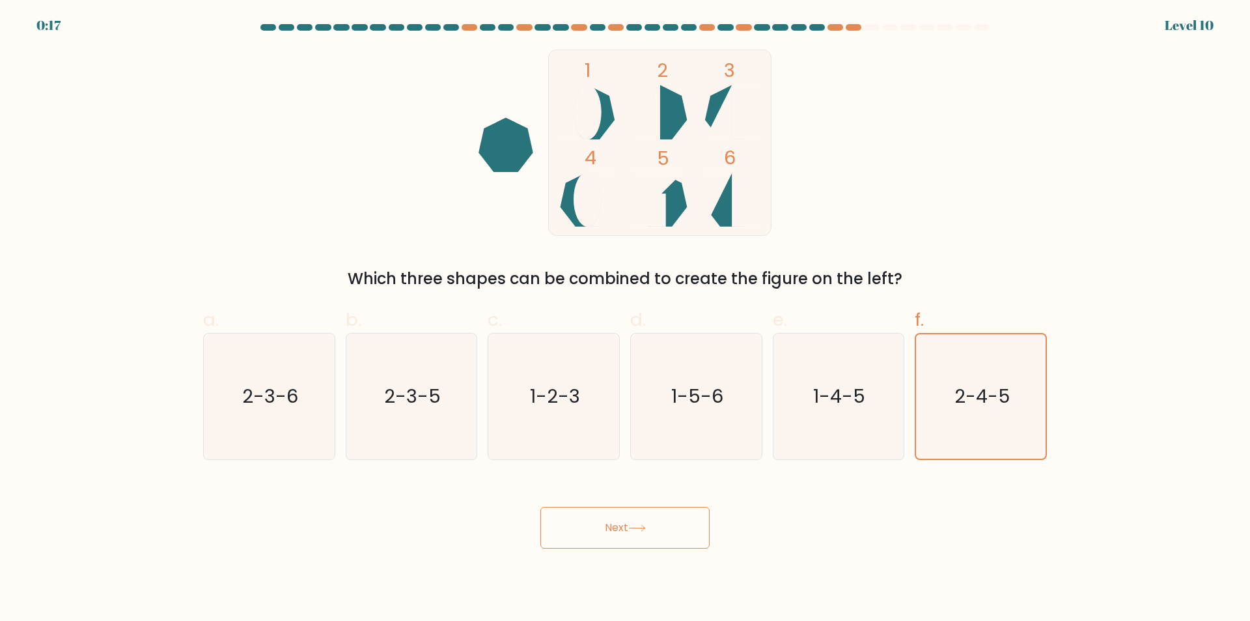
click at [623, 522] on button "Next" at bounding box center [625, 528] width 169 height 42
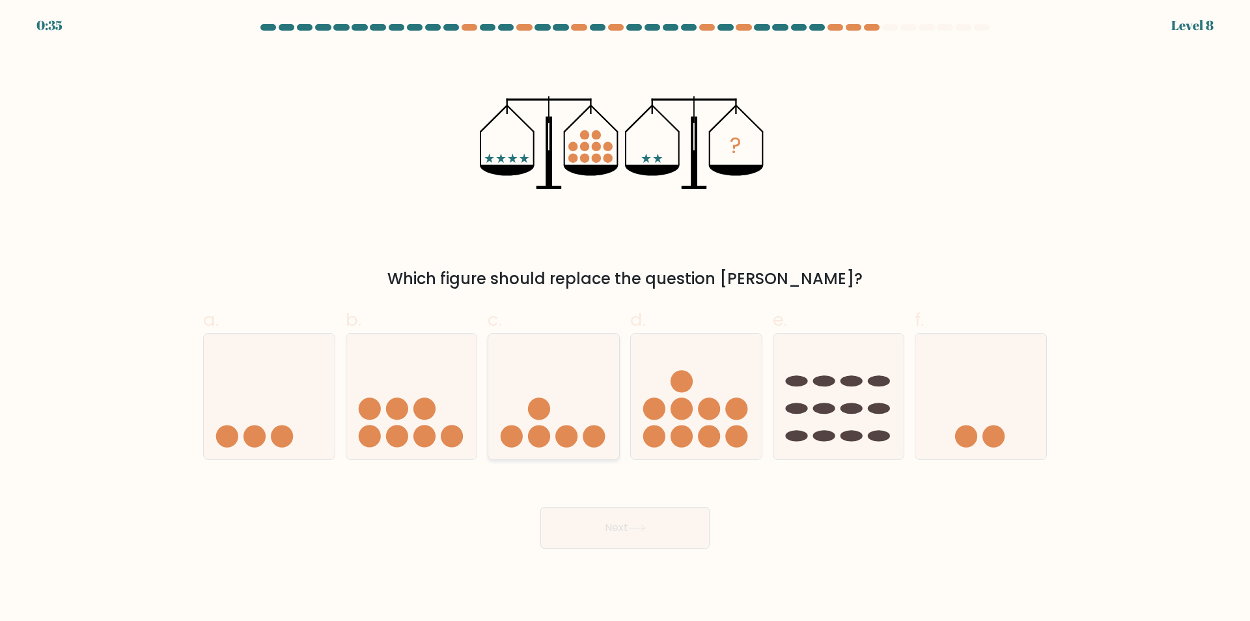
click at [560, 434] on circle at bounding box center [567, 436] width 22 height 22
click at [625, 319] on input "c." at bounding box center [625, 315] width 1 height 8
radio input "true"
click at [646, 523] on button "Next" at bounding box center [625, 528] width 169 height 42
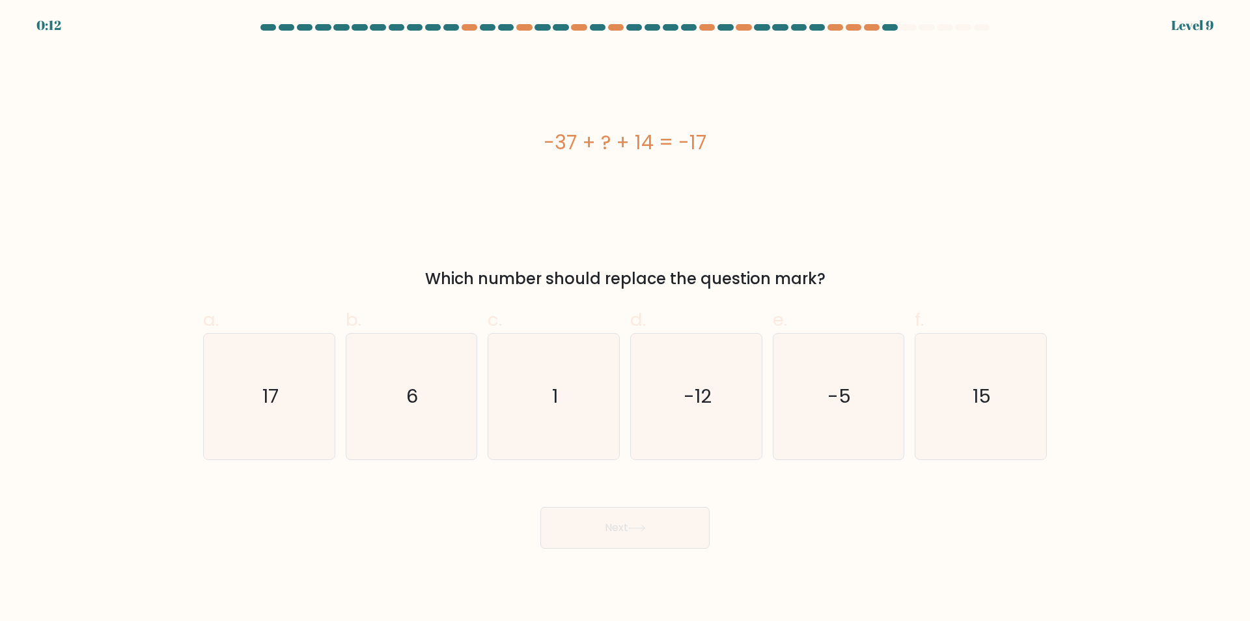
click at [587, 513] on button "Next" at bounding box center [625, 528] width 169 height 42
click at [709, 398] on text "-12" at bounding box center [698, 397] width 28 height 26
click at [626, 319] on input "d. -12" at bounding box center [625, 315] width 1 height 8
radio input "true"
click at [628, 531] on button "Next" at bounding box center [625, 528] width 169 height 42
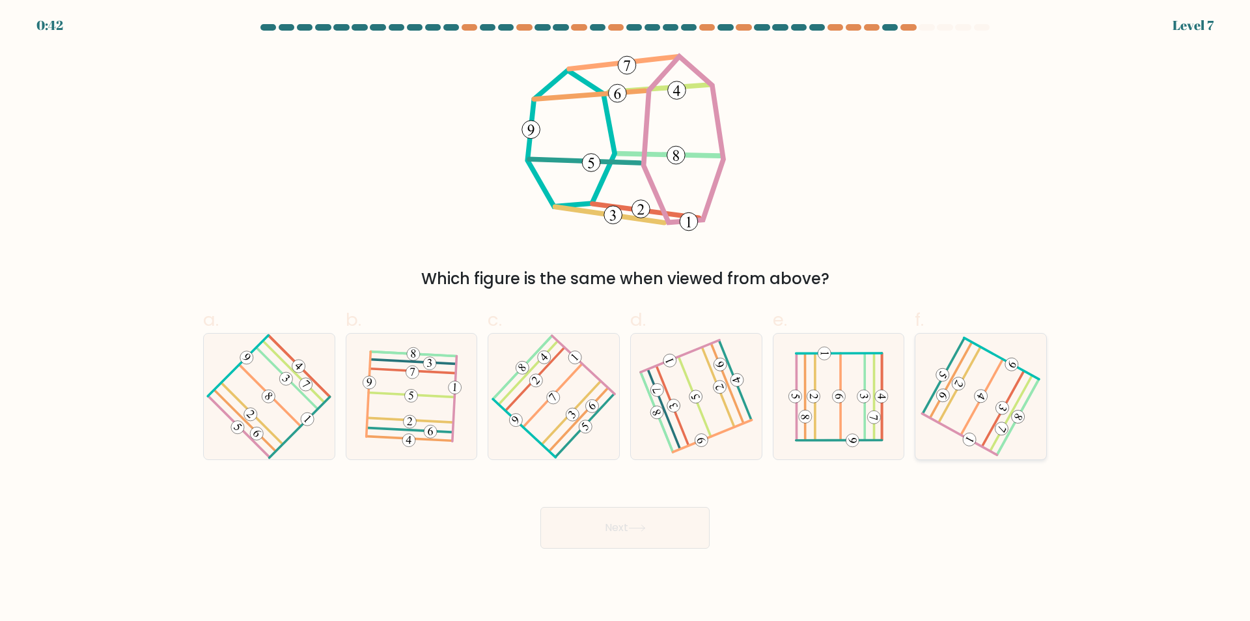
click at [1014, 427] on 281 at bounding box center [1019, 417] width 42 height 76
click at [626, 319] on input "f." at bounding box center [625, 315] width 1 height 8
radio input "true"
click at [625, 518] on button "Next" at bounding box center [625, 528] width 169 height 42
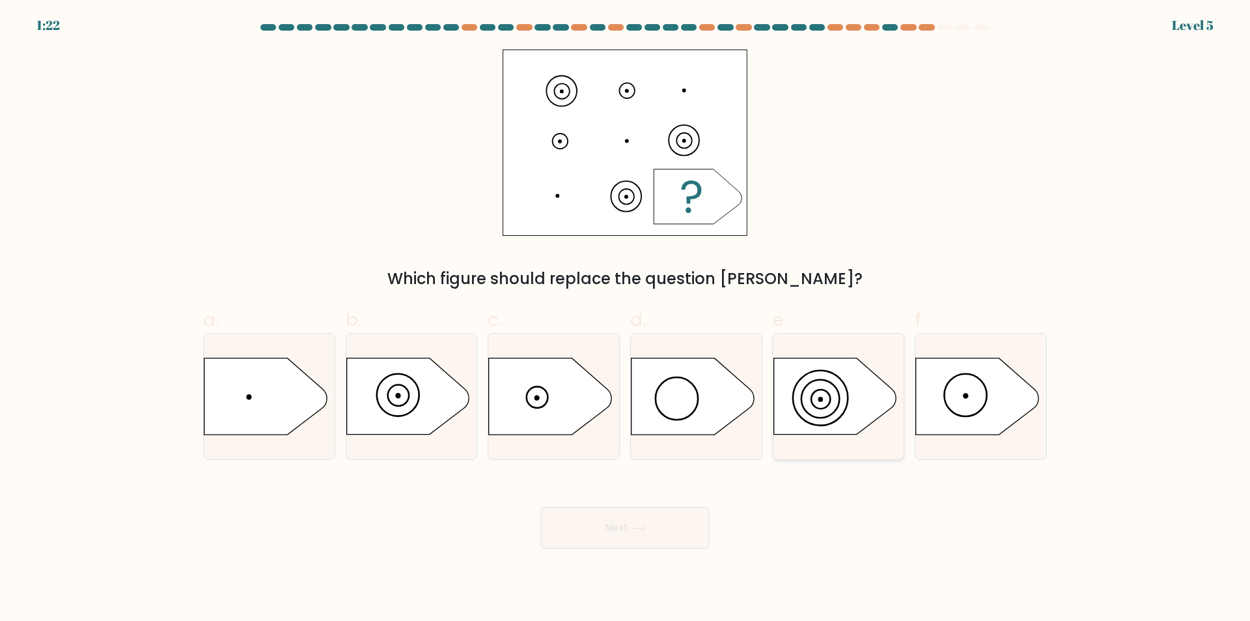
click at [838, 403] on icon at bounding box center [835, 396] width 122 height 76
click at [626, 319] on input "e." at bounding box center [625, 315] width 1 height 8
radio input "true"
click at [652, 513] on button "Next" at bounding box center [625, 528] width 169 height 42
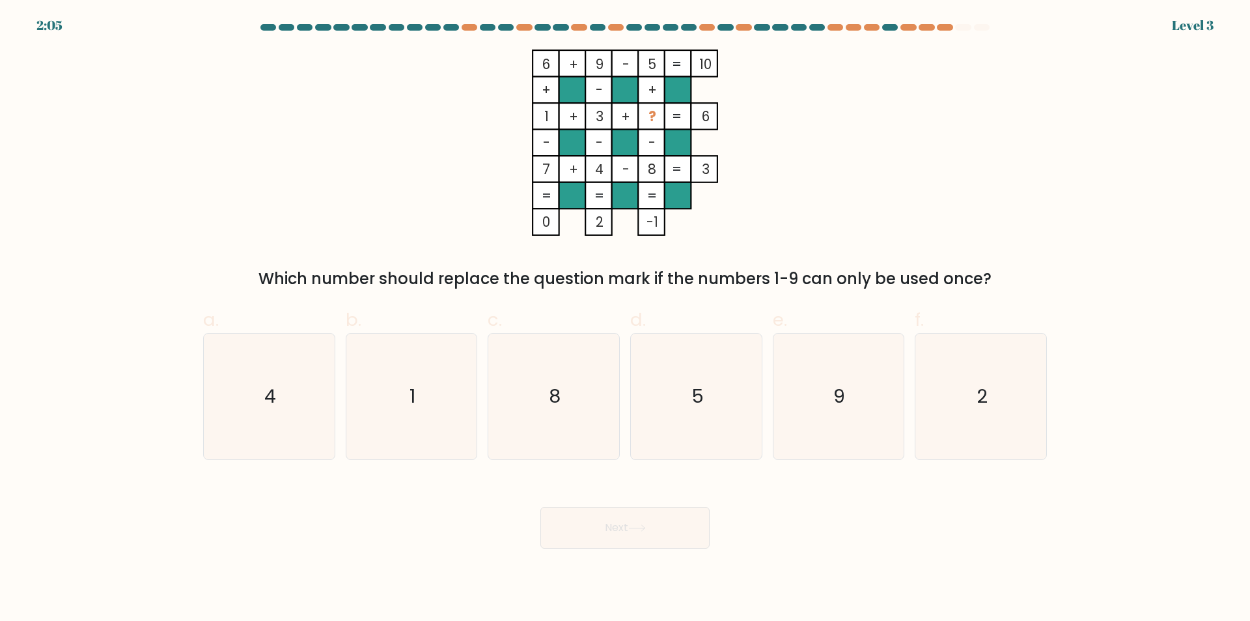
drag, startPoint x: 570, startPoint y: 376, endPoint x: 589, endPoint y: 485, distance: 110.4
click at [570, 376] on icon "8" at bounding box center [554, 396] width 126 height 126
click at [625, 319] on input "c. 8" at bounding box center [625, 315] width 1 height 8
radio input "true"
click at [582, 532] on button "Next" at bounding box center [625, 528] width 169 height 42
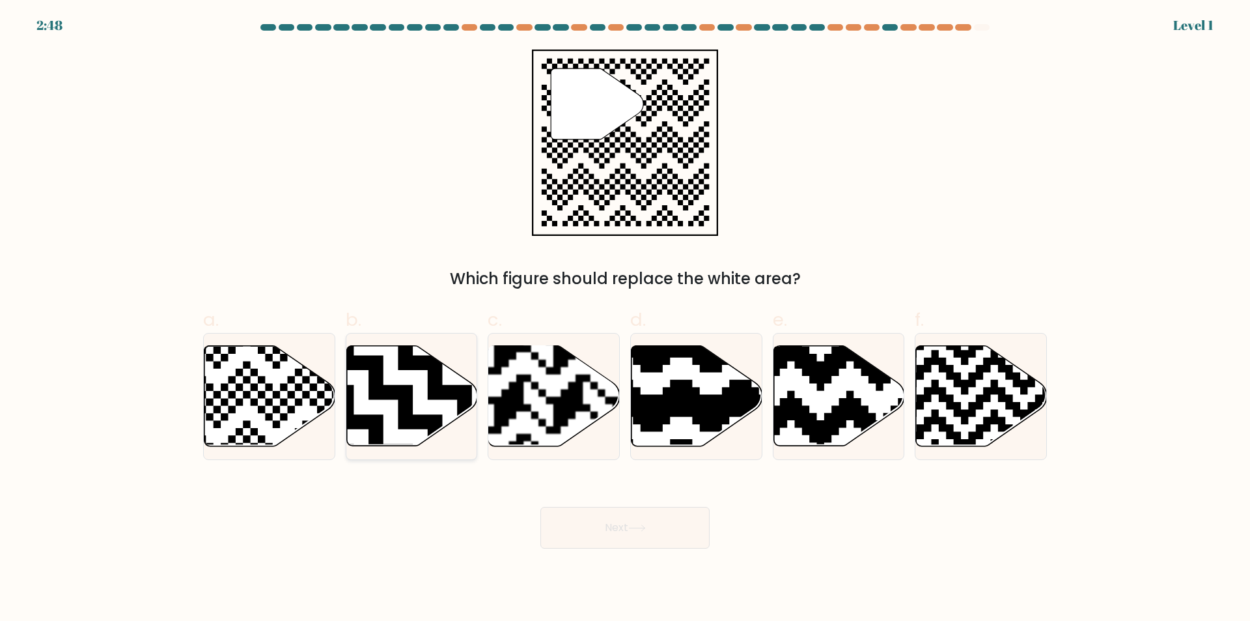
click at [459, 410] on icon at bounding box center [457, 340] width 237 height 237
click at [625, 319] on input "b." at bounding box center [625, 315] width 1 height 8
radio input "true"
click at [561, 543] on button "Next" at bounding box center [625, 528] width 169 height 42
